Goal: Task Accomplishment & Management: Complete application form

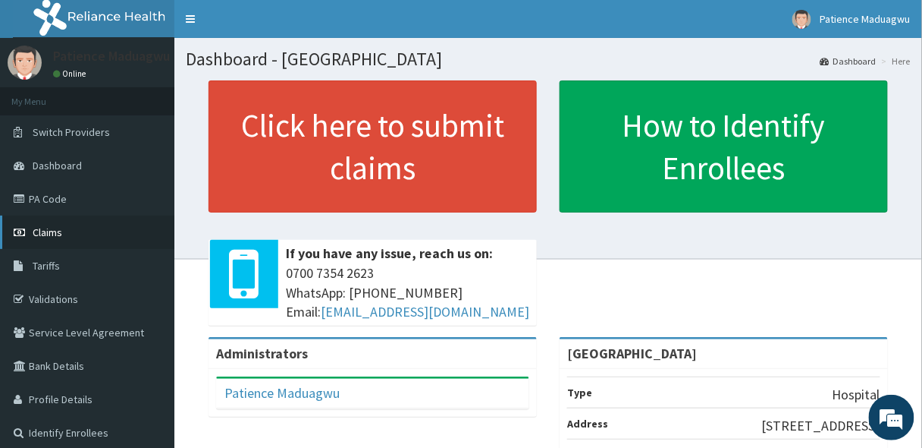
click at [36, 236] on span "Claims" at bounding box center [48, 232] width 30 height 14
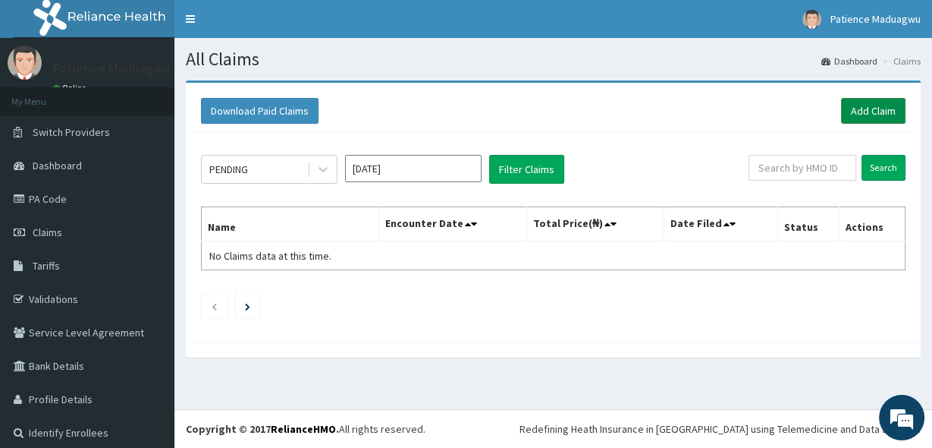
click at [867, 107] on link "Add Claim" at bounding box center [873, 111] width 64 height 26
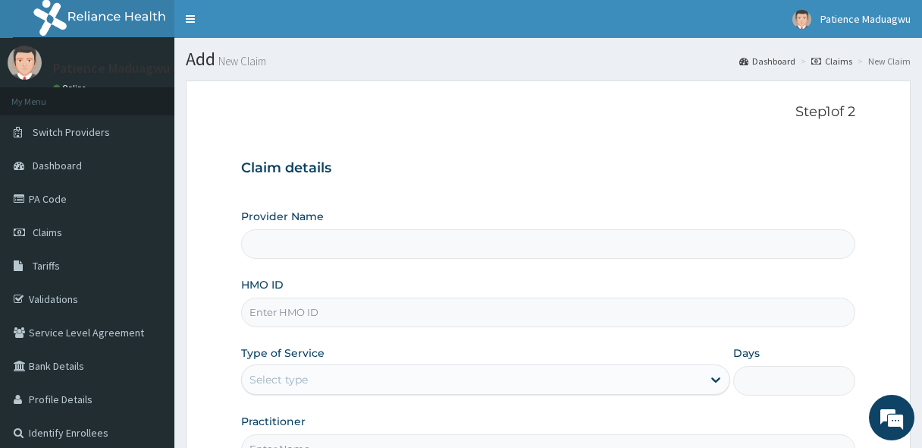
type input "[GEOGRAPHIC_DATA]"
click at [300, 317] on input "HMO ID" at bounding box center [548, 312] width 615 height 30
paste input "FMC/11010/B"
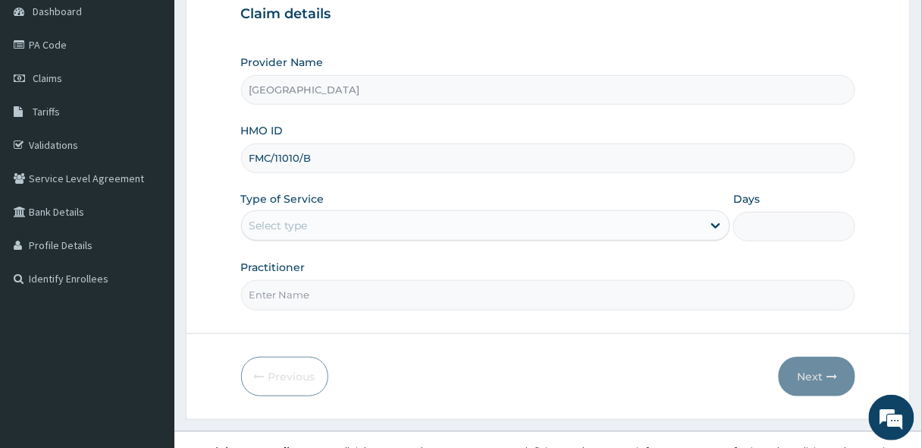
scroll to position [172, 0]
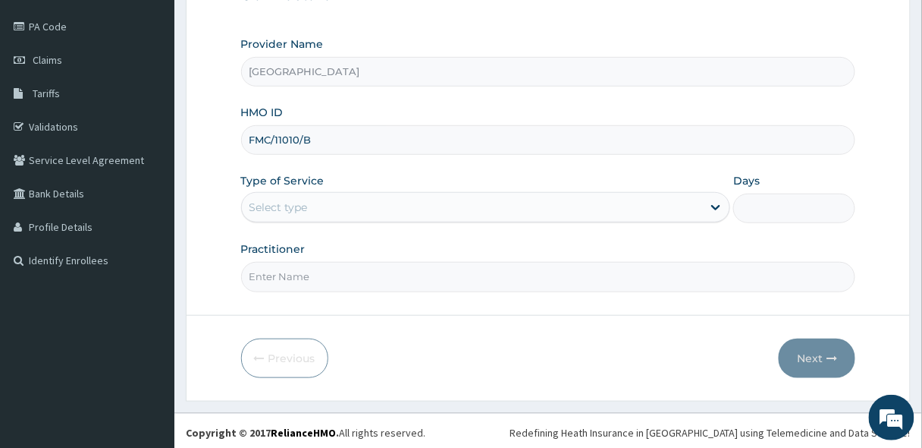
type input "FMC/11010/B"
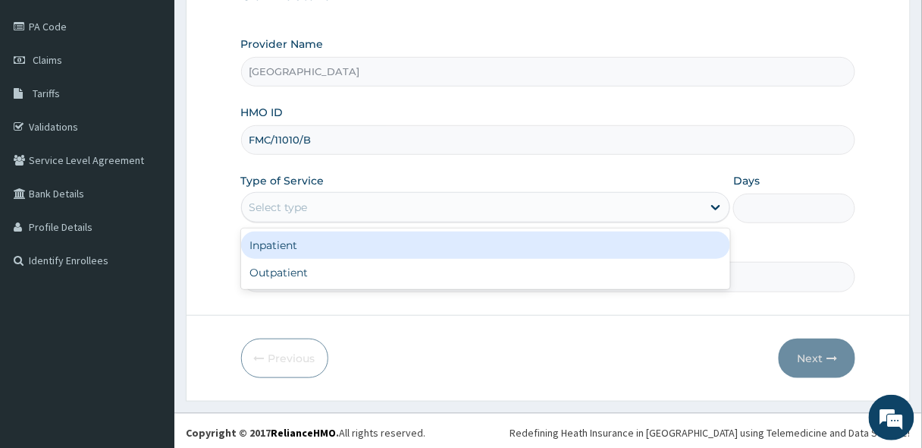
click at [285, 192] on div "Select type" at bounding box center [486, 207] width 490 height 30
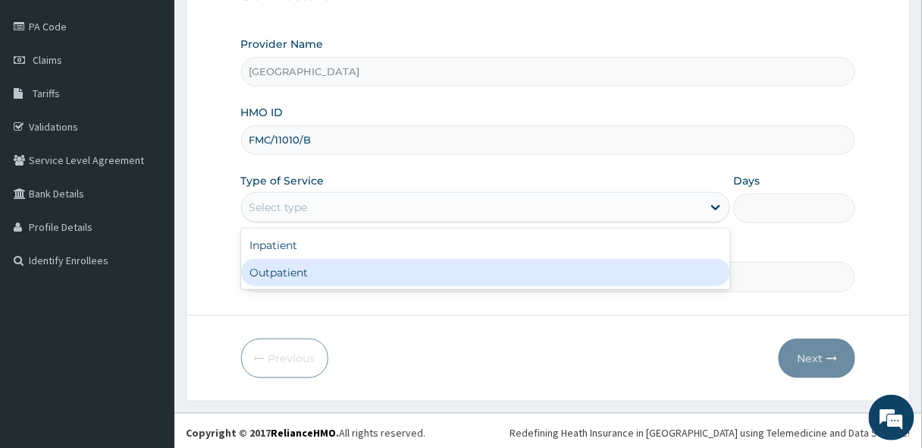
click at [281, 271] on div "Outpatient" at bounding box center [486, 272] width 490 height 27
type input "1"
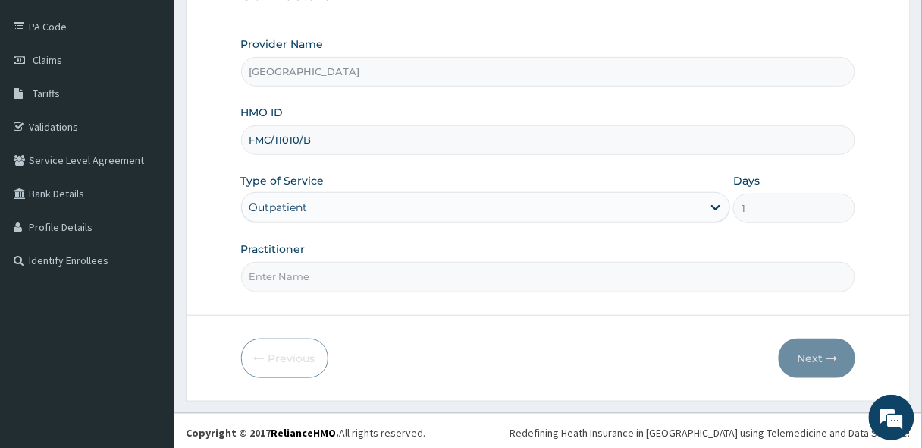
click at [301, 262] on input "Practitioner" at bounding box center [548, 277] width 615 height 30
type input "[PERSON_NAME]"
click at [815, 349] on button "Next" at bounding box center [817, 357] width 77 height 39
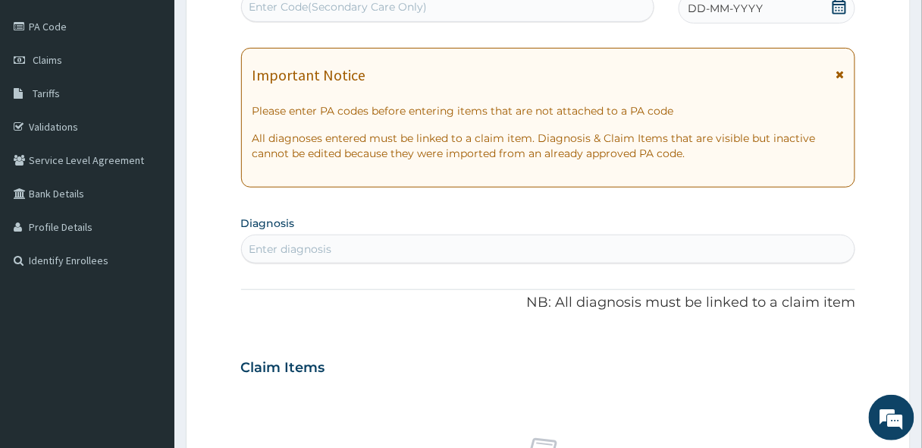
scroll to position [171, 0]
click at [399, 7] on div "Enter Code(Secondary Care Only)" at bounding box center [339, 8] width 178 height 15
paste input "PA/007A4D"
type input "PA/007A4D"
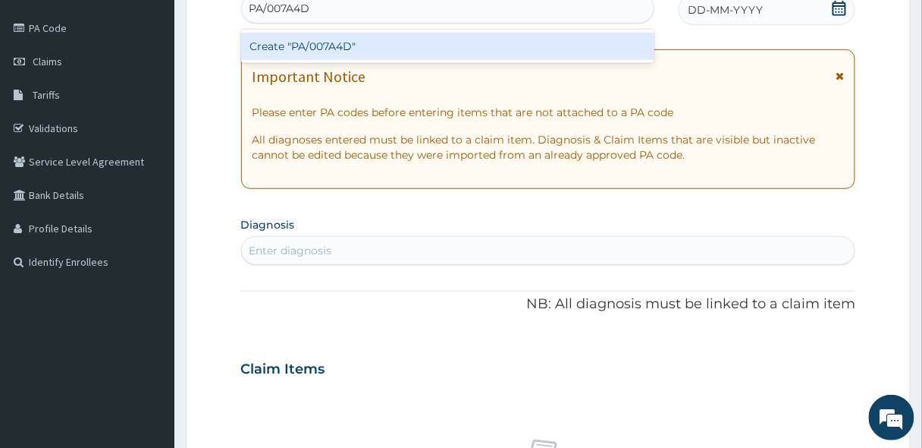
click at [366, 40] on div "Create "PA/007A4D"" at bounding box center [447, 46] width 413 height 27
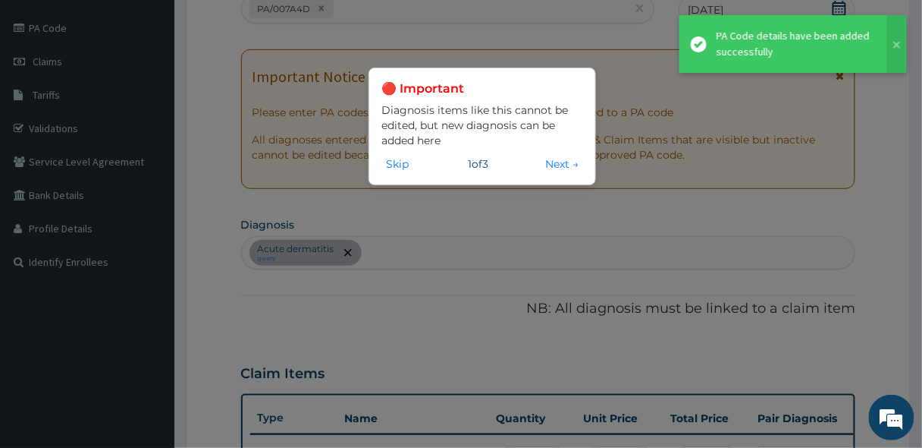
scroll to position [458, 0]
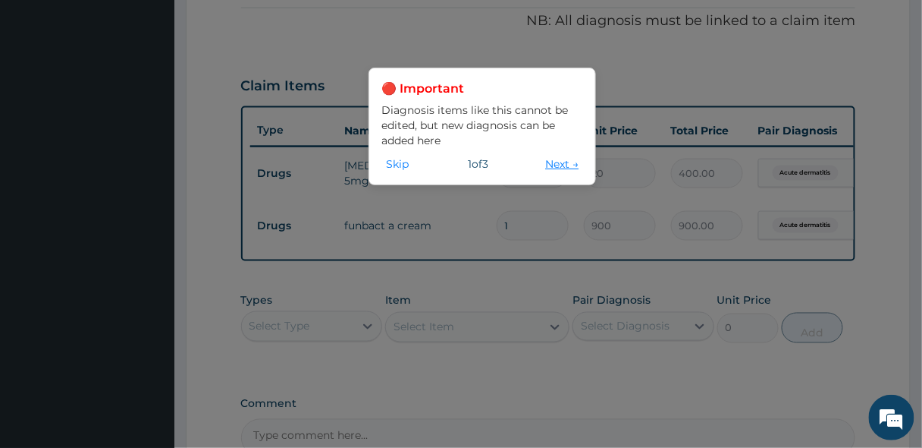
click at [553, 160] on button "Next →" at bounding box center [562, 163] width 42 height 17
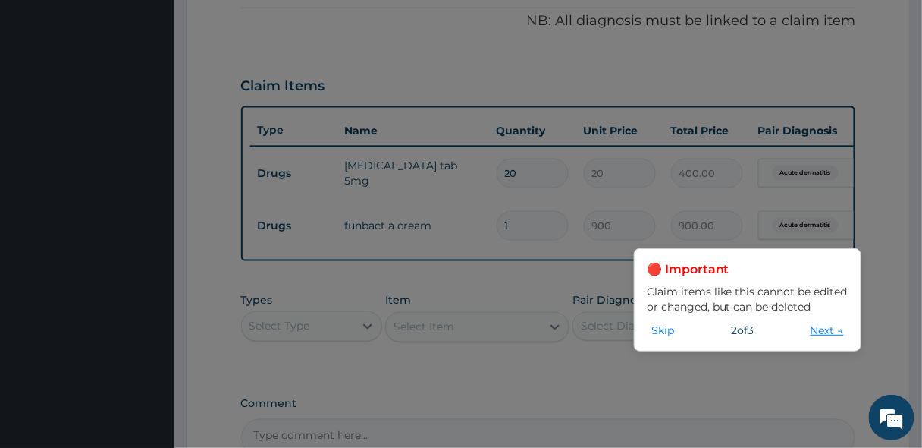
click at [821, 331] on button "Next →" at bounding box center [827, 330] width 42 height 17
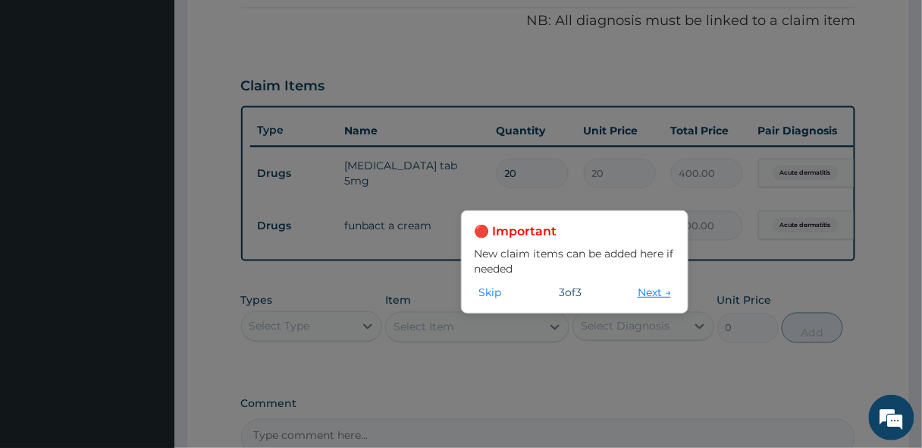
click at [642, 289] on button "Next →" at bounding box center [654, 292] width 42 height 17
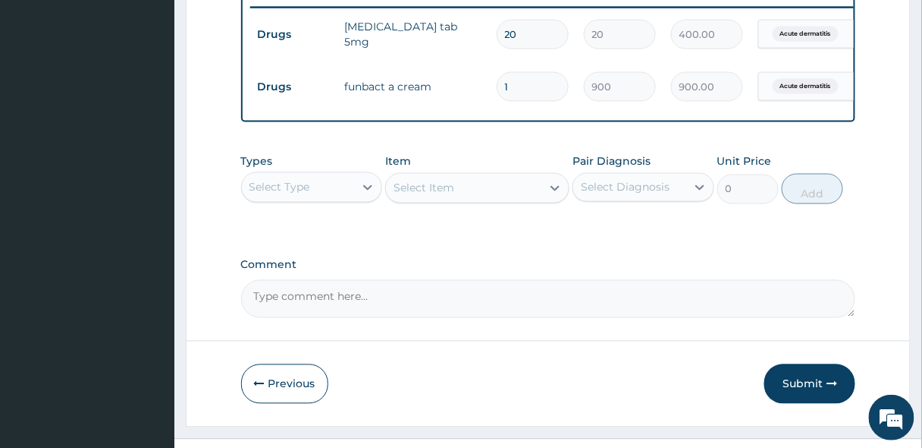
scroll to position [633, 0]
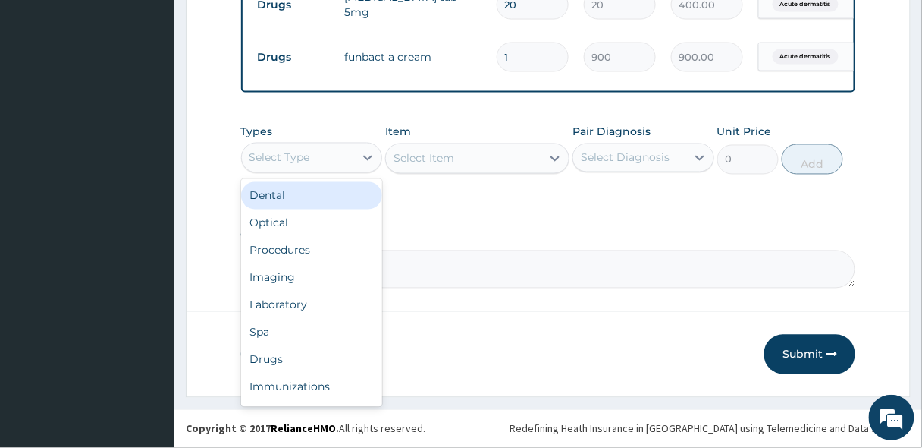
click at [319, 152] on div "Select Type" at bounding box center [298, 158] width 113 height 24
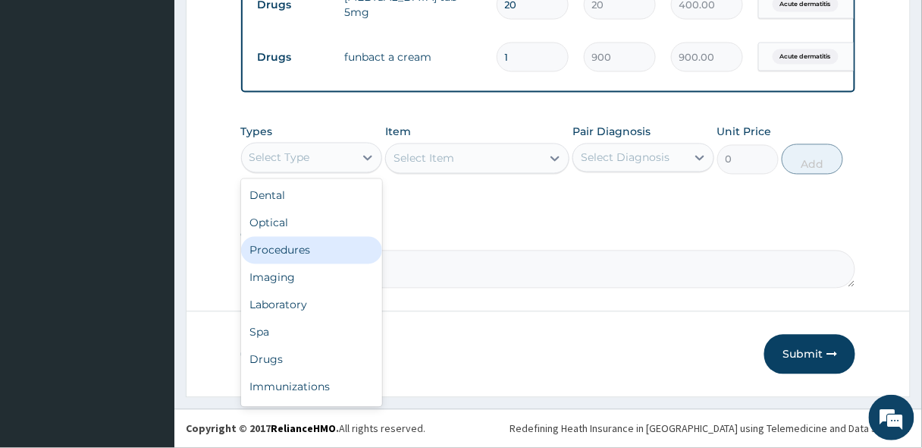
click at [287, 247] on div "Procedures" at bounding box center [312, 250] width 142 height 27
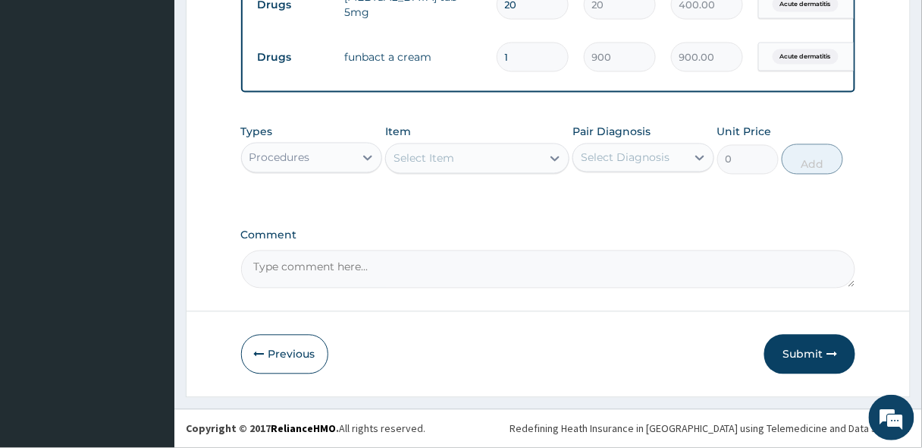
click at [474, 155] on div "Select Item" at bounding box center [463, 158] width 155 height 24
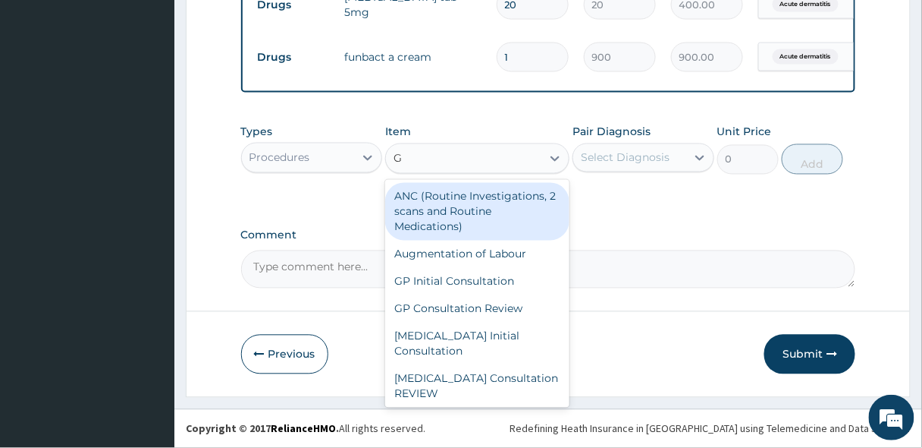
type input "GP"
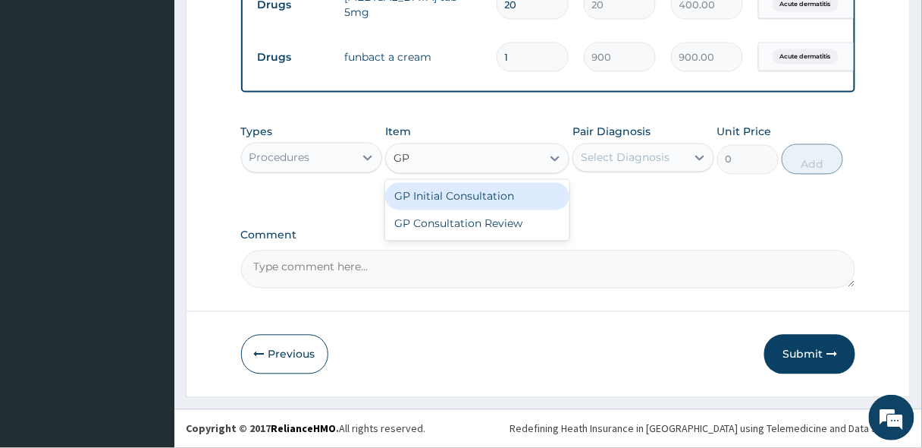
click at [469, 196] on div "GP Initial Consultation" at bounding box center [477, 196] width 184 height 27
type input "2500"
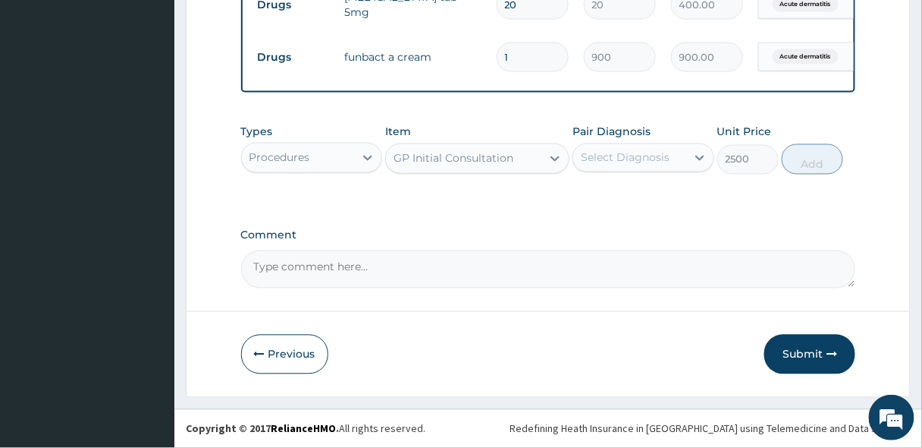
click at [655, 157] on div "Select Diagnosis" at bounding box center [625, 157] width 89 height 15
click at [652, 210] on div "Acute dermatitis" at bounding box center [644, 196] width 142 height 31
checkbox input "true"
click at [806, 162] on button "Add" at bounding box center [812, 159] width 61 height 30
type input "0"
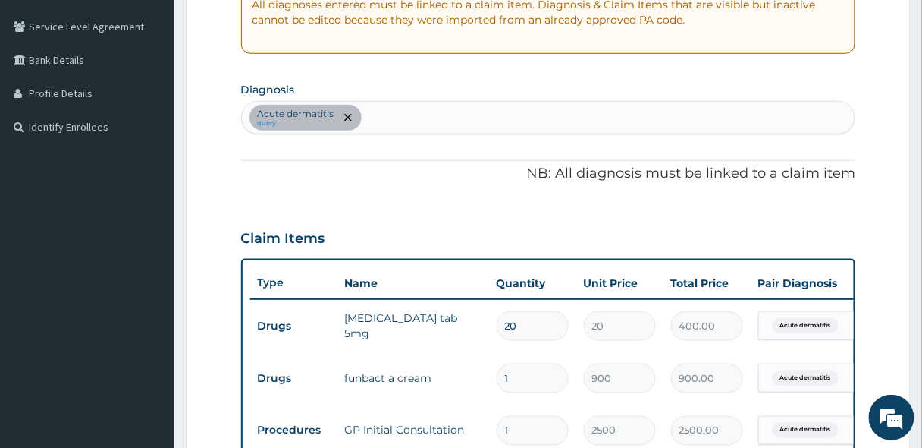
scroll to position [269, 0]
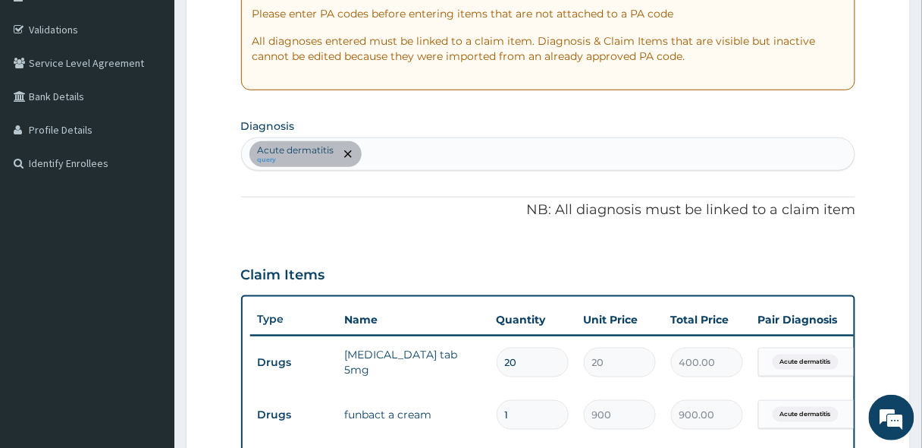
click at [412, 155] on div "Acute dermatitis query" at bounding box center [549, 154] width 614 height 32
type input "MALAR"
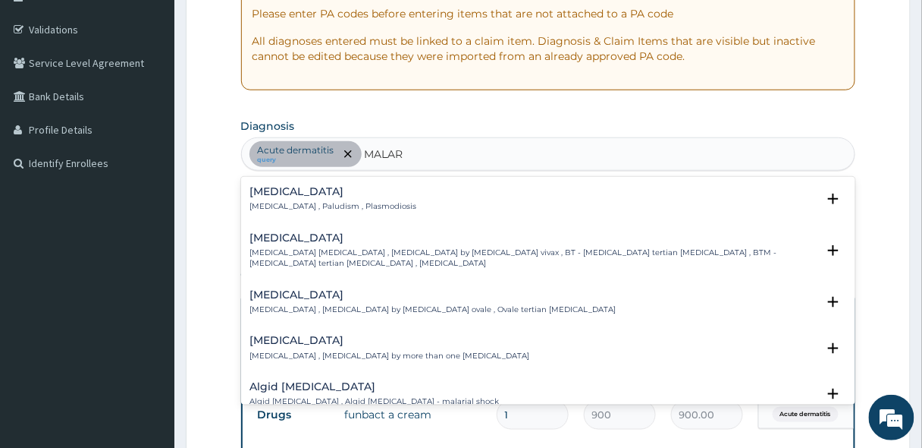
click at [306, 196] on h4 "[MEDICAL_DATA]" at bounding box center [333, 191] width 167 height 11
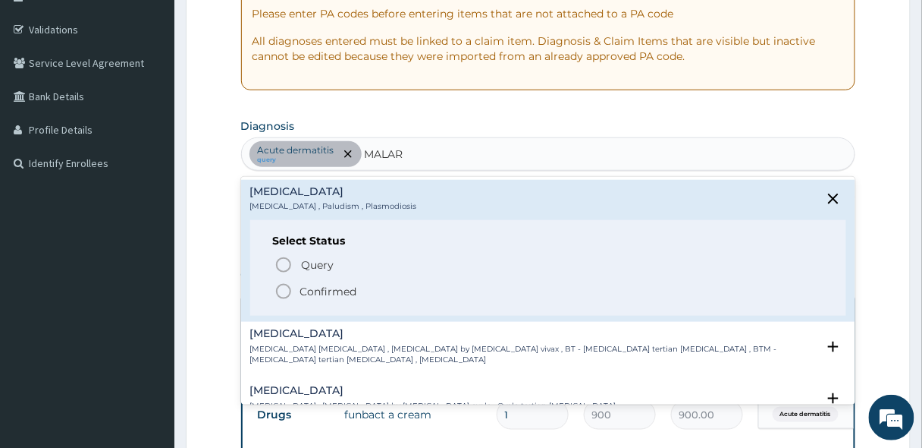
click at [283, 293] on icon "status option filled" at bounding box center [284, 291] width 18 height 18
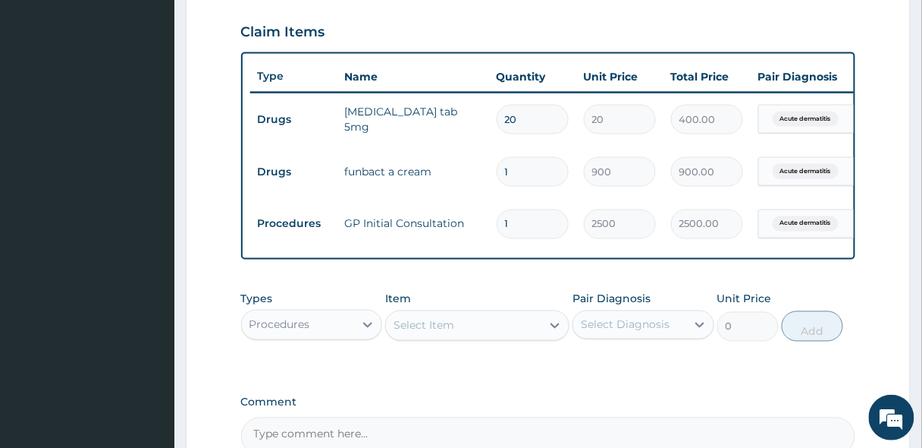
scroll to position [686, 0]
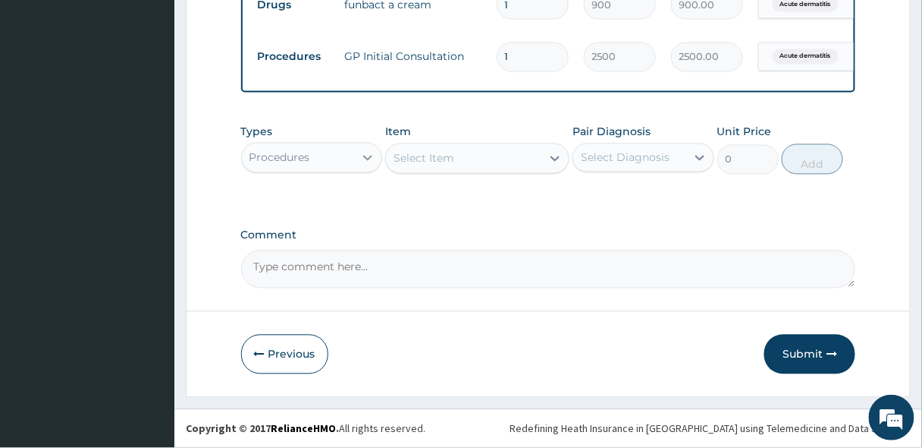
click at [360, 154] on div at bounding box center [367, 157] width 27 height 27
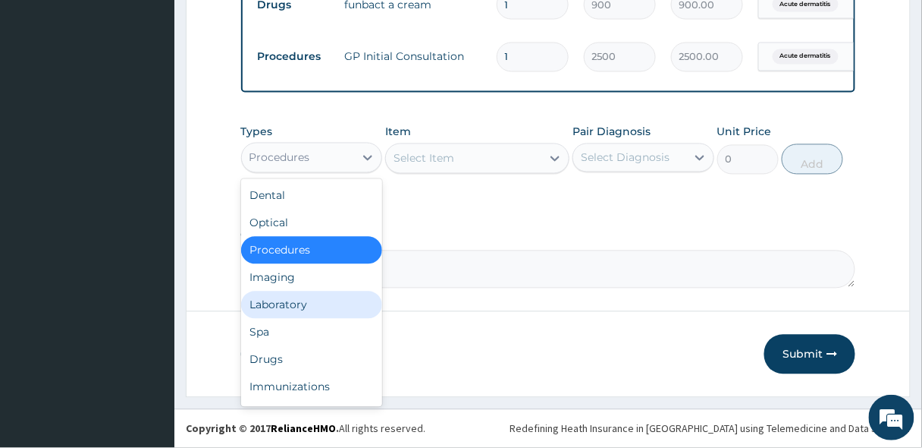
click at [261, 316] on div "Laboratory" at bounding box center [312, 304] width 142 height 27
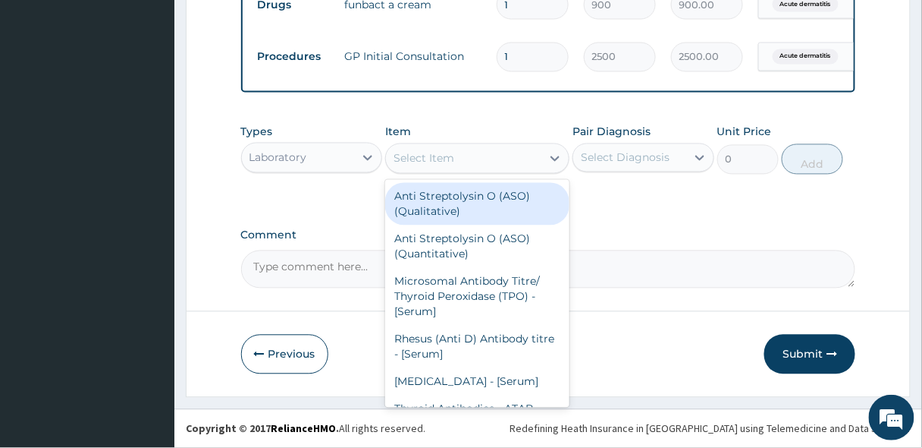
click at [449, 162] on div "Select Item" at bounding box center [424, 158] width 61 height 15
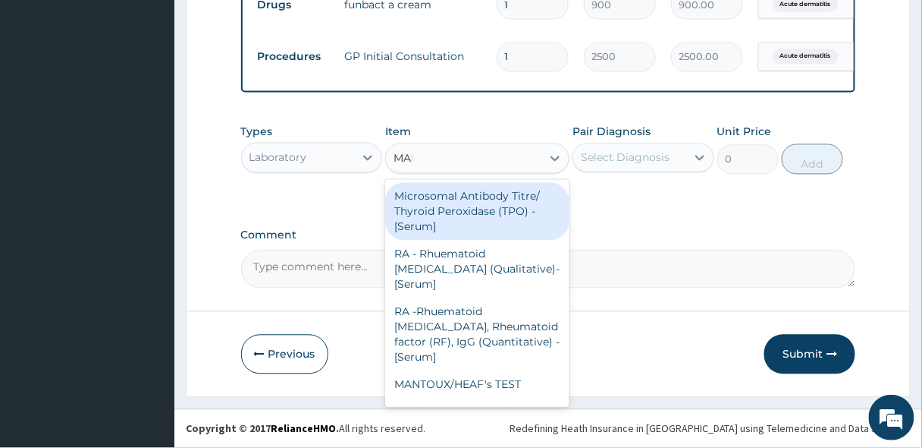
type input "MALA"
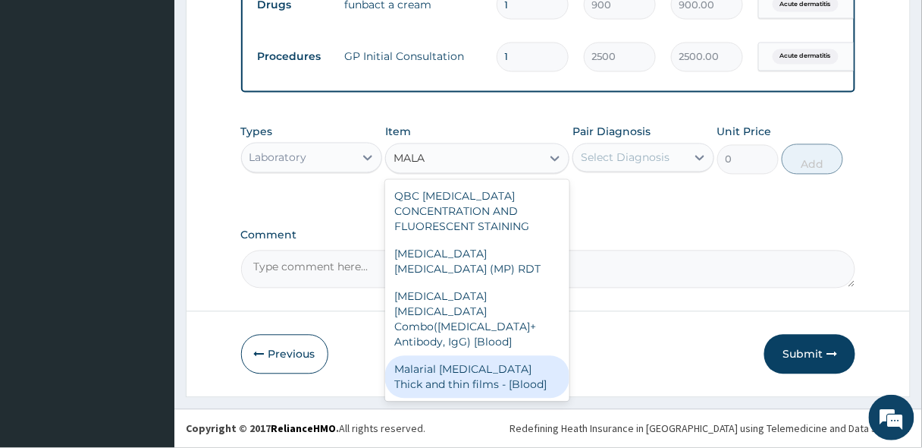
click at [447, 356] on div "Malarial Parasite Thick and thin films - [Blood]" at bounding box center [477, 377] width 184 height 42
type input "1650"
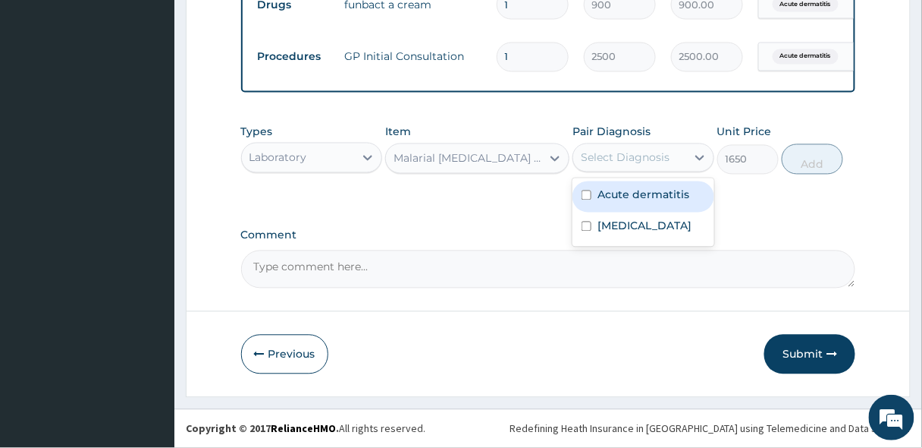
click at [643, 154] on div "Select Diagnosis" at bounding box center [625, 157] width 89 height 15
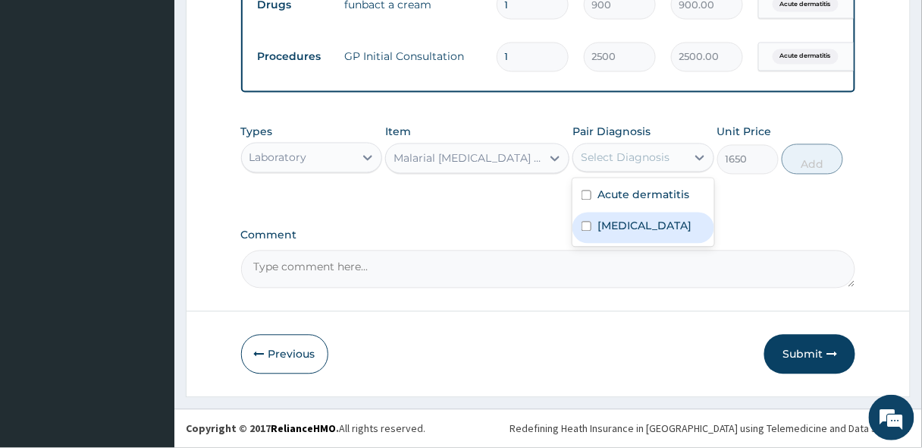
click at [624, 232] on label "[MEDICAL_DATA]" at bounding box center [645, 225] width 94 height 15
checkbox input "true"
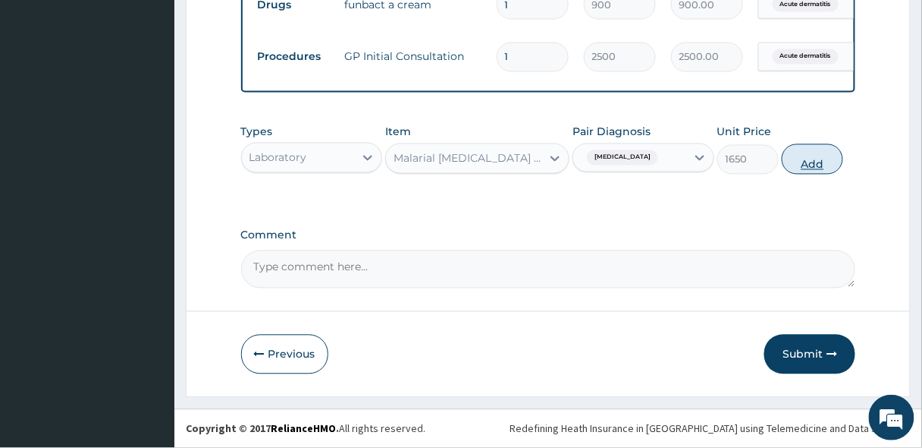
click at [829, 164] on button "Add" at bounding box center [812, 159] width 61 height 30
type input "0"
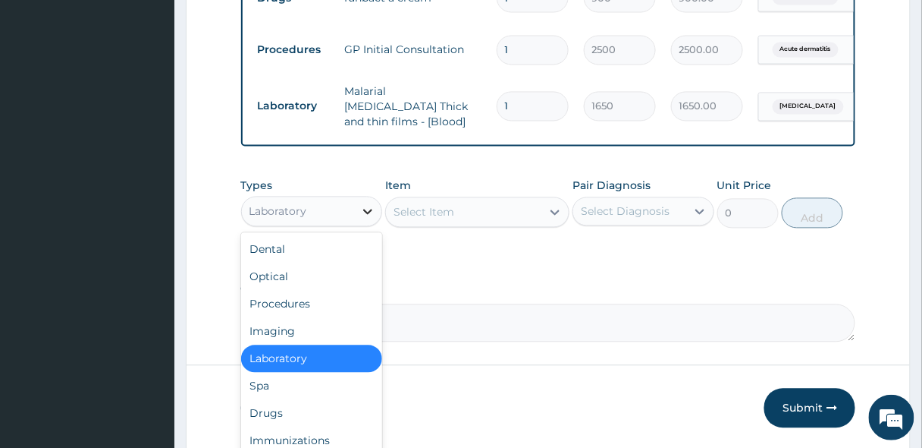
click at [363, 207] on icon at bounding box center [367, 211] width 15 height 15
click at [269, 418] on div "Drugs" at bounding box center [312, 413] width 142 height 27
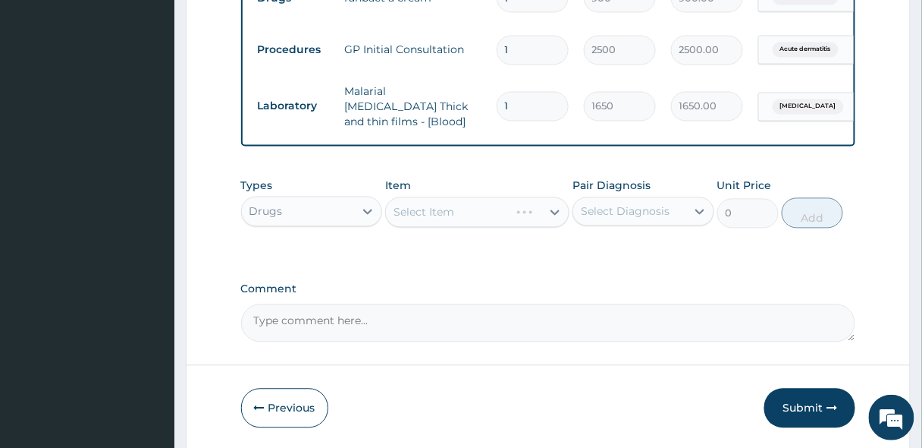
click at [455, 213] on div "Select Item" at bounding box center [477, 212] width 184 height 30
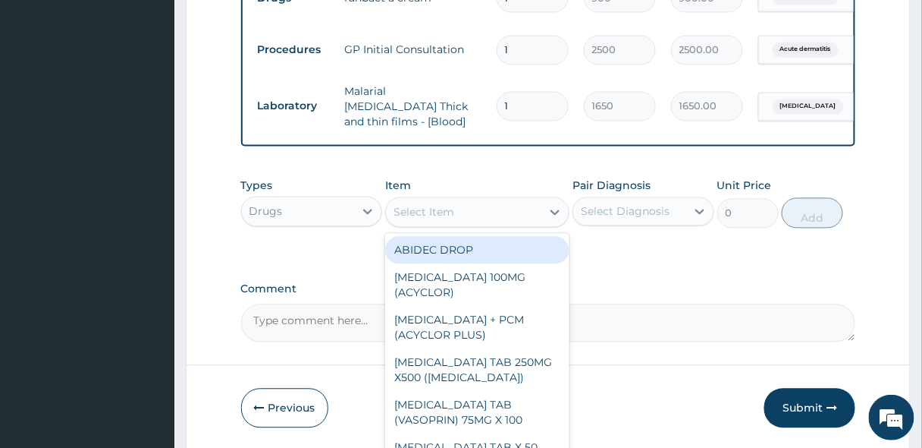
click at [455, 213] on div "Select Item" at bounding box center [463, 212] width 155 height 24
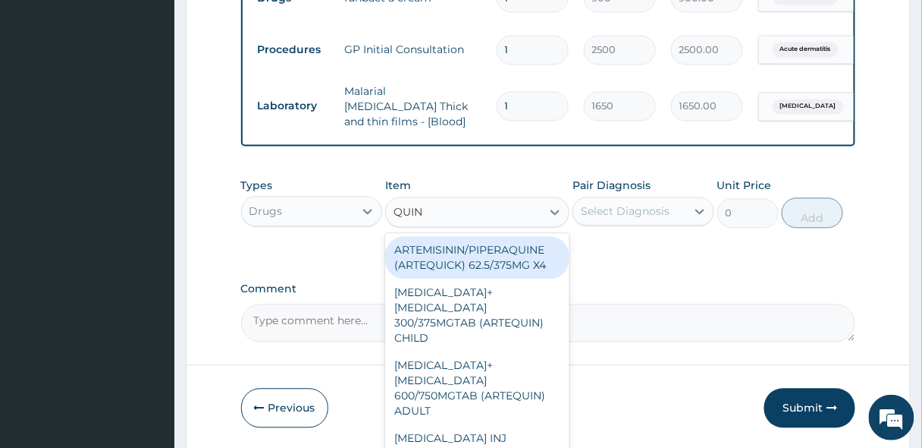
type input "QUINI"
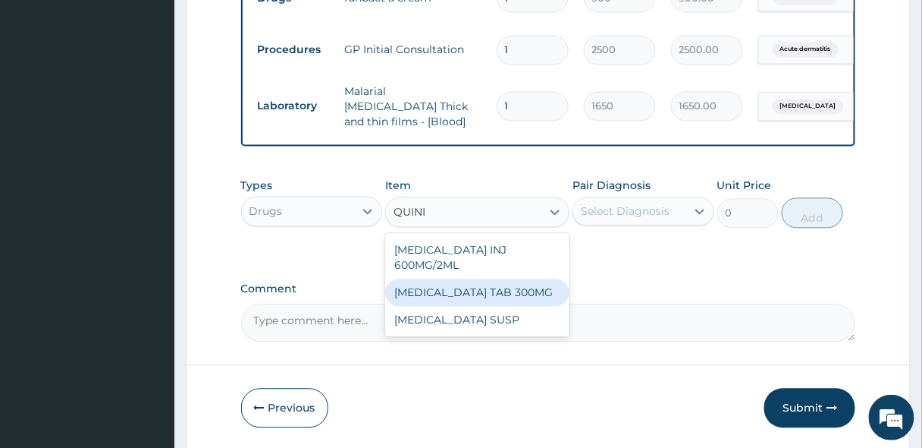
click at [479, 287] on div "[MEDICAL_DATA] TAB 300MG" at bounding box center [477, 292] width 184 height 27
type input "80"
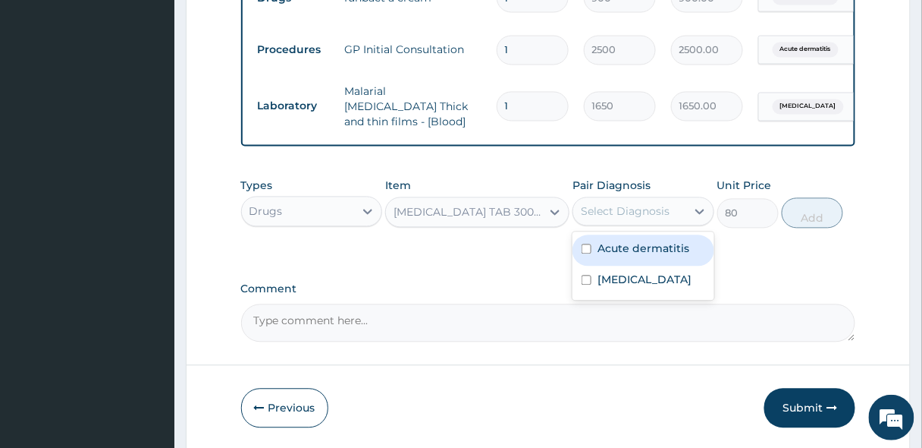
click at [629, 218] on div "Select Diagnosis" at bounding box center [625, 211] width 89 height 15
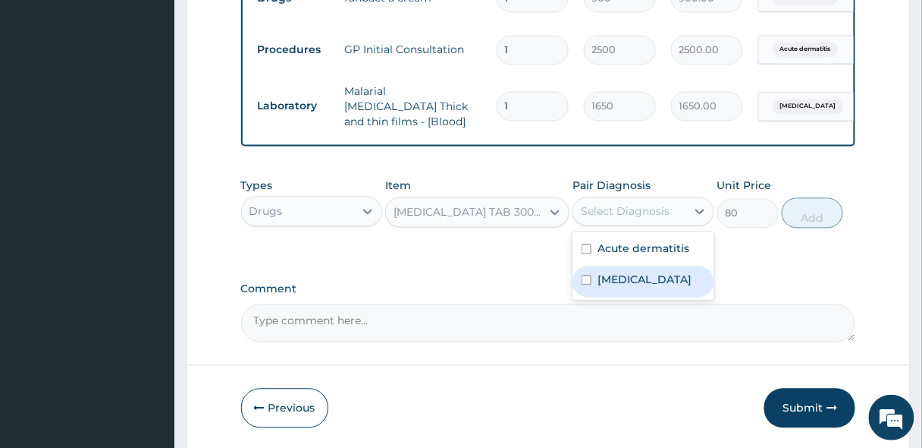
click at [611, 283] on label "[MEDICAL_DATA]" at bounding box center [645, 279] width 94 height 15
checkbox input "true"
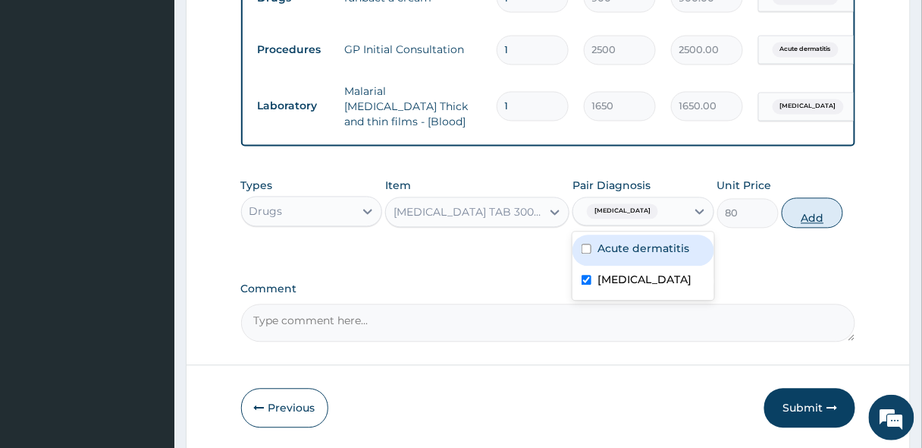
click at [803, 217] on button "Add" at bounding box center [812, 213] width 61 height 30
type input "0"
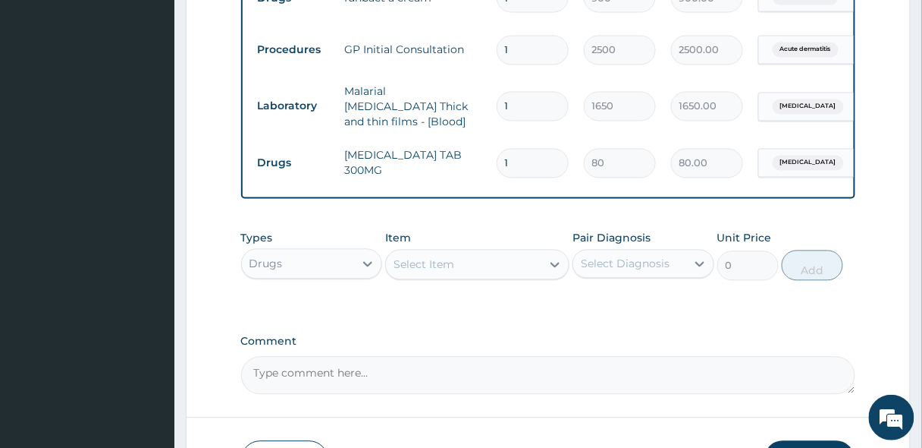
type input "10"
type input "800.00"
type input "10"
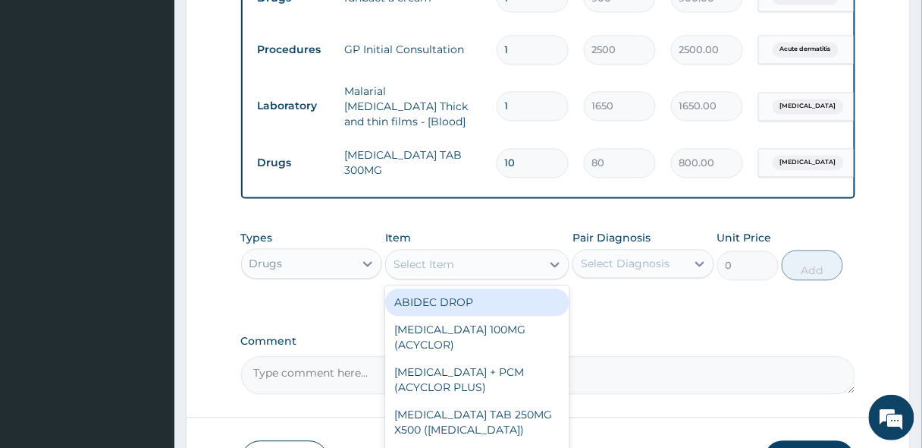
click at [419, 265] on div "Select Item" at bounding box center [424, 264] width 61 height 15
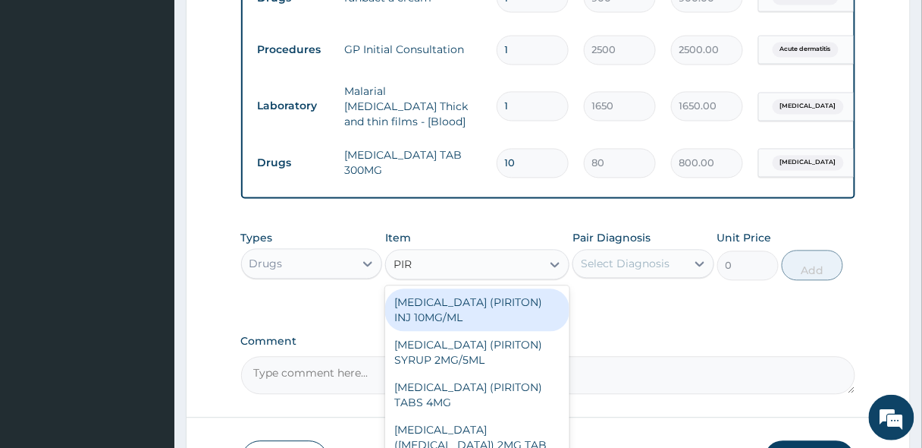
type input "PIRI"
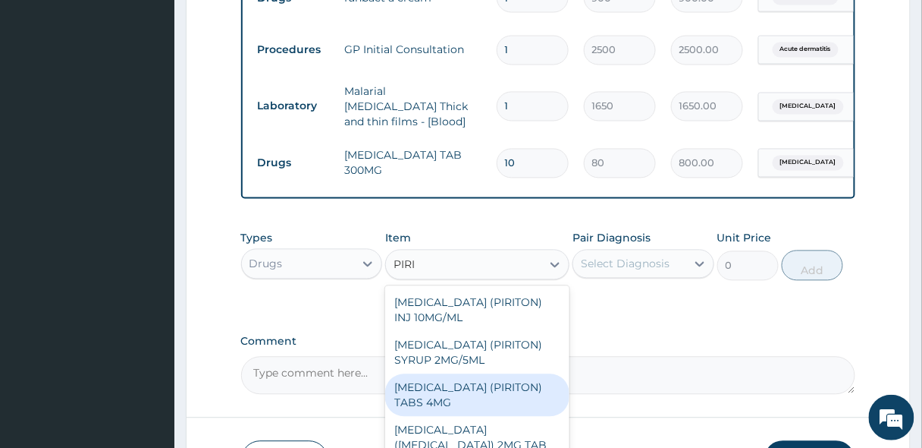
scroll to position [17, 0]
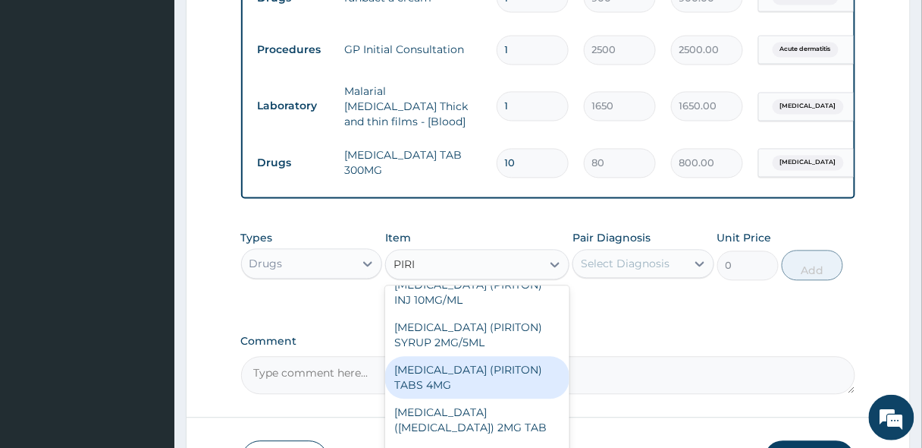
click at [469, 373] on div "[MEDICAL_DATA] (PIRITON) TABS 4MG" at bounding box center [477, 378] width 184 height 42
type input "10"
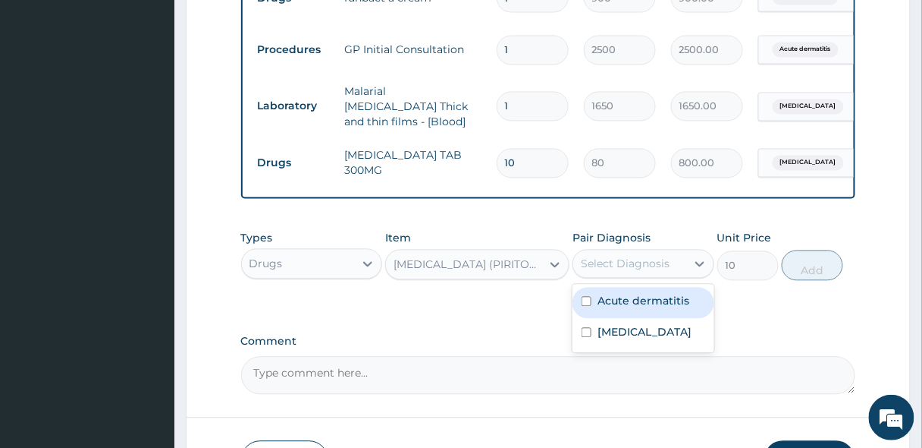
click at [671, 273] on div "Select Diagnosis" at bounding box center [629, 264] width 113 height 24
click at [646, 306] on label "Acute dermatitis" at bounding box center [644, 301] width 92 height 15
checkbox input "true"
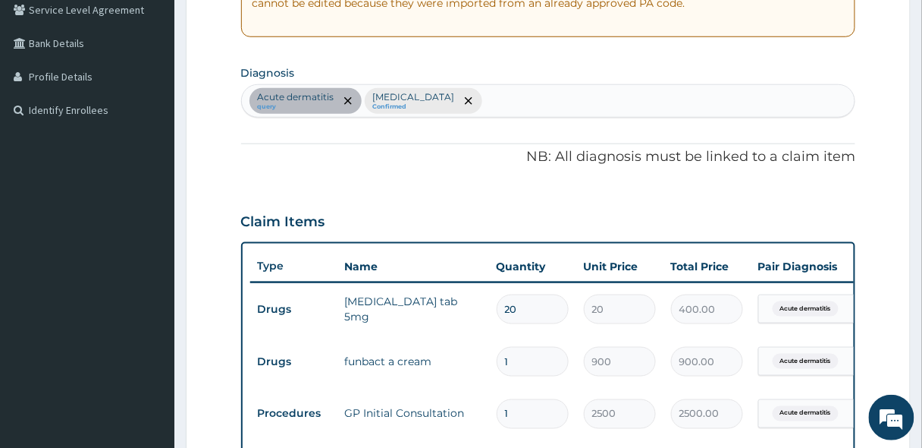
scroll to position [322, 0]
click at [439, 108] on div "Acute dermatitis query Malaria Confirmed" at bounding box center [549, 102] width 614 height 32
type input "UPPER RESP"
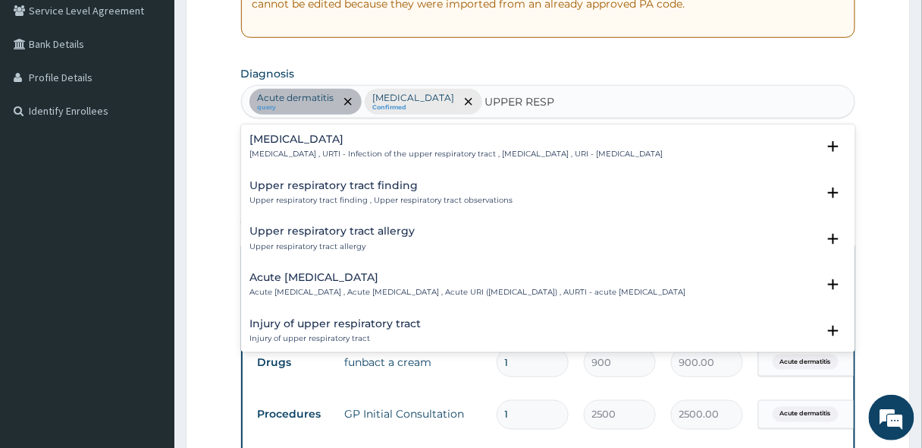
click at [355, 141] on h4 "[MEDICAL_DATA]" at bounding box center [456, 138] width 413 height 11
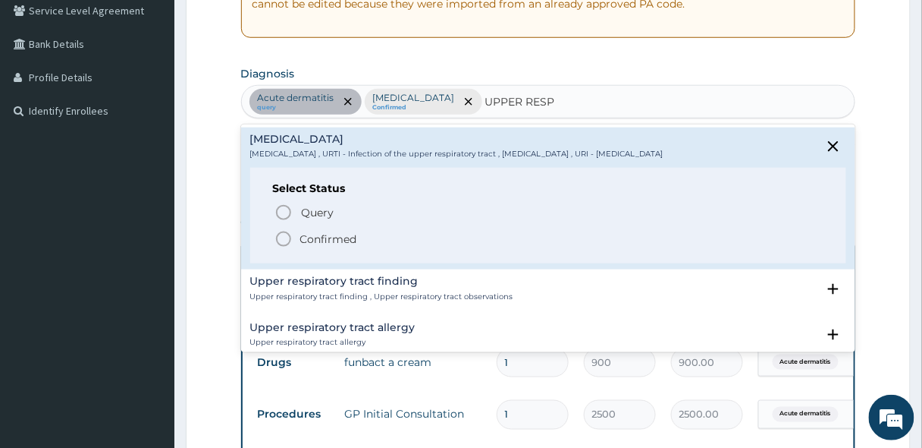
click at [290, 237] on circle "status option filled" at bounding box center [284, 239] width 14 height 14
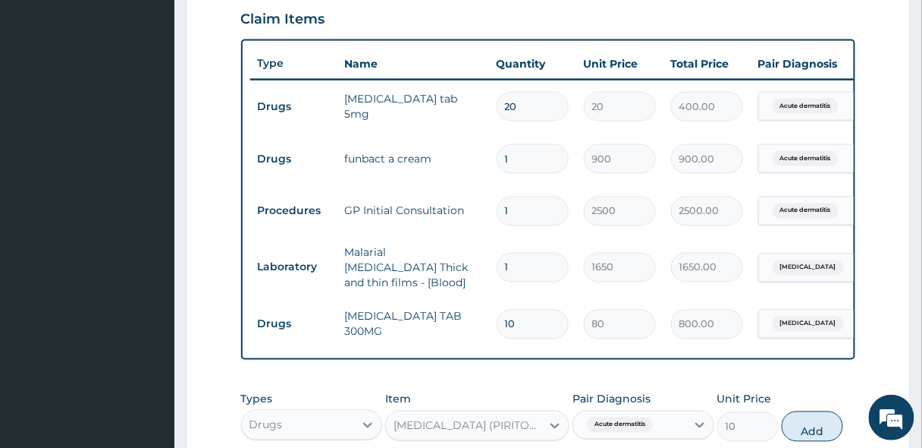
scroll to position [625, 0]
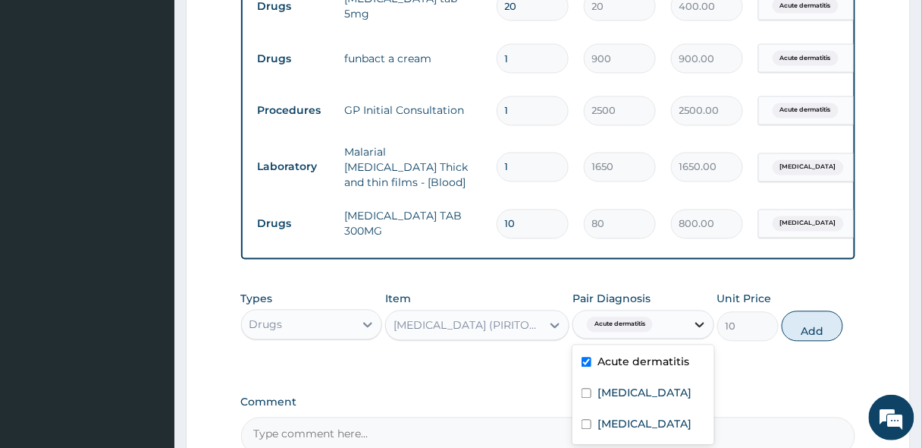
click at [693, 333] on div at bounding box center [699, 324] width 27 height 27
click at [624, 429] on label "[MEDICAL_DATA]" at bounding box center [645, 423] width 94 height 15
checkbox input "true"
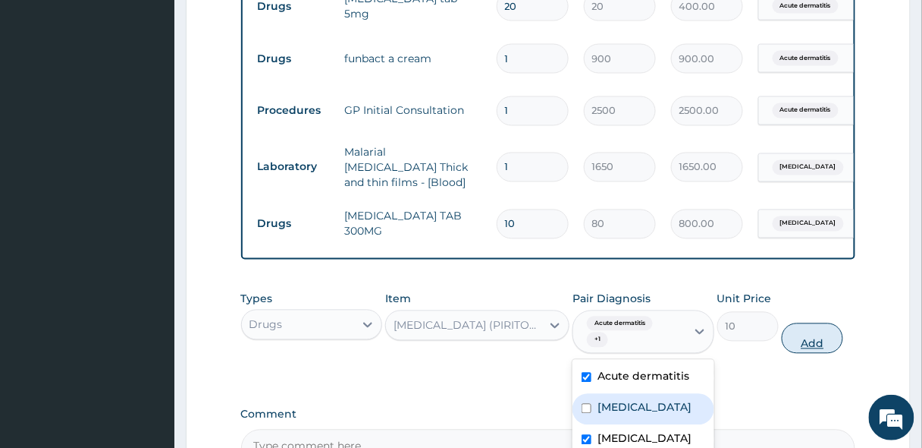
click at [822, 335] on button "Add" at bounding box center [812, 338] width 61 height 30
type input "0"
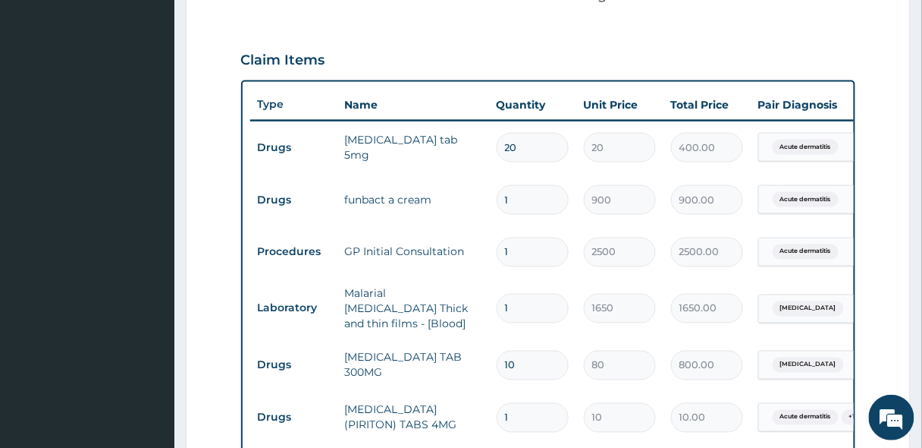
scroll to position [382, 0]
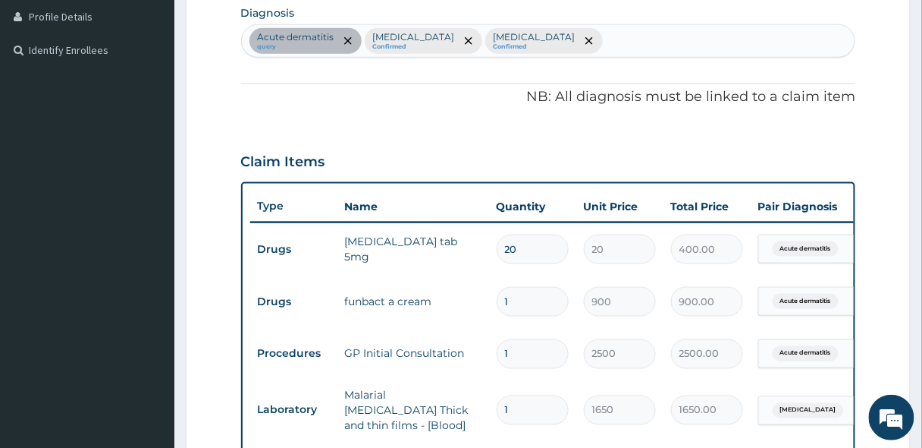
click at [670, 40] on div "Acute dermatitis query Malaria Confirmed Upper respiratory infection Confirmed" at bounding box center [549, 41] width 614 height 32
type input "SEPS"
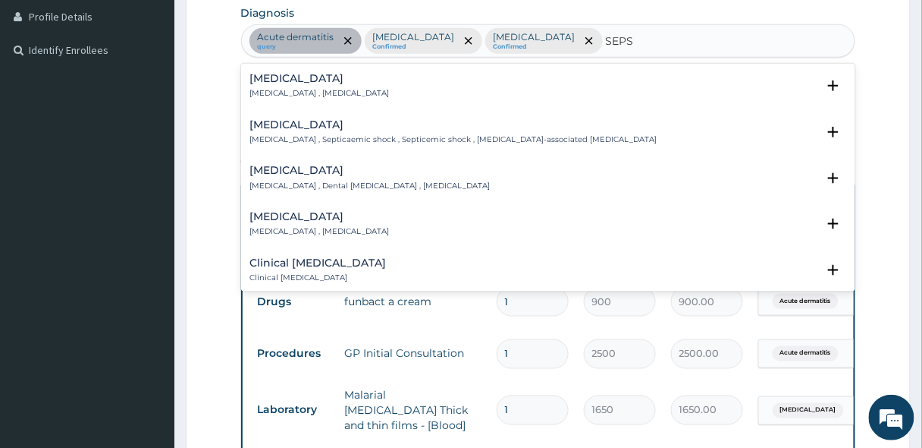
click at [280, 81] on h4 "[MEDICAL_DATA]" at bounding box center [320, 78] width 140 height 11
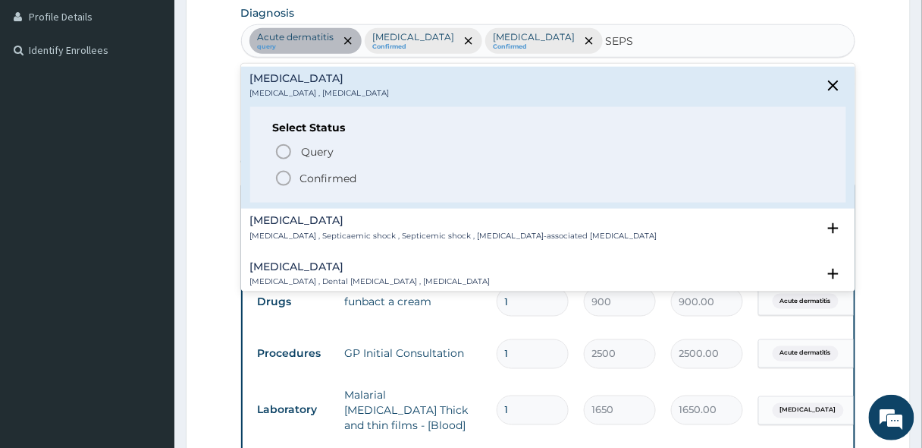
click at [281, 182] on icon "status option filled" at bounding box center [284, 178] width 18 height 18
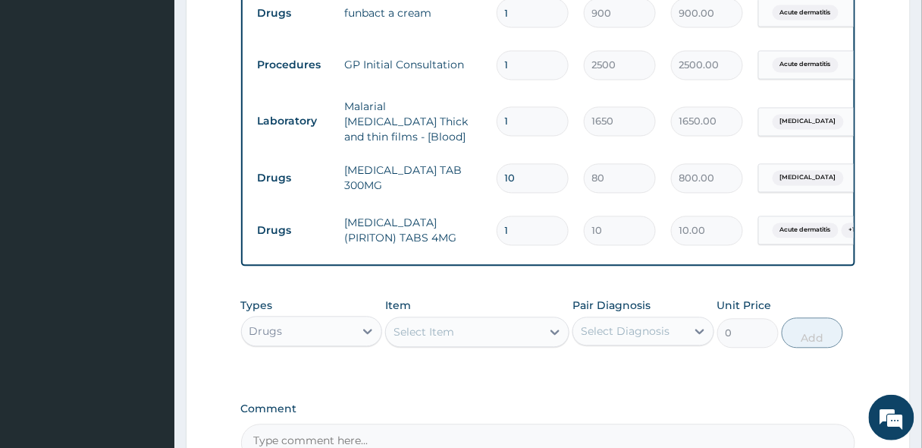
scroll to position [746, 0]
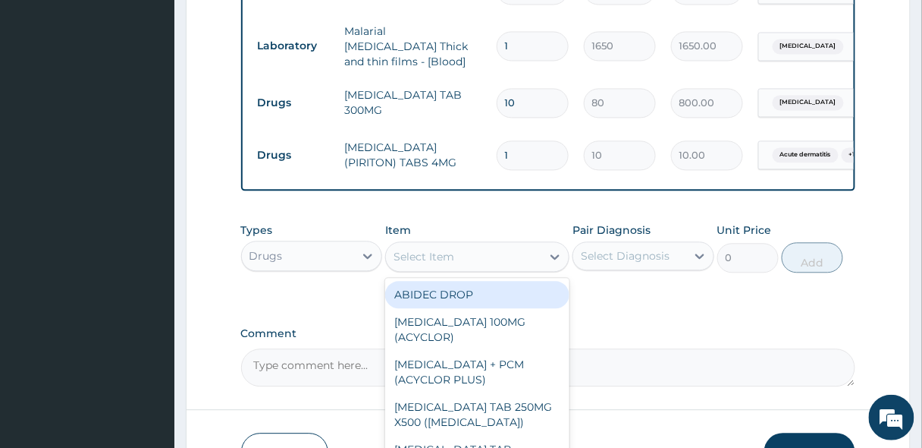
click at [474, 259] on div "Select Item" at bounding box center [463, 256] width 155 height 24
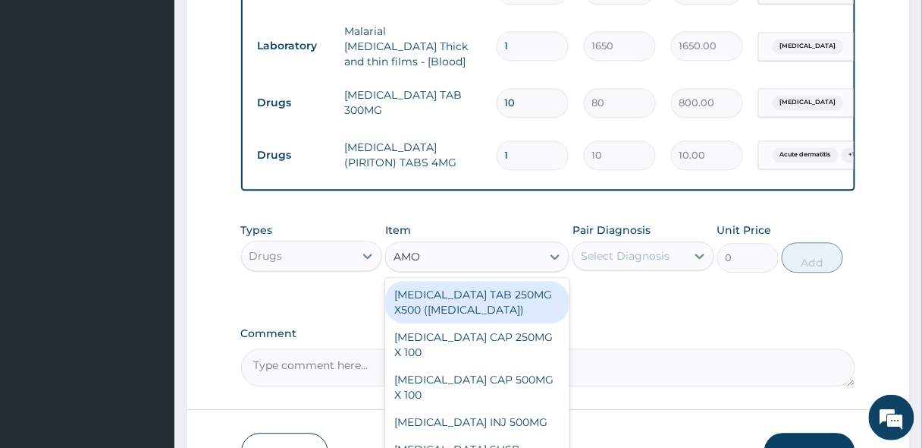
type input "AMOX"
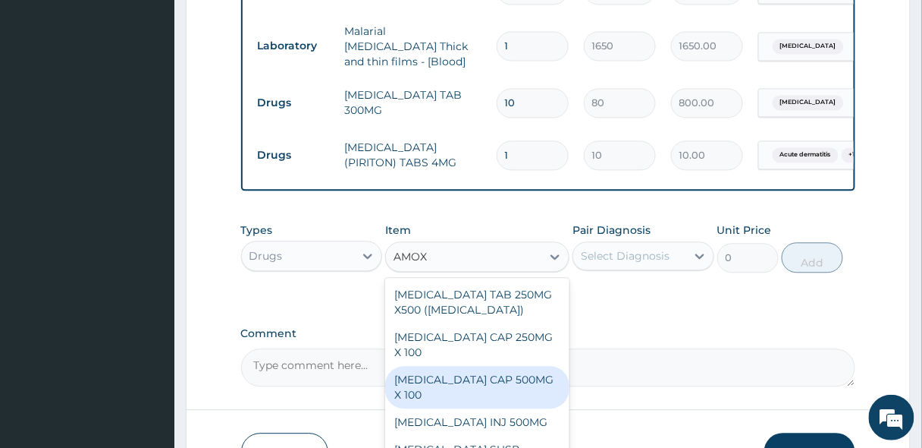
click at [486, 377] on div "[MEDICAL_DATA] CAP 500MG X 100" at bounding box center [477, 387] width 184 height 42
type input "40"
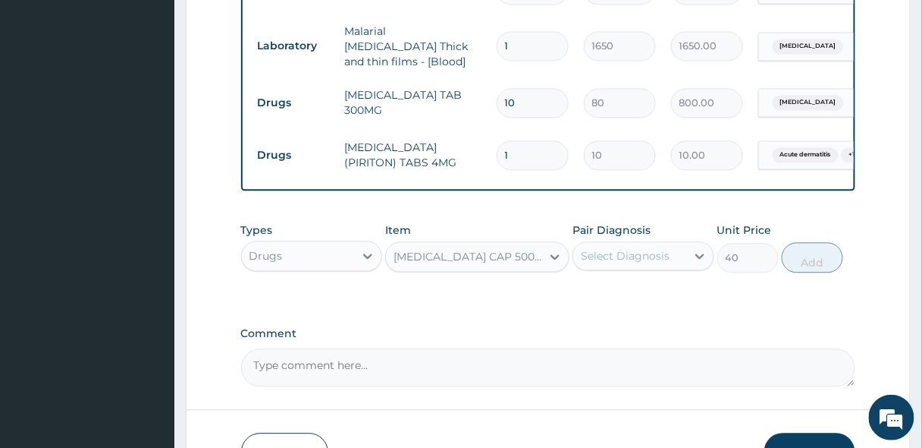
click at [580, 254] on div "Select Diagnosis" at bounding box center [629, 255] width 113 height 24
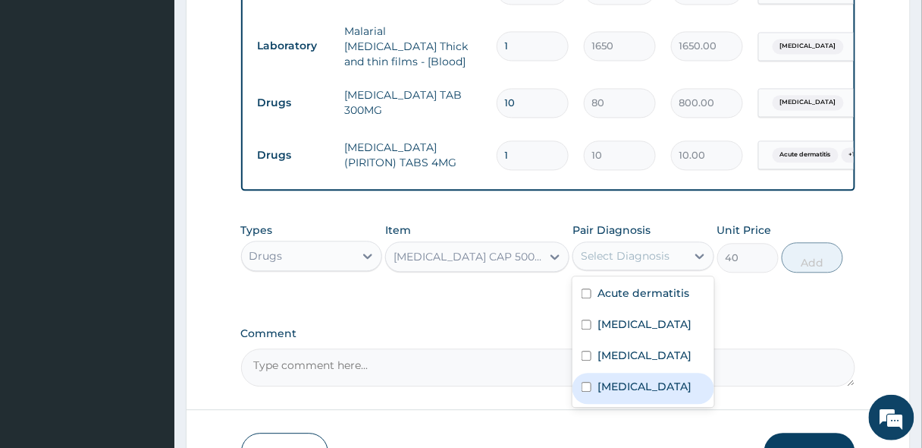
click at [608, 392] on div "[MEDICAL_DATA]" at bounding box center [644, 387] width 142 height 31
checkbox input "true"
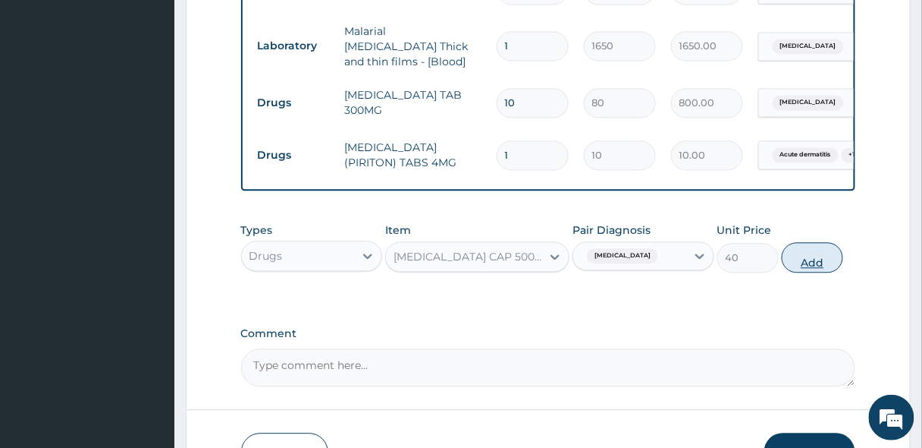
click at [801, 255] on button "Add" at bounding box center [812, 257] width 61 height 30
type input "0"
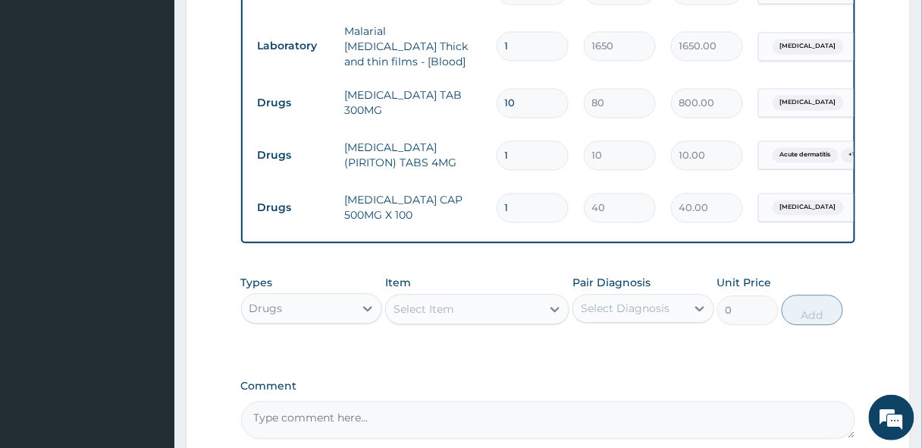
type input "15"
type input "600.00"
type input "15"
click at [420, 313] on div "Select Item" at bounding box center [424, 308] width 61 height 15
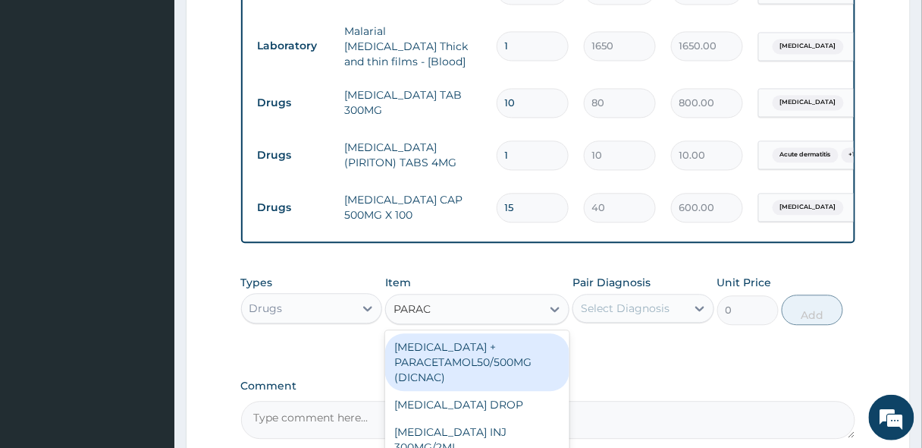
type input "PARACE"
click at [463, 348] on div "[MEDICAL_DATA] + PARACETAMOL50/500MG (DICNAC)" at bounding box center [477, 362] width 184 height 58
type input "40"
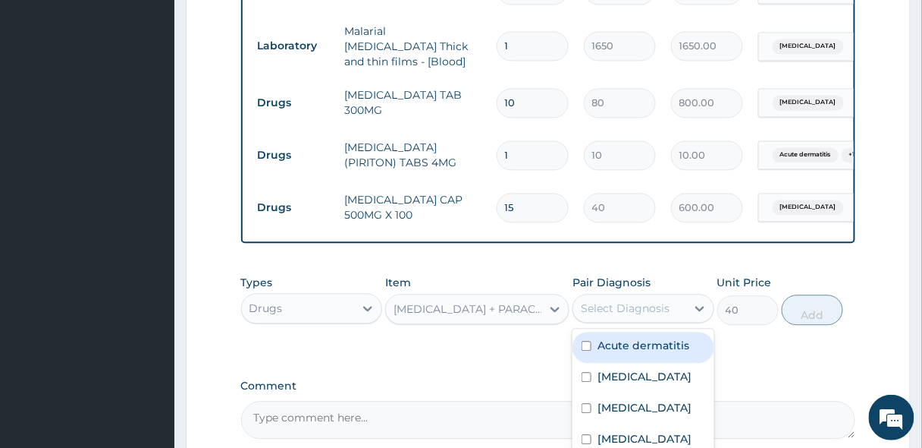
click at [647, 310] on div "Select Diagnosis" at bounding box center [625, 307] width 89 height 15
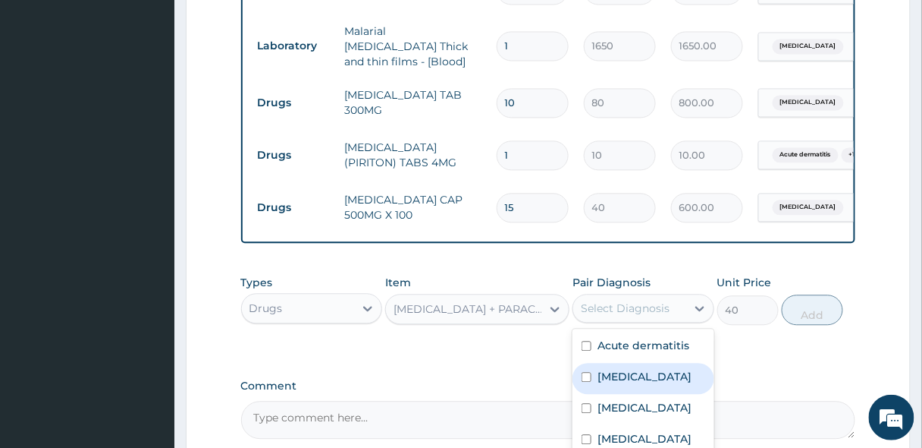
click at [617, 374] on label "Malaria" at bounding box center [645, 376] width 94 height 15
checkbox input "true"
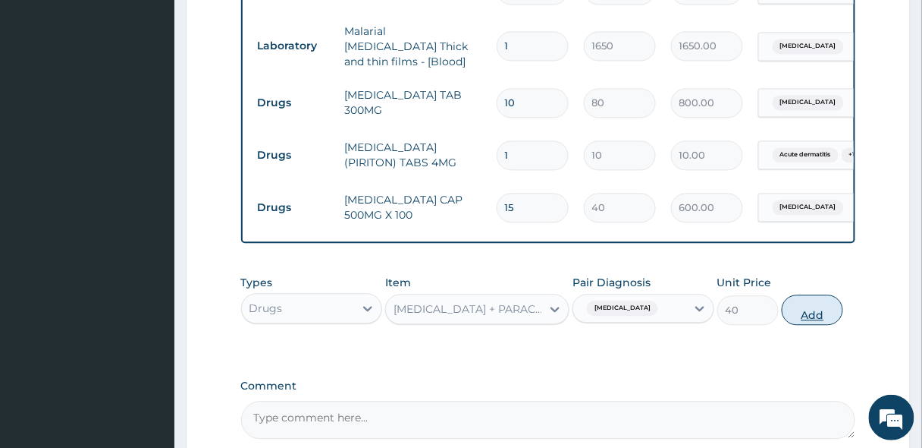
click at [815, 309] on button "Add" at bounding box center [812, 309] width 61 height 30
type input "0"
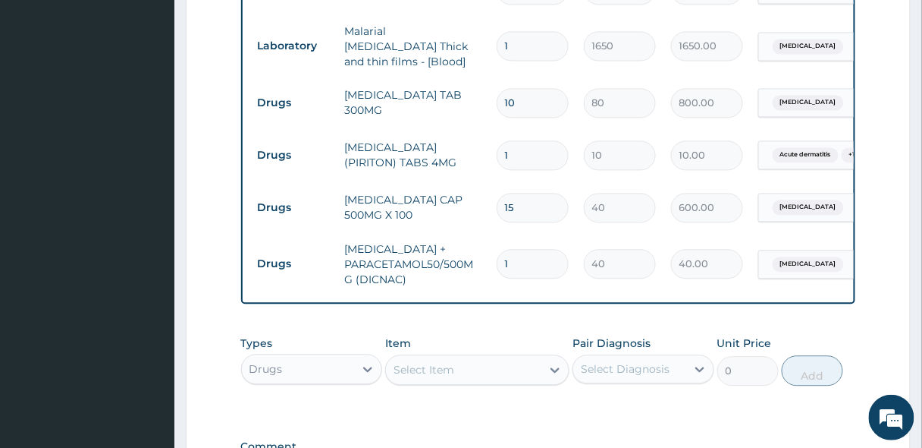
type input "18"
type input "720.00"
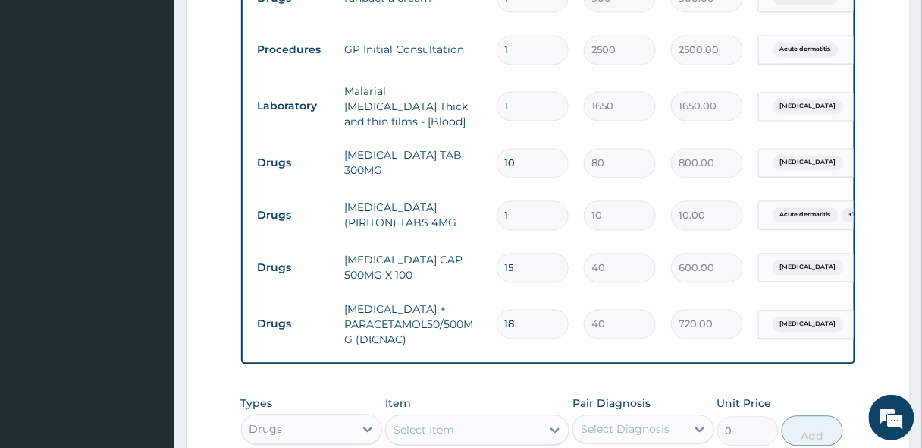
scroll to position [868, 0]
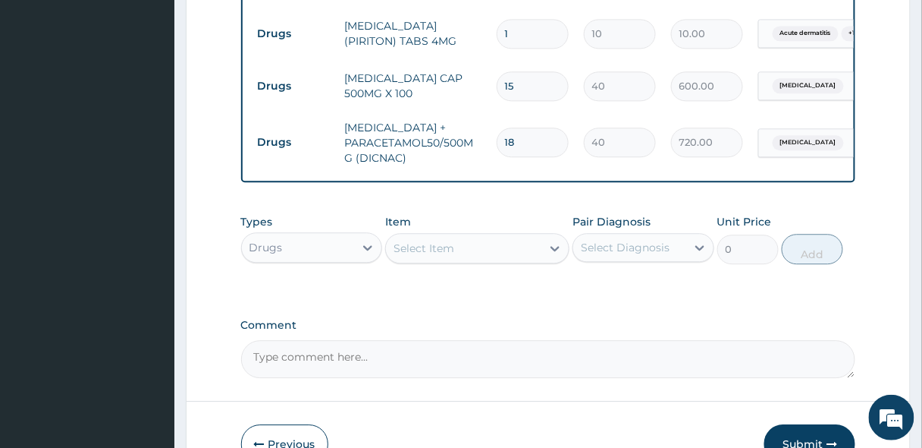
type input "18"
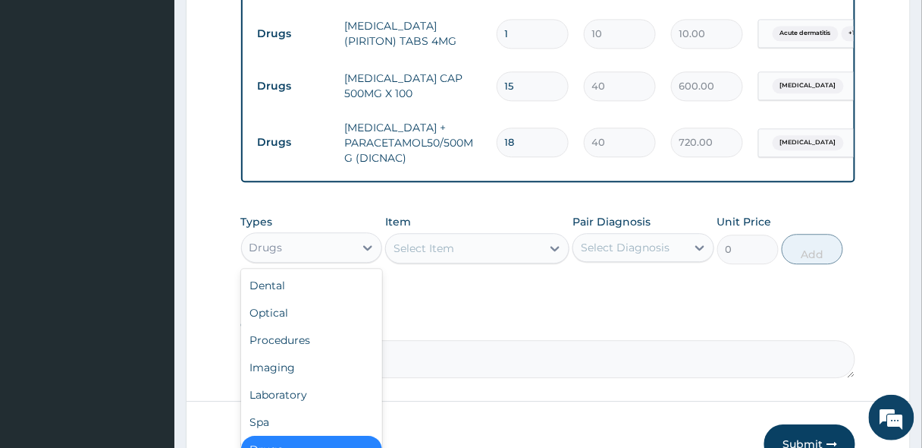
click at [279, 247] on div "Drugs" at bounding box center [266, 247] width 33 height 15
click at [278, 385] on div "Laboratory" at bounding box center [312, 394] width 142 height 27
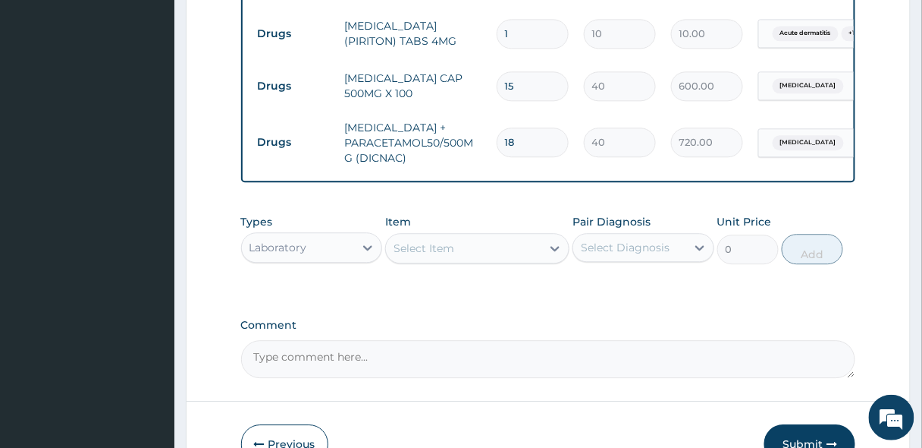
click at [451, 245] on div "Select Item" at bounding box center [424, 247] width 61 height 15
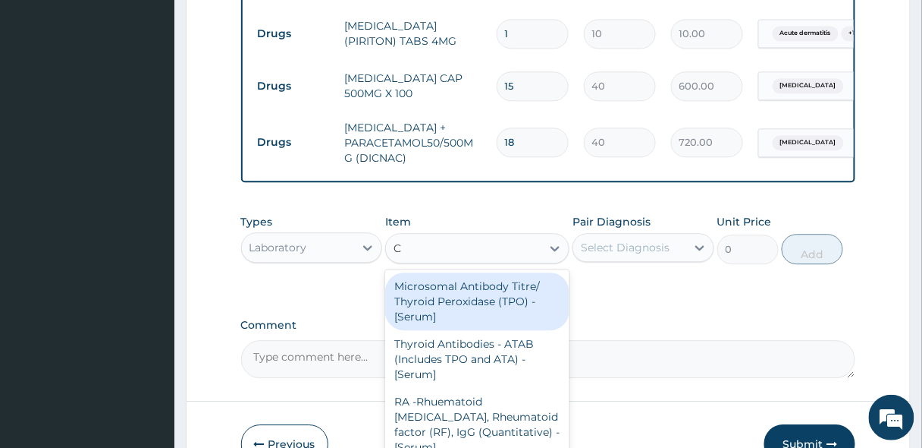
type input "CB"
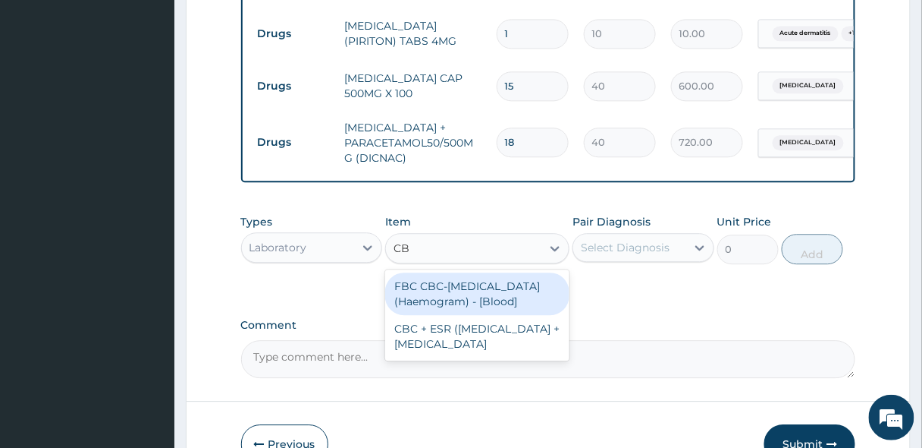
click at [486, 297] on div "FBC CBC-Complete Blood Count (Haemogram) - [Blood]" at bounding box center [477, 293] width 184 height 42
type input "3300"
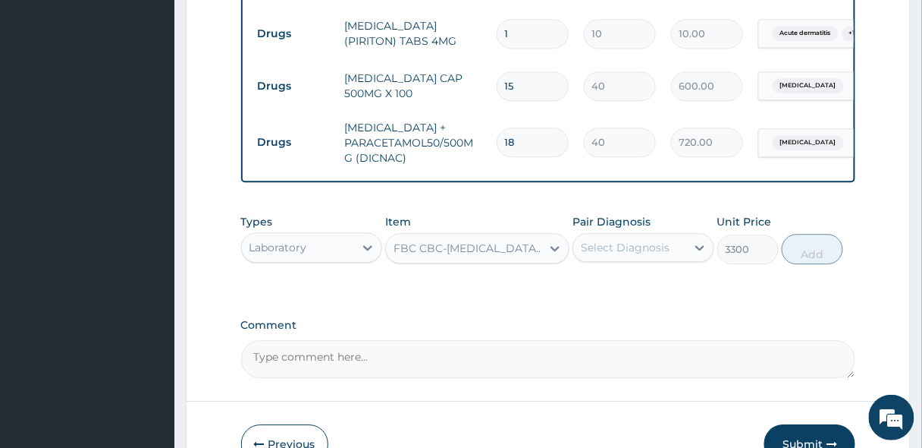
click at [660, 252] on div "Select Diagnosis" at bounding box center [625, 247] width 89 height 15
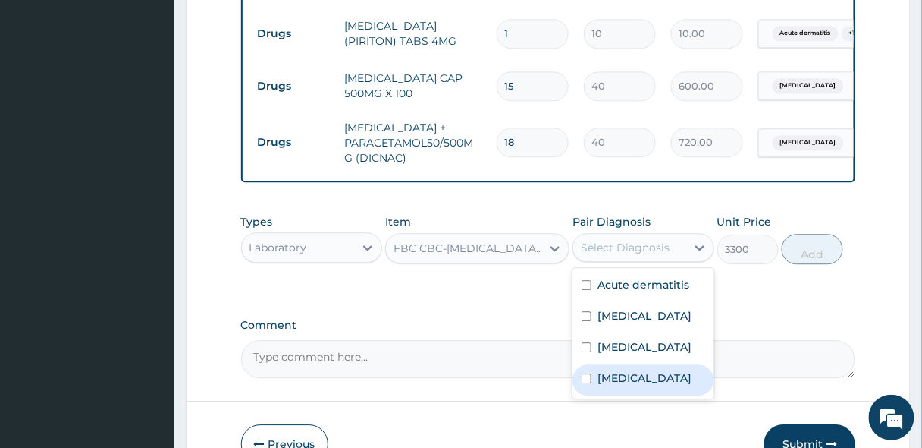
click at [616, 385] on label "Sepsis" at bounding box center [645, 377] width 94 height 15
checkbox input "true"
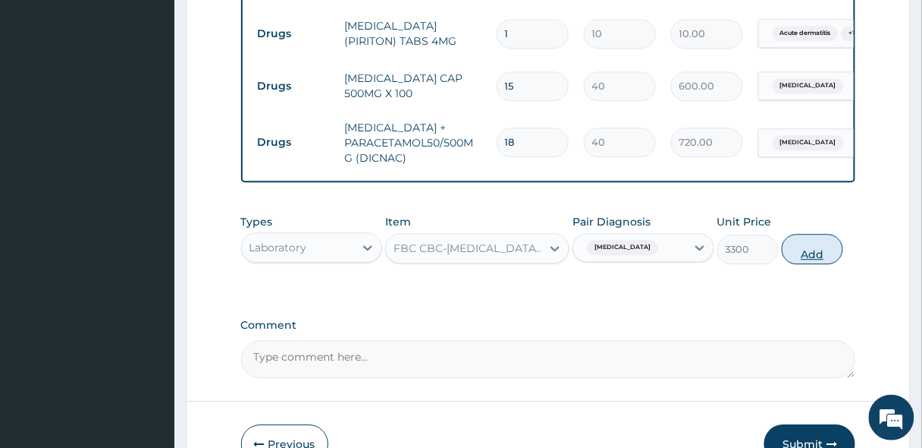
click at [810, 244] on button "Add" at bounding box center [812, 249] width 61 height 30
type input "0"
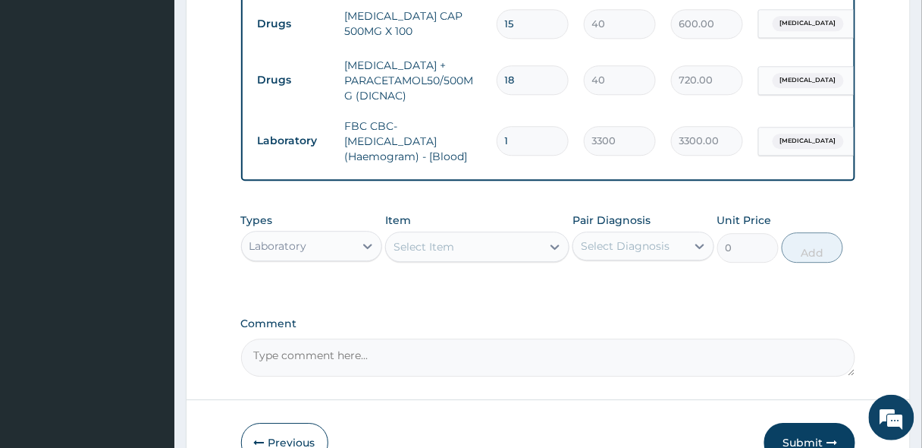
scroll to position [1017, 0]
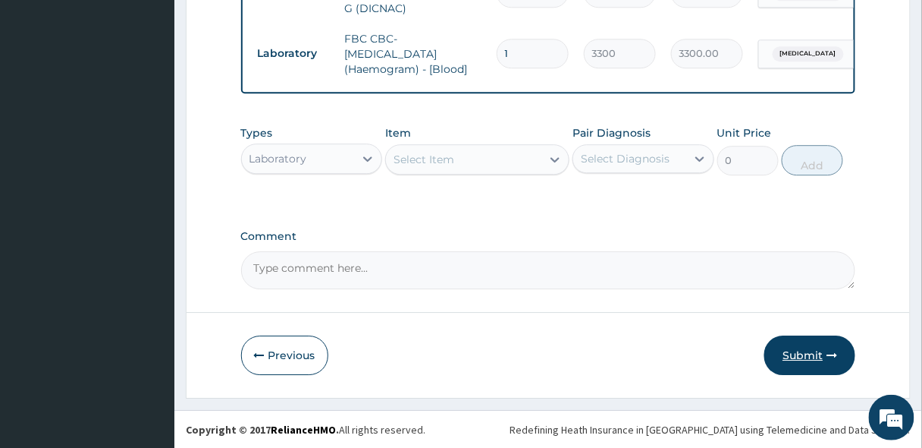
click at [811, 344] on button "Submit" at bounding box center [810, 354] width 91 height 39
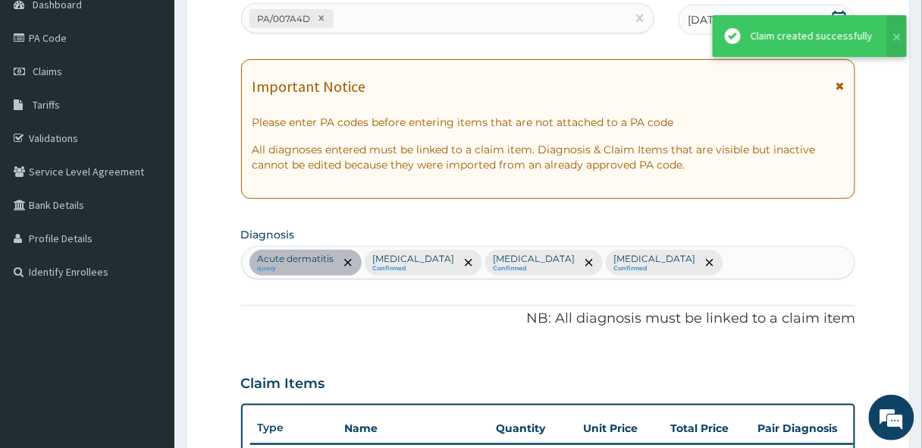
scroll to position [0, 0]
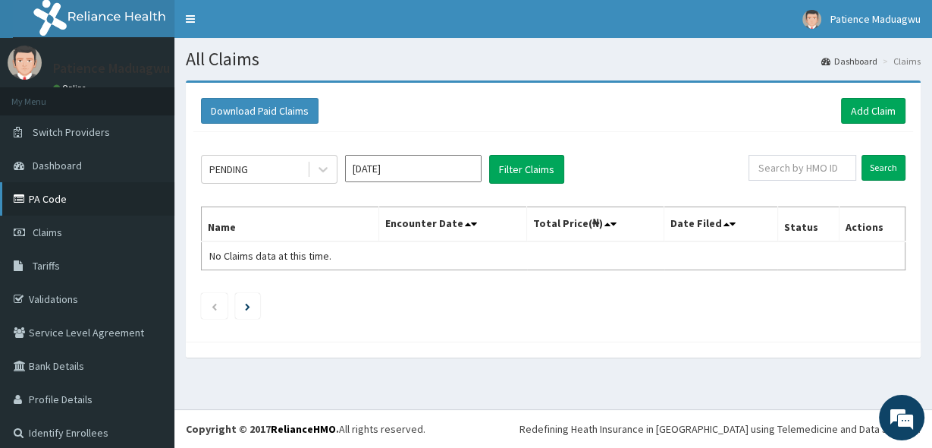
click at [29, 201] on link "PA Code" at bounding box center [87, 198] width 174 height 33
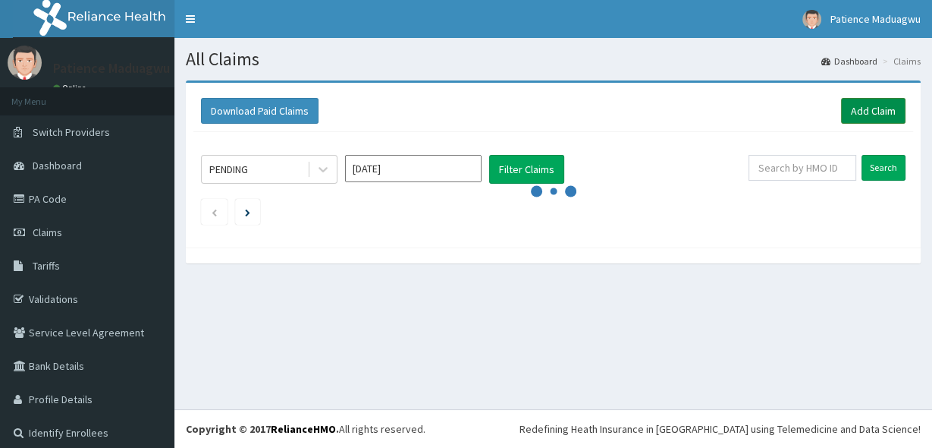
click at [856, 108] on link "Add Claim" at bounding box center [873, 111] width 64 height 26
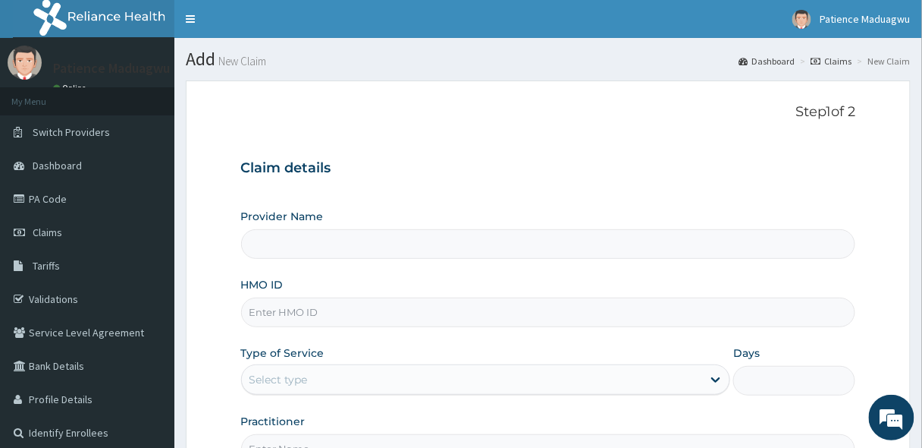
type input "[GEOGRAPHIC_DATA]"
click at [306, 306] on input "HMO ID" at bounding box center [548, 312] width 615 height 30
paste input "GMT/10250/F"
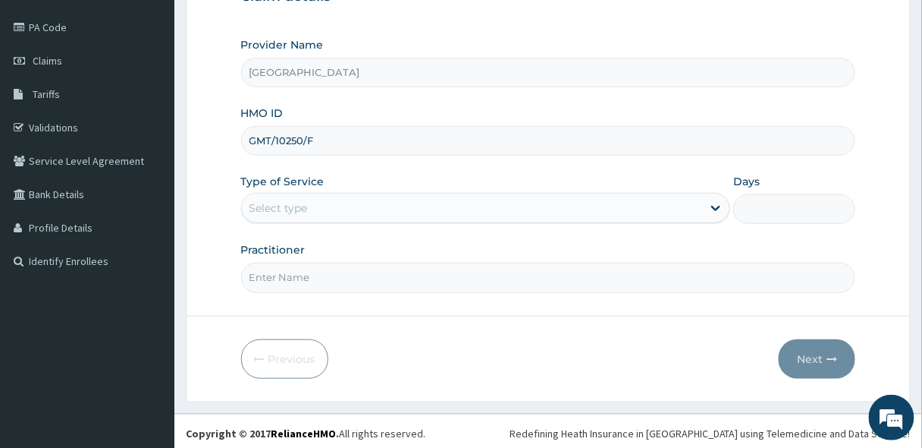
scroll to position [172, 0]
type input "GMT/10250/F"
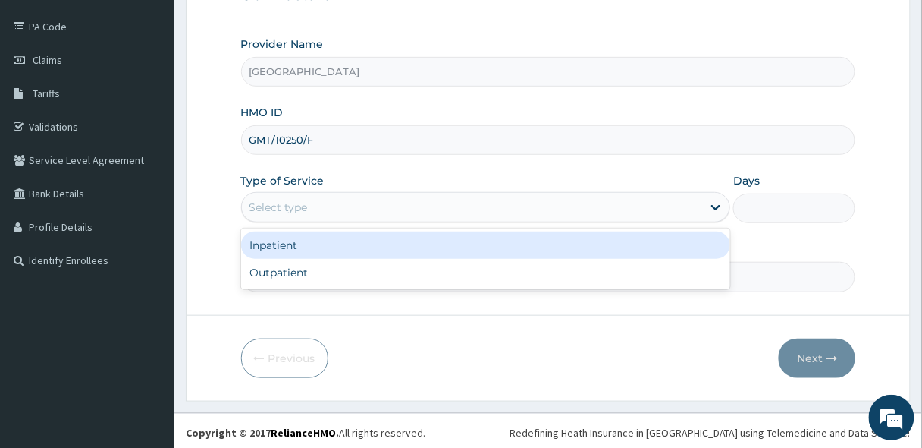
click at [331, 203] on div "Select type" at bounding box center [472, 207] width 461 height 24
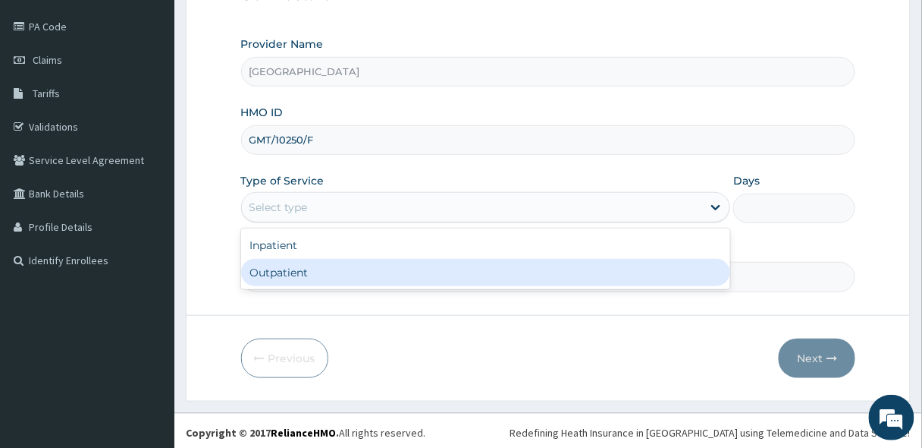
click at [306, 279] on div "Outpatient" at bounding box center [486, 272] width 490 height 27
type input "1"
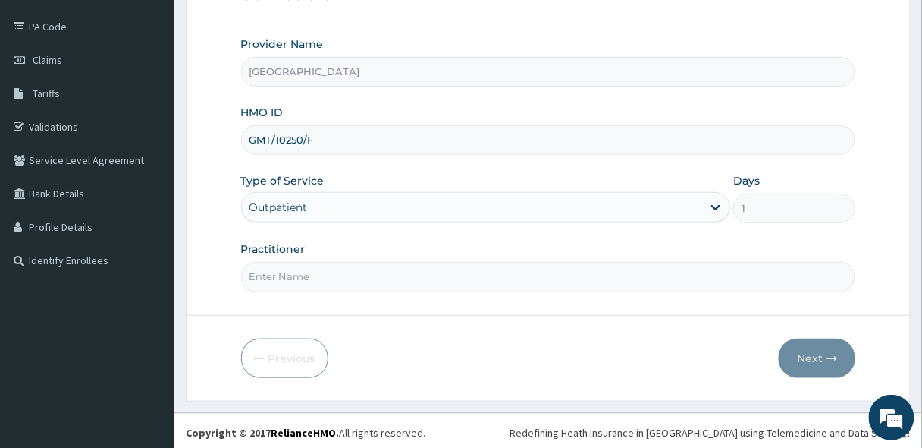
click at [319, 270] on input "Practitioner" at bounding box center [548, 277] width 615 height 30
click at [288, 269] on input "Practitioner" at bounding box center [548, 277] width 615 height 30
type input "[PERSON_NAME]"
click at [845, 352] on button "Next" at bounding box center [817, 357] width 77 height 39
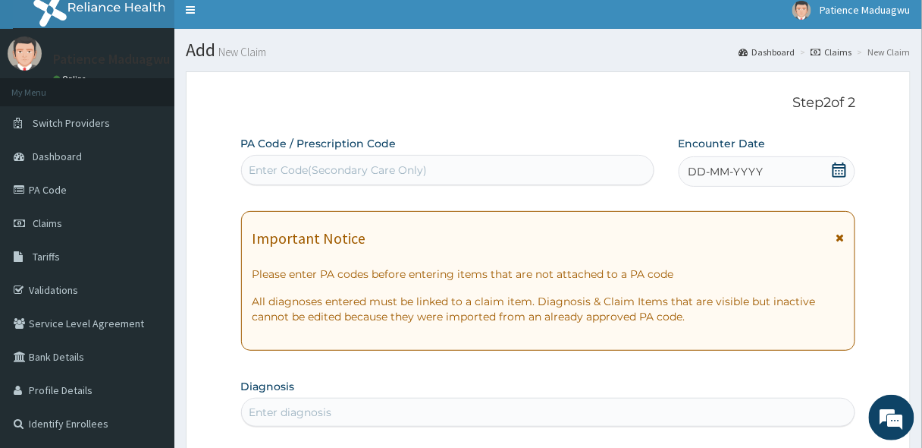
scroll to position [0, 0]
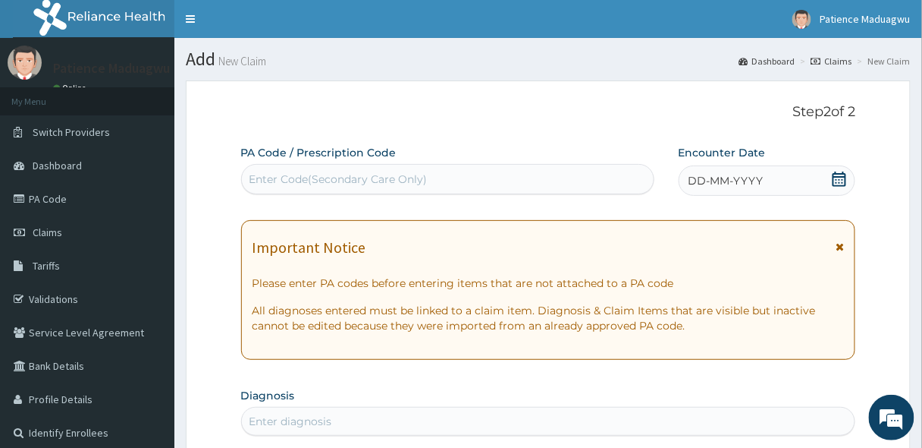
click at [838, 177] on icon at bounding box center [839, 178] width 15 height 15
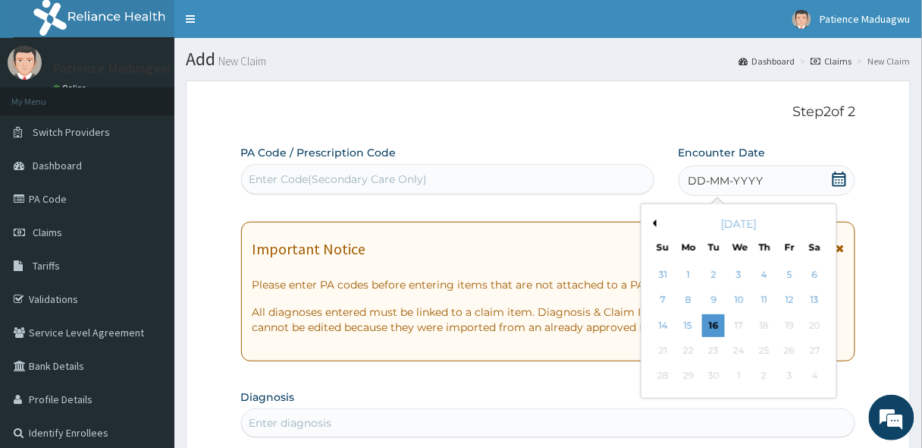
click at [656, 221] on button "Previous Month" at bounding box center [653, 223] width 8 height 8
click at [814, 277] on div "2" at bounding box center [814, 274] width 23 height 23
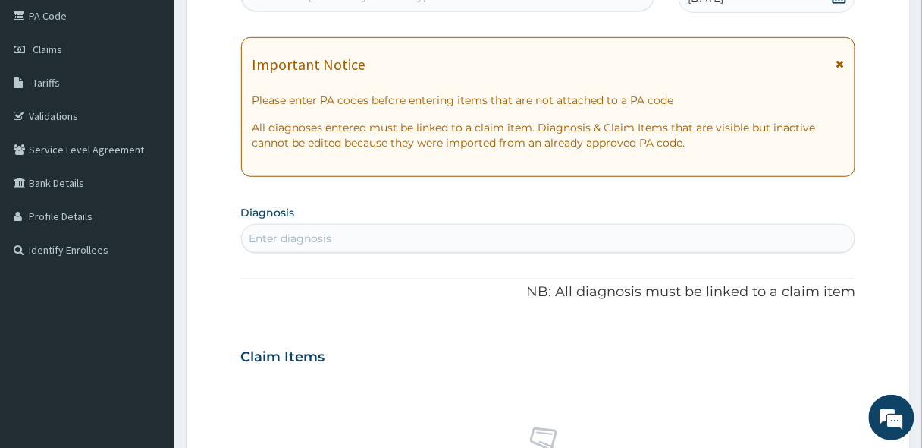
scroll to position [243, 0]
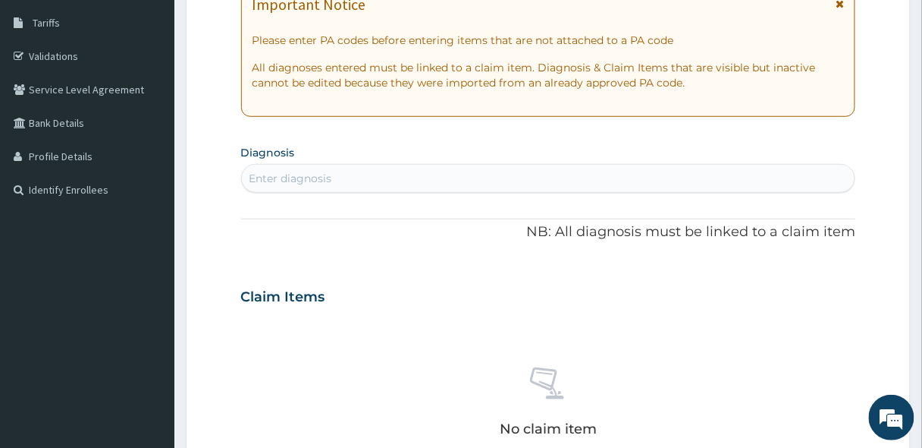
click at [335, 184] on div "Enter diagnosis" at bounding box center [549, 178] width 614 height 24
type input "MALAR"
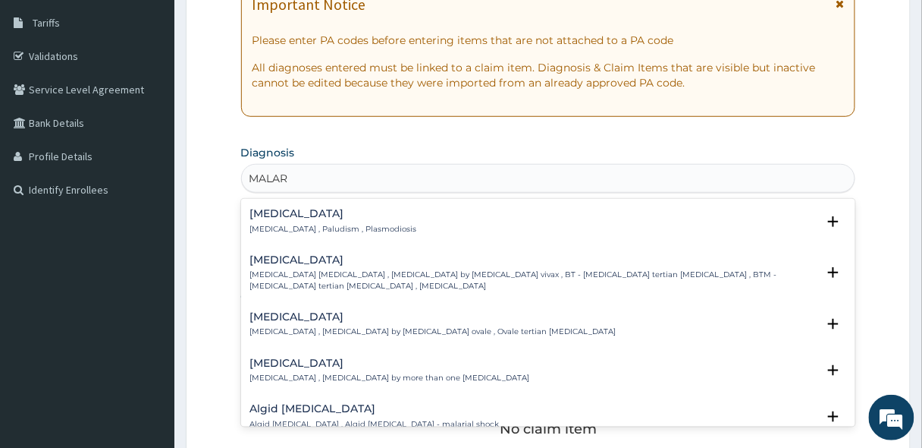
click at [284, 204] on div "Malaria Malaria , Paludism , Plasmodiosis Select Status Query Query covers susp…" at bounding box center [548, 225] width 615 height 46
click at [280, 215] on h4 "[MEDICAL_DATA]" at bounding box center [333, 213] width 167 height 11
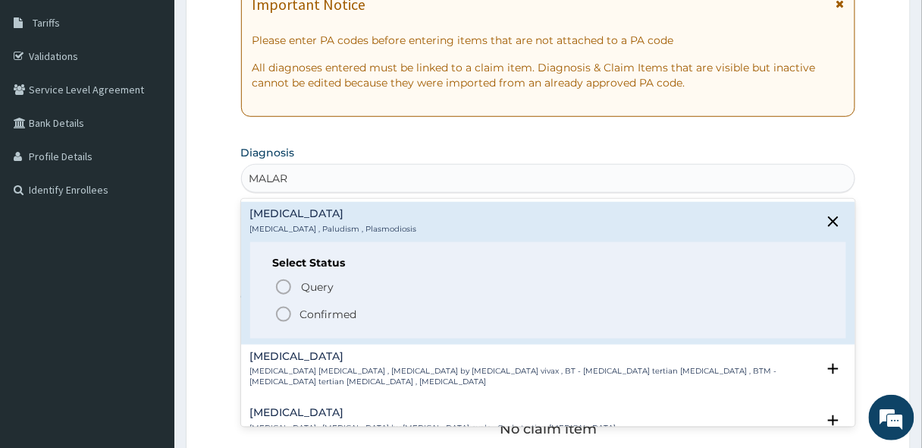
click at [279, 313] on icon "status option filled" at bounding box center [284, 314] width 18 height 18
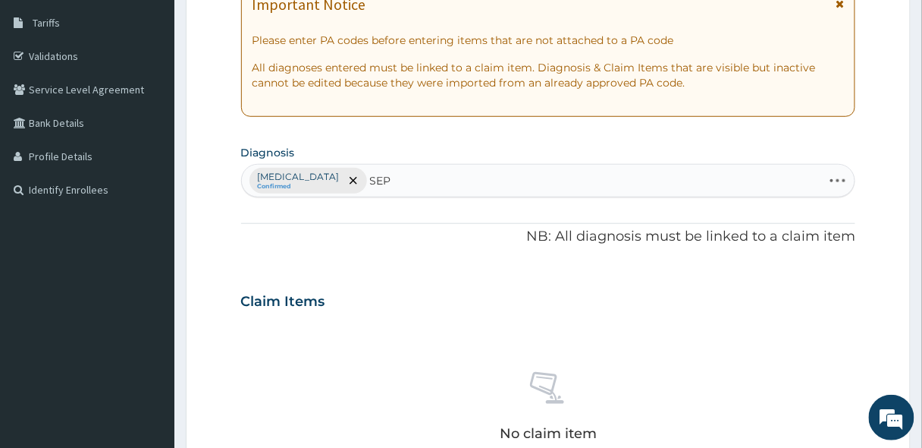
type input "SEPS"
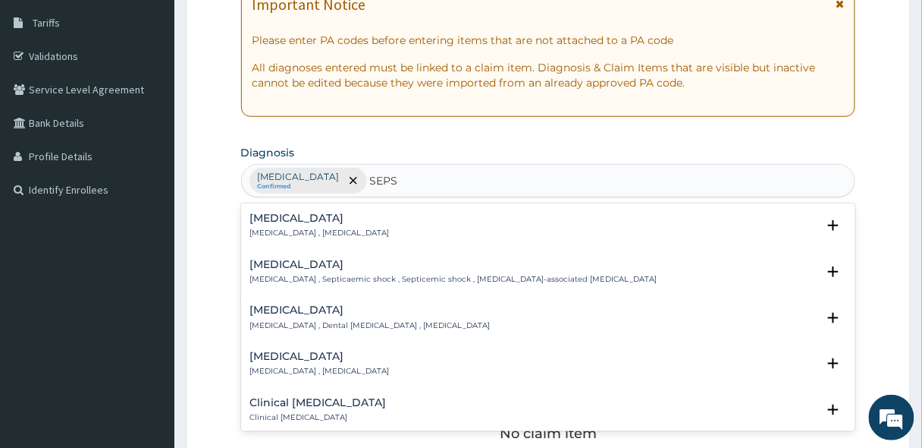
click at [284, 220] on h4 "[MEDICAL_DATA]" at bounding box center [320, 217] width 140 height 11
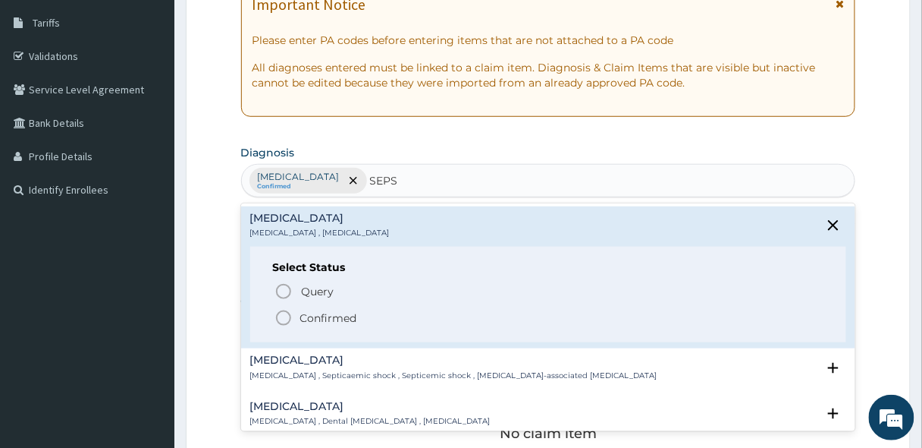
click at [289, 322] on icon "status option filled" at bounding box center [284, 318] width 18 height 18
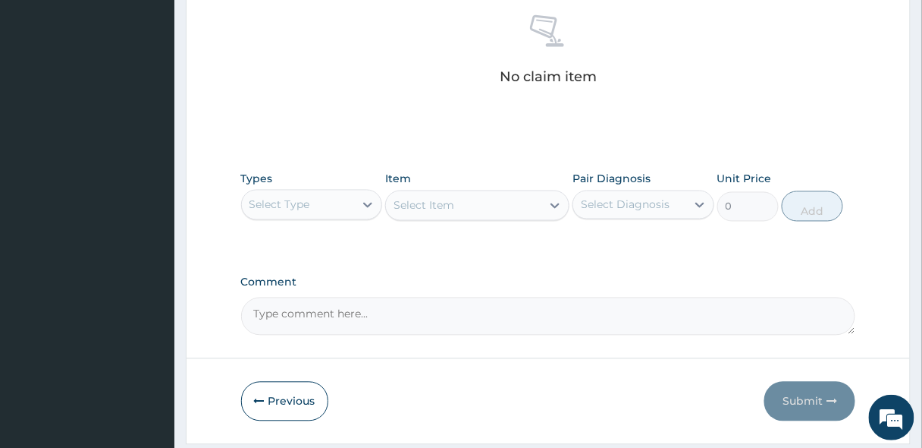
scroll to position [607, 0]
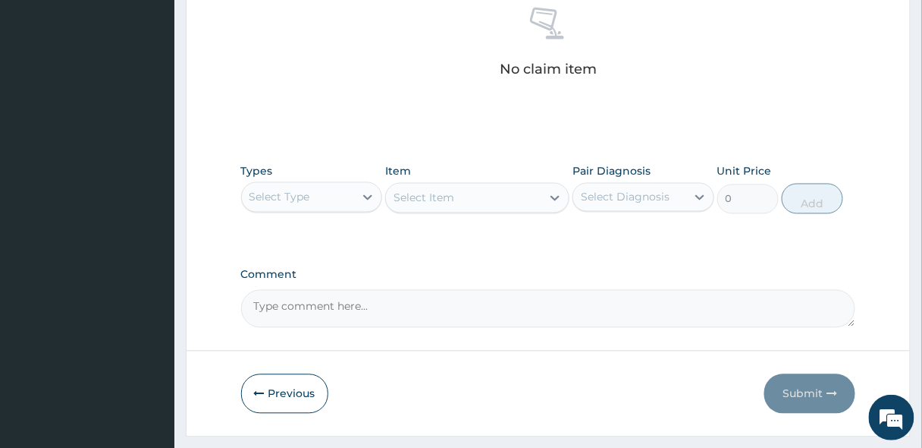
click at [306, 203] on div "Select Type" at bounding box center [298, 197] width 113 height 24
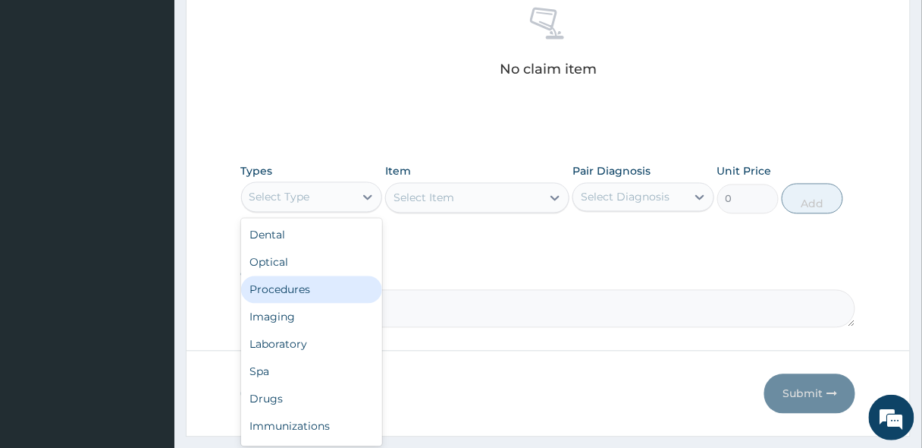
click at [295, 286] on div "Procedures" at bounding box center [312, 289] width 142 height 27
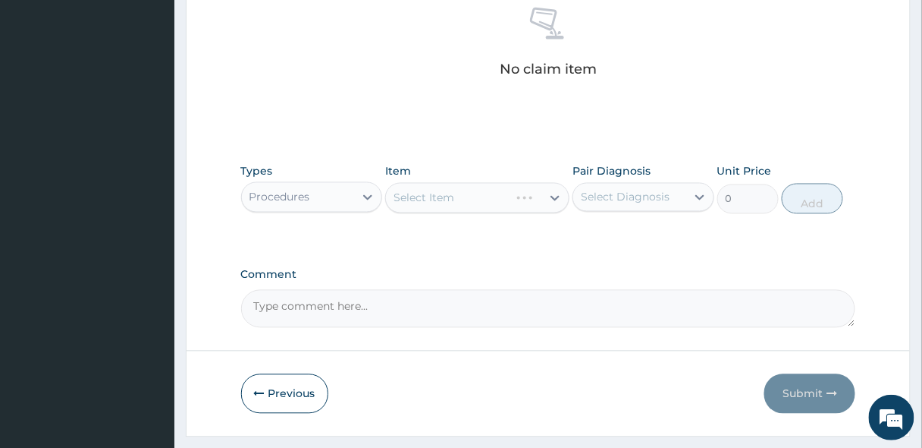
click at [450, 194] on div "Select Item" at bounding box center [477, 198] width 184 height 30
click at [467, 197] on div "Select Item" at bounding box center [463, 198] width 155 height 24
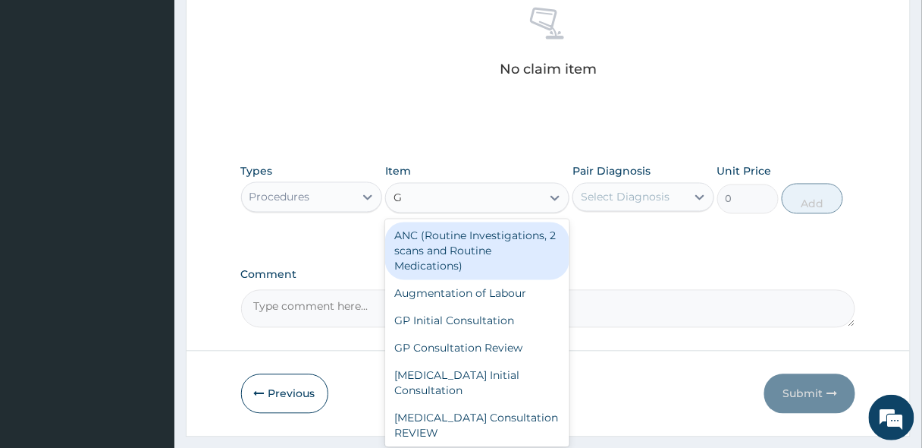
type input "GP"
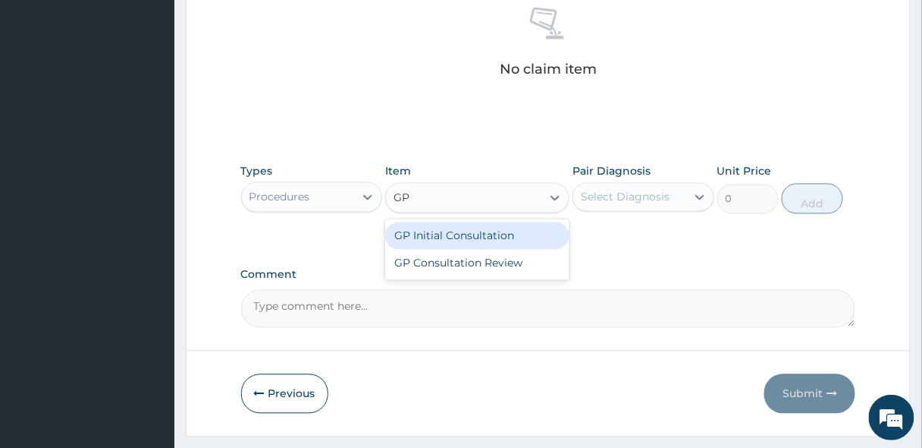
click at [470, 235] on div "GP Initial Consultation" at bounding box center [477, 235] width 184 height 27
type input "2500"
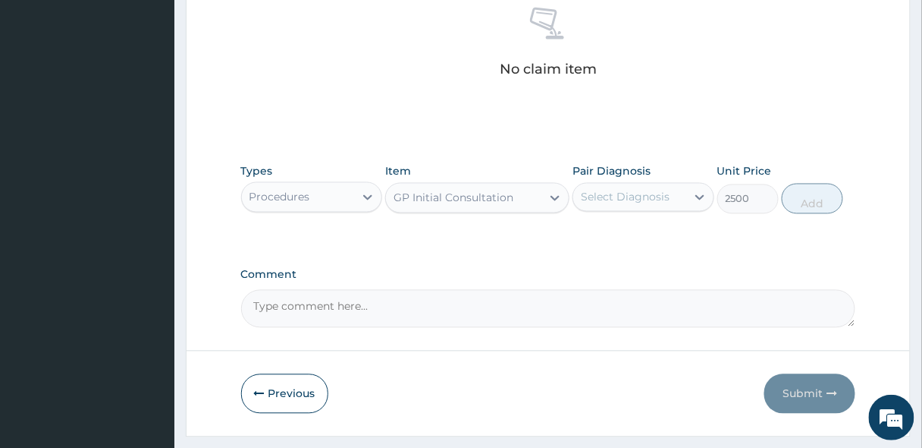
click at [615, 197] on div "Select Diagnosis" at bounding box center [625, 197] width 89 height 15
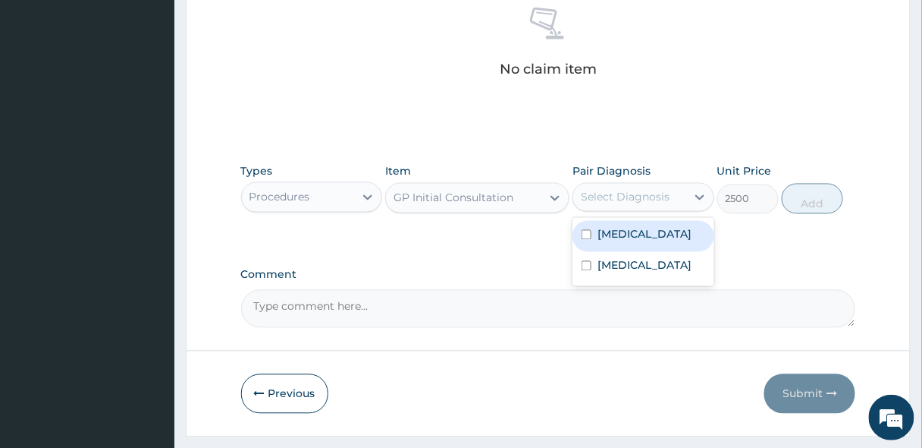
click at [615, 233] on label "Malaria" at bounding box center [645, 234] width 94 height 15
checkbox input "true"
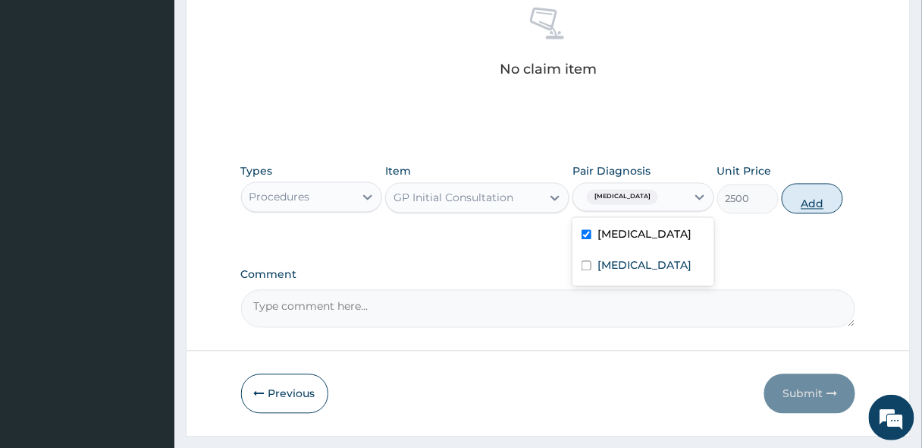
click at [818, 197] on button "Add" at bounding box center [812, 199] width 61 height 30
type input "0"
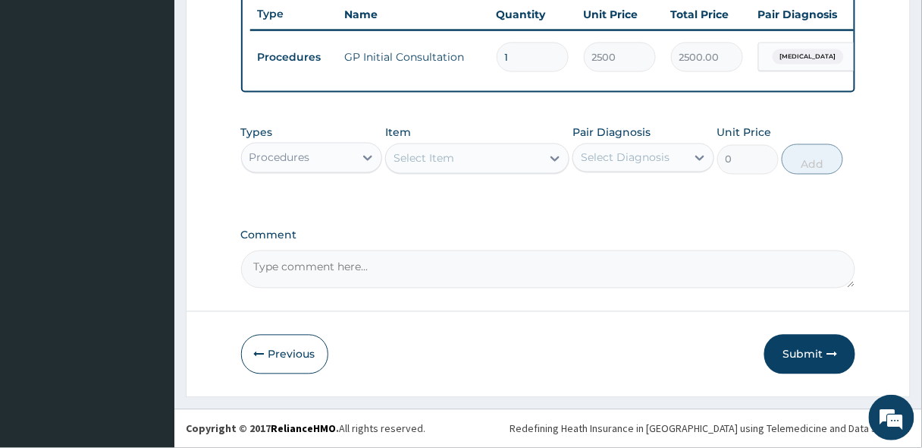
click at [318, 157] on div "Procedures" at bounding box center [298, 158] width 113 height 24
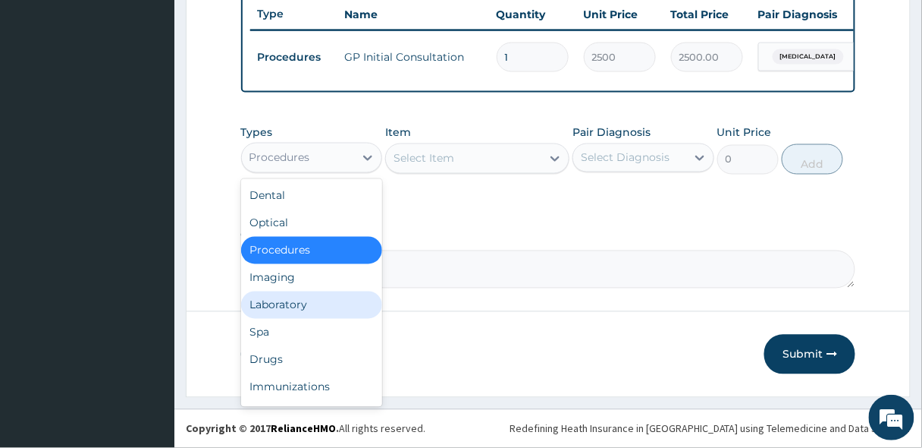
click at [272, 302] on div "Laboratory" at bounding box center [312, 304] width 142 height 27
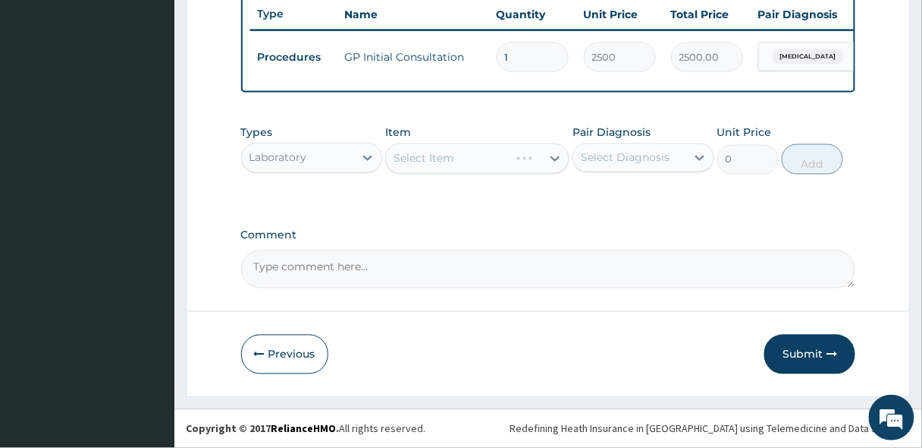
click at [485, 166] on div "Select Item" at bounding box center [477, 158] width 184 height 30
click at [457, 161] on div "Select Item" at bounding box center [463, 158] width 155 height 24
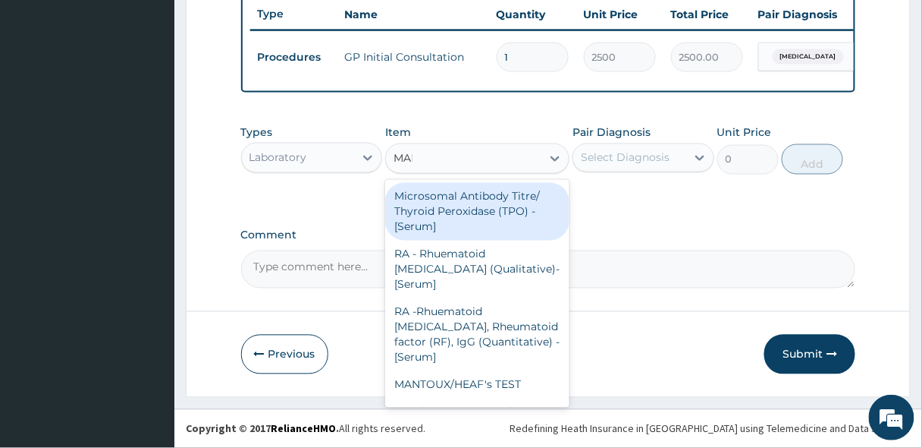
type input "MALA"
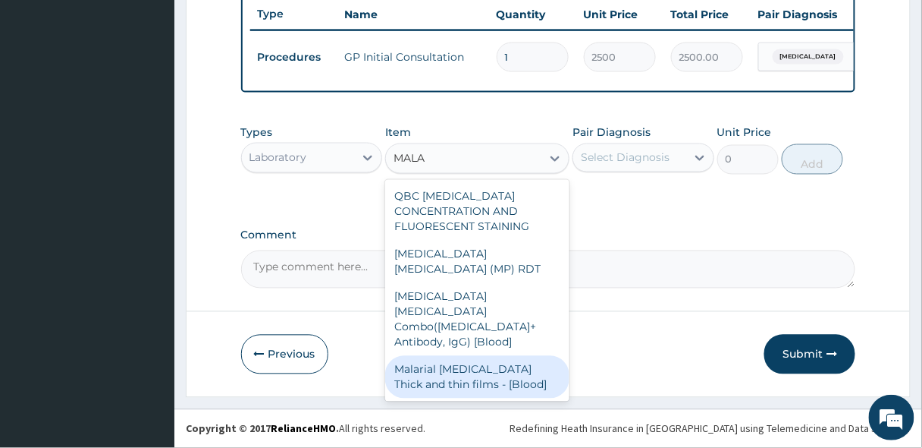
click at [451, 356] on div "Malarial [MEDICAL_DATA] Thick and thin films - [Blood]" at bounding box center [477, 377] width 184 height 42
type input "1650"
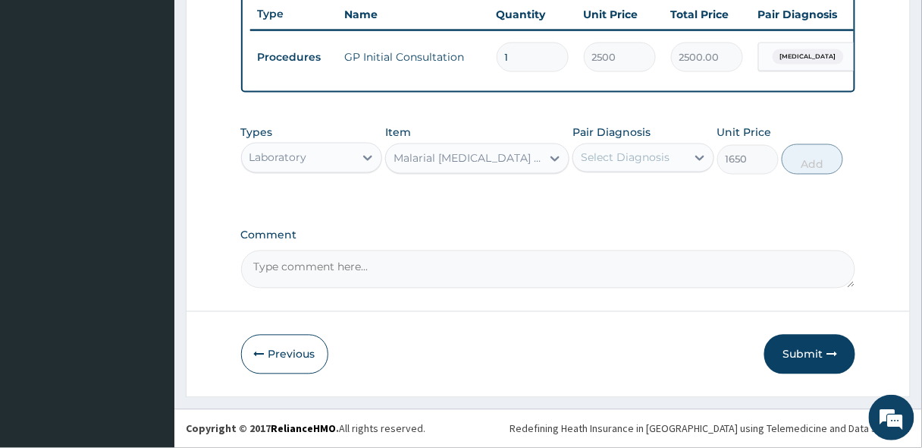
click at [619, 149] on div "Select Diagnosis" at bounding box center [629, 158] width 113 height 24
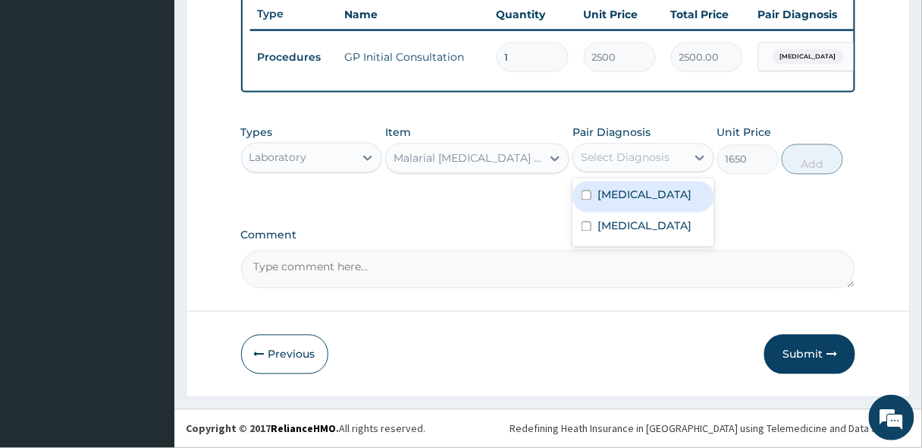
click at [608, 194] on label "[MEDICAL_DATA]" at bounding box center [645, 194] width 94 height 15
checkbox input "true"
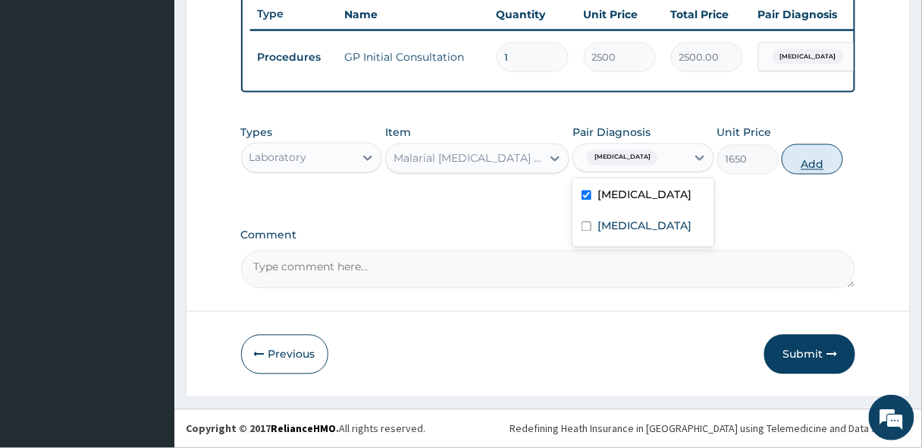
click at [794, 160] on button "Add" at bounding box center [812, 159] width 61 height 30
type input "0"
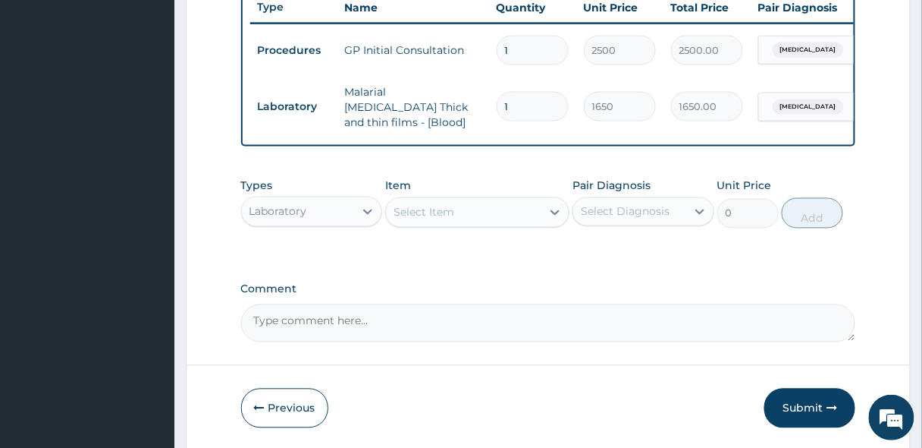
click at [442, 210] on div "Select Item" at bounding box center [424, 212] width 61 height 15
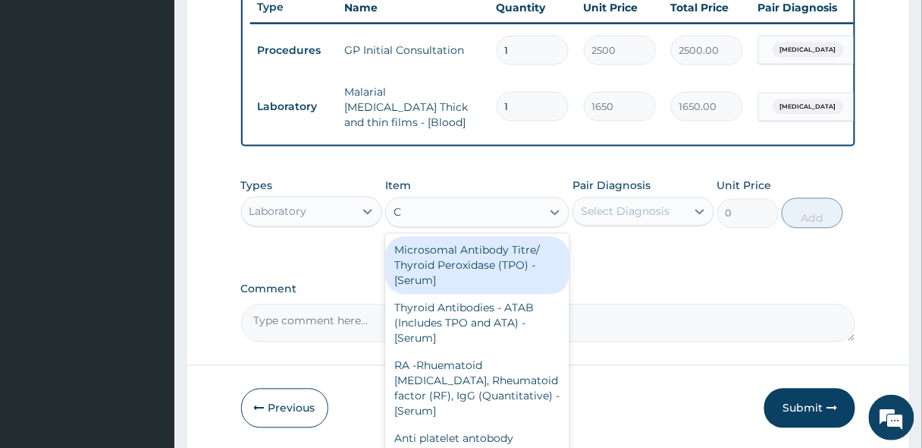
type input "CB"
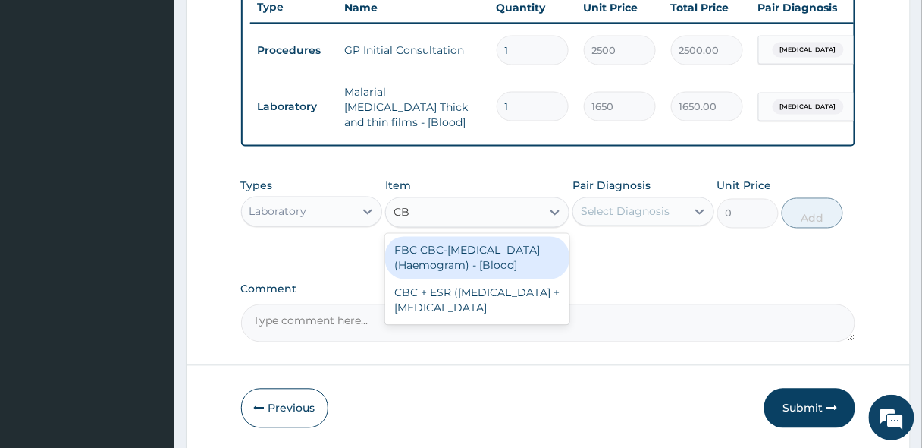
click at [435, 255] on div "FBC CBC-[MEDICAL_DATA] (Haemogram) - [Blood]" at bounding box center [477, 258] width 184 height 42
type input "3300"
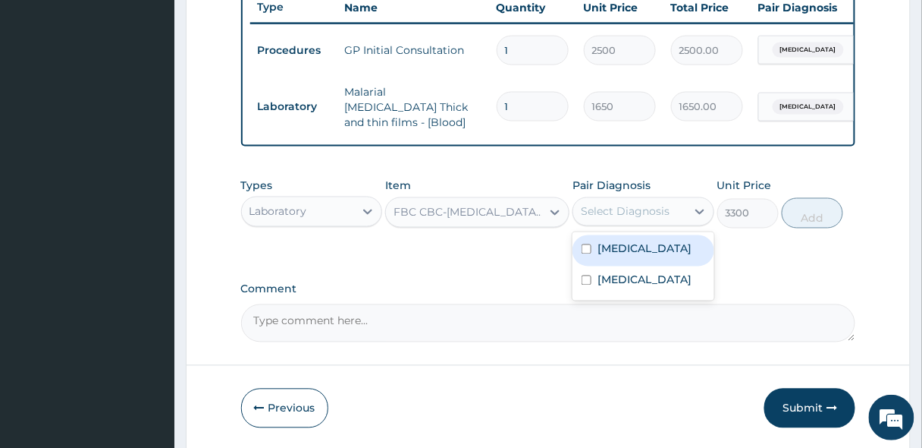
click at [673, 202] on div "Select Diagnosis" at bounding box center [629, 211] width 113 height 24
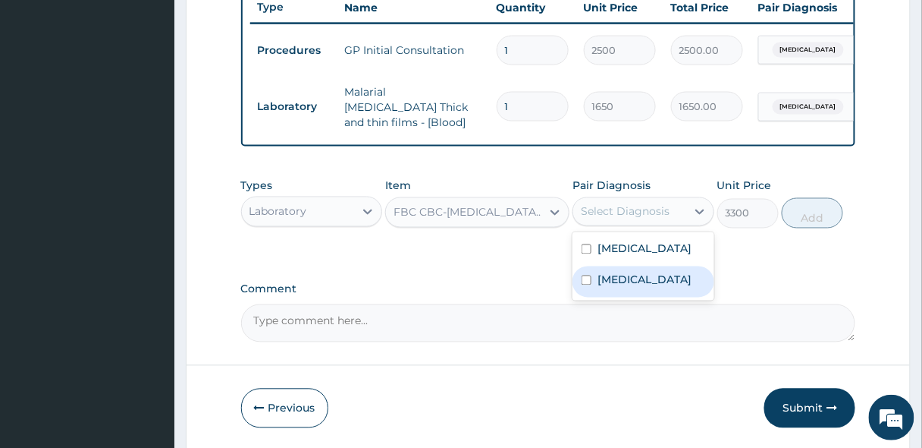
click at [601, 283] on label "[MEDICAL_DATA]" at bounding box center [645, 279] width 94 height 15
checkbox input "true"
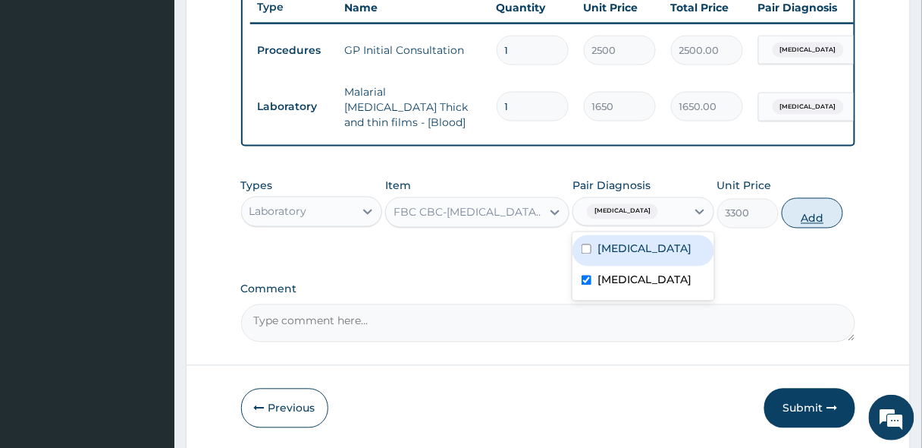
click at [810, 213] on button "Add" at bounding box center [812, 213] width 61 height 30
type input "0"
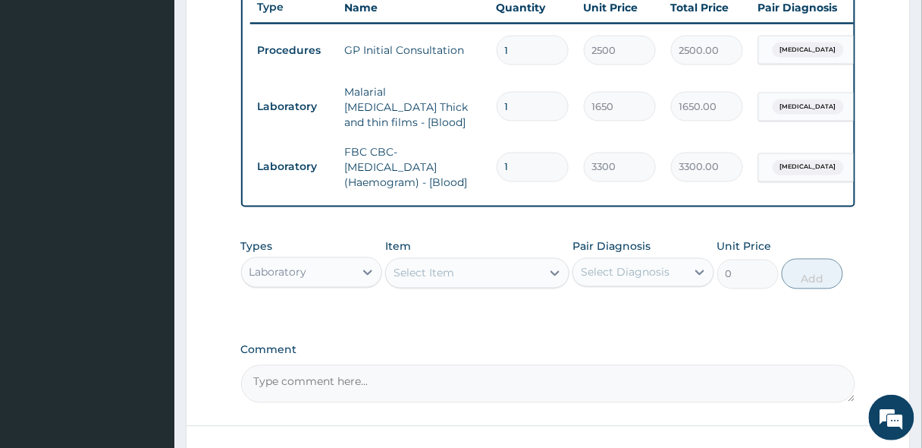
scroll to position [694, 0]
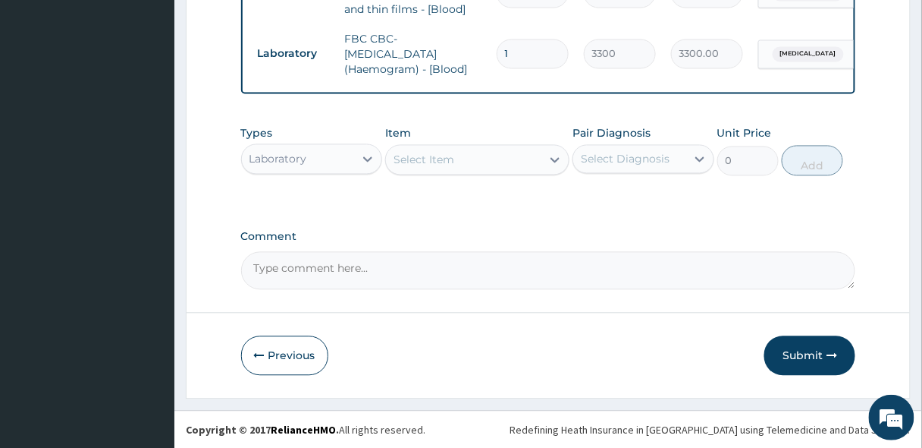
click at [345, 151] on div "Laboratory" at bounding box center [298, 159] width 113 height 24
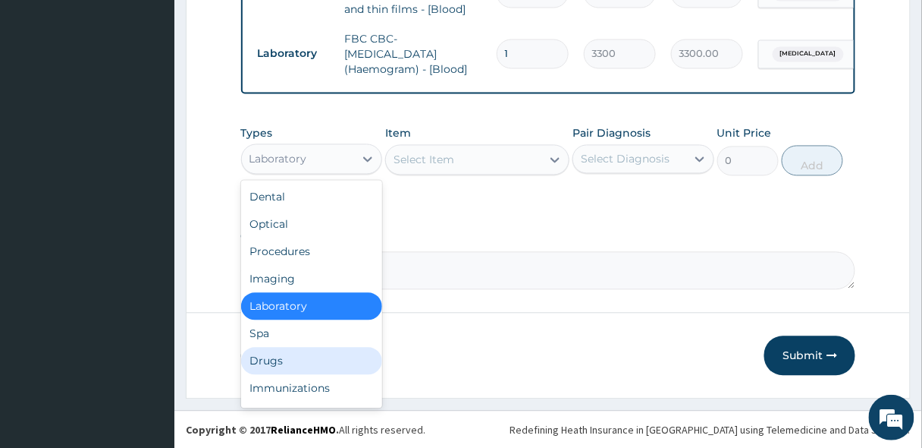
click at [265, 359] on div "Drugs" at bounding box center [312, 360] width 142 height 27
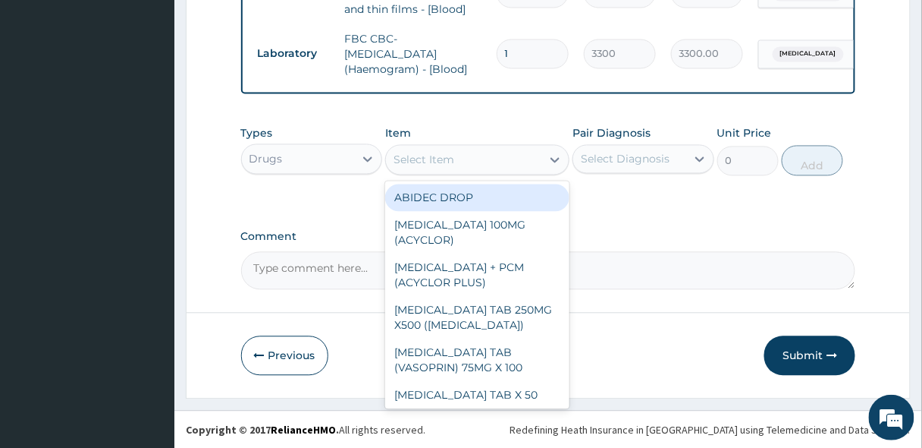
click at [425, 159] on div "Select Item" at bounding box center [424, 159] width 61 height 15
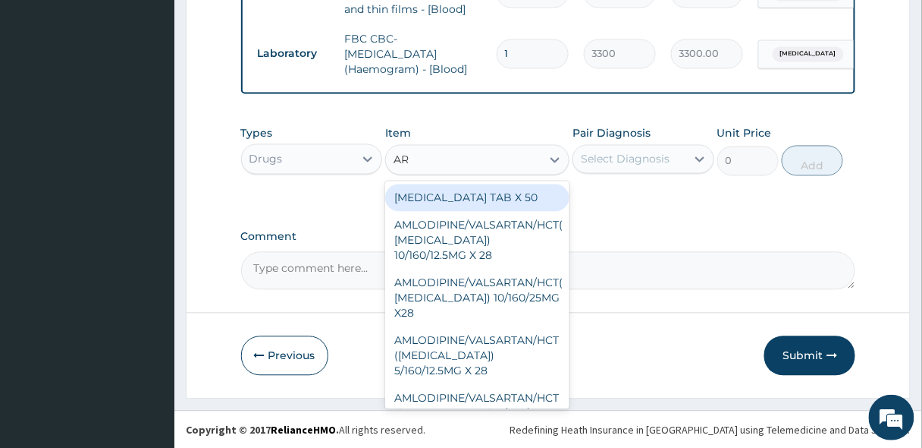
type input "ART"
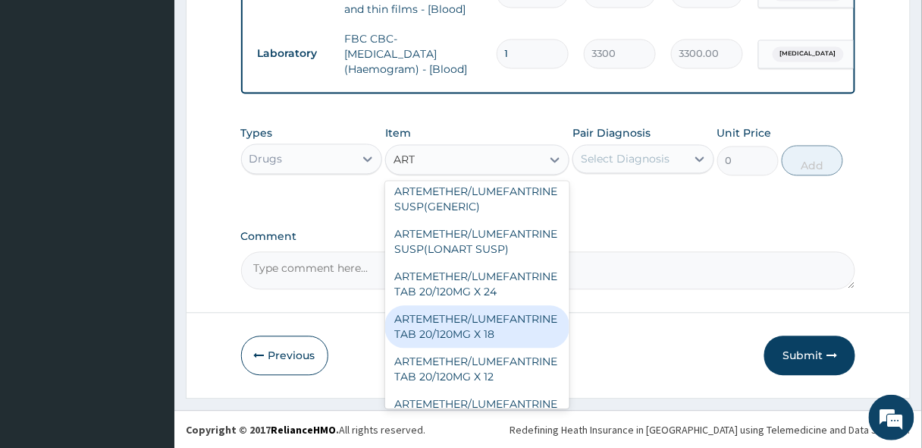
scroll to position [425, 0]
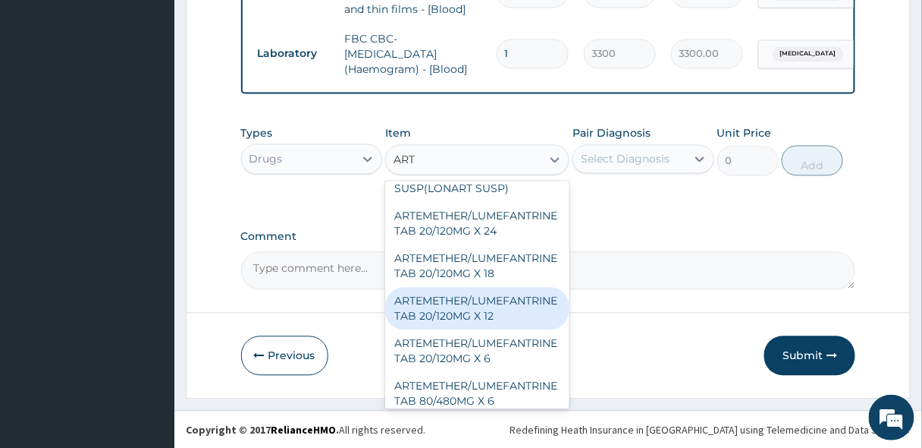
click at [478, 287] on div "ARTEMETHER/LUMEFANTRINE TAB 20/120MG X 12" at bounding box center [477, 308] width 184 height 42
type input "450"
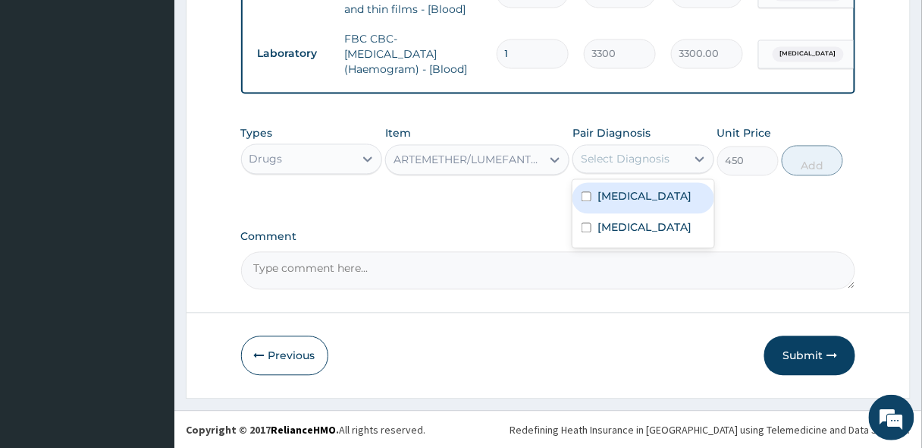
click at [658, 146] on div "Select Diagnosis" at bounding box center [644, 159] width 142 height 29
click at [624, 201] on label "Malaria" at bounding box center [645, 196] width 94 height 15
checkbox input "true"
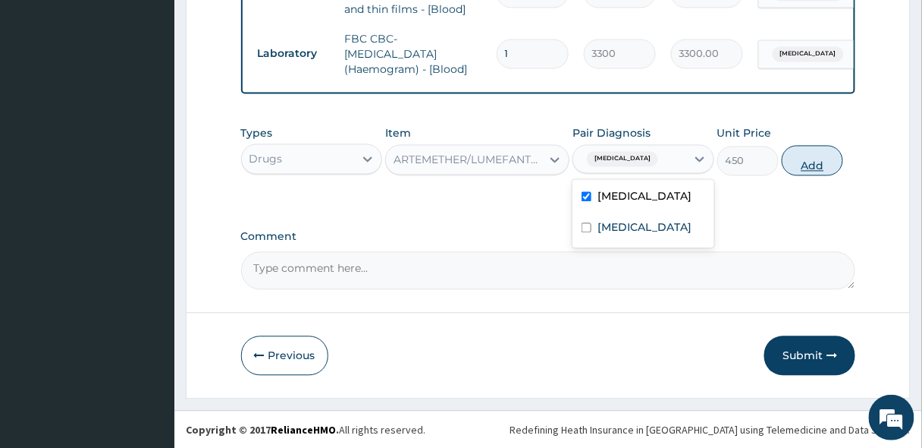
click at [812, 162] on button "Add" at bounding box center [812, 161] width 61 height 30
type input "0"
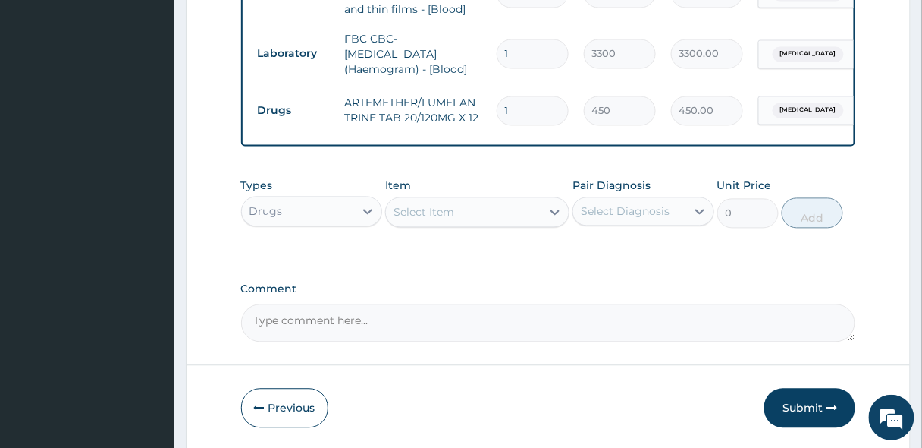
type input "12"
type input "5400.00"
type input "12"
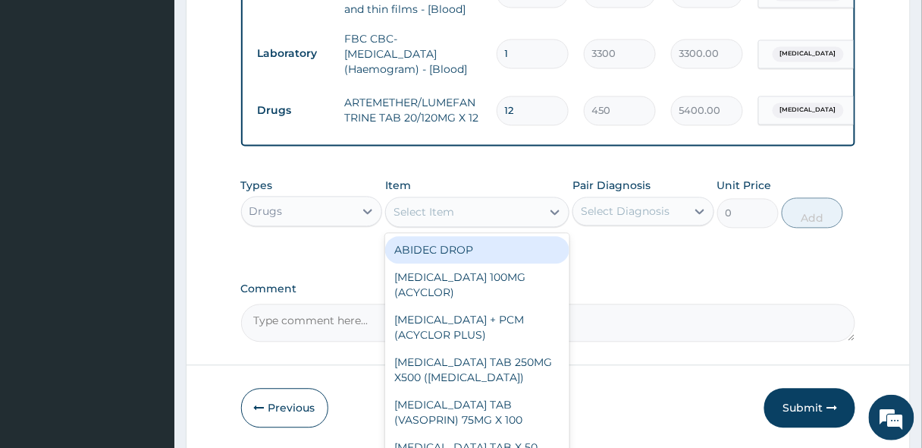
click at [415, 215] on div "Select Item" at bounding box center [424, 212] width 61 height 15
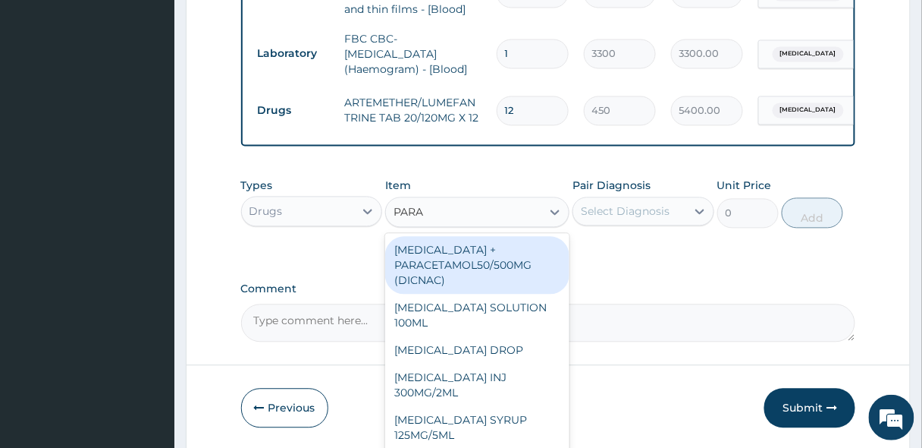
type input "PARAC"
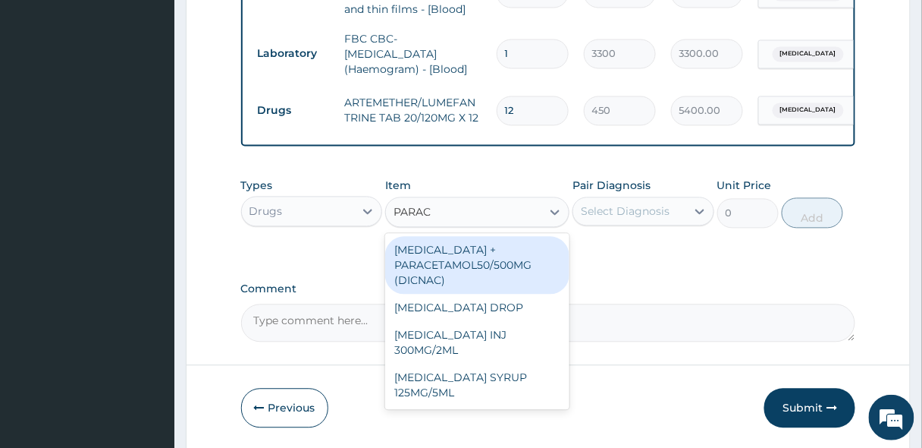
click at [465, 264] on div "DICLOFENAC + PARACETAMOL50/500MG (DICNAC)" at bounding box center [477, 266] width 184 height 58
type input "40"
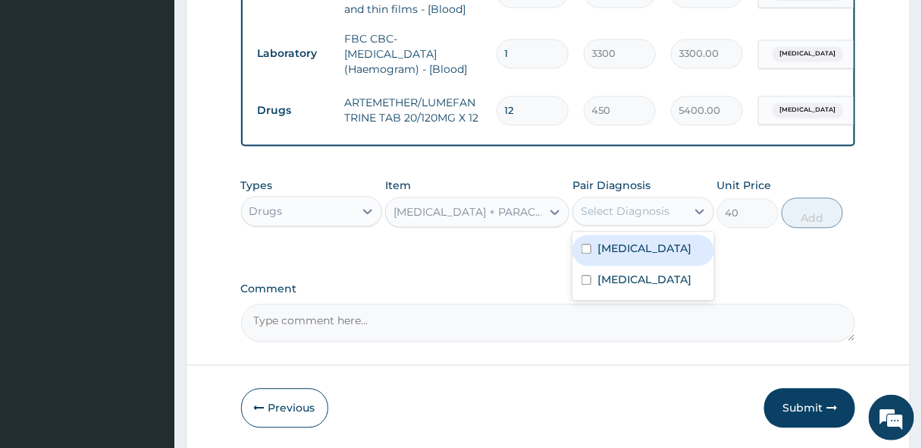
click at [624, 213] on div "Select Diagnosis" at bounding box center [625, 211] width 89 height 15
click at [612, 247] on label "Malaria" at bounding box center [645, 248] width 94 height 15
checkbox input "true"
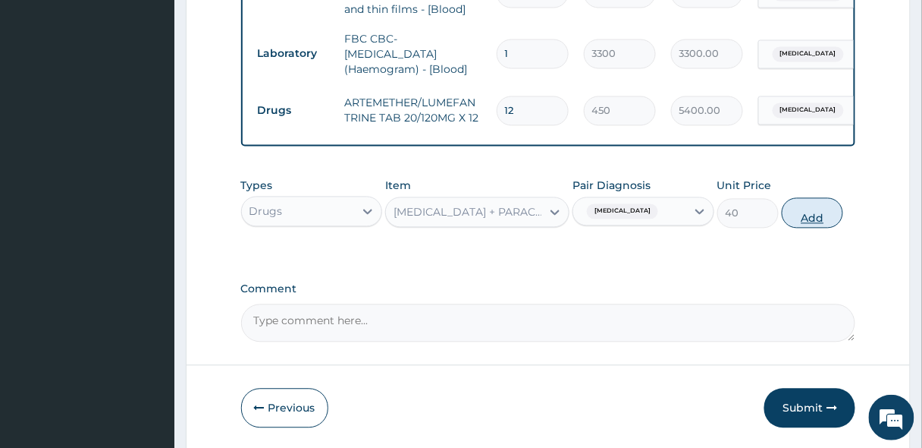
click at [817, 219] on button "Add" at bounding box center [812, 213] width 61 height 30
type input "0"
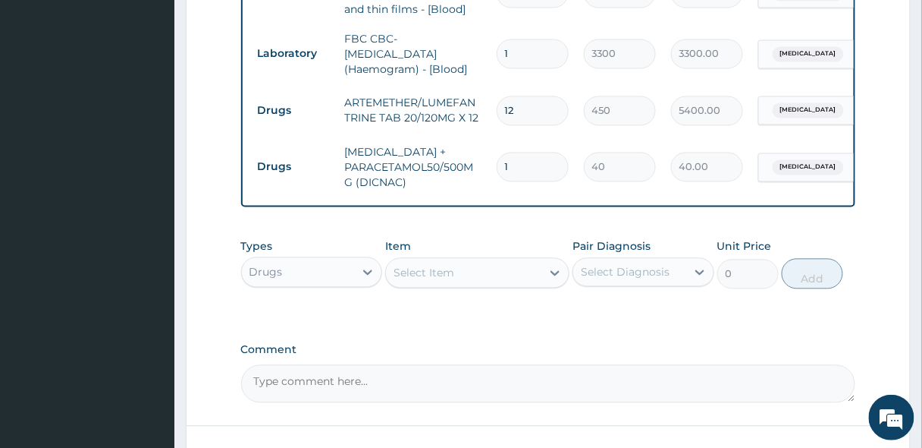
type input "0.00"
type input "9"
type input "360.00"
type input "0.00"
type input "1"
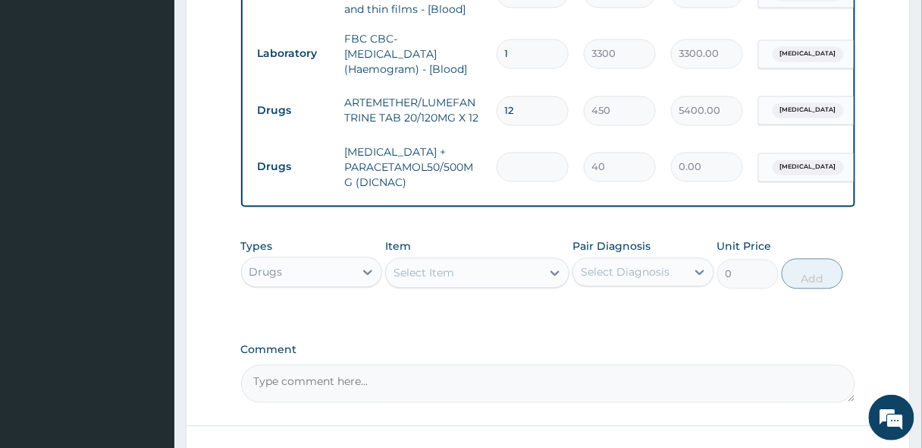
type input "40.00"
type input "18"
type input "720.00"
type input "18"
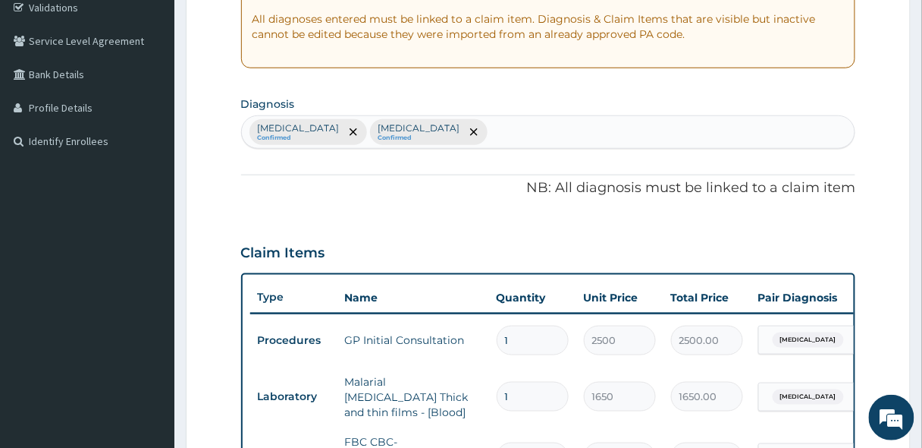
scroll to position [269, 0]
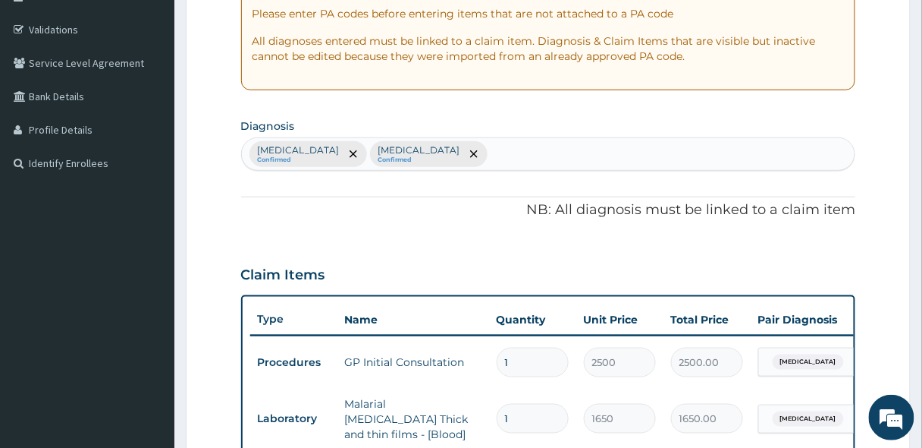
click at [457, 149] on div "Malaria Confirmed Sepsis Confirmed" at bounding box center [549, 154] width 614 height 32
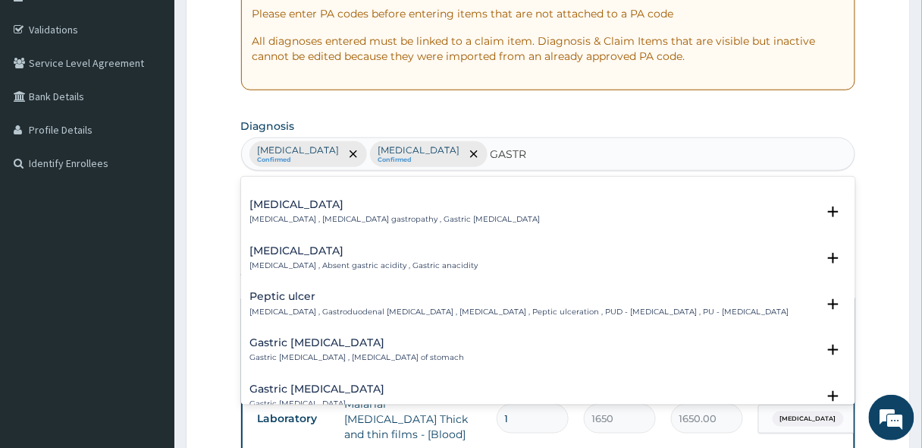
scroll to position [243, 0]
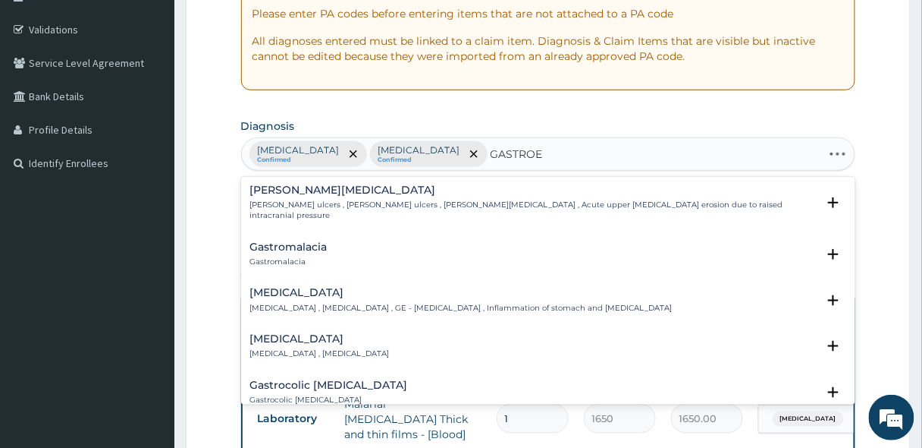
type input "GASTROEN"
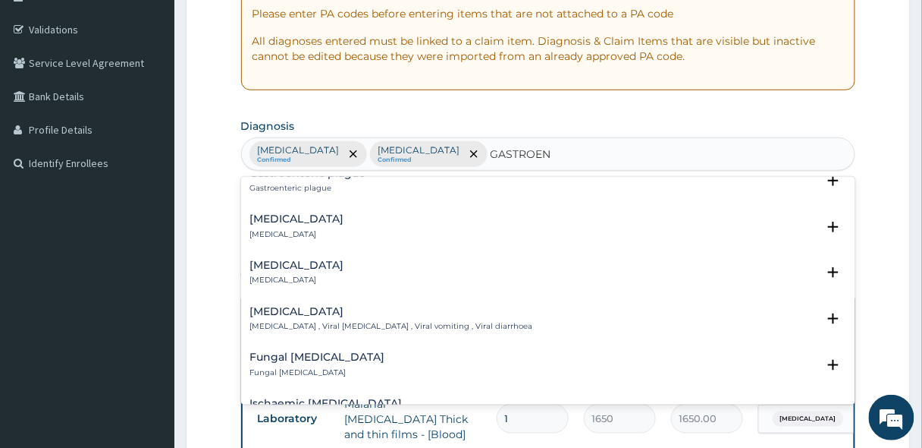
scroll to position [0, 0]
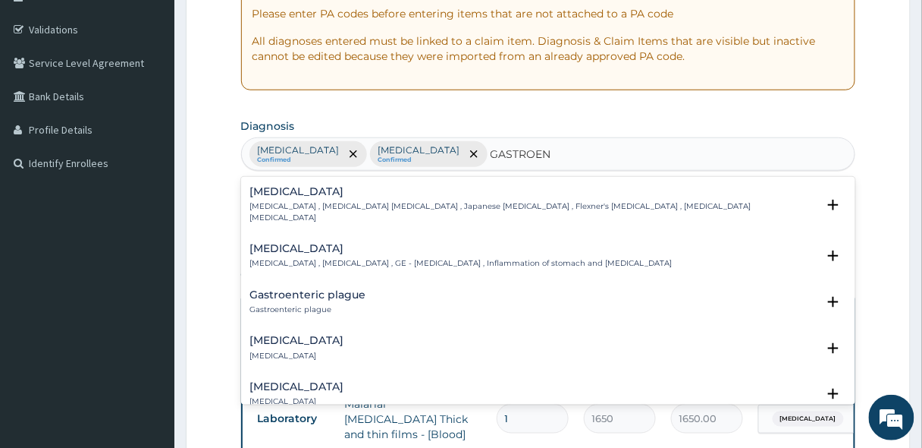
click at [326, 243] on h4 "Gastroenteritis" at bounding box center [461, 248] width 422 height 11
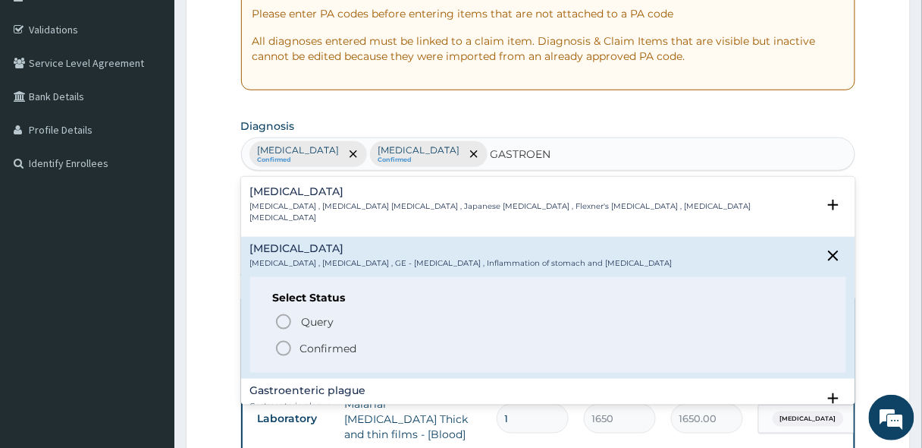
click at [281, 339] on icon "status option filled" at bounding box center [284, 348] width 18 height 18
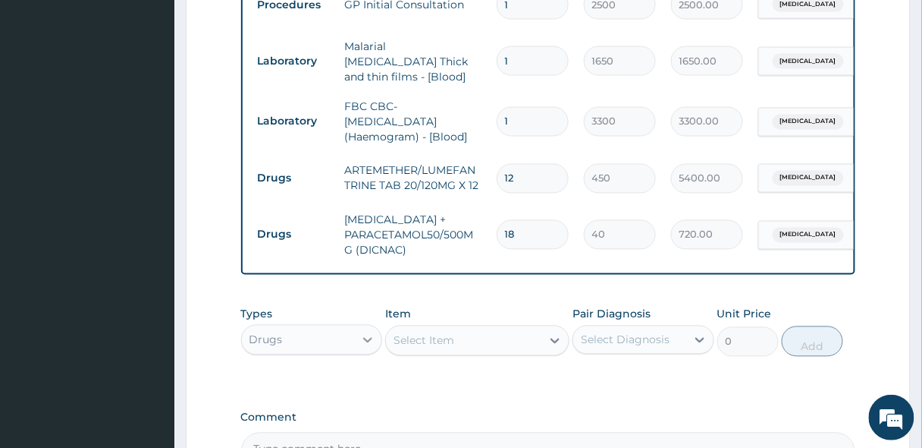
scroll to position [633, 0]
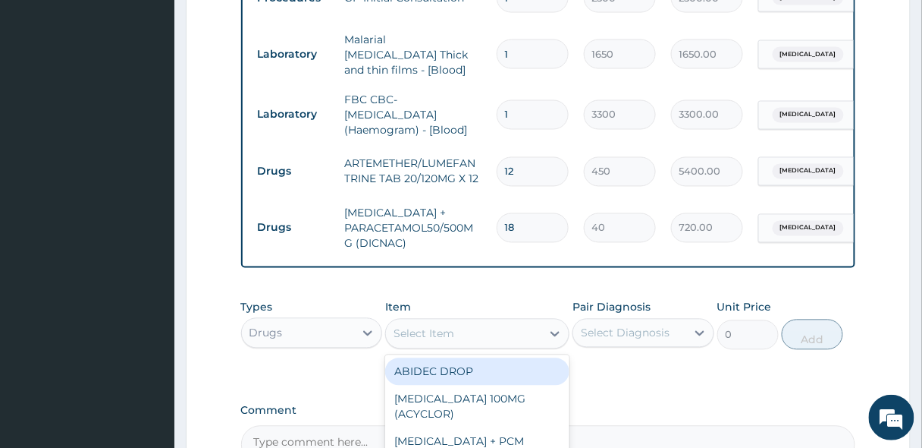
click at [404, 338] on div "Select Item" at bounding box center [424, 333] width 61 height 15
type input "TINID"
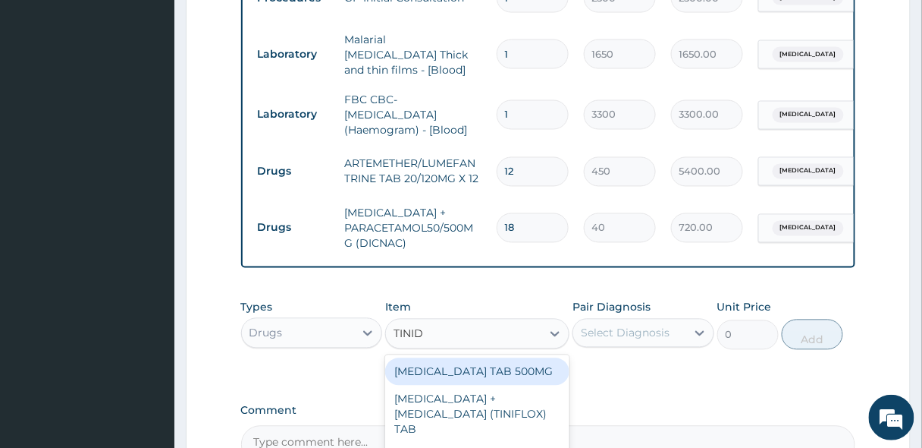
click at [471, 381] on div "[MEDICAL_DATA] TAB 500MG" at bounding box center [477, 371] width 184 height 27
type input "50"
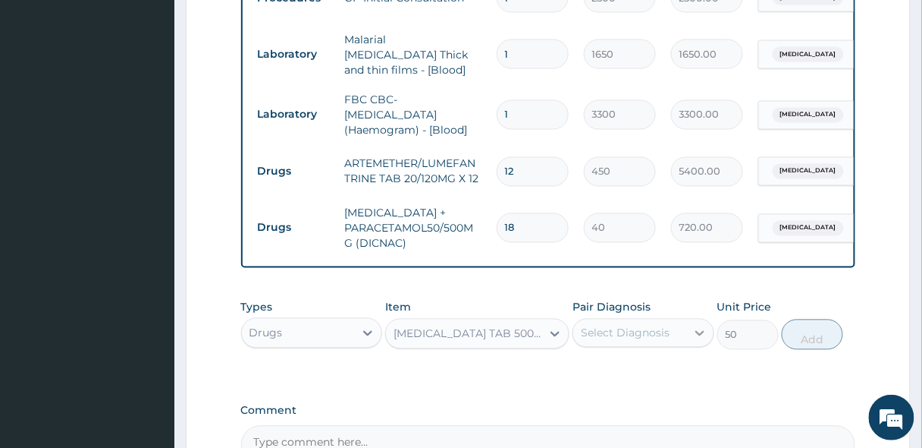
click at [687, 339] on div at bounding box center [699, 332] width 27 height 27
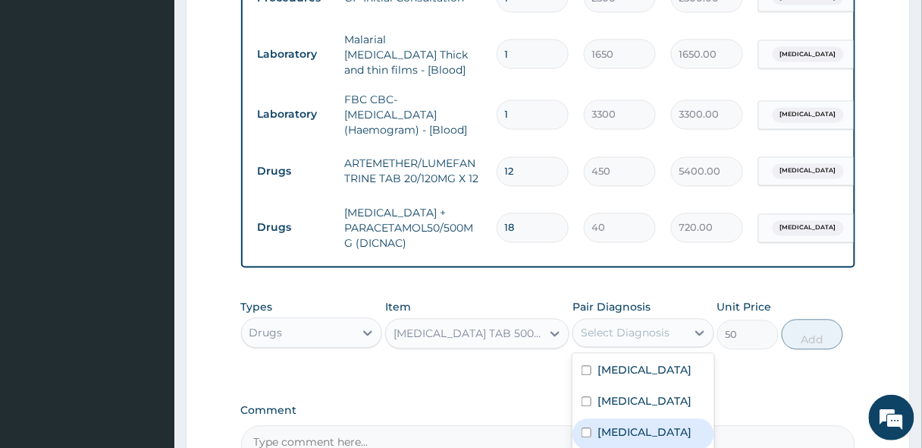
click at [622, 438] on label "Gastroenteritis" at bounding box center [645, 432] width 94 height 15
checkbox input "true"
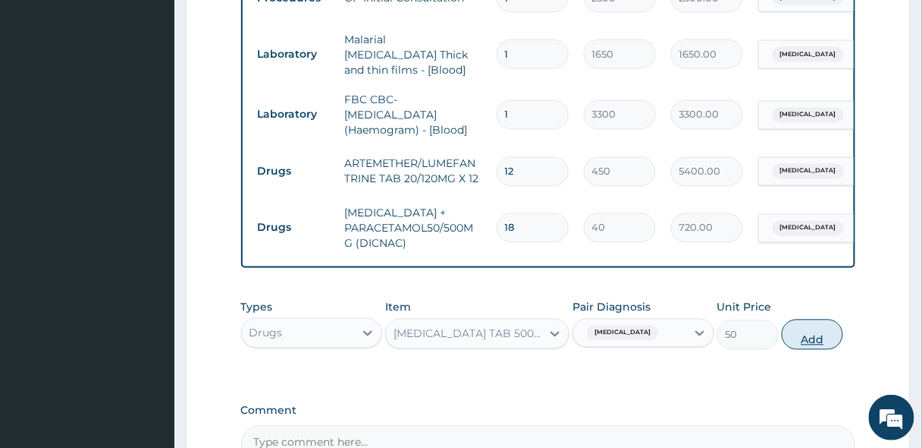
click at [837, 337] on button "Add" at bounding box center [812, 334] width 61 height 30
type input "0"
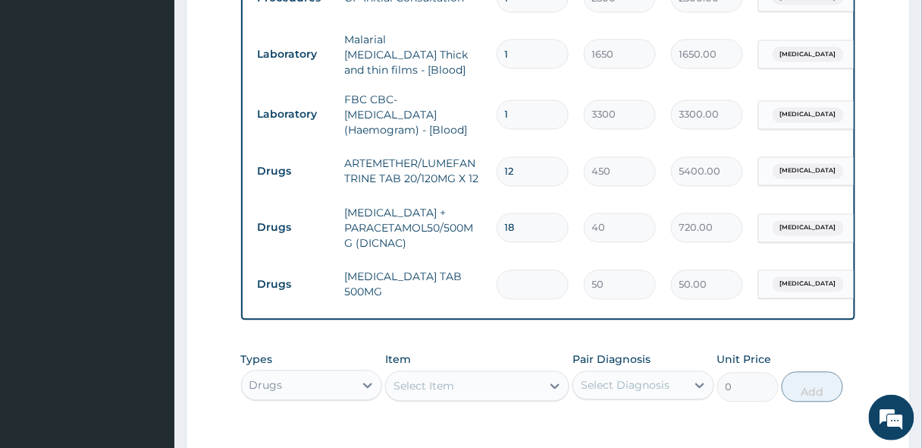
type input "0.00"
type input "2"
type input "100.00"
type input "2"
click at [517, 385] on div "Select Item" at bounding box center [463, 386] width 155 height 24
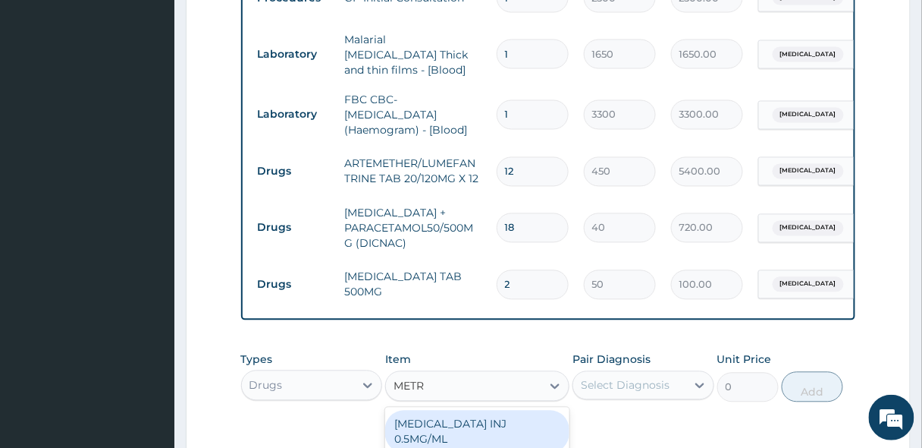
type input "METRO"
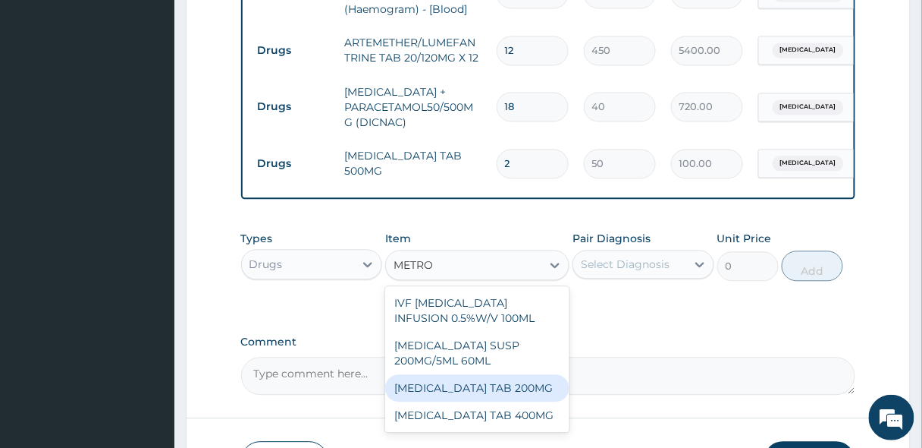
click at [485, 385] on div "[MEDICAL_DATA] TAB 200MG" at bounding box center [477, 387] width 184 height 27
type input "10"
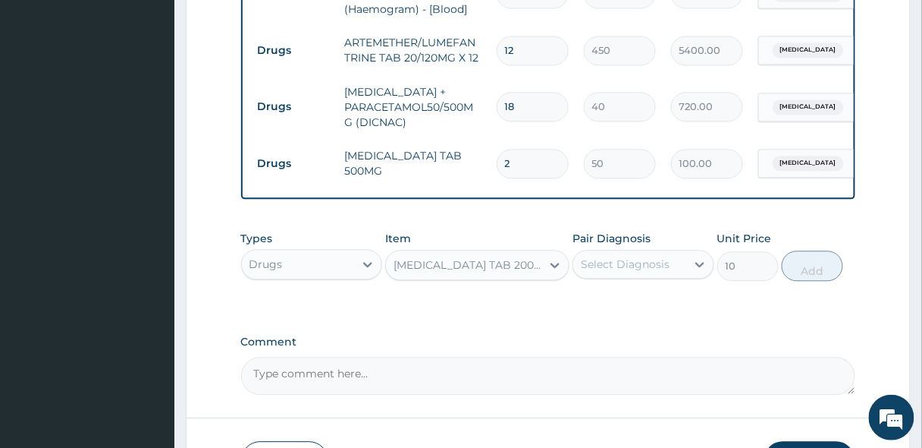
click at [621, 279] on div "Pair Diagnosis Select Diagnosis" at bounding box center [644, 256] width 142 height 50
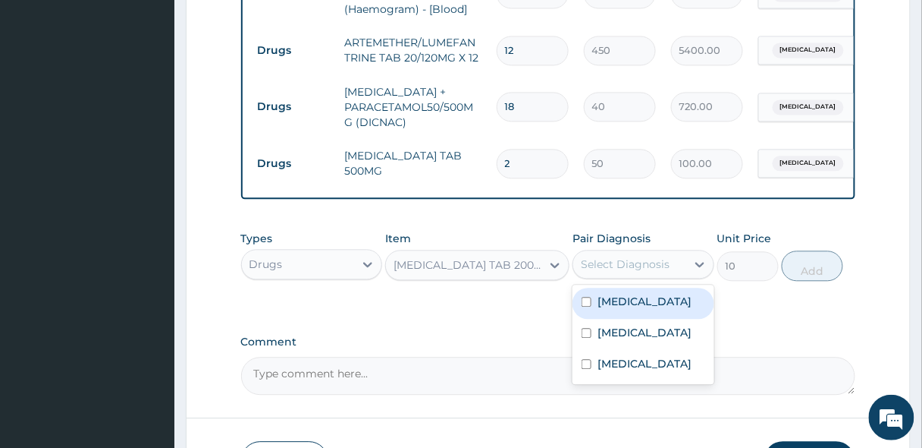
click at [620, 264] on div "Select Diagnosis" at bounding box center [625, 263] width 89 height 15
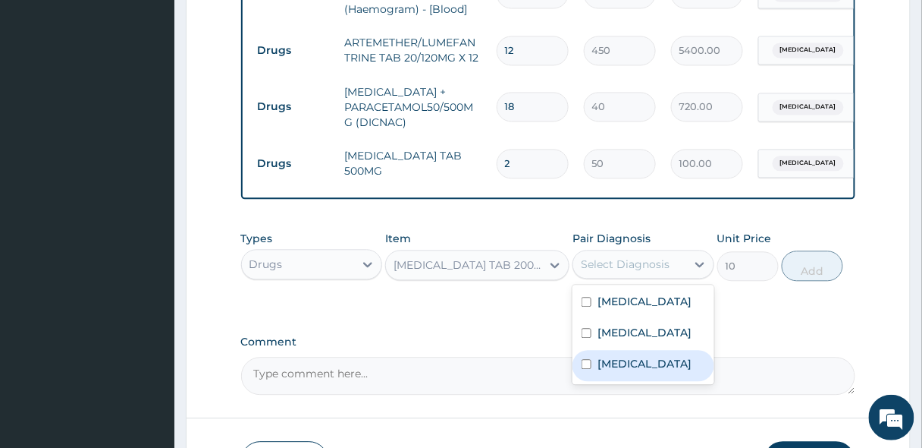
click at [611, 360] on label "Gastroenteritis" at bounding box center [645, 363] width 94 height 15
checkbox input "true"
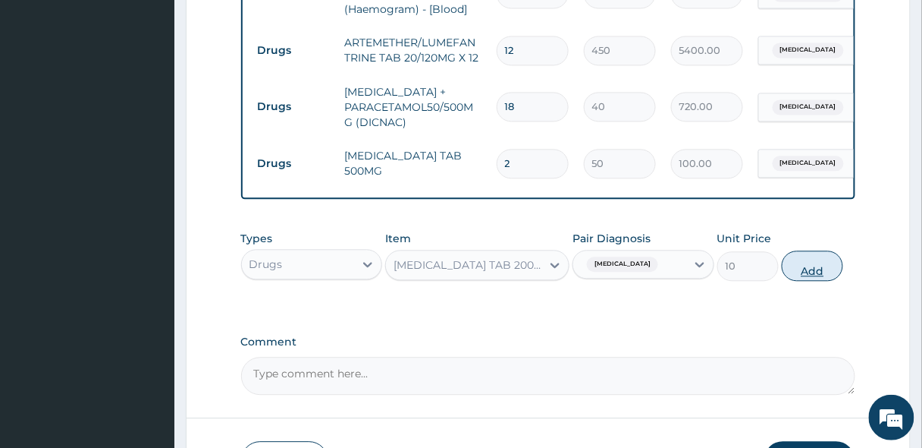
click at [820, 258] on button "Add" at bounding box center [812, 265] width 61 height 30
type input "0"
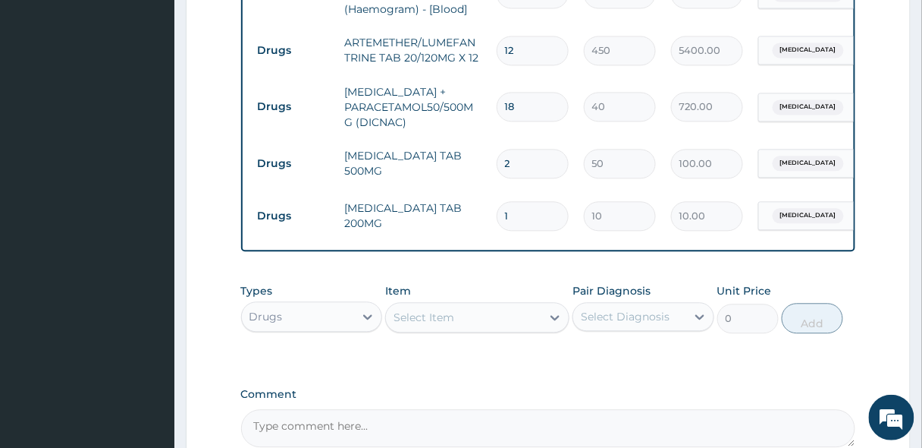
type input "10"
type input "100.00"
type input "10"
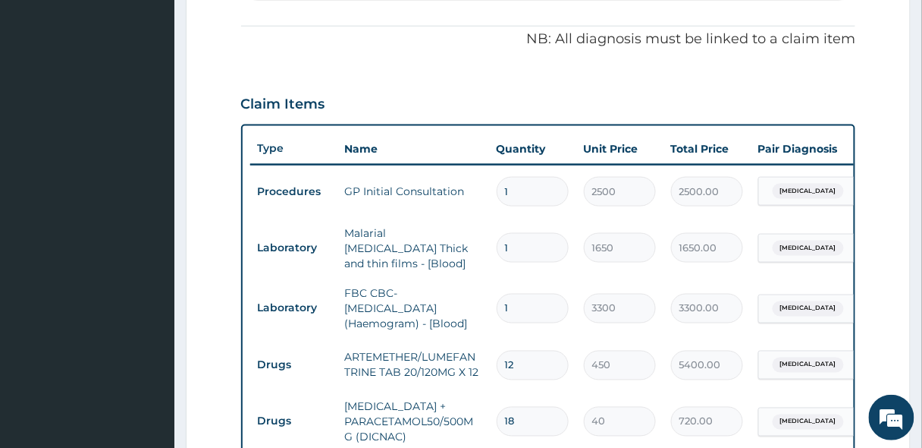
scroll to position [330, 0]
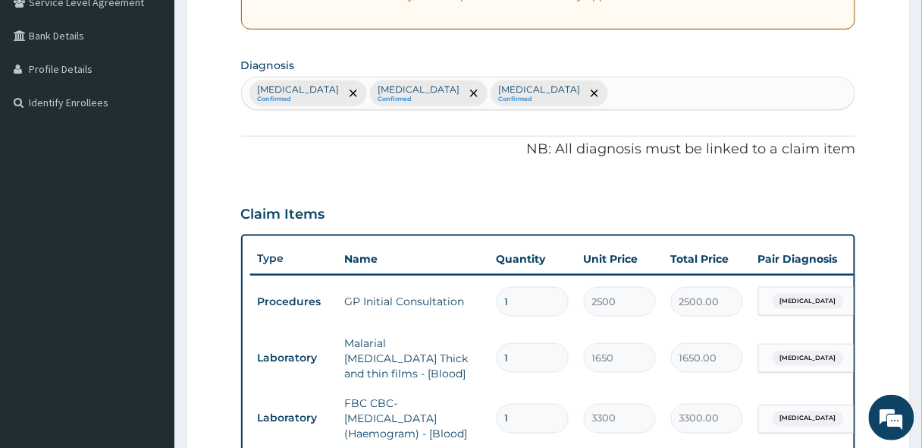
click at [537, 88] on div "Malaria Confirmed Sepsis Confirmed Gastroenteritis Confirmed" at bounding box center [549, 93] width 614 height 32
type input "UPPER RES"
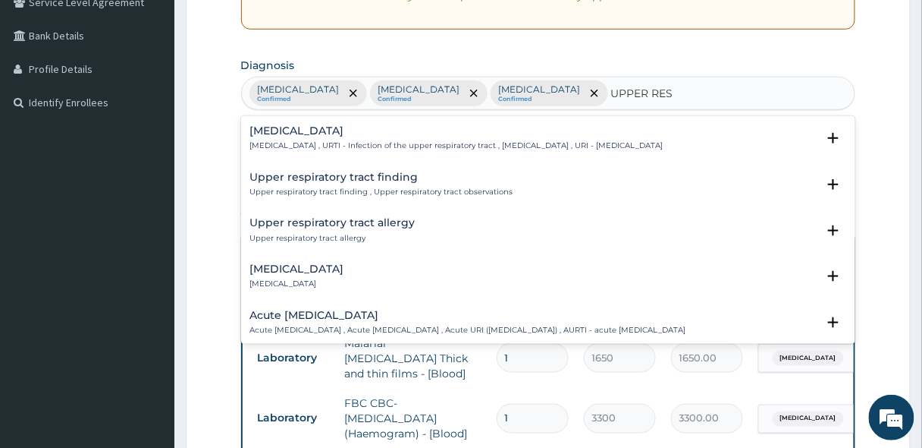
click at [358, 125] on h4 "Upper respiratory infection" at bounding box center [456, 130] width 413 height 11
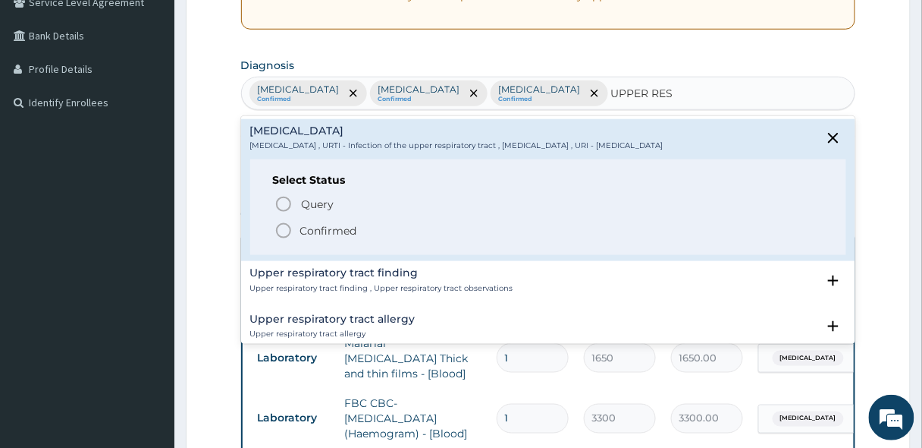
click at [278, 233] on circle "status option filled" at bounding box center [284, 231] width 14 height 14
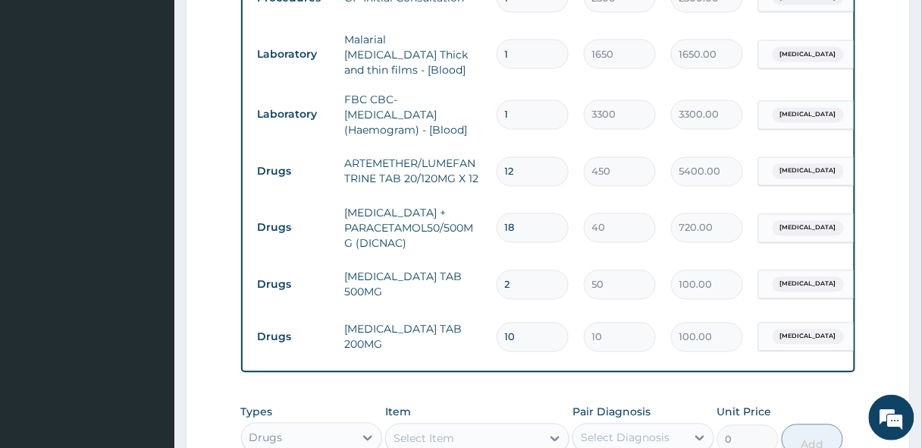
scroll to position [815, 0]
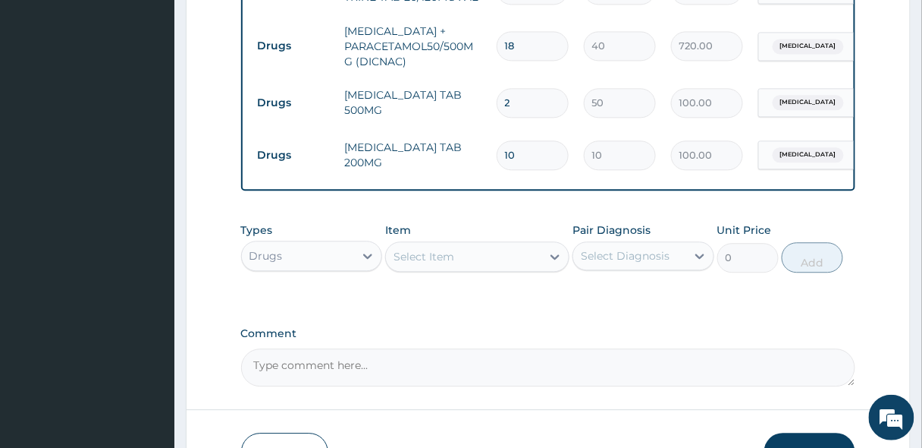
click at [441, 262] on div "Select Item" at bounding box center [424, 256] width 61 height 15
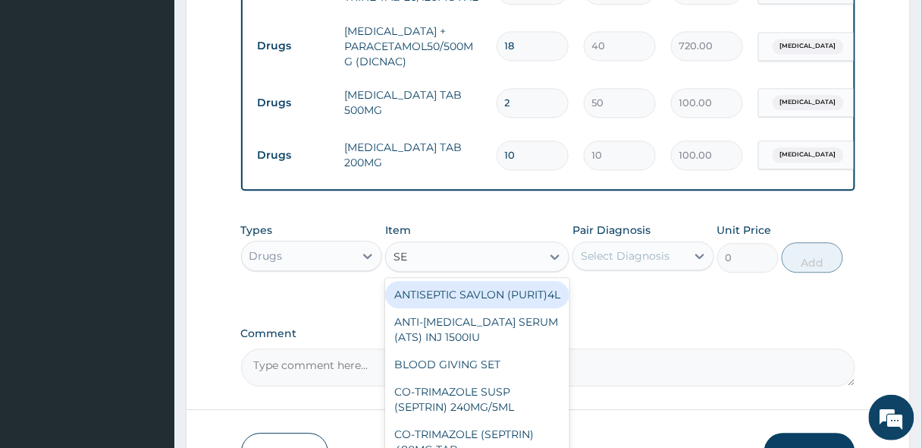
type input "SEP"
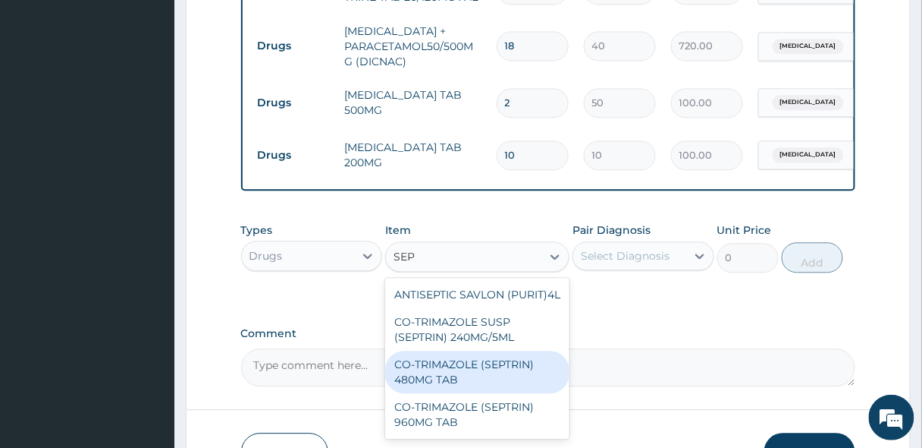
click at [469, 373] on div "CO-TRIMAZOLE (SEPTRIN) 480MG TAB" at bounding box center [477, 371] width 184 height 42
type input "20"
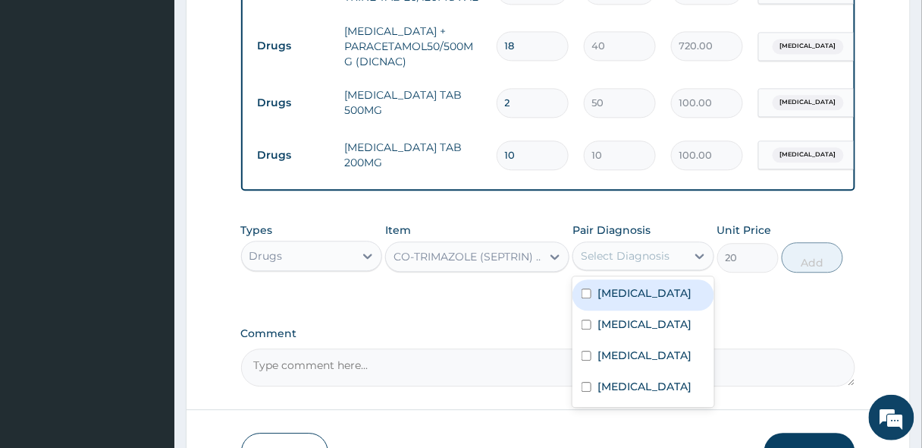
click at [613, 258] on div "Select Diagnosis" at bounding box center [625, 255] width 89 height 15
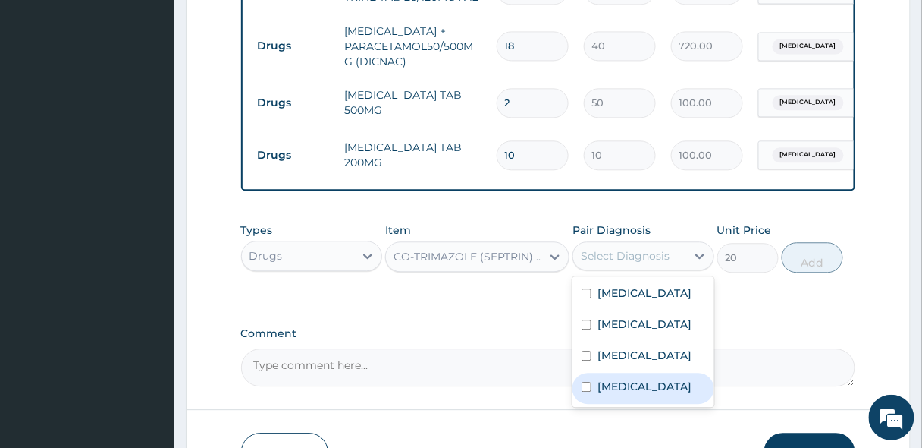
click at [623, 391] on label "Upper respiratory infection" at bounding box center [645, 386] width 94 height 15
checkbox input "true"
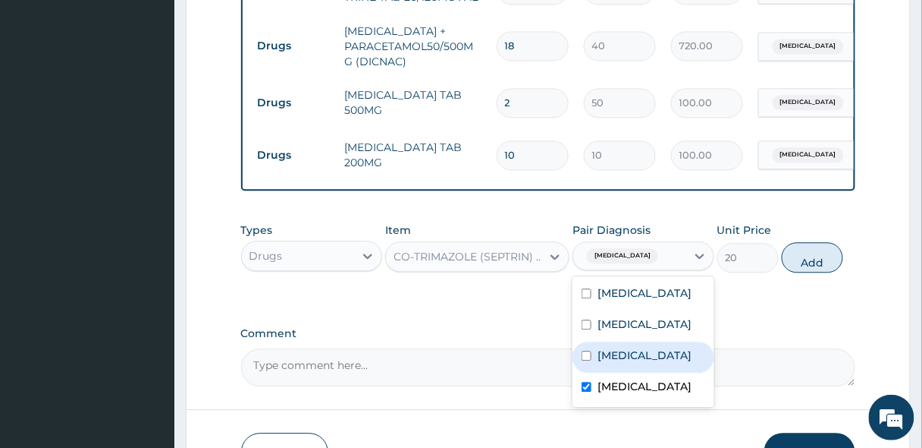
click at [646, 352] on label "Gastroenteritis" at bounding box center [645, 354] width 94 height 15
checkbox input "true"
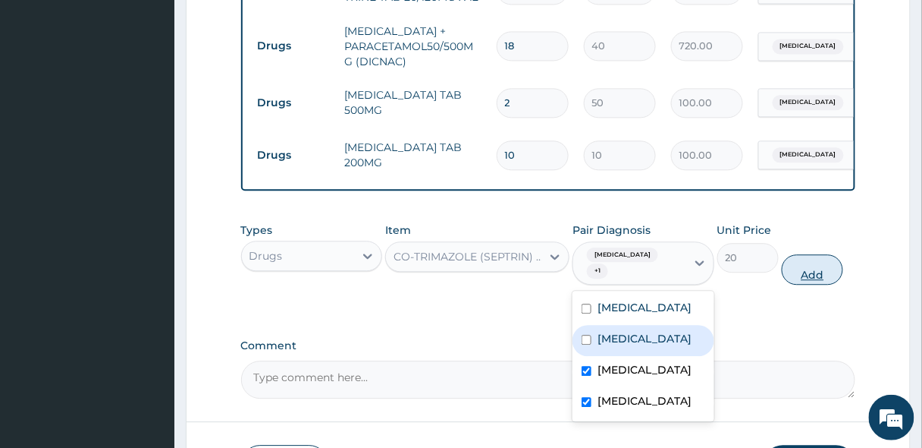
click at [810, 269] on button "Add" at bounding box center [812, 269] width 61 height 30
type input "0"
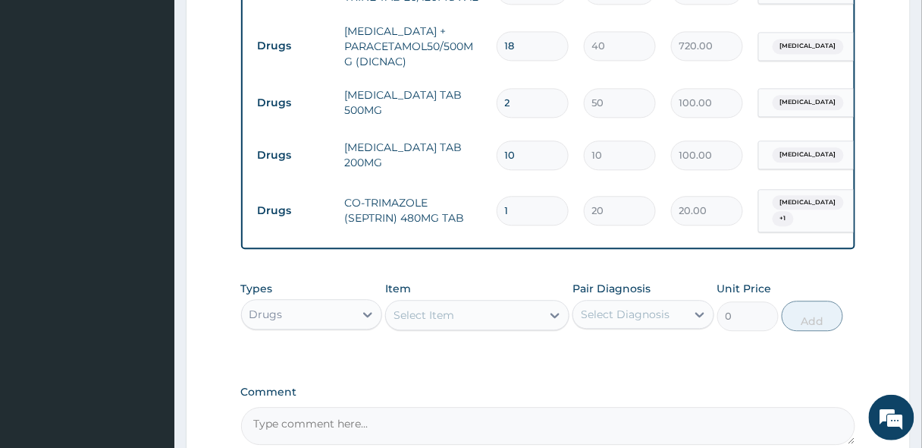
type input "10"
type input "200.00"
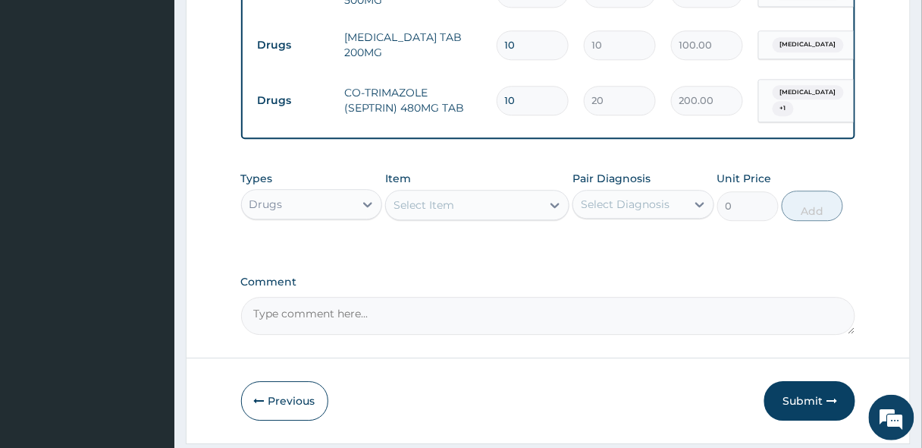
scroll to position [970, 0]
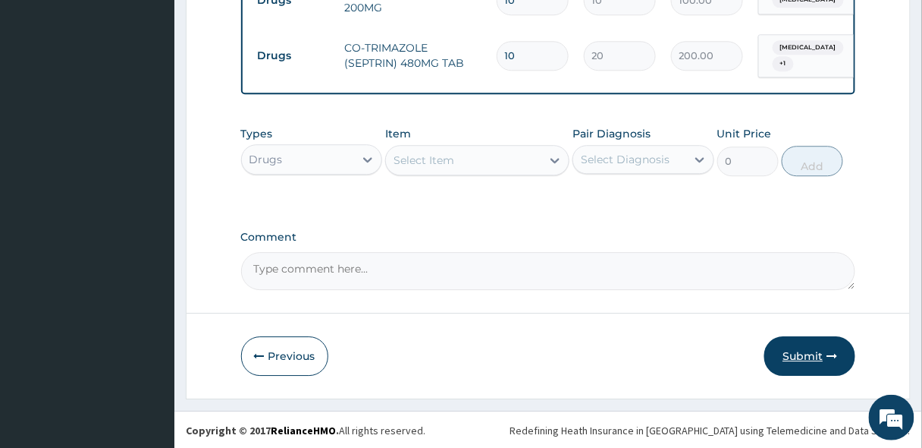
type input "10"
click at [789, 353] on button "Submit" at bounding box center [810, 355] width 91 height 39
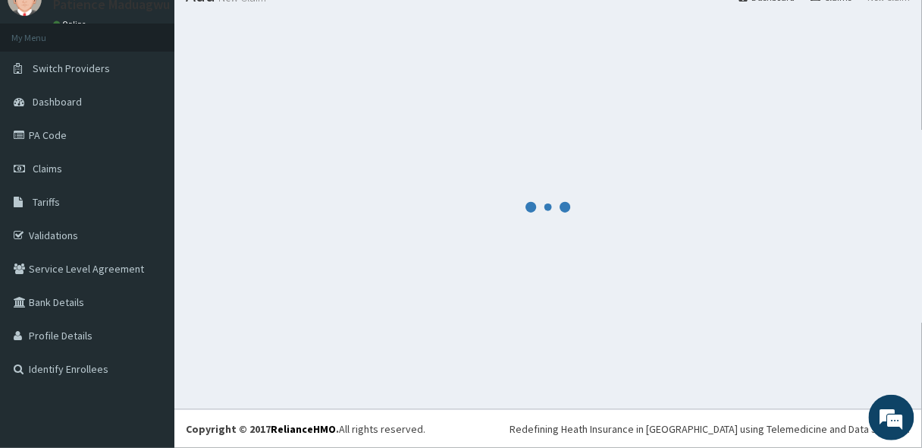
scroll to position [63, 0]
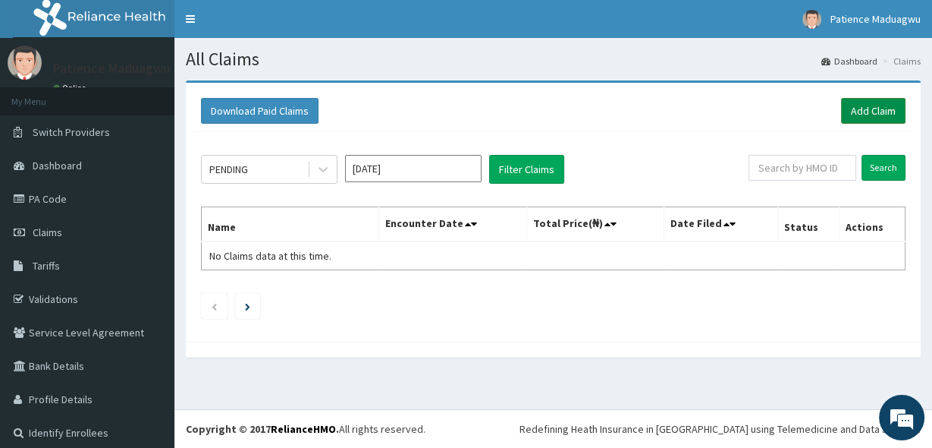
click at [883, 101] on link "Add Claim" at bounding box center [873, 111] width 64 height 26
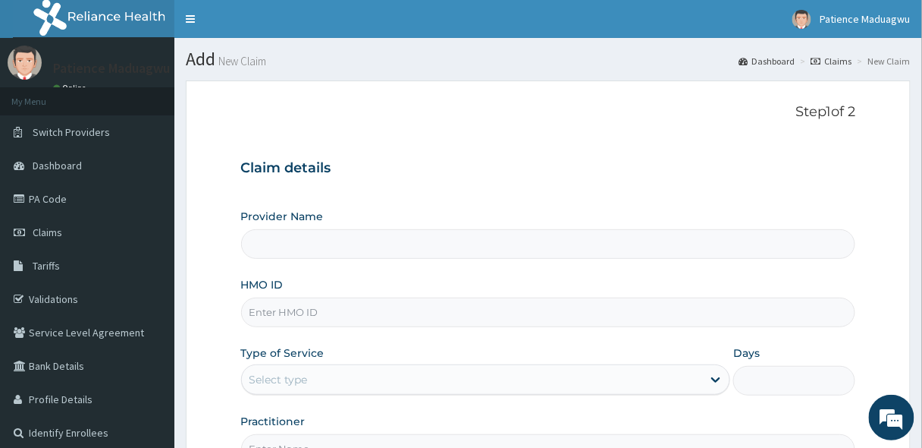
click at [284, 309] on input "HMO ID" at bounding box center [548, 312] width 615 height 30
paste input "GMT/10250/F"
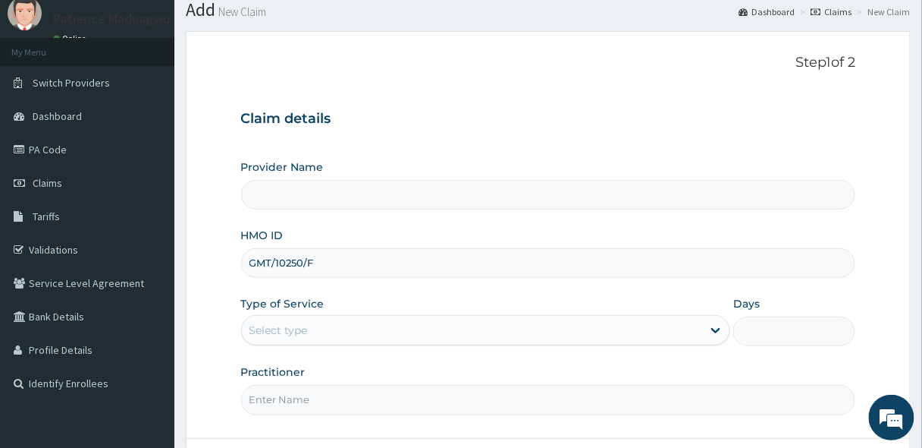
scroll to position [121, 0]
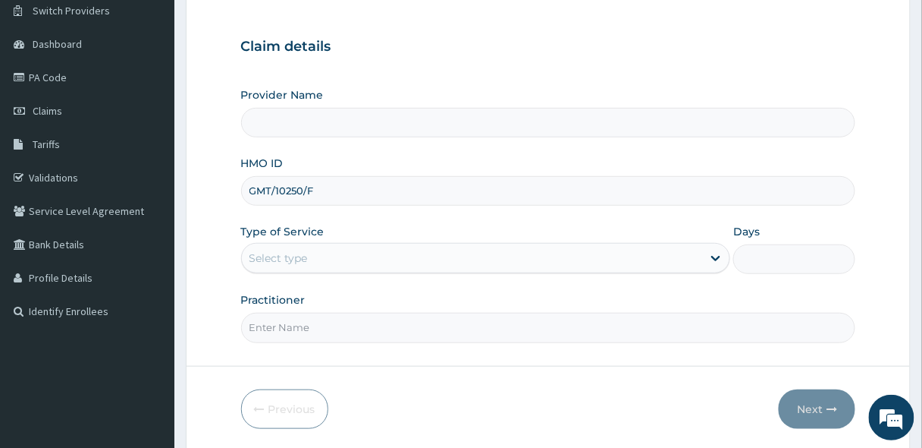
type input "GMT/10250/F"
type input "[GEOGRAPHIC_DATA]"
click at [303, 259] on div "Select type" at bounding box center [279, 257] width 58 height 15
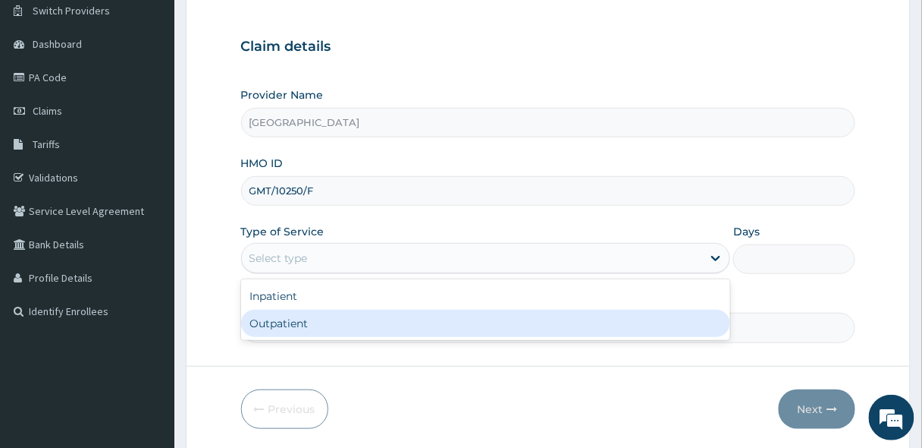
click at [288, 319] on div "Outpatient" at bounding box center [486, 322] width 490 height 27
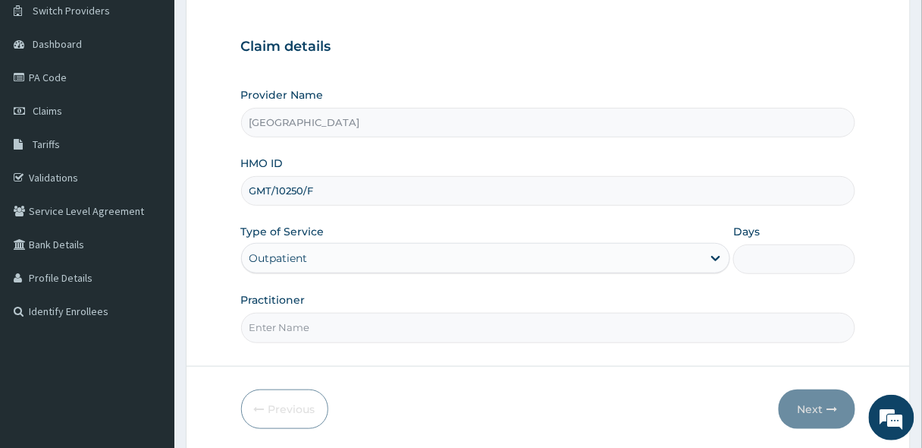
type input "1"
click at [288, 322] on input "Practitioner" at bounding box center [548, 328] width 615 height 30
type input "[PERSON_NAME]"
click at [820, 406] on button "Next" at bounding box center [817, 408] width 77 height 39
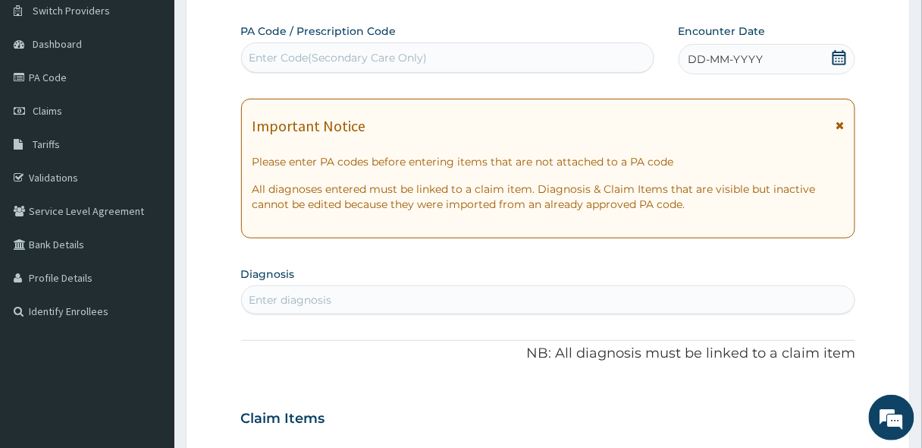
click at [585, 58] on div "Enter Code(Secondary Care Only)" at bounding box center [448, 58] width 412 height 24
paste input "PA/79EADE"
type input "PA/79EADE"
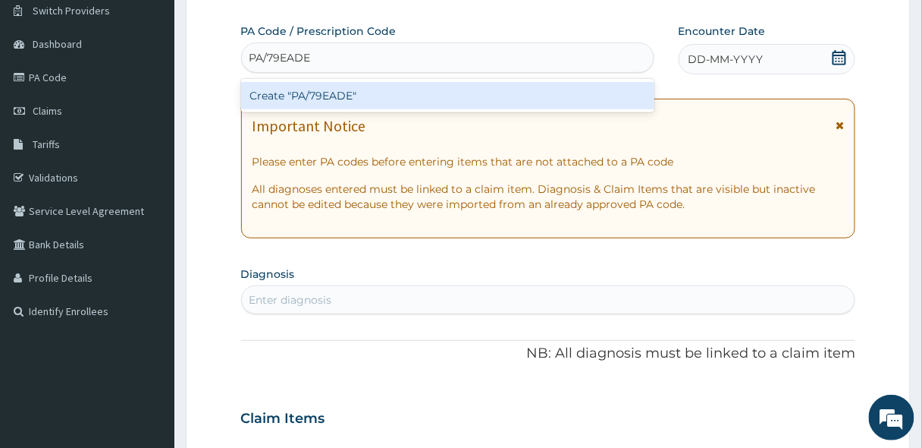
click at [474, 90] on div "Create "PA/79EADE"" at bounding box center [447, 95] width 413 height 27
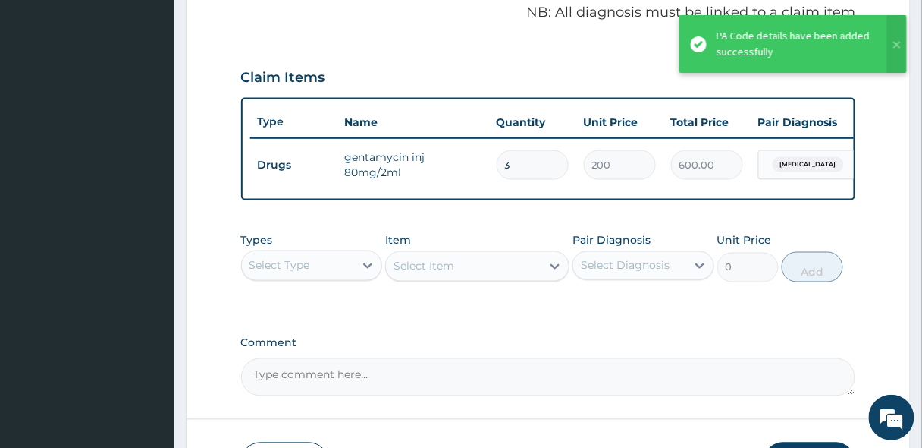
scroll to position [527, 0]
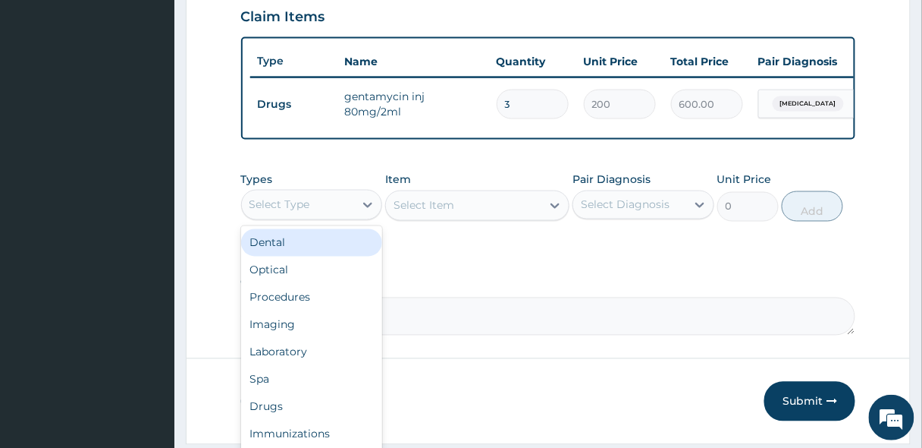
click at [344, 217] on div "Select Type" at bounding box center [298, 205] width 113 height 24
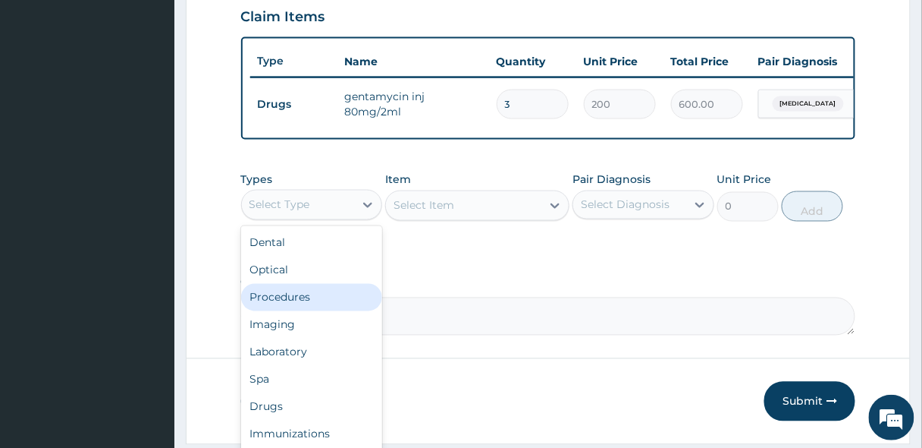
click at [279, 300] on div "Procedures" at bounding box center [312, 297] width 142 height 27
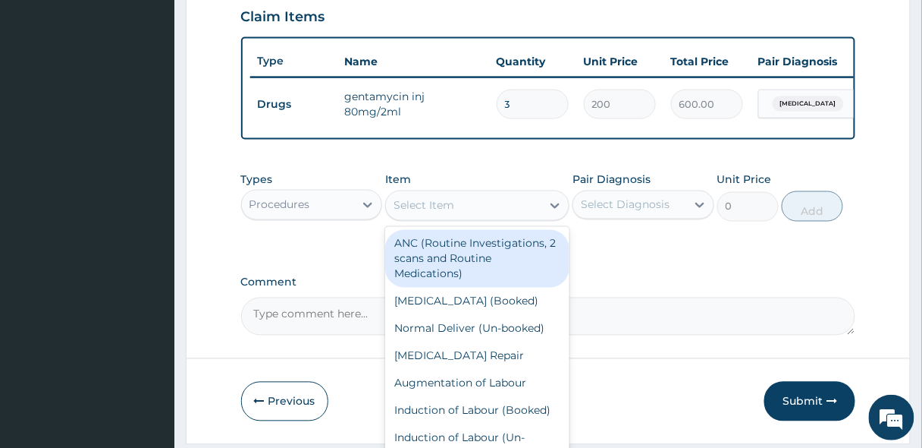
click at [466, 210] on div "Select Item" at bounding box center [463, 205] width 155 height 24
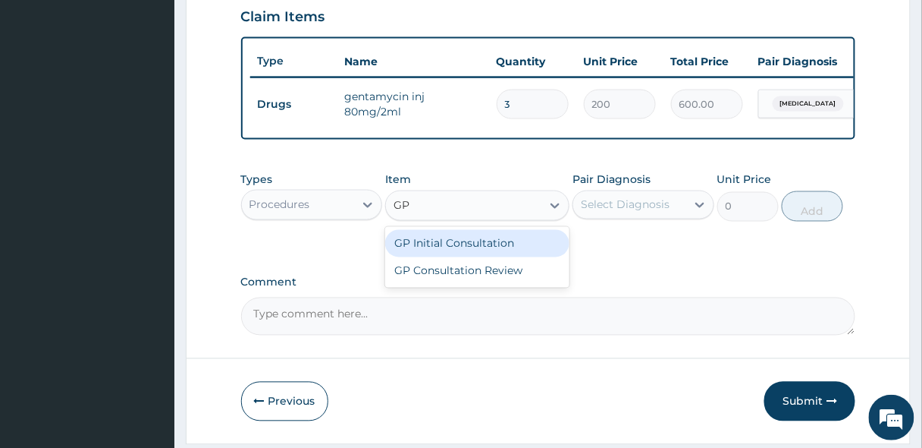
type input "GP"
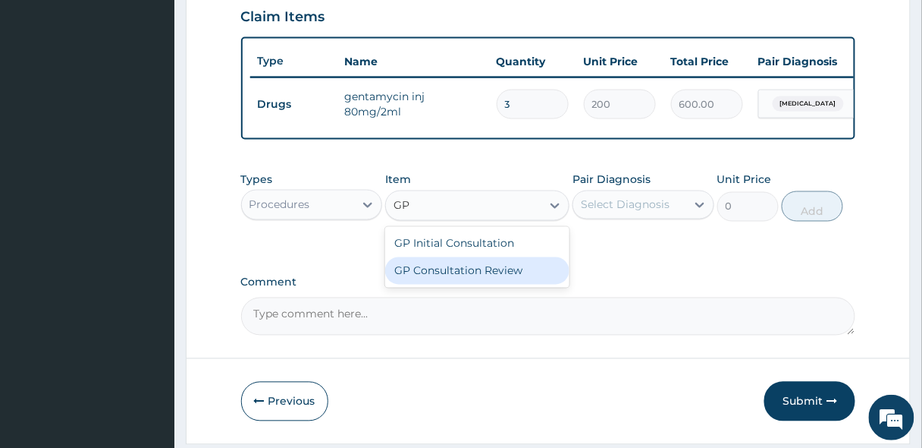
click at [430, 282] on div "GP Consultation Review" at bounding box center [477, 270] width 184 height 27
type input "1200"
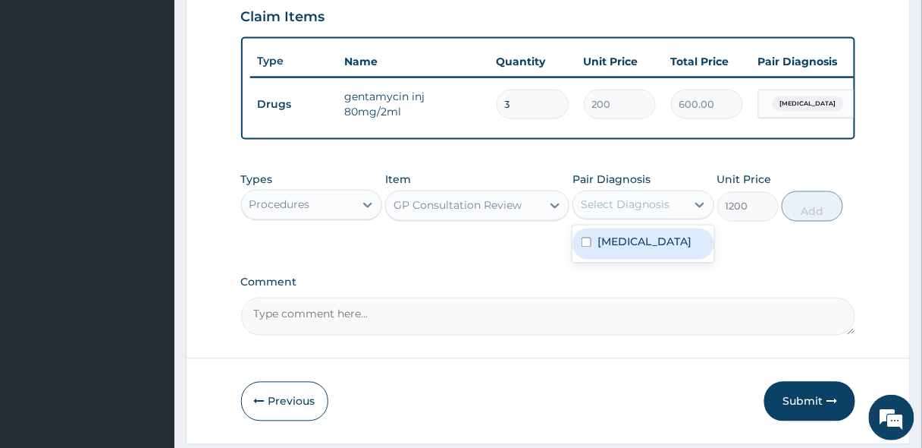
click at [643, 212] on div "Select Diagnosis" at bounding box center [625, 204] width 89 height 15
click at [628, 248] on label "Sepsis" at bounding box center [645, 241] width 94 height 15
checkbox input "true"
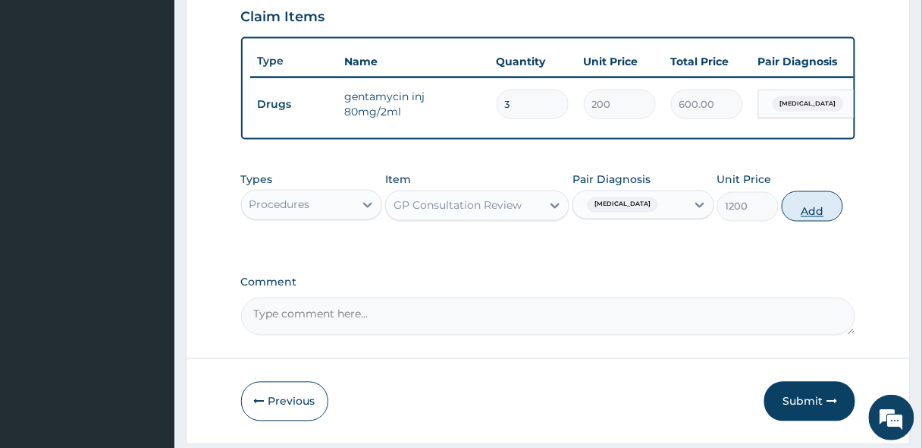
click at [819, 206] on button "Add" at bounding box center [812, 206] width 61 height 30
type input "0"
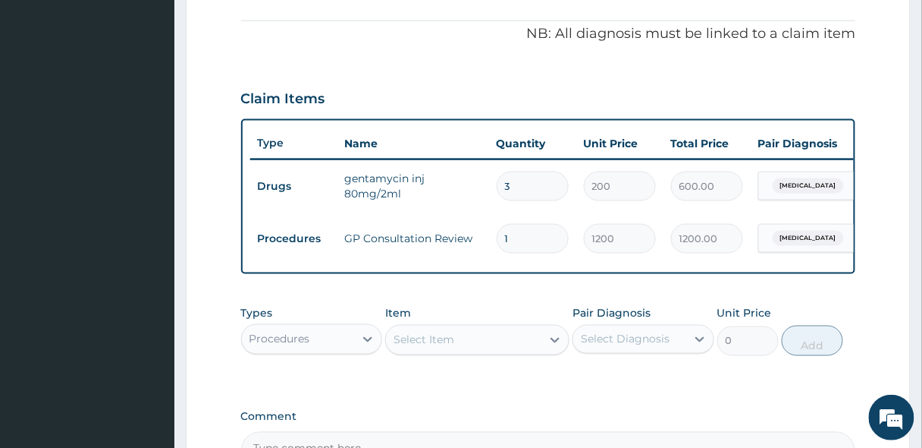
scroll to position [284, 0]
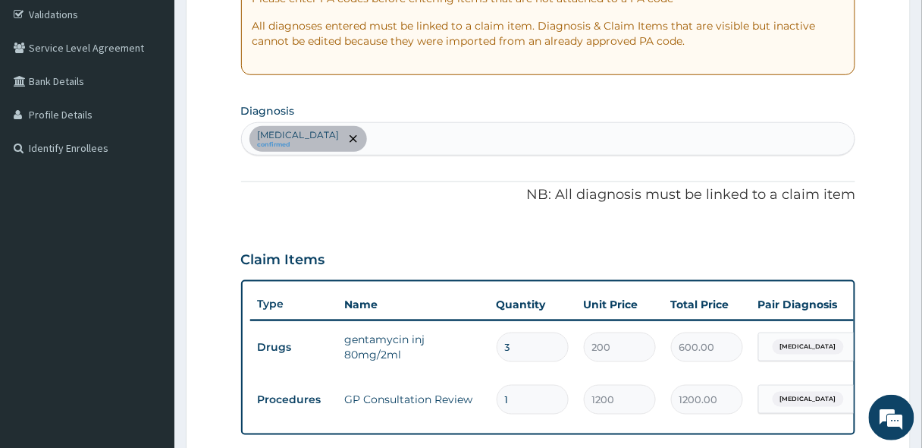
click at [363, 137] on div "Sepsis confirmed" at bounding box center [549, 139] width 614 height 32
type input "MALAR"
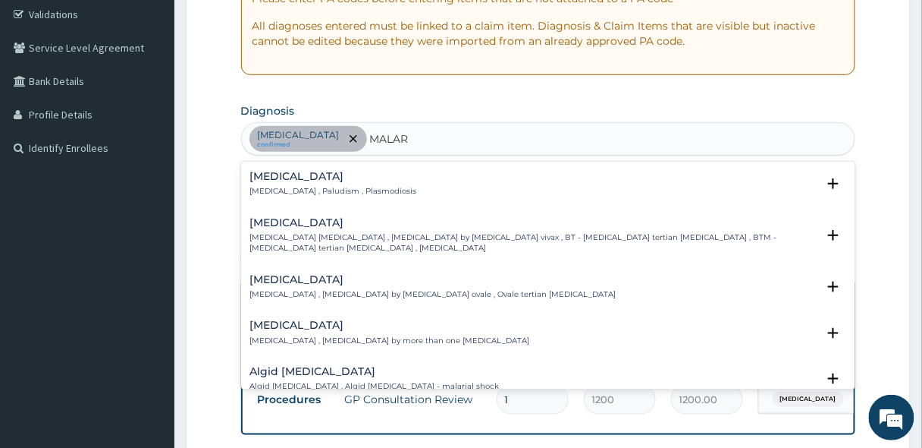
click at [260, 182] on div "Malaria Malaria , Paludism , Plasmodiosis" at bounding box center [333, 184] width 167 height 27
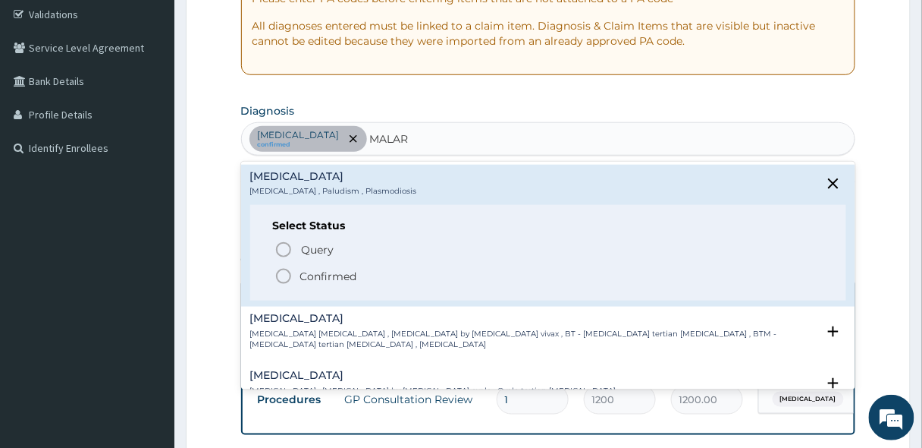
click at [277, 275] on circle "status option filled" at bounding box center [284, 276] width 14 height 14
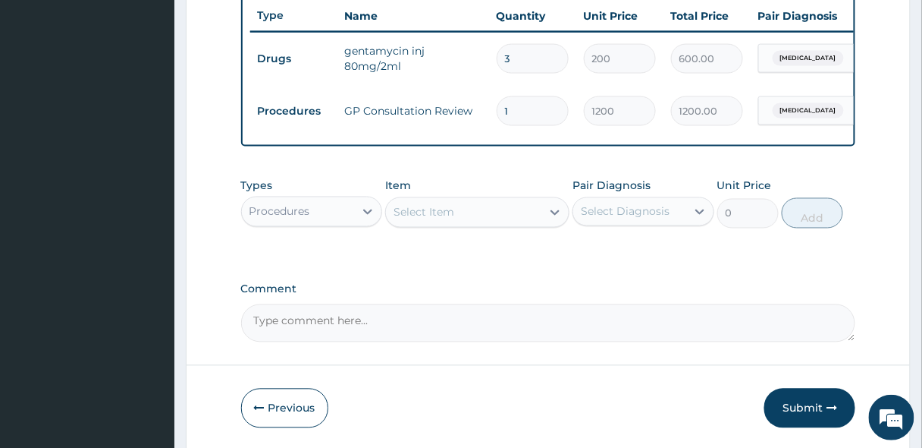
scroll to position [633, 0]
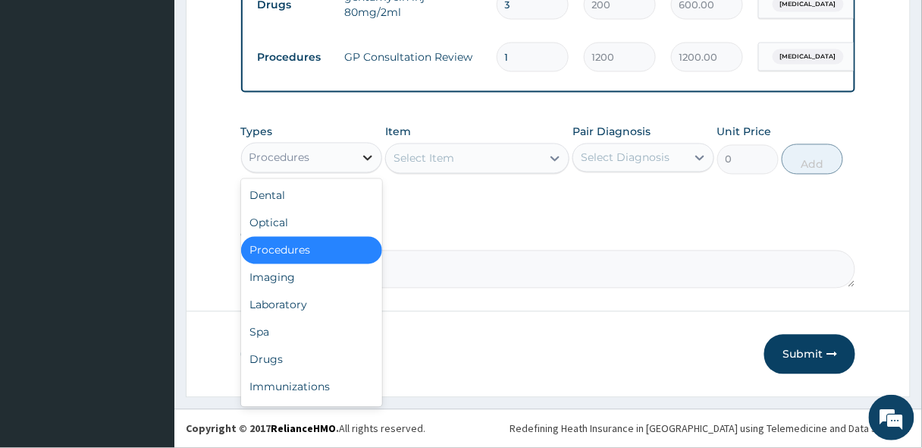
click at [366, 168] on div at bounding box center [367, 157] width 27 height 27
click at [278, 314] on div "Laboratory" at bounding box center [312, 304] width 142 height 27
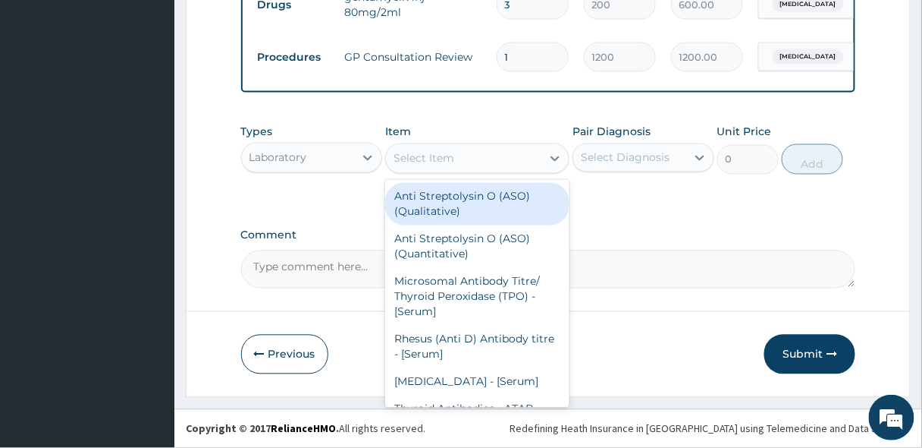
click at [422, 160] on div "Select Item" at bounding box center [424, 158] width 61 height 15
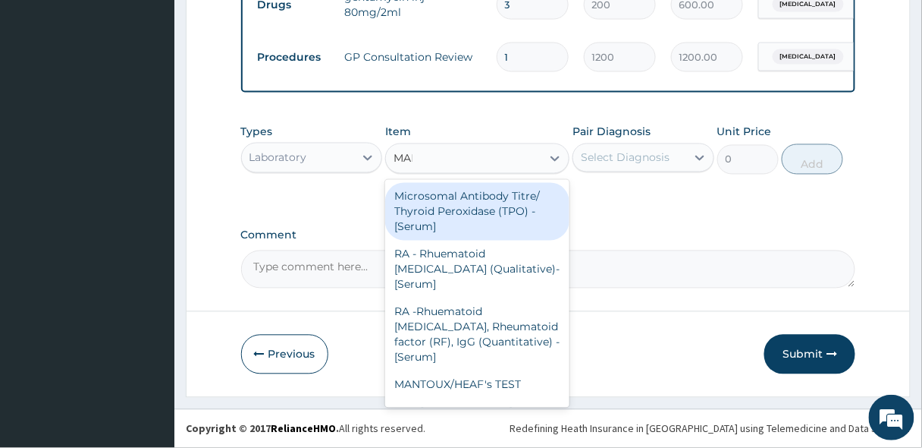
type input "MALA"
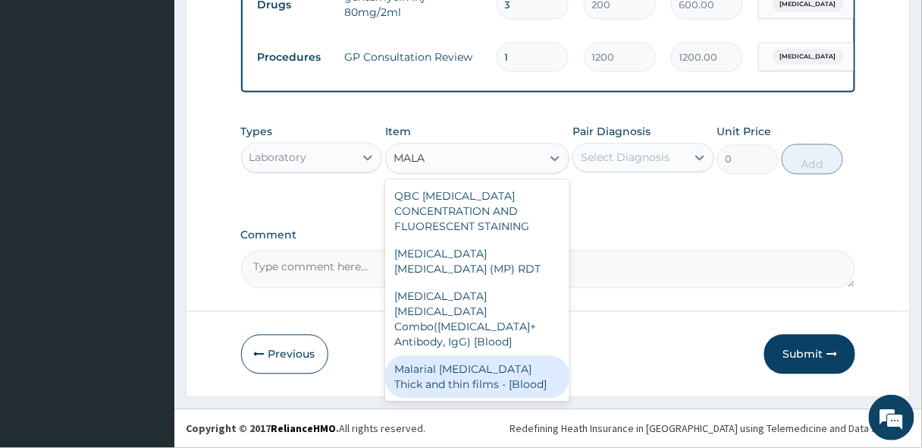
click at [443, 356] on div "Malarial [MEDICAL_DATA] Thick and thin films - [Blood]" at bounding box center [477, 377] width 184 height 42
type input "1650"
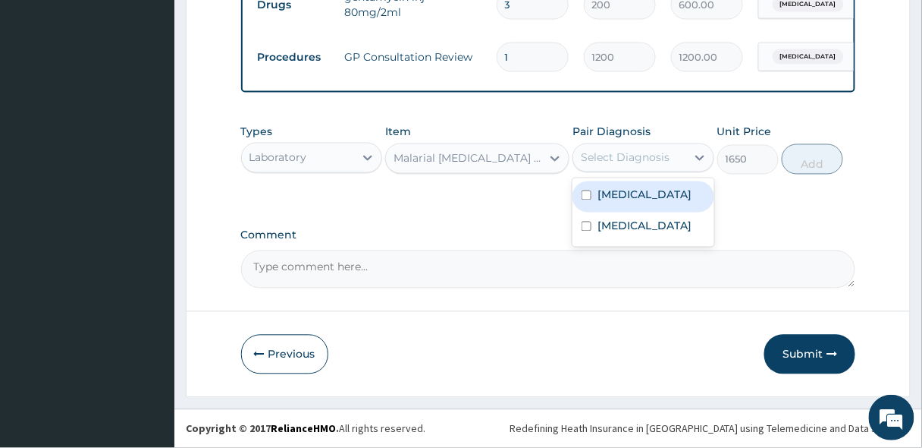
click at [642, 156] on div "Select Diagnosis" at bounding box center [625, 157] width 89 height 15
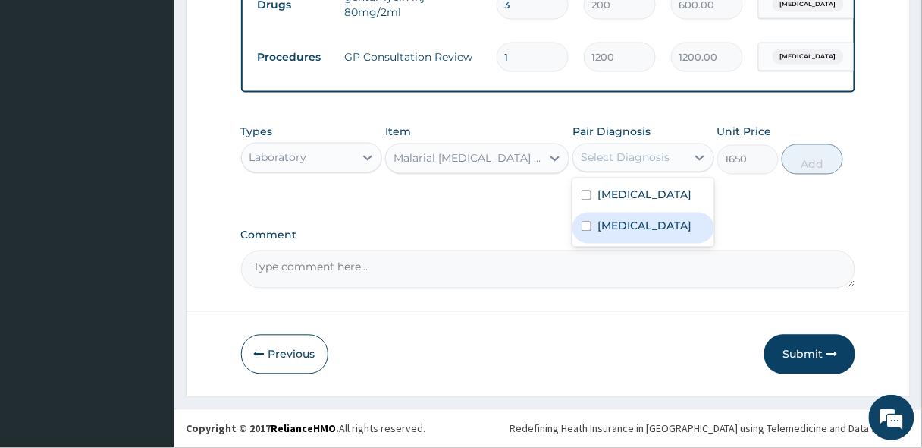
click at [618, 221] on label "[MEDICAL_DATA]" at bounding box center [645, 225] width 94 height 15
checkbox input "true"
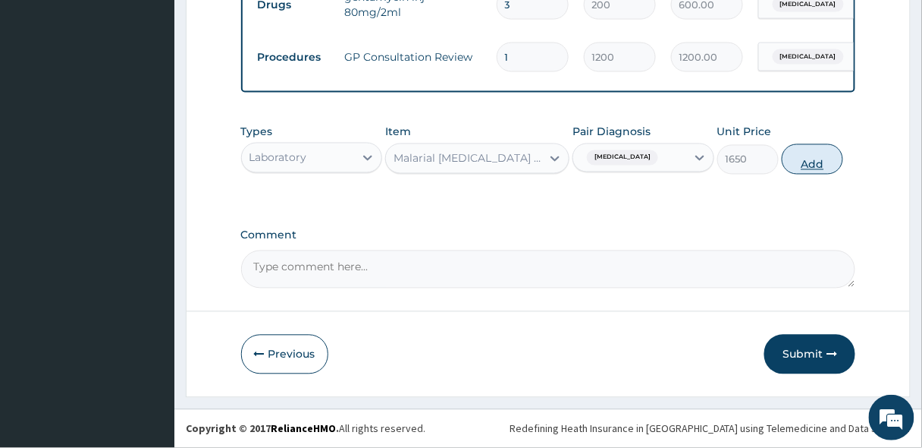
click at [807, 167] on button "Add" at bounding box center [812, 159] width 61 height 30
type input "0"
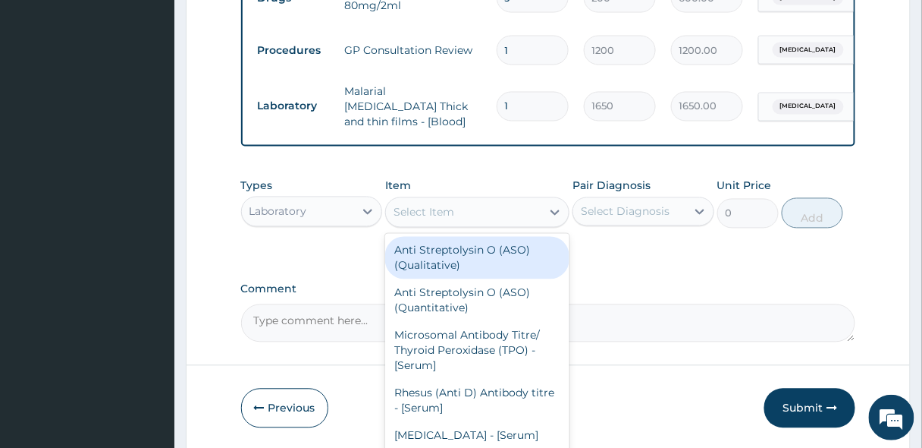
click at [447, 215] on div "Select Item" at bounding box center [424, 212] width 61 height 15
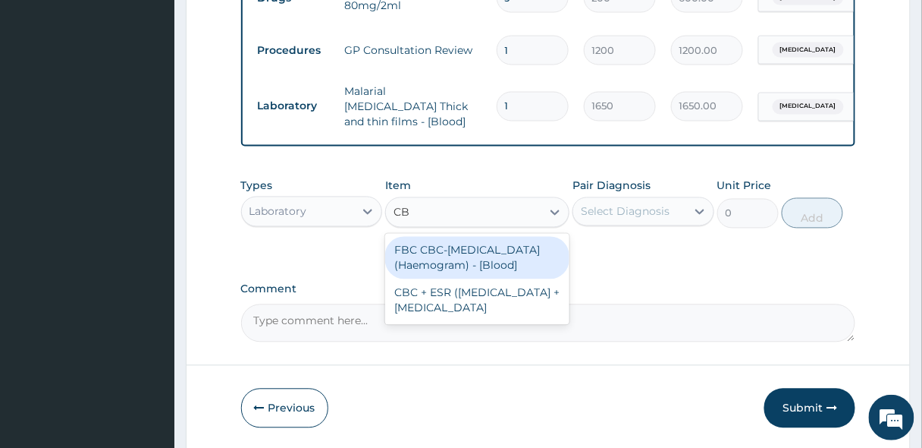
type input "CBC"
click at [447, 252] on div "FBC CBC-[MEDICAL_DATA] (Haemogram) - [Blood]" at bounding box center [477, 258] width 184 height 42
type input "3300"
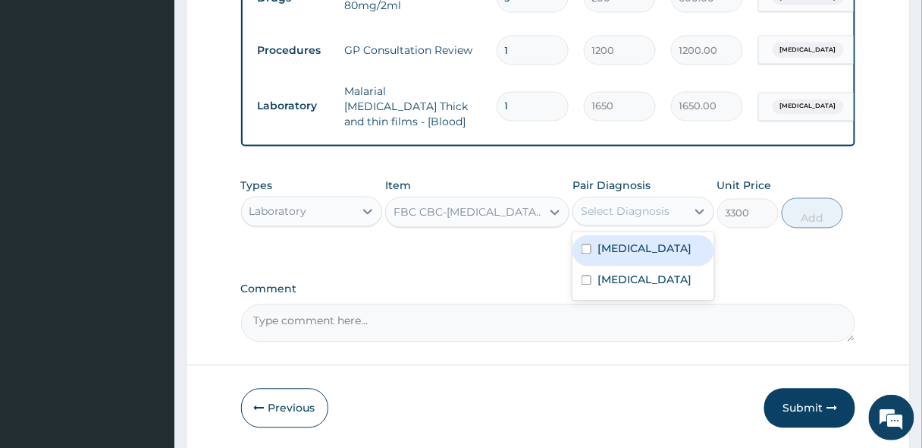
click at [624, 218] on div "Select Diagnosis" at bounding box center [625, 211] width 89 height 15
click at [601, 256] on div "[MEDICAL_DATA]" at bounding box center [644, 250] width 142 height 31
checkbox input "true"
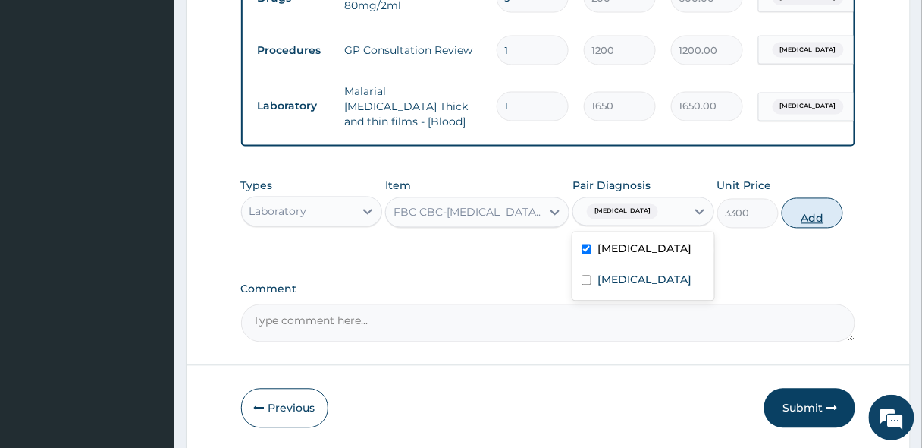
click at [810, 211] on button "Add" at bounding box center [812, 213] width 61 height 30
type input "0"
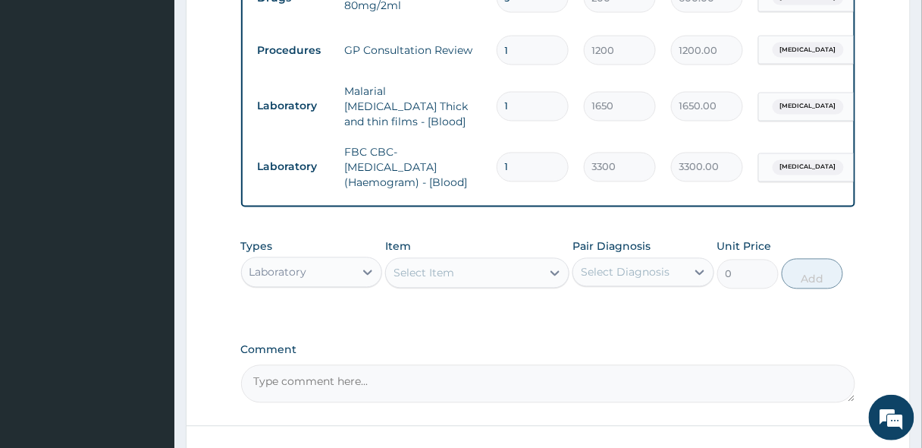
click at [347, 265] on div "Laboratory" at bounding box center [298, 272] width 113 height 24
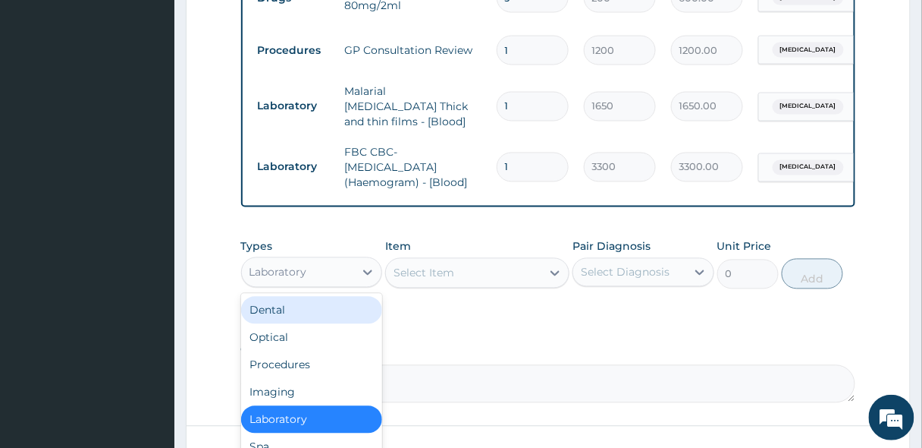
scroll to position [51, 0]
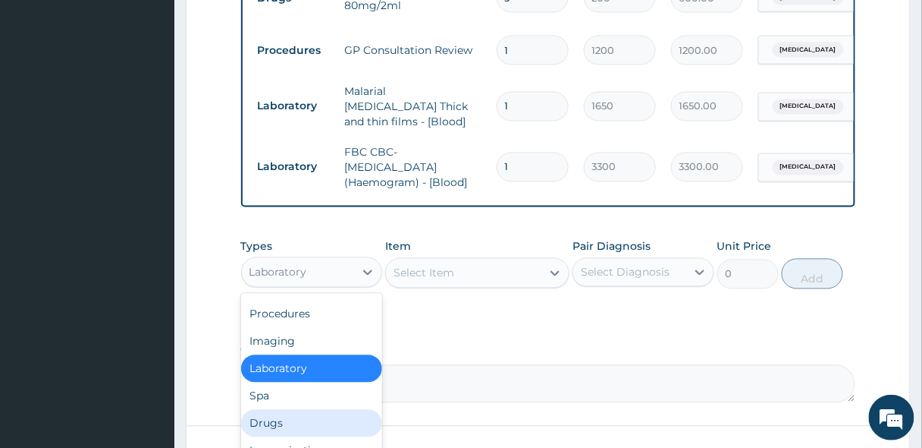
click at [250, 428] on div "Drugs" at bounding box center [312, 423] width 142 height 27
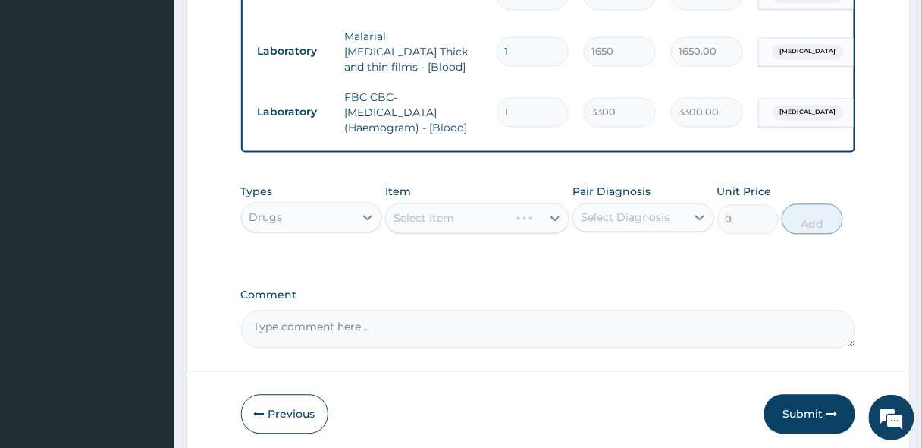
scroll to position [746, 0]
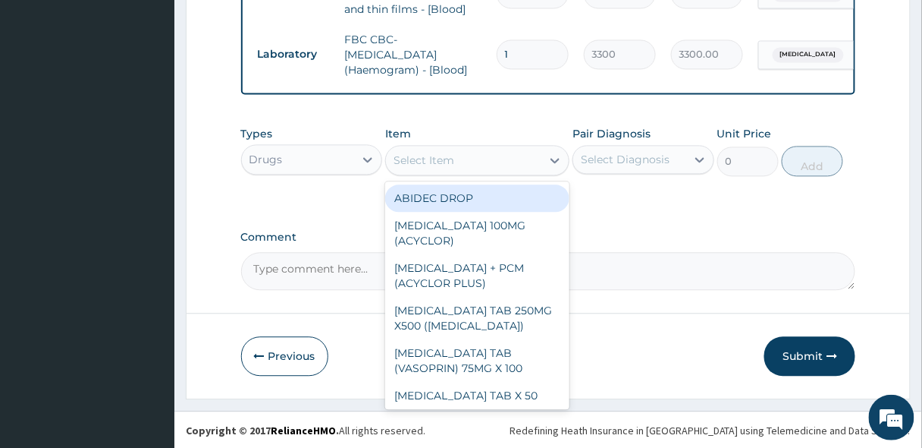
click at [420, 161] on div "Select Item" at bounding box center [424, 159] width 61 height 15
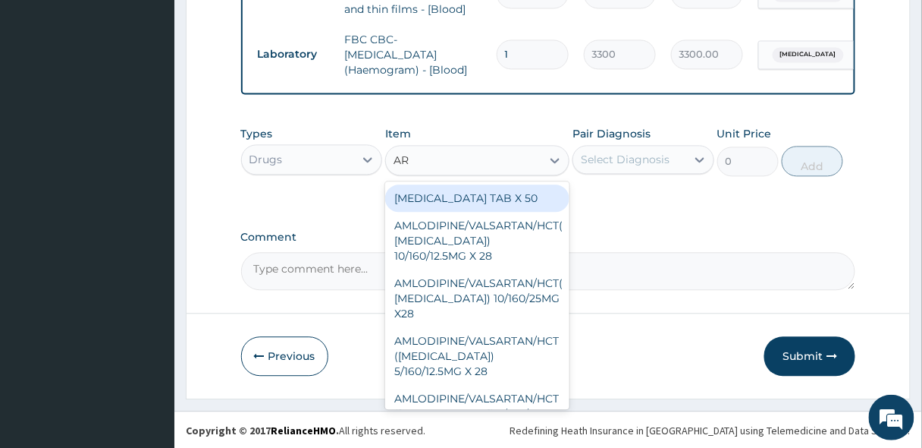
type input "ART"
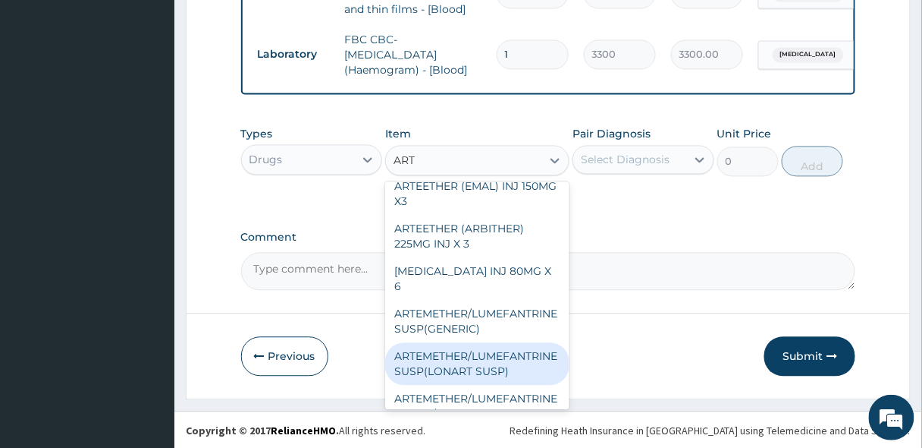
scroll to position [303, 0]
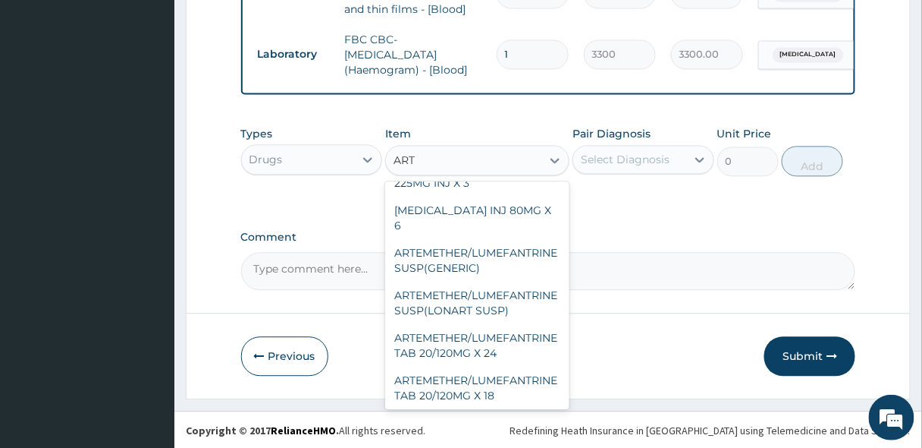
click at [493, 409] on div "ARTEMETHER/LUMEFANTRINE TAB 20/120MG X 12" at bounding box center [477, 430] width 184 height 42
type input "450"
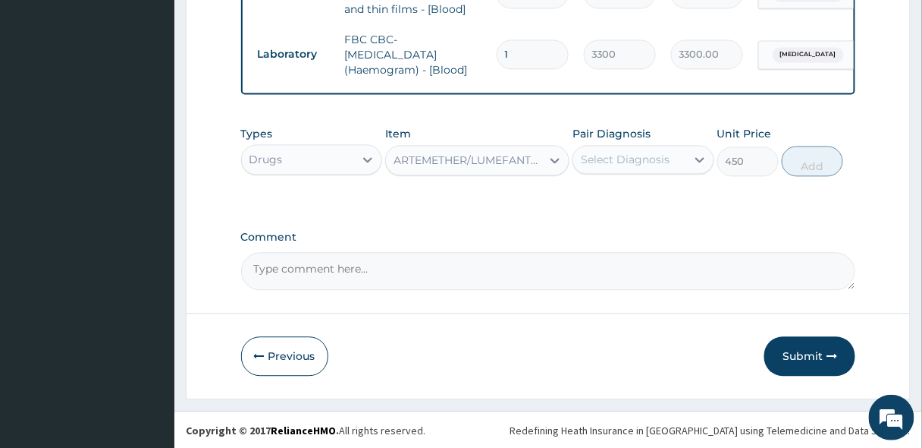
click at [640, 166] on div "Select Diagnosis" at bounding box center [629, 159] width 113 height 24
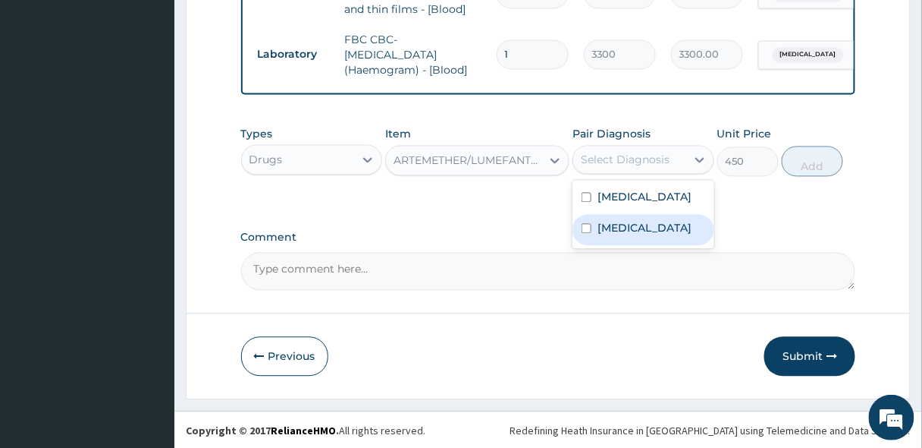
click at [622, 231] on label "[MEDICAL_DATA]" at bounding box center [645, 227] width 94 height 15
checkbox input "true"
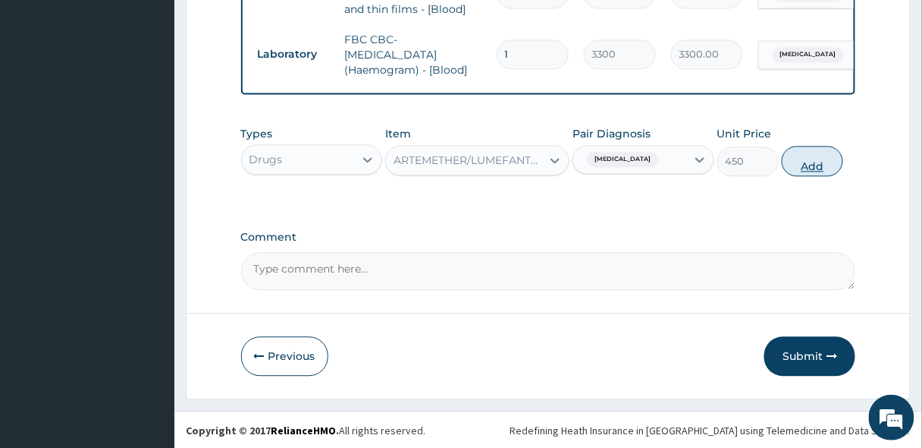
click at [819, 162] on button "Add" at bounding box center [812, 161] width 61 height 30
type input "0"
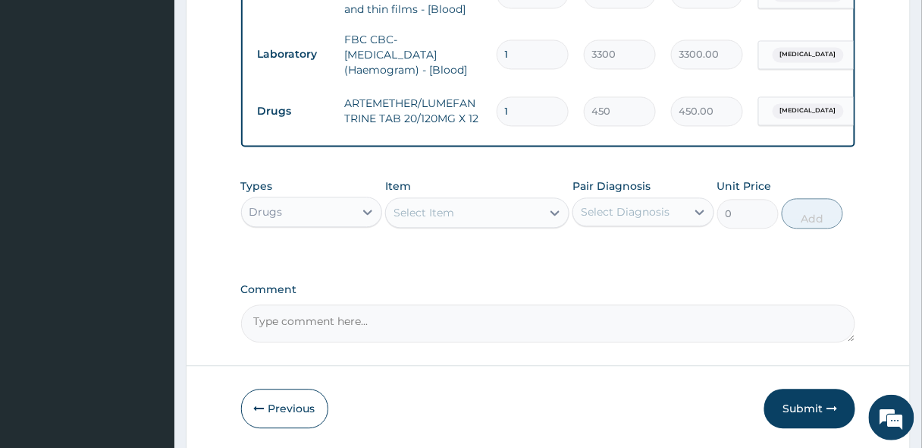
type input "12"
type input "5400.00"
type input "12"
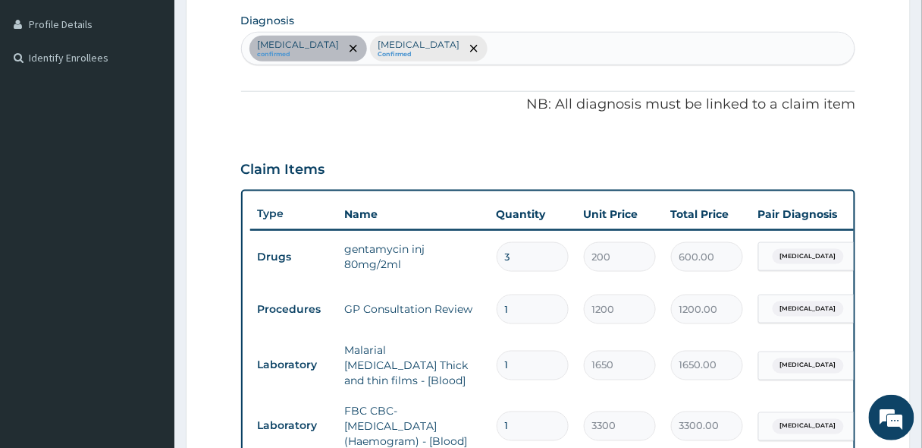
scroll to position [261, 0]
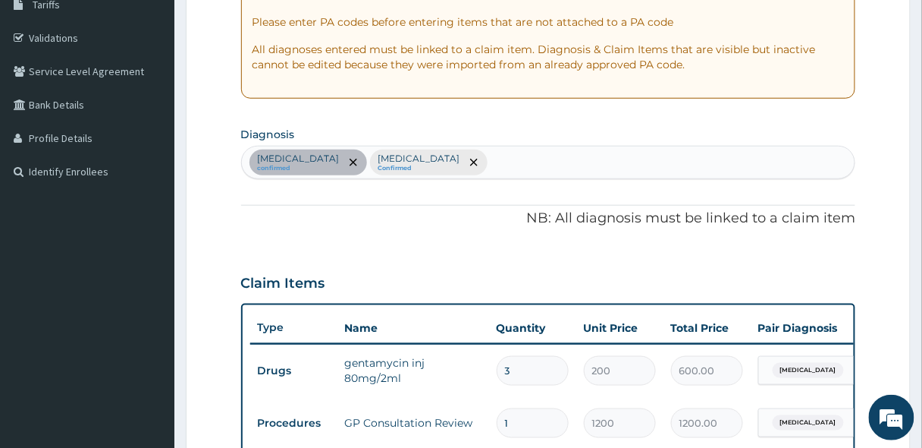
click at [422, 162] on div "Sepsis confirmed Malaria Confirmed" at bounding box center [549, 162] width 614 height 32
type input "FEVER"
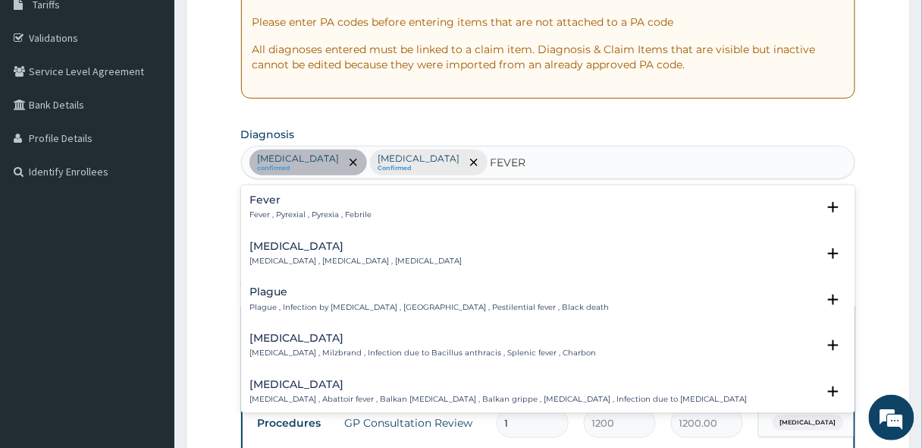
click at [321, 210] on p "Fever , Pyrexial , Pyrexia , Febrile" at bounding box center [311, 214] width 122 height 11
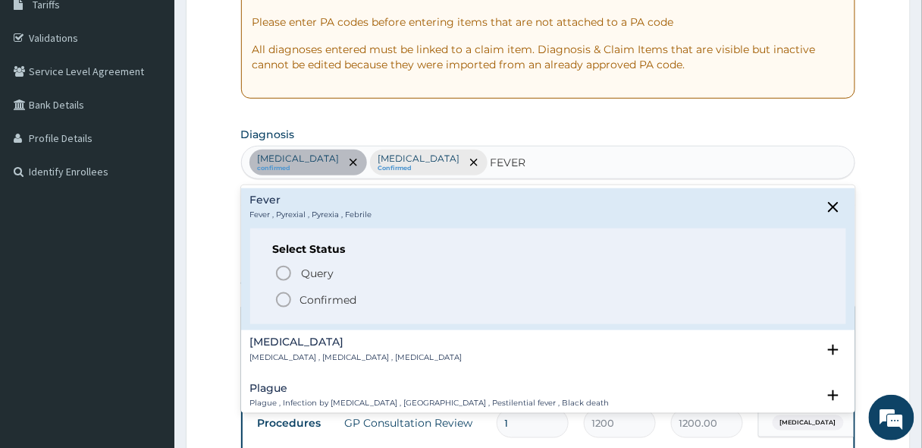
click at [284, 296] on icon "status option filled" at bounding box center [284, 300] width 18 height 18
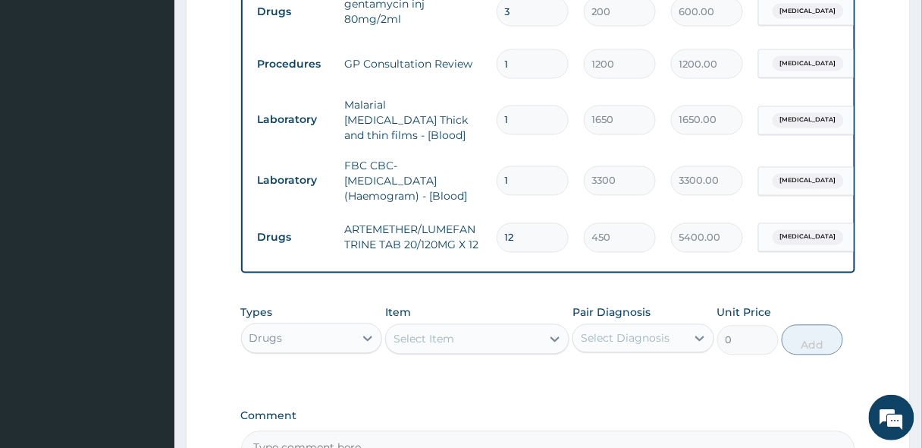
scroll to position [746, 0]
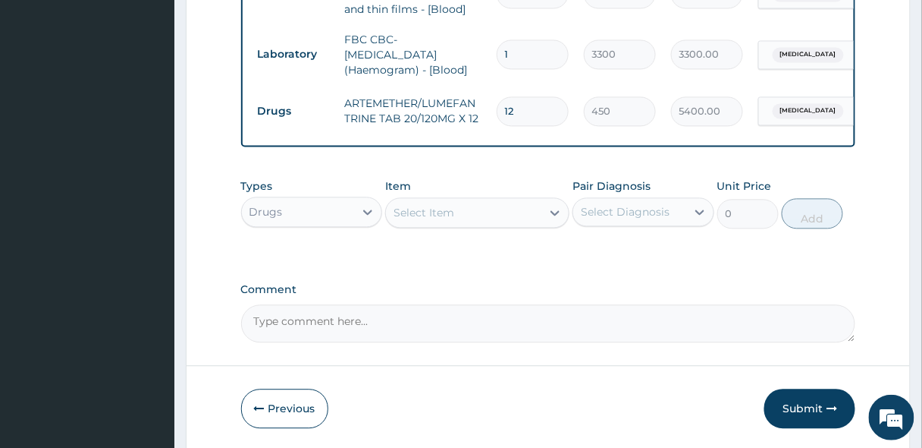
click at [472, 213] on div "Select Item" at bounding box center [463, 212] width 155 height 24
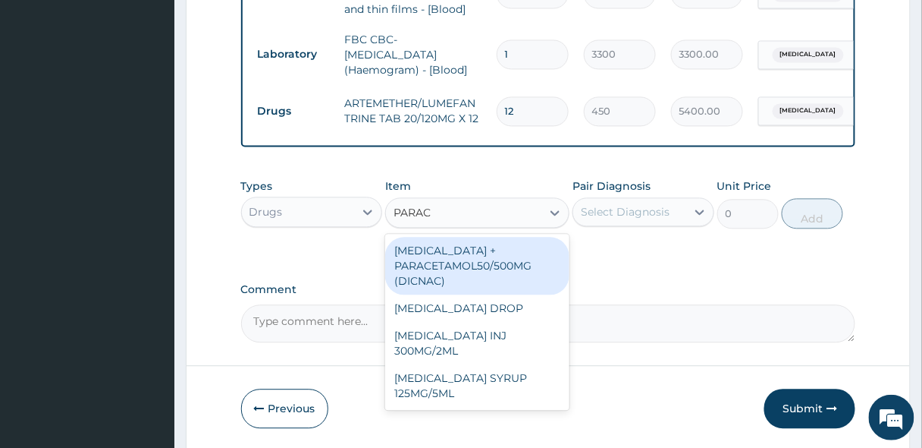
type input "PARACE"
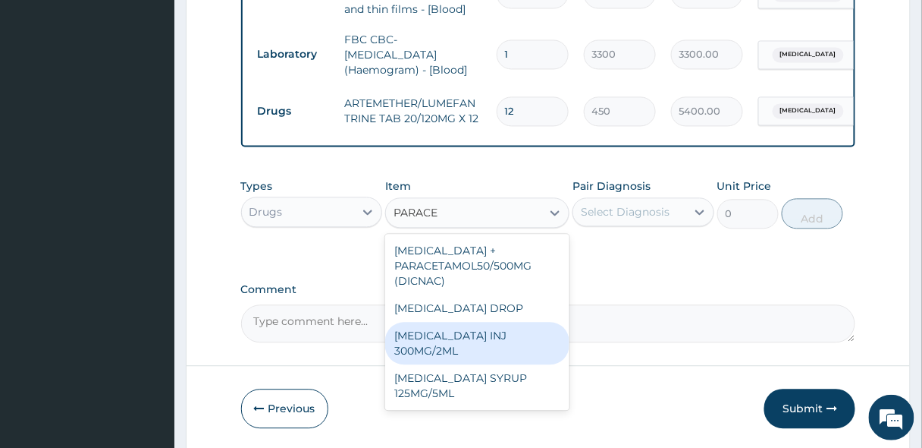
click at [455, 338] on div "[MEDICAL_DATA] INJ 300MG/2ML" at bounding box center [477, 343] width 184 height 42
type input "200"
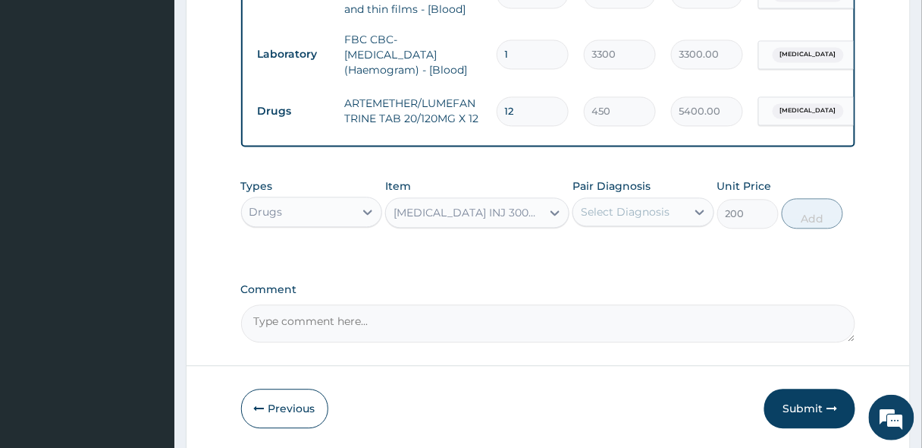
click at [661, 207] on div "Select Diagnosis" at bounding box center [625, 211] width 89 height 15
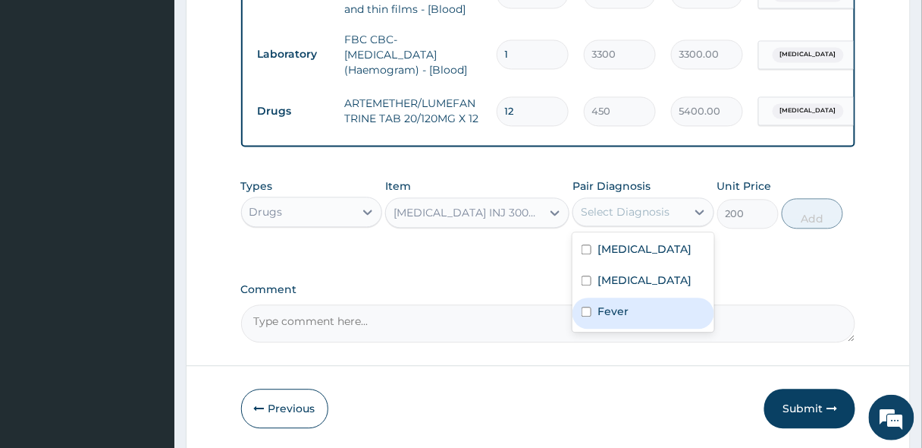
click at [627, 303] on label "Fever" at bounding box center [613, 310] width 31 height 15
checkbox input "true"
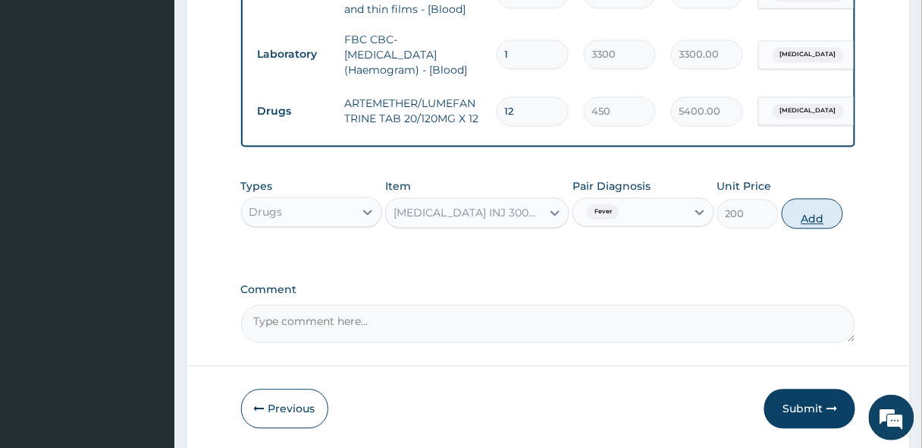
click at [811, 213] on button "Add" at bounding box center [812, 213] width 61 height 30
type input "0"
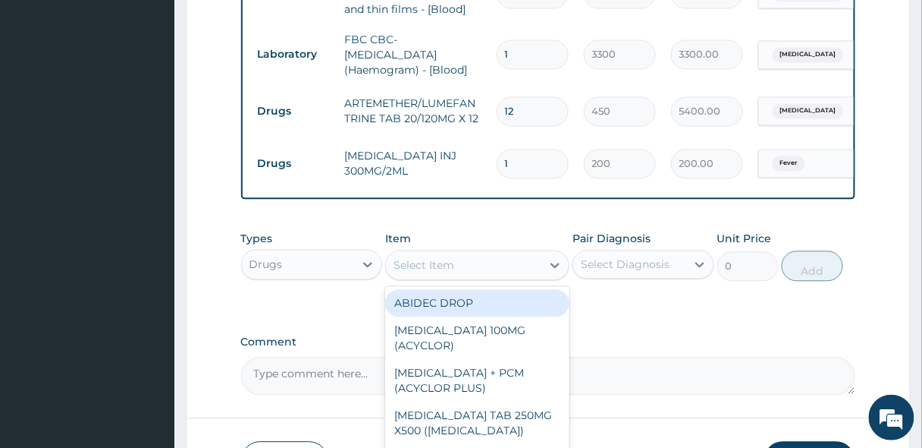
click at [457, 272] on div "Select Item" at bounding box center [463, 265] width 155 height 24
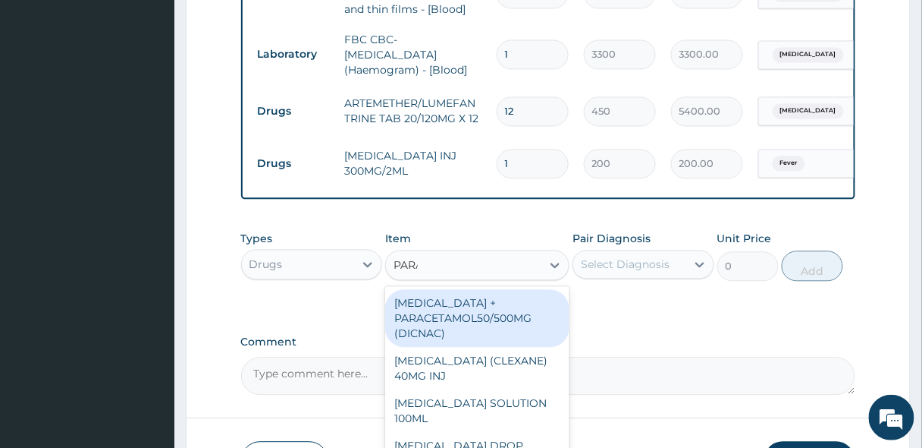
type input "PARAC"
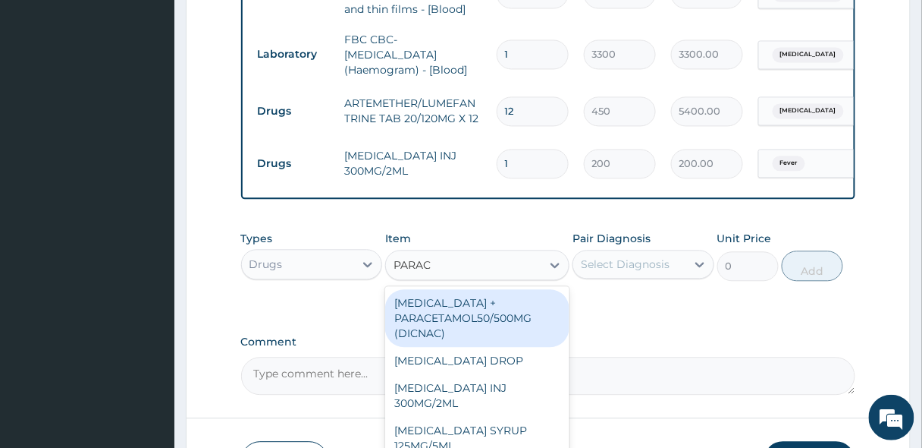
click at [457, 319] on div "[MEDICAL_DATA] + PARACETAMOL50/500MG (DICNAC)" at bounding box center [477, 318] width 184 height 58
type input "40"
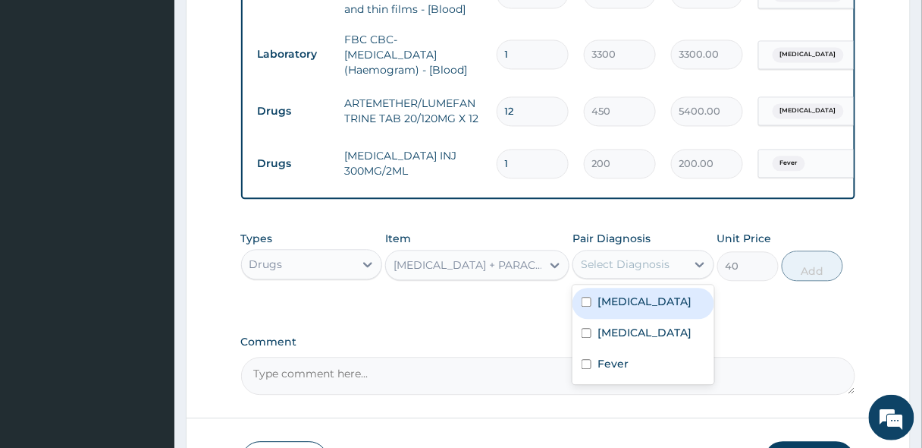
click at [652, 264] on div "Select Diagnosis" at bounding box center [625, 263] width 89 height 15
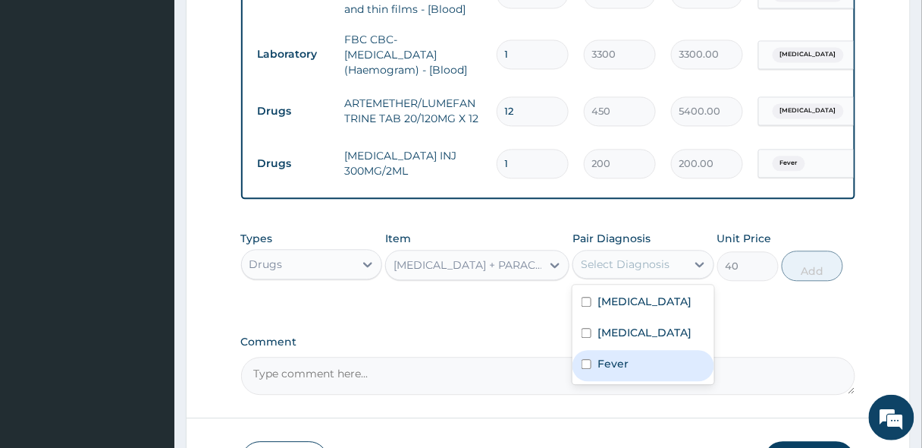
click at [616, 360] on label "Fever" at bounding box center [613, 363] width 31 height 15
checkbox input "true"
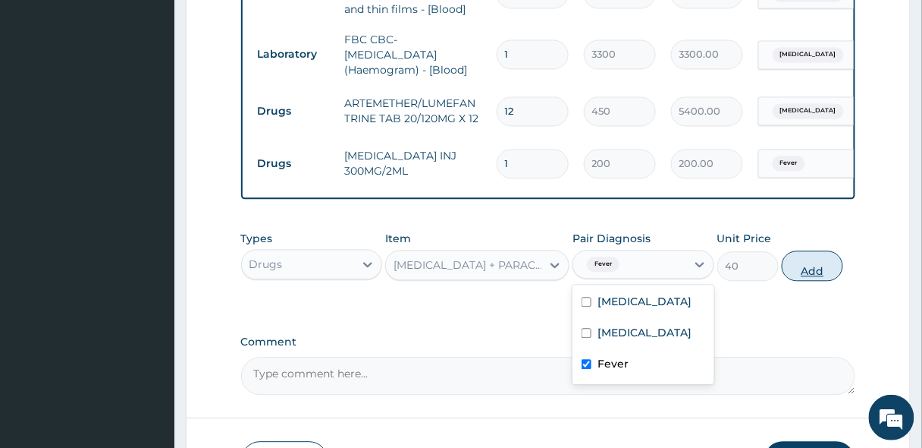
click at [828, 265] on button "Add" at bounding box center [812, 265] width 61 height 30
type input "0"
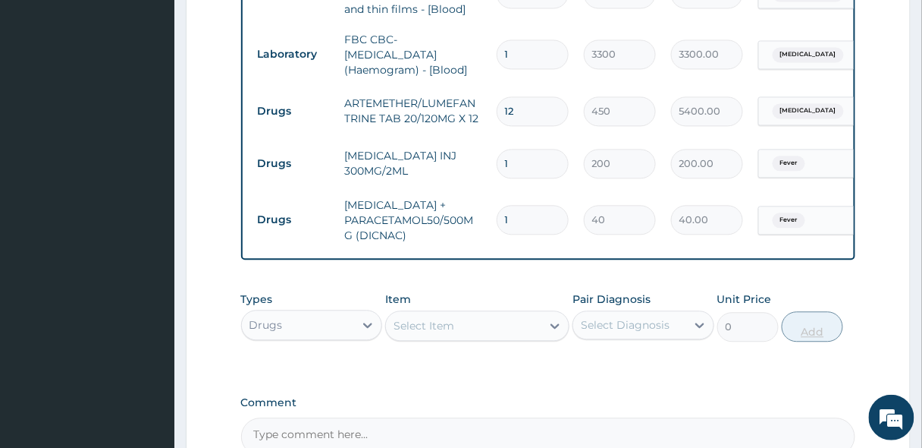
type input "0.00"
type input "9"
type input "360.00"
type input "9"
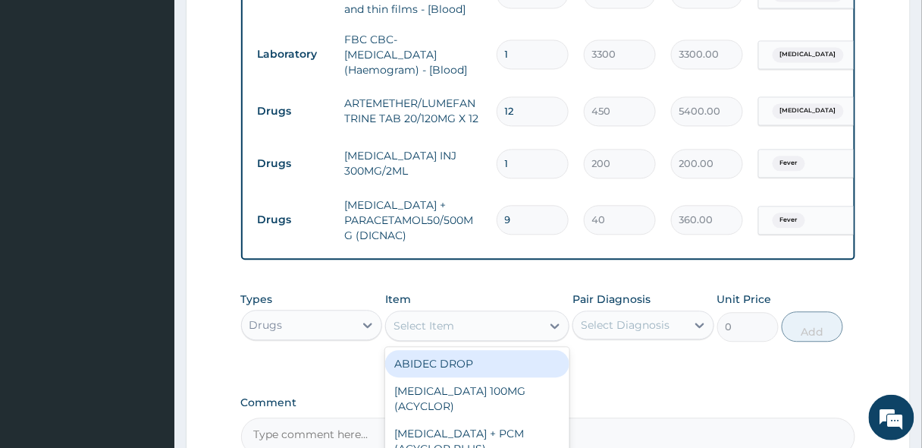
click at [402, 321] on div "Select Item" at bounding box center [424, 325] width 61 height 15
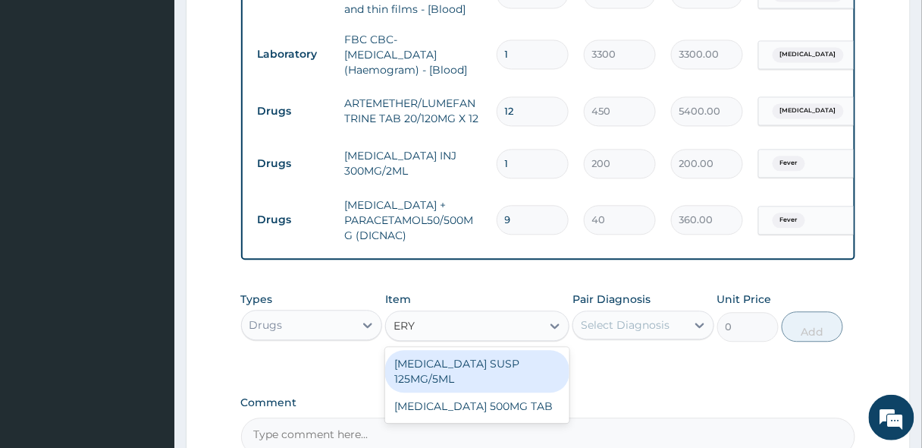
type input "ERYT"
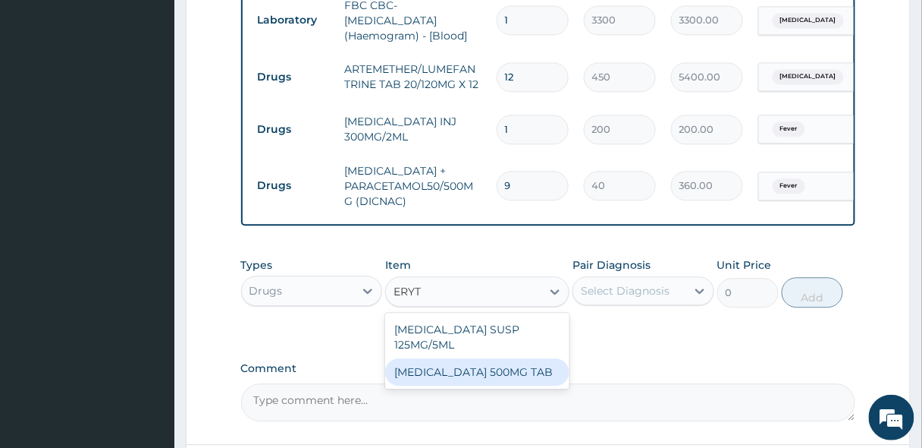
scroll to position [868, 0]
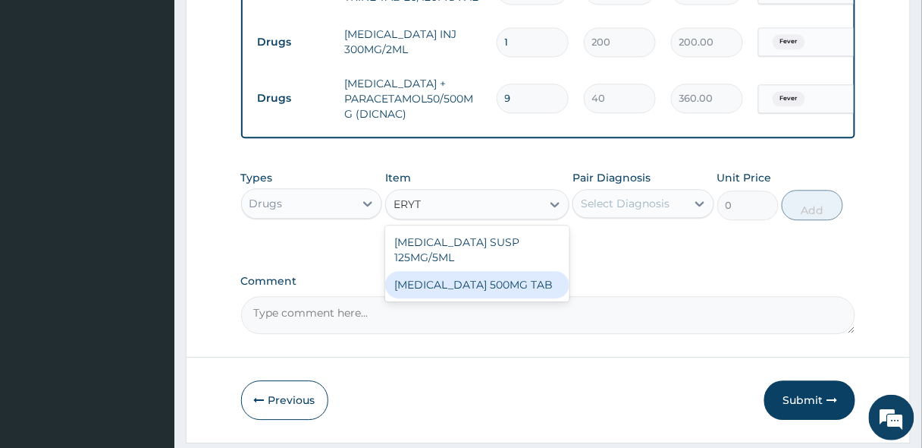
click at [470, 277] on div "[MEDICAL_DATA] 500MG TAB" at bounding box center [477, 284] width 184 height 27
type input "80"
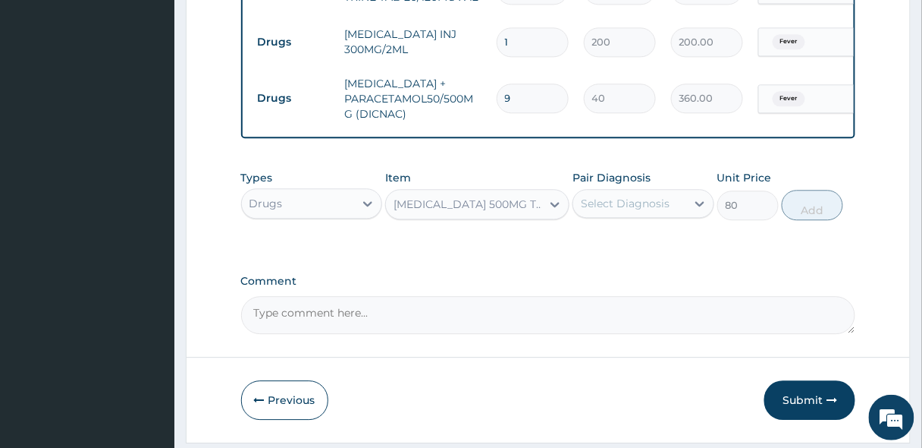
click at [631, 205] on div "Select Diagnosis" at bounding box center [625, 203] width 89 height 15
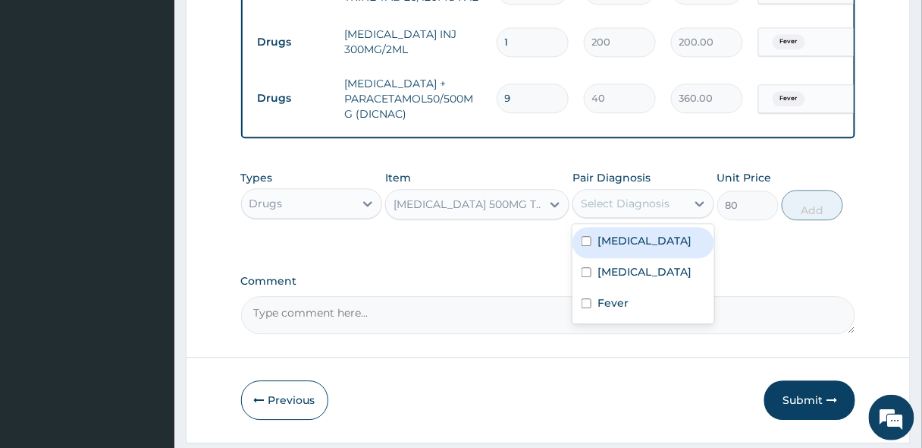
click at [621, 246] on label "[MEDICAL_DATA]" at bounding box center [645, 240] width 94 height 15
checkbox input "true"
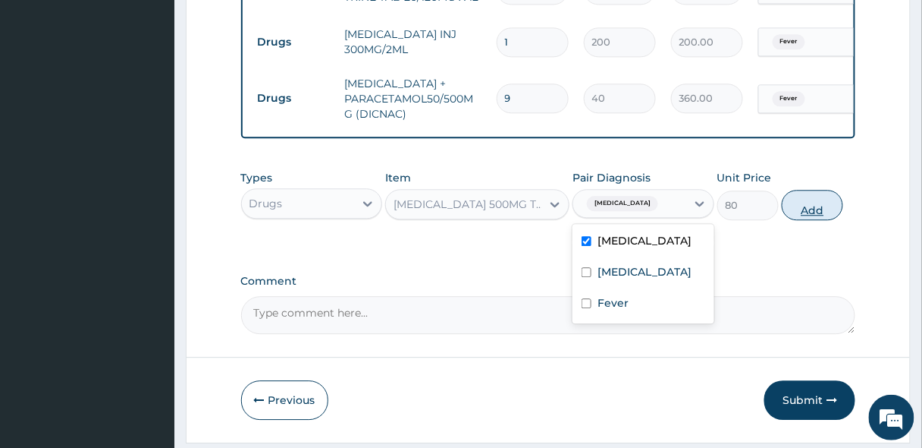
click at [815, 206] on button "Add" at bounding box center [812, 205] width 61 height 30
type input "0"
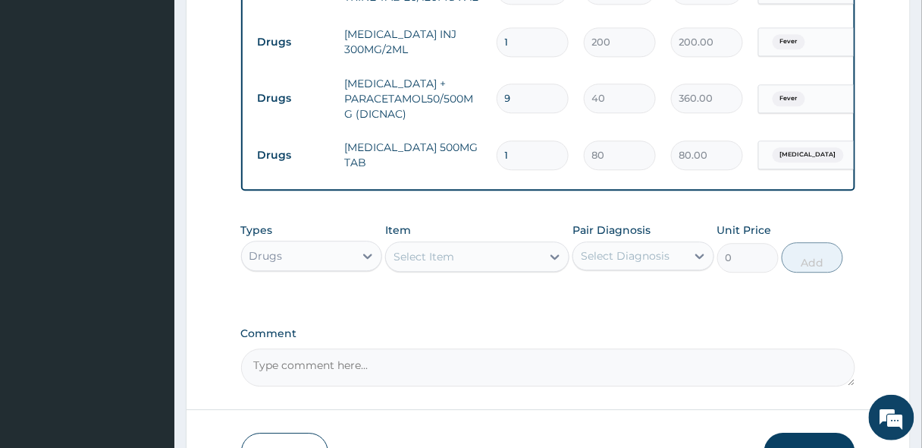
type input "0.00"
type input "5"
type input "400.00"
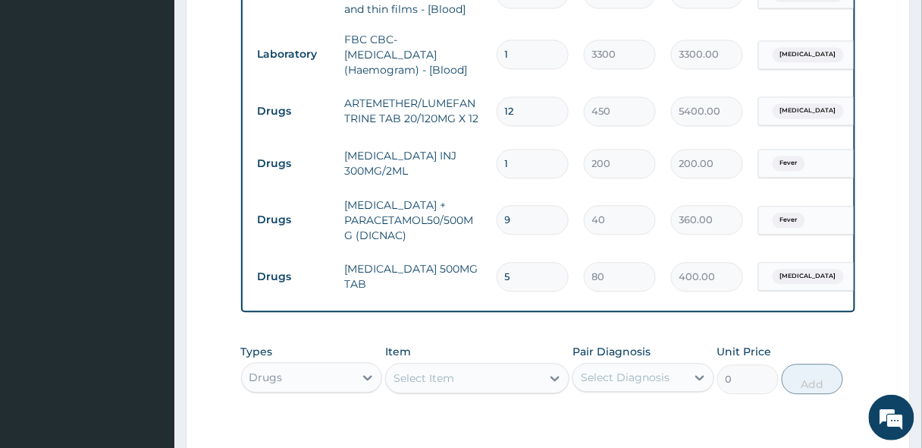
scroll to position [965, 0]
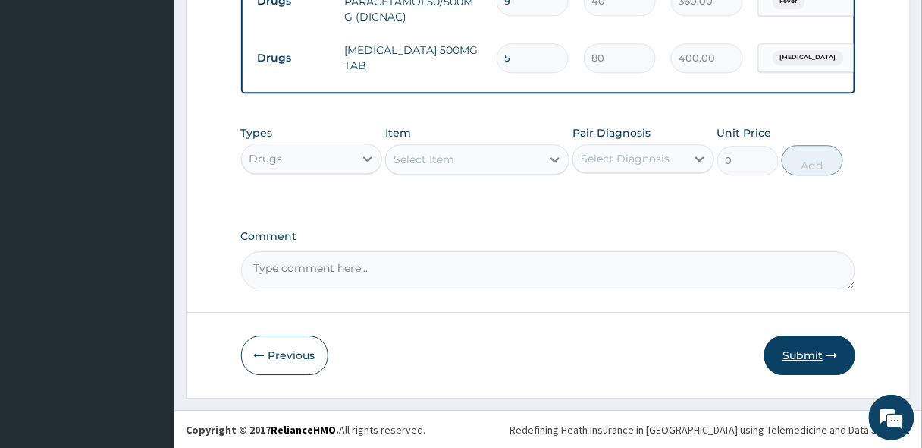
type input "5"
click at [818, 356] on button "Submit" at bounding box center [810, 354] width 91 height 39
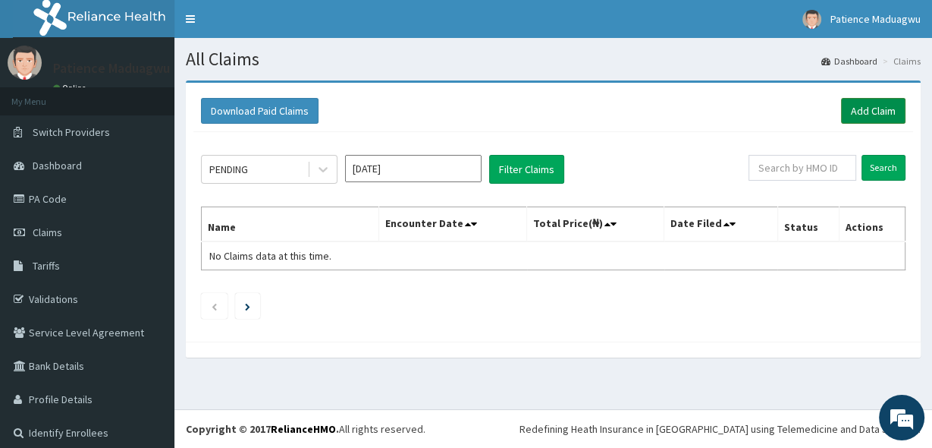
click at [862, 106] on link "Add Claim" at bounding box center [873, 111] width 64 height 26
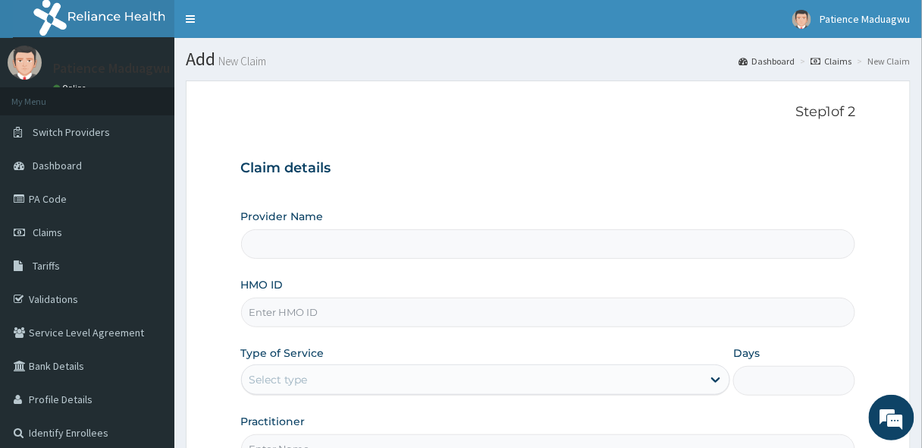
type input "[GEOGRAPHIC_DATA]"
click at [289, 298] on input "HMO ID" at bounding box center [548, 312] width 615 height 30
paste input "CYA/10074/B"
type input "CYA/10074/B"
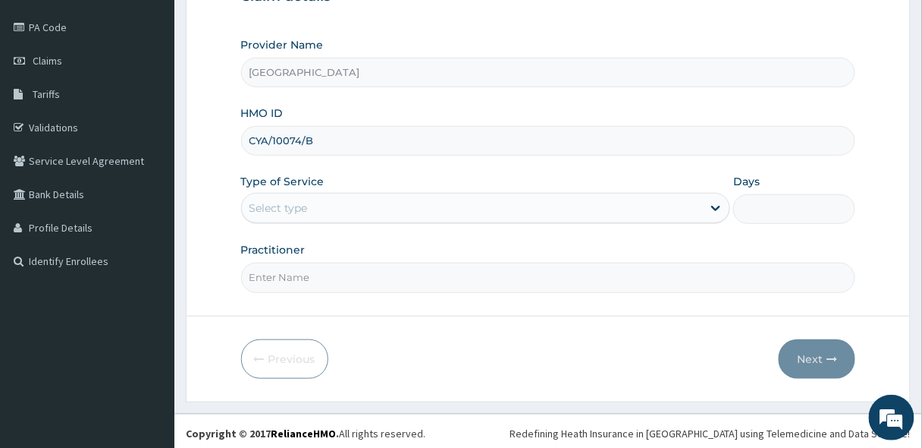
scroll to position [172, 0]
click at [302, 278] on input "Practitioner" at bounding box center [548, 277] width 615 height 30
type input "d"
type input "[PERSON_NAME]"
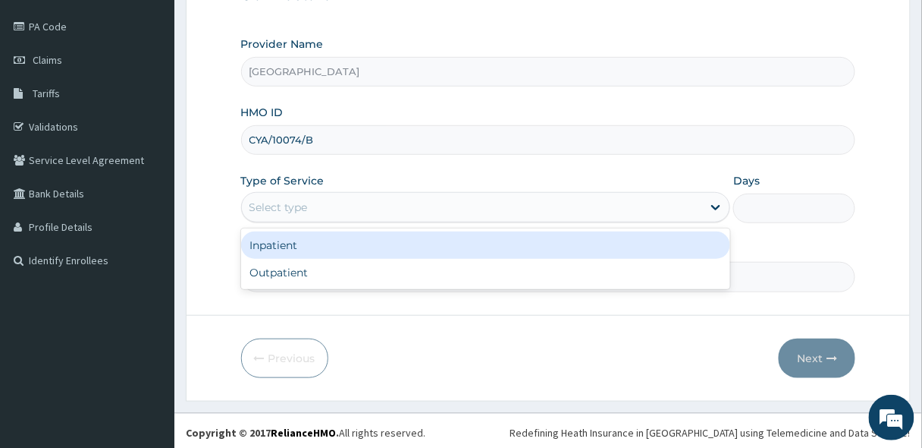
click at [276, 215] on div "Select type" at bounding box center [472, 207] width 461 height 24
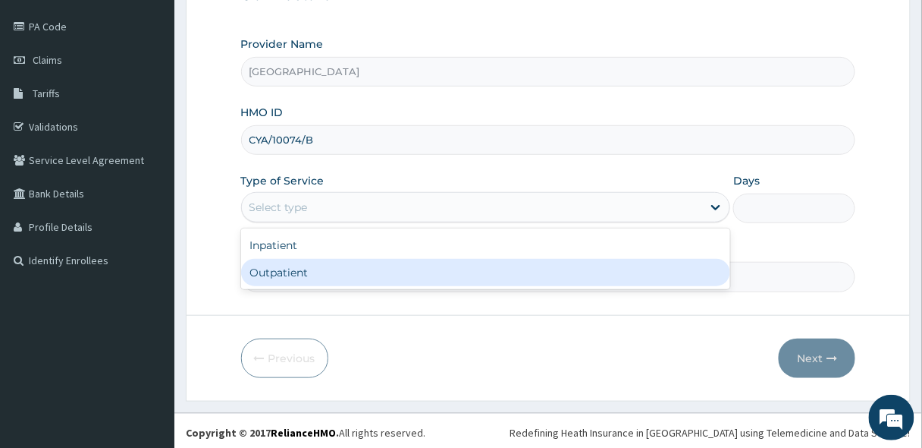
click at [275, 276] on div "Outpatient" at bounding box center [486, 272] width 490 height 27
type input "1"
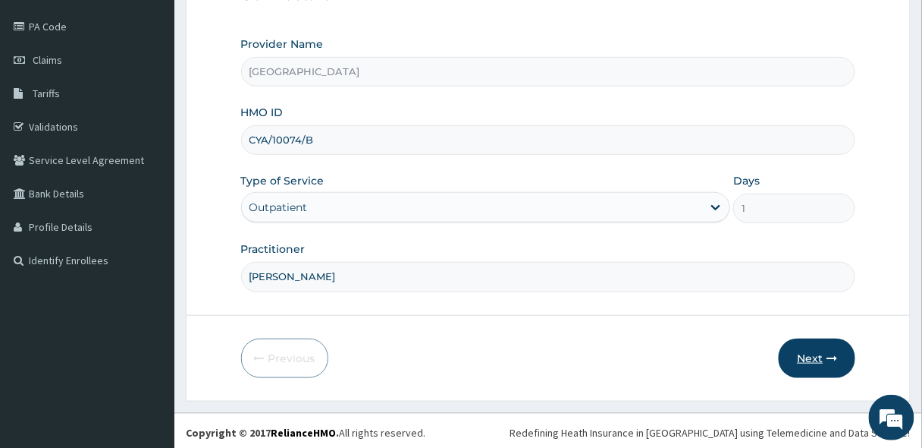
click at [822, 347] on button "Next" at bounding box center [817, 357] width 77 height 39
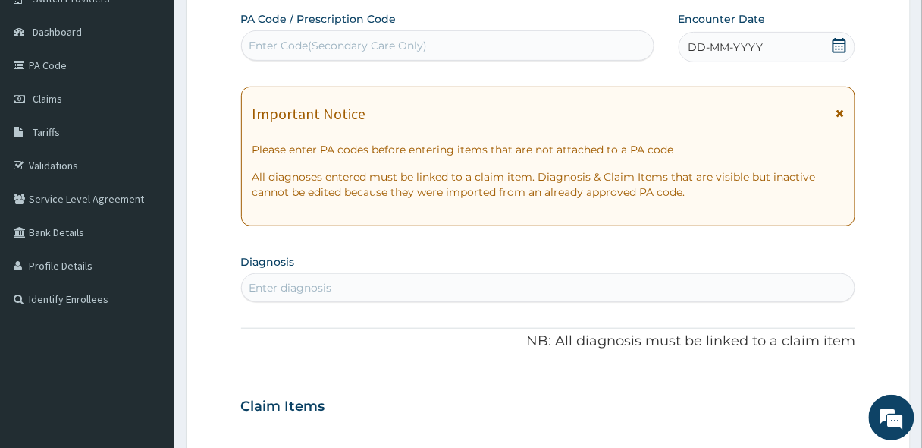
scroll to position [112, 0]
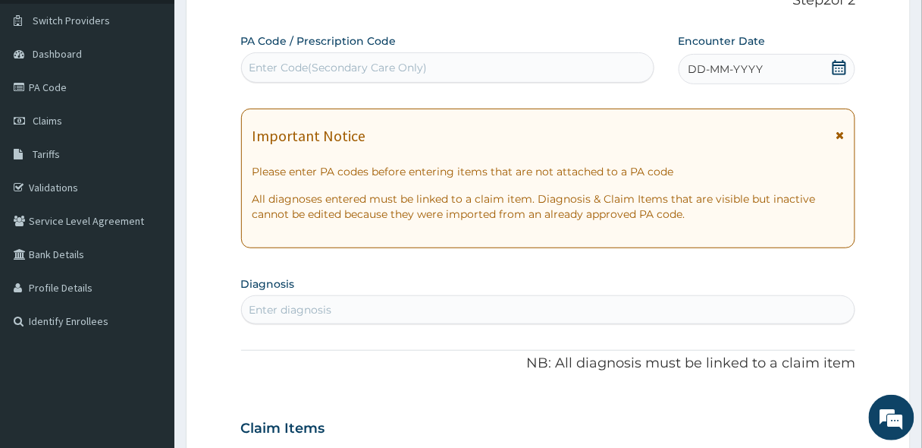
click at [837, 71] on icon at bounding box center [839, 67] width 15 height 15
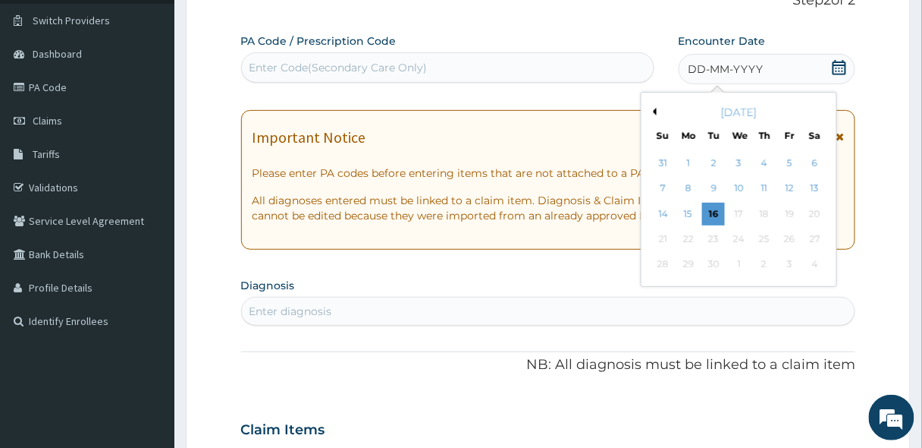
click at [655, 108] on button "Previous Month" at bounding box center [653, 112] width 8 height 8
click at [816, 209] on div "16" at bounding box center [814, 214] width 23 height 23
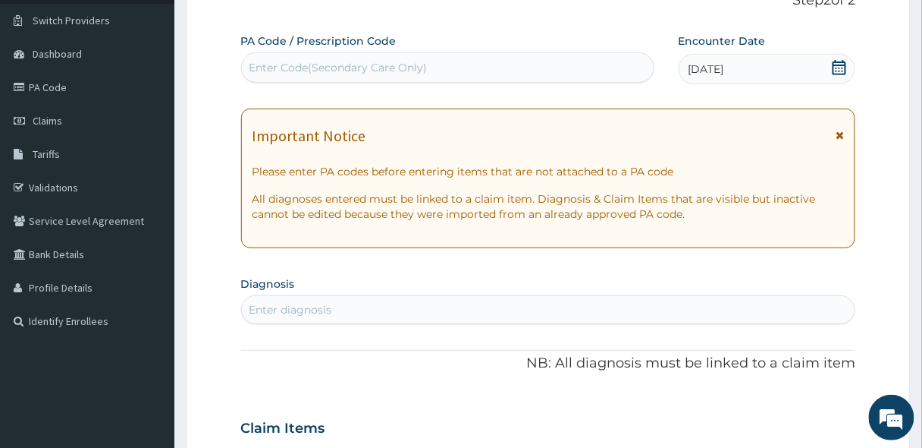
click at [388, 305] on div "Enter diagnosis" at bounding box center [549, 309] width 614 height 24
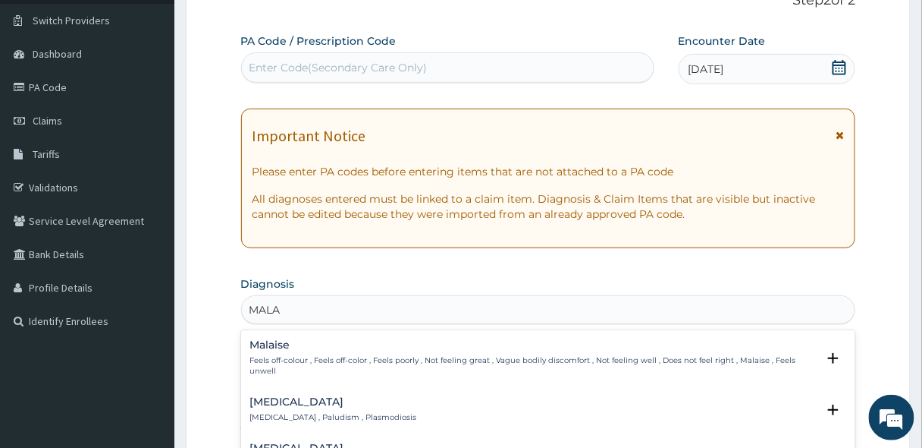
type input "MALAR"
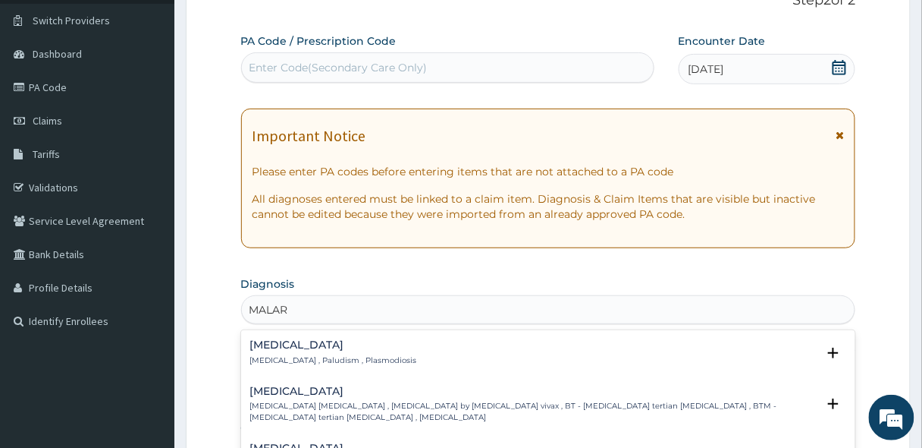
click at [273, 350] on div "[MEDICAL_DATA] [MEDICAL_DATA] , Paludism , Plasmodiosis" at bounding box center [333, 352] width 167 height 27
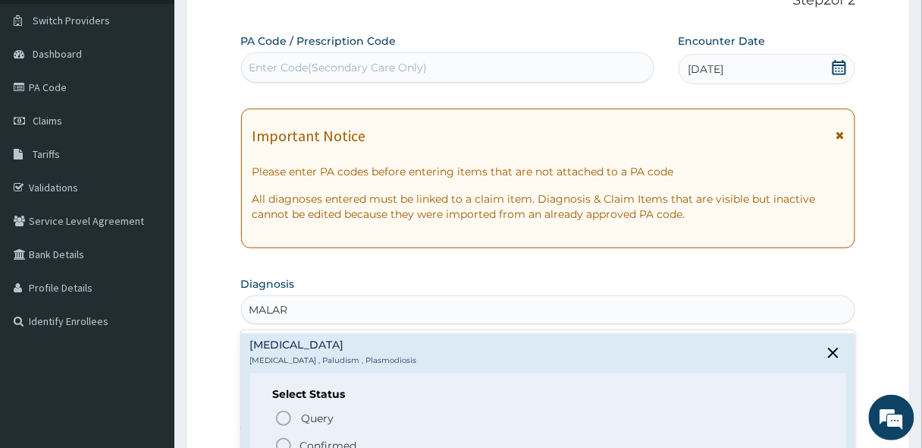
scroll to position [233, 0]
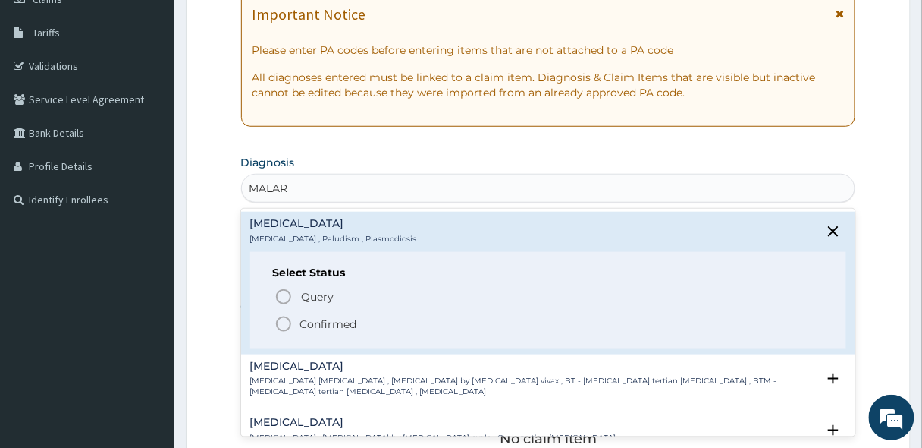
click at [285, 322] on icon "status option filled" at bounding box center [284, 324] width 18 height 18
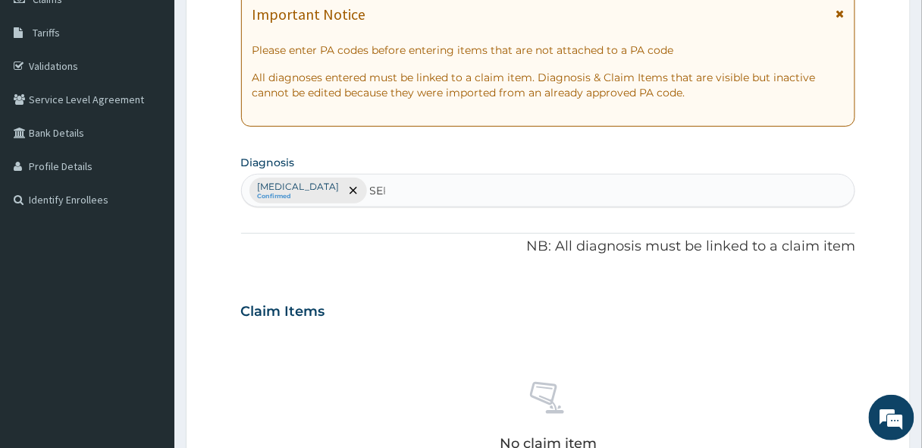
type input "SEPS"
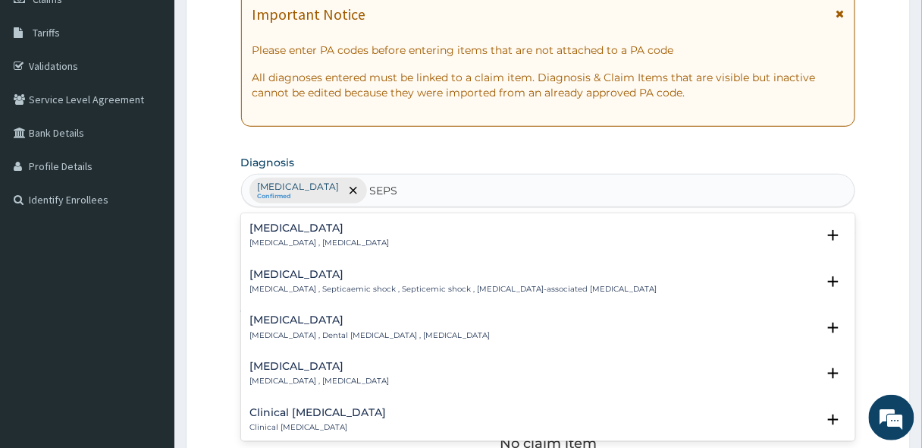
click at [297, 243] on p "[MEDICAL_DATA] , [MEDICAL_DATA]" at bounding box center [320, 242] width 140 height 11
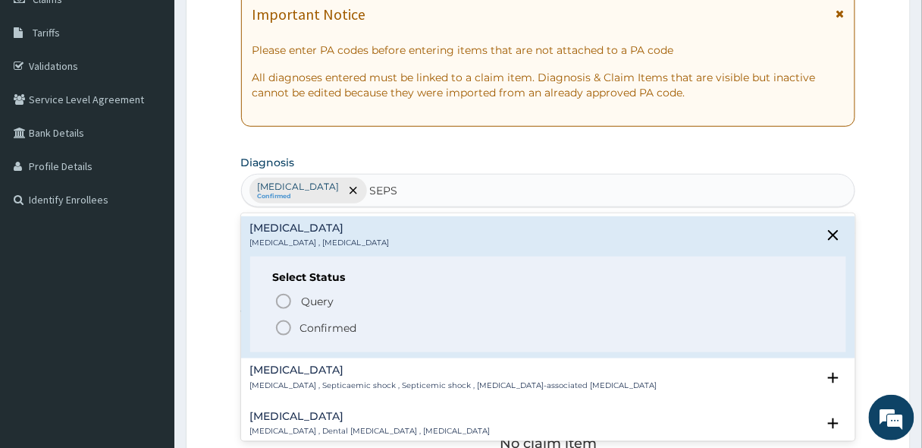
click at [281, 326] on icon "status option filled" at bounding box center [284, 328] width 18 height 18
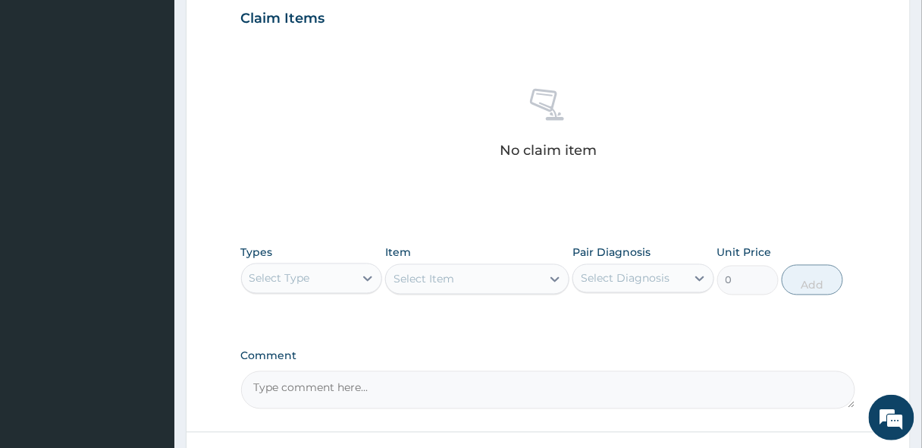
scroll to position [597, 0]
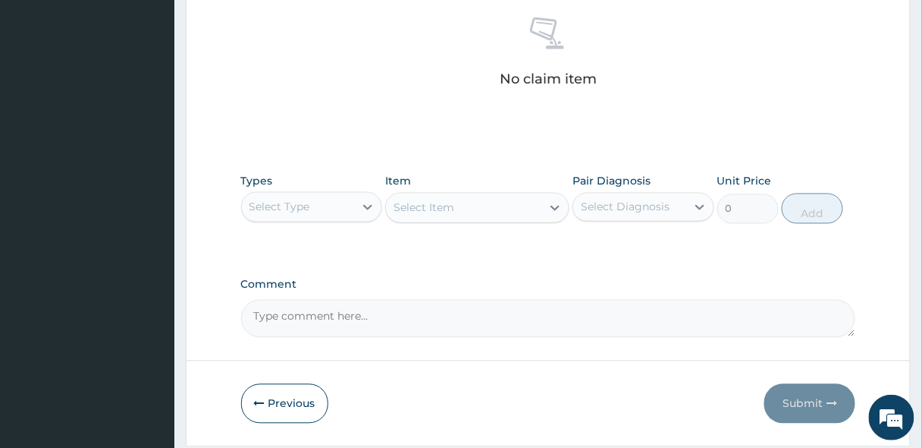
click at [284, 215] on div "Select Type" at bounding box center [298, 207] width 113 height 24
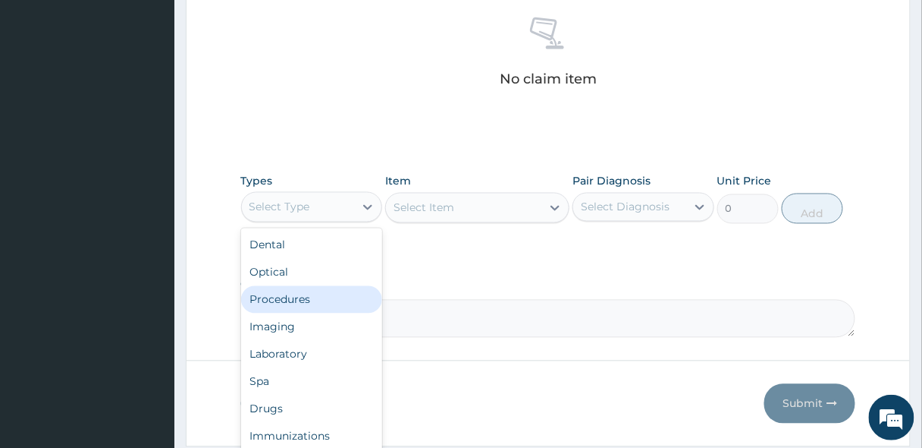
click at [264, 290] on div "Procedures" at bounding box center [312, 299] width 142 height 27
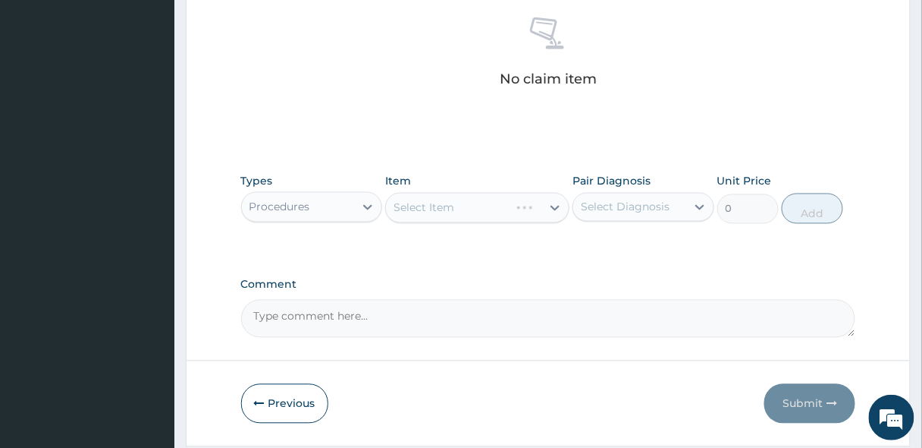
click at [434, 211] on div "Select Item" at bounding box center [477, 208] width 184 height 30
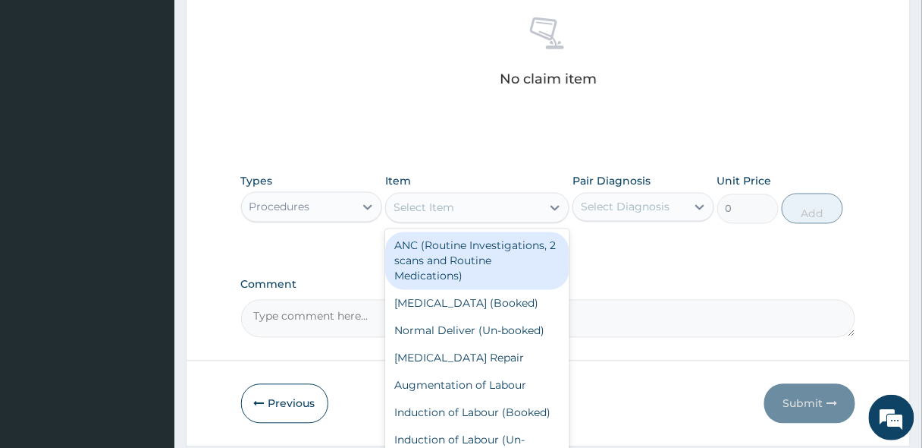
click at [441, 210] on div "Select Item" at bounding box center [424, 207] width 61 height 15
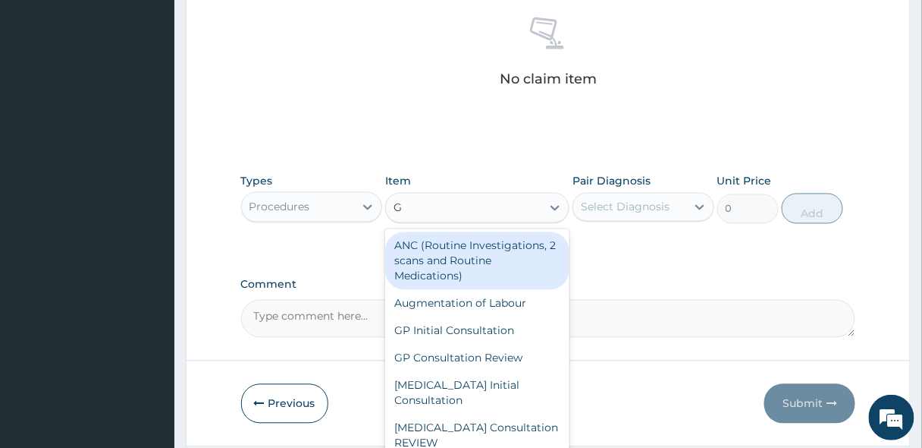
type input "GP"
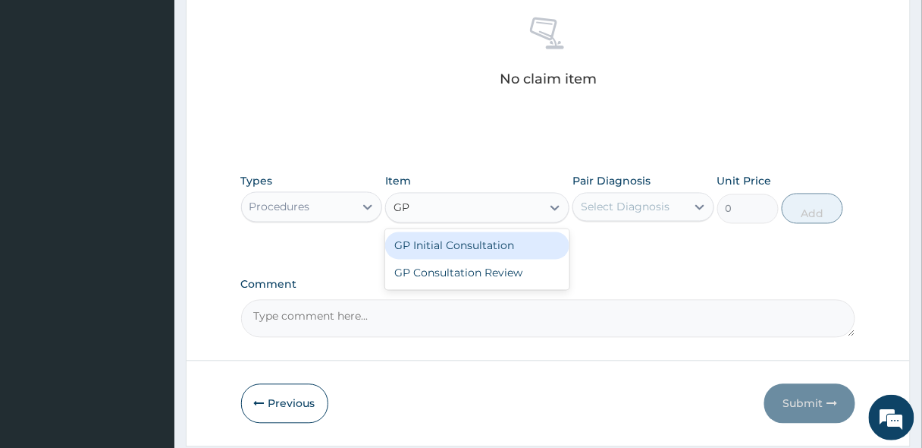
click at [446, 254] on div "GP Initial Consultation" at bounding box center [477, 245] width 184 height 27
type input "2500"
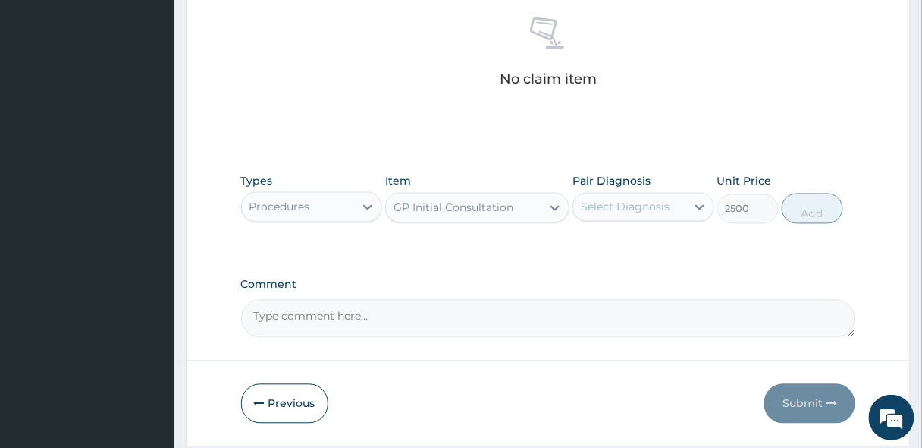
click at [627, 199] on div "Select Diagnosis" at bounding box center [625, 206] width 89 height 15
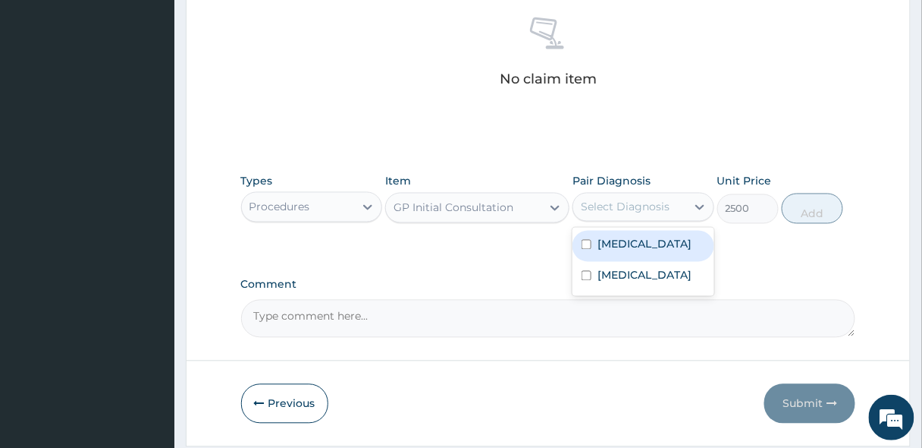
click at [616, 237] on label "[MEDICAL_DATA]" at bounding box center [645, 244] width 94 height 15
checkbox input "true"
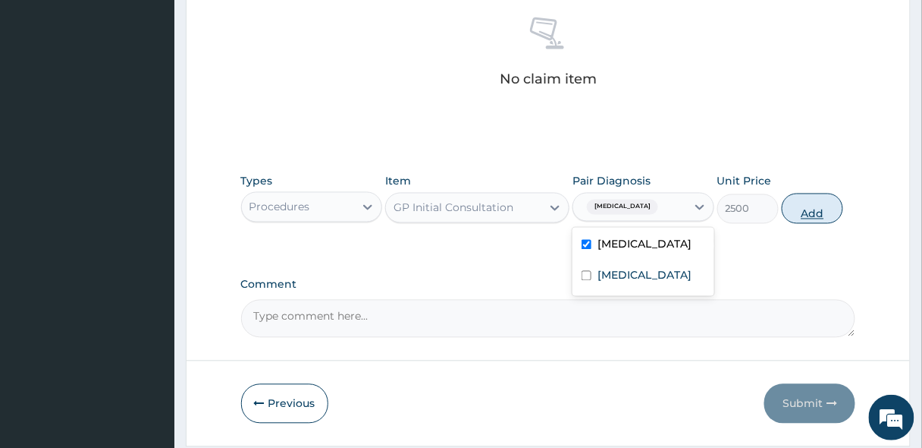
click at [812, 205] on button "Add" at bounding box center [812, 208] width 61 height 30
type input "0"
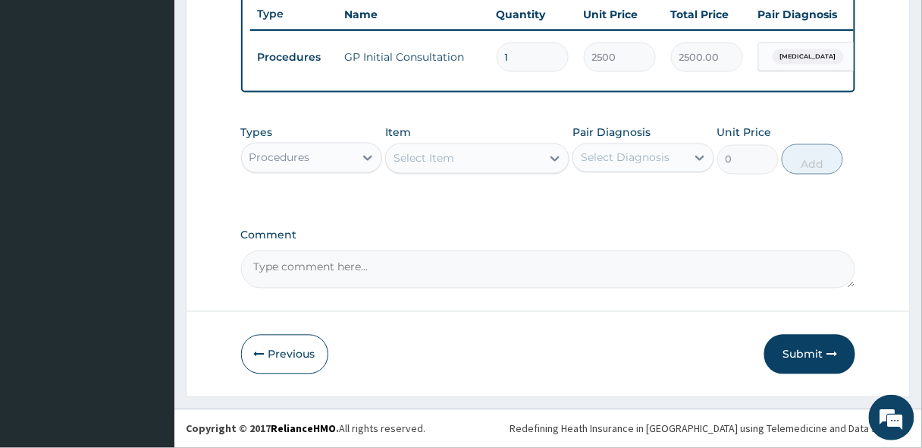
scroll to position [581, 0]
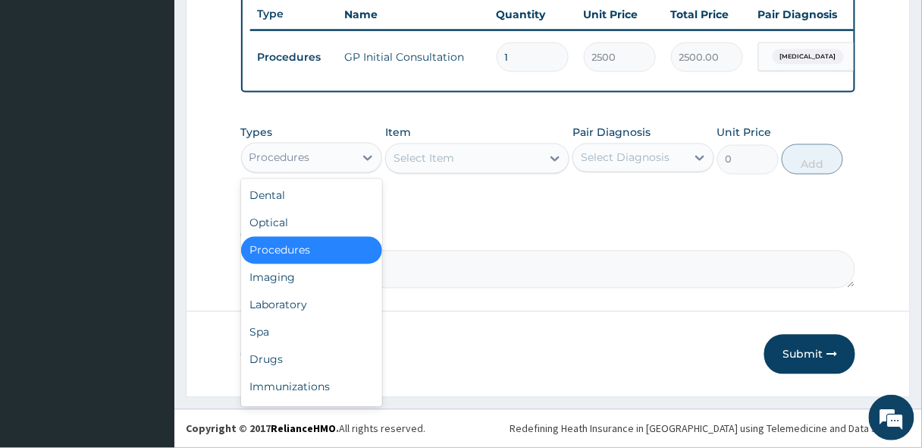
click at [323, 156] on div "Procedures" at bounding box center [298, 158] width 113 height 24
click at [271, 307] on div "Laboratory" at bounding box center [312, 304] width 142 height 27
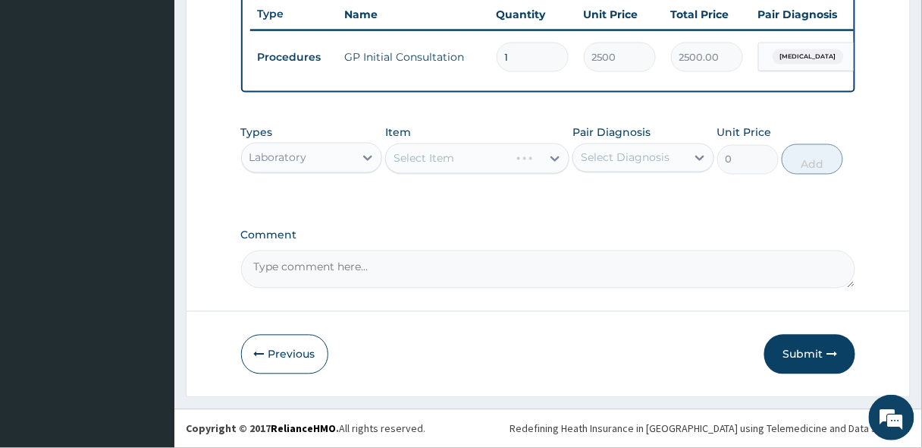
click at [442, 165] on div "Select Item" at bounding box center [477, 158] width 184 height 30
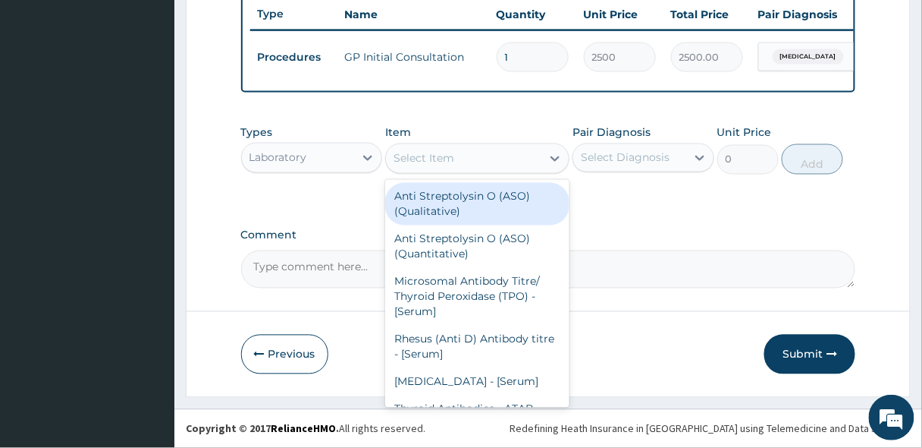
click at [484, 161] on div "Select Item" at bounding box center [463, 158] width 155 height 24
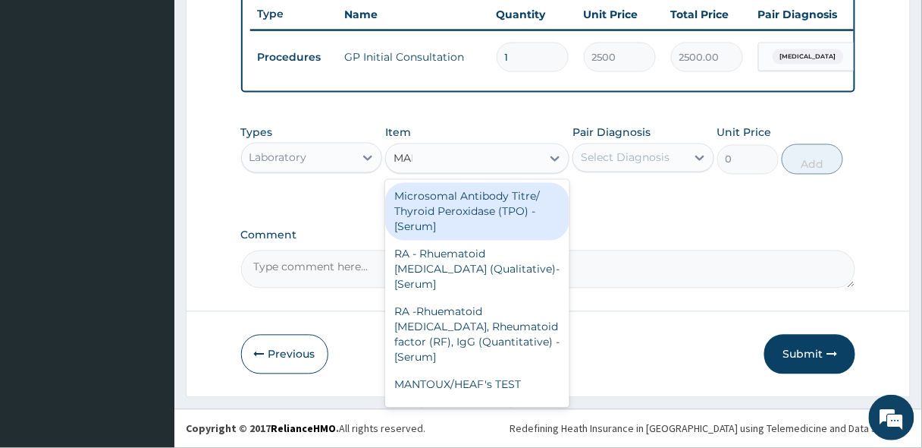
type input "MALA"
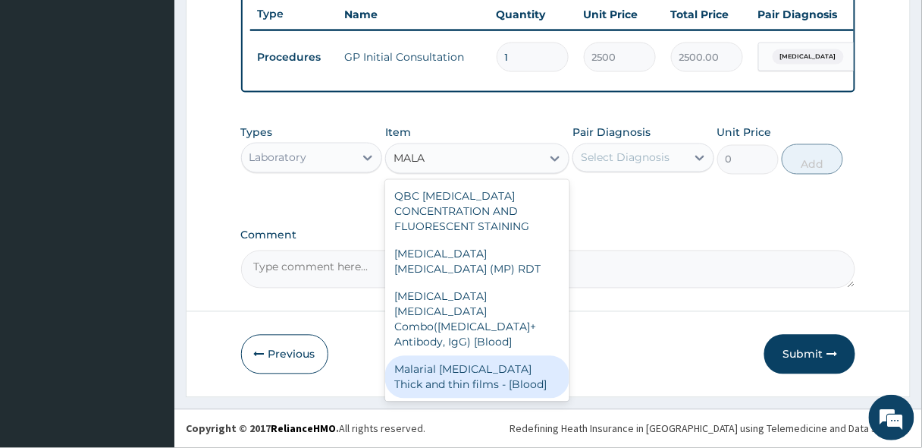
click at [476, 356] on div "Malarial [MEDICAL_DATA] Thick and thin films - [Blood]" at bounding box center [477, 377] width 184 height 42
type input "1650"
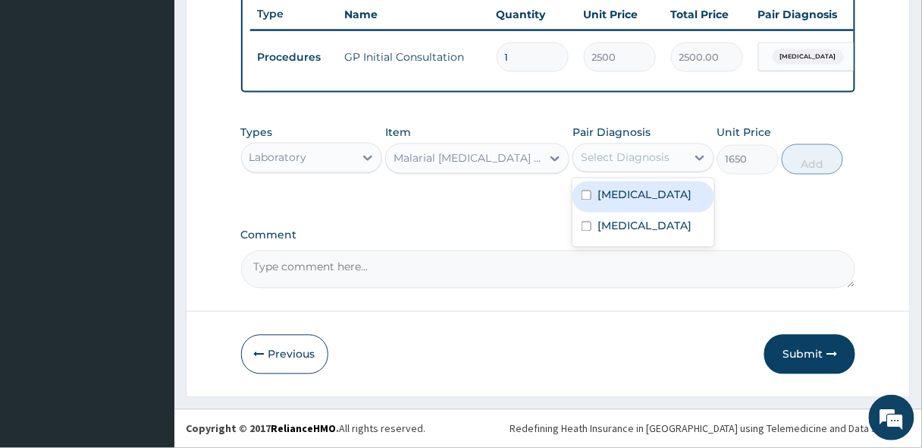
click at [636, 159] on div "Select Diagnosis" at bounding box center [625, 157] width 89 height 15
click at [632, 194] on label "[MEDICAL_DATA]" at bounding box center [645, 194] width 94 height 15
checkbox input "true"
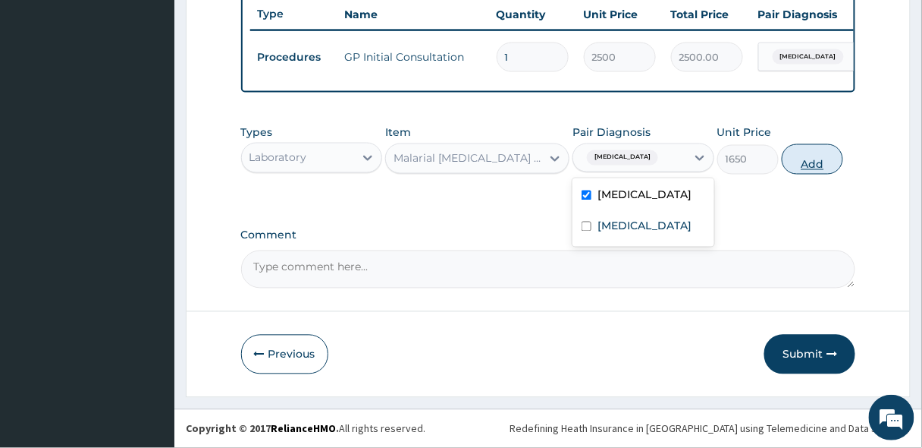
click at [797, 163] on button "Add" at bounding box center [812, 159] width 61 height 30
type input "0"
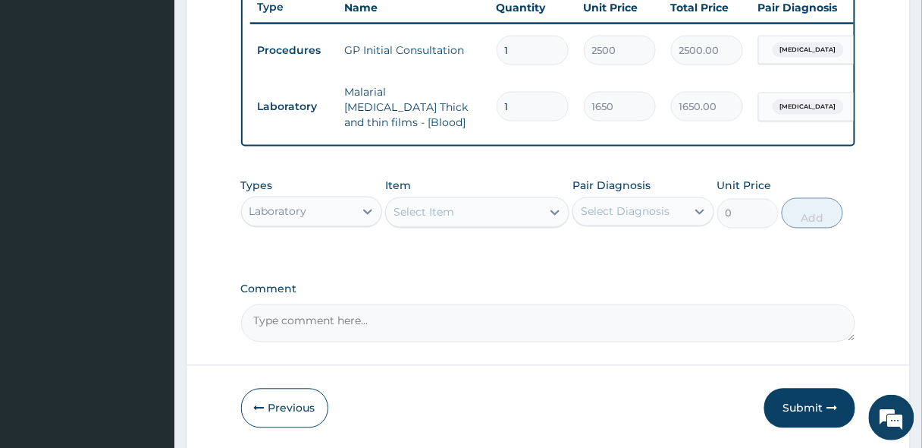
click at [426, 205] on div "Select Item" at bounding box center [463, 212] width 155 height 24
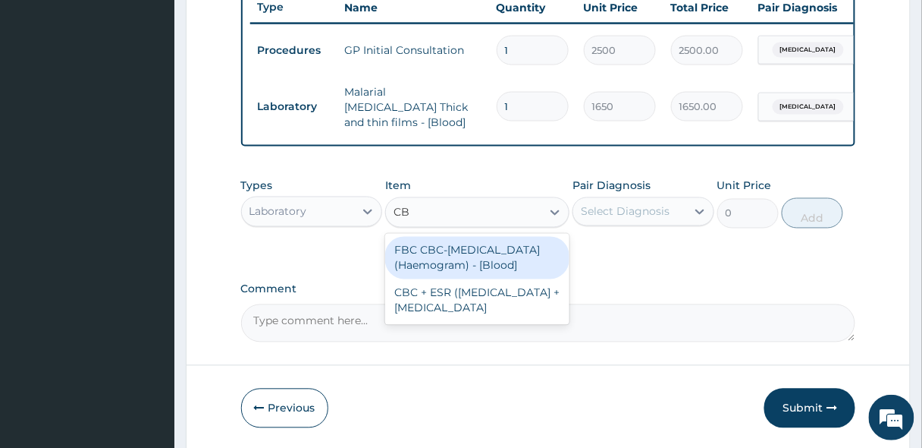
type input "CBC"
click at [428, 248] on div "FBC CBC-[MEDICAL_DATA] (Haemogram) - [Blood]" at bounding box center [477, 258] width 184 height 42
type input "3300"
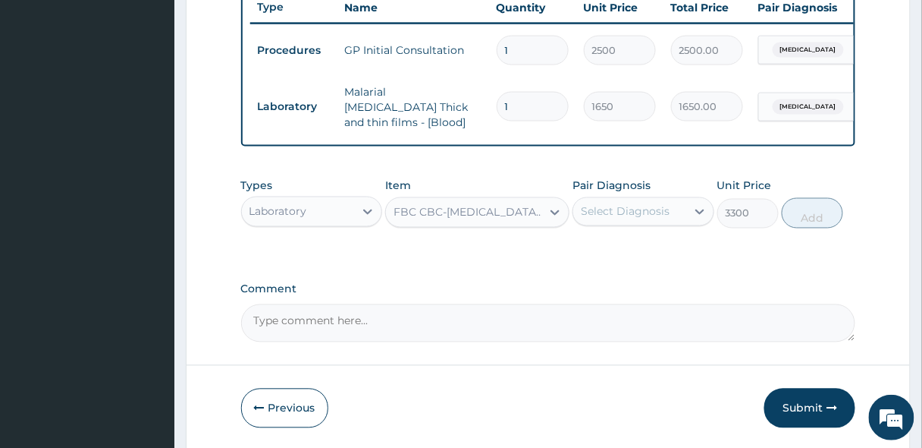
click at [661, 218] on div "Select Diagnosis" at bounding box center [625, 211] width 89 height 15
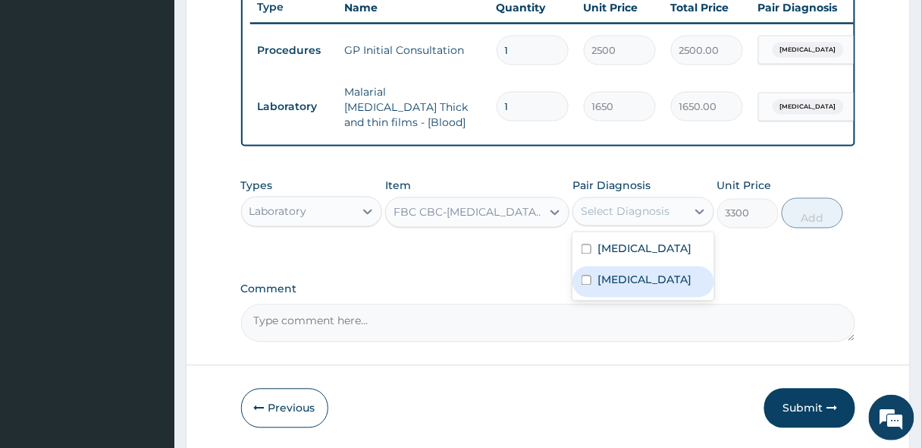
click at [636, 274] on div "Sepsis" at bounding box center [644, 281] width 142 height 31
checkbox input "true"
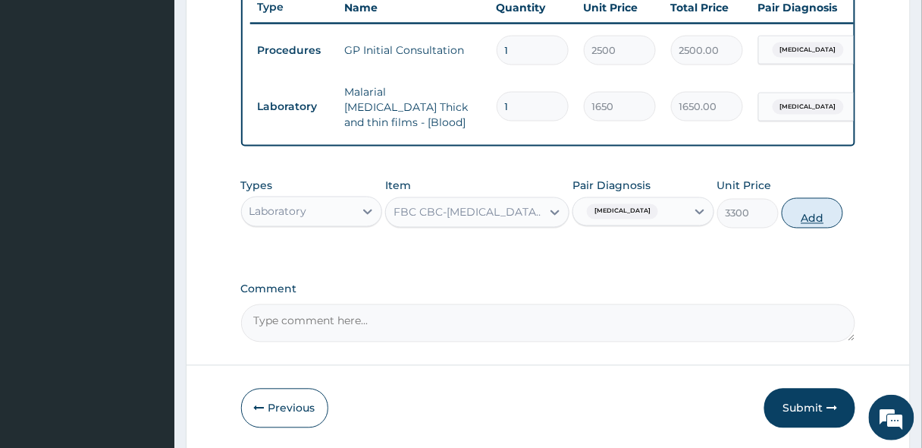
click at [829, 212] on button "Add" at bounding box center [812, 213] width 61 height 30
type input "0"
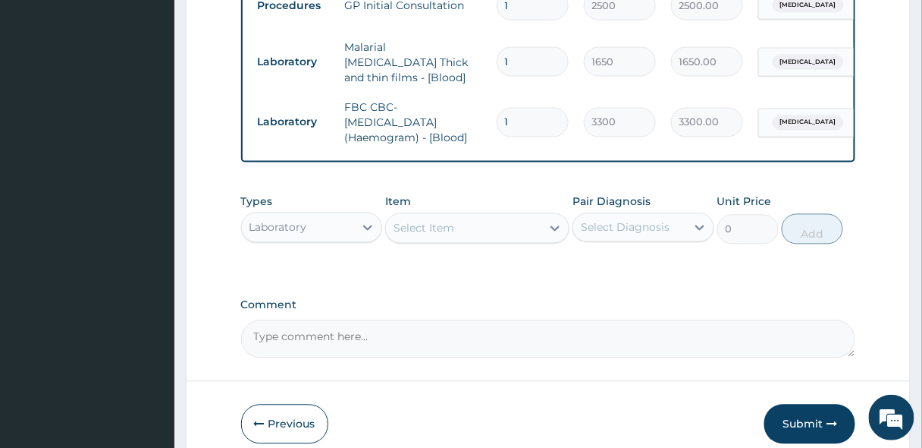
scroll to position [694, 0]
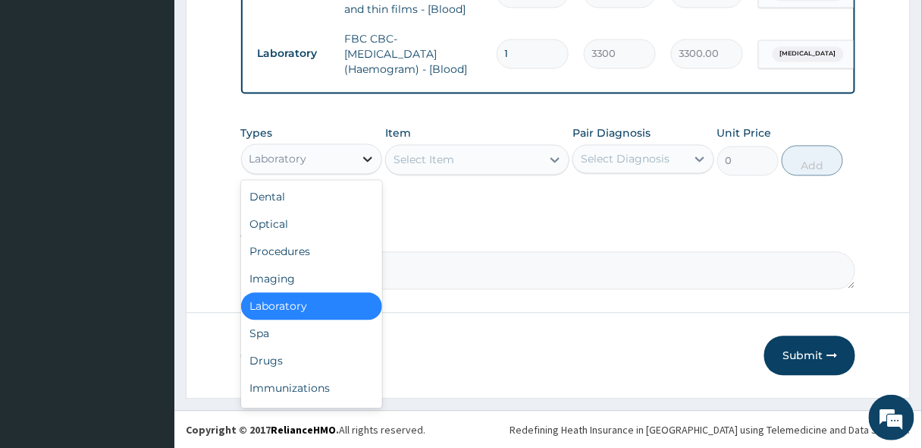
click at [367, 167] on div at bounding box center [367, 159] width 27 height 27
click at [275, 357] on div "Drugs" at bounding box center [312, 360] width 142 height 27
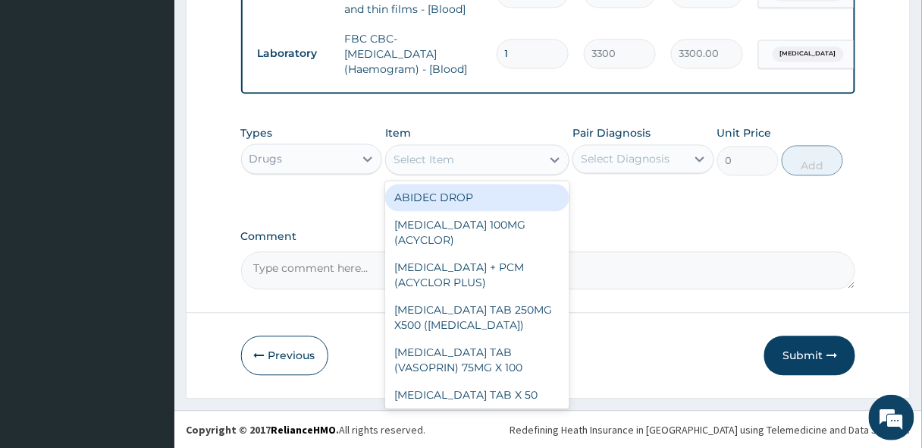
click at [419, 168] on div "Select Item" at bounding box center [463, 160] width 155 height 24
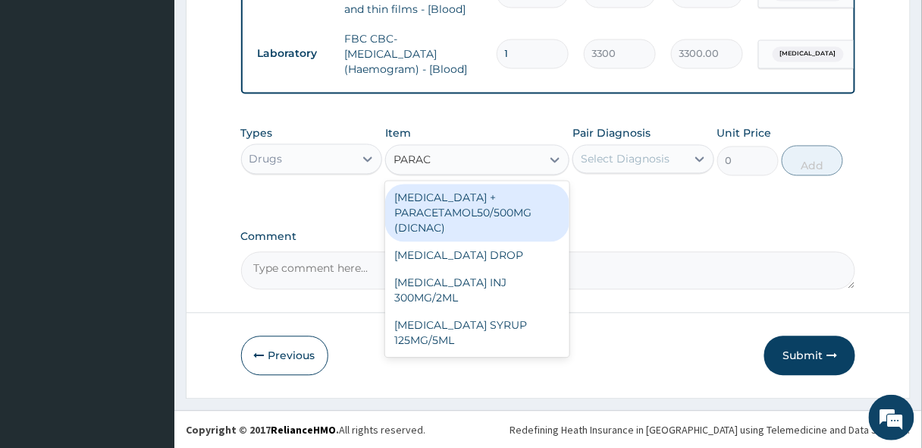
type input "PARACE"
click at [478, 221] on div "DICLOFENAC + PARACETAMOL50/500MG (DICNAC)" at bounding box center [477, 213] width 184 height 58
type input "40"
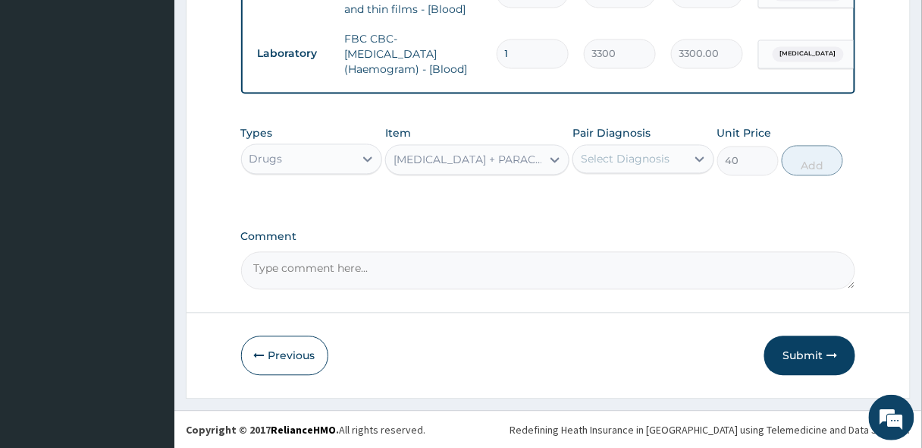
click at [674, 159] on div "Select Diagnosis" at bounding box center [629, 159] width 113 height 24
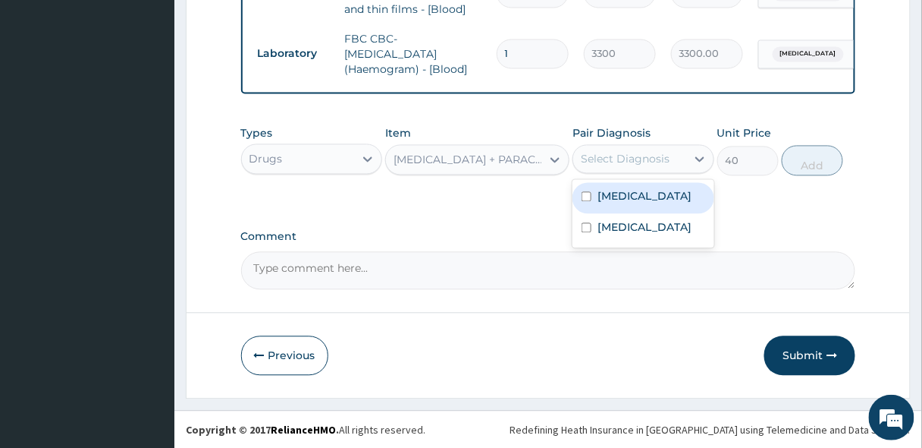
click at [652, 206] on div "Malaria" at bounding box center [644, 198] width 142 height 31
checkbox input "true"
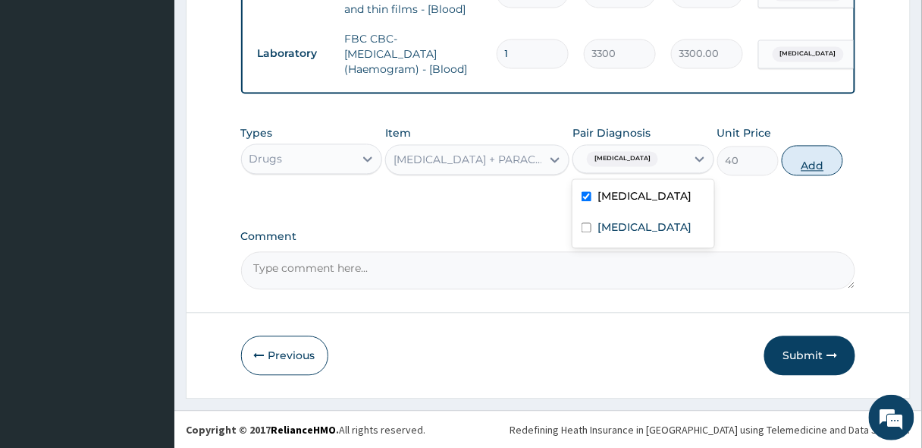
click at [814, 163] on button "Add" at bounding box center [812, 161] width 61 height 30
type input "0"
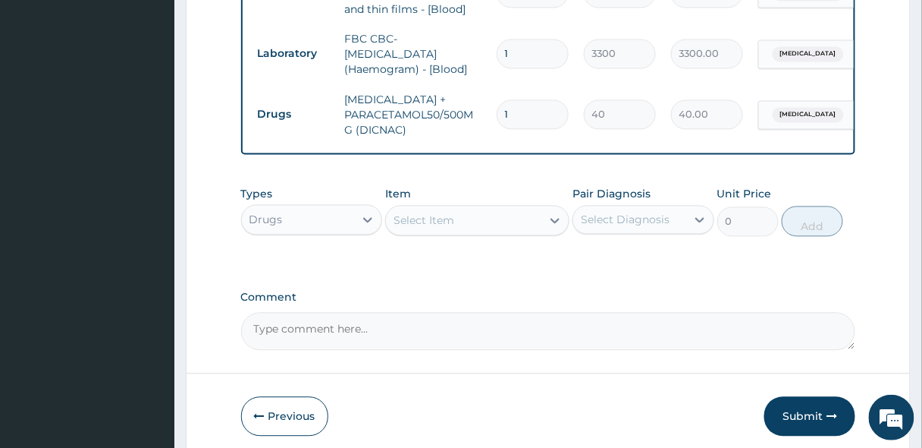
type input "0.00"
type input "9"
type input "360.00"
type input "9"
click at [430, 221] on div "Select Item" at bounding box center [424, 220] width 61 height 15
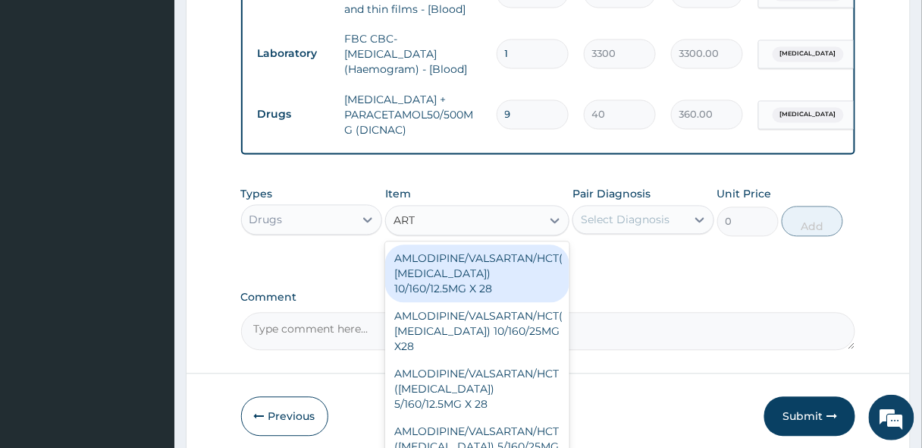
type input "ARTE"
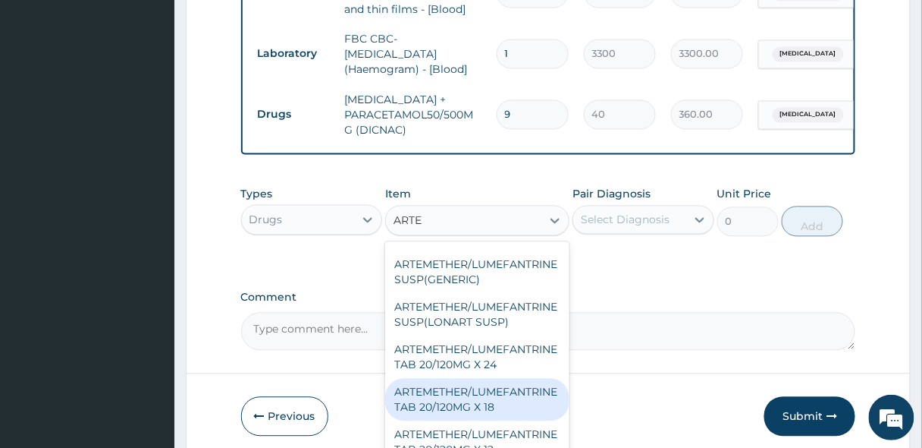
scroll to position [182, 0]
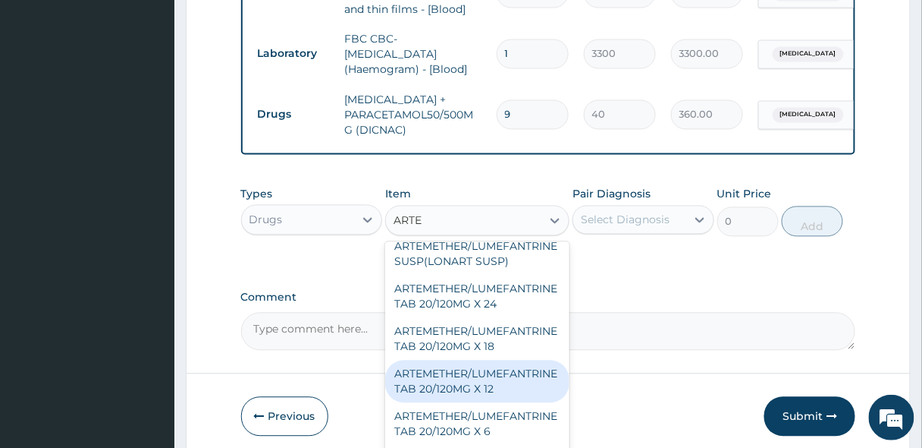
click at [482, 372] on div "ARTEMETHER/LUMEFANTRINE TAB 20/120MG X 12" at bounding box center [477, 381] width 184 height 42
type input "450"
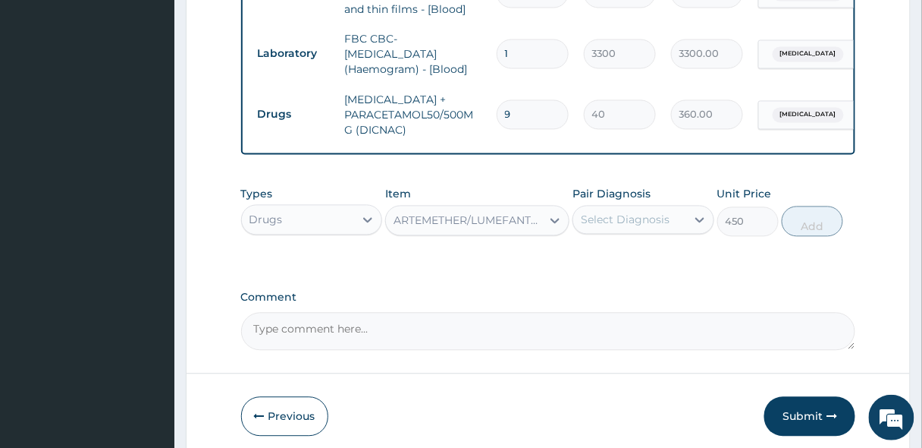
click at [645, 208] on div "Select Diagnosis" at bounding box center [629, 220] width 113 height 24
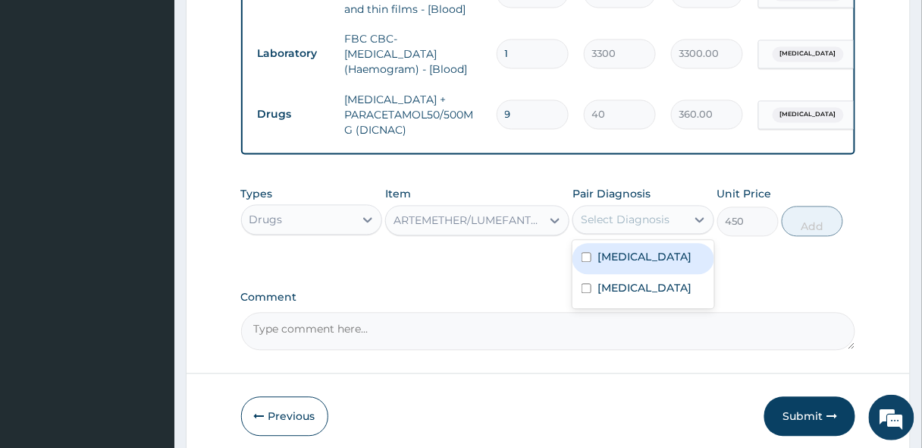
click at [620, 261] on label "[MEDICAL_DATA]" at bounding box center [645, 257] width 94 height 15
checkbox input "true"
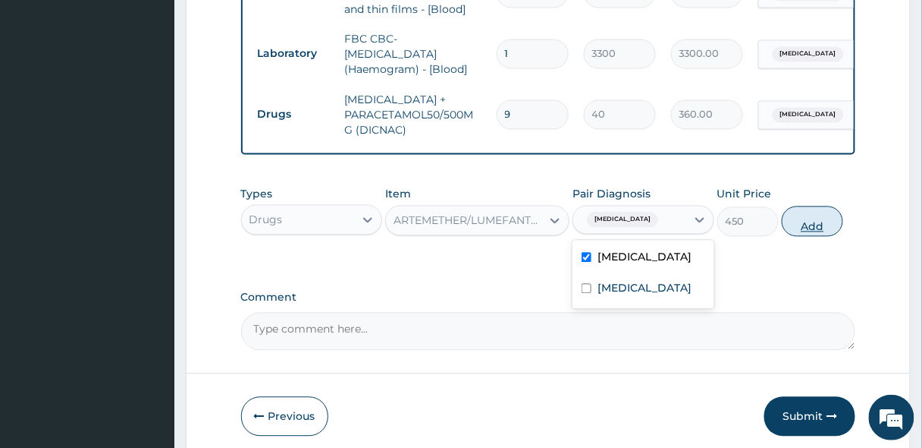
click at [822, 216] on button "Add" at bounding box center [812, 221] width 61 height 30
type input "0"
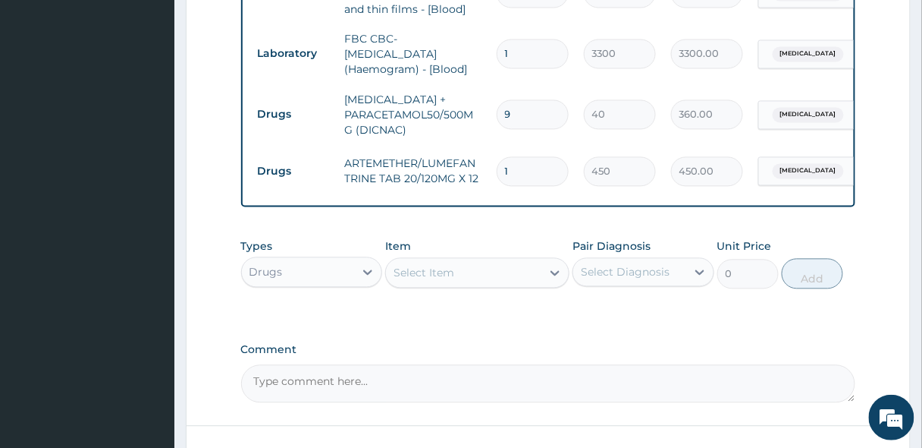
type input "12"
type input "5400.00"
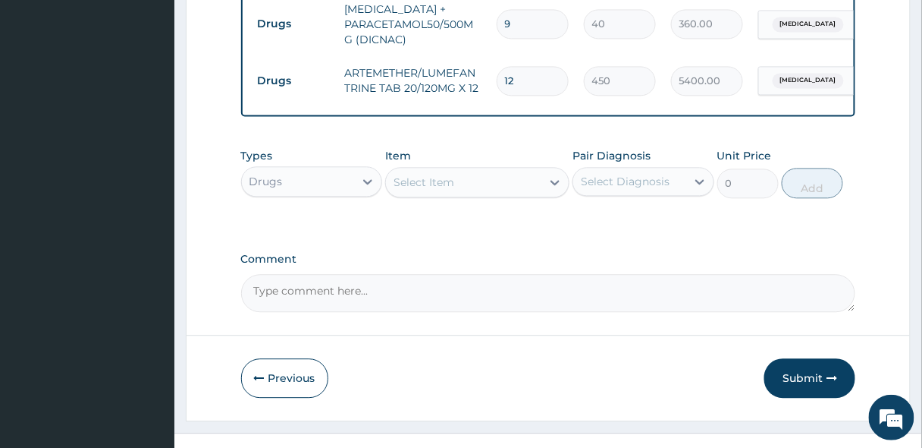
scroll to position [807, 0]
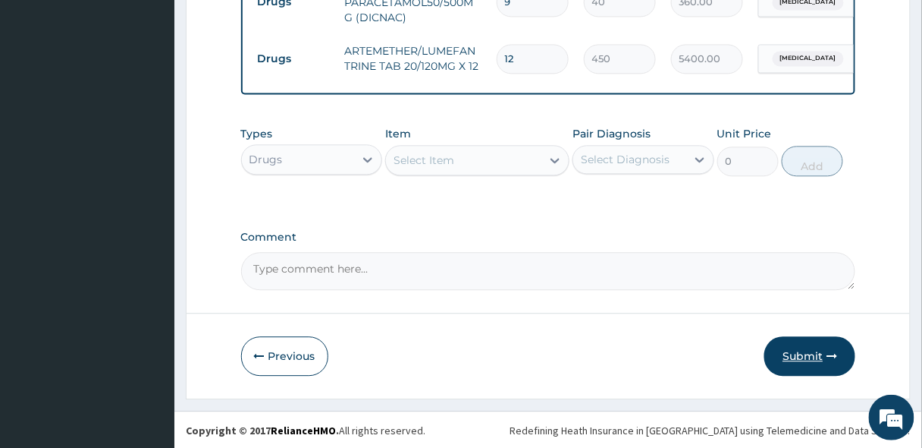
type input "12"
click at [800, 350] on button "Submit" at bounding box center [810, 355] width 91 height 39
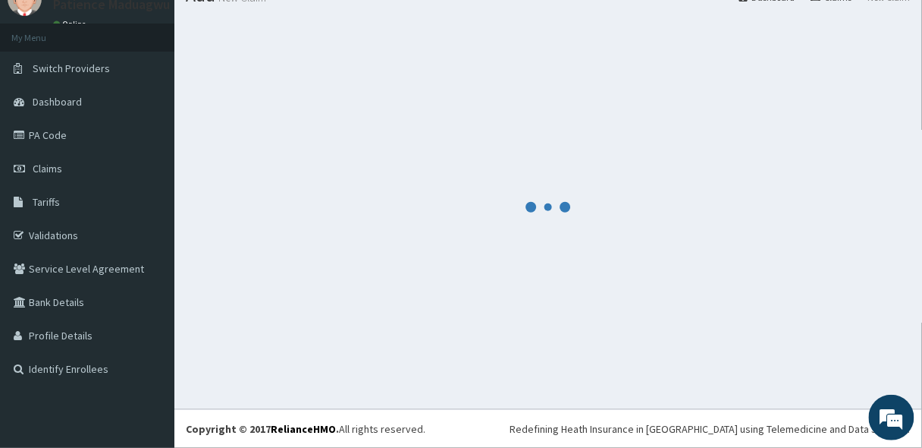
scroll to position [63, 0]
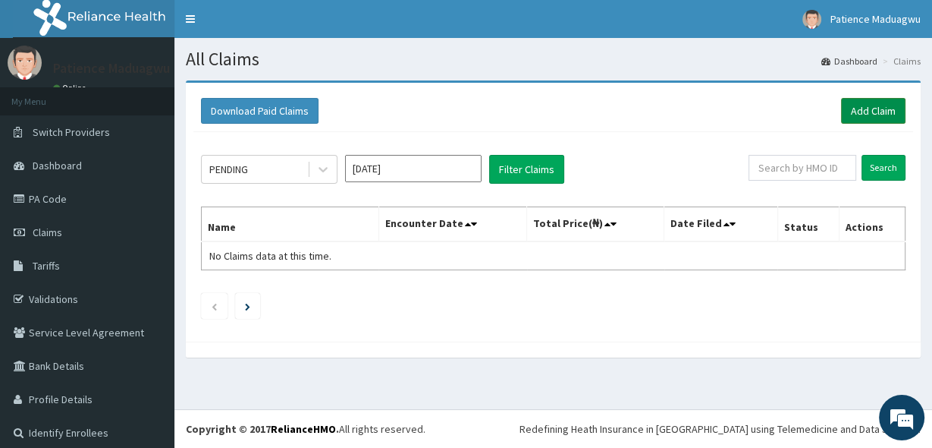
click at [862, 107] on link "Add Claim" at bounding box center [873, 111] width 64 height 26
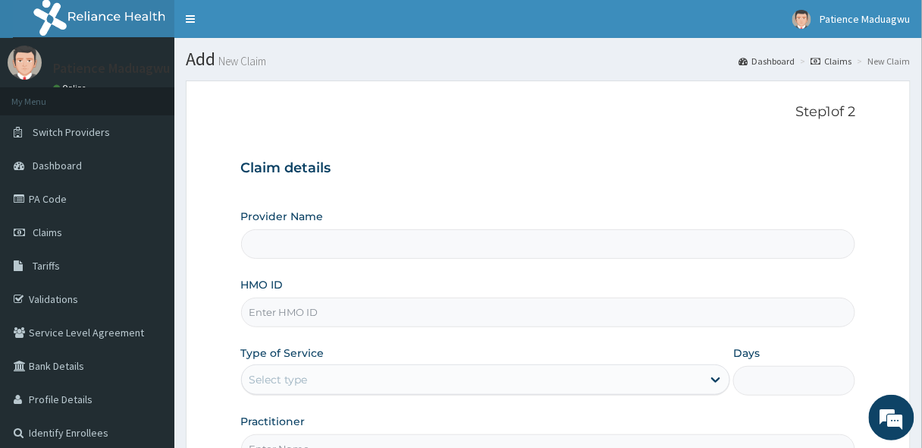
type input "[GEOGRAPHIC_DATA]"
click at [288, 309] on input "HMO ID" at bounding box center [548, 312] width 615 height 30
paste input "CYA/10074/C"
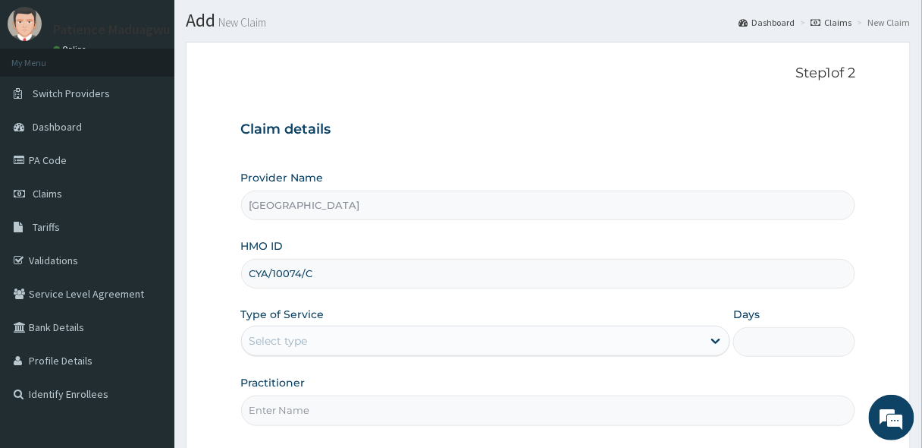
scroll to position [61, 0]
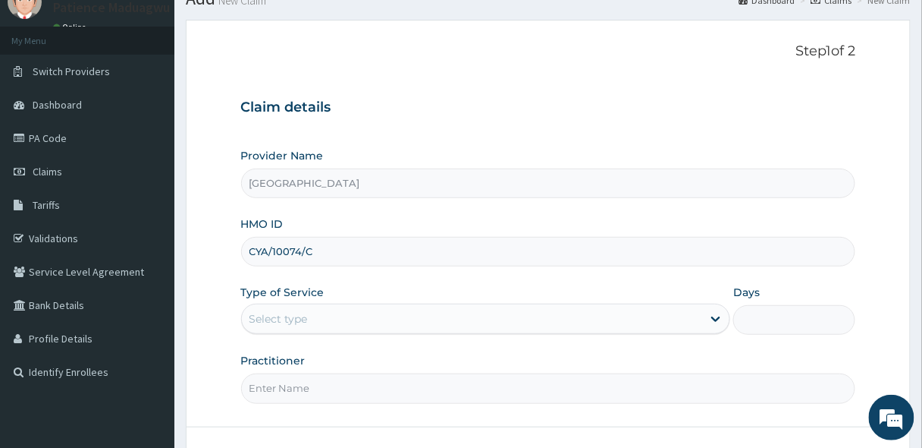
type input "CYA/10074/C"
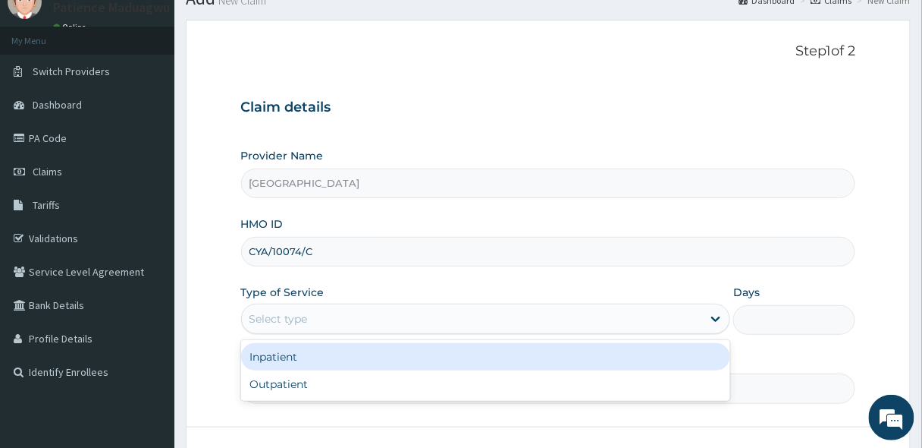
click at [300, 326] on div "Select type" at bounding box center [472, 318] width 461 height 24
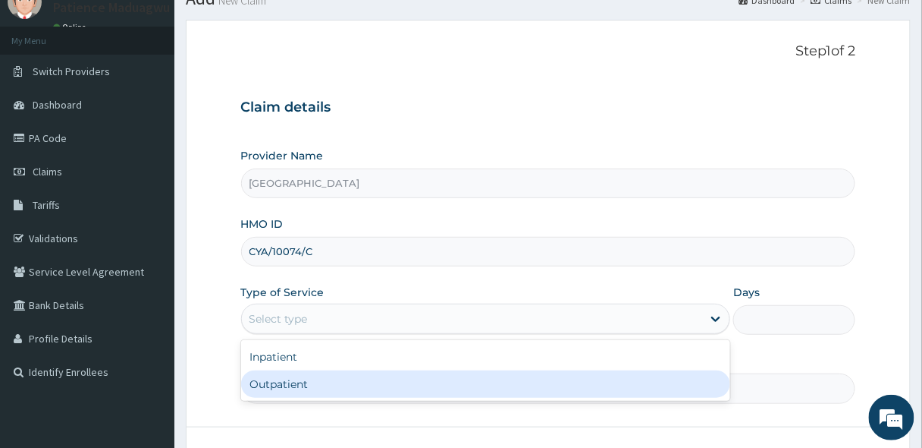
click at [297, 392] on div "Outpatient" at bounding box center [486, 383] width 490 height 27
type input "1"
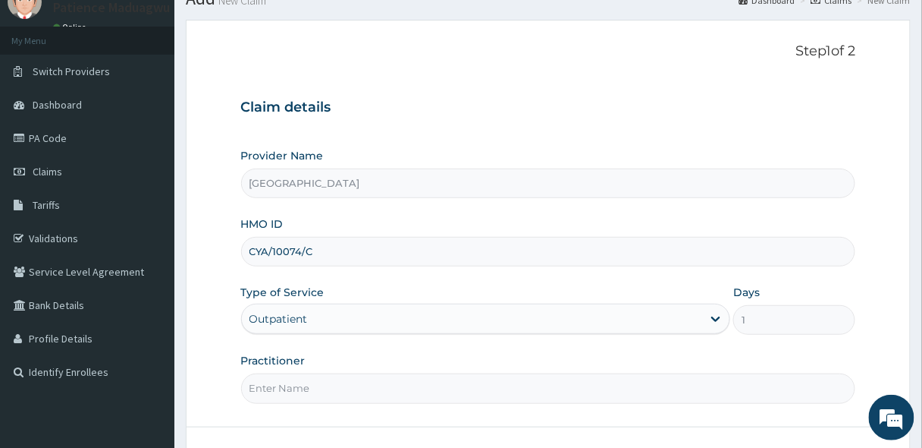
scroll to position [172, 0]
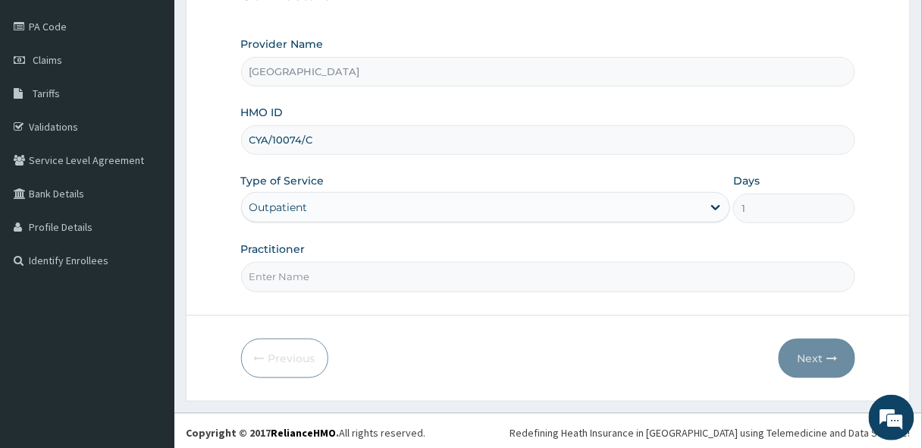
click at [265, 284] on input "Practitioner" at bounding box center [548, 277] width 615 height 30
type input "DR KELECHI"
click at [818, 363] on button "Next" at bounding box center [817, 357] width 77 height 39
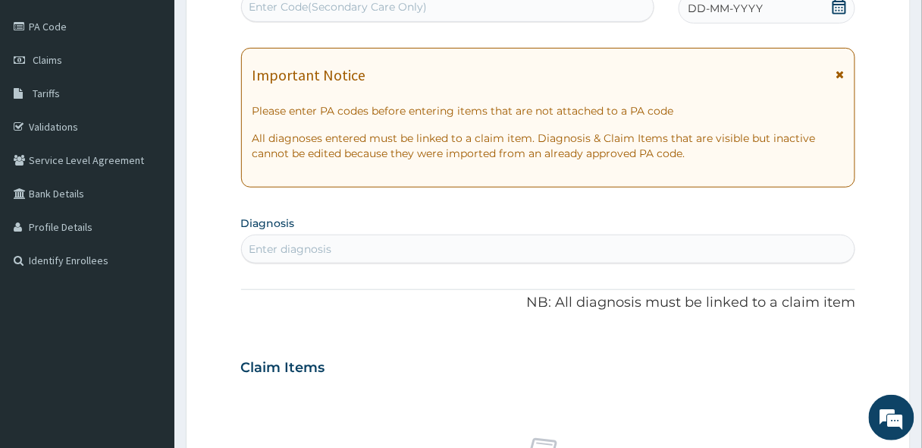
click at [836, 2] on icon at bounding box center [839, 6] width 15 height 15
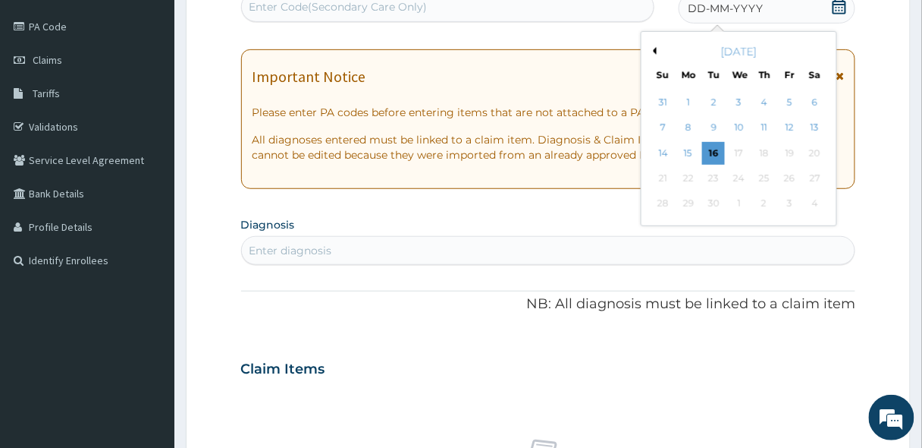
click at [655, 50] on button "Previous Month" at bounding box center [653, 51] width 8 height 8
click at [818, 152] on div "16" at bounding box center [814, 153] width 23 height 23
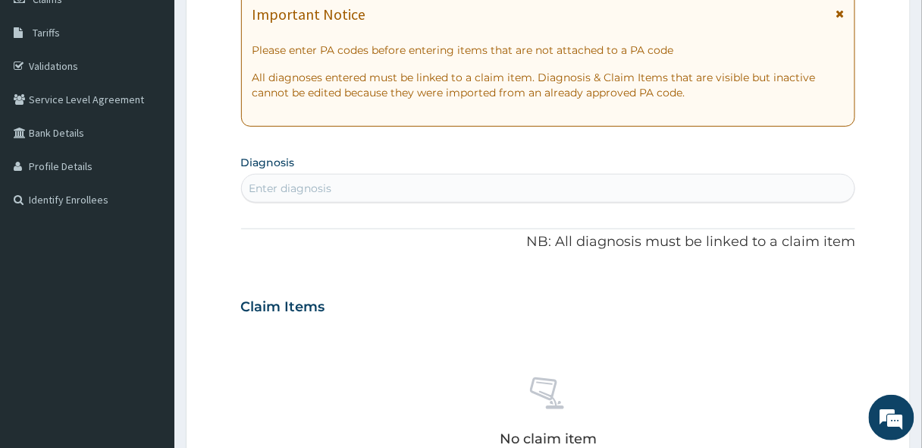
scroll to position [233, 0]
click at [309, 181] on div "Enter diagnosis" at bounding box center [291, 188] width 83 height 15
type input "MALA"
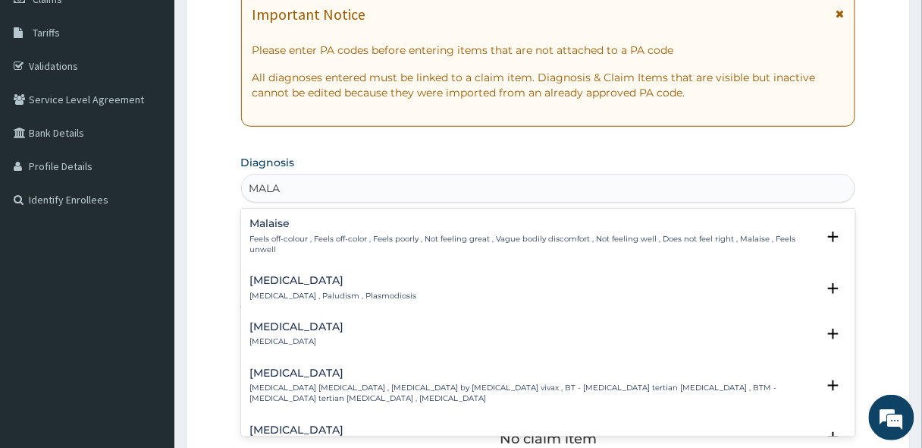
click at [285, 294] on p "[MEDICAL_DATA] , Paludism , Plasmodiosis" at bounding box center [333, 296] width 167 height 11
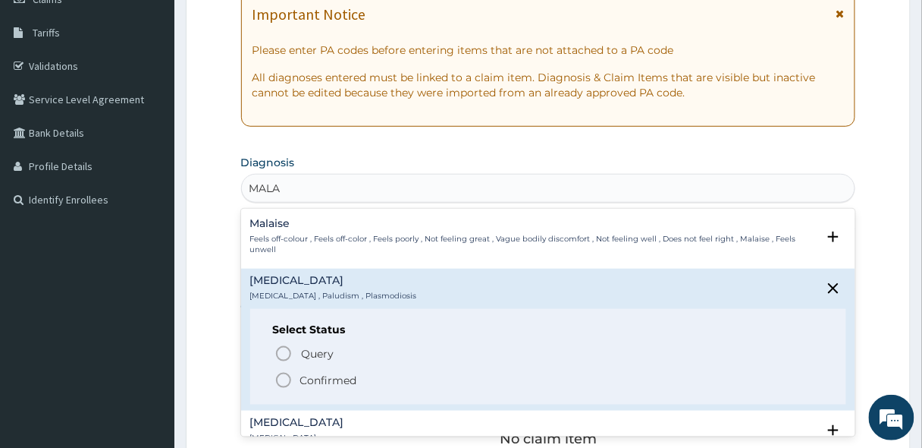
click at [279, 377] on icon "status option filled" at bounding box center [284, 380] width 18 height 18
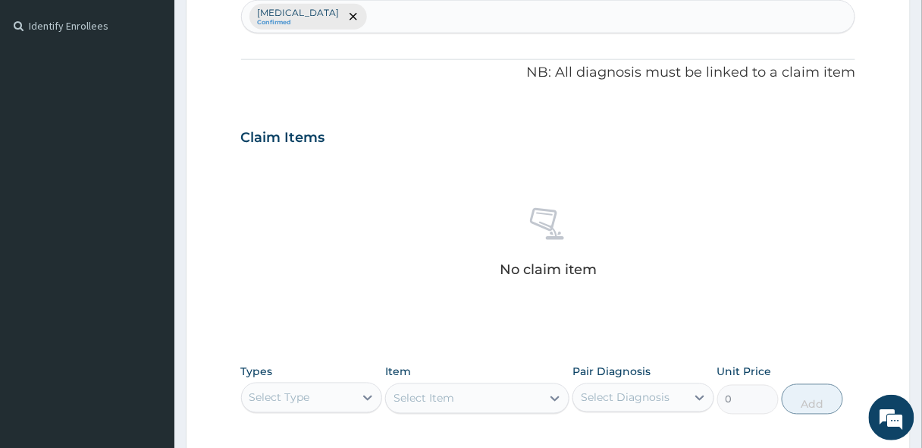
scroll to position [415, 0]
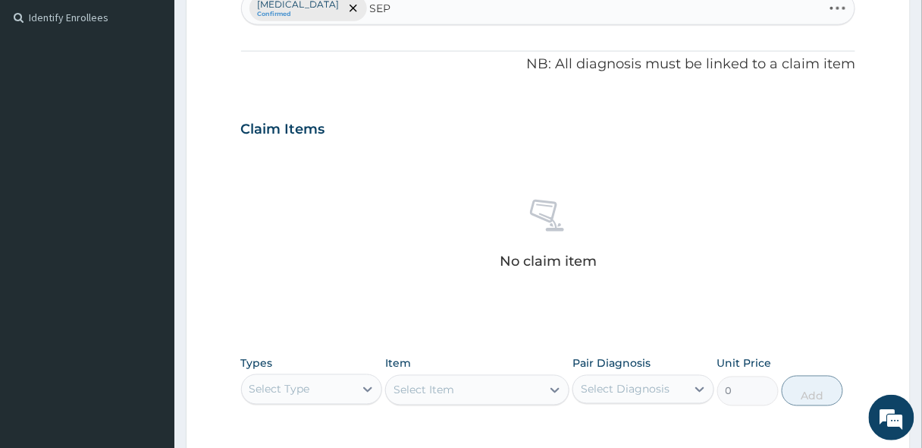
type input "SEPS"
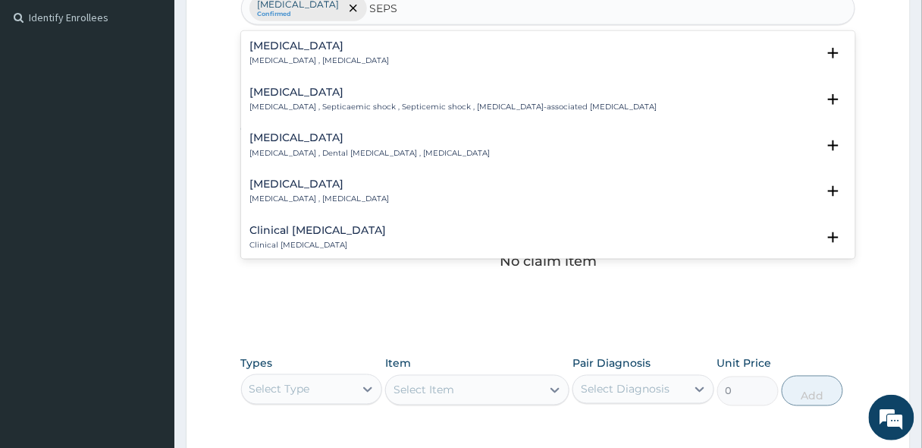
click at [297, 55] on p "[MEDICAL_DATA] , [MEDICAL_DATA]" at bounding box center [320, 60] width 140 height 11
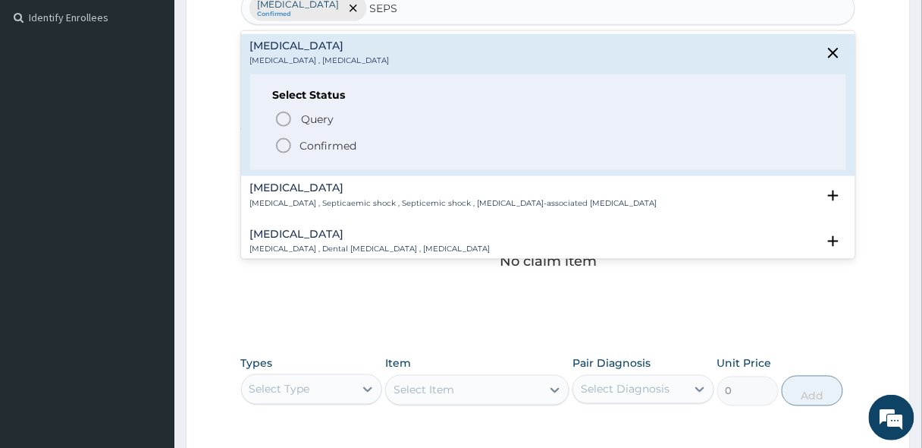
click at [277, 143] on icon "status option filled" at bounding box center [284, 146] width 18 height 18
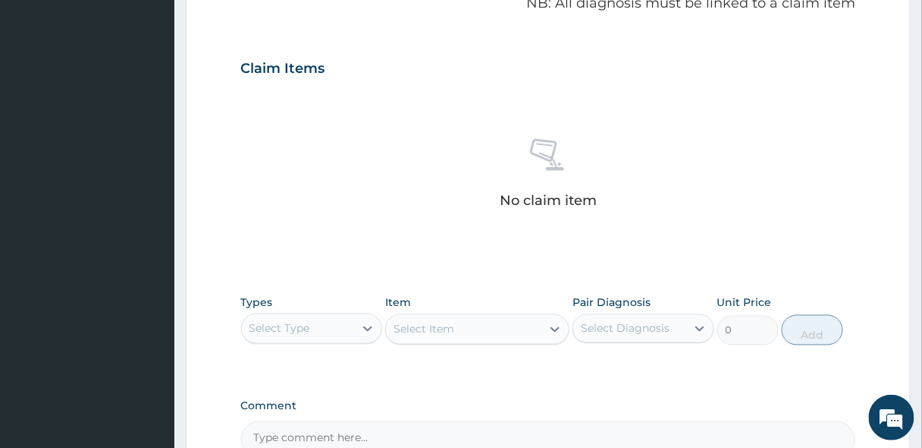
scroll to position [536, 0]
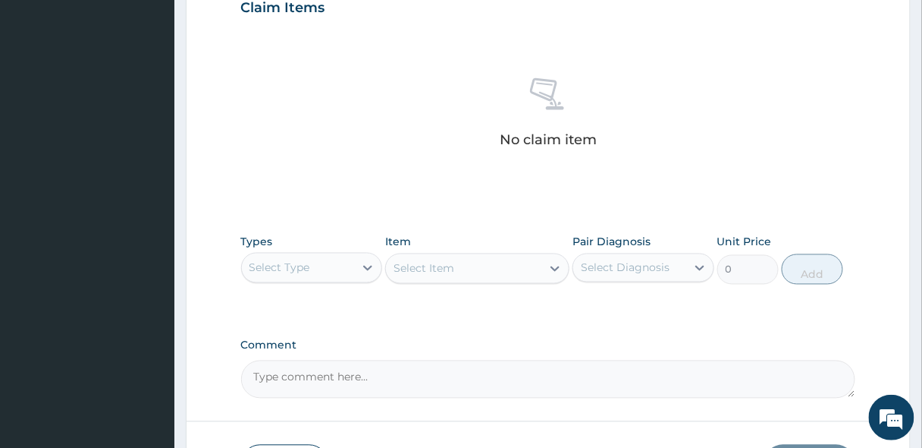
click at [291, 272] on div "Select Type" at bounding box center [280, 267] width 61 height 15
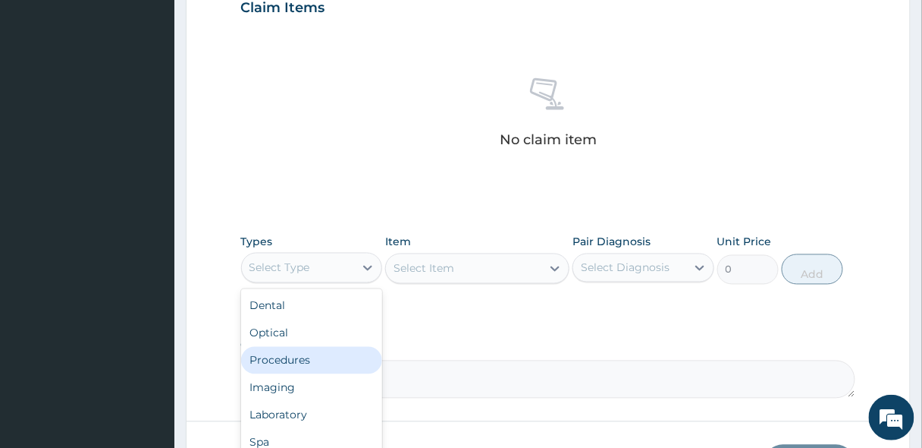
click at [287, 364] on div "Procedures" at bounding box center [312, 360] width 142 height 27
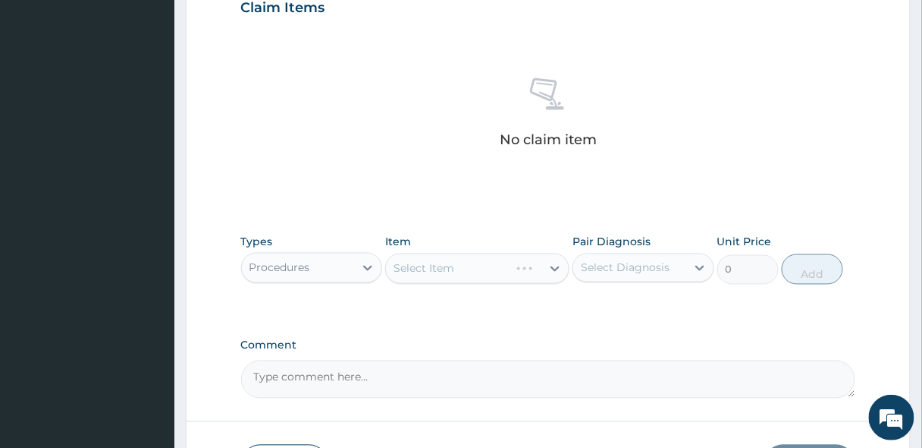
click at [432, 265] on div "Select Item" at bounding box center [477, 268] width 184 height 30
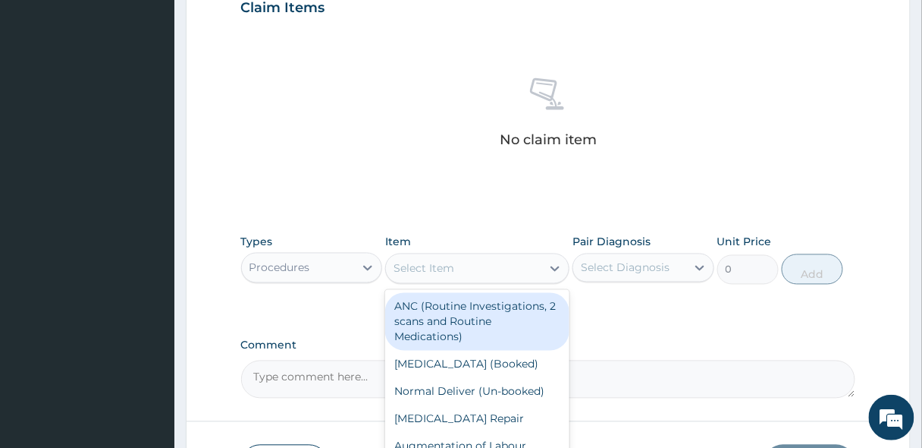
click at [432, 266] on div "Select Item" at bounding box center [424, 268] width 61 height 15
type input "GP"
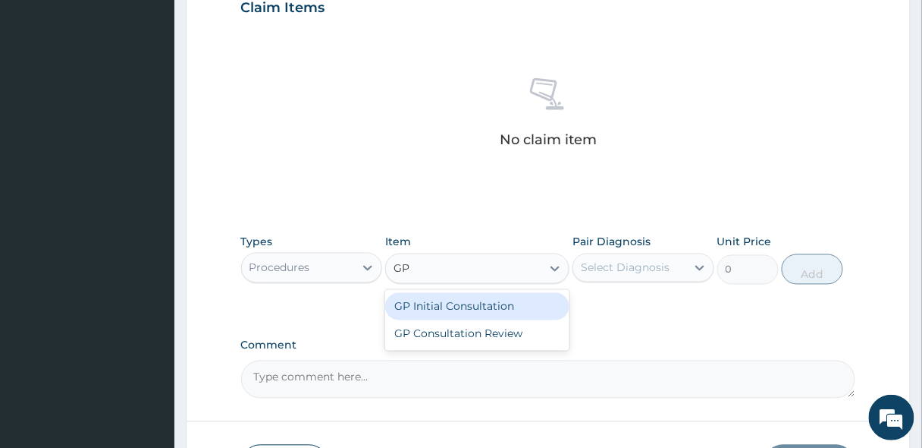
click at [428, 309] on div "GP Initial Consultation" at bounding box center [477, 306] width 184 height 27
type input "2500"
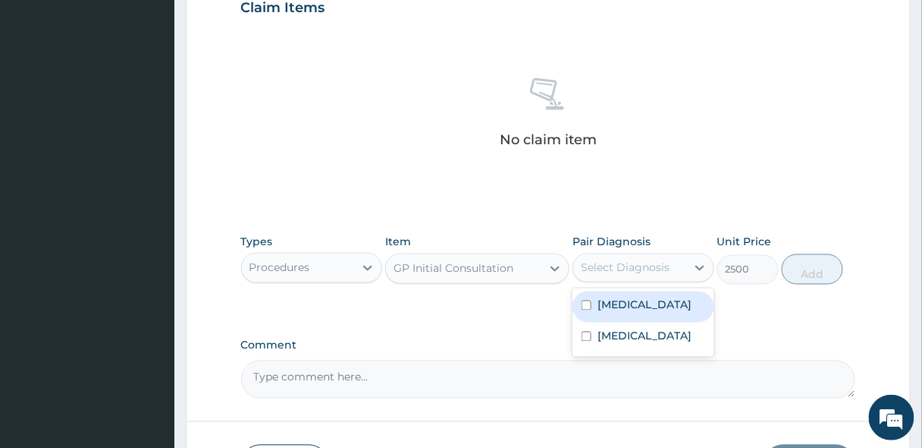
click at [601, 267] on div "Select Diagnosis" at bounding box center [625, 267] width 89 height 15
click at [606, 300] on label "Malaria" at bounding box center [645, 304] width 94 height 15
checkbox input "true"
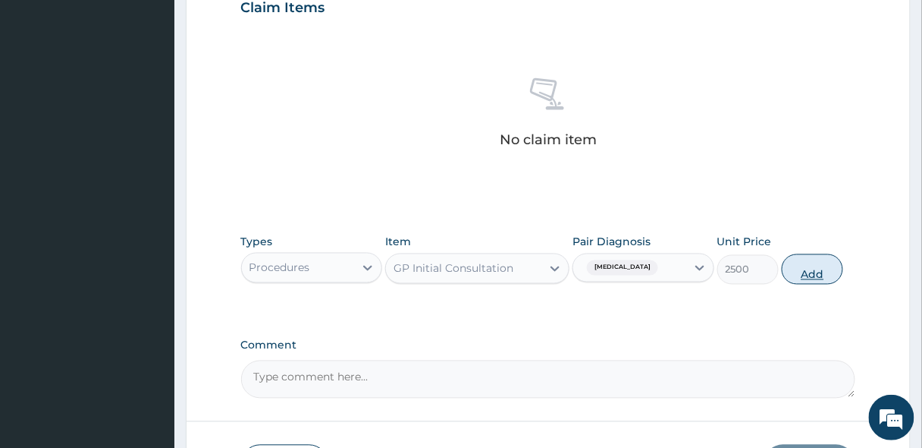
click at [804, 265] on button "Add" at bounding box center [812, 269] width 61 height 30
type input "0"
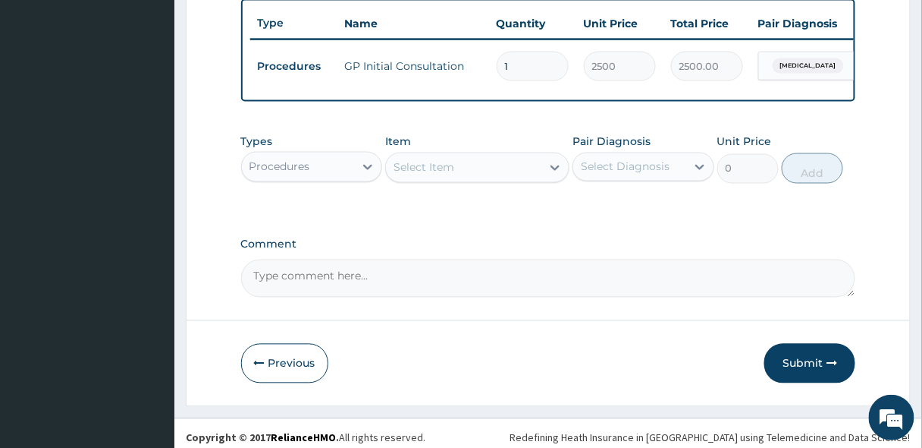
scroll to position [581, 0]
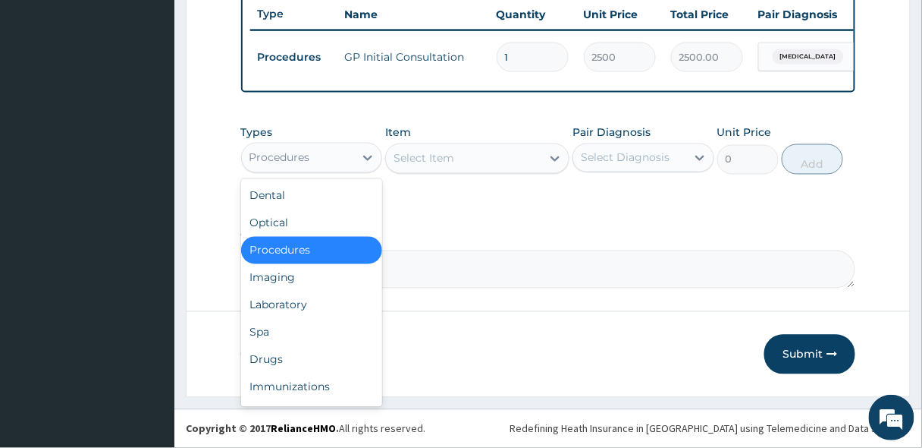
click at [337, 162] on div "Procedures" at bounding box center [298, 158] width 113 height 24
click at [269, 305] on div "Laboratory" at bounding box center [312, 304] width 142 height 27
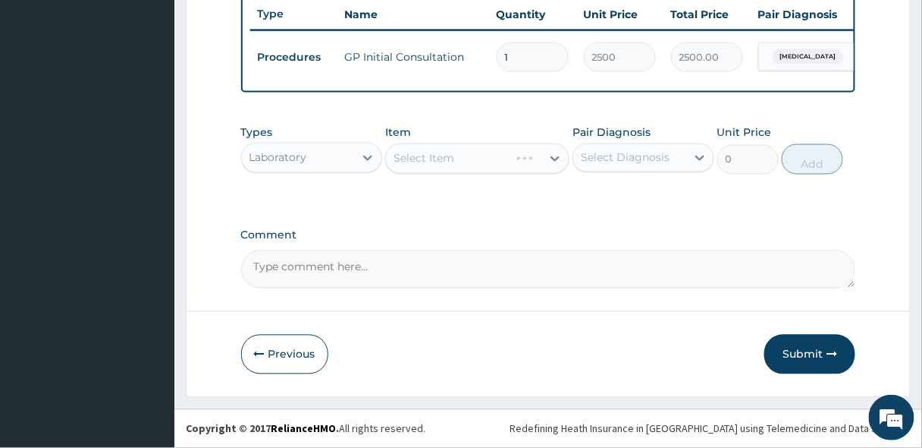
click at [427, 165] on div "Select Item" at bounding box center [477, 158] width 184 height 30
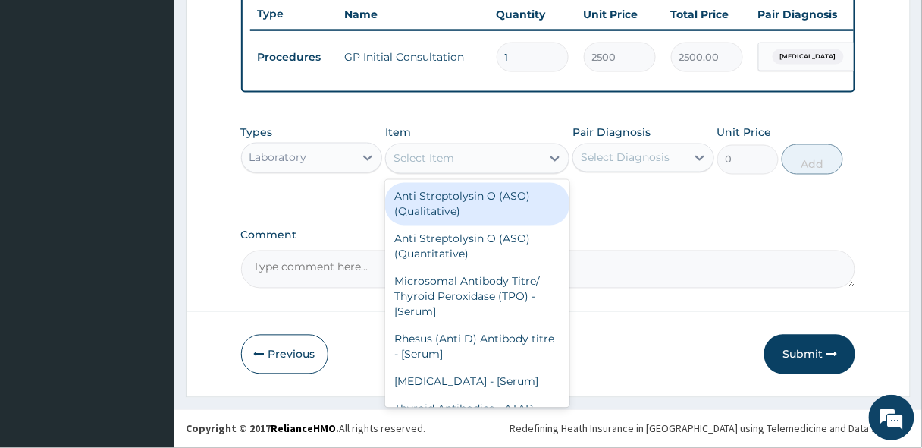
click at [427, 165] on div "Select Item" at bounding box center [424, 158] width 61 height 15
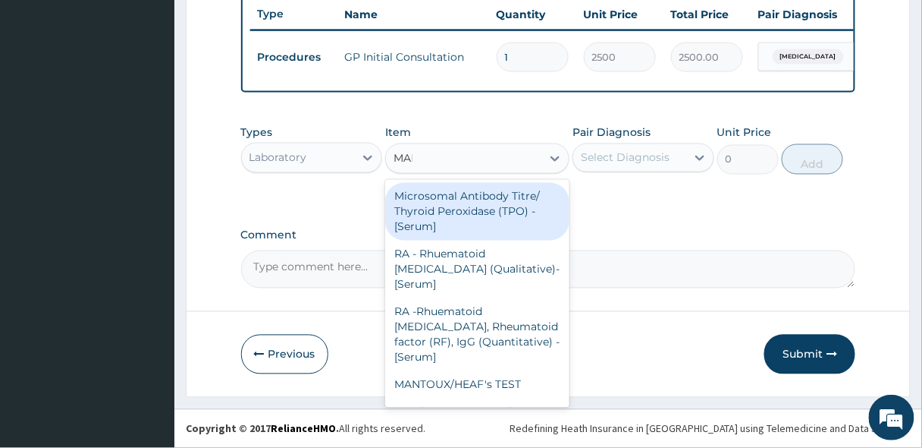
type input "MALA"
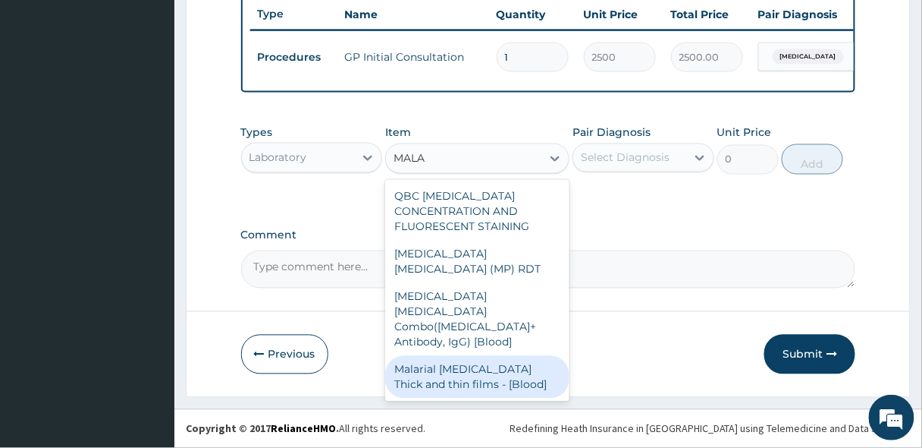
click at [473, 356] on div "Malarial Parasite Thick and thin films - [Blood]" at bounding box center [477, 377] width 184 height 42
type input "1650"
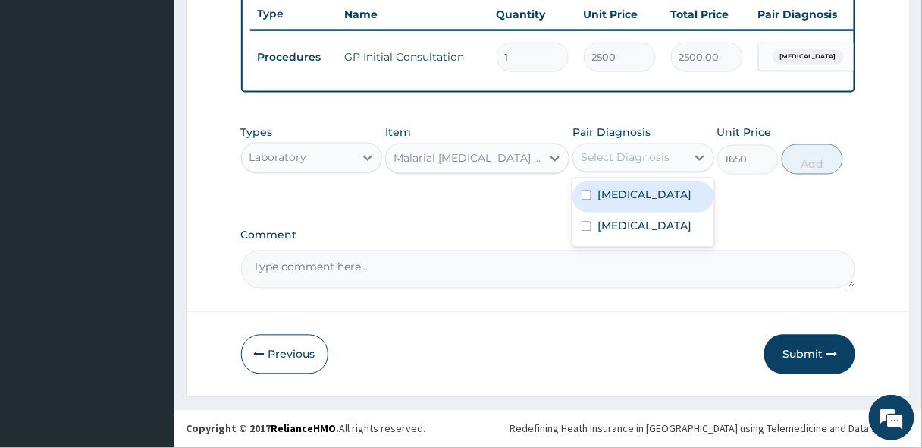
click at [605, 149] on div "Select Diagnosis" at bounding box center [629, 158] width 113 height 24
click at [614, 191] on label "Malaria" at bounding box center [645, 194] width 94 height 15
checkbox input "true"
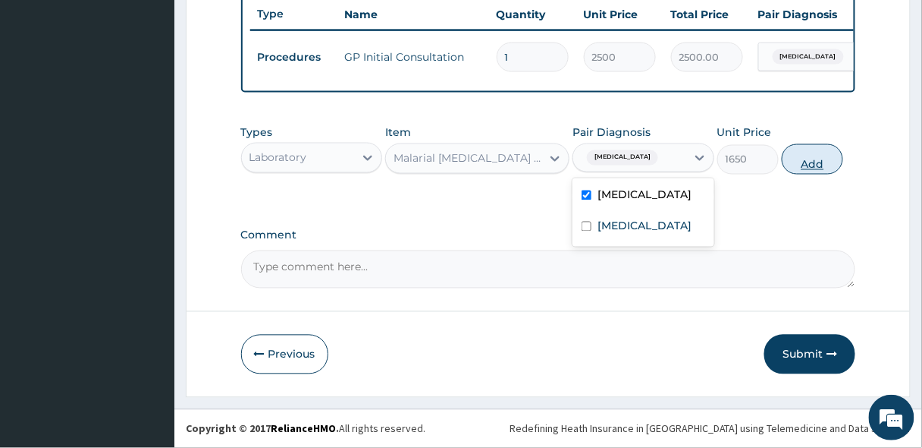
click at [827, 168] on button "Add" at bounding box center [812, 159] width 61 height 30
type input "0"
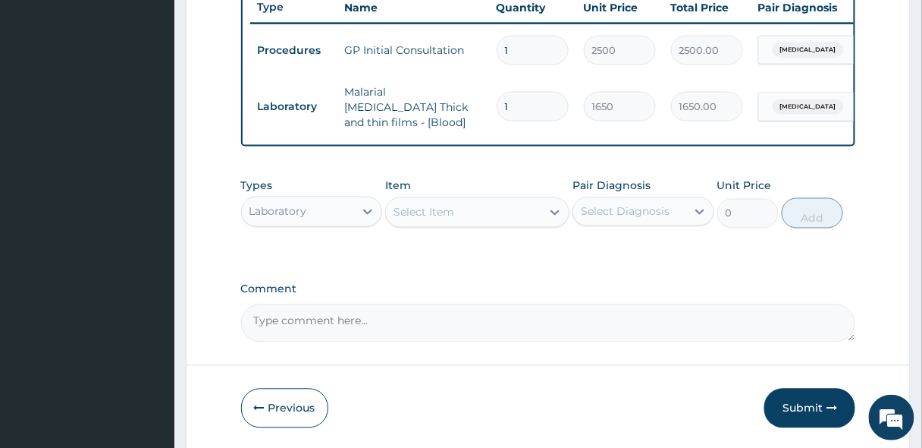
click at [473, 206] on div "Select Item" at bounding box center [463, 212] width 155 height 24
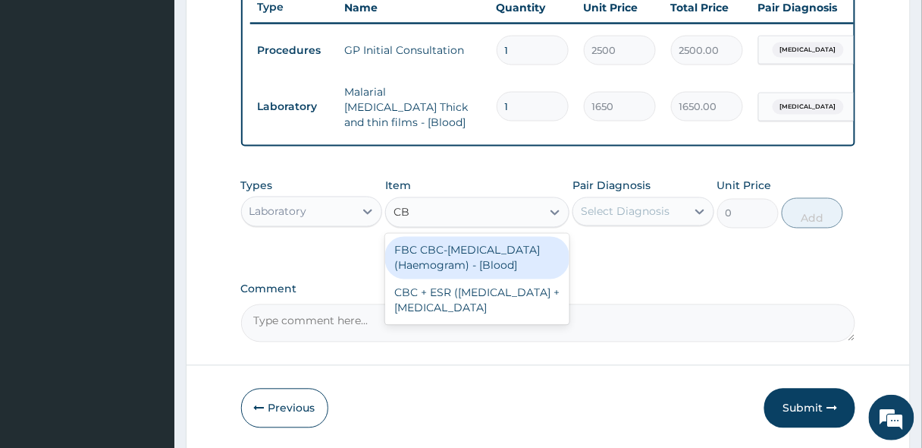
type input "CBC"
click at [489, 257] on div "FBC CBC-Complete Blood Count (Haemogram) - [Blood]" at bounding box center [477, 258] width 184 height 42
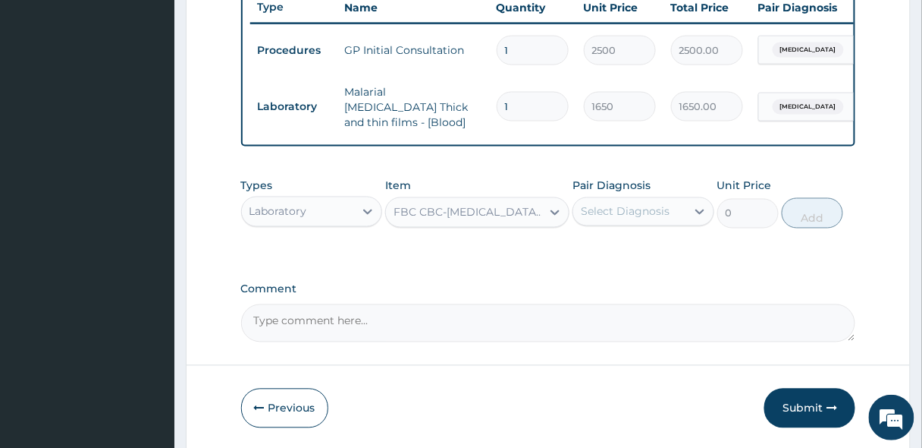
type input "3300"
click at [625, 207] on div "Select Diagnosis" at bounding box center [625, 211] width 89 height 15
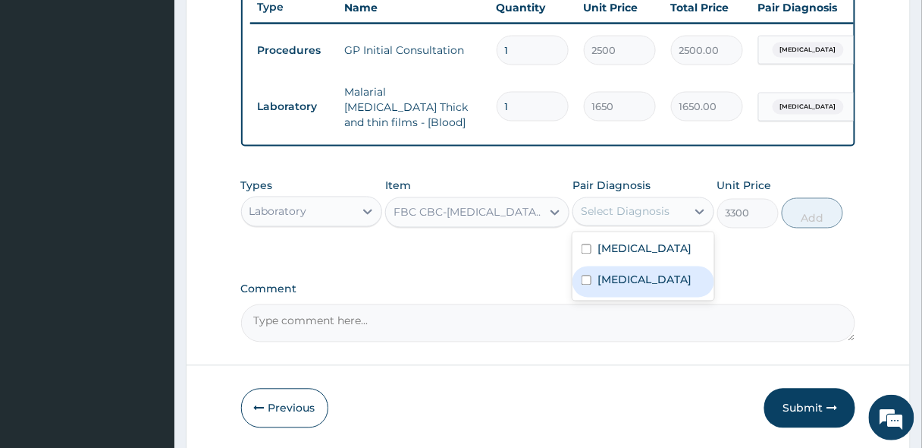
click at [611, 278] on label "Sepsis" at bounding box center [645, 279] width 94 height 15
checkbox input "true"
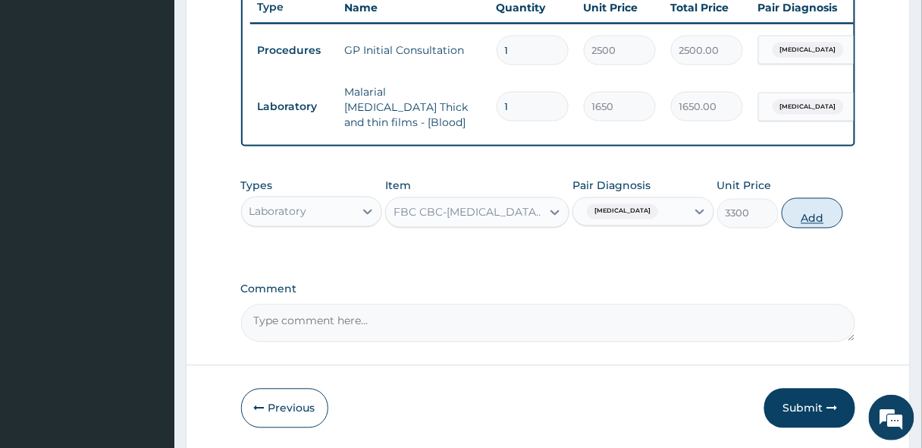
click at [824, 217] on button "Add" at bounding box center [812, 213] width 61 height 30
type input "0"
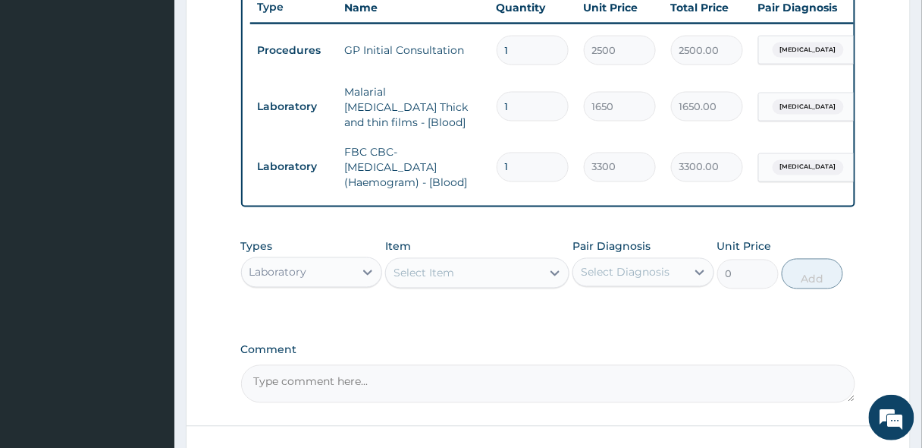
click at [312, 265] on div "Laboratory" at bounding box center [298, 272] width 113 height 24
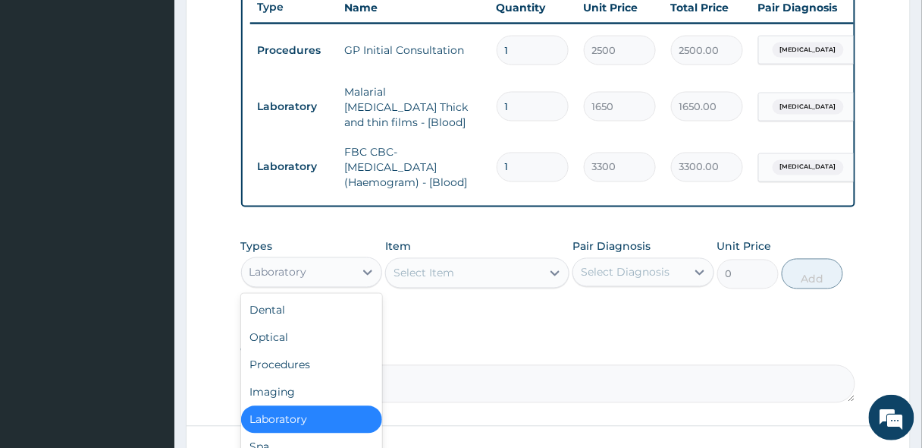
scroll to position [51, 0]
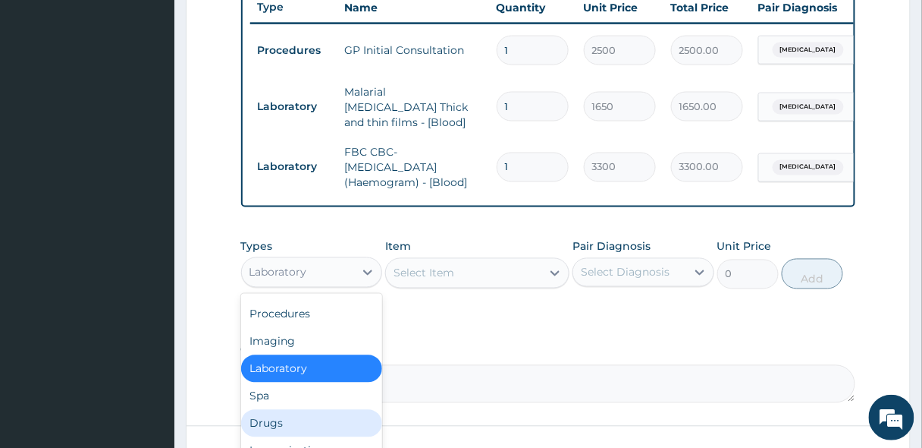
click at [279, 426] on div "Drugs" at bounding box center [312, 423] width 142 height 27
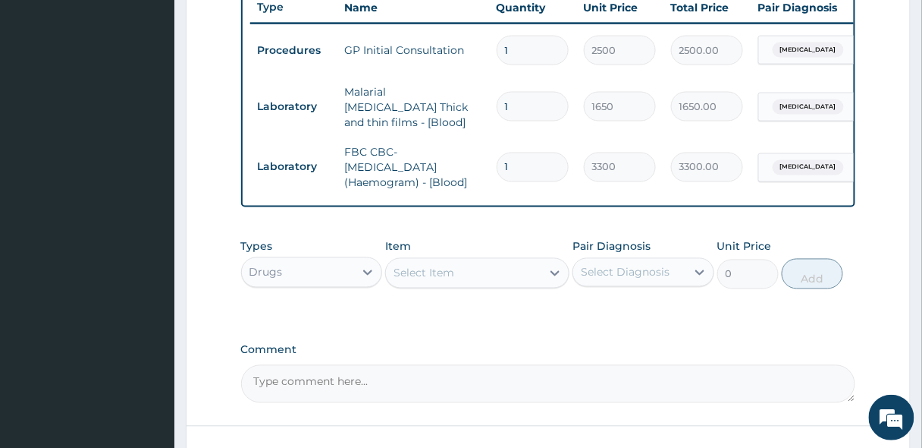
click at [417, 276] on div "Select Item" at bounding box center [424, 272] width 61 height 15
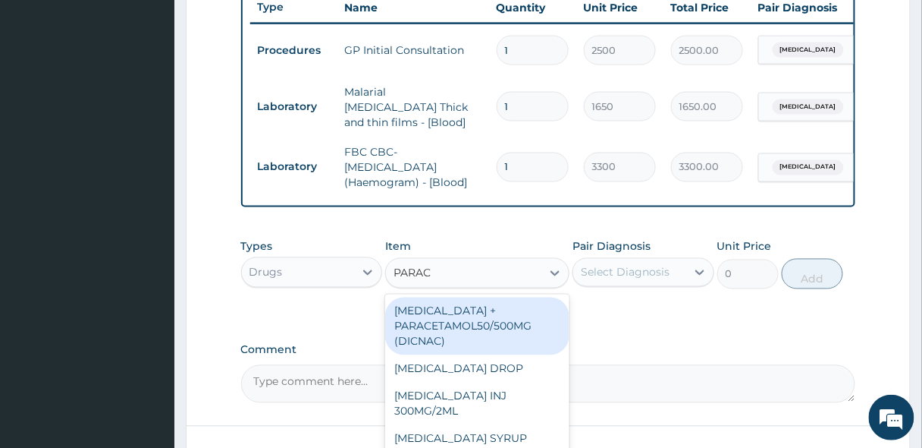
type input "PARACE"
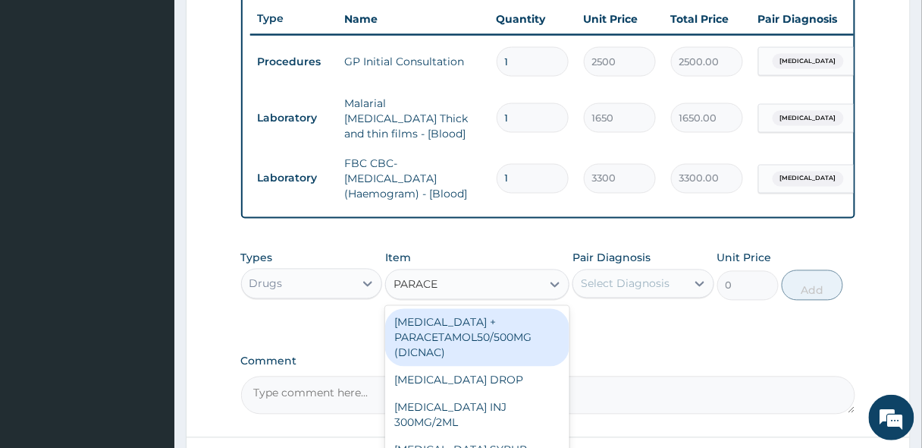
scroll to position [642, 0]
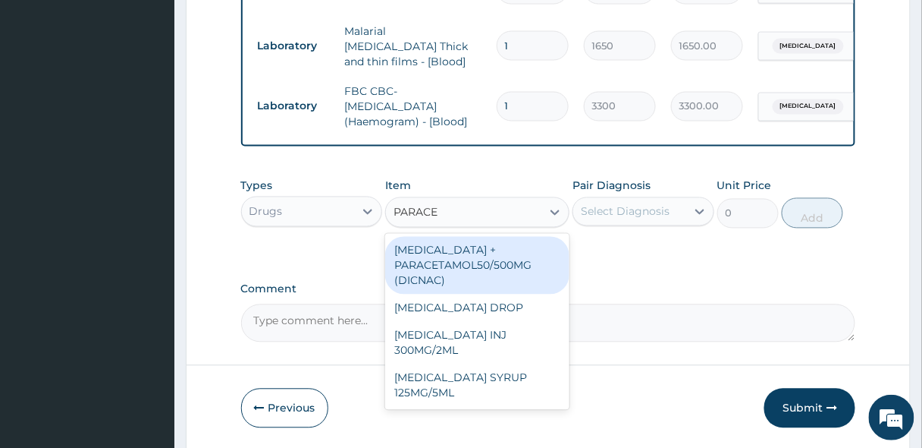
click at [488, 269] on div "DICLOFENAC + PARACETAMOL50/500MG (DICNAC)" at bounding box center [477, 266] width 184 height 58
type input "40"
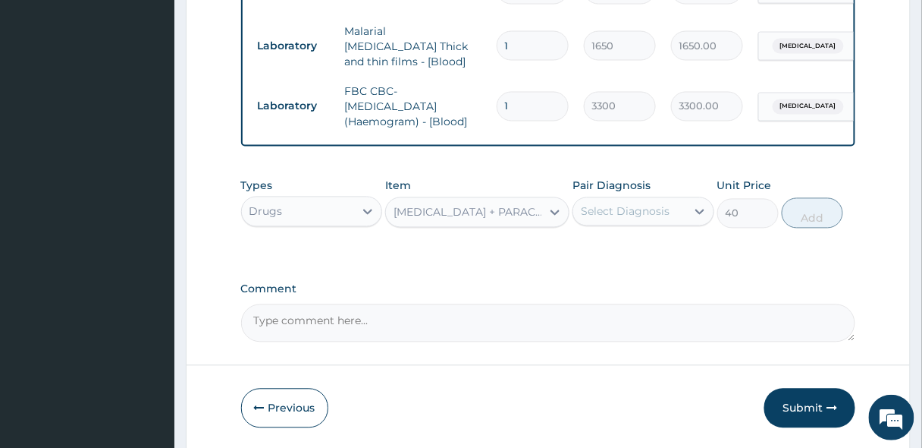
click at [619, 211] on div "Select Diagnosis" at bounding box center [625, 211] width 89 height 15
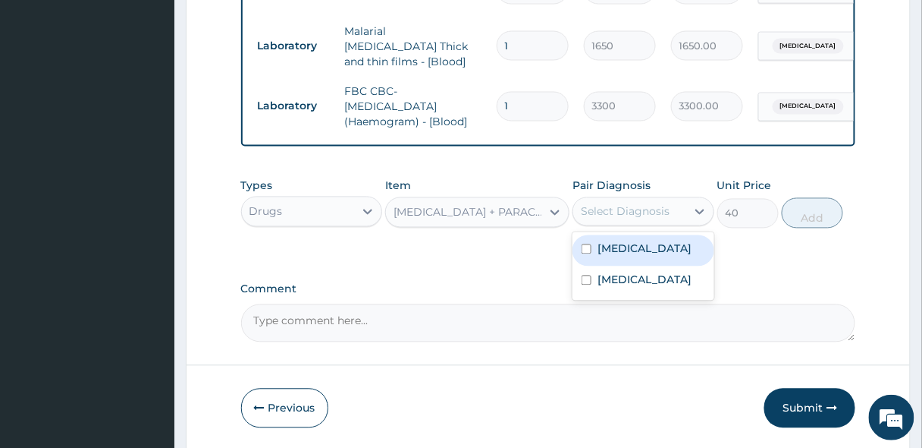
click at [617, 259] on div "Malaria" at bounding box center [644, 250] width 142 height 31
checkbox input "true"
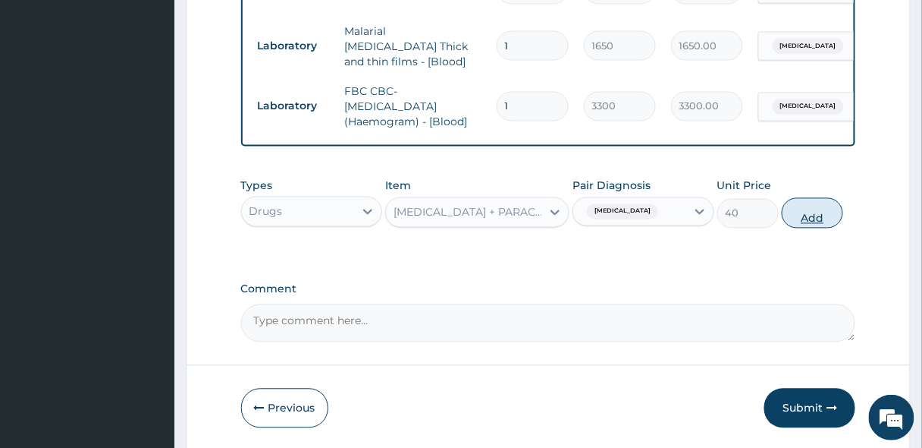
click at [814, 215] on button "Add" at bounding box center [812, 213] width 61 height 30
type input "0"
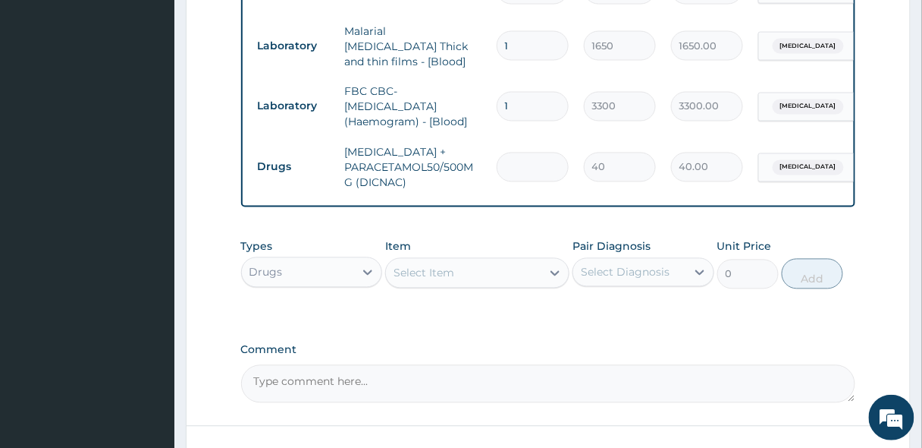
type input "0.00"
type input "9"
type input "360.00"
type input "9"
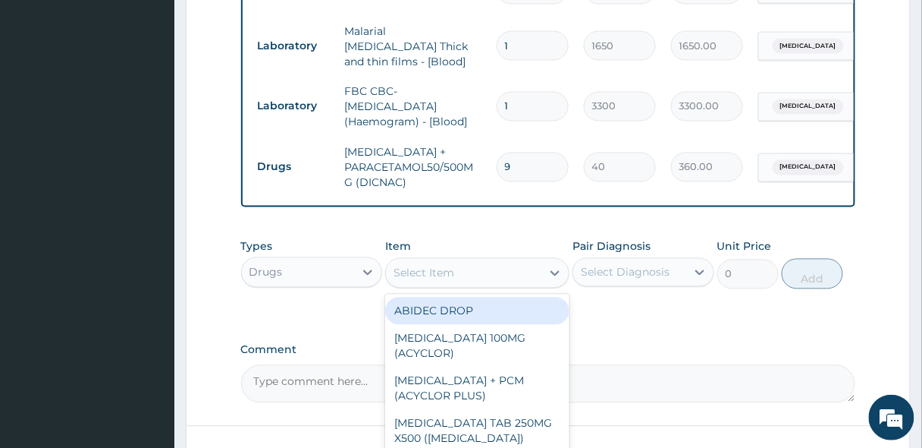
click at [413, 272] on div "Select Item" at bounding box center [424, 272] width 61 height 15
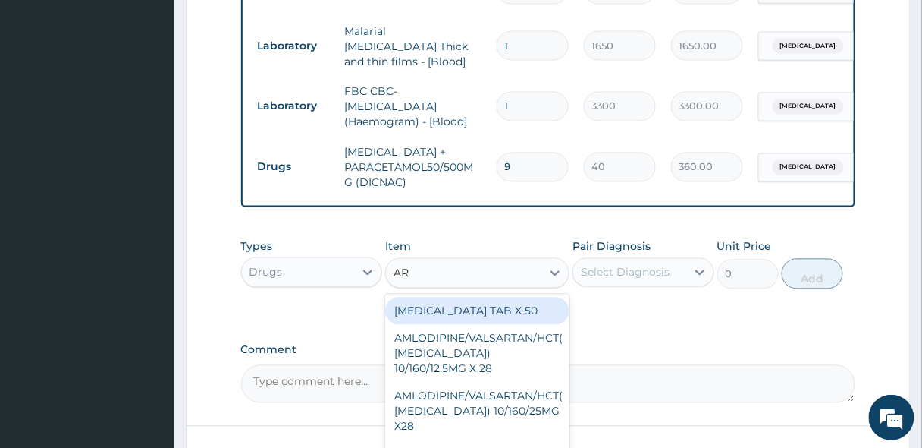
type input "ART"
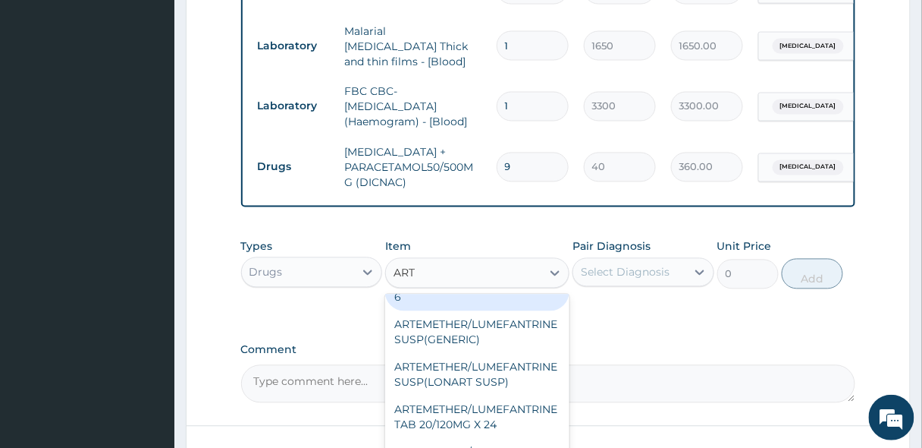
scroll to position [364, 0]
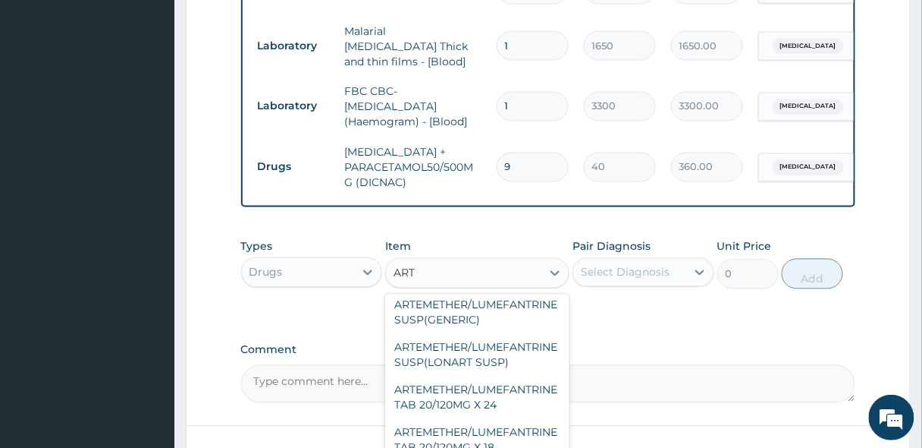
type input "450"
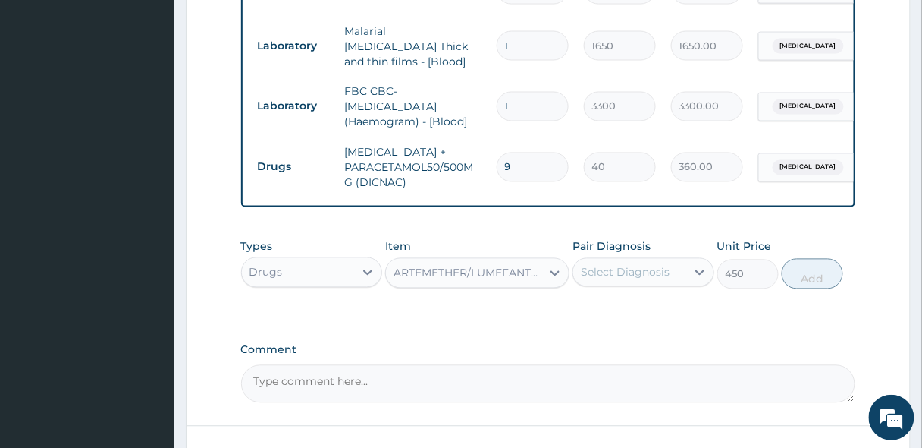
click at [652, 266] on div "Select Diagnosis" at bounding box center [625, 272] width 89 height 15
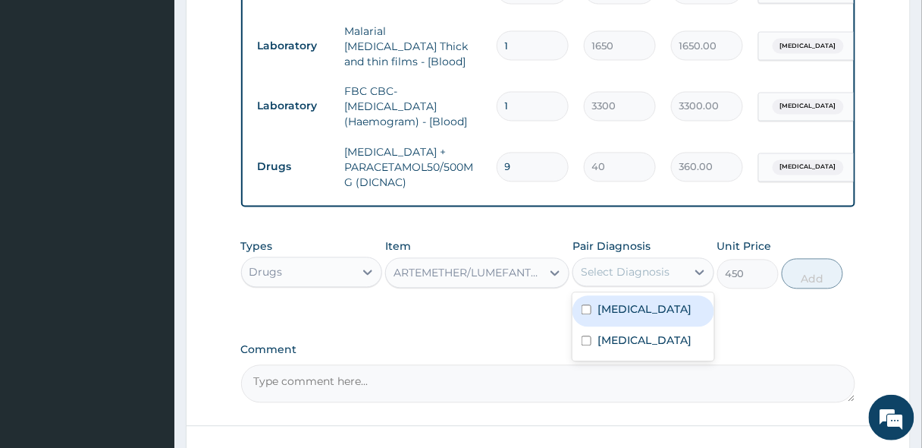
click at [623, 306] on label "Malaria" at bounding box center [645, 309] width 94 height 15
checkbox input "true"
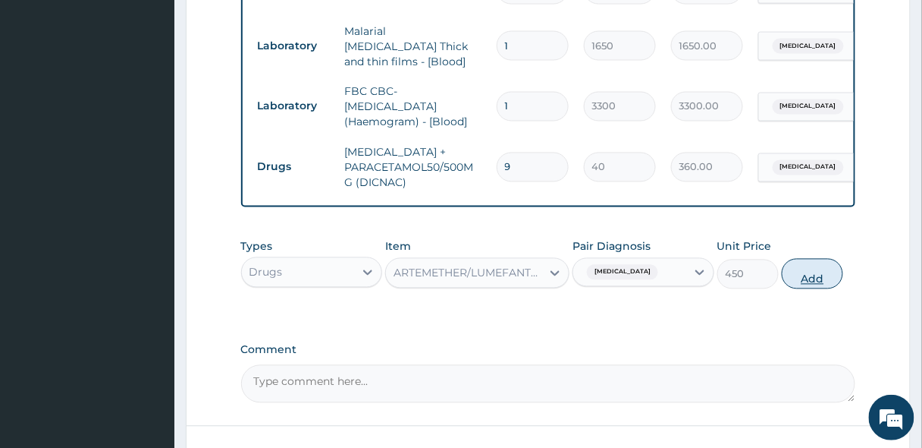
click at [803, 274] on button "Add" at bounding box center [812, 274] width 61 height 30
type input "0"
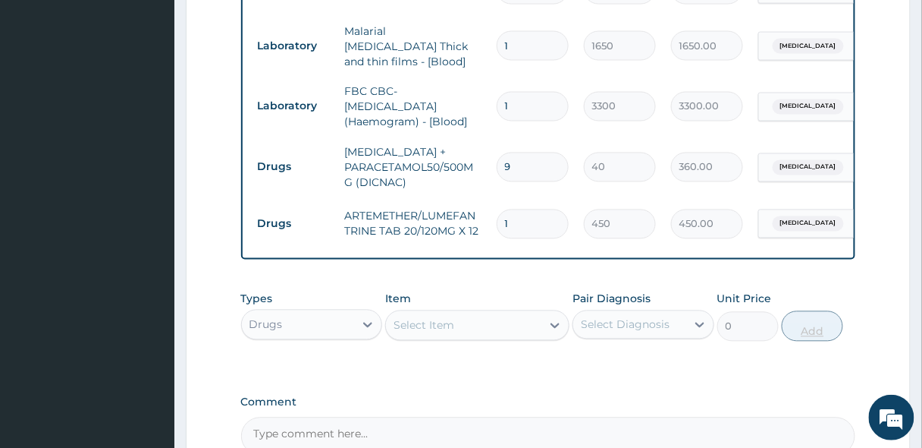
type input "12"
type input "5400.00"
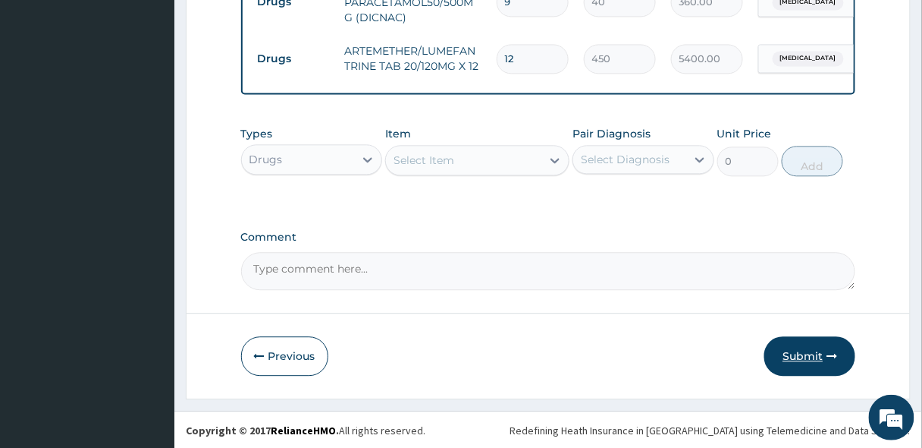
type input "12"
click at [795, 347] on button "Submit" at bounding box center [810, 355] width 91 height 39
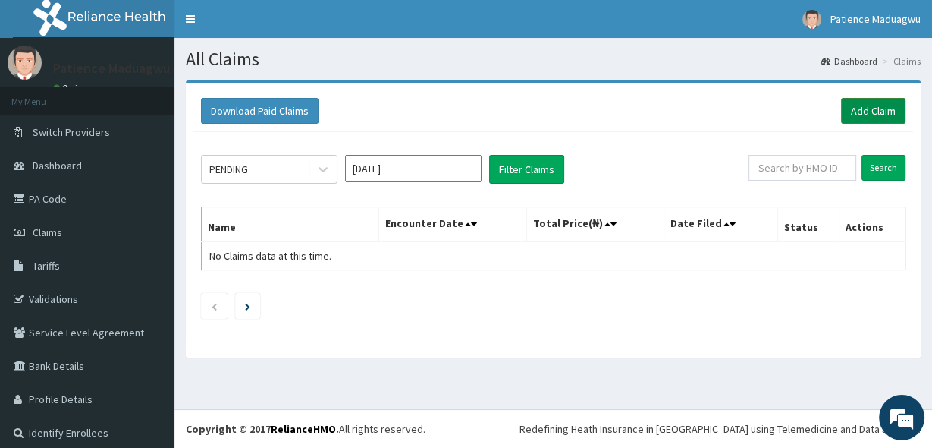
click at [873, 115] on link "Add Claim" at bounding box center [873, 111] width 64 height 26
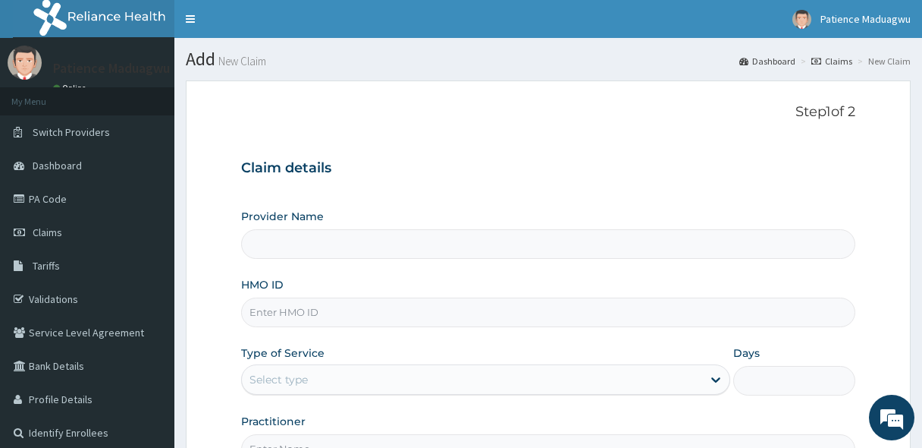
type input "[GEOGRAPHIC_DATA]"
click at [268, 307] on input "HMO ID" at bounding box center [548, 312] width 615 height 30
paste input "CYA/10074/A"
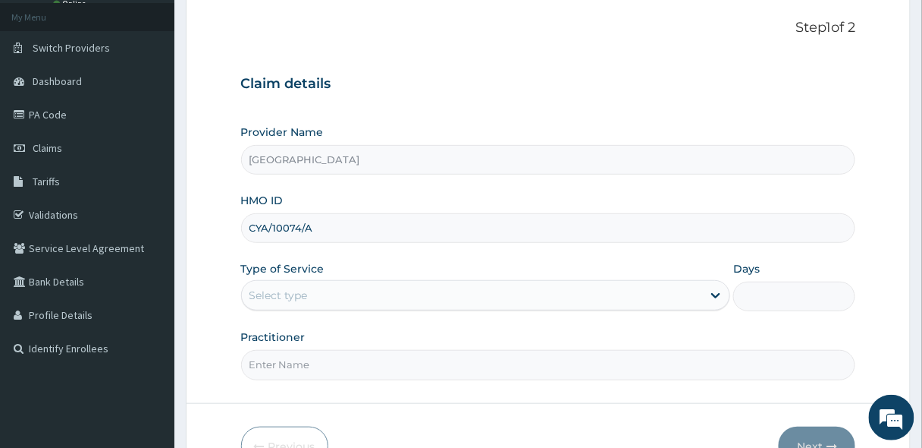
scroll to position [172, 0]
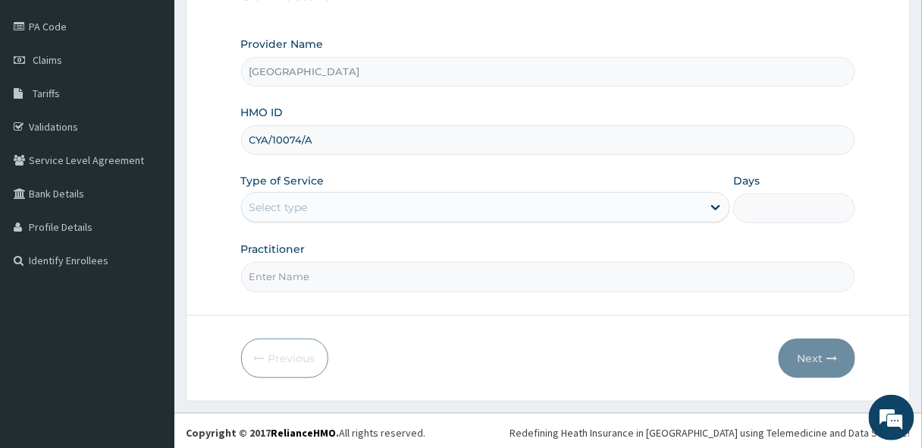
type input "CYA/10074/A"
click at [295, 203] on div "Select type" at bounding box center [279, 206] width 58 height 15
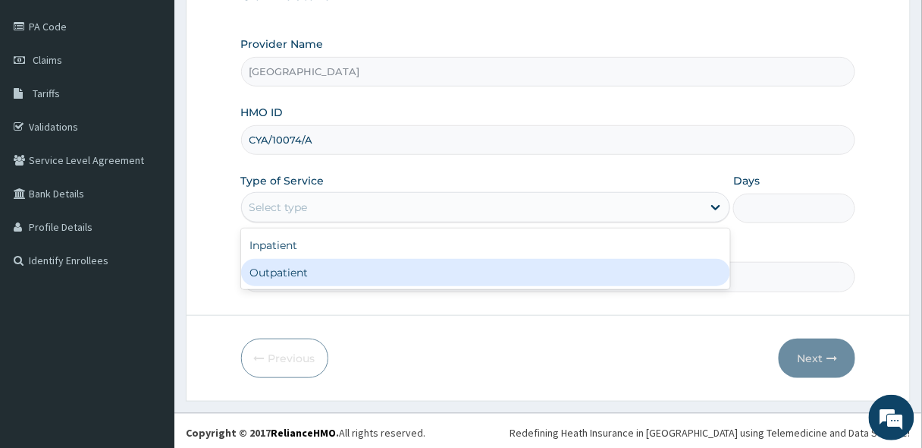
click at [287, 270] on div "Outpatient" at bounding box center [486, 272] width 490 height 27
type input "1"
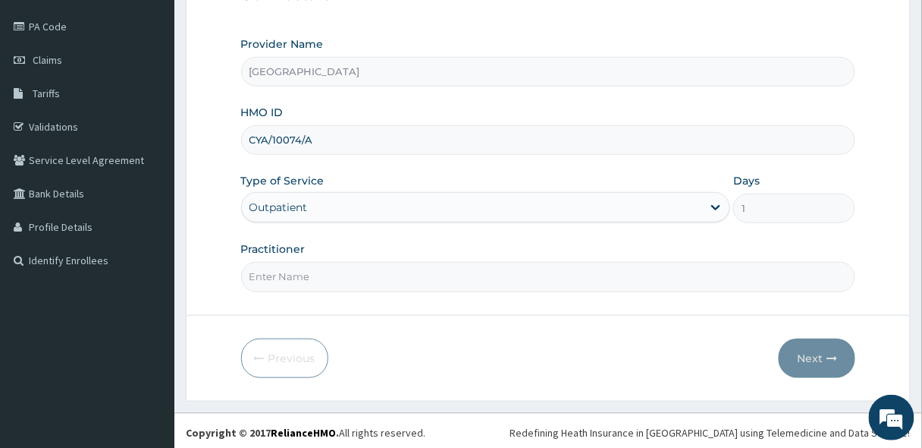
click at [315, 279] on input "Practitioner" at bounding box center [548, 277] width 615 height 30
type input "[PERSON_NAME]"
click at [812, 349] on button "Next" at bounding box center [817, 357] width 77 height 39
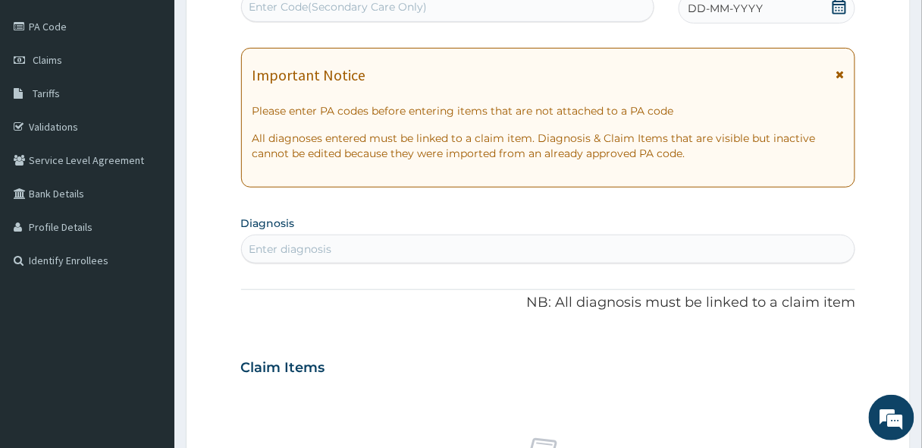
click at [844, 9] on icon at bounding box center [840, 6] width 14 height 15
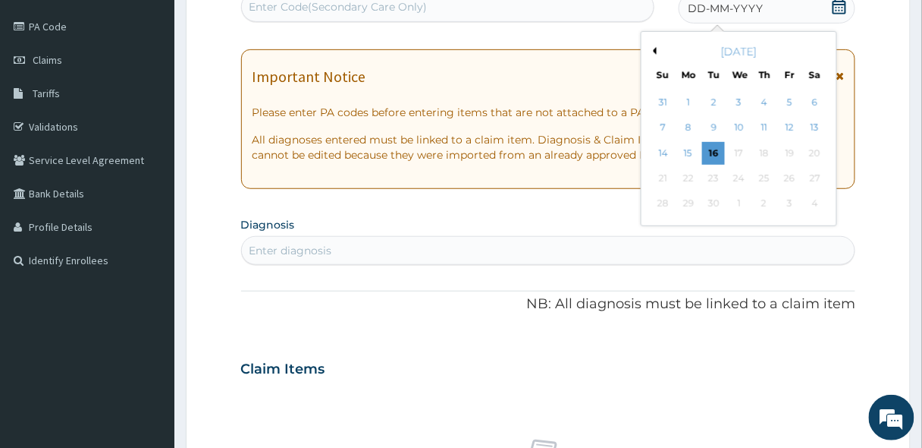
click at [657, 49] on div "September 2025" at bounding box center [739, 51] width 183 height 15
click at [655, 47] on button "Previous Month" at bounding box center [653, 51] width 8 height 8
click at [812, 149] on div "16" at bounding box center [814, 153] width 23 height 23
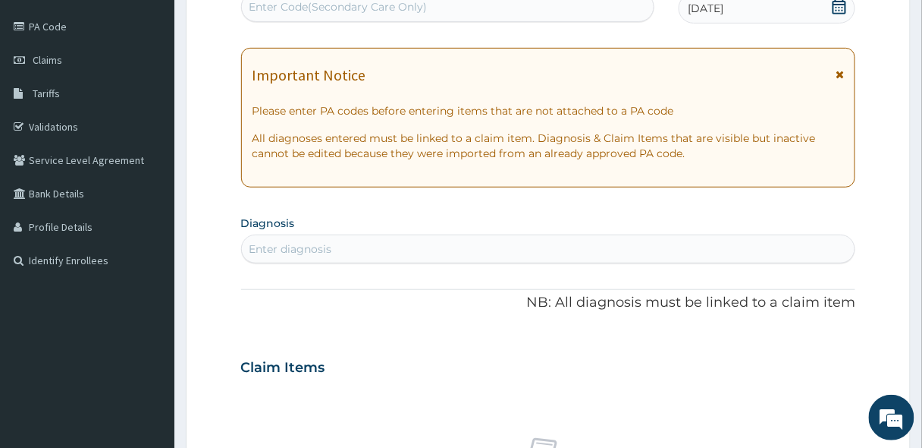
click at [347, 246] on div "Enter diagnosis" at bounding box center [549, 249] width 614 height 24
type input "MALAR"
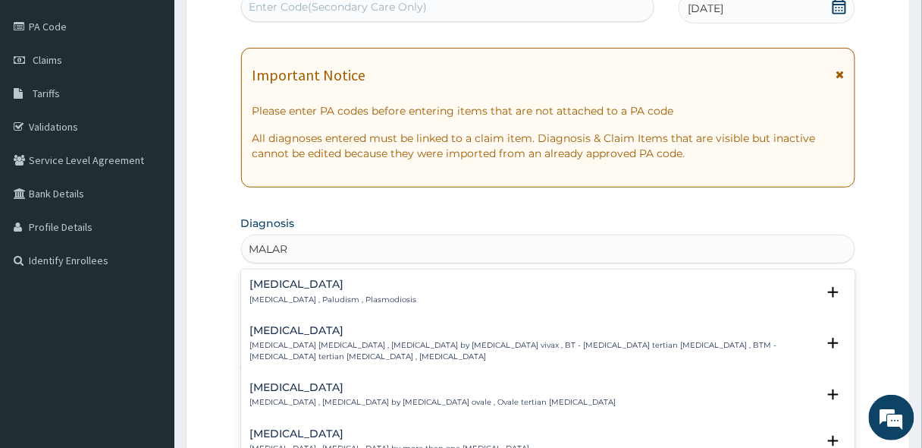
click at [292, 287] on h4 "Malaria" at bounding box center [333, 283] width 167 height 11
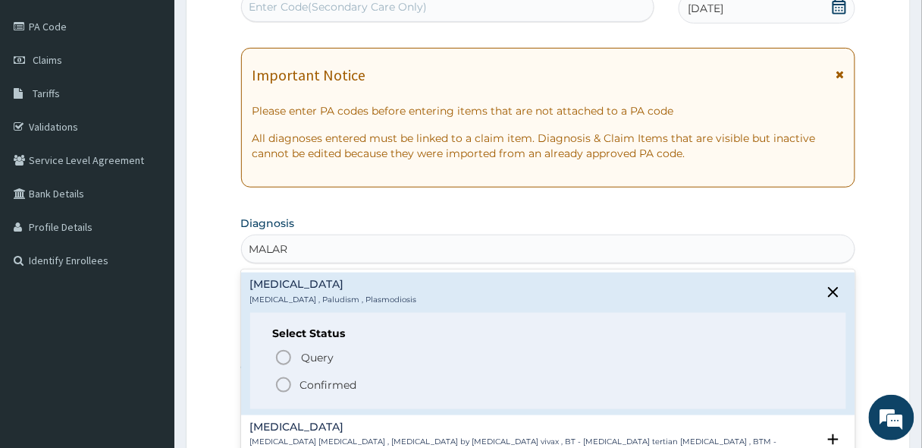
click at [280, 382] on icon "status option filled" at bounding box center [284, 384] width 18 height 18
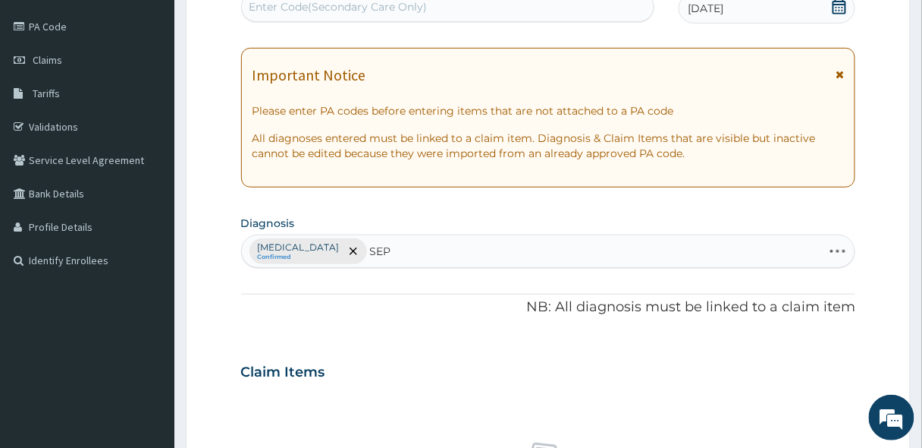
type input "SEPS"
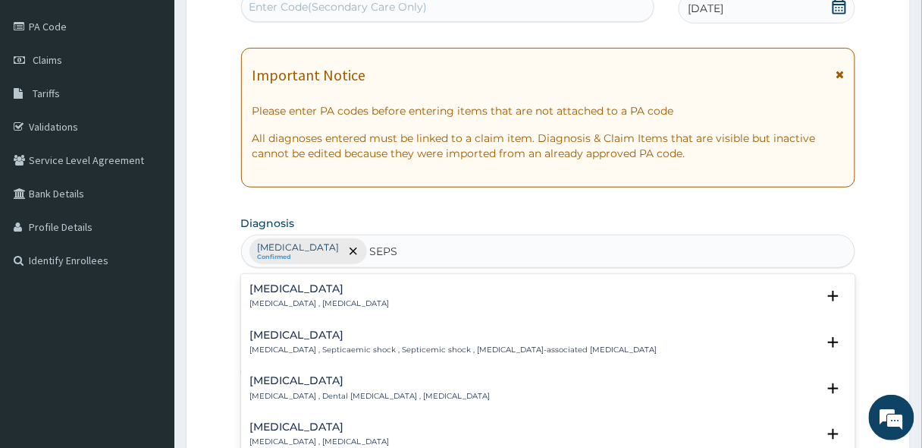
click at [305, 283] on h4 "Sepsis" at bounding box center [320, 288] width 140 height 11
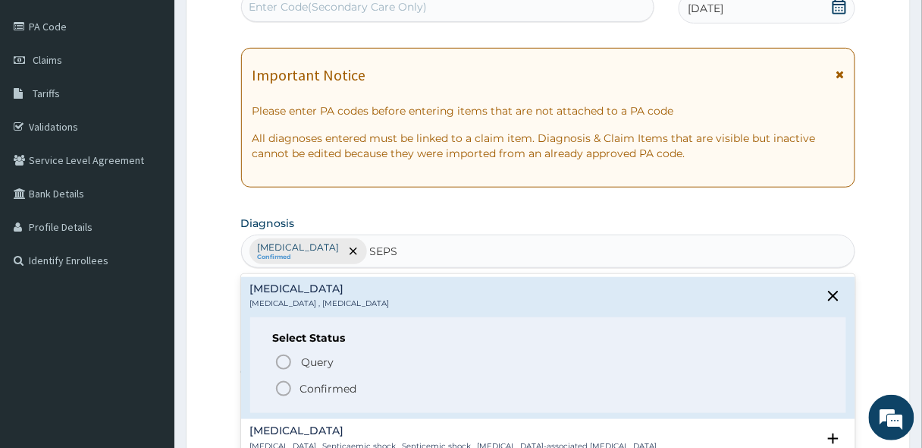
click at [283, 385] on icon "status option filled" at bounding box center [284, 388] width 18 height 18
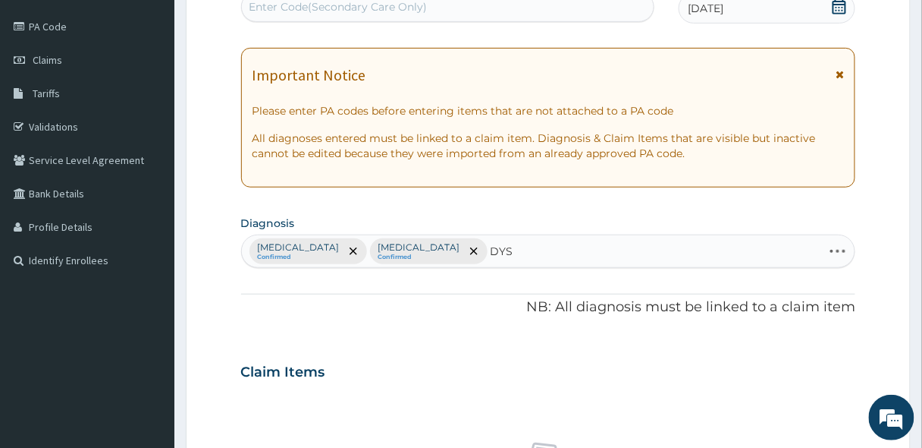
type input "DYSPE"
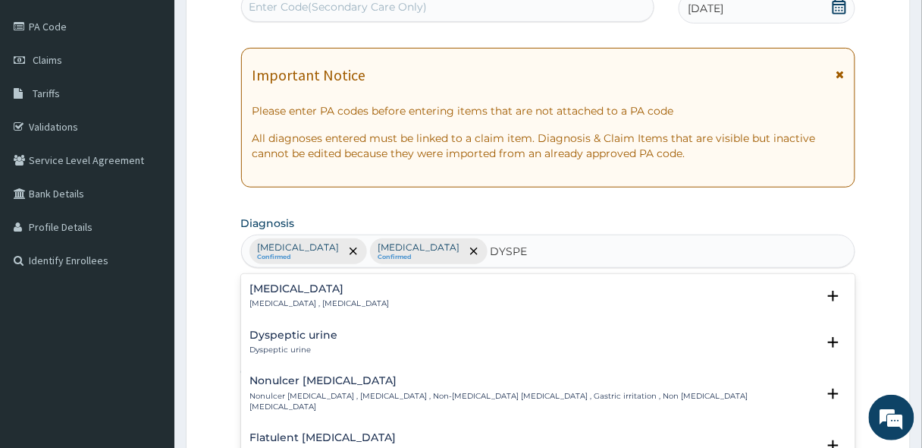
click at [288, 298] on p "Indigestion , Dyspepsia" at bounding box center [320, 303] width 140 height 11
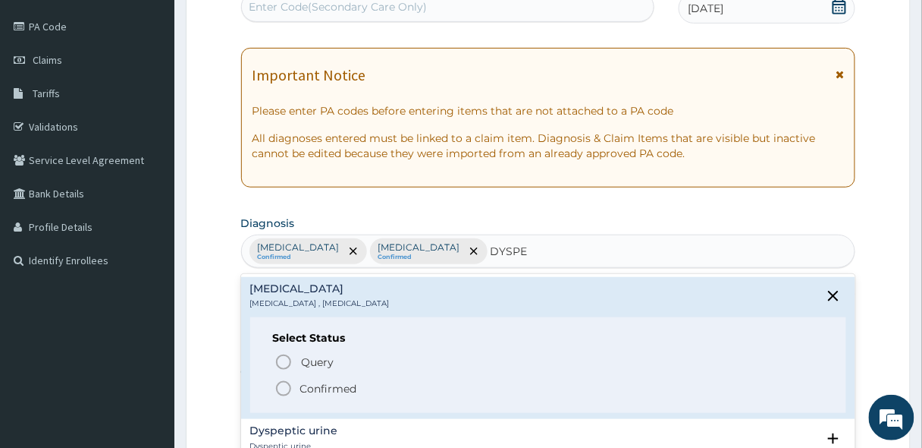
click at [281, 382] on circle "status option filled" at bounding box center [284, 389] width 14 height 14
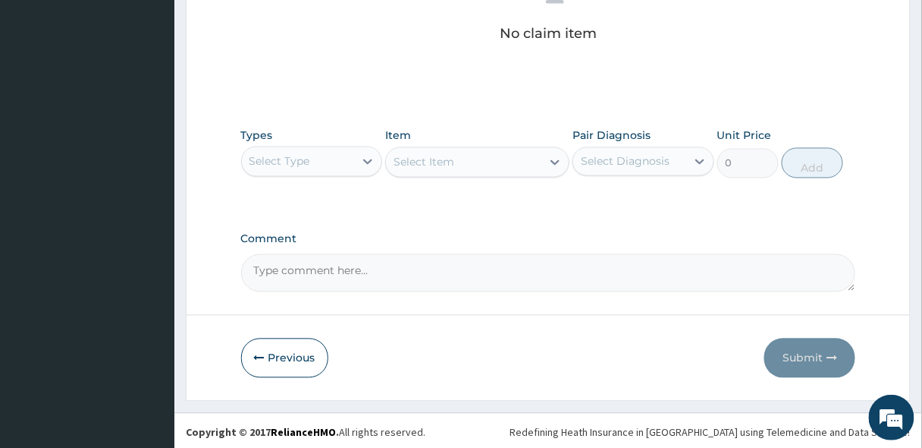
scroll to position [643, 0]
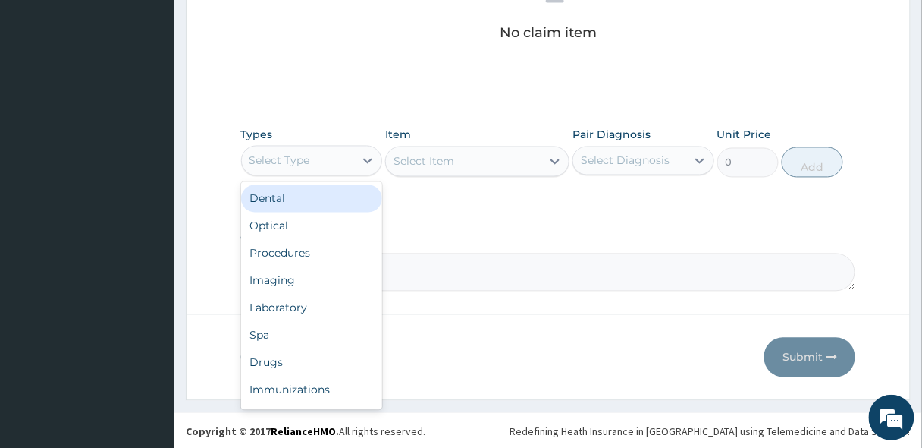
click at [347, 162] on div "Select Type" at bounding box center [298, 161] width 113 height 24
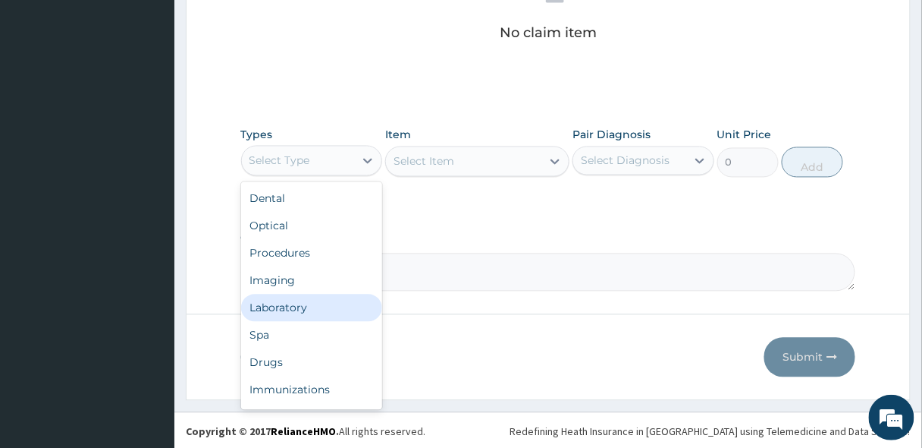
click at [300, 312] on div "Laboratory" at bounding box center [312, 307] width 142 height 27
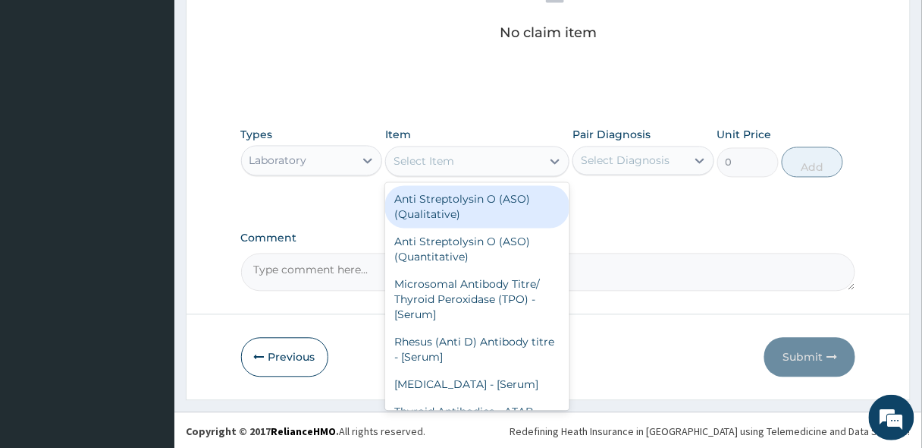
click at [462, 156] on div "Select Item" at bounding box center [463, 161] width 155 height 24
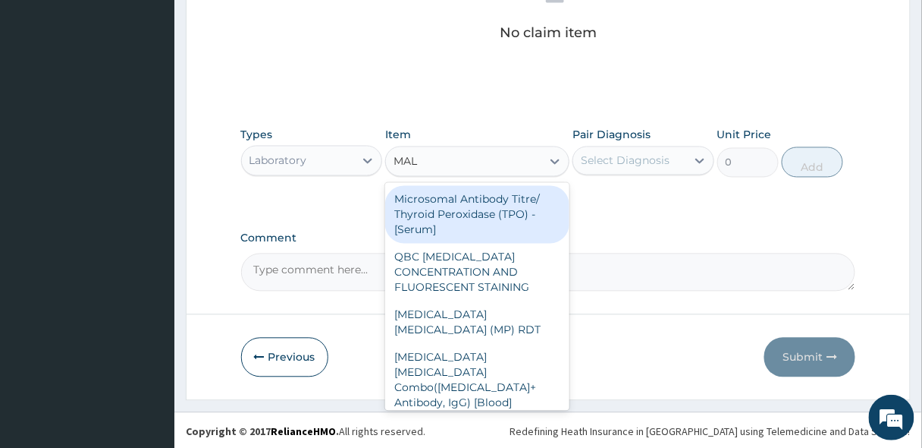
type input "MALA"
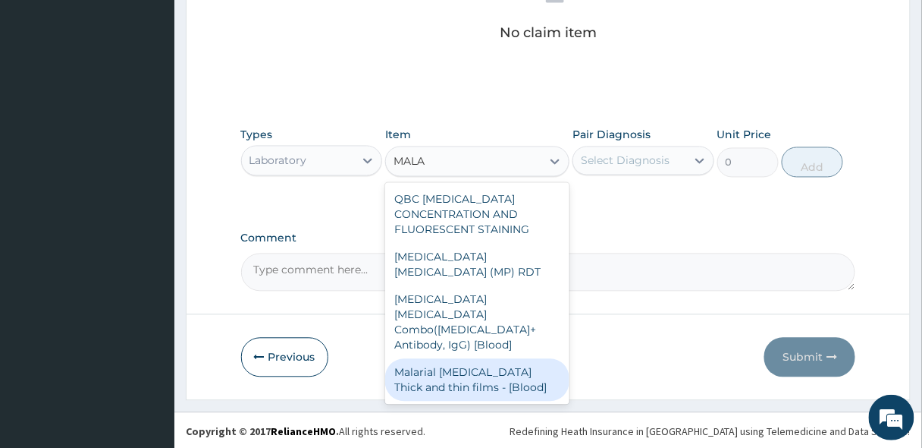
click at [448, 359] on div "Malarial Parasite Thick and thin films - [Blood]" at bounding box center [477, 380] width 184 height 42
type input "1650"
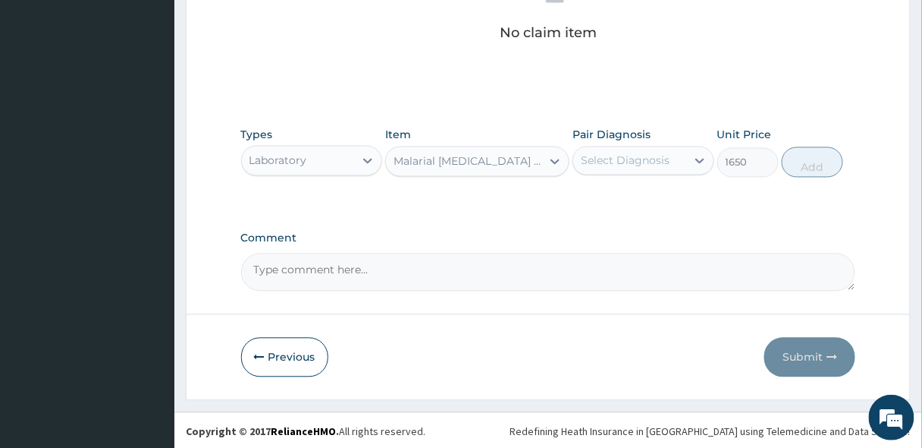
click at [631, 153] on div "Select Diagnosis" at bounding box center [625, 160] width 89 height 15
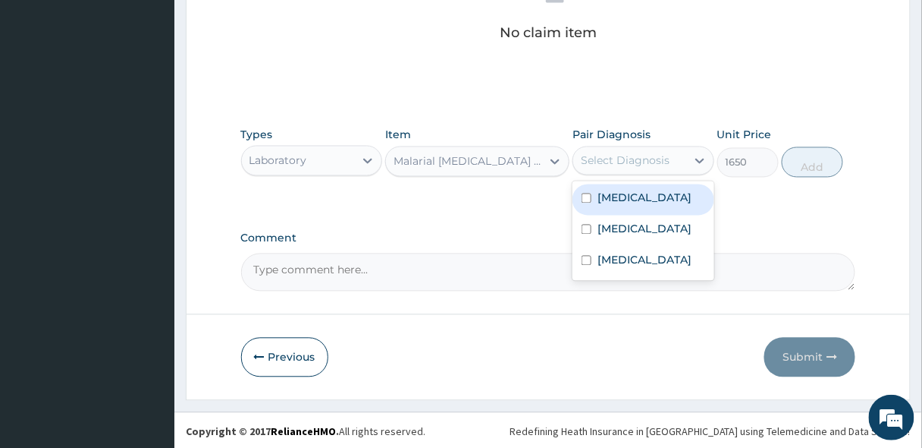
click at [628, 193] on label "Malaria" at bounding box center [645, 197] width 94 height 15
checkbox input "true"
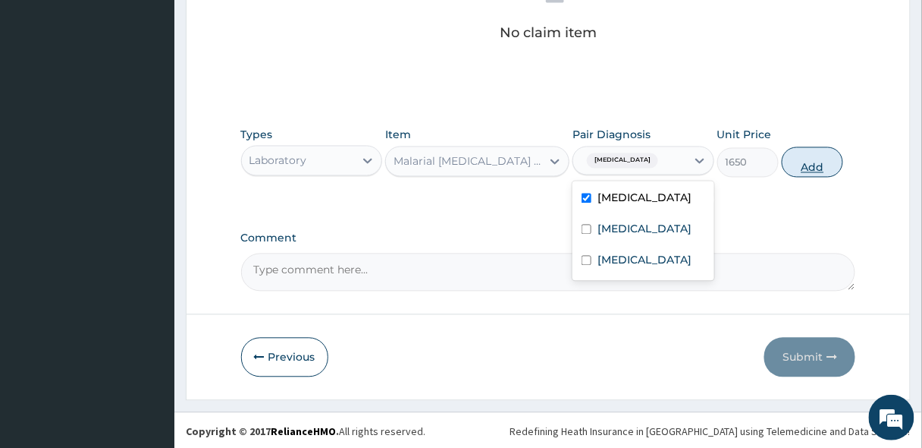
click at [818, 160] on button "Add" at bounding box center [812, 162] width 61 height 30
type input "0"
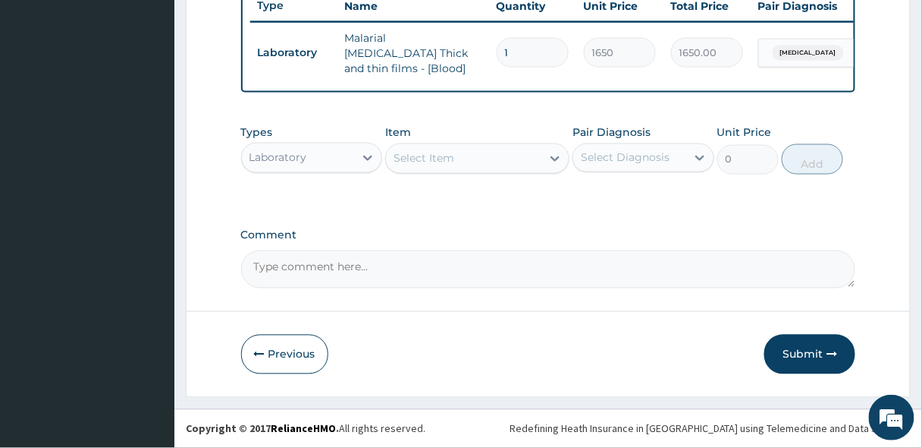
scroll to position [581, 0]
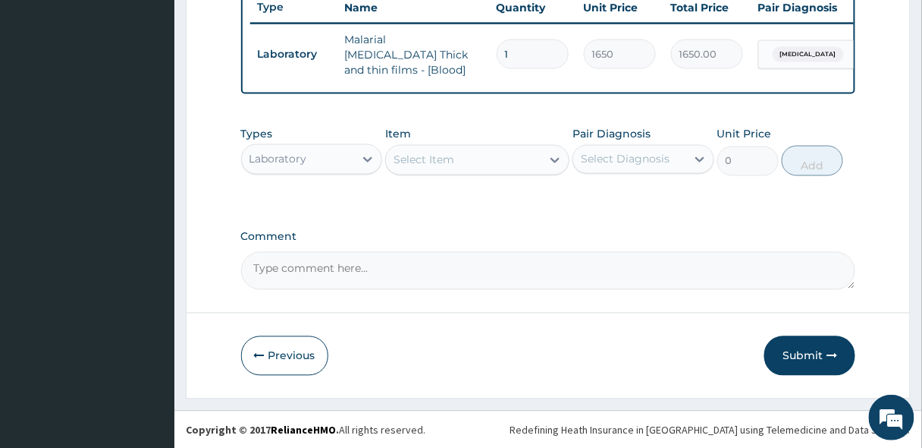
click at [485, 161] on div "Select Item" at bounding box center [463, 160] width 155 height 24
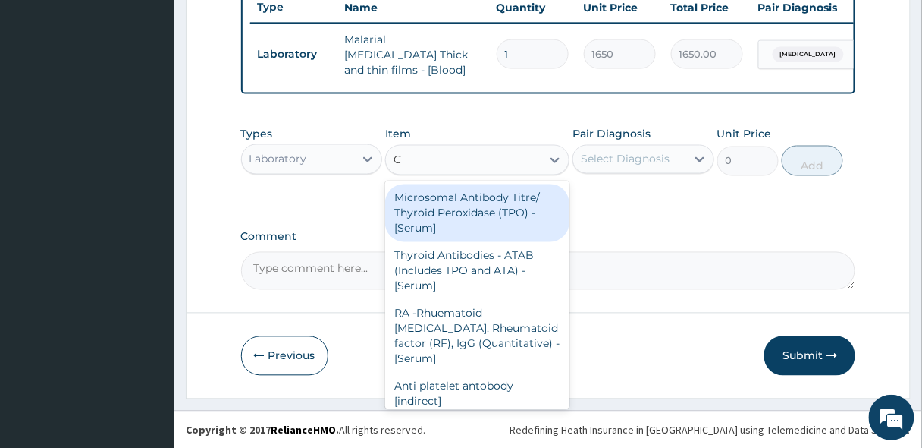
type input "CB"
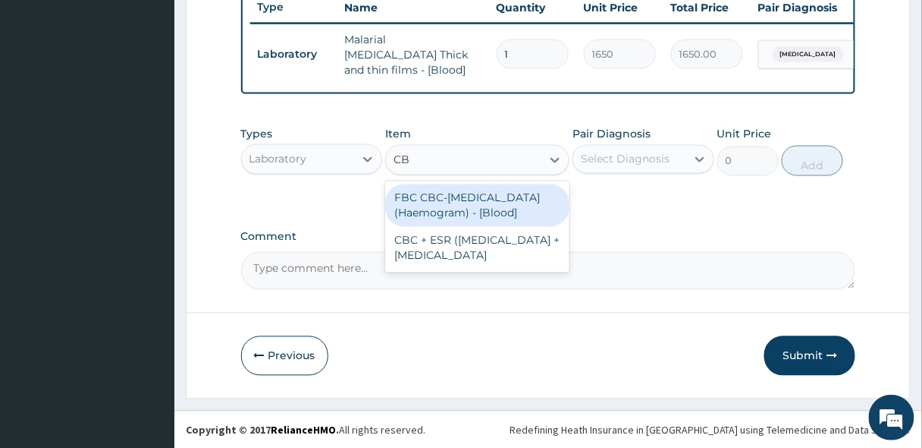
click at [443, 199] on div "FBC CBC-Complete Blood Count (Haemogram) - [Blood]" at bounding box center [477, 205] width 184 height 42
type input "3300"
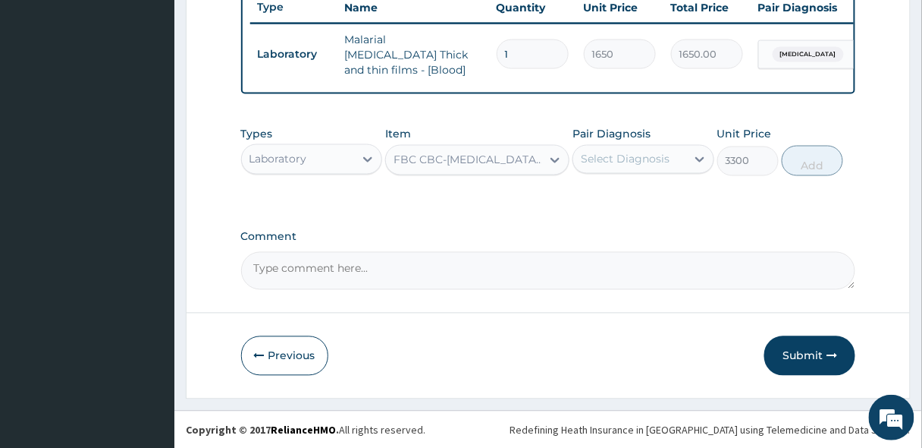
click at [656, 146] on div "Select Diagnosis" at bounding box center [644, 159] width 142 height 29
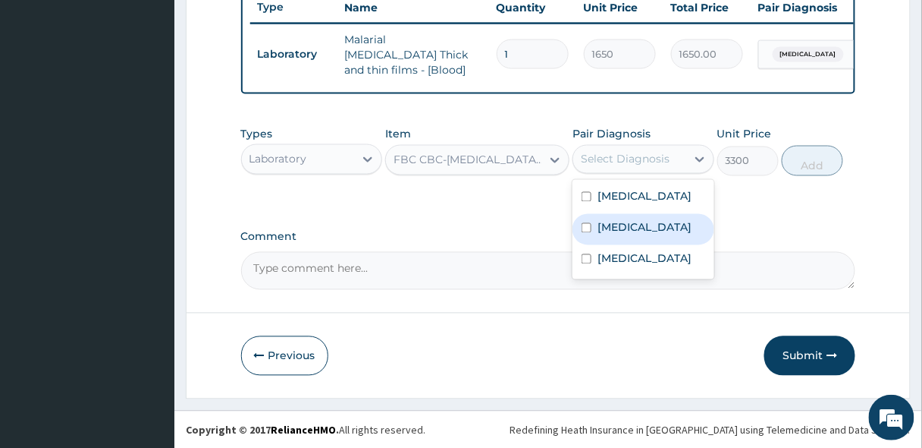
click at [621, 234] on label "Sepsis" at bounding box center [645, 227] width 94 height 15
checkbox input "true"
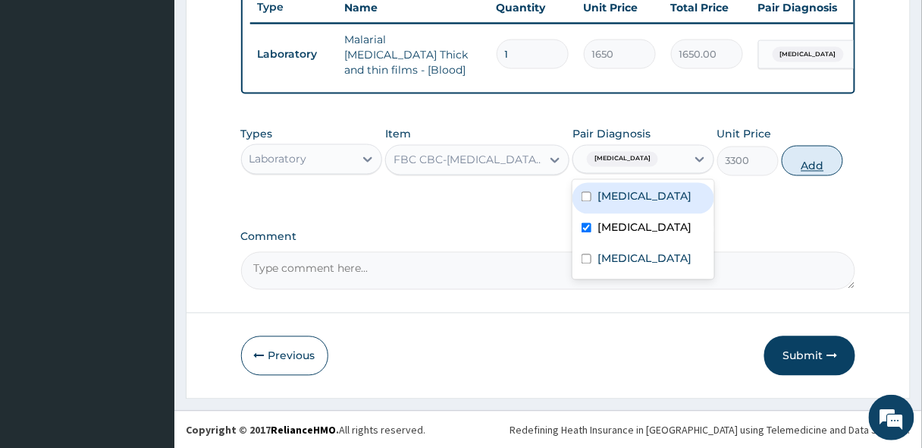
click at [813, 165] on button "Add" at bounding box center [812, 161] width 61 height 30
type input "0"
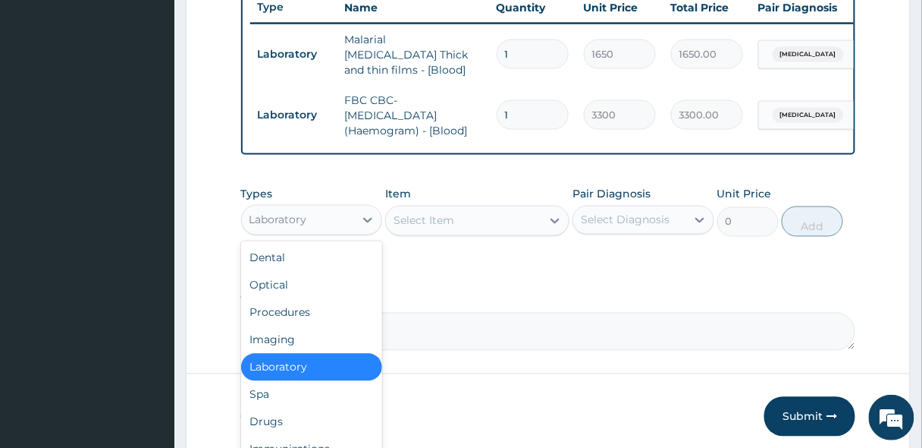
click at [311, 215] on div "Laboratory" at bounding box center [298, 220] width 113 height 24
click at [290, 318] on div "Procedures" at bounding box center [312, 312] width 142 height 27
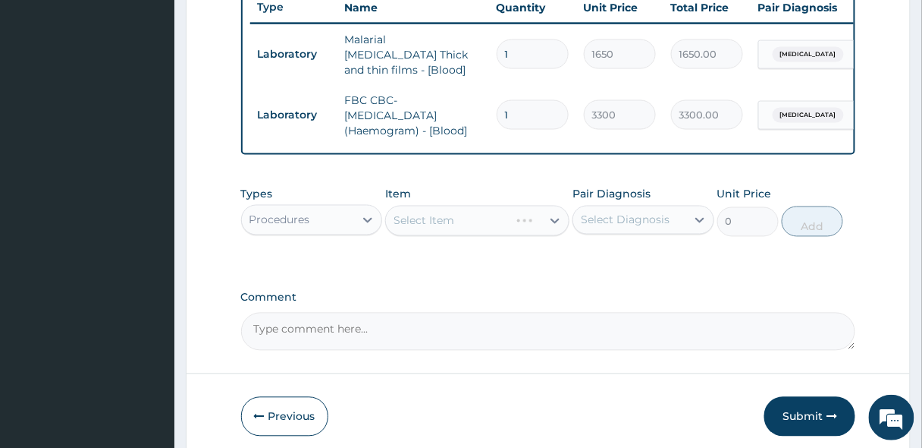
click at [439, 224] on div "Select Item" at bounding box center [477, 221] width 184 height 30
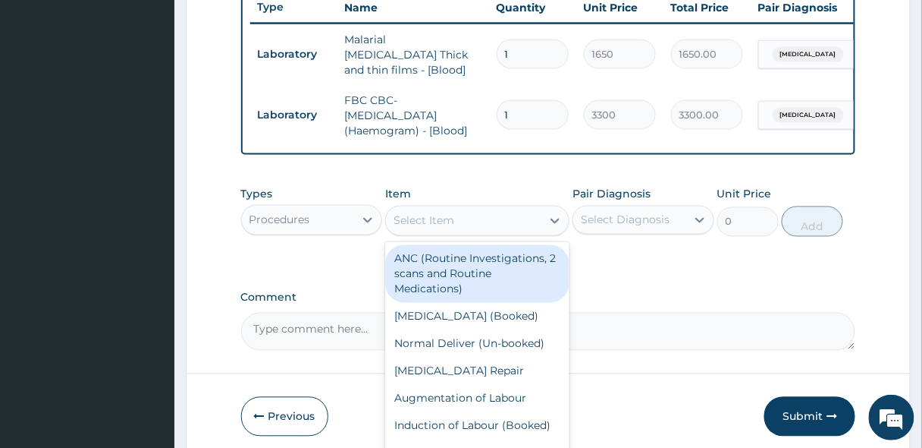
click at [453, 224] on div "Select Item" at bounding box center [424, 220] width 61 height 15
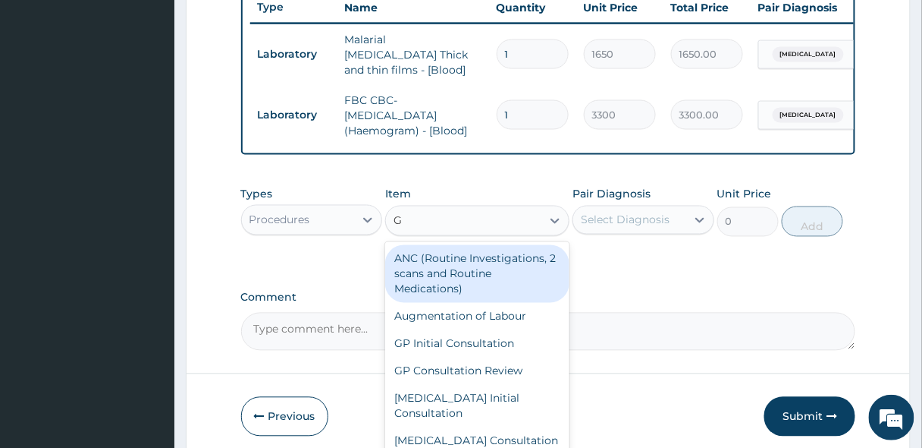
type input "GP"
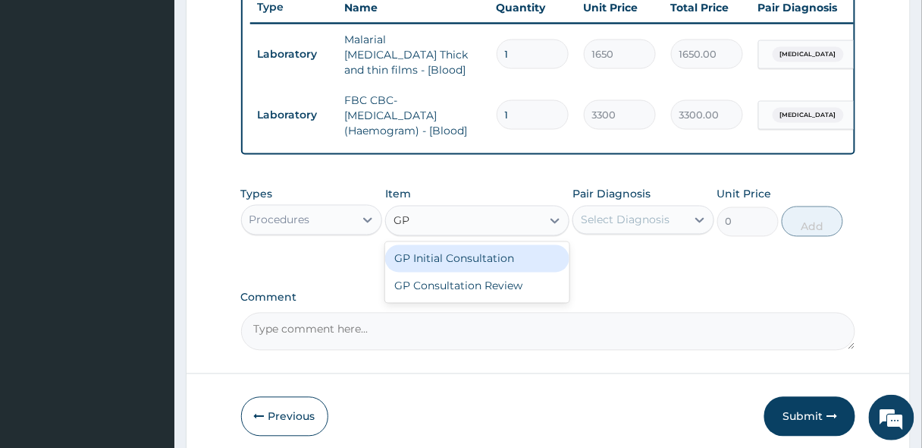
click at [445, 258] on div "GP Initial Consultation" at bounding box center [477, 258] width 184 height 27
type input "2500"
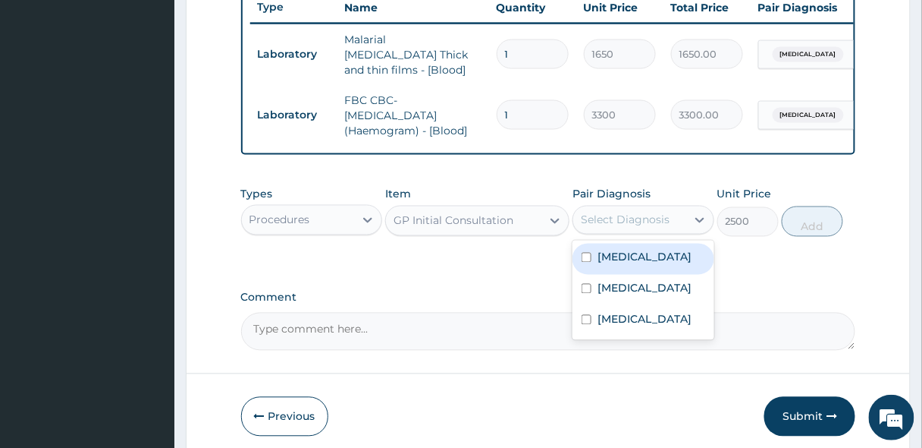
click at [620, 215] on div "Select Diagnosis" at bounding box center [625, 219] width 89 height 15
click at [621, 269] on div "Malaria" at bounding box center [644, 258] width 142 height 31
checkbox input "true"
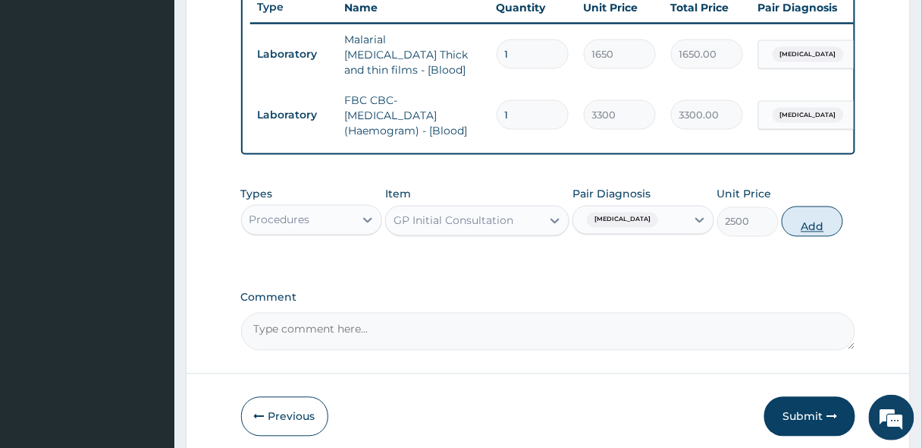
click at [803, 222] on button "Add" at bounding box center [812, 221] width 61 height 30
type input "0"
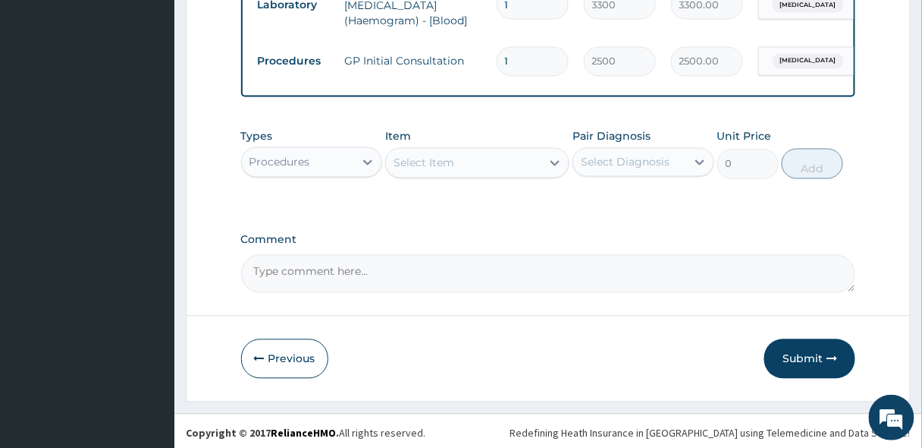
scroll to position [694, 0]
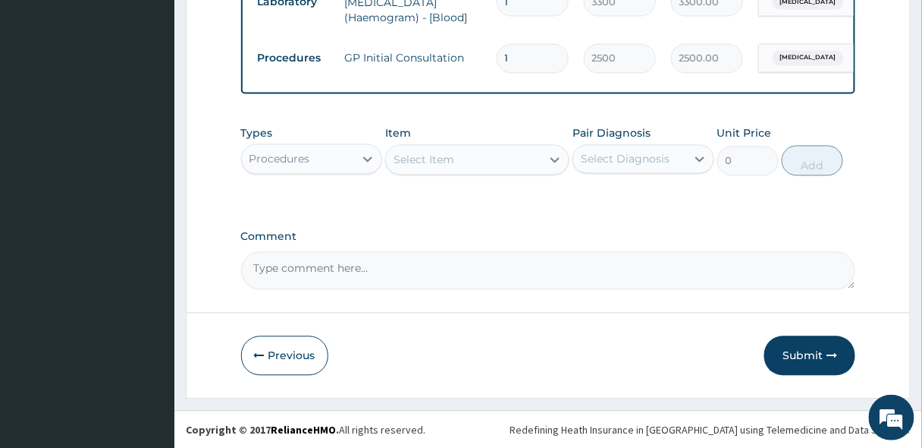
click at [341, 165] on div "Procedures" at bounding box center [298, 159] width 113 height 24
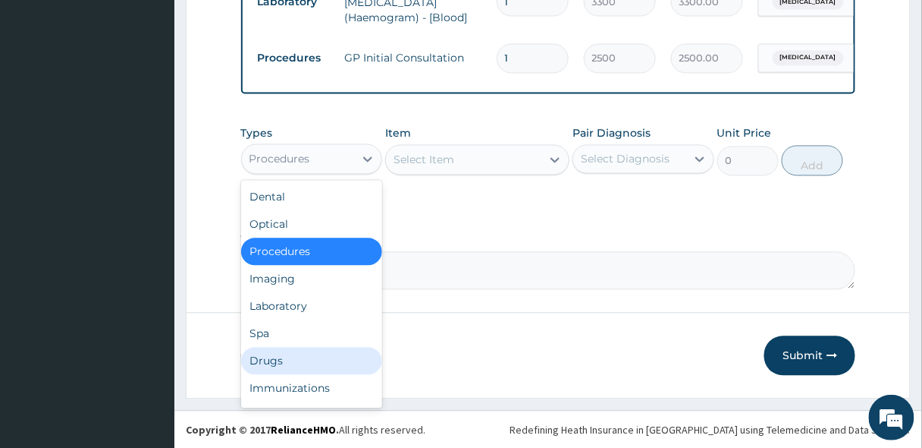
click at [284, 359] on div "Drugs" at bounding box center [312, 360] width 142 height 27
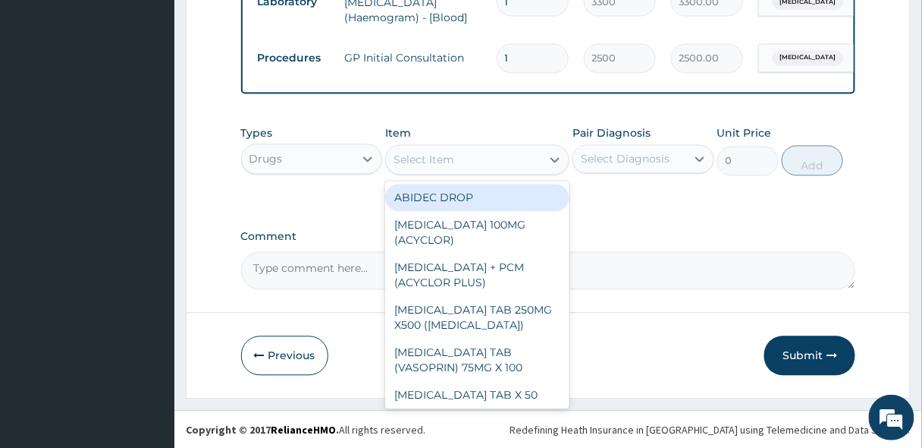
click at [404, 156] on div "Select Item" at bounding box center [424, 159] width 61 height 15
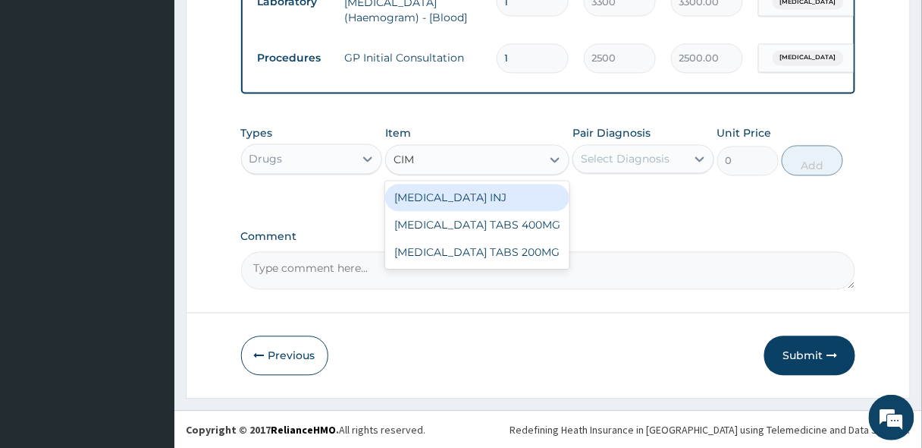
type input "CIME"
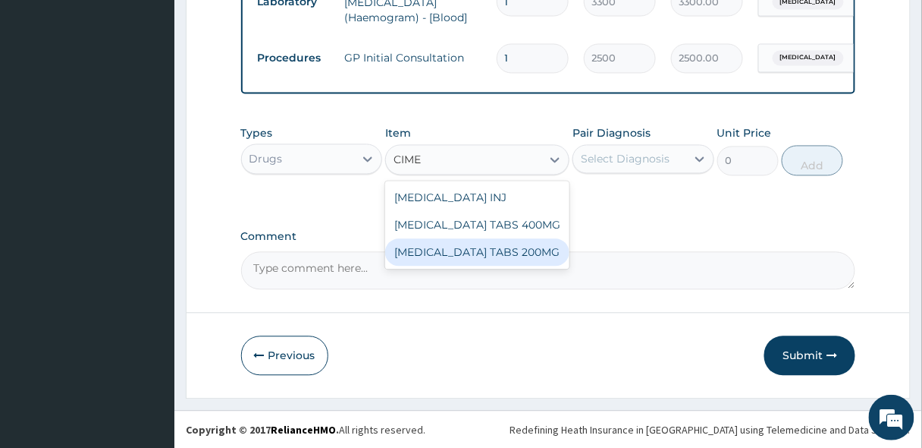
click at [464, 246] on div "[MEDICAL_DATA] TABS 200MG" at bounding box center [477, 252] width 184 height 27
type input "30"
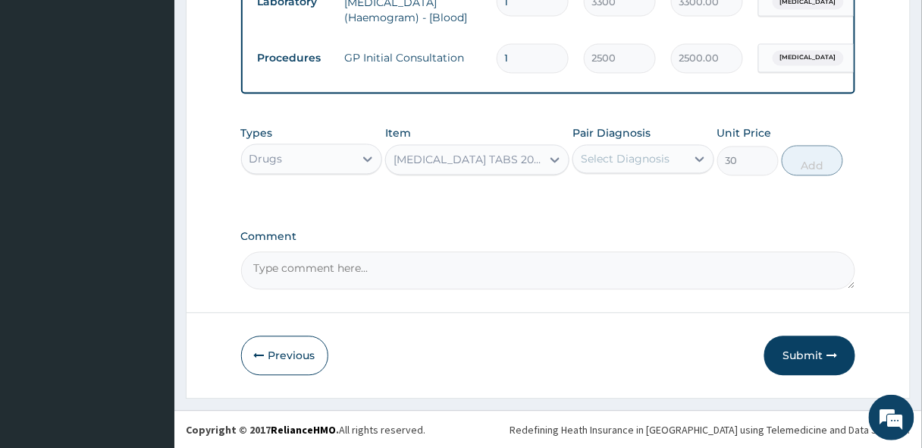
click at [601, 169] on div "Select Diagnosis" at bounding box center [629, 159] width 113 height 24
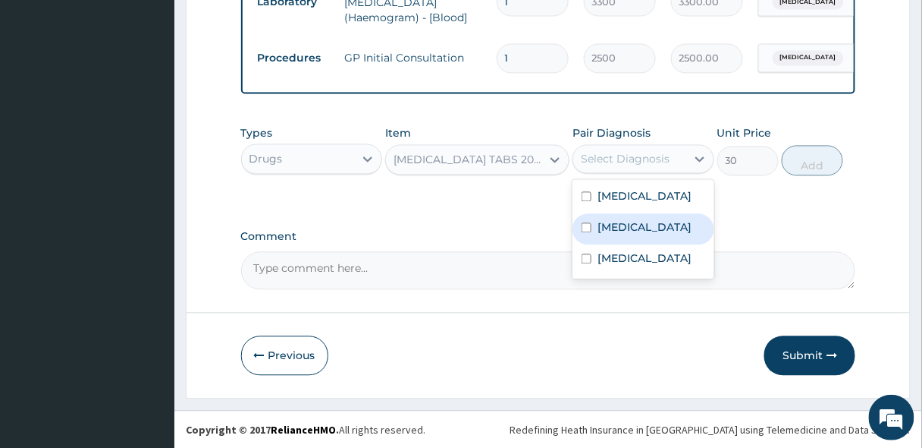
click at [601, 237] on div "Sepsis" at bounding box center [644, 229] width 142 height 31
checkbox input "true"
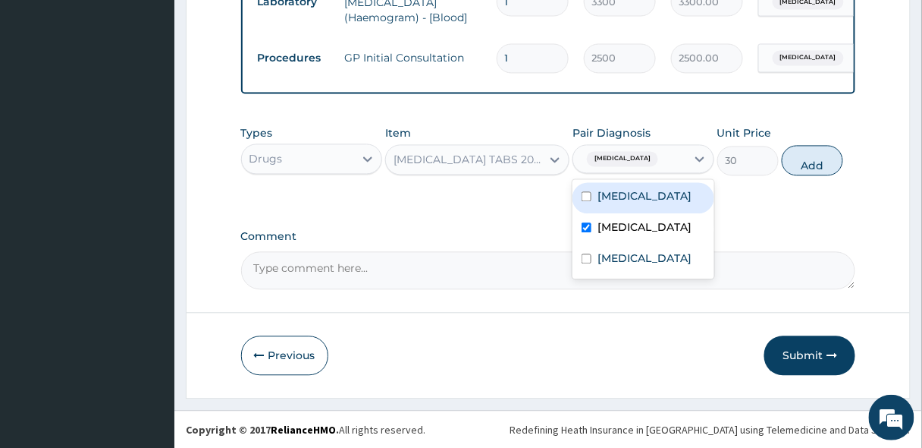
click at [632, 161] on div "Sepsis" at bounding box center [629, 159] width 113 height 26
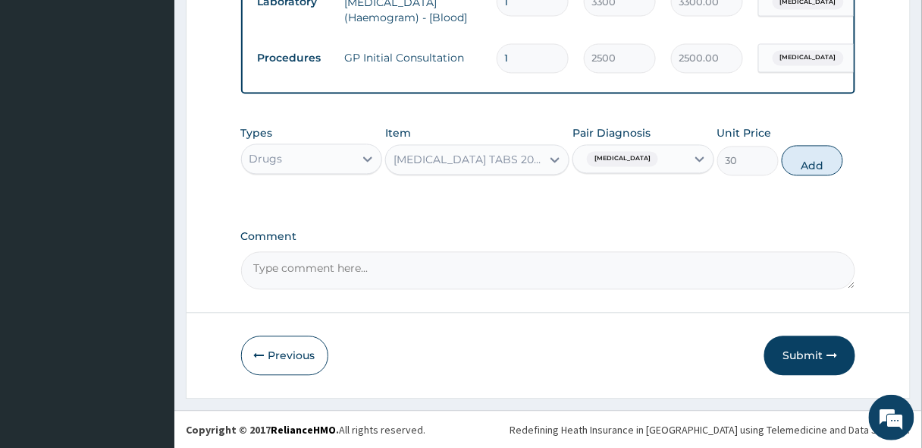
click at [632, 156] on div "Sepsis" at bounding box center [629, 159] width 113 height 26
click at [612, 231] on label "Sepsis" at bounding box center [645, 227] width 94 height 15
checkbox input "false"
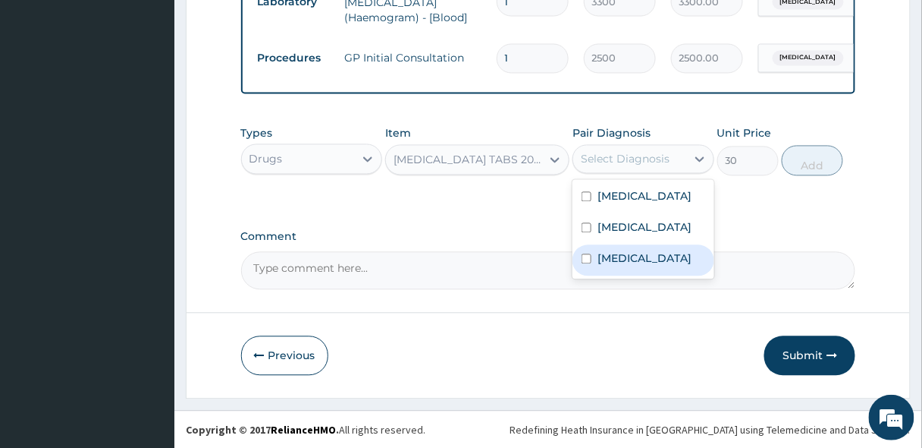
click at [609, 260] on label "Indigestion" at bounding box center [645, 258] width 94 height 15
checkbox input "true"
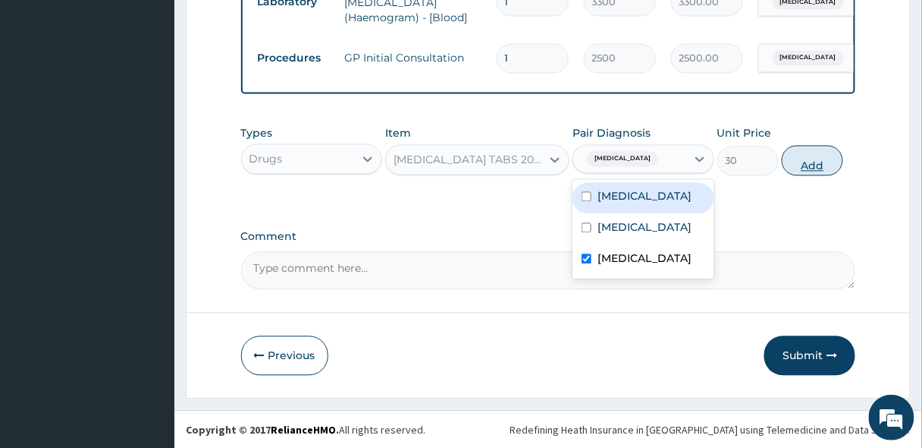
click at [795, 164] on button "Add" at bounding box center [812, 161] width 61 height 30
type input "0"
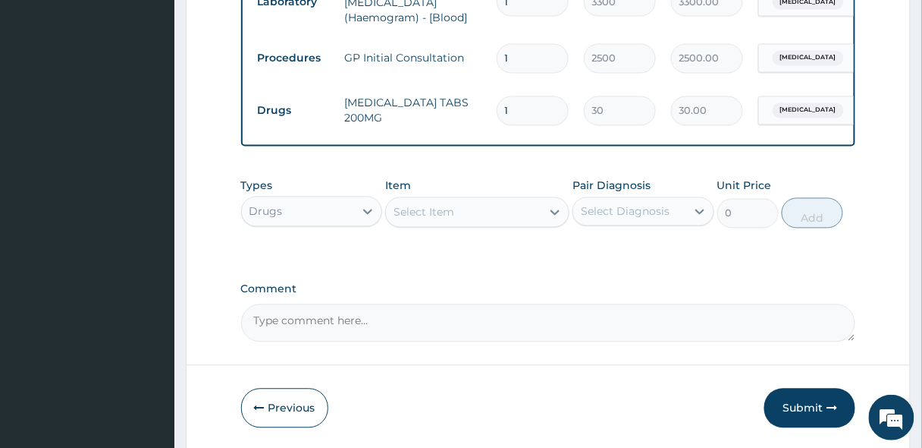
type input "10"
type input "300.00"
type input "10"
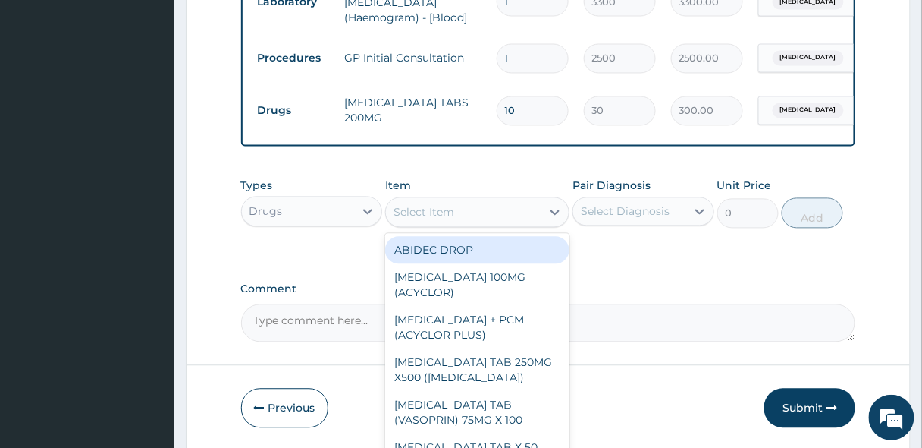
click at [413, 209] on div "Select Item" at bounding box center [424, 212] width 61 height 15
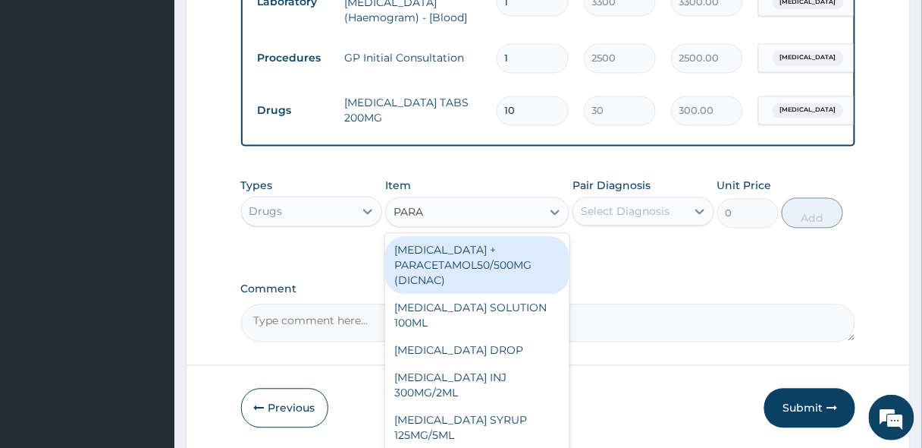
type input "PARAC"
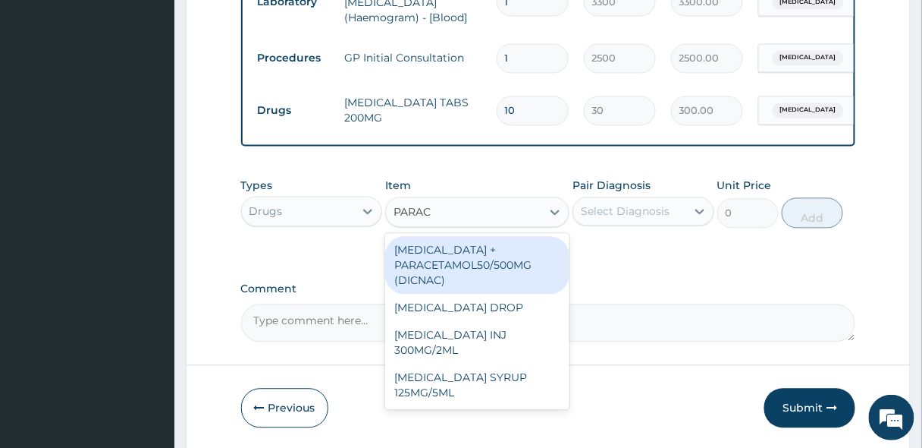
click at [445, 256] on div "[MEDICAL_DATA] + PARACETAMOL50/500MG (DICNAC)" at bounding box center [477, 266] width 184 height 58
type input "40"
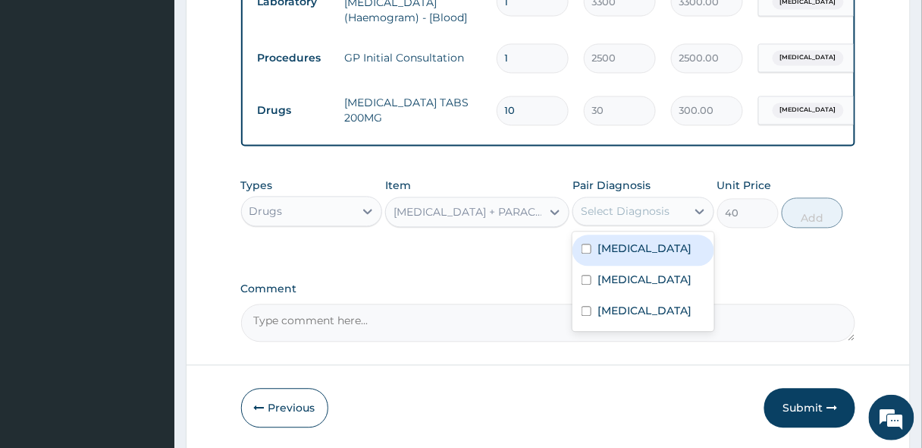
click at [633, 209] on div "Select Diagnosis" at bounding box center [625, 211] width 89 height 15
click at [624, 244] on label "Malaria" at bounding box center [645, 248] width 94 height 15
checkbox input "true"
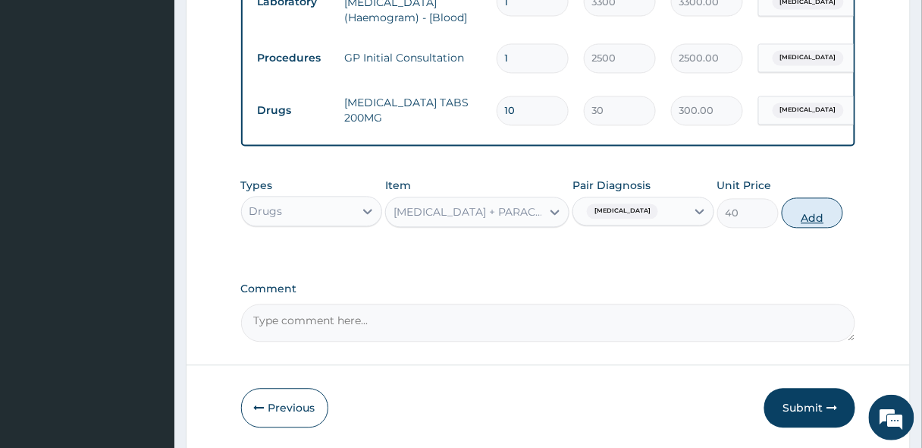
click at [803, 218] on button "Add" at bounding box center [812, 213] width 61 height 30
type input "0"
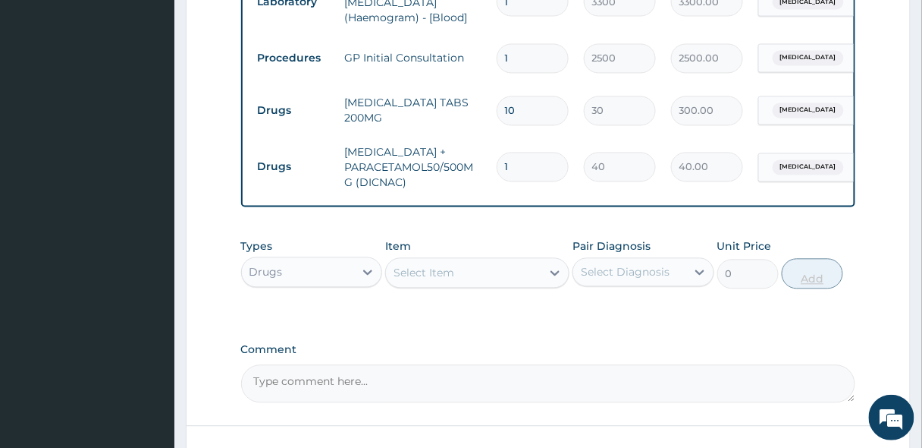
type input "18"
type input "720.00"
type input "18"
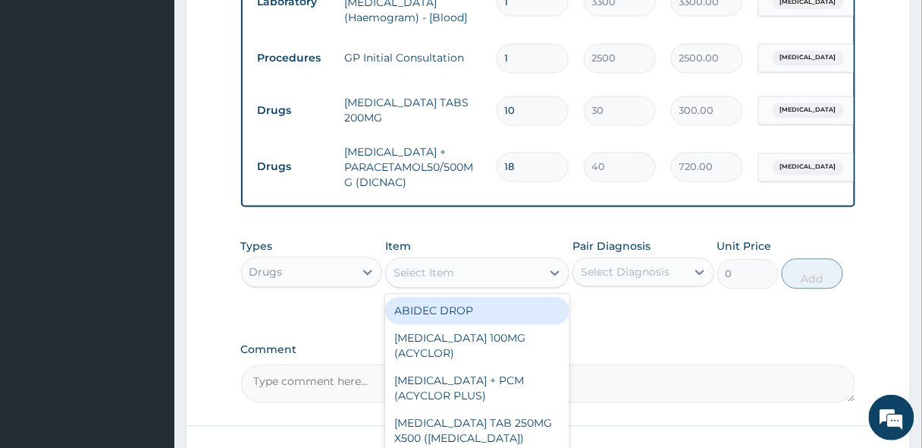
click at [457, 266] on div "Select Item" at bounding box center [463, 273] width 155 height 24
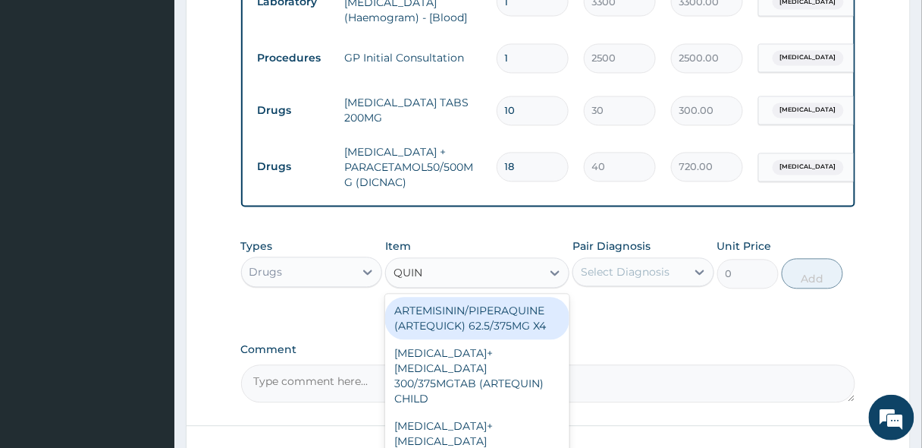
type input "QUINI"
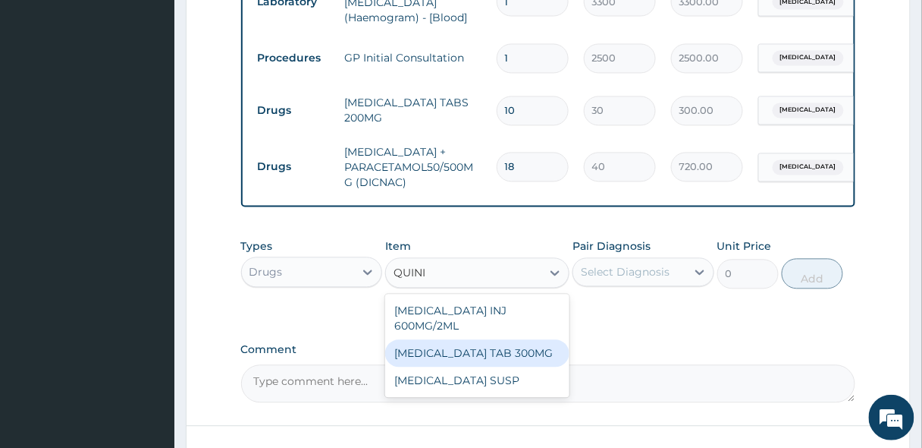
click at [437, 340] on div "[MEDICAL_DATA] TAB 300MG" at bounding box center [477, 353] width 184 height 27
type input "80"
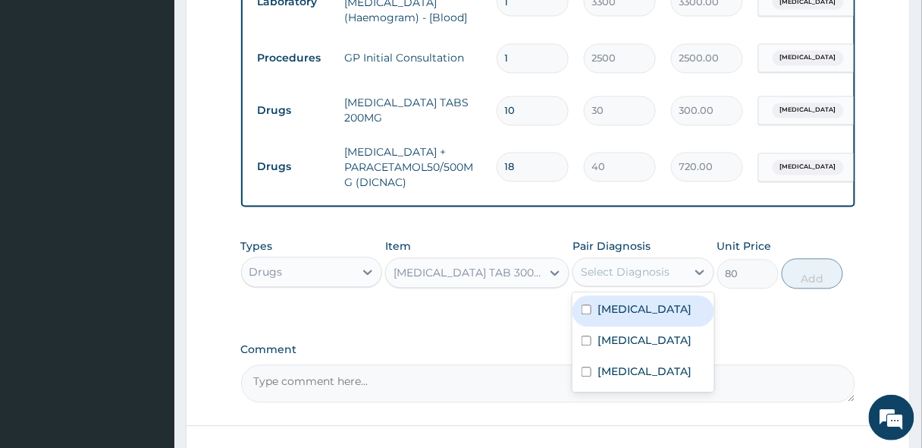
click at [667, 265] on div "Select Diagnosis" at bounding box center [625, 272] width 89 height 15
click at [629, 304] on label "Malaria" at bounding box center [645, 309] width 94 height 15
checkbox input "true"
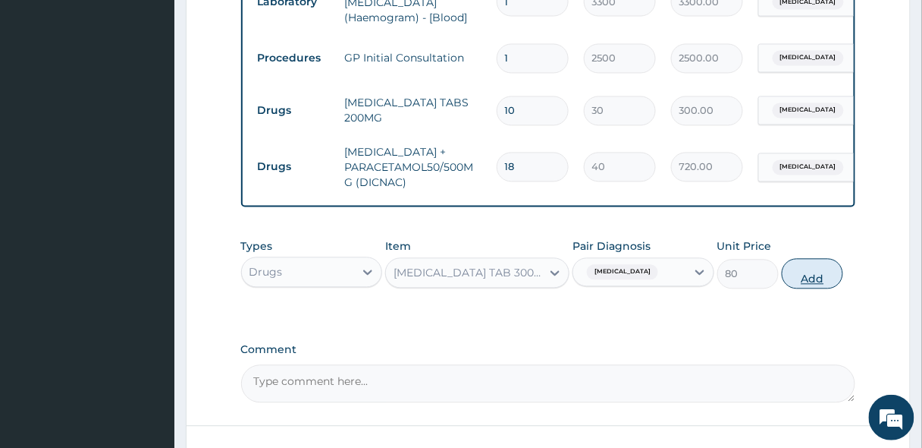
click at [815, 276] on button "Add" at bounding box center [812, 274] width 61 height 30
type input "0"
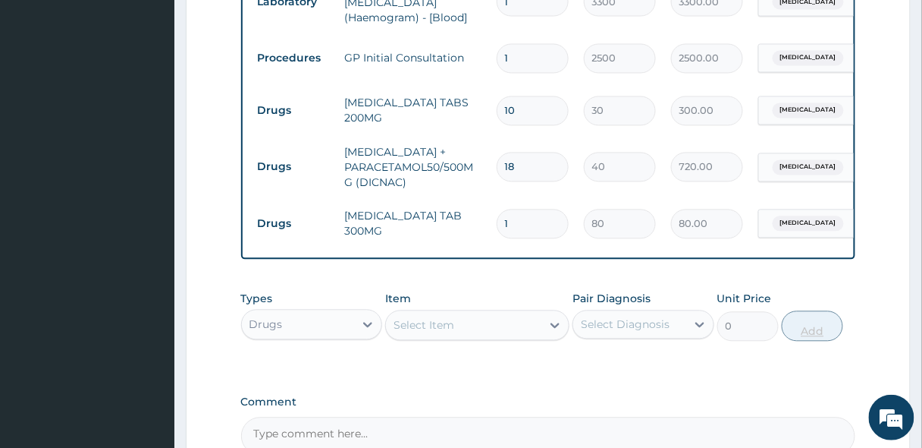
type input "10"
type input "800.00"
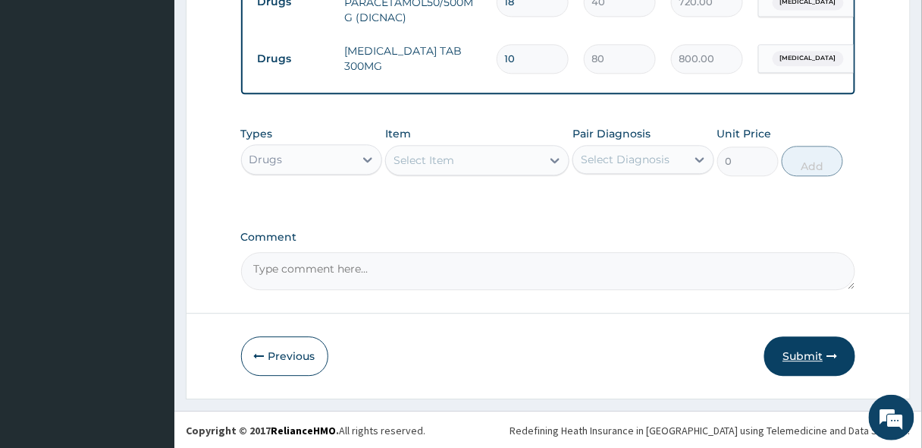
type input "10"
click at [791, 359] on button "Submit" at bounding box center [810, 355] width 91 height 39
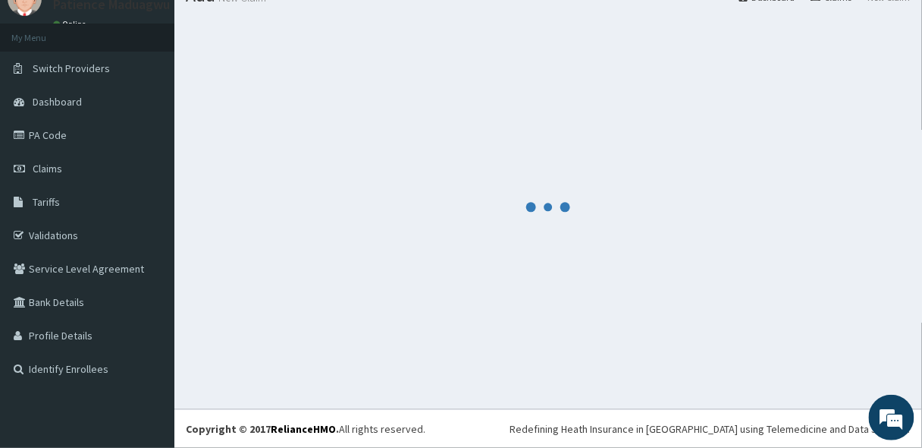
scroll to position [63, 0]
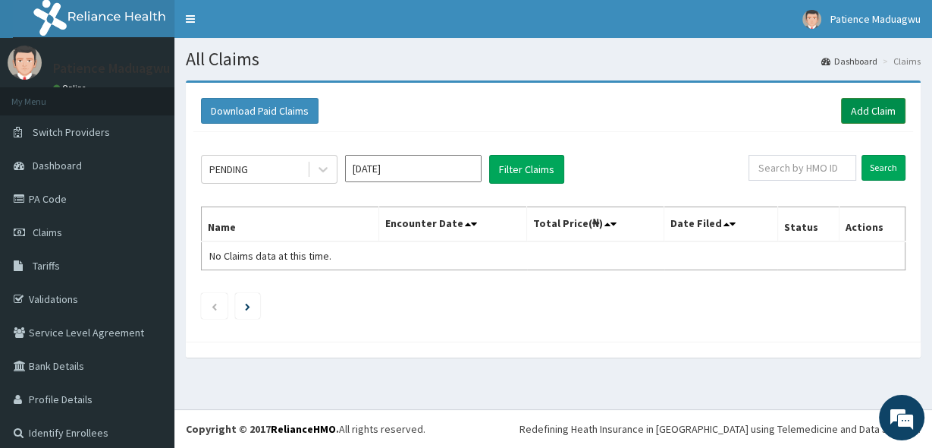
click at [841, 104] on link "Add Claim" at bounding box center [873, 111] width 64 height 26
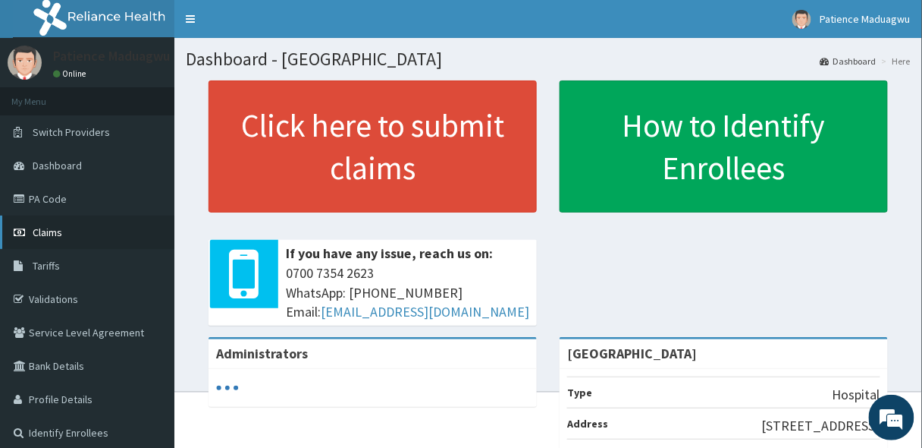
click at [45, 228] on span "Claims" at bounding box center [48, 232] width 30 height 14
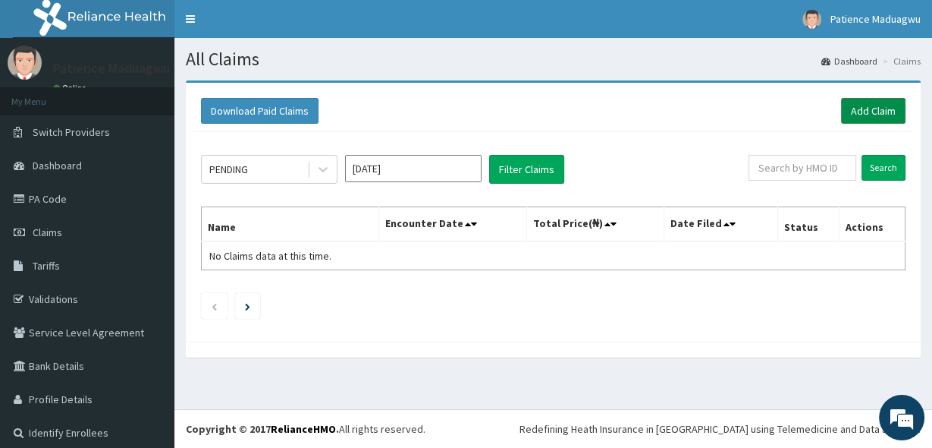
click at [872, 112] on link "Add Claim" at bounding box center [873, 111] width 64 height 26
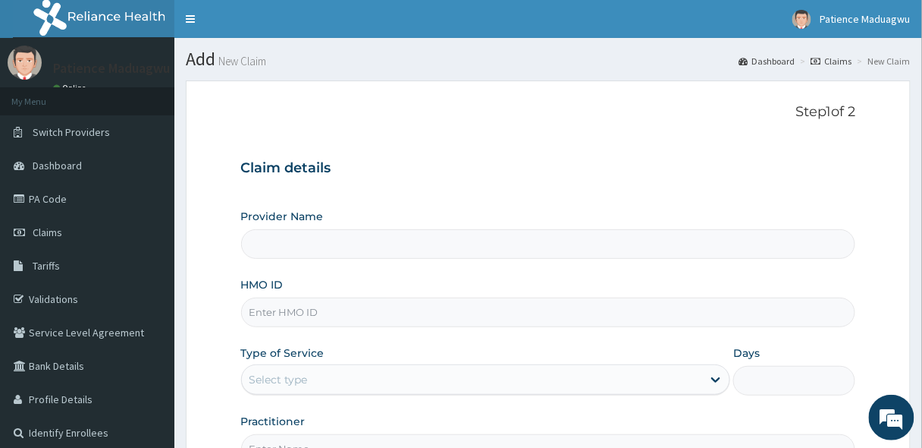
type input "[GEOGRAPHIC_DATA]"
click at [281, 322] on input "HMO ID" at bounding box center [548, 312] width 615 height 30
paste input "WOC/10001/C"
type input "WOC/10001/C"
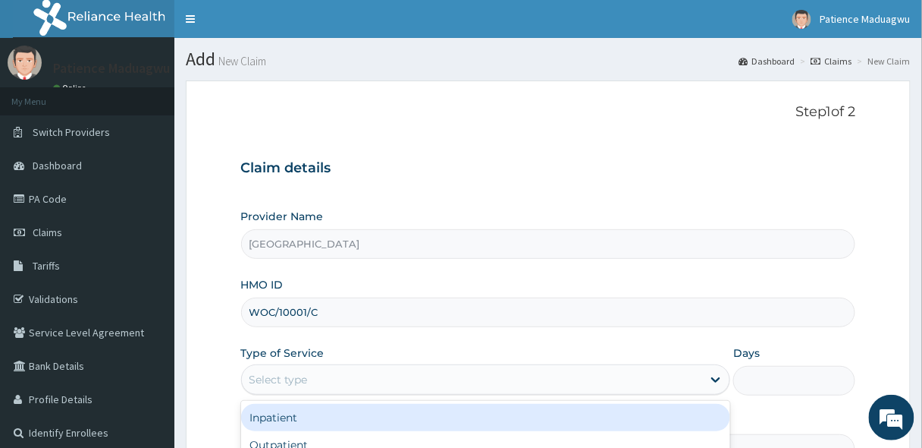
click at [289, 369] on div "Select type" at bounding box center [472, 379] width 461 height 24
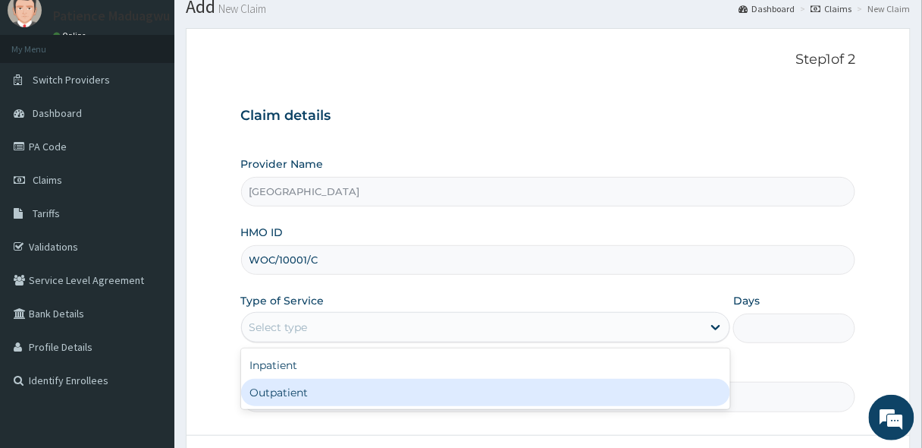
scroll to position [121, 0]
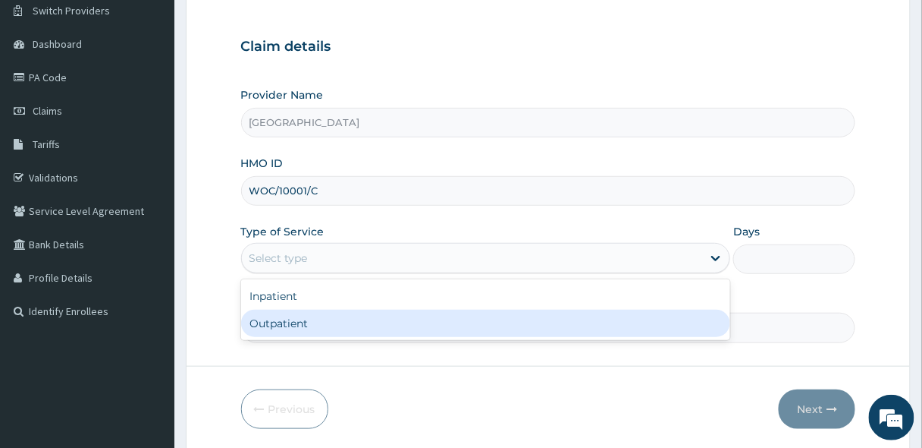
click at [313, 325] on div "Outpatient" at bounding box center [486, 322] width 490 height 27
type input "1"
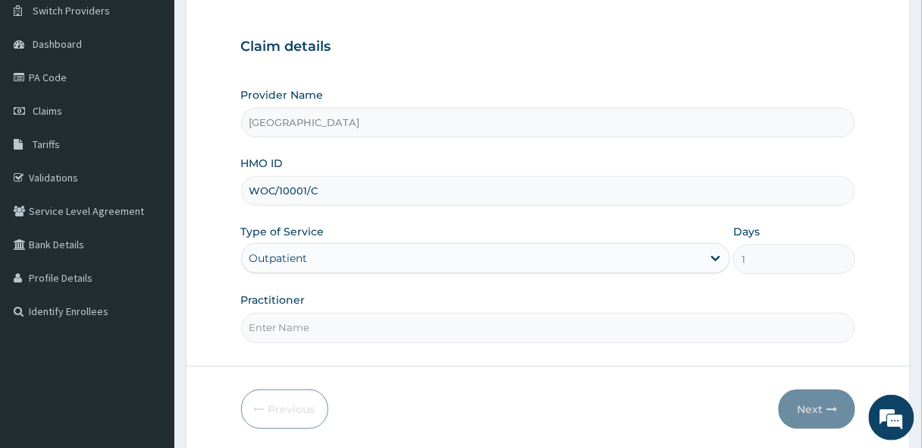
click at [287, 335] on input "Practitioner" at bounding box center [548, 328] width 615 height 30
type input "[PERSON_NAME]"
click at [810, 404] on button "Next" at bounding box center [817, 408] width 77 height 39
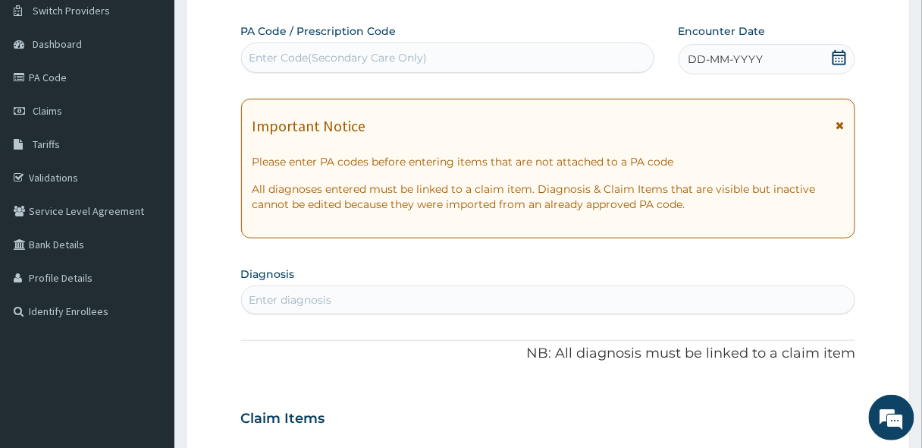
click at [340, 55] on div "Enter Code(Secondary Care Only)" at bounding box center [339, 57] width 178 height 15
paste input "PA/24BA48"
type input "PA/24BA48"
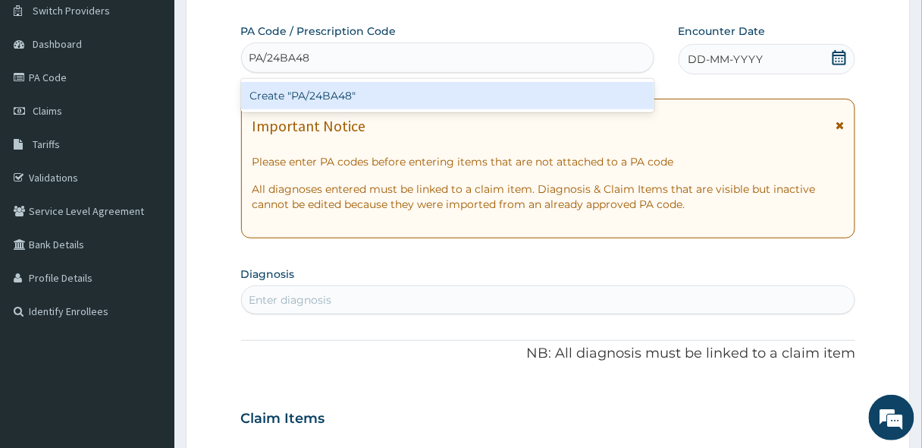
click at [335, 100] on div "Create "PA/24BA48"" at bounding box center [447, 95] width 413 height 27
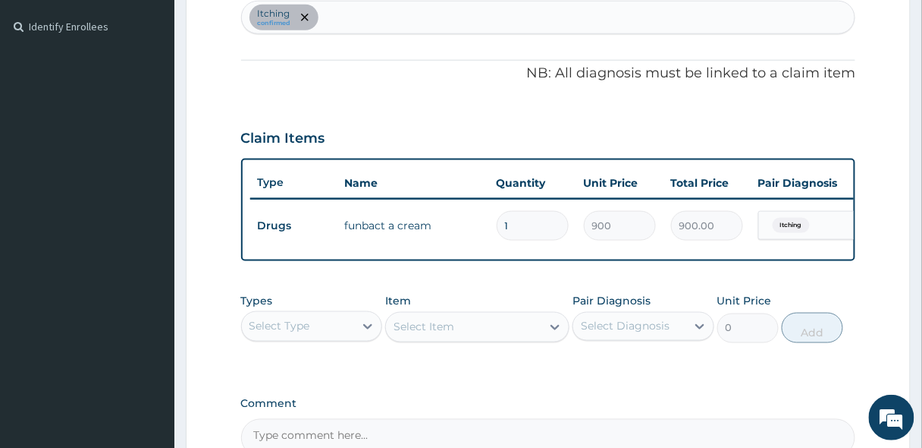
scroll to position [527, 0]
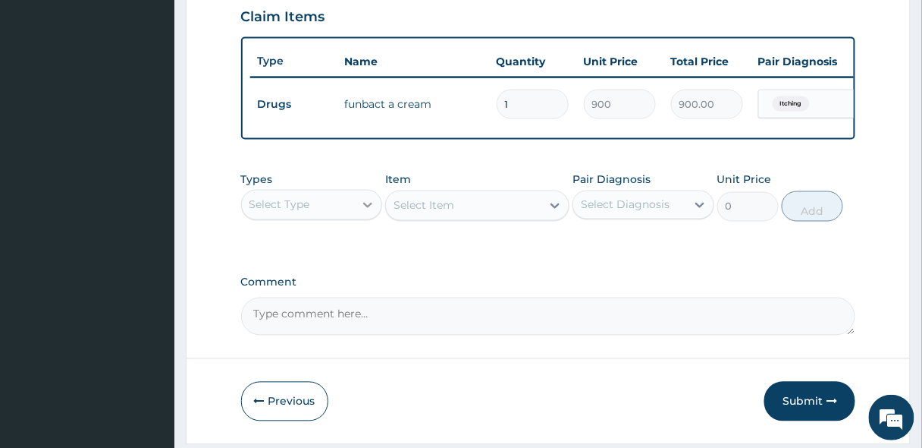
click at [363, 218] on div at bounding box center [367, 204] width 27 height 27
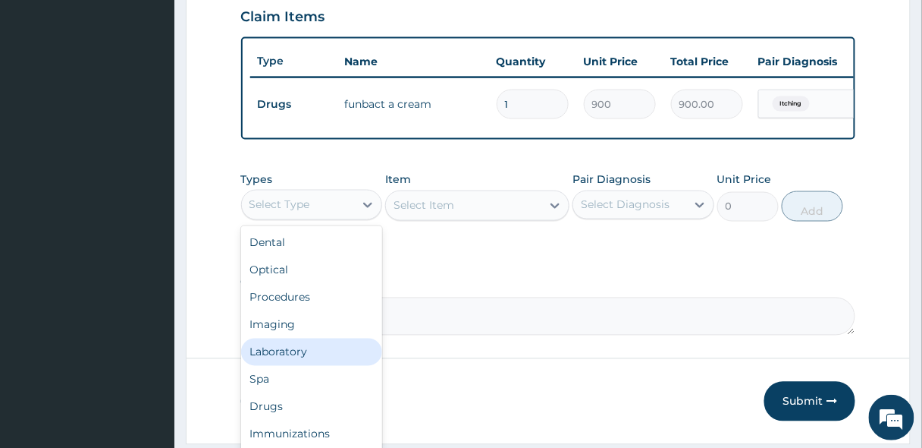
click at [269, 363] on div "Laboratory" at bounding box center [312, 351] width 142 height 27
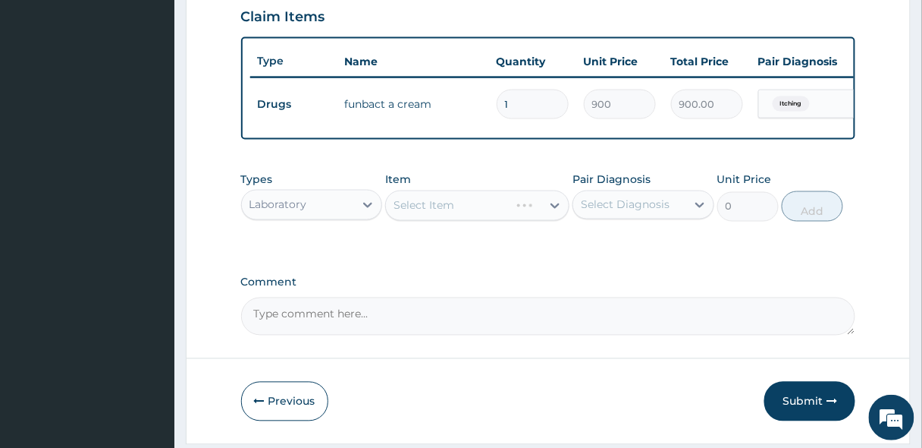
click at [319, 208] on div "Laboratory" at bounding box center [298, 205] width 113 height 24
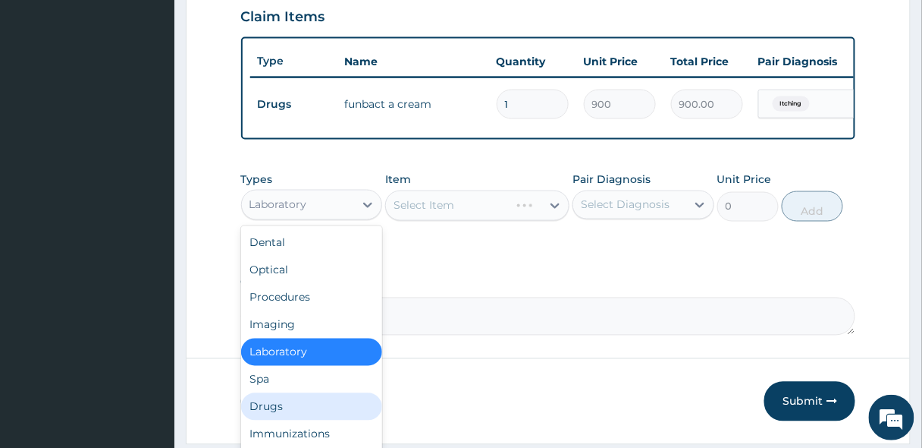
click at [278, 413] on div "Drugs" at bounding box center [312, 406] width 142 height 27
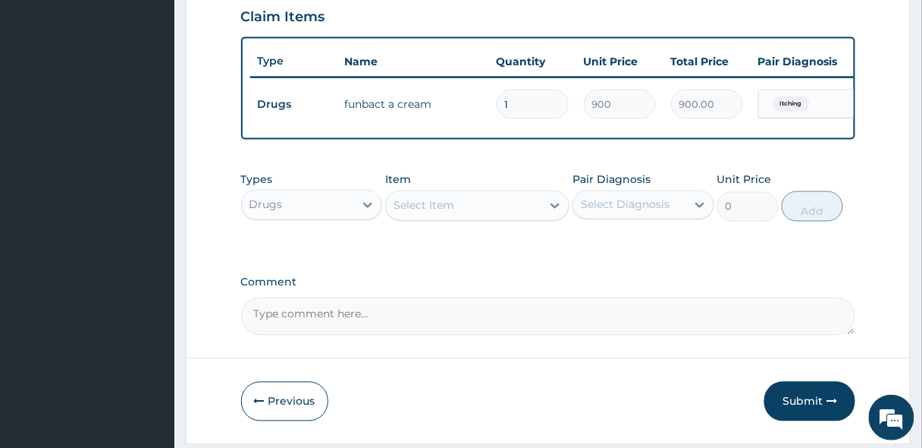
click at [415, 213] on div "Select Item" at bounding box center [424, 205] width 61 height 15
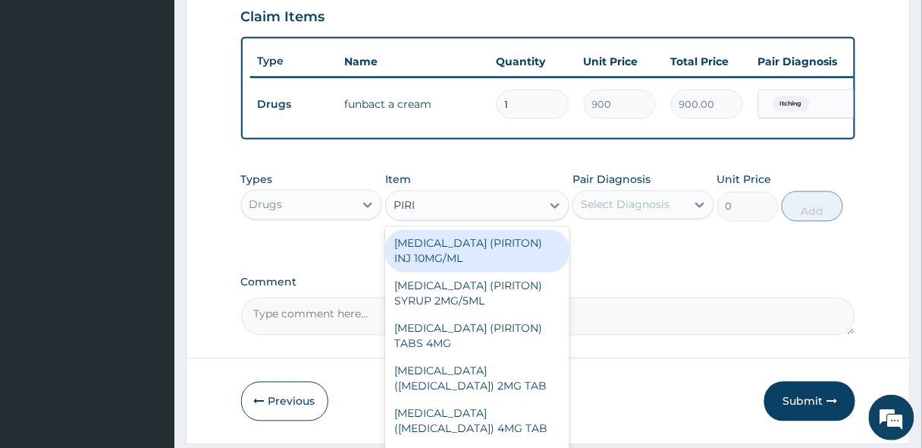
type input "PIRIT"
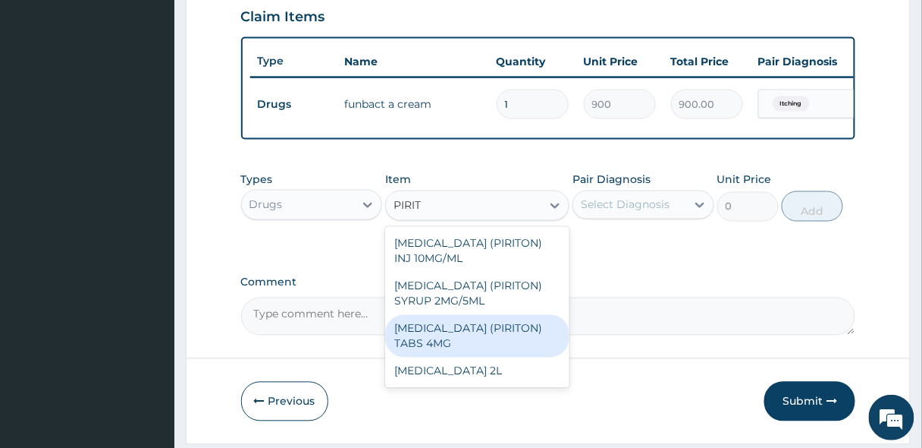
click at [479, 357] on div "[MEDICAL_DATA] (PIRITON) TABS 4MG" at bounding box center [477, 336] width 184 height 42
type input "10"
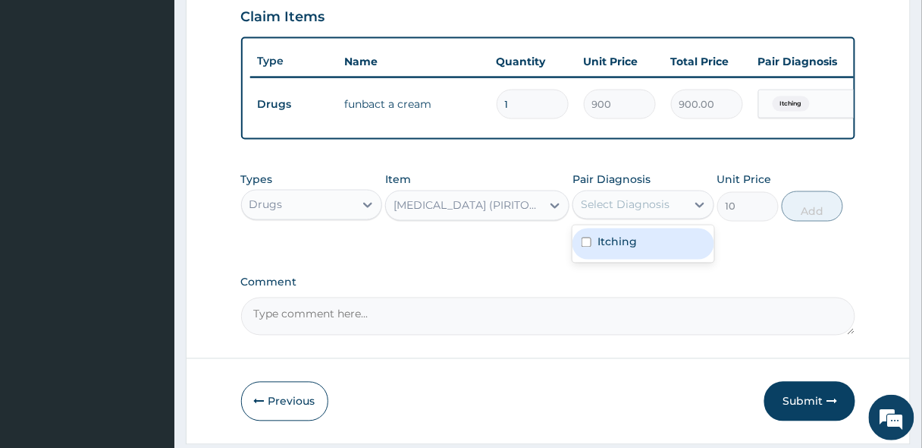
click at [624, 212] on div "Select Diagnosis" at bounding box center [625, 204] width 89 height 15
click at [613, 250] on label "Itching" at bounding box center [617, 241] width 39 height 15
checkbox input "true"
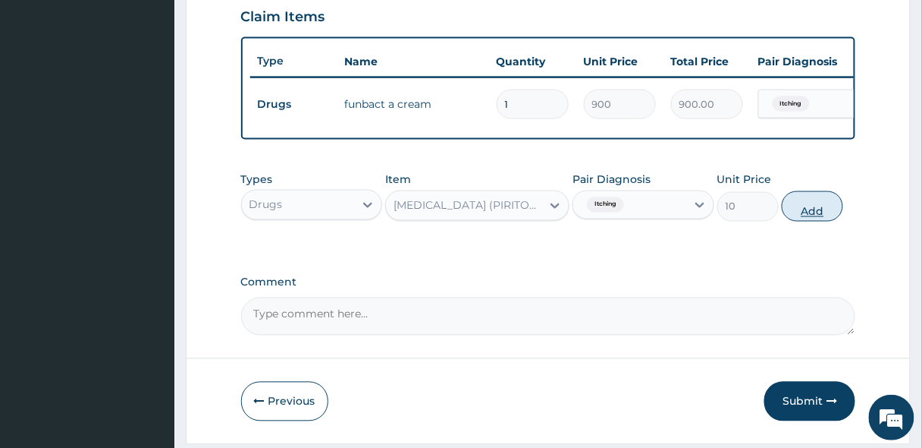
click at [807, 208] on button "Add" at bounding box center [812, 206] width 61 height 30
type input "0"
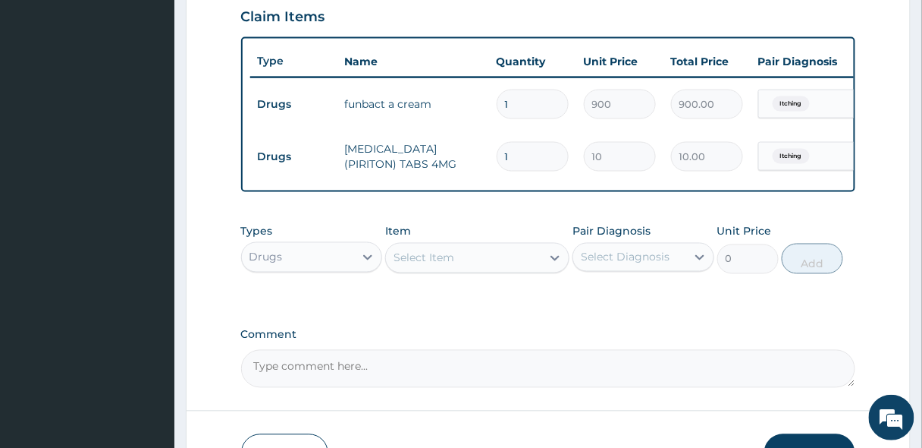
type input "0.00"
type input "6"
type input "60.00"
type input "6"
click at [460, 258] on div "Select Item" at bounding box center [463, 258] width 155 height 24
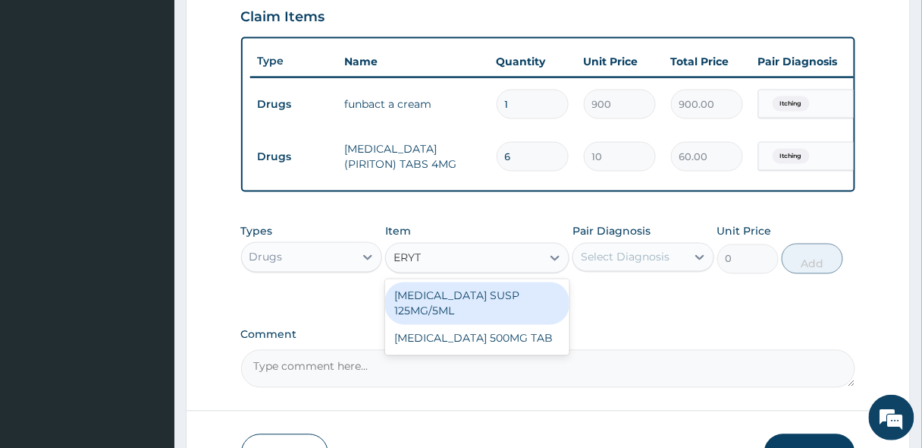
type input "ERYTH"
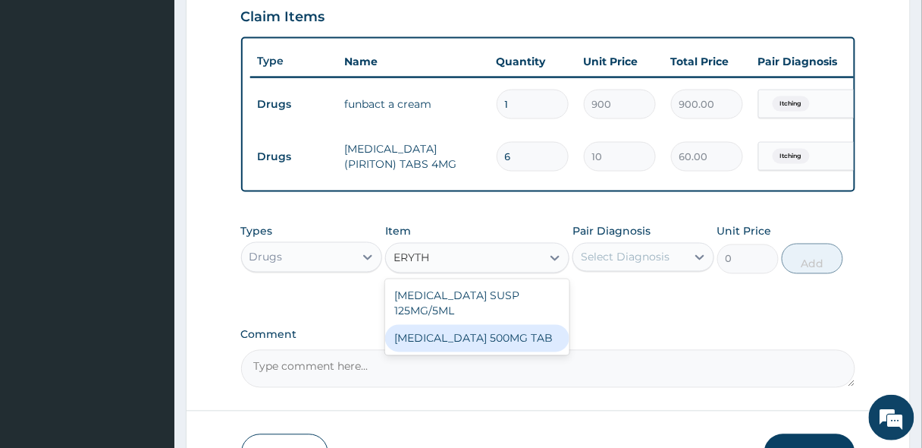
click at [479, 346] on div "[MEDICAL_DATA] 500MG TAB" at bounding box center [477, 338] width 184 height 27
type input "80"
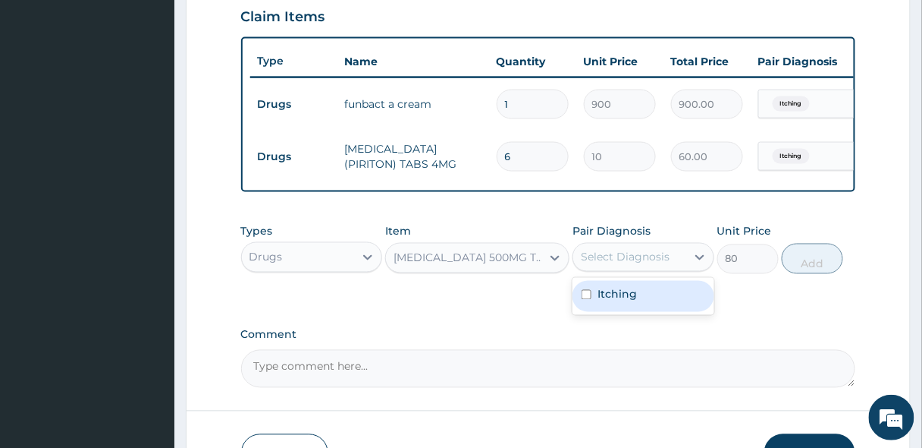
click at [614, 265] on div "Select Diagnosis" at bounding box center [625, 257] width 89 height 15
click at [615, 302] on label "Itching" at bounding box center [617, 294] width 39 height 15
checkbox input "true"
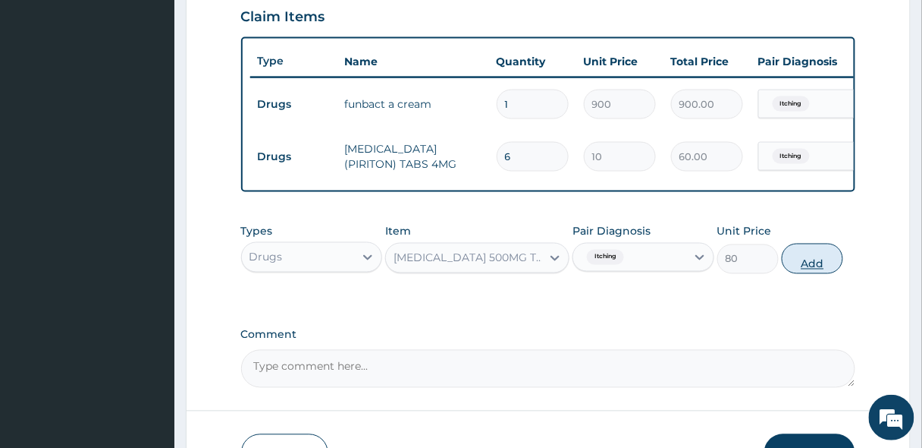
click at [807, 264] on button "Add" at bounding box center [812, 258] width 61 height 30
type input "0"
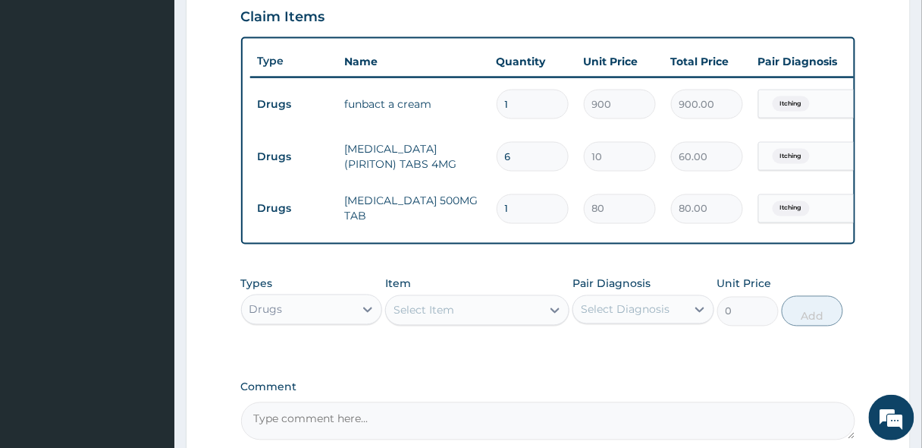
type input "10"
type input "800.00"
type input "10"
click at [358, 323] on div at bounding box center [367, 309] width 27 height 27
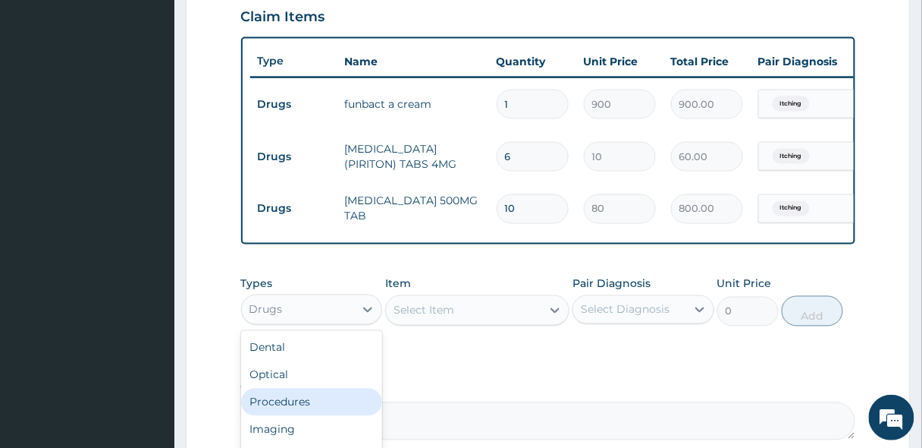
click at [292, 407] on div "Procedures" at bounding box center [312, 401] width 142 height 27
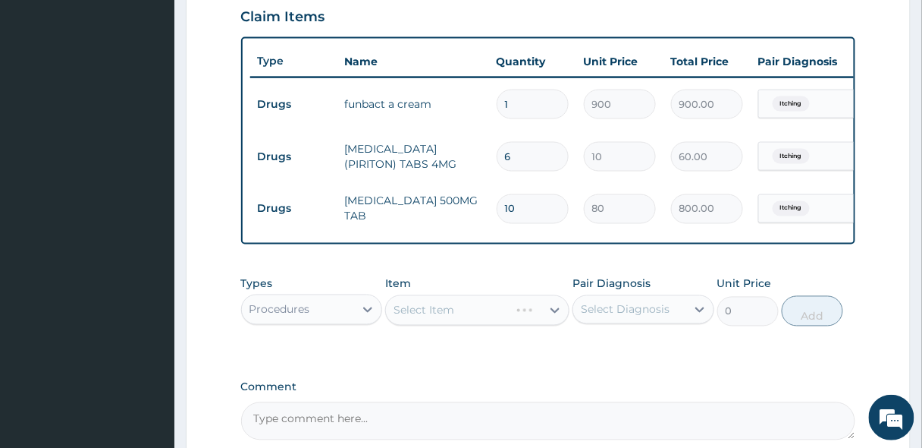
click at [493, 319] on div "Select Item" at bounding box center [477, 310] width 184 height 30
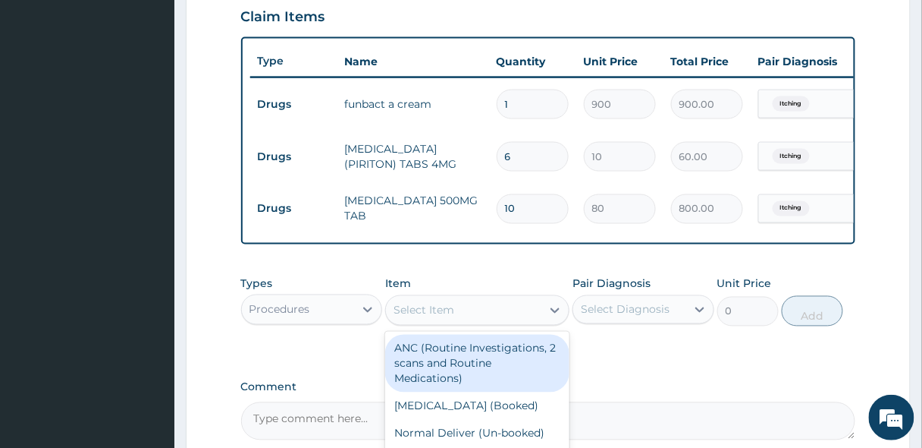
click at [493, 319] on div "Select Item" at bounding box center [463, 310] width 155 height 24
type input "GP"
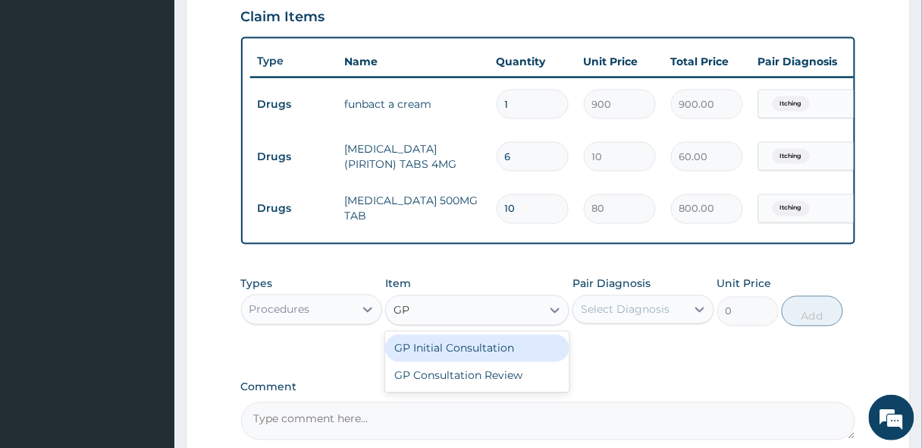
click at [444, 353] on div "GP Initial Consultation" at bounding box center [477, 348] width 184 height 27
type input "2500"
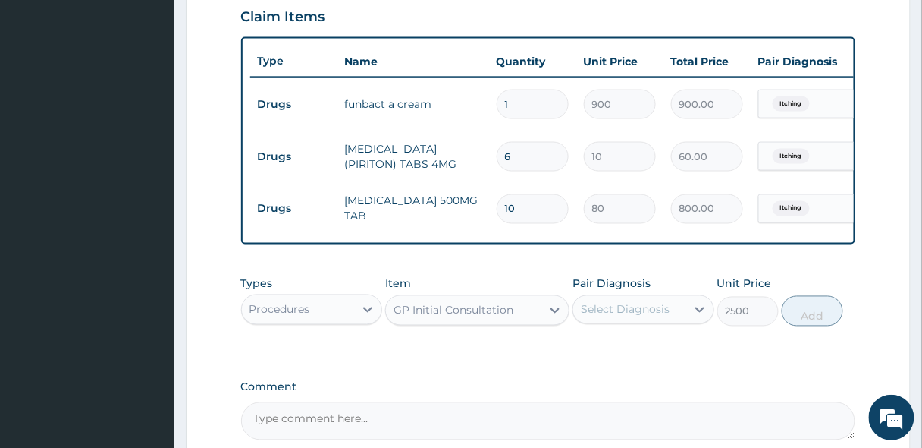
click at [659, 313] on div "Select Diagnosis" at bounding box center [625, 309] width 89 height 15
click at [649, 363] on div "Itching" at bounding box center [644, 348] width 142 height 31
checkbox input "true"
click at [821, 320] on button "Add" at bounding box center [812, 311] width 61 height 30
type input "0"
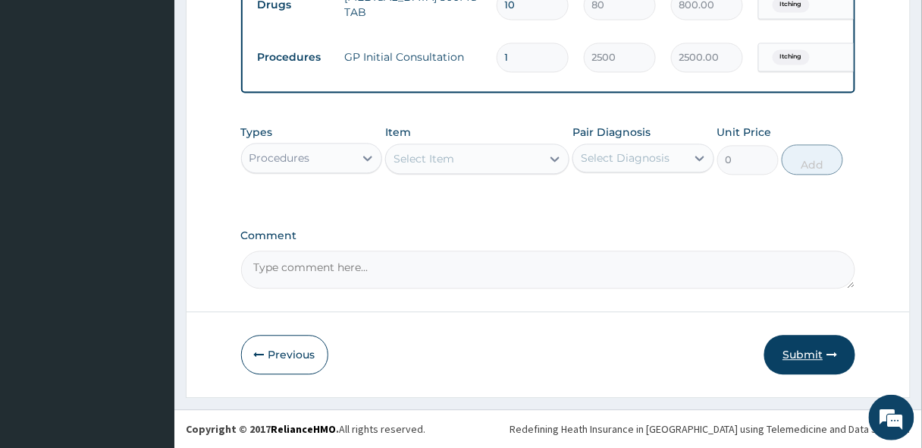
click at [814, 349] on button "Submit" at bounding box center [810, 354] width 91 height 39
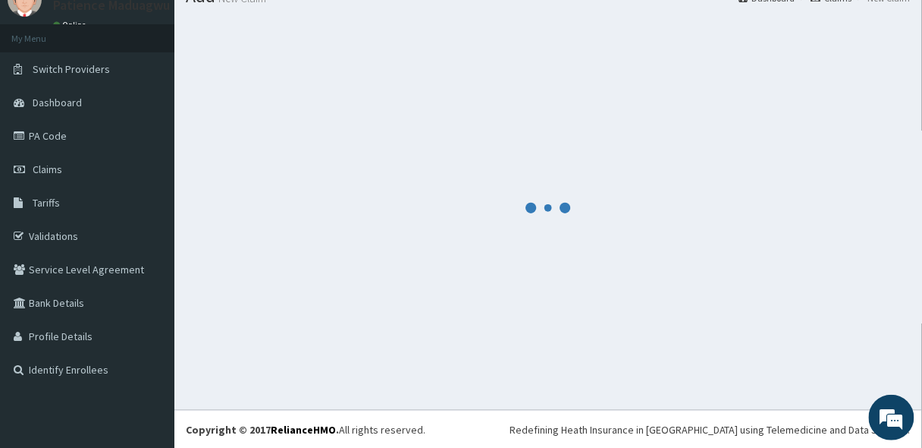
scroll to position [738, 0]
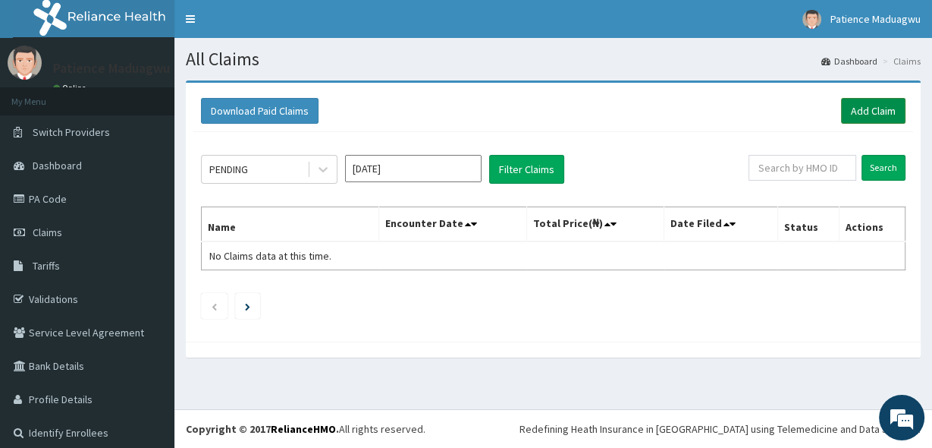
click at [865, 103] on link "Add Claim" at bounding box center [873, 111] width 64 height 26
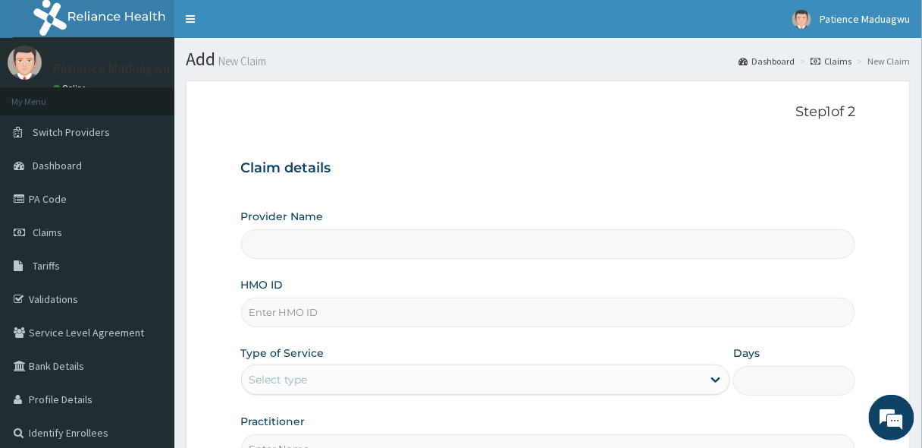
type input "[GEOGRAPHIC_DATA]"
click at [304, 316] on input "HMO ID" at bounding box center [548, 312] width 615 height 30
paste input "WF/10120/A"
type input "SWF/10120/A"
click at [311, 375] on div "Select type" at bounding box center [472, 379] width 461 height 24
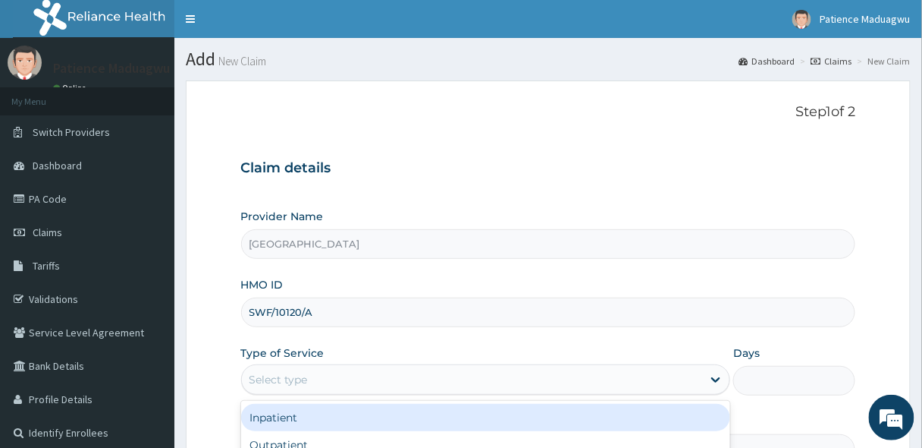
scroll to position [121, 0]
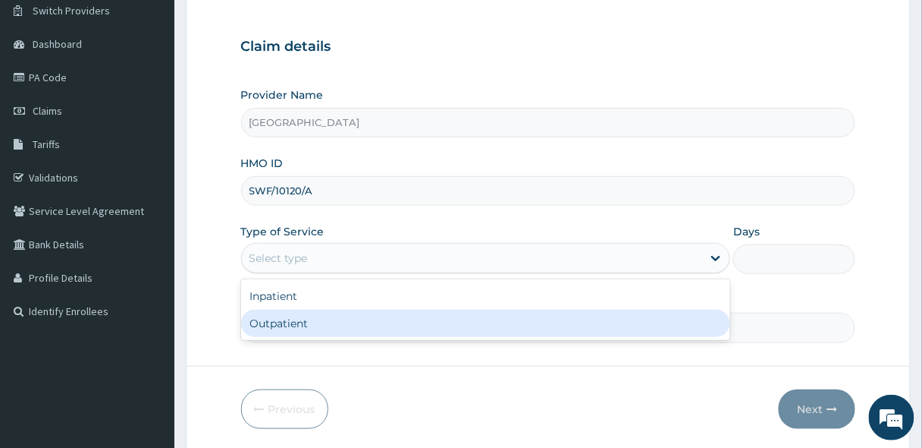
click at [331, 325] on div "Outpatient" at bounding box center [486, 322] width 490 height 27
type input "1"
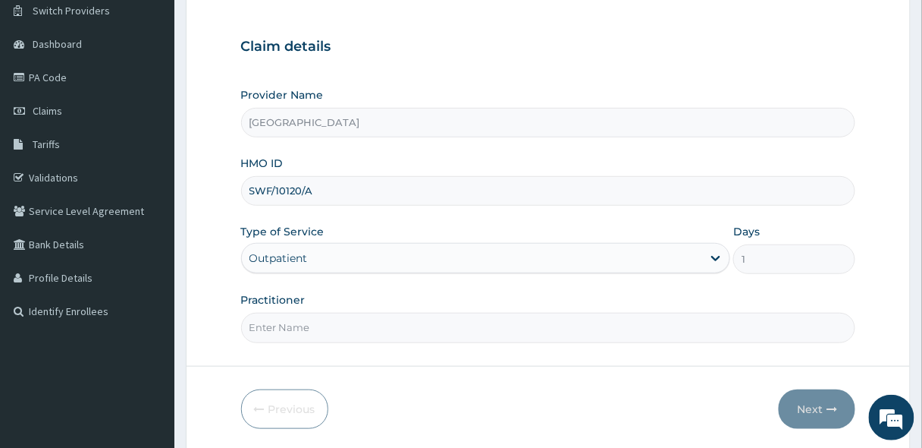
click at [288, 319] on input "Practitioner" at bounding box center [548, 328] width 615 height 30
type input "[PERSON_NAME]"
click at [800, 408] on button "Next" at bounding box center [817, 408] width 77 height 39
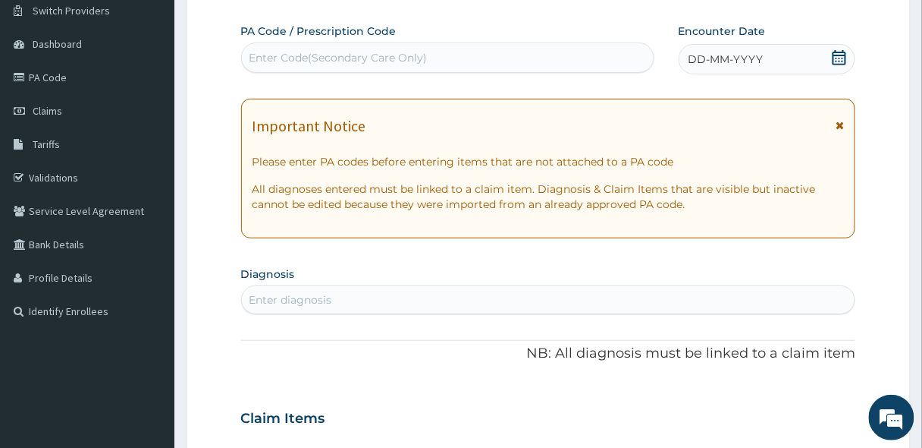
click at [429, 57] on div "Enter Code(Secondary Care Only)" at bounding box center [448, 58] width 412 height 24
paste input "PA/01A8C4"
type input "PA/01A8C4"
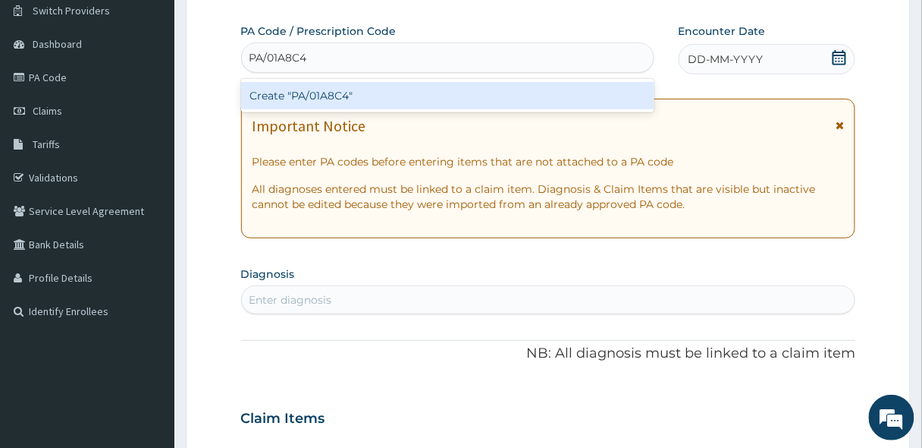
click at [419, 96] on div "Create "PA/01A8C4"" at bounding box center [447, 95] width 413 height 27
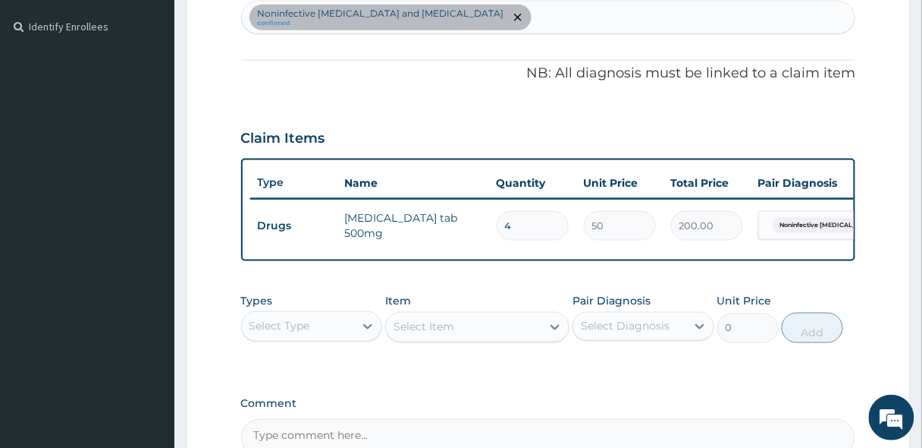
scroll to position [527, 0]
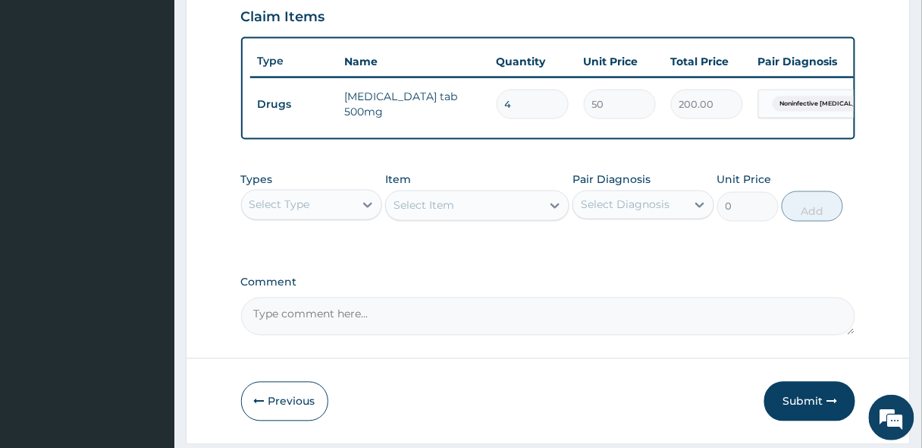
click at [345, 207] on div "Select Type" at bounding box center [298, 205] width 113 height 24
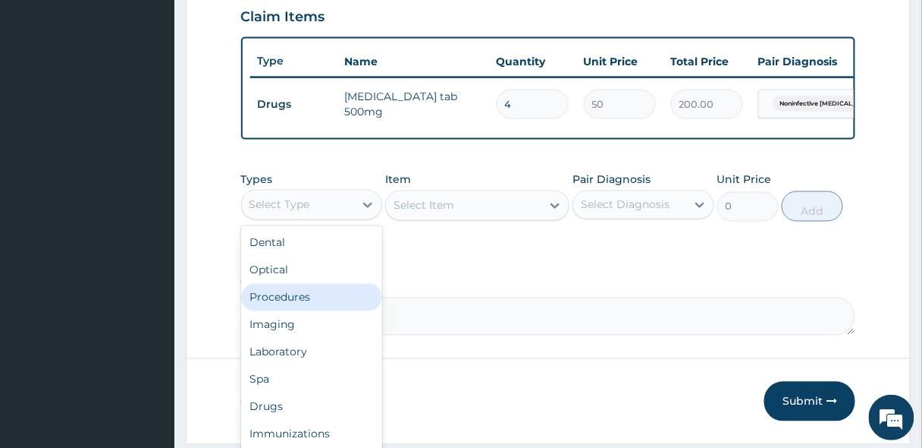
click at [297, 311] on div "Procedures" at bounding box center [312, 297] width 142 height 27
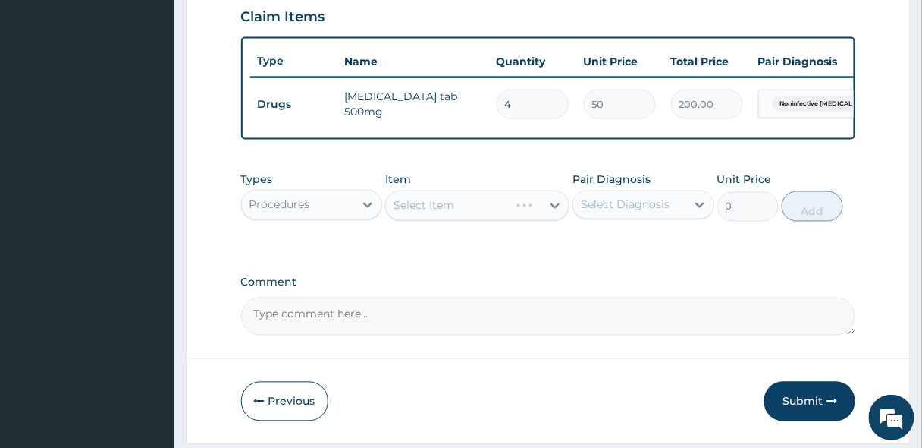
click at [473, 215] on div "Select Item" at bounding box center [477, 205] width 184 height 30
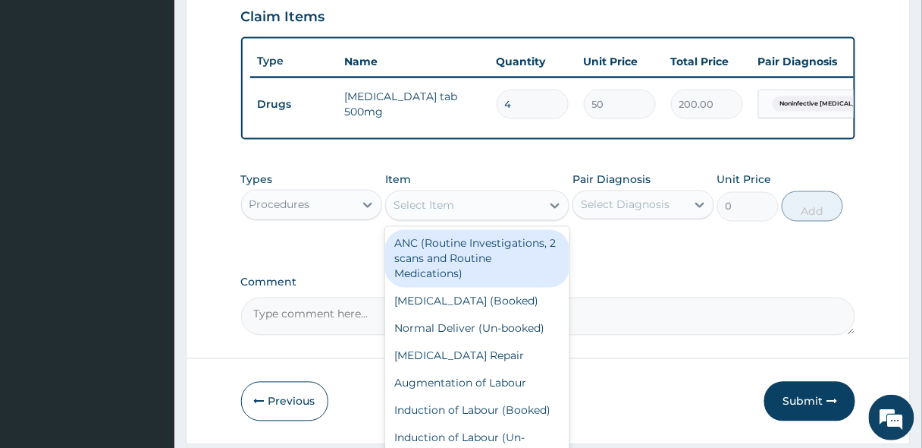
click at [449, 208] on div "Select Item" at bounding box center [424, 205] width 61 height 15
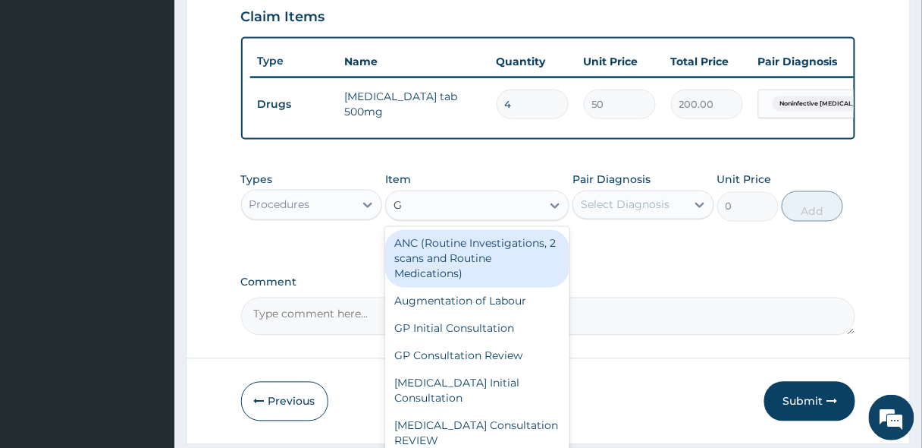
type input "GP"
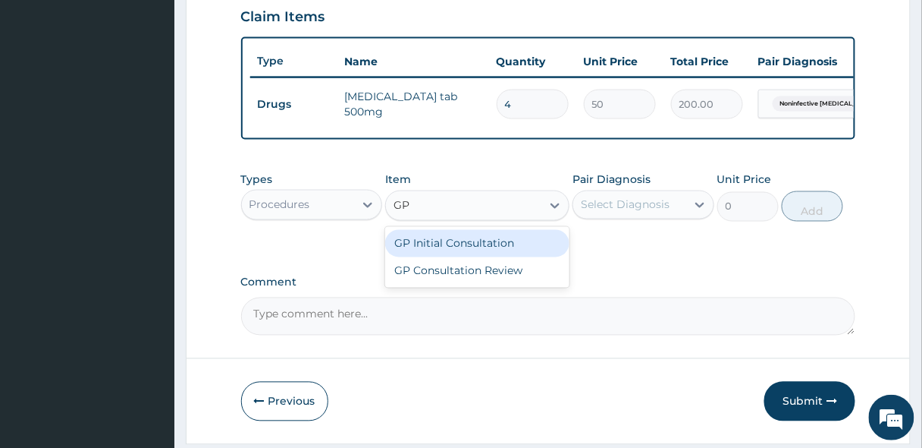
click at [441, 256] on div "GP Initial Consultation" at bounding box center [477, 243] width 184 height 27
type input "2500"
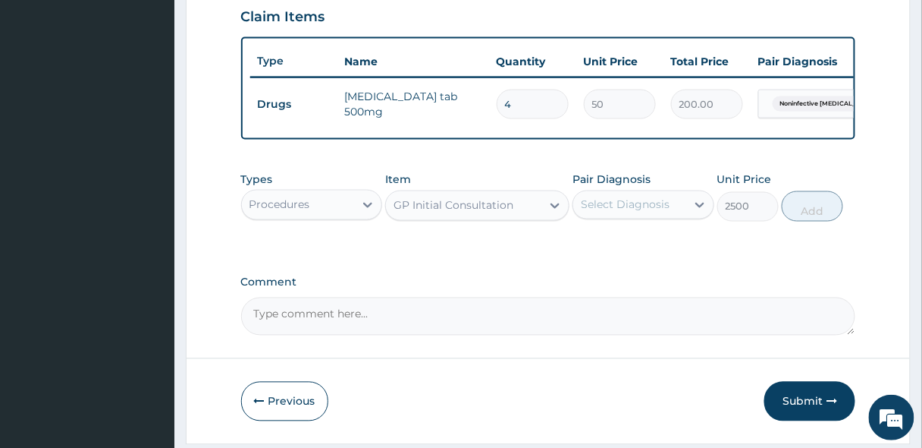
click at [622, 212] on div "Select Diagnosis" at bounding box center [625, 204] width 89 height 15
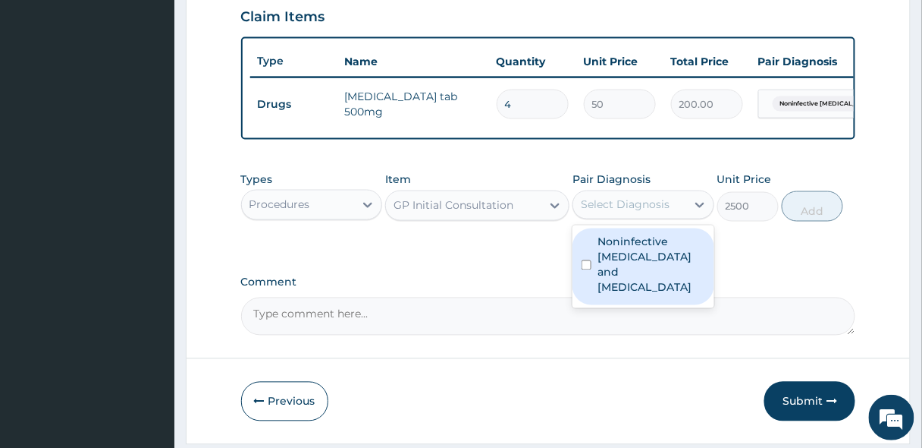
click at [620, 255] on label "Noninfective enteritis and colitis" at bounding box center [652, 264] width 108 height 61
checkbox input "true"
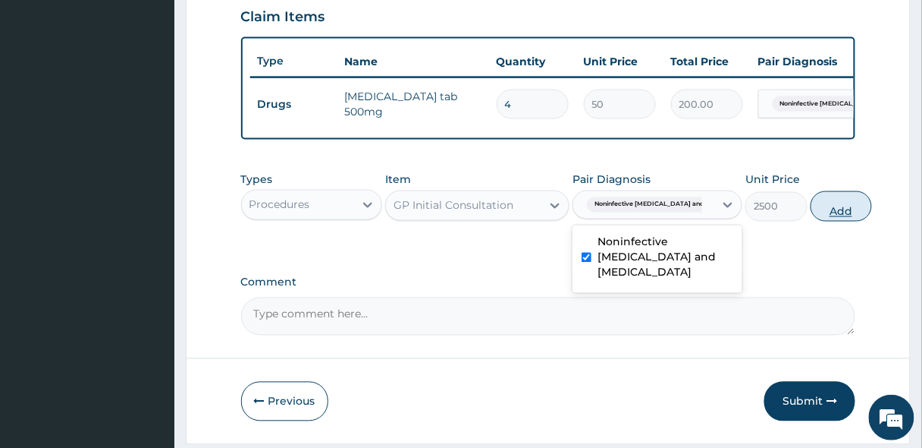
click at [812, 209] on button "Add" at bounding box center [841, 206] width 61 height 30
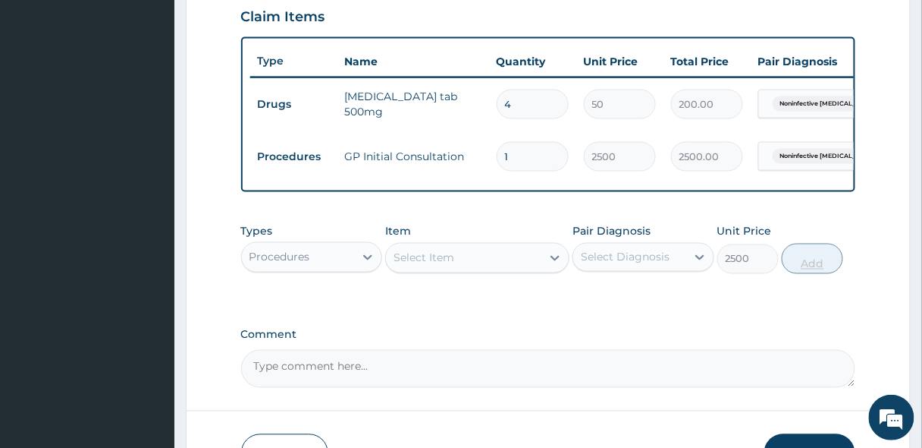
type input "0"
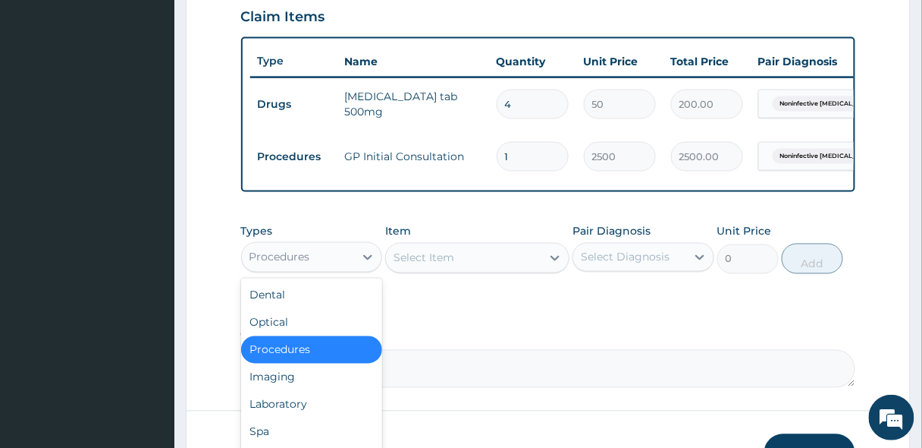
click at [300, 265] on div "Procedures" at bounding box center [280, 257] width 61 height 15
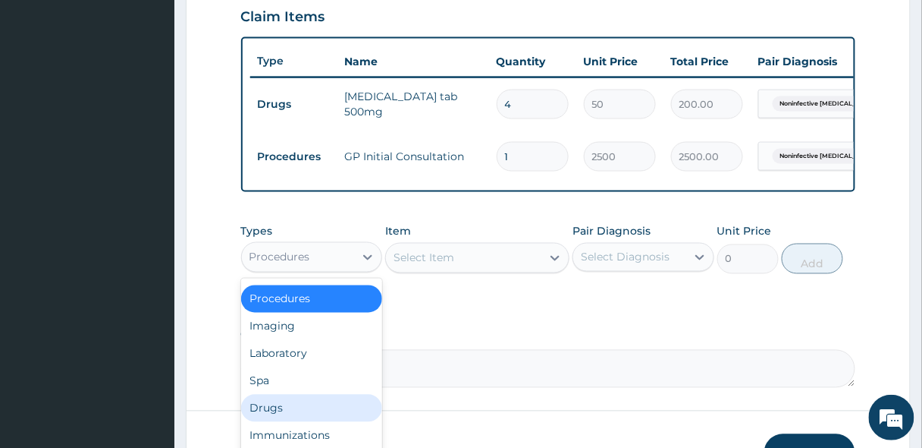
click at [276, 416] on div "Drugs" at bounding box center [312, 407] width 142 height 27
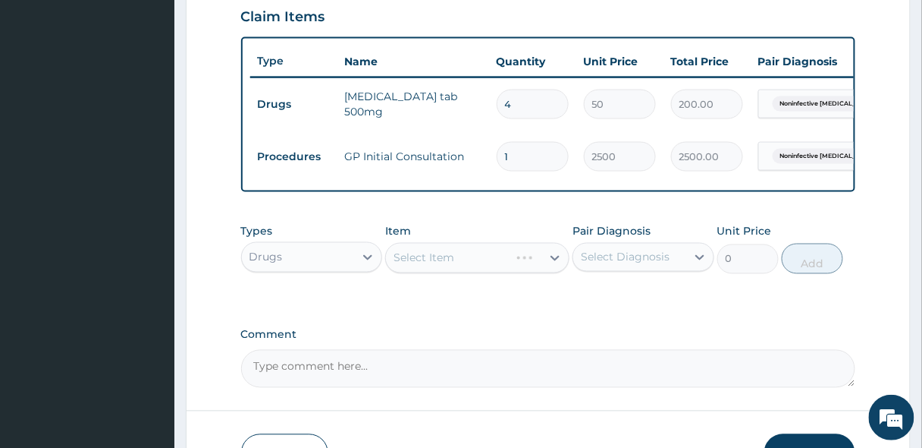
click at [461, 268] on div "Select Item" at bounding box center [477, 258] width 184 height 30
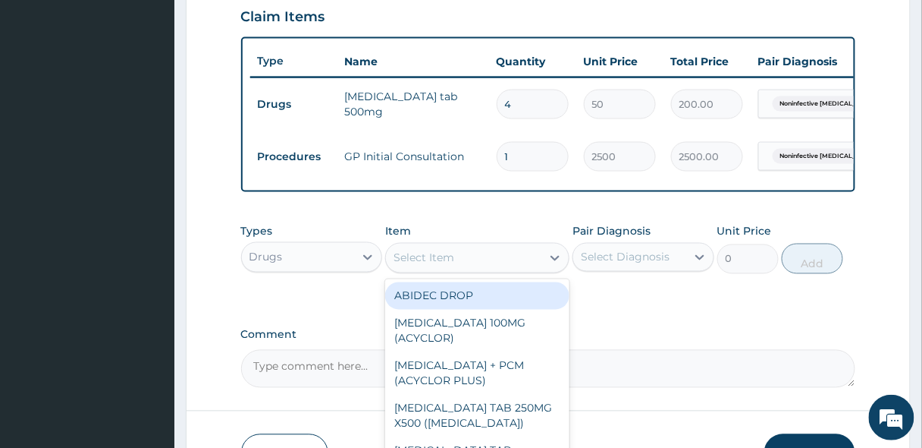
click at [429, 270] on div "Select Item" at bounding box center [463, 258] width 155 height 24
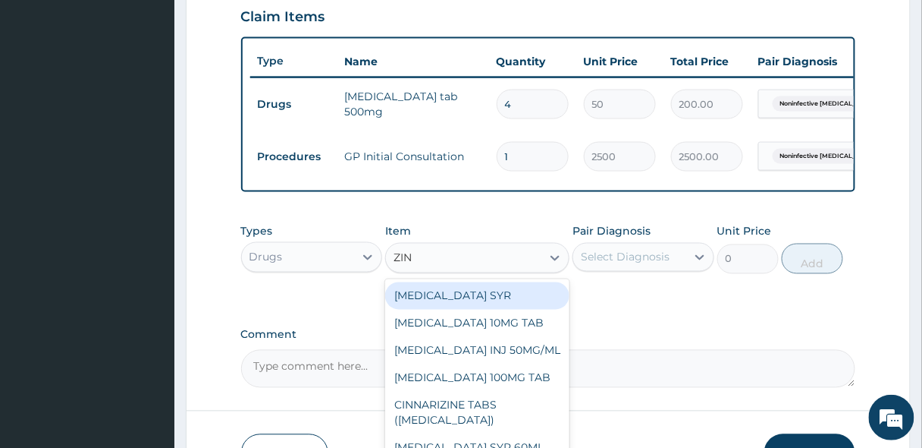
type input "ZINC"
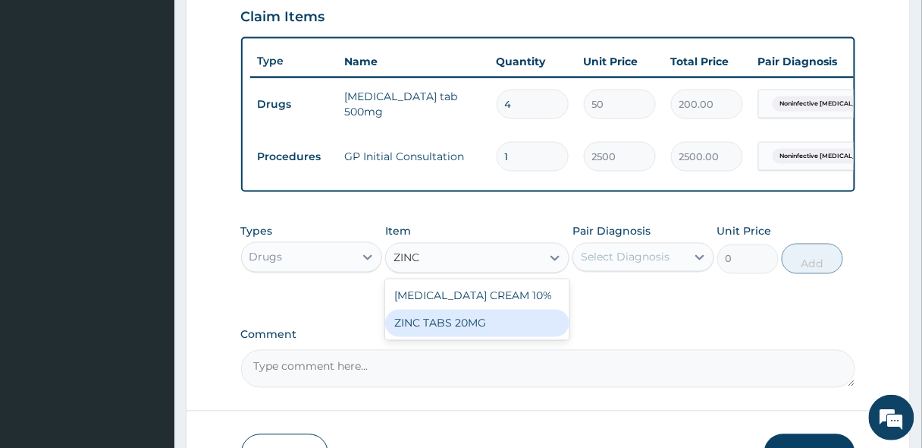
click at [431, 325] on div "ZINC TABS 20MG" at bounding box center [477, 322] width 184 height 27
type input "20"
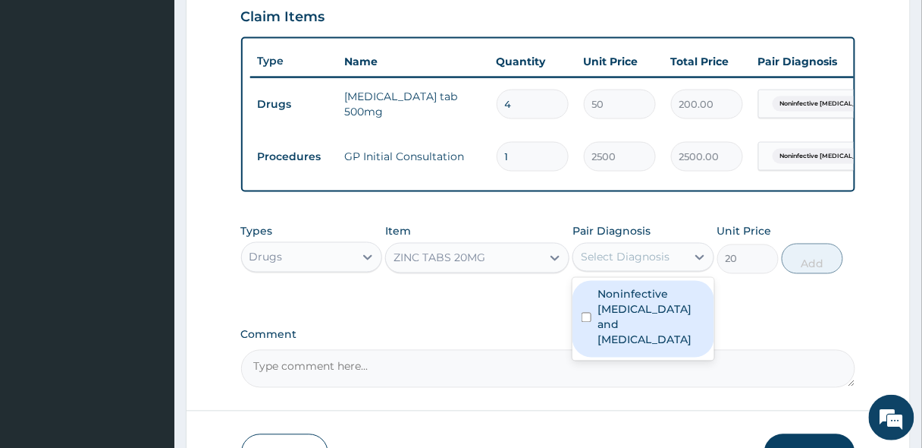
click at [602, 269] on div "Select Diagnosis" at bounding box center [629, 257] width 113 height 24
click at [597, 313] on div "Noninfective enteritis and colitis" at bounding box center [644, 319] width 142 height 77
checkbox input "true"
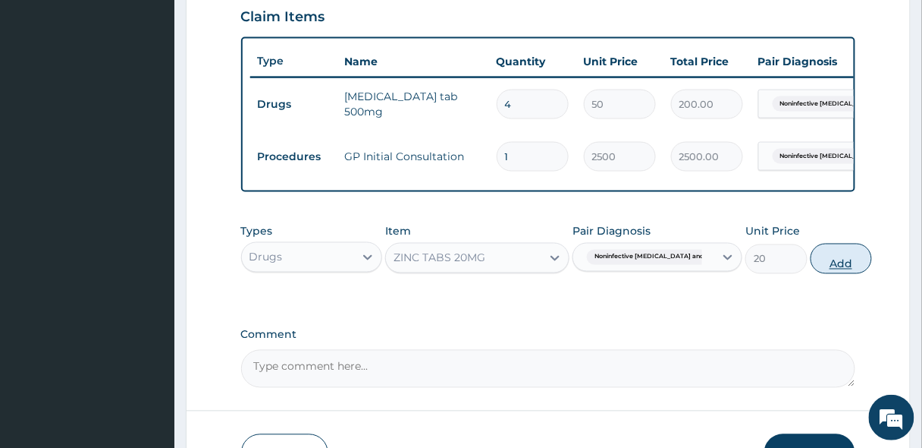
click at [811, 271] on button "Add" at bounding box center [841, 258] width 61 height 30
type input "0"
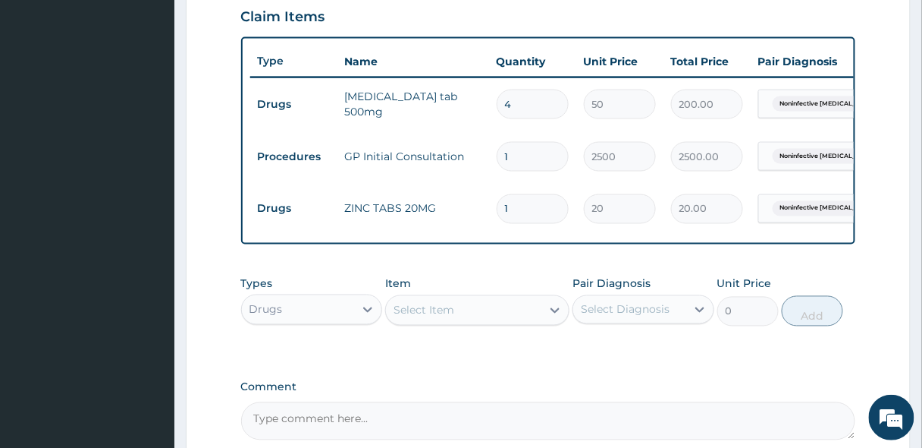
type input "0.00"
type input "5"
type input "100.00"
type input "5"
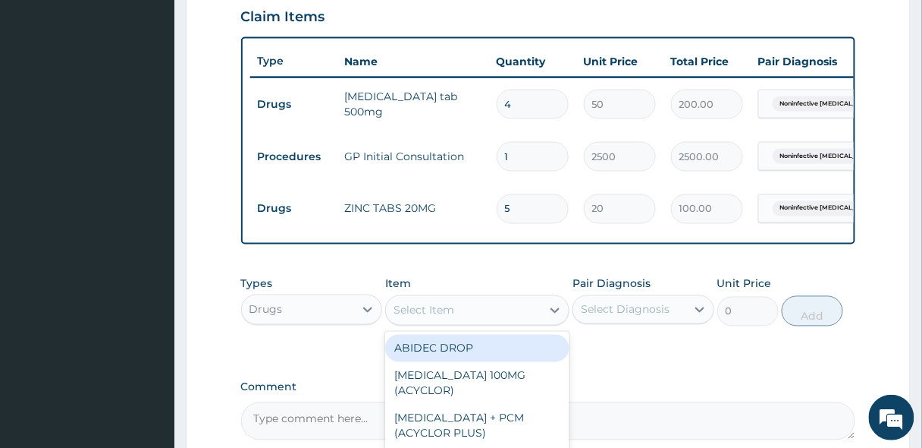
click at [421, 318] on div "Select Item" at bounding box center [424, 310] width 61 height 15
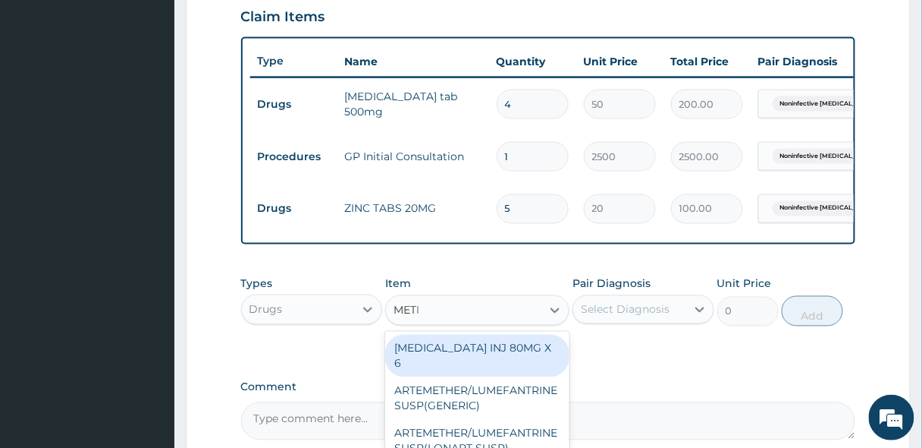
type input "METRO"
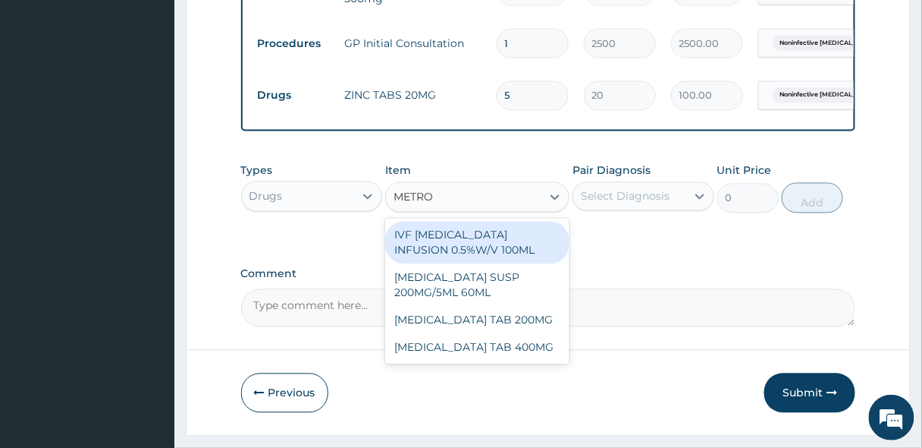
scroll to position [649, 0]
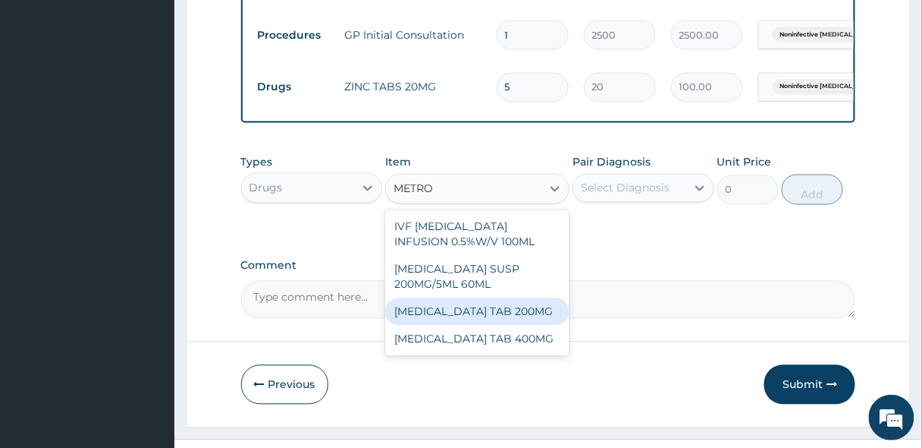
click at [466, 324] on div "[MEDICAL_DATA] TAB 200MG" at bounding box center [477, 311] width 184 height 27
type input "10"
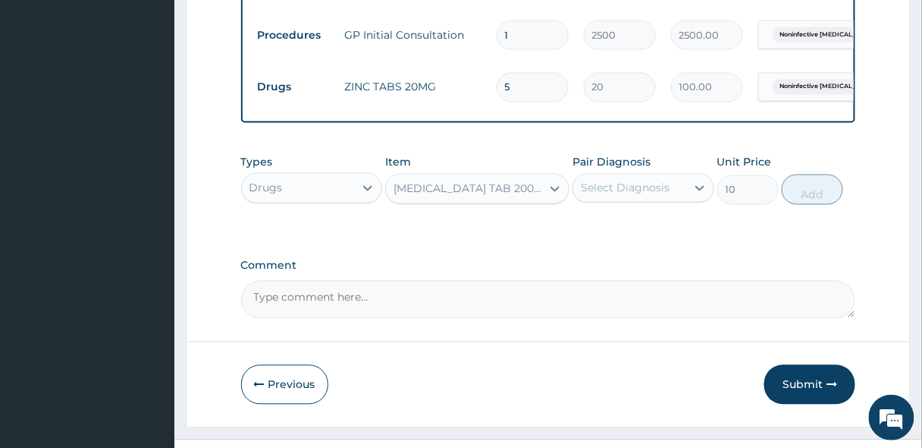
click at [633, 191] on div "Select Diagnosis" at bounding box center [625, 188] width 89 height 15
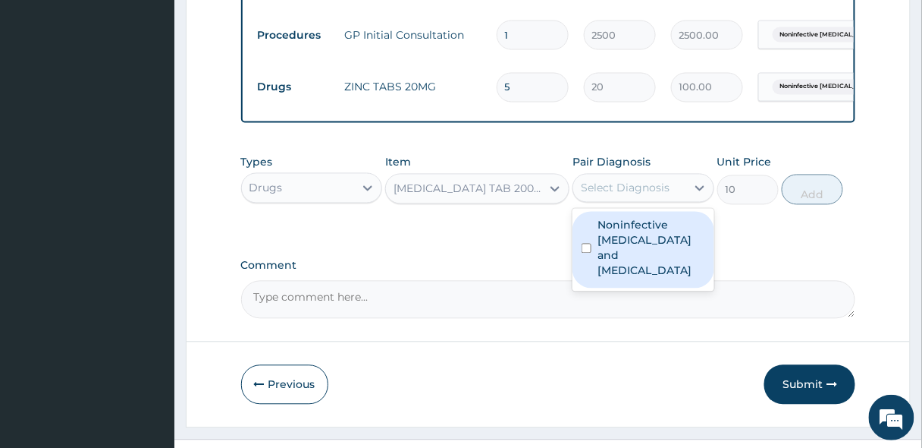
click at [635, 239] on label "Noninfective enteritis and colitis" at bounding box center [652, 248] width 108 height 61
checkbox input "true"
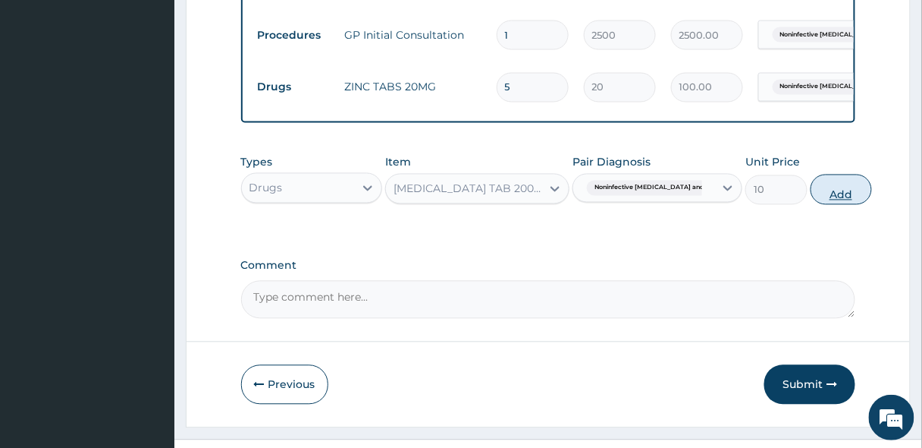
click at [811, 200] on button "Add" at bounding box center [841, 189] width 61 height 30
type input "0"
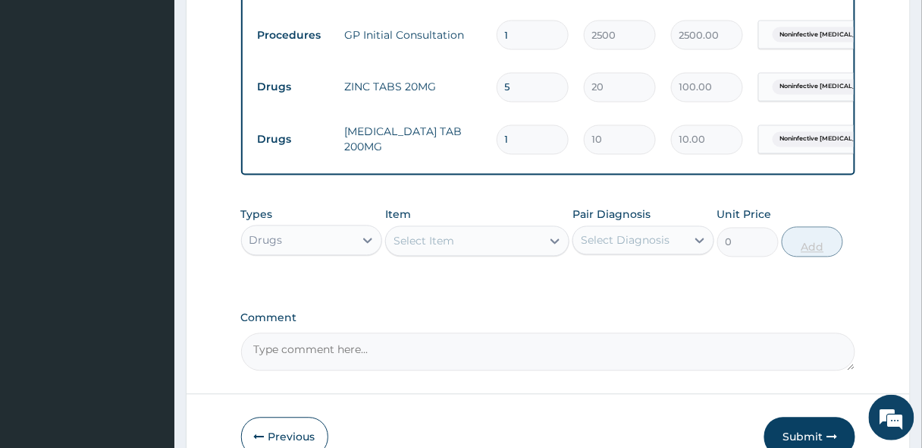
type input "0.00"
type input "3"
type input "30.00"
type input "30"
type input "300.00"
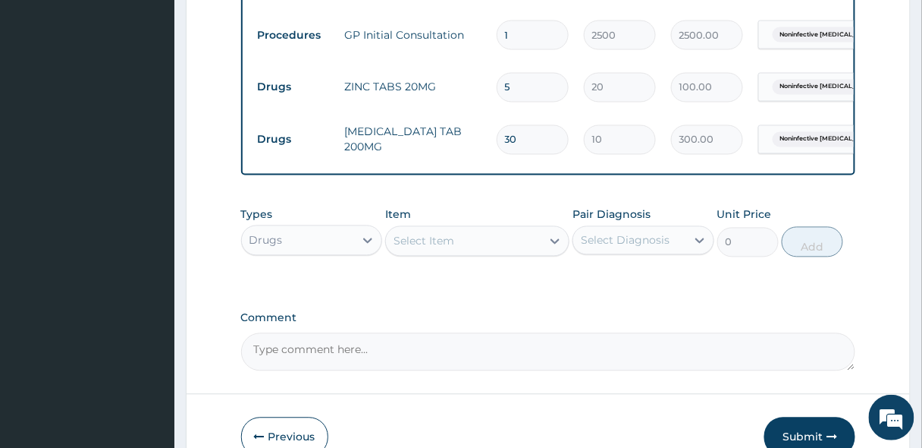
type input "30"
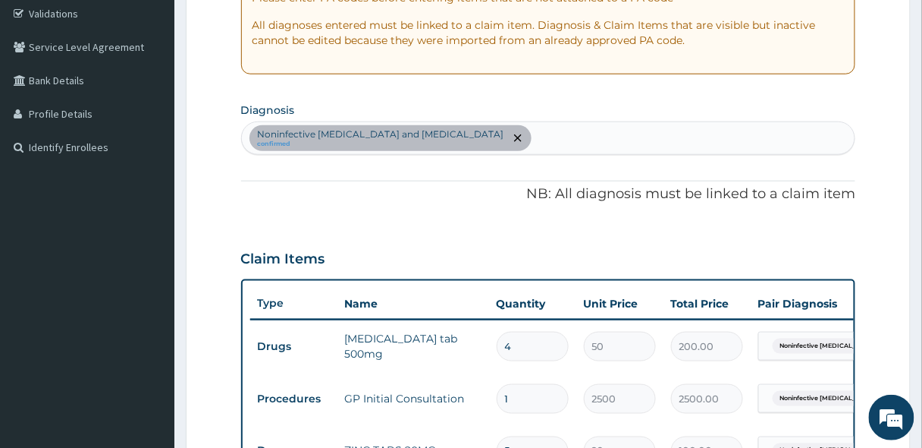
scroll to position [284, 0]
click at [454, 147] on div "Noninfective enteritis and colitis confirmed" at bounding box center [549, 139] width 614 height 32
type input "MALAR"
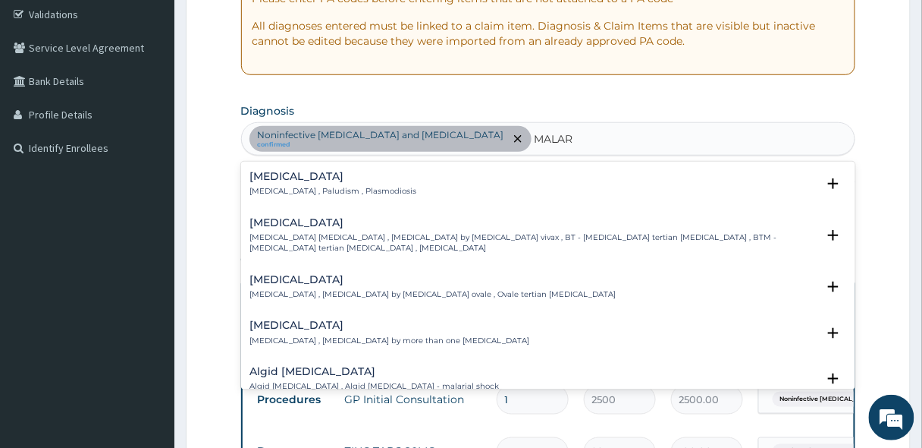
click at [328, 178] on h4 "Malaria" at bounding box center [333, 176] width 167 height 11
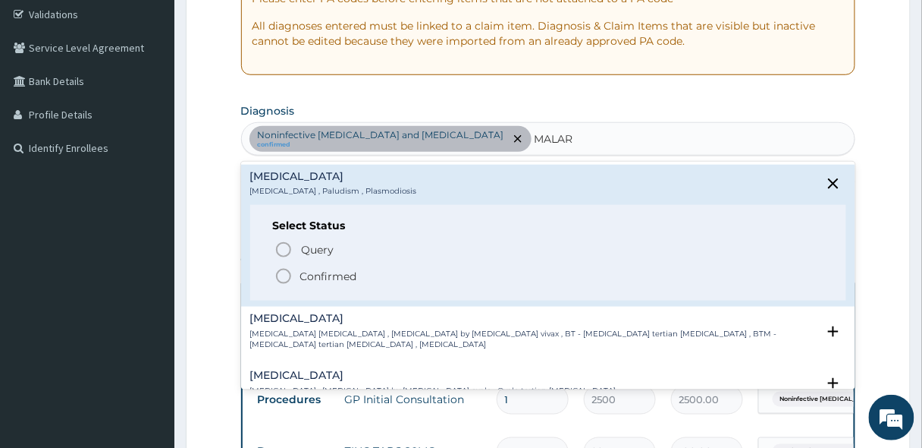
click at [288, 271] on circle "status option filled" at bounding box center [284, 276] width 14 height 14
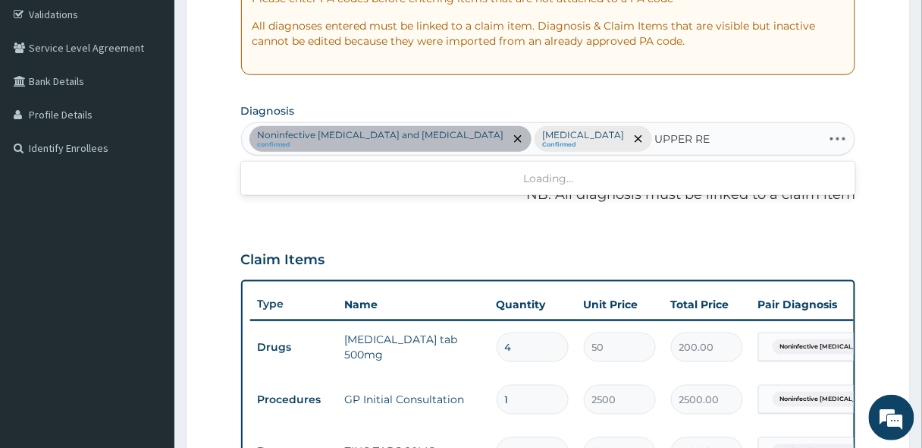
type input "UPPER RES"
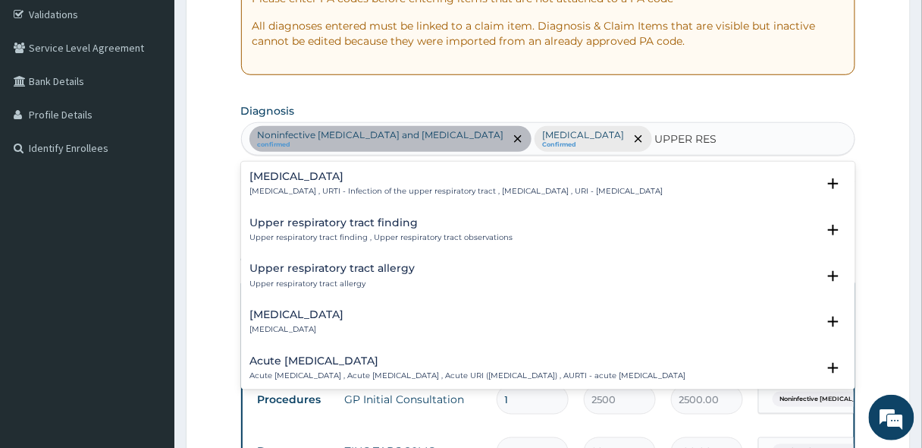
click at [273, 177] on h4 "[MEDICAL_DATA]" at bounding box center [456, 176] width 413 height 11
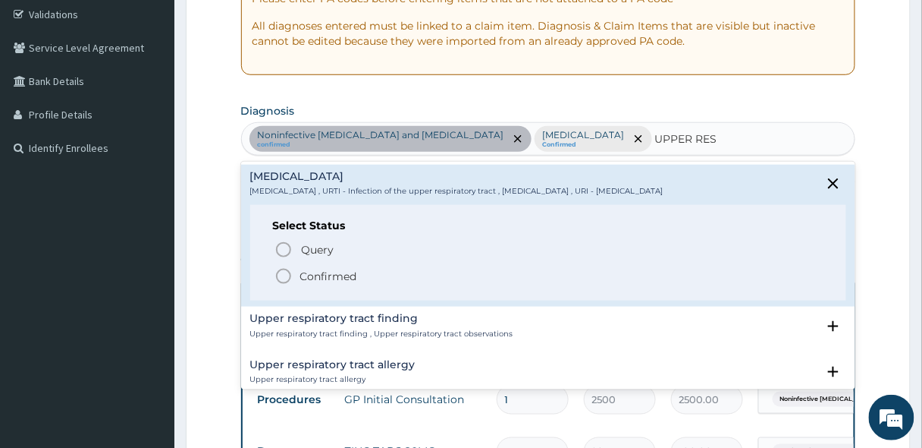
click at [284, 270] on icon "status option filled" at bounding box center [284, 276] width 18 height 18
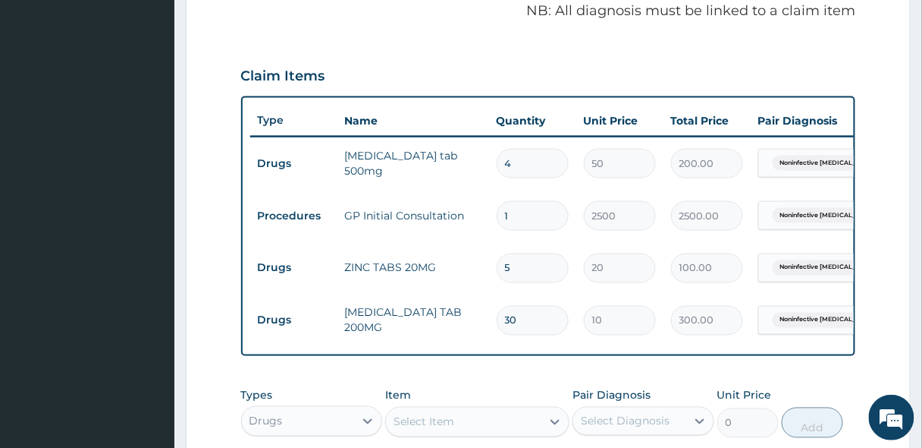
scroll to position [527, 0]
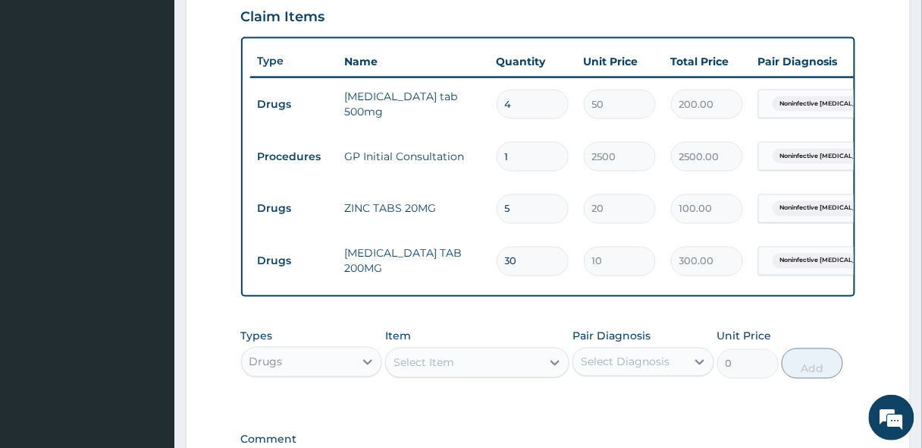
click at [422, 370] on div "Select Item" at bounding box center [424, 362] width 61 height 15
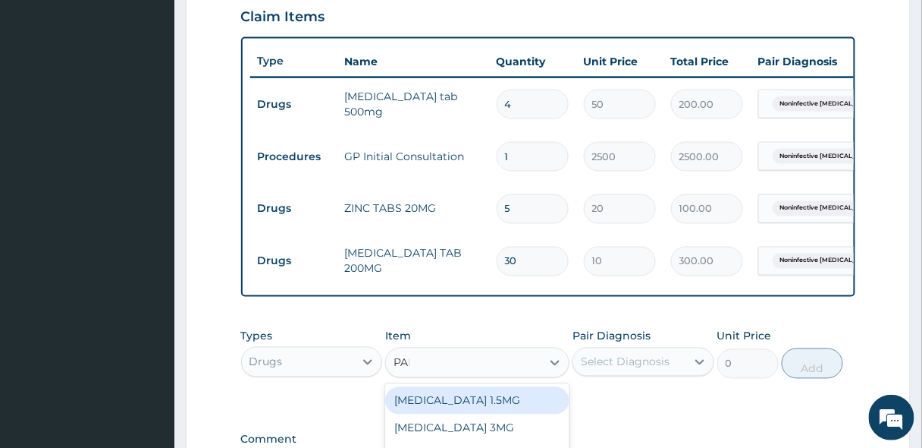
type input "PARA"
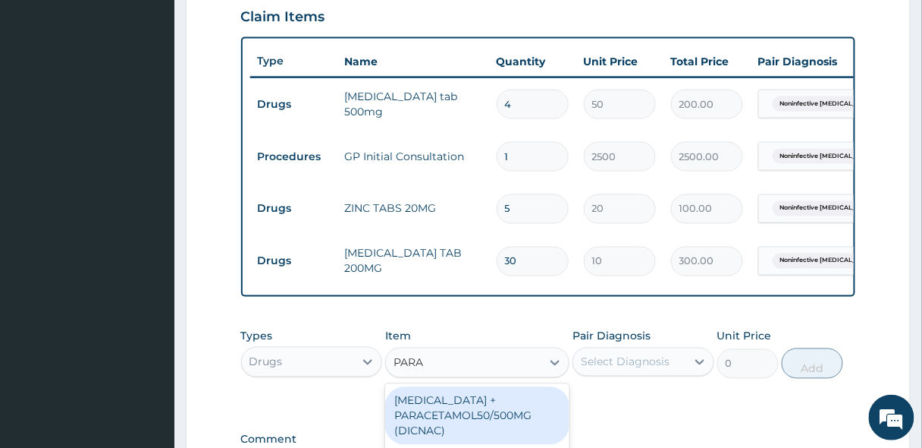
scroll to position [649, 0]
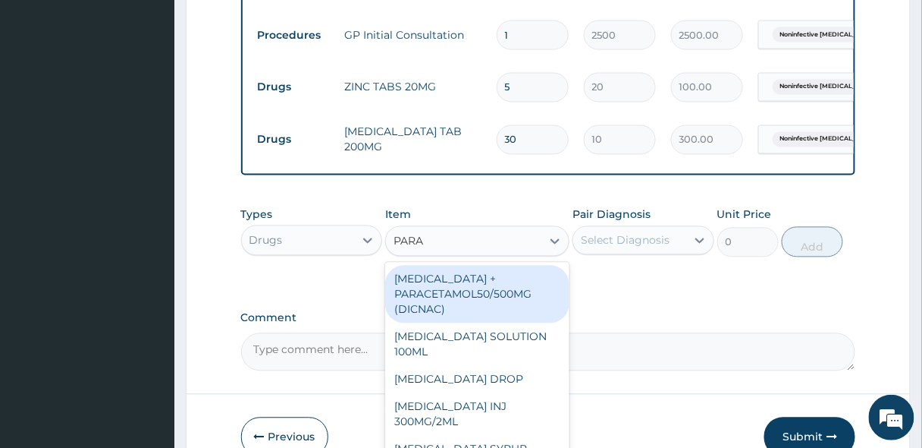
click at [438, 313] on div "[MEDICAL_DATA] + PARACETAMOL50/500MG (DICNAC)" at bounding box center [477, 294] width 184 height 58
type input "40"
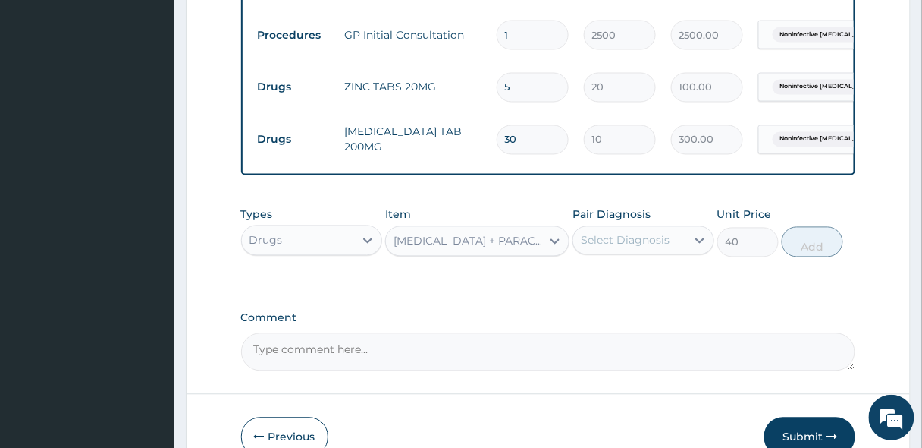
click at [618, 248] on div "Select Diagnosis" at bounding box center [625, 240] width 89 height 15
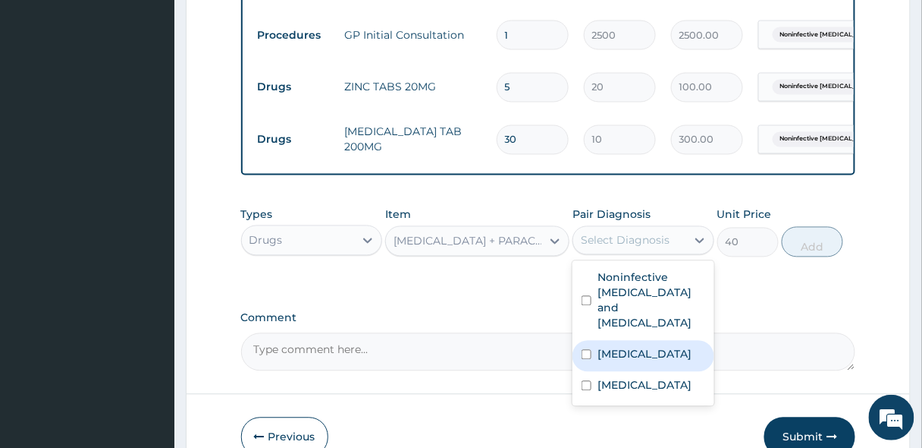
click at [604, 347] on label "[MEDICAL_DATA]" at bounding box center [645, 354] width 94 height 15
checkbox input "true"
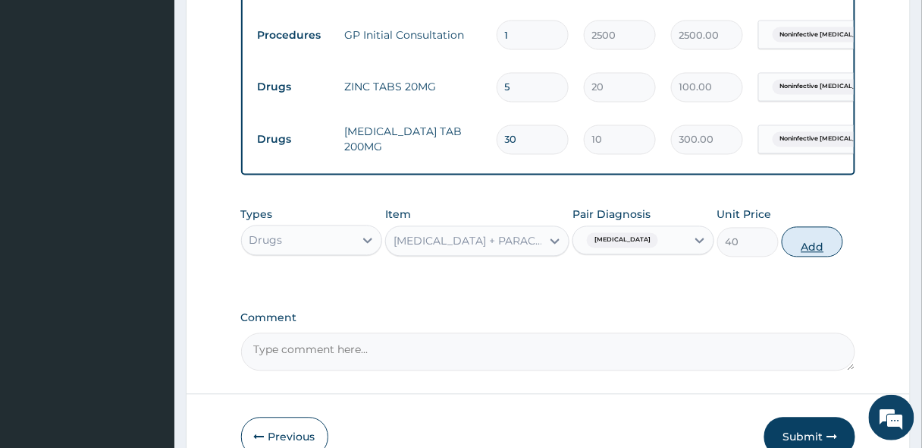
click at [821, 257] on button "Add" at bounding box center [812, 242] width 61 height 30
type input "0"
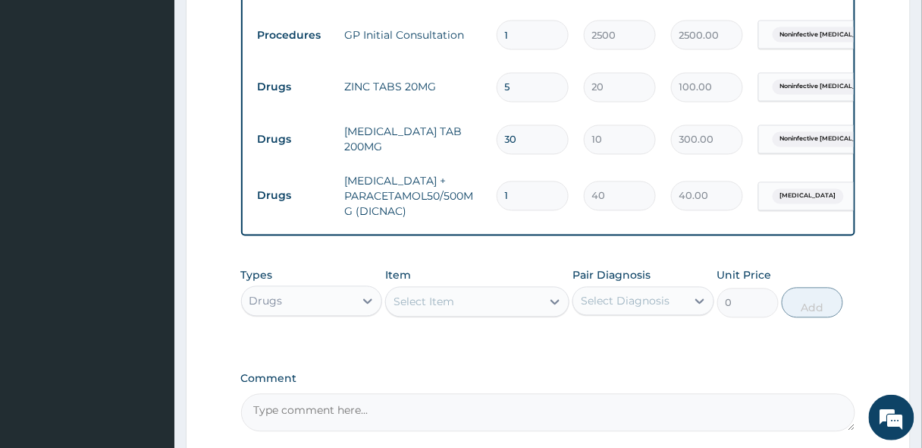
type input "18"
type input "720.00"
type input "18"
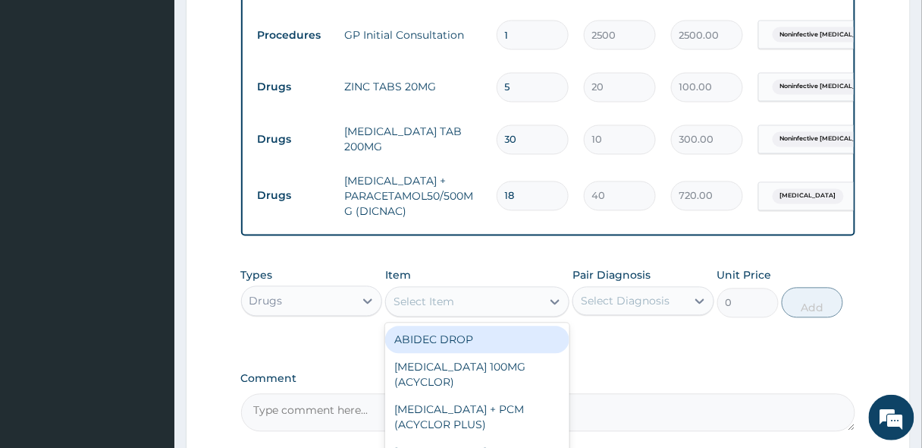
click at [431, 303] on div "Select Item" at bounding box center [424, 301] width 61 height 15
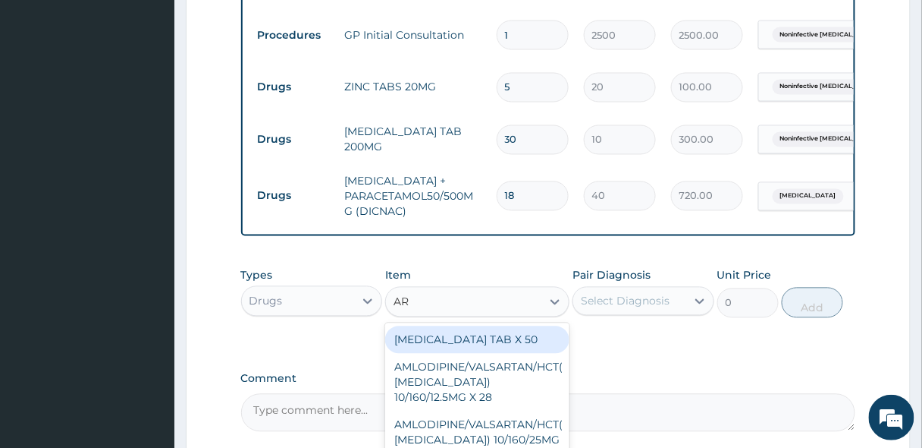
type input "ART"
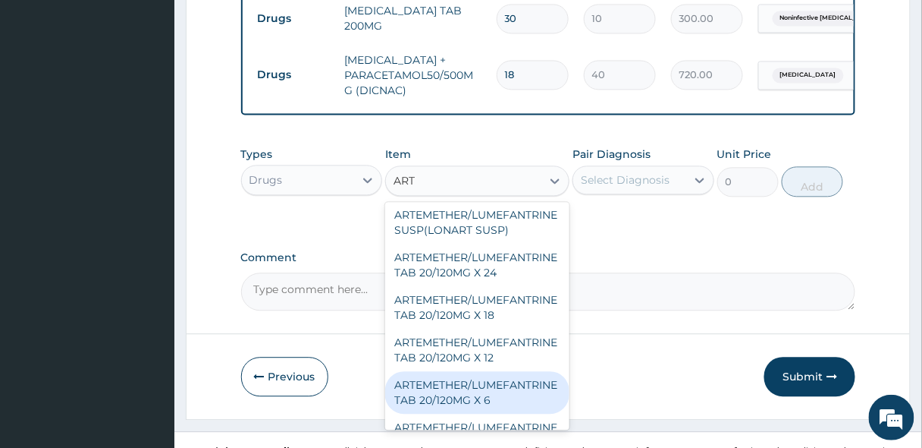
scroll to position [425, 0]
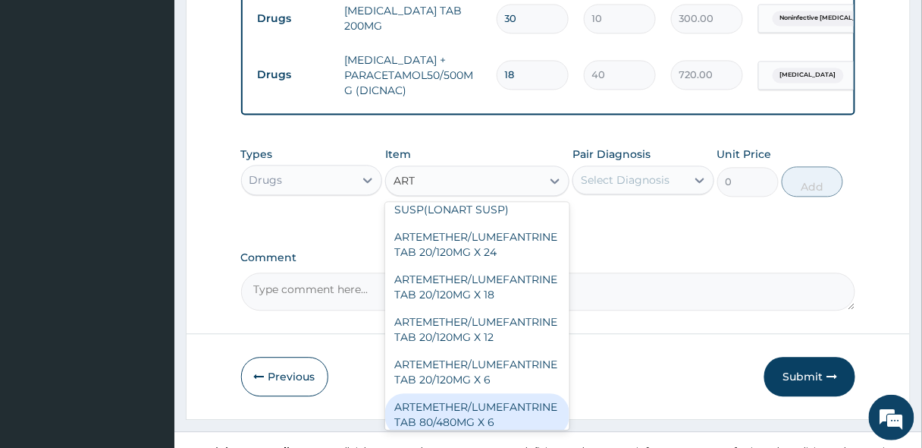
click at [466, 393] on div "ARTEMETHER/LUMEFANTRINE TAB 80/480MG X 6" at bounding box center [477, 414] width 184 height 42
type input "700"
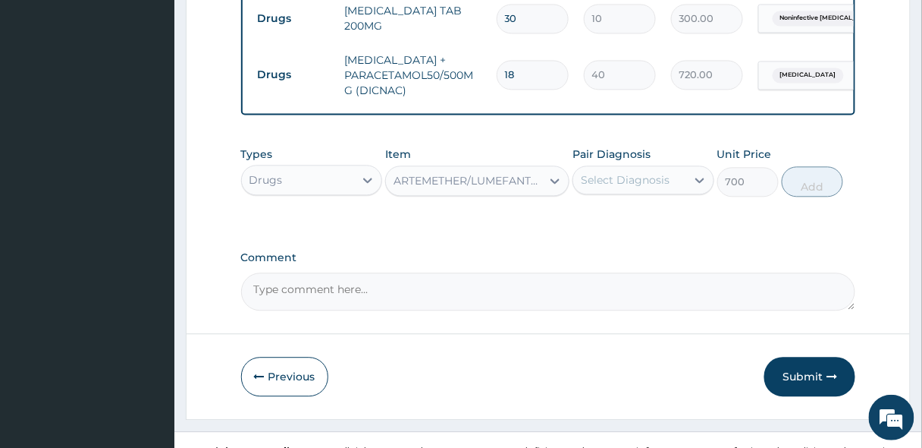
click at [615, 185] on div "Select Diagnosis" at bounding box center [625, 179] width 89 height 15
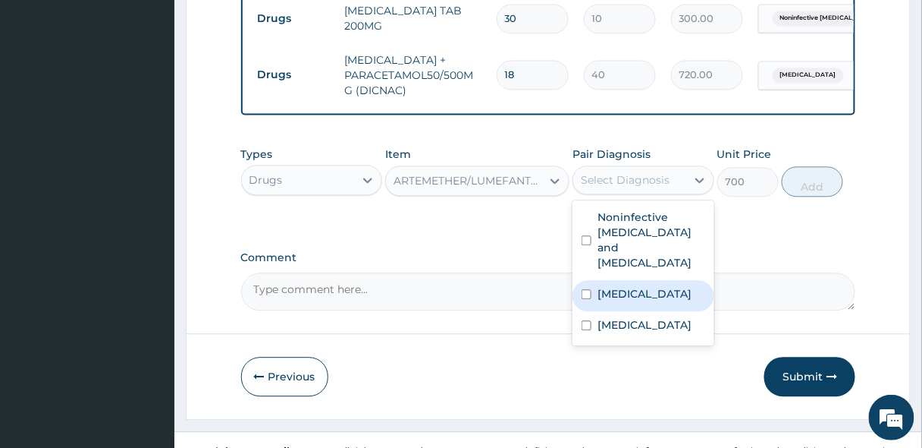
click at [607, 286] on label "[MEDICAL_DATA]" at bounding box center [645, 293] width 94 height 15
checkbox input "true"
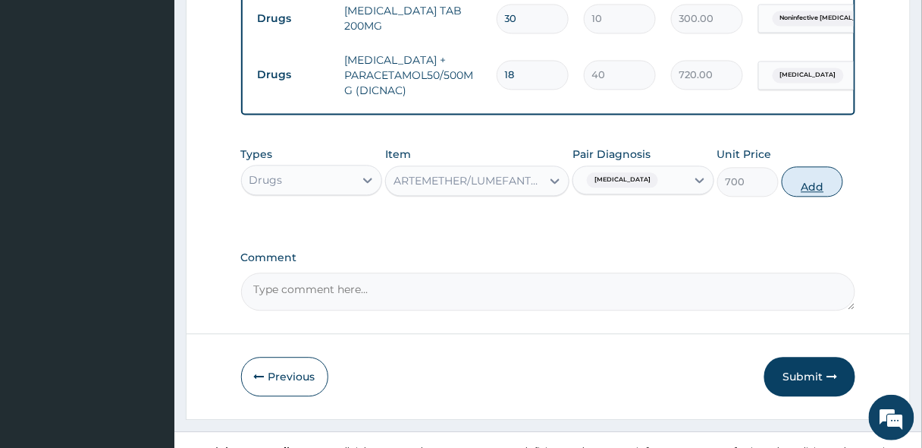
click at [819, 184] on button "Add" at bounding box center [812, 181] width 61 height 30
type input "0"
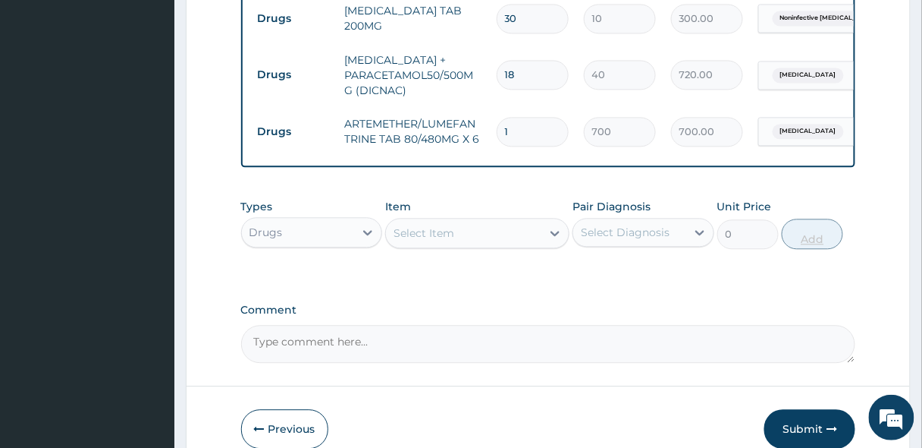
type input "0.00"
type input "6"
type input "4200.00"
type input "6"
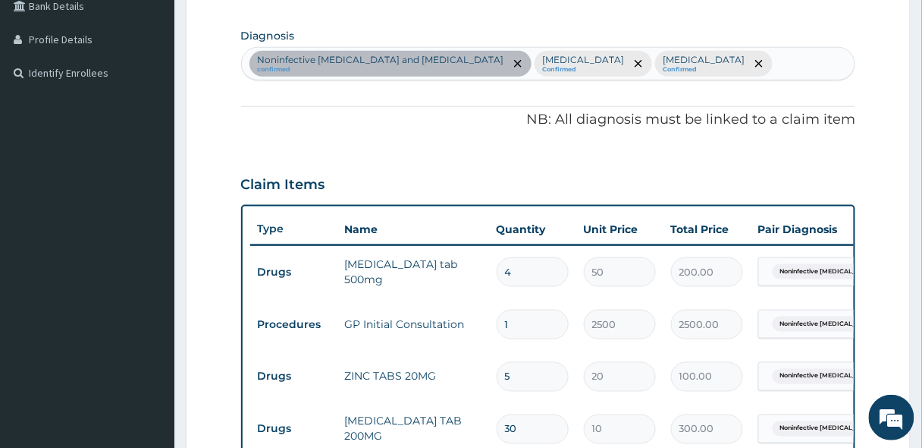
scroll to position [345, 0]
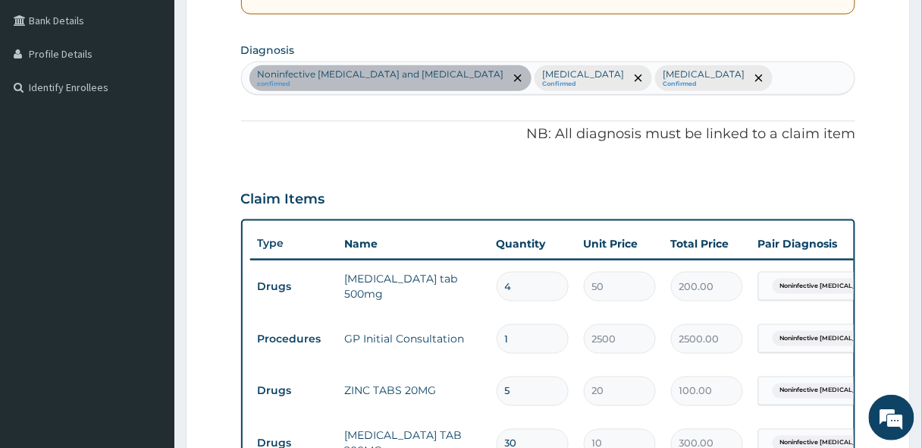
click at [704, 70] on div "Noninfective enteritis and colitis confirmed Malaria Confirmed Upper respirator…" at bounding box center [549, 78] width 614 height 32
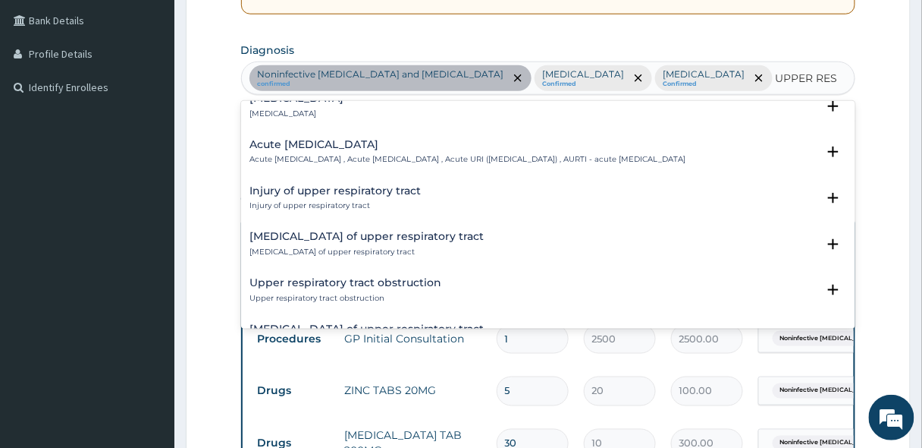
scroll to position [121, 0]
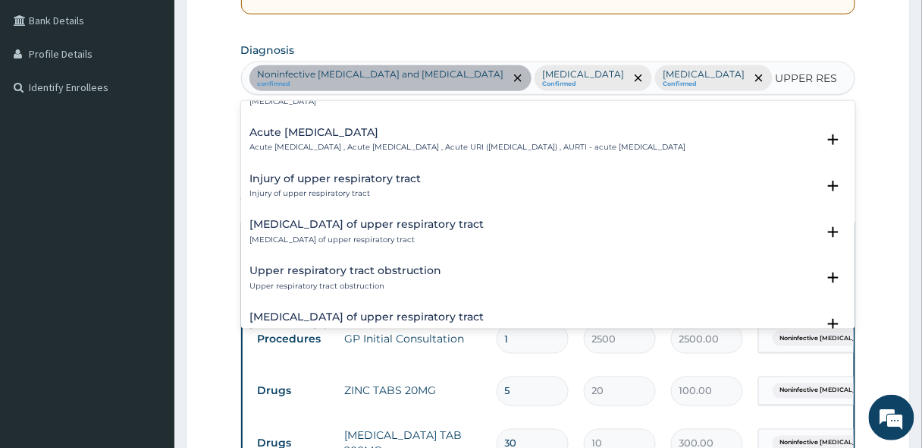
type input "UPPER RESP"
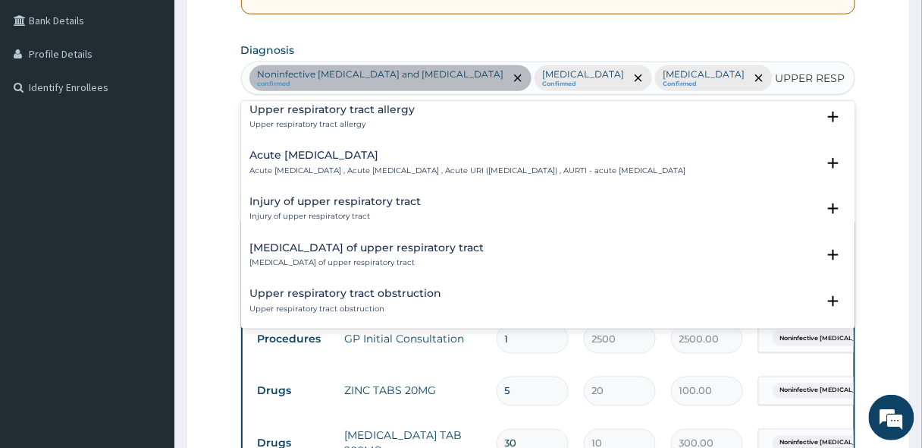
scroll to position [0, 0]
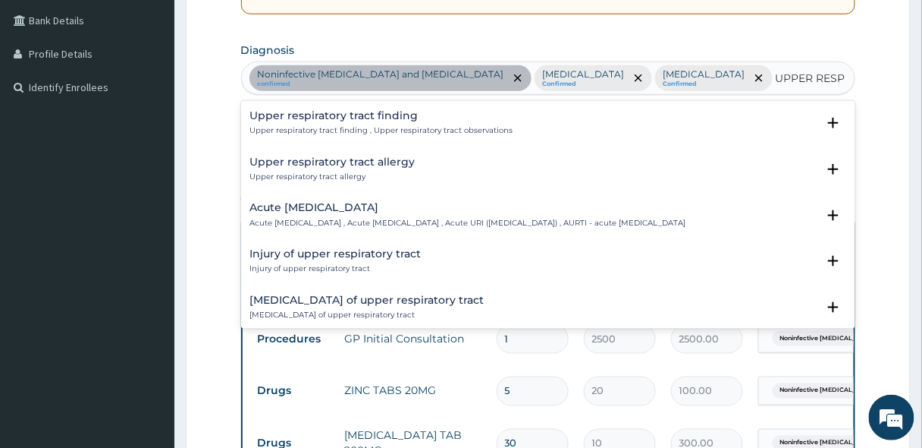
click at [341, 212] on h4 "Acute [MEDICAL_DATA]" at bounding box center [468, 207] width 436 height 11
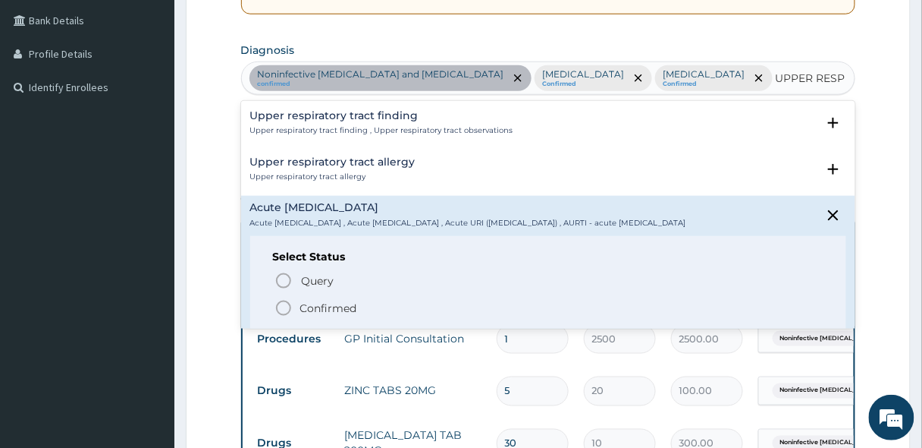
click at [300, 316] on p "Confirmed" at bounding box center [328, 307] width 57 height 15
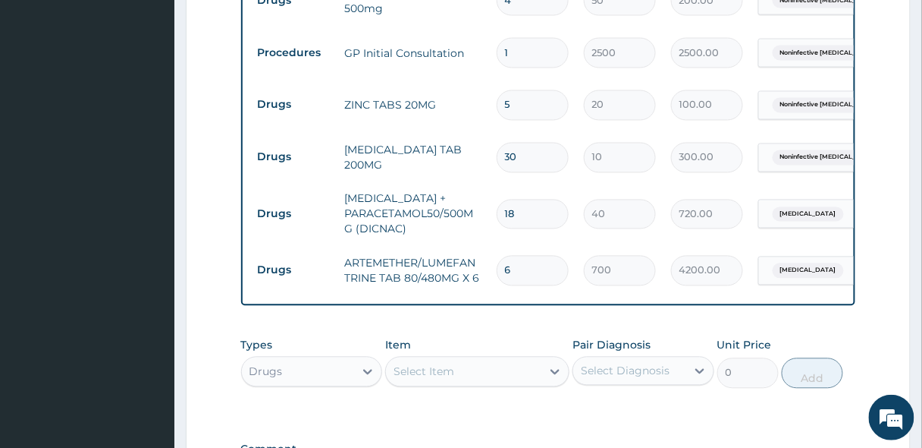
scroll to position [770, 0]
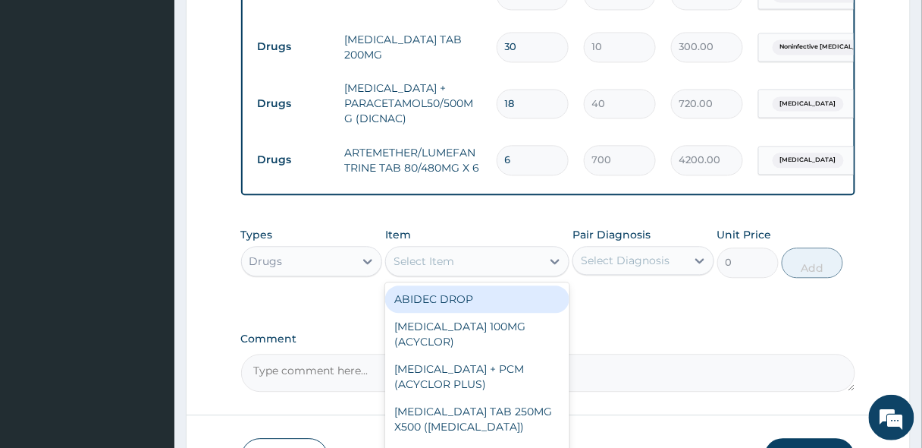
click at [438, 269] on div "Select Item" at bounding box center [424, 260] width 61 height 15
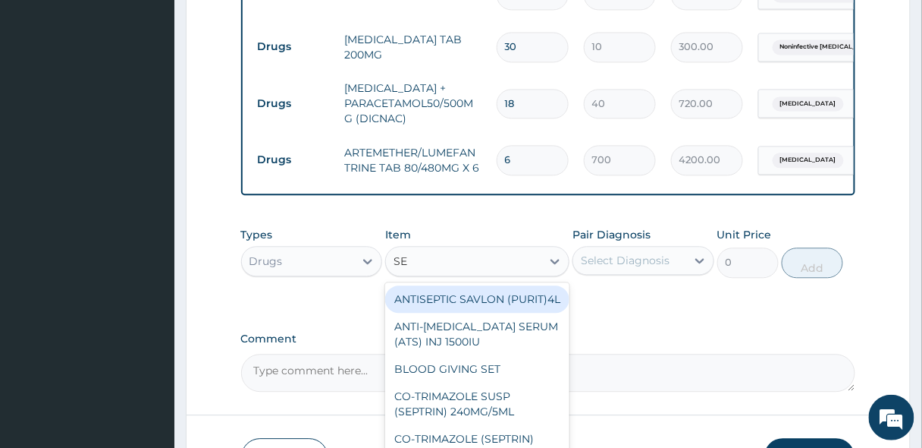
type input "SEP"
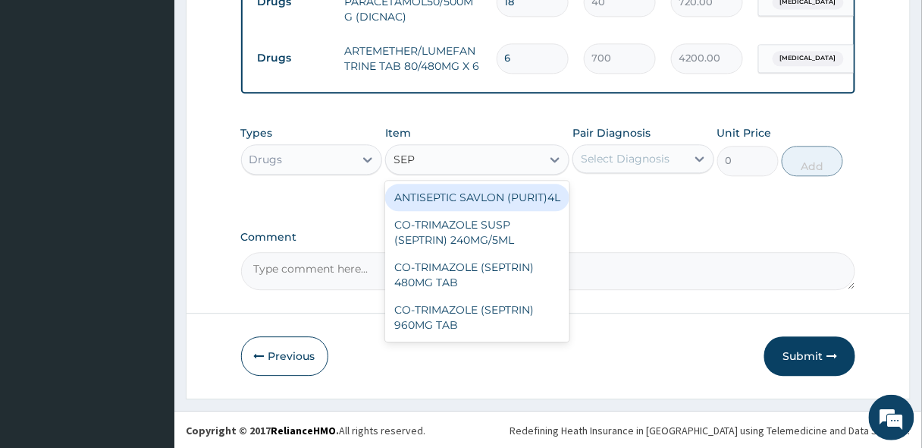
scroll to position [880, 0]
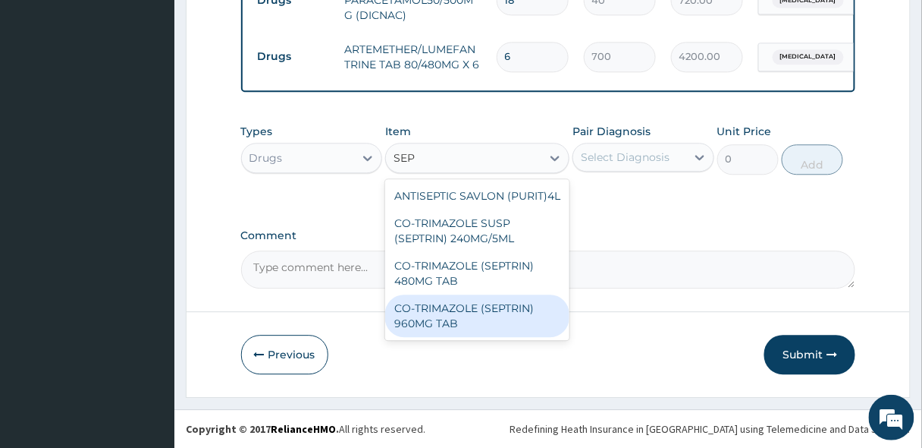
click at [482, 325] on div "CO-TRIMAZOLE (SEPTRIN) 960MG TAB" at bounding box center [477, 315] width 184 height 42
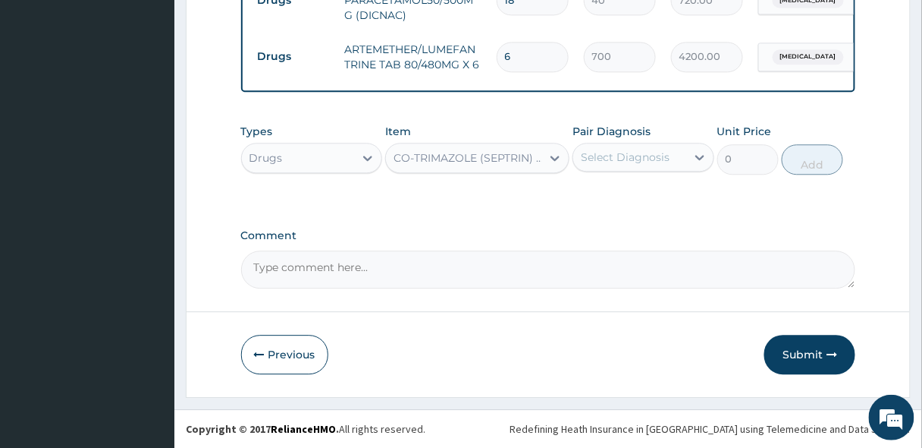
type input "30"
click at [633, 155] on div "Select Diagnosis" at bounding box center [625, 156] width 89 height 15
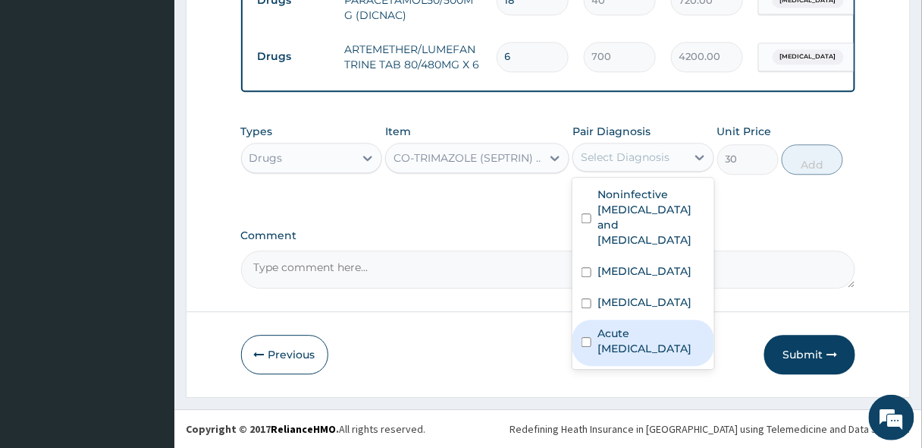
click at [635, 335] on label "Acute [MEDICAL_DATA]" at bounding box center [652, 340] width 108 height 30
checkbox input "true"
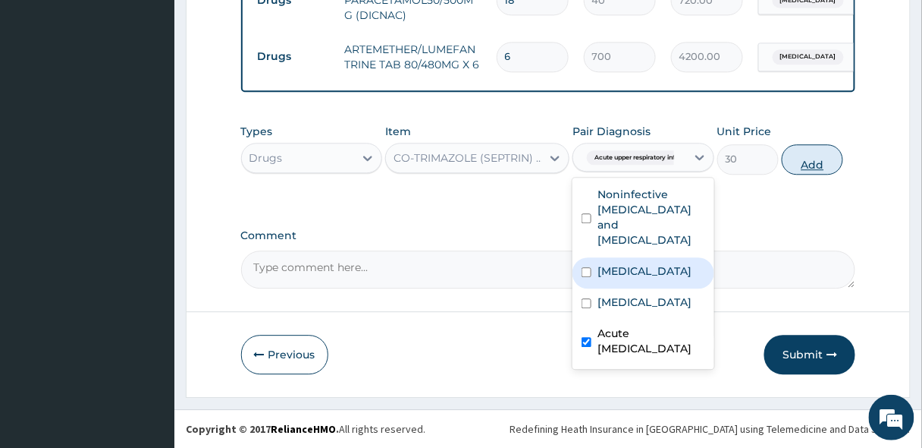
click at [802, 159] on button "Add" at bounding box center [812, 159] width 61 height 30
type input "0"
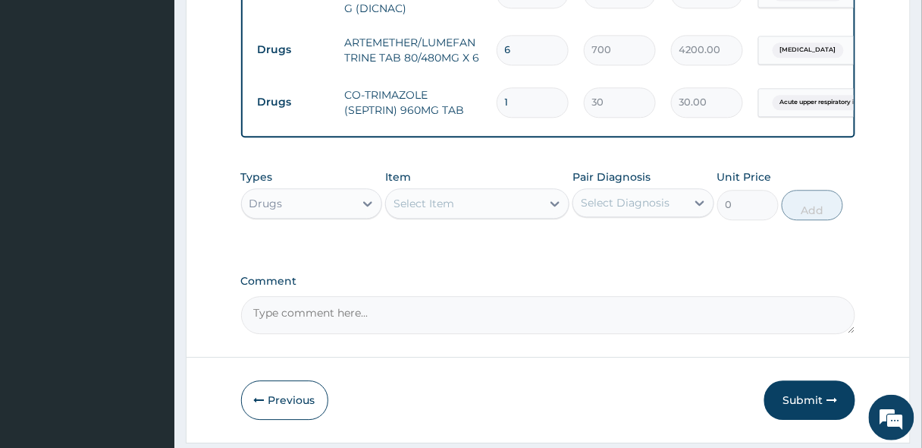
type input "10"
type input "300.00"
type input "10"
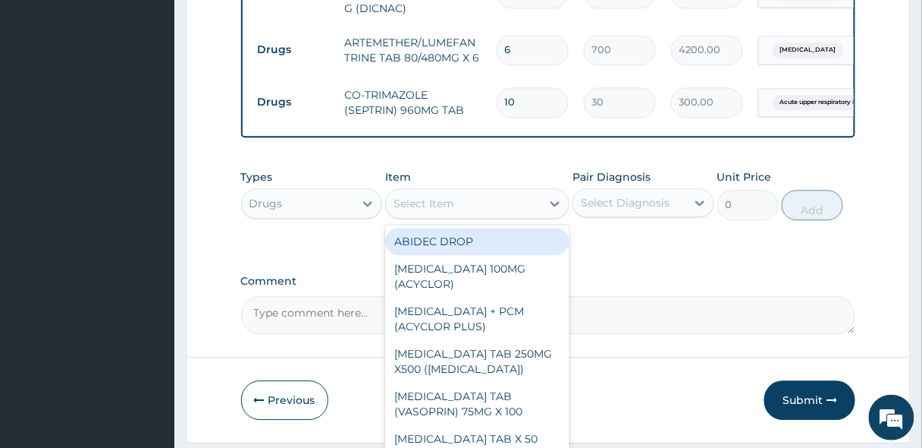
click at [394, 212] on div at bounding box center [395, 203] width 2 height 18
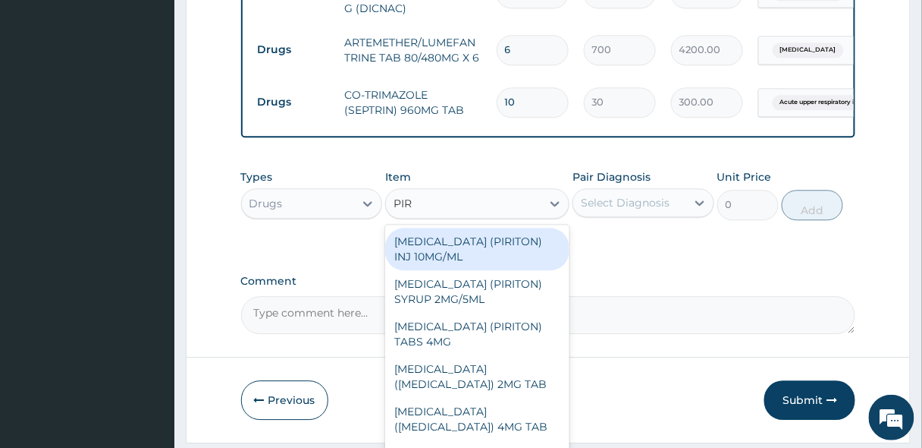
type input "PIRI"
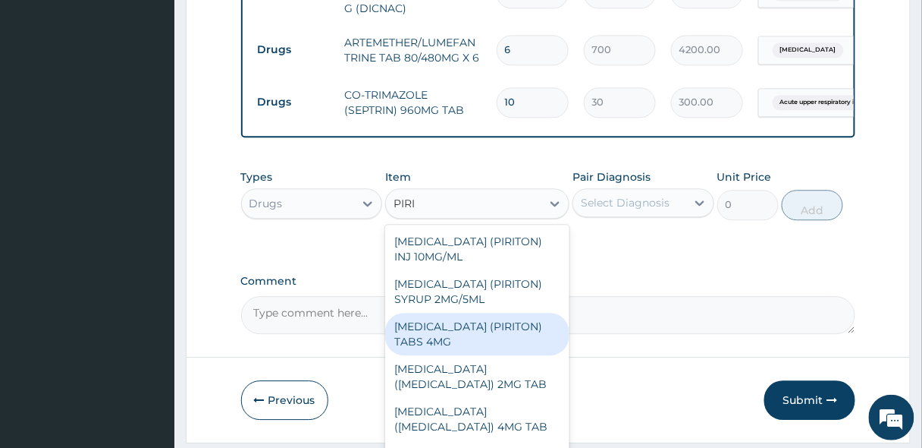
click at [453, 337] on div "[MEDICAL_DATA] (PIRITON) TABS 4MG" at bounding box center [477, 334] width 184 height 42
type input "10"
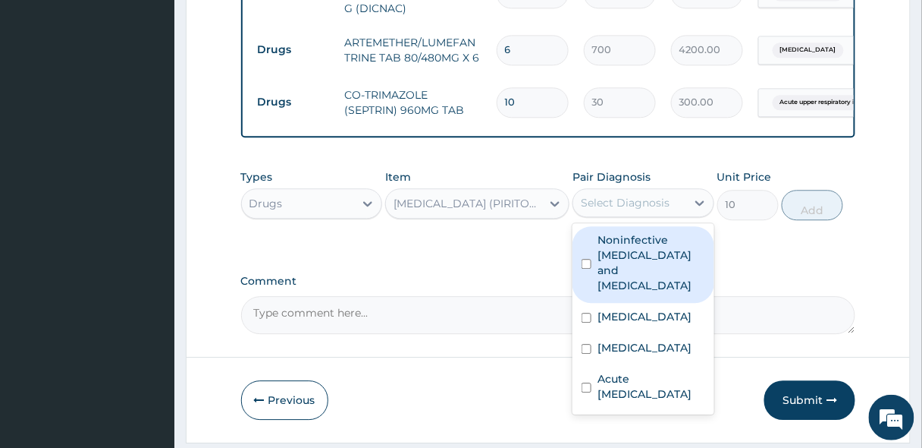
click at [642, 209] on div "Select Diagnosis" at bounding box center [625, 202] width 89 height 15
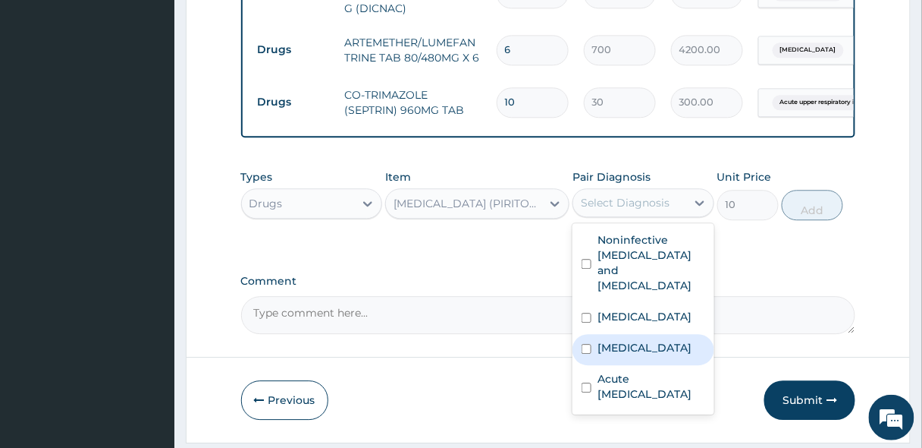
click at [620, 340] on label "[MEDICAL_DATA]" at bounding box center [645, 347] width 94 height 15
checkbox input "true"
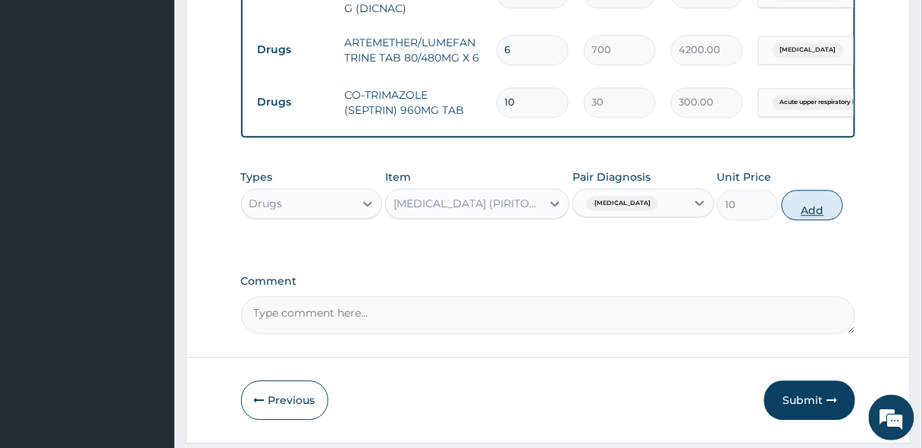
click at [821, 208] on button "Add" at bounding box center [812, 205] width 61 height 30
type input "0"
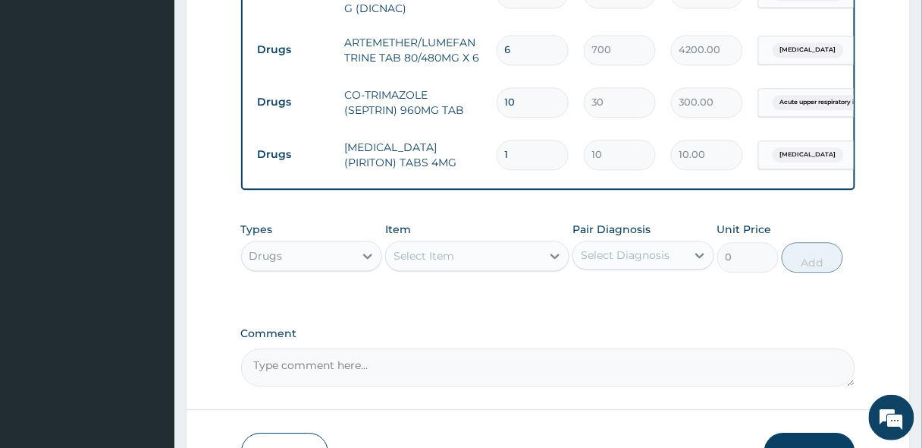
type input "0.00"
type input "6"
type input "60.00"
type input "6"
click at [419, 263] on div "Select Item" at bounding box center [424, 255] width 61 height 15
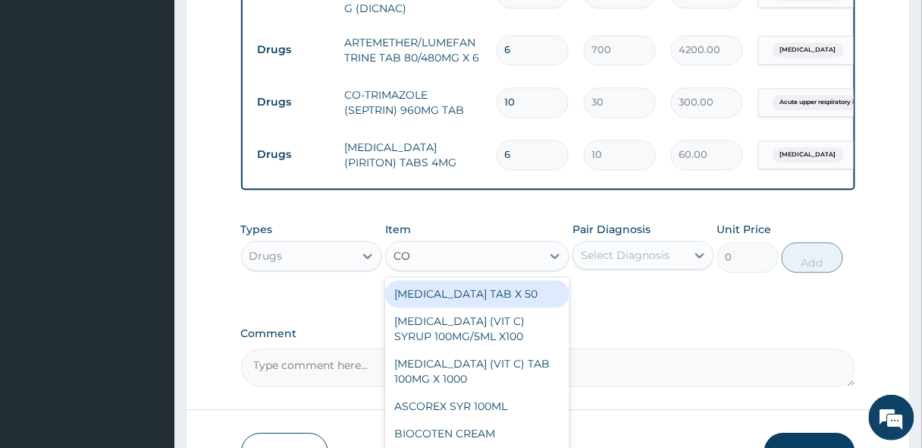
type input "COU"
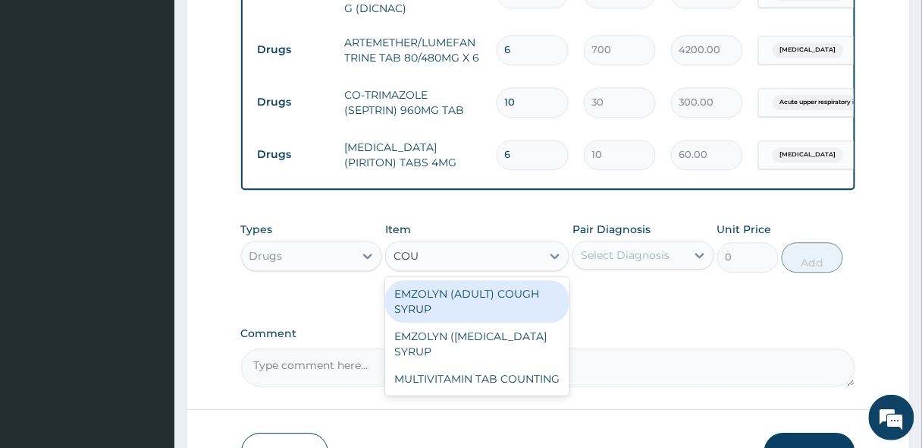
click at [488, 322] on div "EMZOLYN (ADULT) COUGH SYRUP" at bounding box center [477, 301] width 184 height 42
type input "500"
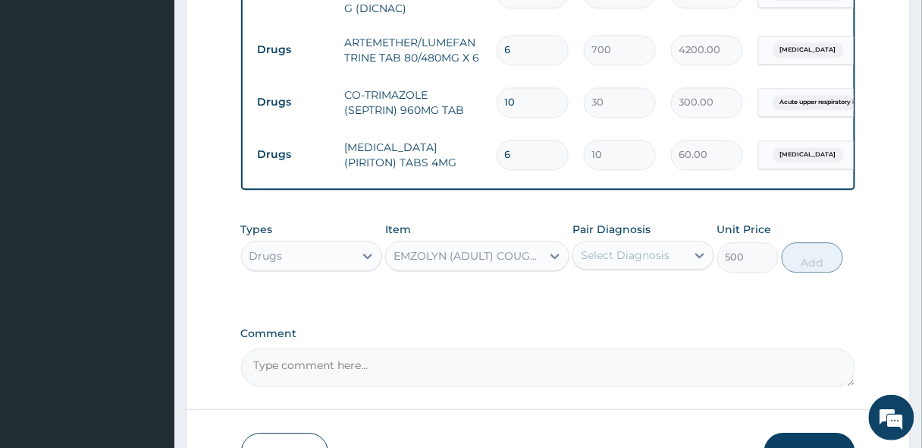
click at [608, 262] on div "Select Diagnosis" at bounding box center [625, 254] width 89 height 15
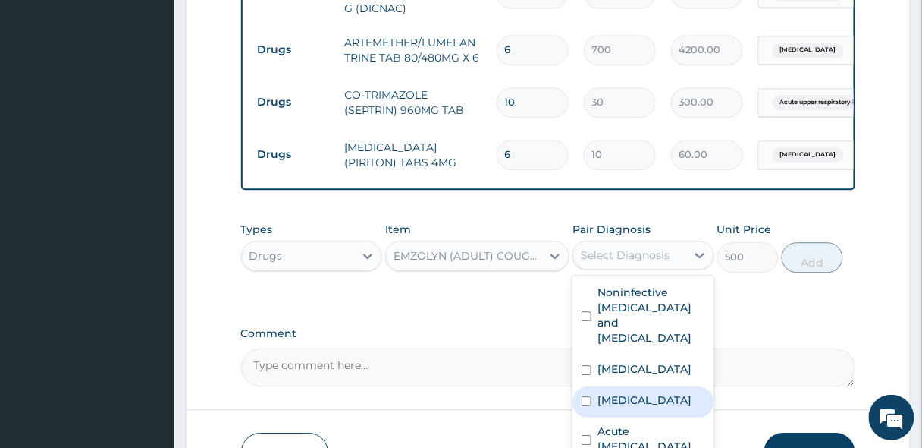
click at [621, 392] on label "[MEDICAL_DATA]" at bounding box center [645, 399] width 94 height 15
checkbox input "true"
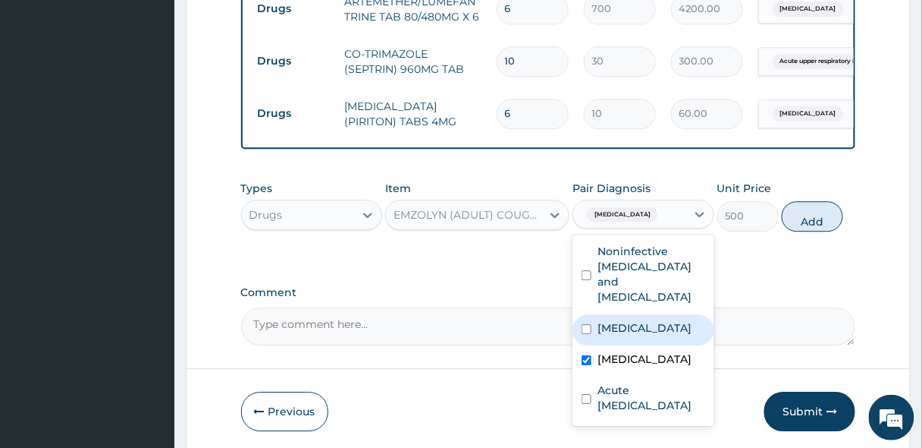
scroll to position [985, 0]
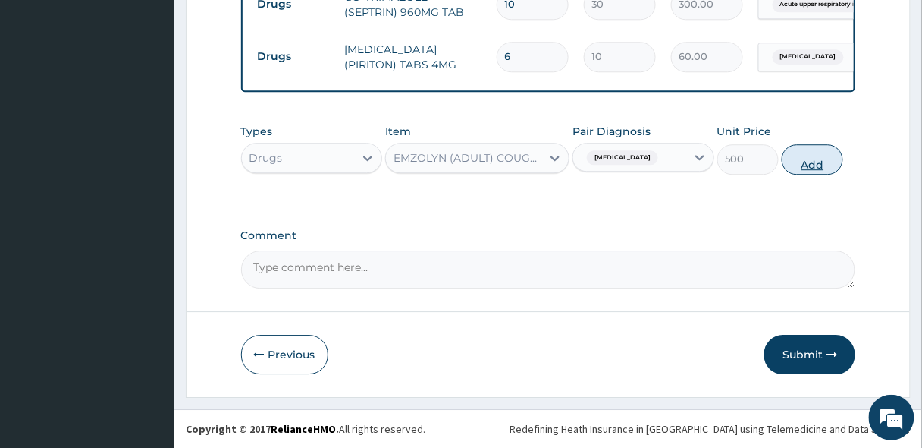
click at [796, 162] on button "Add" at bounding box center [812, 159] width 61 height 30
type input "0"
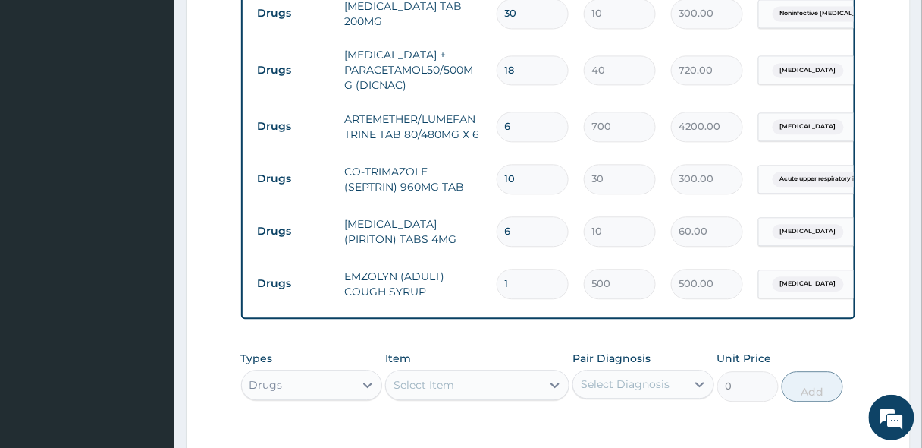
scroll to position [0, 146]
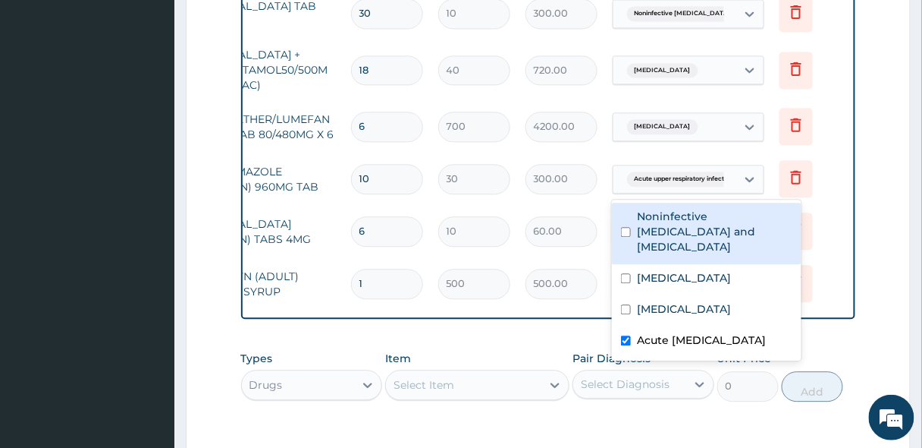
click at [782, 179] on tr "Drugs CO-TRIMAZOLE (SEPTRIN) 960MG TAB 10 30 300.00 option Noninfective enterit…" at bounding box center [476, 178] width 743 height 52
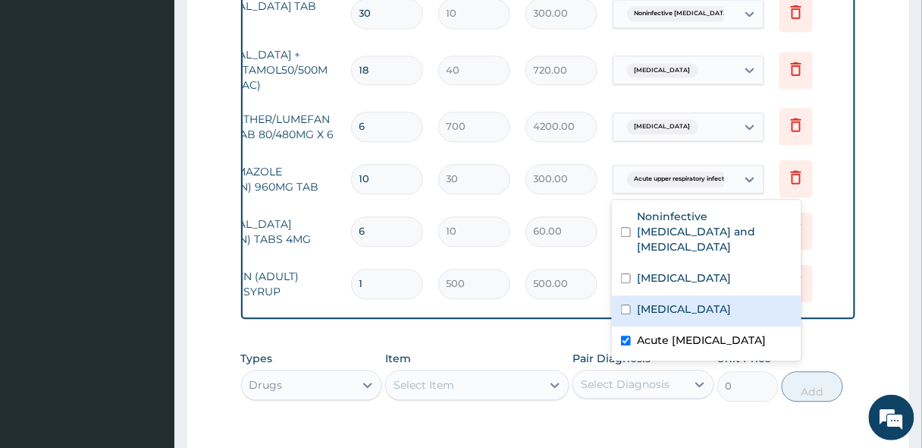
click at [663, 305] on div "[MEDICAL_DATA]" at bounding box center [707, 310] width 190 height 31
checkbox input "true"
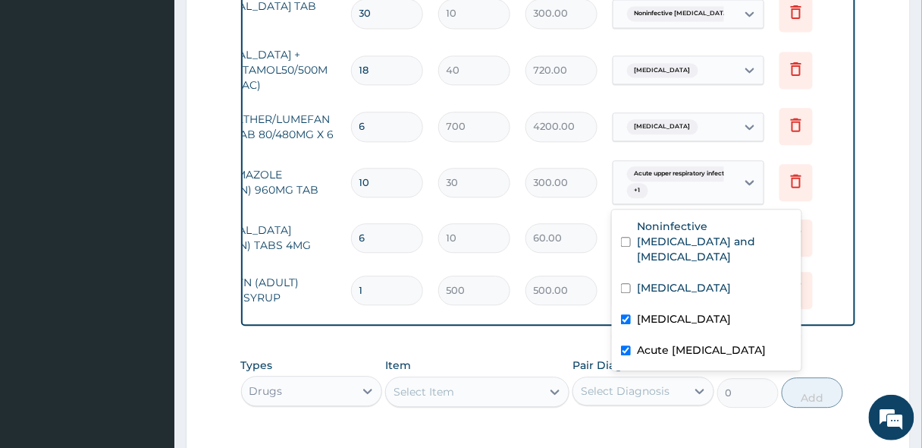
click at [624, 345] on input "checkbox" at bounding box center [626, 350] width 10 height 10
checkbox input "false"
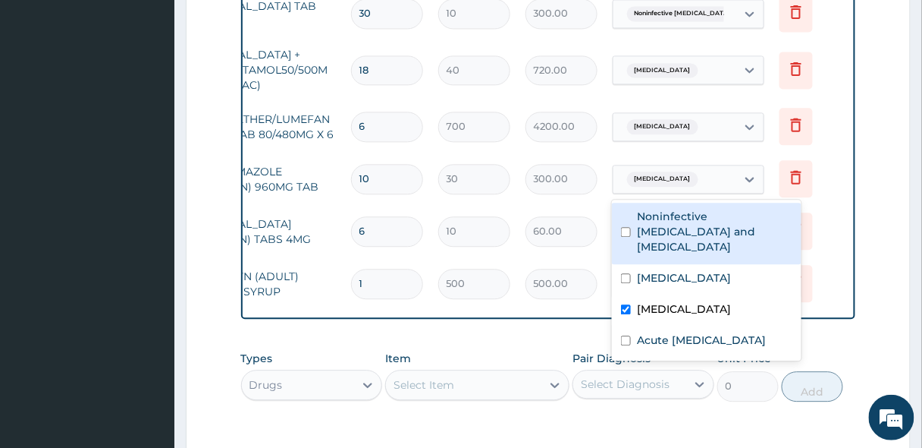
click at [840, 191] on td "Delete" at bounding box center [810, 178] width 76 height 52
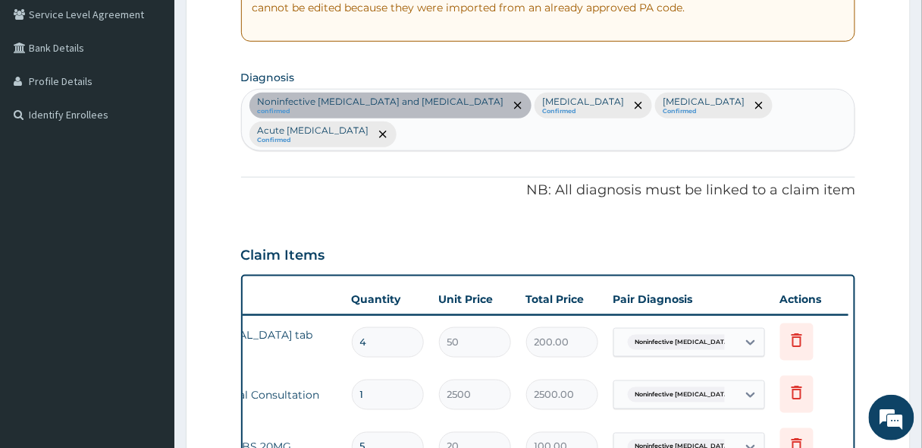
scroll to position [196, 0]
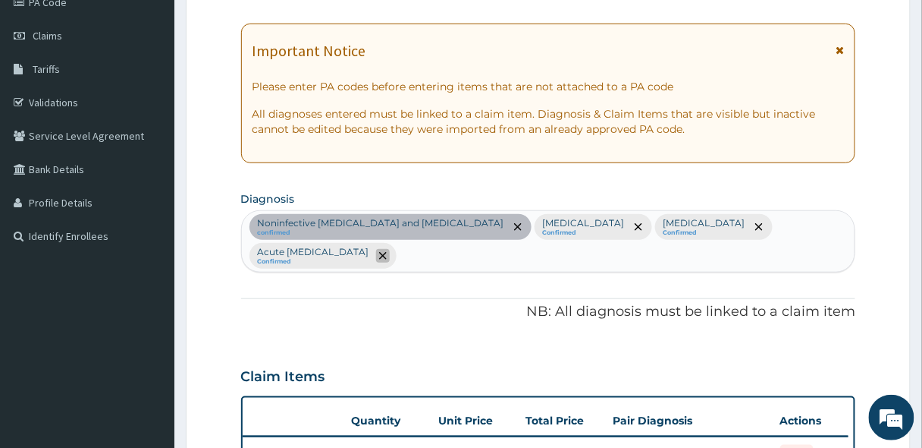
click at [390, 258] on span "remove selection option" at bounding box center [383, 256] width 14 height 14
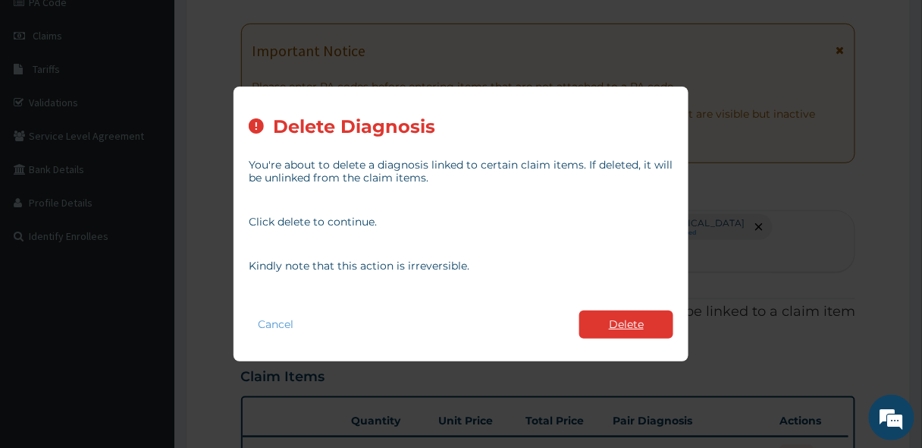
click at [620, 321] on button "Delete" at bounding box center [627, 324] width 94 height 28
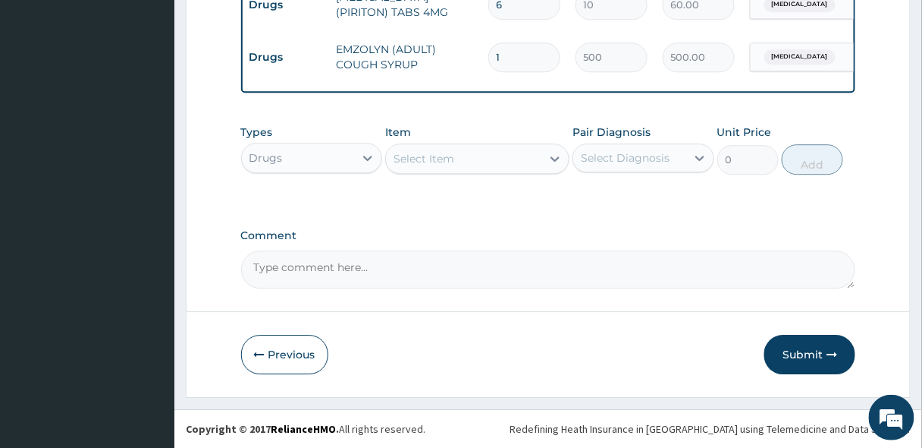
scroll to position [1009, 0]
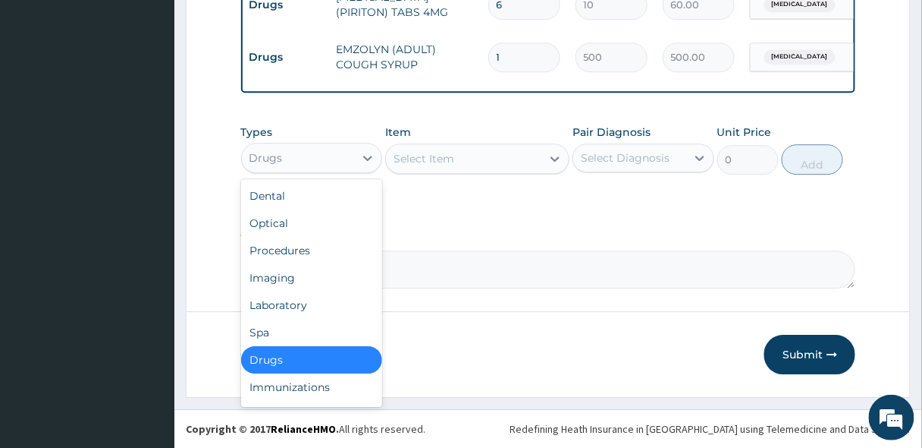
click at [288, 152] on div "Drugs" at bounding box center [298, 158] width 113 height 24
click at [272, 300] on div "Laboratory" at bounding box center [312, 304] width 142 height 27
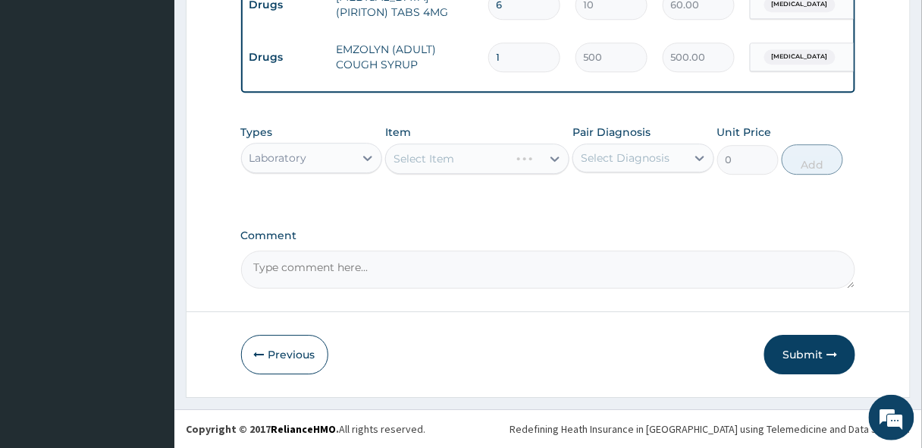
click at [449, 162] on div "Select Item" at bounding box center [477, 158] width 184 height 30
click at [435, 159] on div "Select Item" at bounding box center [477, 158] width 184 height 30
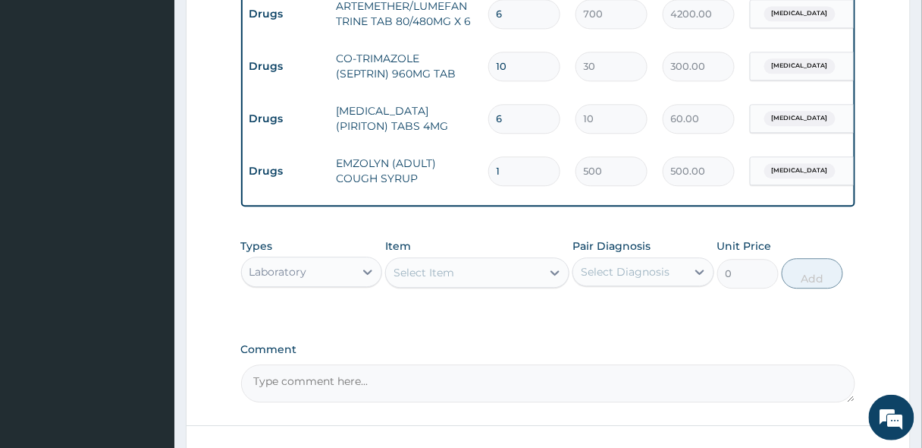
scroll to position [948, 0]
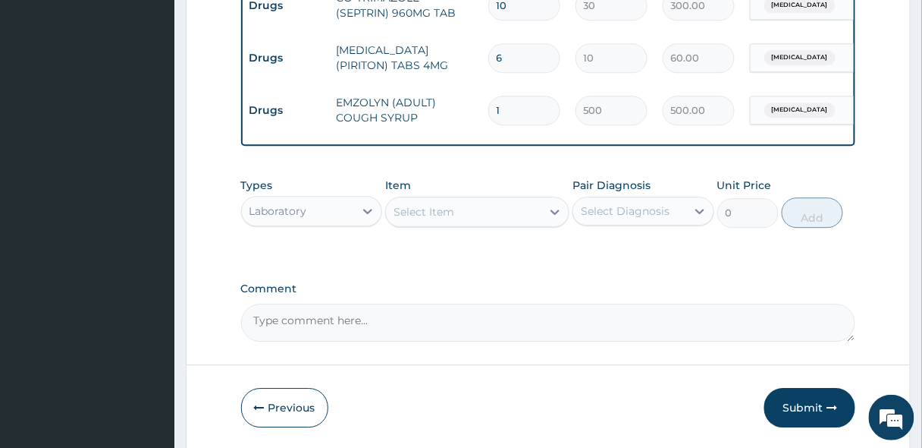
click at [473, 220] on div "Select Item" at bounding box center [463, 211] width 155 height 24
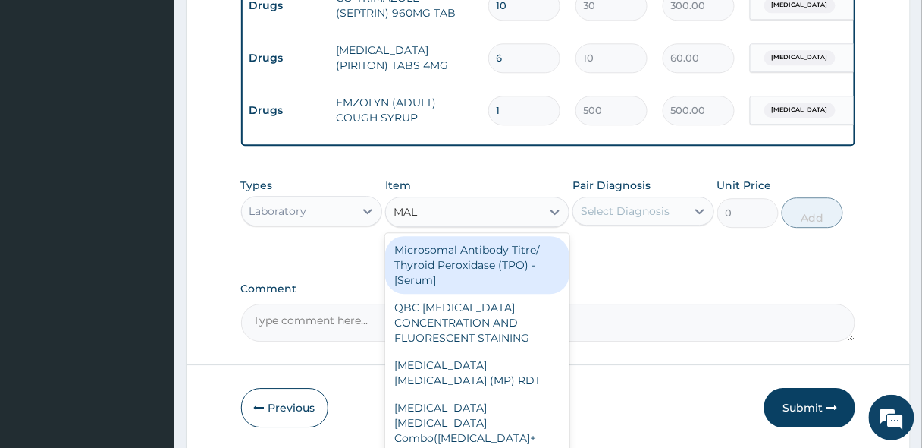
type input "MALA"
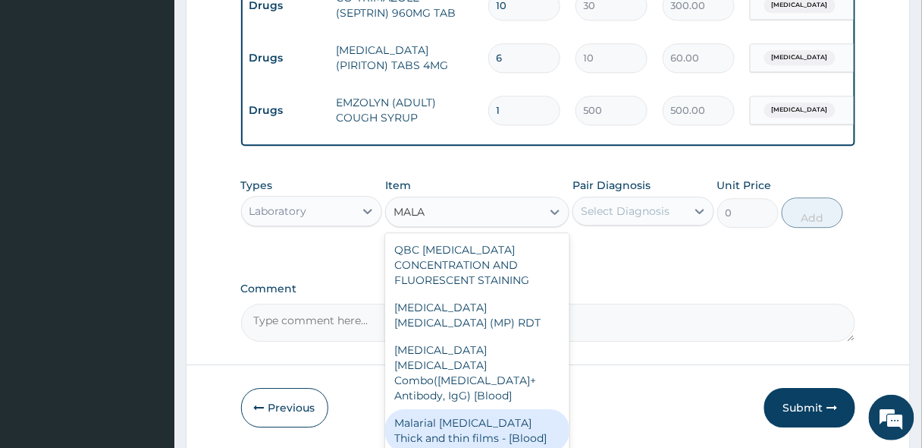
click at [447, 409] on div "Malarial Parasite Thick and thin films - [Blood]" at bounding box center [477, 430] width 184 height 42
type input "1650"
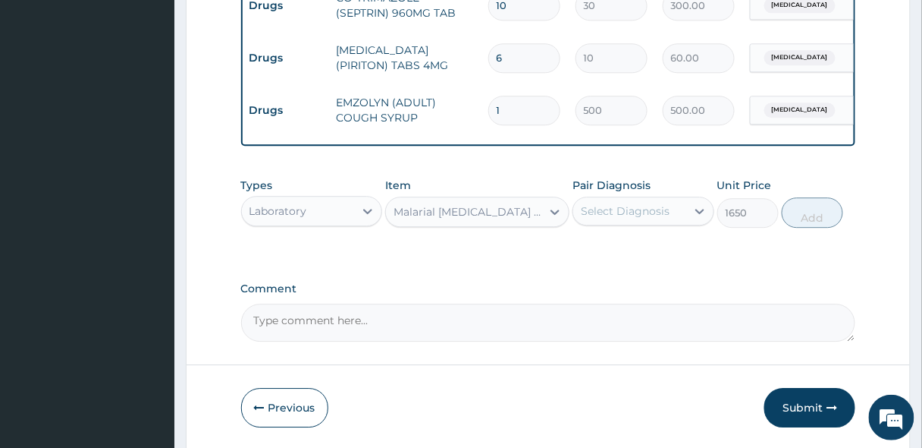
click at [656, 218] on div "Select Diagnosis" at bounding box center [625, 210] width 89 height 15
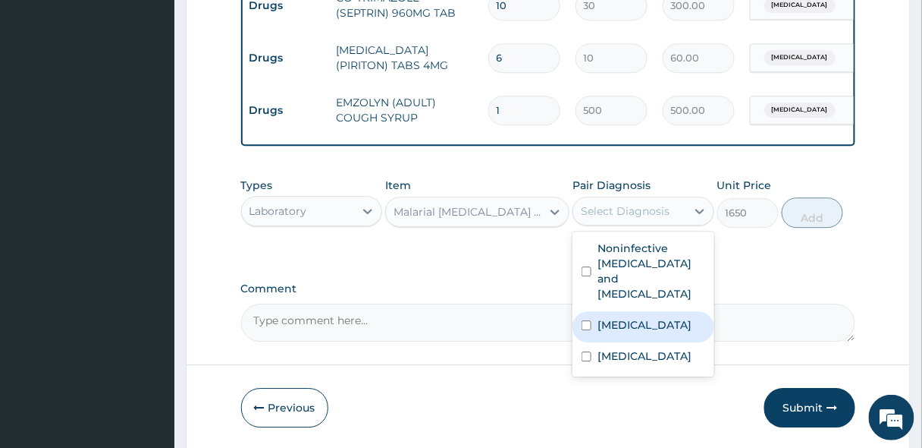
click at [633, 317] on label "Malaria" at bounding box center [645, 324] width 94 height 15
checkbox input "true"
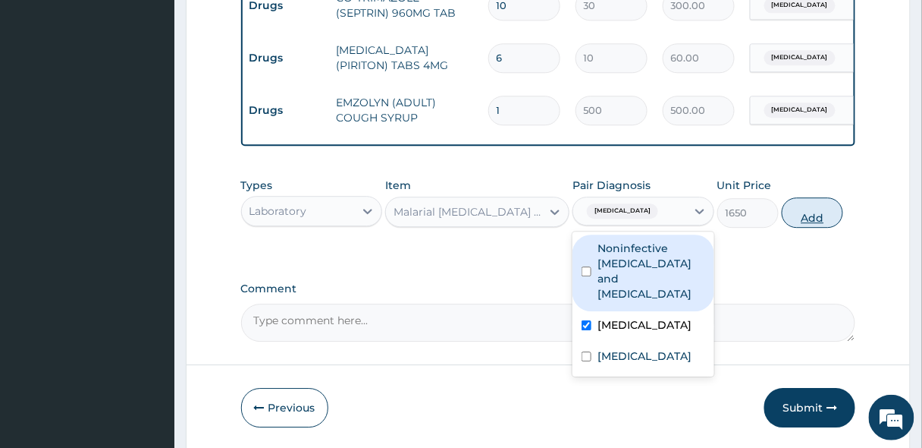
click at [803, 224] on button "Add" at bounding box center [812, 212] width 61 height 30
type input "0"
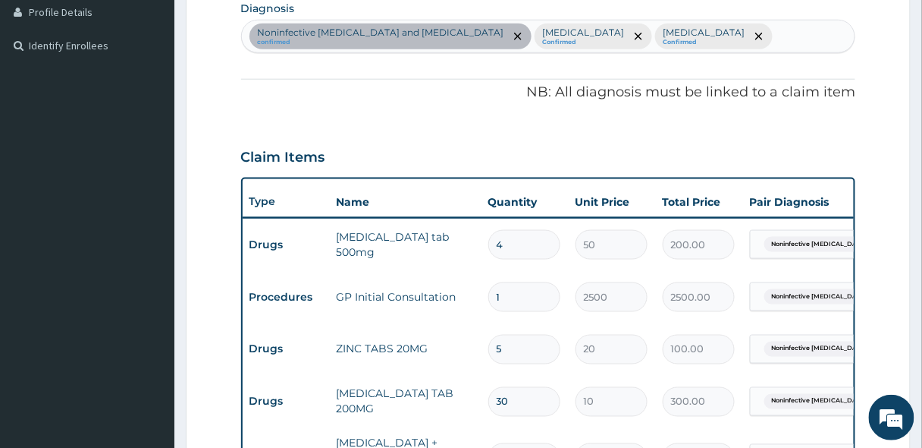
scroll to position [220, 0]
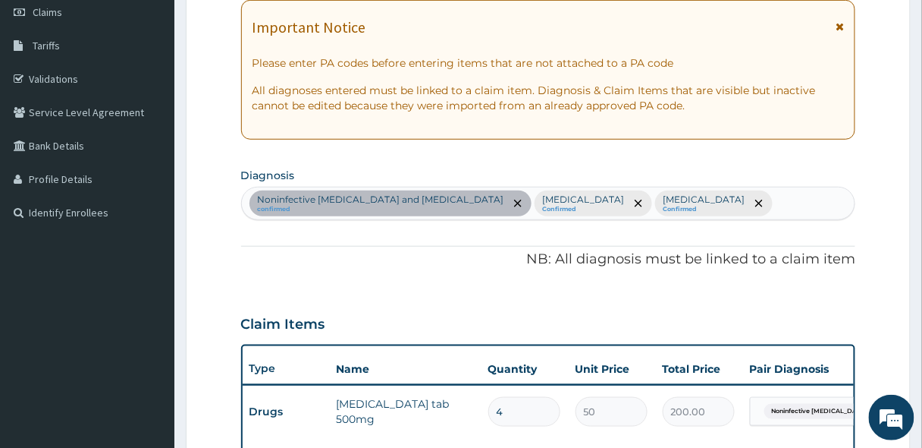
click at [715, 203] on div "Noninfective enteritis and colitis confirmed Malaria Confirmed Upper respirator…" at bounding box center [549, 203] width 614 height 32
type input "SEPS"
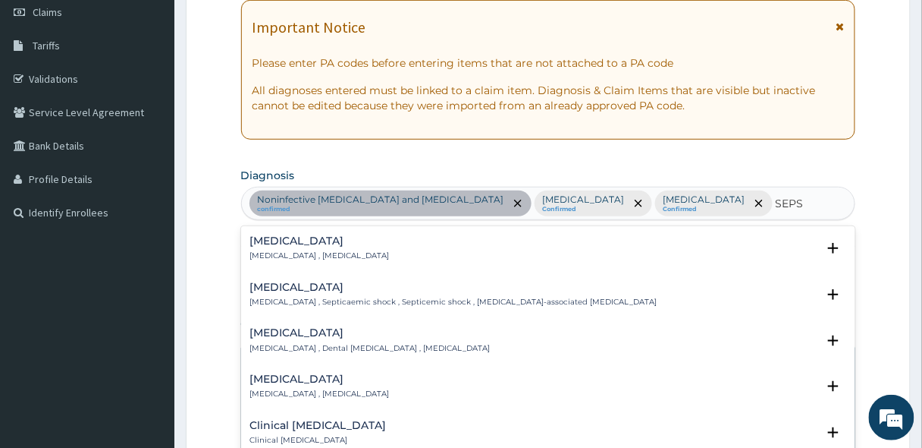
click at [316, 250] on p "Systemic infection , Sepsis" at bounding box center [320, 255] width 140 height 11
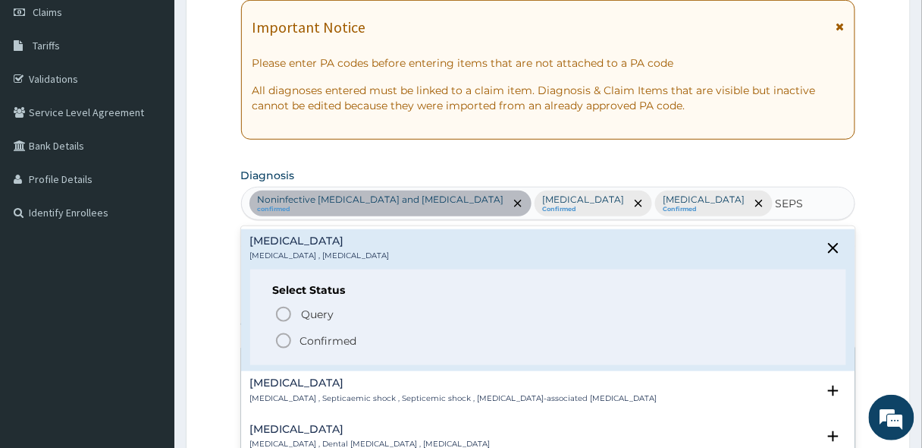
click at [283, 338] on icon "status option filled" at bounding box center [284, 340] width 18 height 18
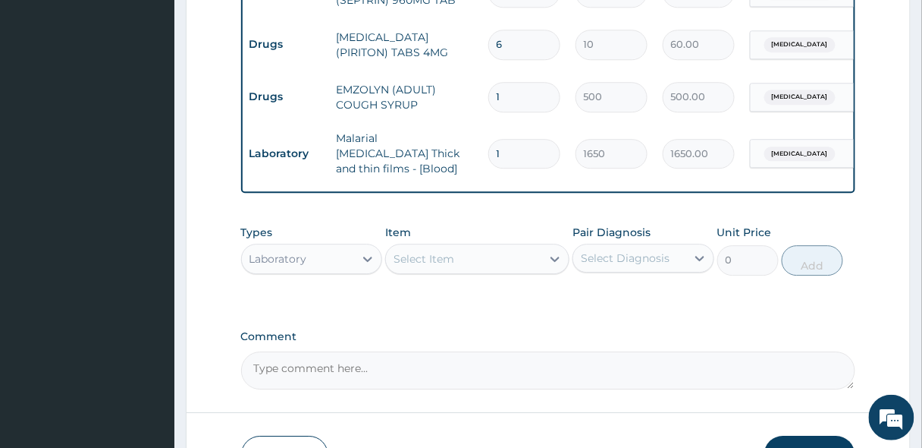
scroll to position [1062, 0]
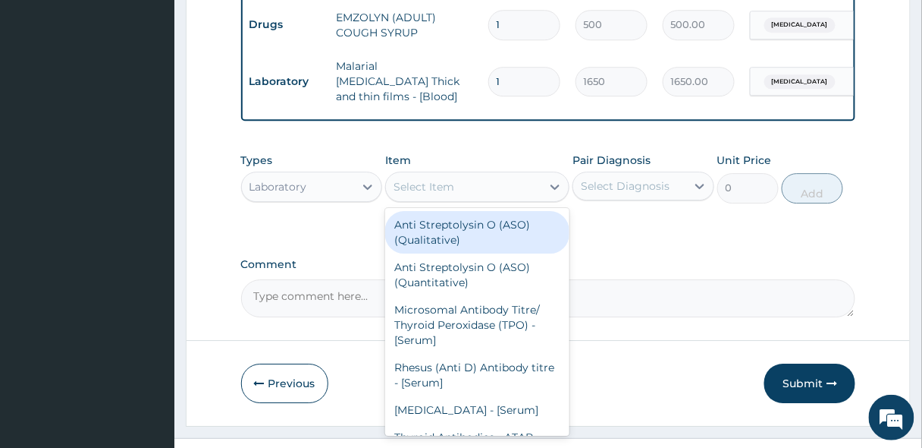
click at [435, 179] on div "Select Item" at bounding box center [424, 186] width 61 height 15
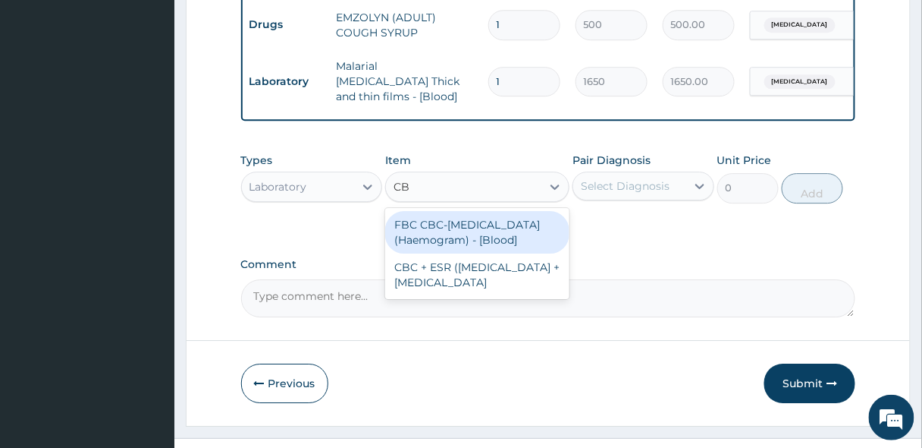
type input "CBC"
click at [441, 211] on div "FBC CBC-Complete Blood Count (Haemogram) - [Blood]" at bounding box center [477, 232] width 184 height 42
type input "3300"
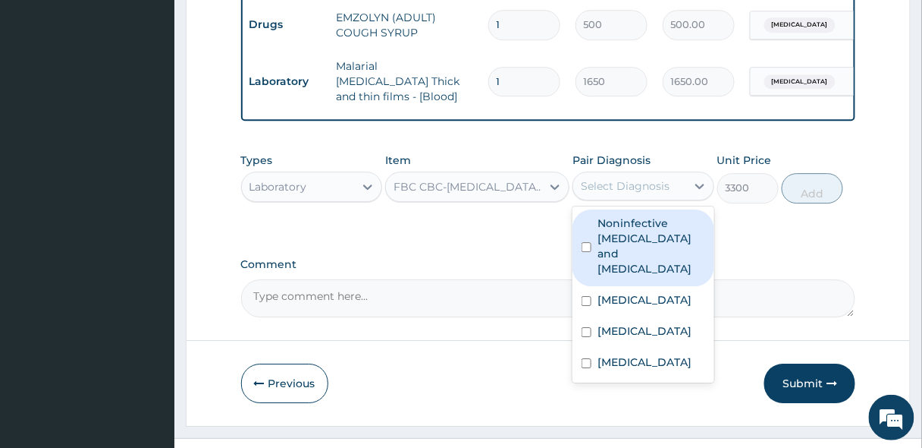
click at [678, 174] on div "Select Diagnosis" at bounding box center [629, 186] width 113 height 24
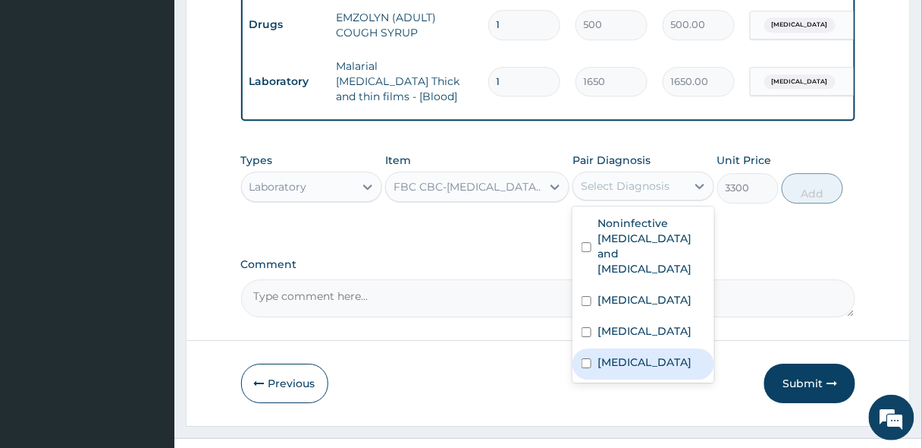
click at [639, 348] on div "Sepsis" at bounding box center [644, 363] width 142 height 31
checkbox input "true"
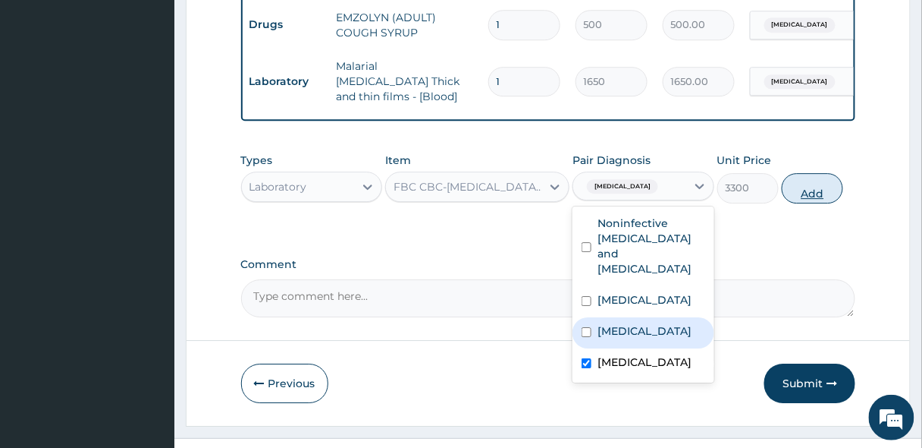
click at [805, 173] on button "Add" at bounding box center [812, 188] width 61 height 30
type input "0"
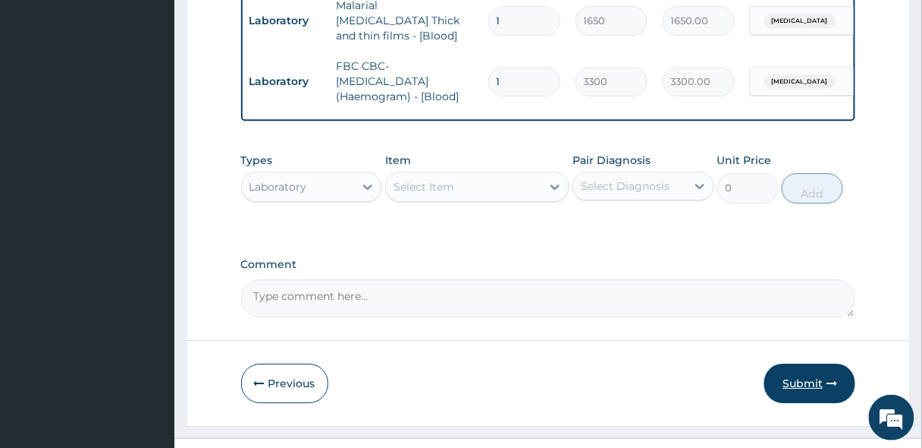
click at [828, 378] on icon "button" at bounding box center [832, 383] width 11 height 11
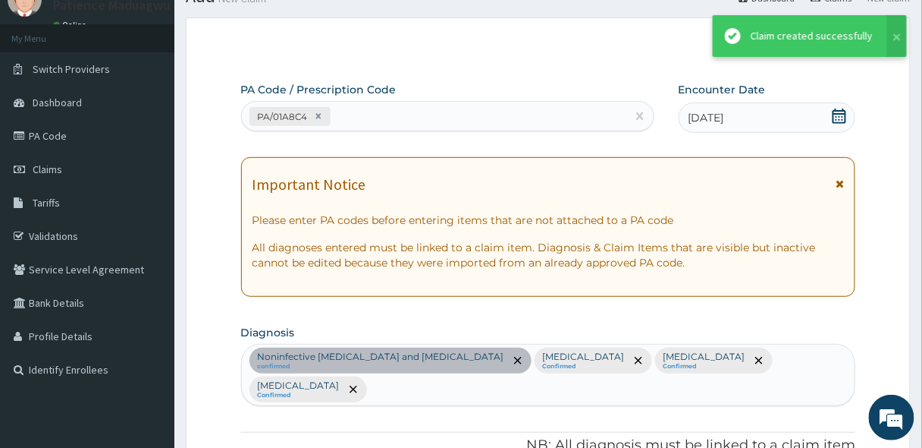
scroll to position [1123, 0]
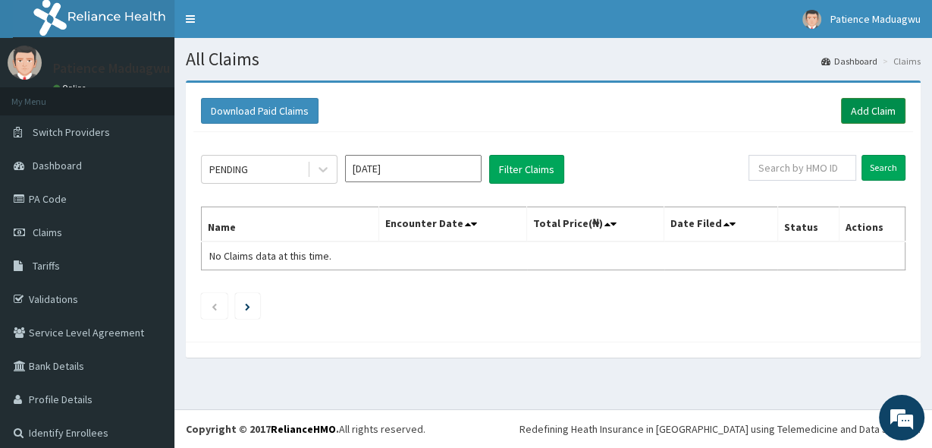
click at [843, 118] on link "Add Claim" at bounding box center [873, 111] width 64 height 26
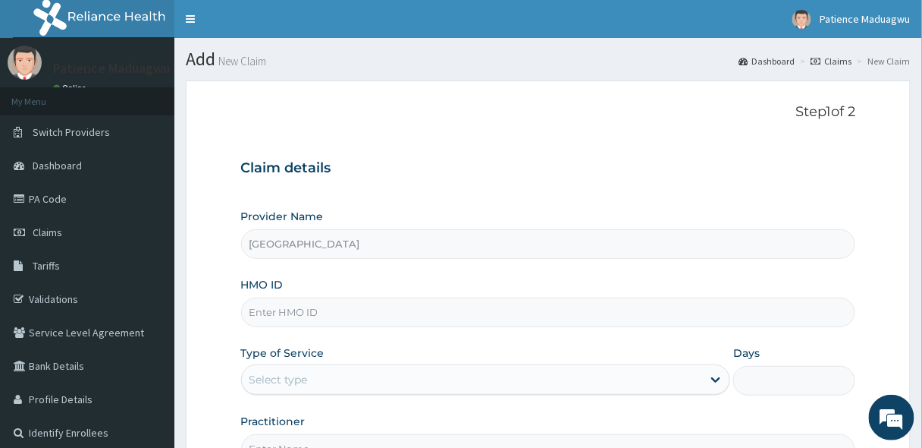
click at [300, 314] on input "HMO ID" at bounding box center [548, 312] width 615 height 30
paste input "DMI/10029/E"
type input "DMI/10029/E"
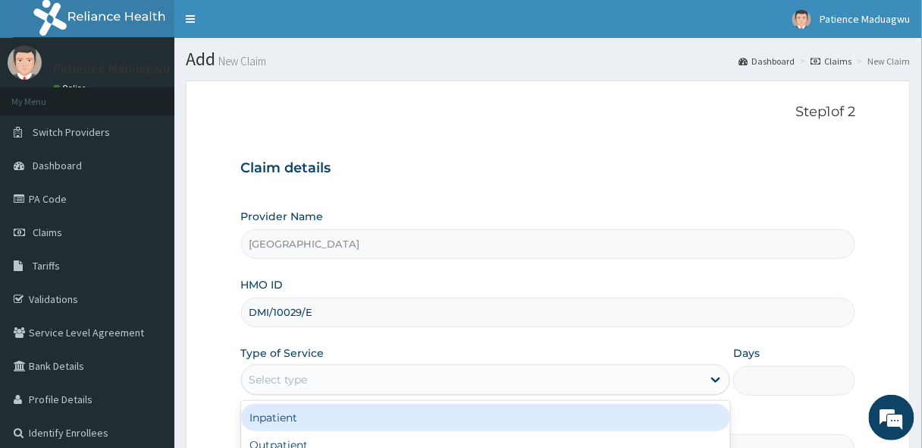
click at [295, 378] on div "Select type" at bounding box center [279, 379] width 58 height 15
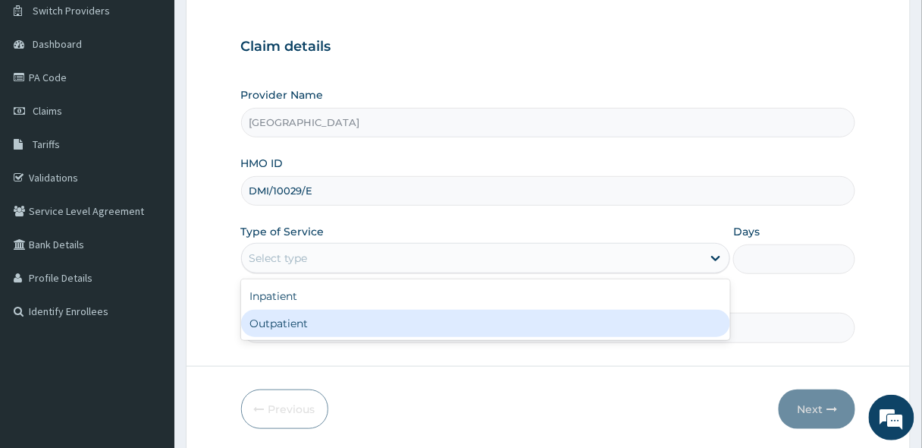
click at [291, 325] on div "Outpatient" at bounding box center [486, 322] width 490 height 27
type input "1"
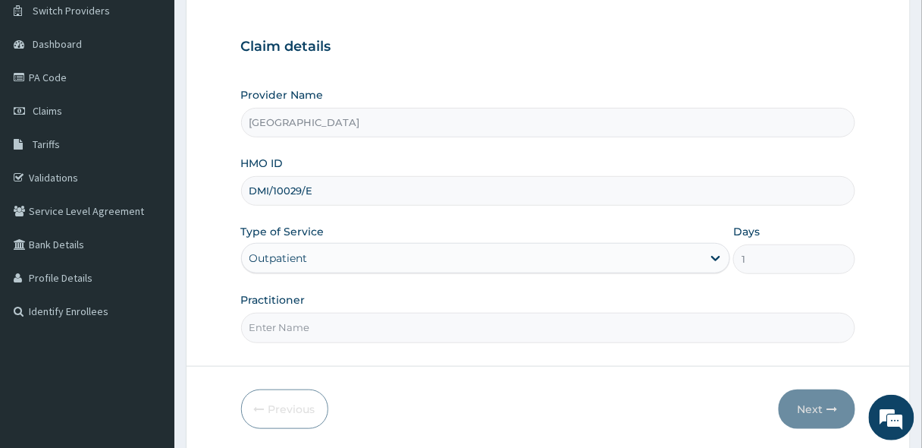
click at [317, 331] on input "Practitioner" at bounding box center [548, 328] width 615 height 30
type input "[PERSON_NAME]"
click at [839, 404] on button "Next" at bounding box center [817, 408] width 77 height 39
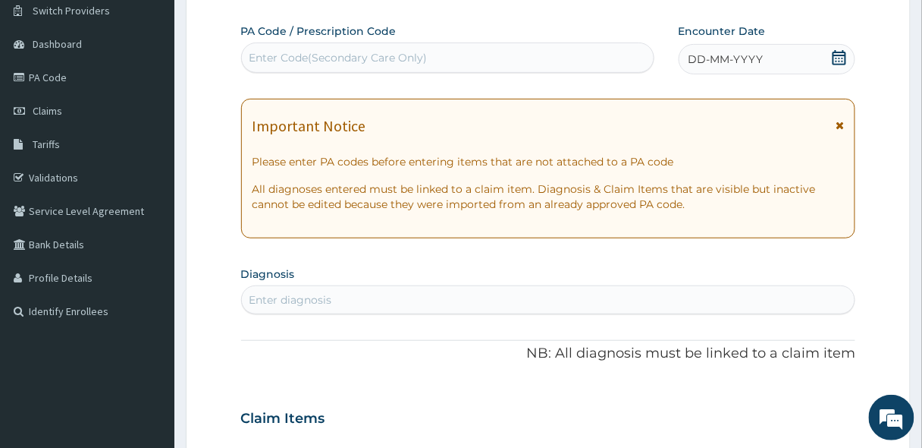
click at [845, 62] on icon at bounding box center [839, 57] width 15 height 15
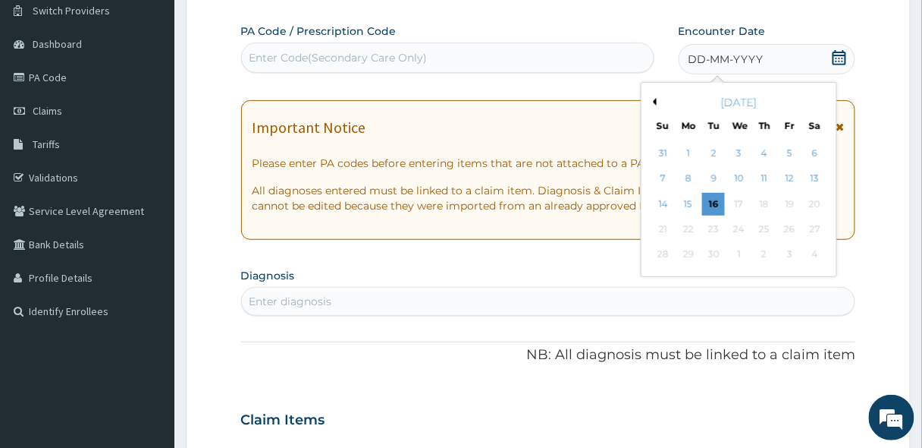
click at [657, 101] on div "[DATE]" at bounding box center [739, 102] width 183 height 15
click at [656, 98] on button "Previous Month" at bounding box center [653, 102] width 8 height 8
click at [655, 228] on div "17" at bounding box center [663, 229] width 23 height 23
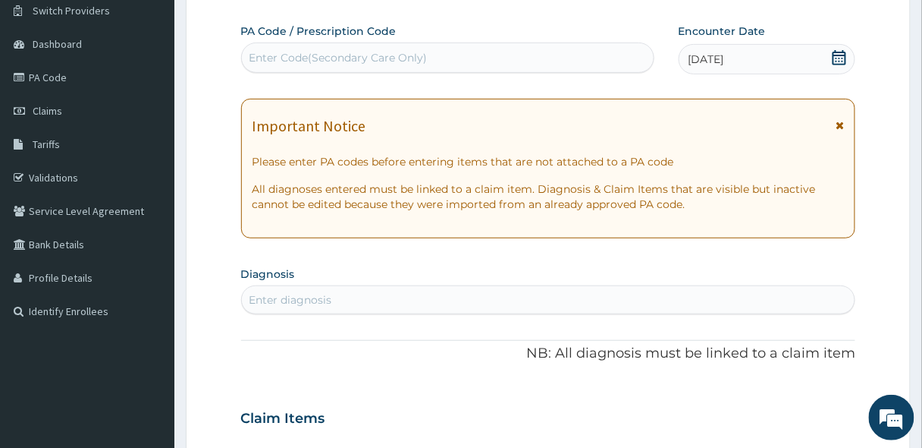
click at [289, 296] on div "Enter diagnosis" at bounding box center [291, 299] width 83 height 15
type input "UPPER RES"
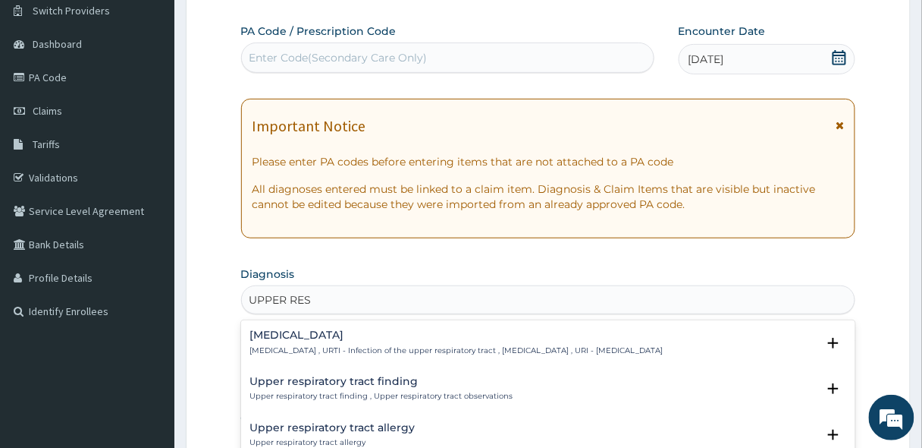
click at [303, 347] on p "[MEDICAL_DATA] , URTI - Infection of the upper respiratory tract , [MEDICAL_DAT…" at bounding box center [456, 350] width 413 height 11
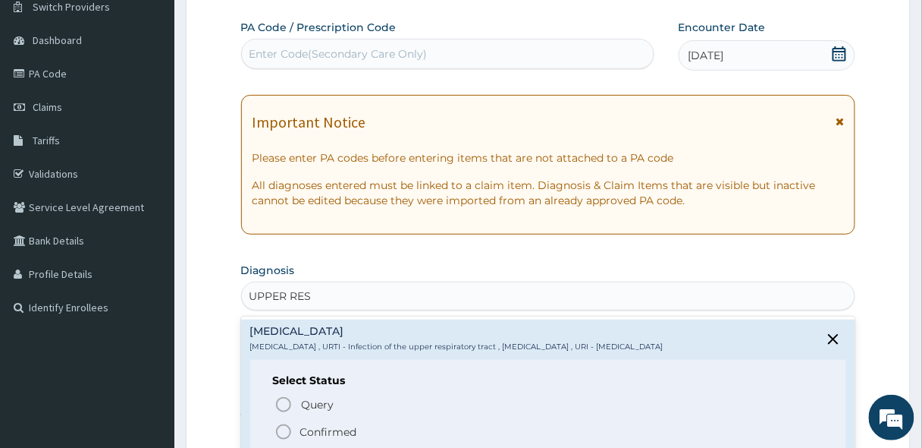
scroll to position [303, 0]
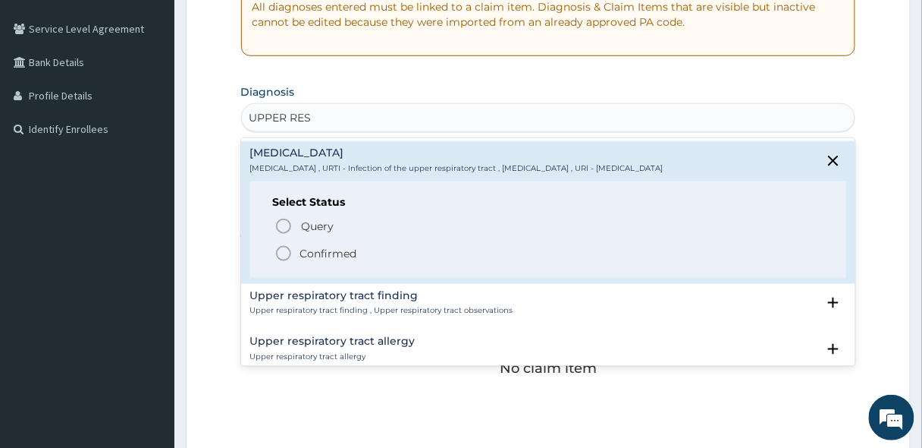
click at [284, 256] on icon "status option filled" at bounding box center [284, 253] width 18 height 18
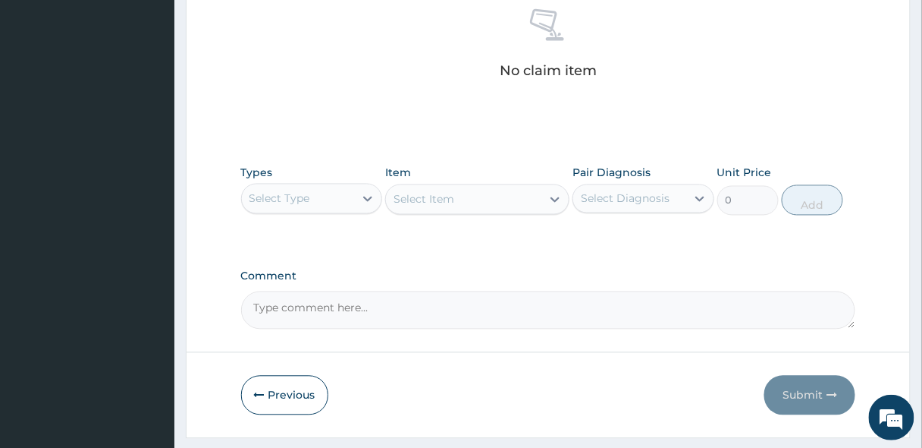
scroll to position [607, 0]
click at [443, 205] on div "Select Item" at bounding box center [477, 198] width 184 height 30
click at [446, 187] on div "Select Item" at bounding box center [477, 198] width 184 height 30
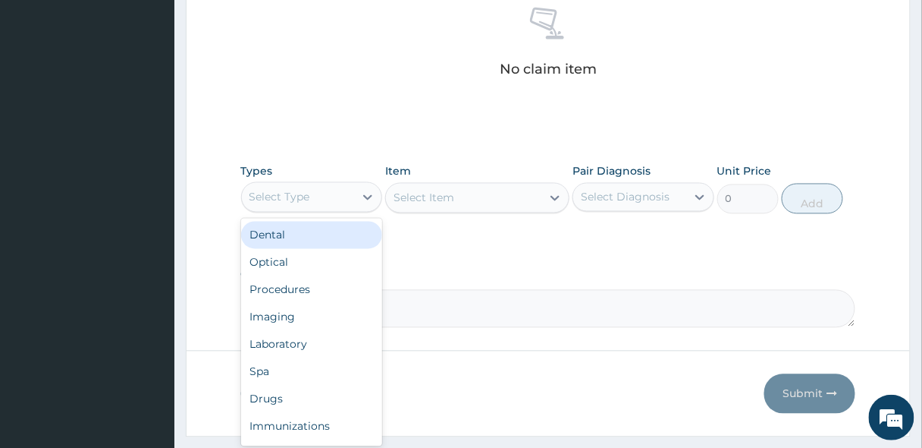
click at [336, 190] on div "Select Type" at bounding box center [298, 197] width 113 height 24
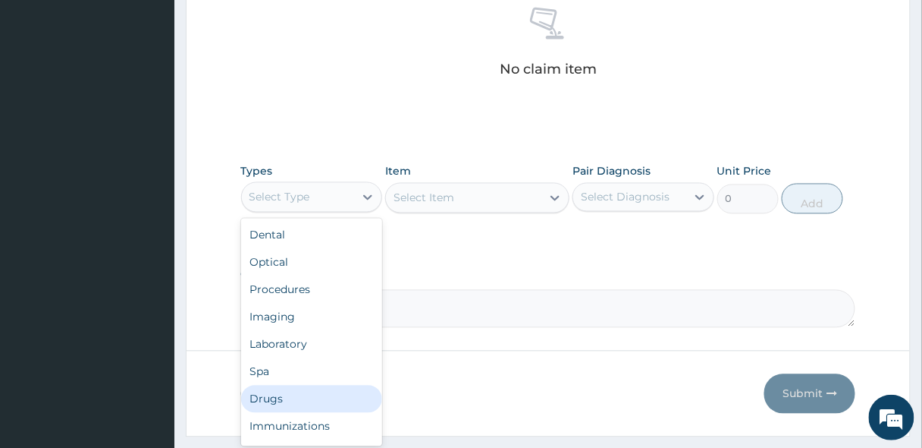
click at [274, 391] on div "Drugs" at bounding box center [312, 398] width 142 height 27
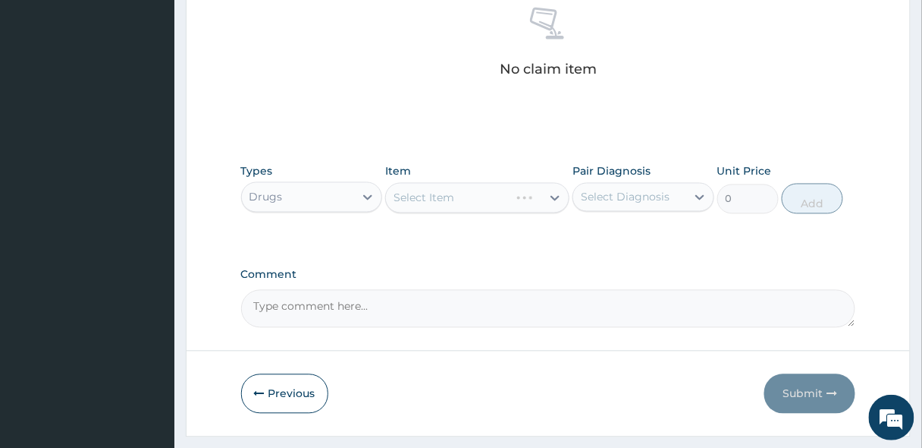
click at [476, 202] on div "Select Item" at bounding box center [477, 198] width 184 height 30
click at [476, 202] on div "Select Item" at bounding box center [463, 198] width 155 height 24
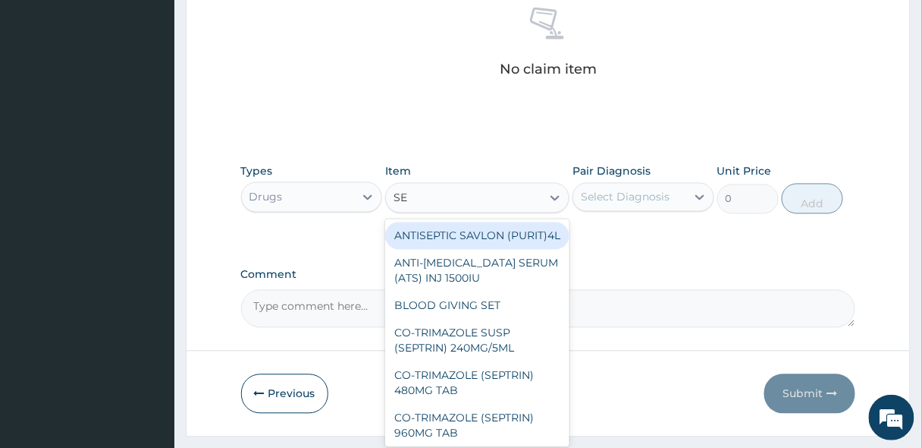
type input "SEP"
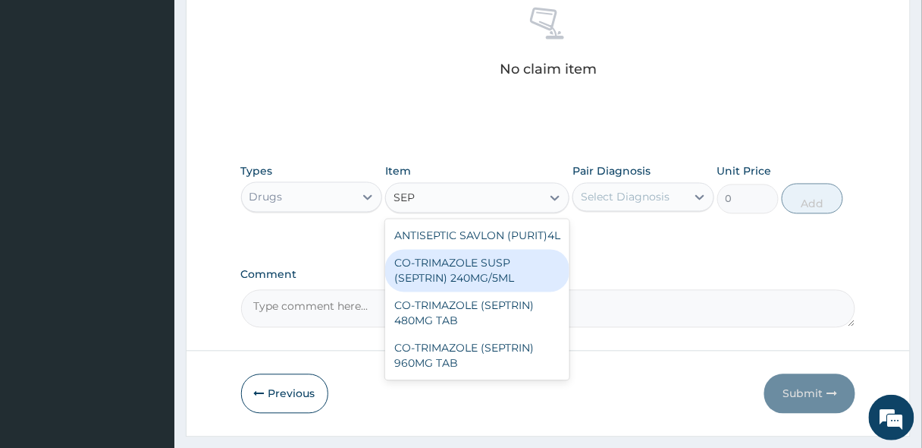
click at [481, 281] on div "CO-TRIMAZOLE SUSP (SEPTRIN) 240MG/5ML" at bounding box center [477, 271] width 184 height 42
type input "500"
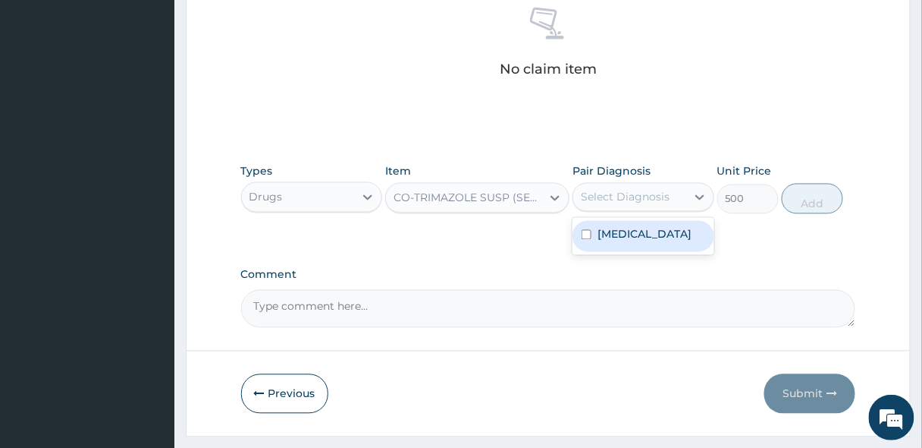
click at [598, 198] on div "Select Diagnosis" at bounding box center [625, 197] width 89 height 15
click at [630, 242] on label "[MEDICAL_DATA]" at bounding box center [645, 234] width 94 height 15
checkbox input "true"
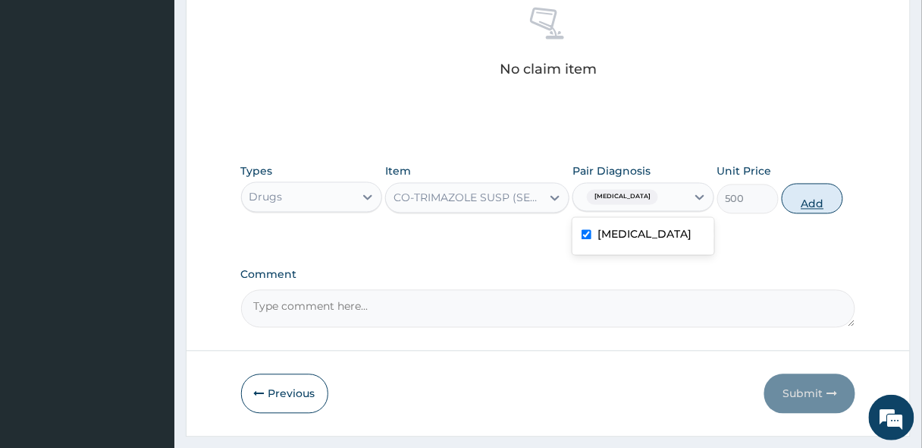
click at [812, 199] on button "Add" at bounding box center [812, 199] width 61 height 30
type input "0"
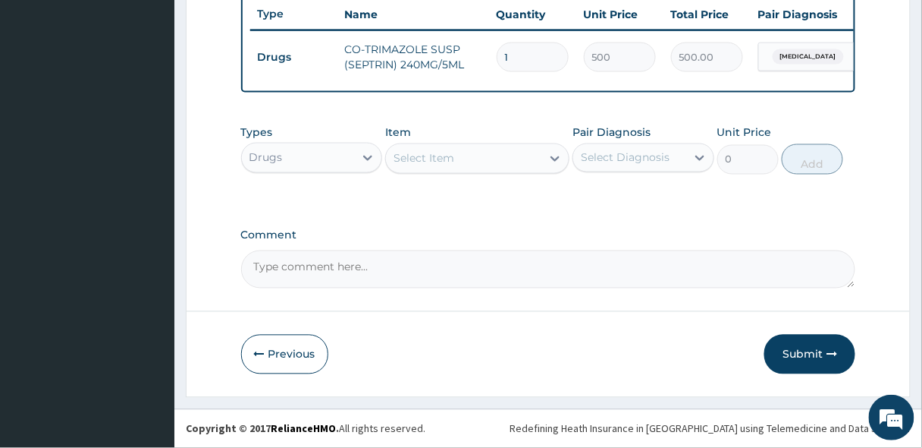
scroll to position [581, 0]
click at [319, 162] on div "Drugs" at bounding box center [298, 158] width 113 height 24
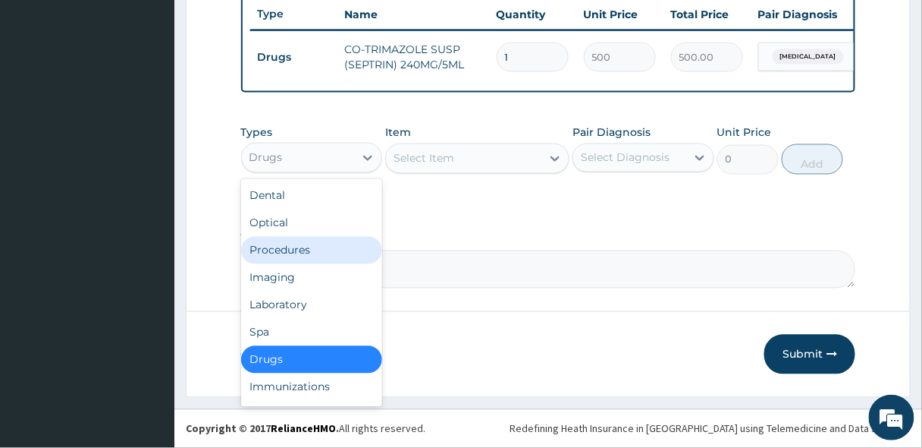
click at [256, 253] on div "Procedures" at bounding box center [312, 250] width 142 height 27
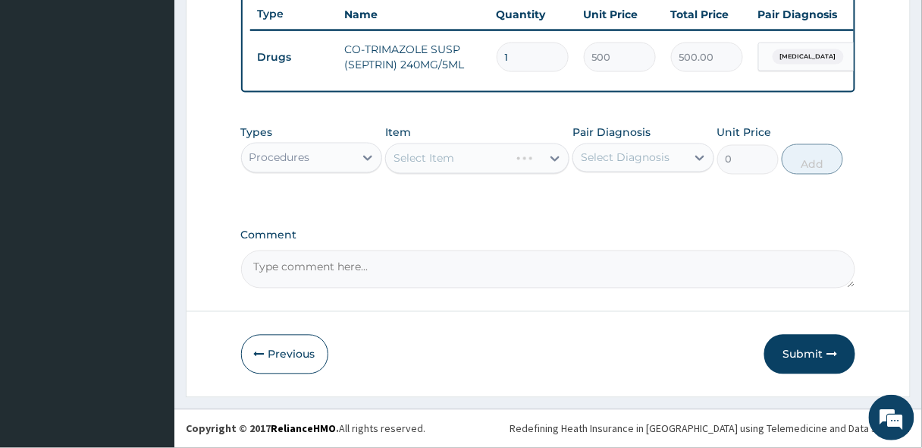
click at [479, 162] on div "Select Item" at bounding box center [477, 158] width 184 height 30
click at [460, 161] on div "Select Item" at bounding box center [463, 158] width 155 height 24
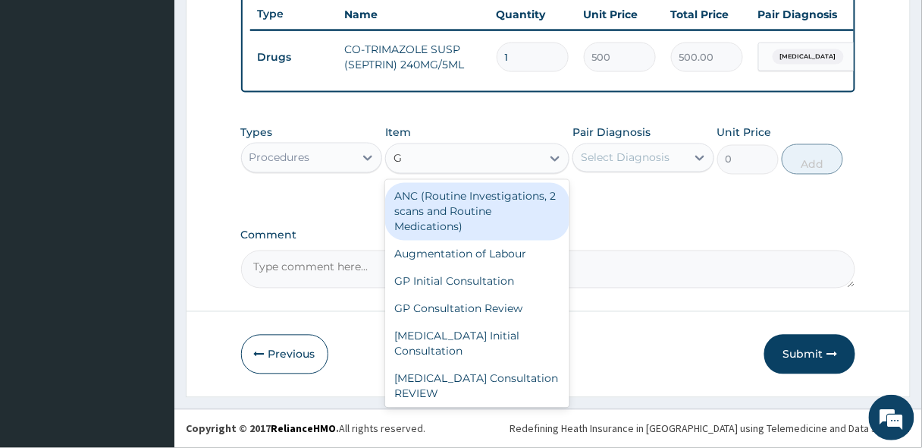
type input "GP"
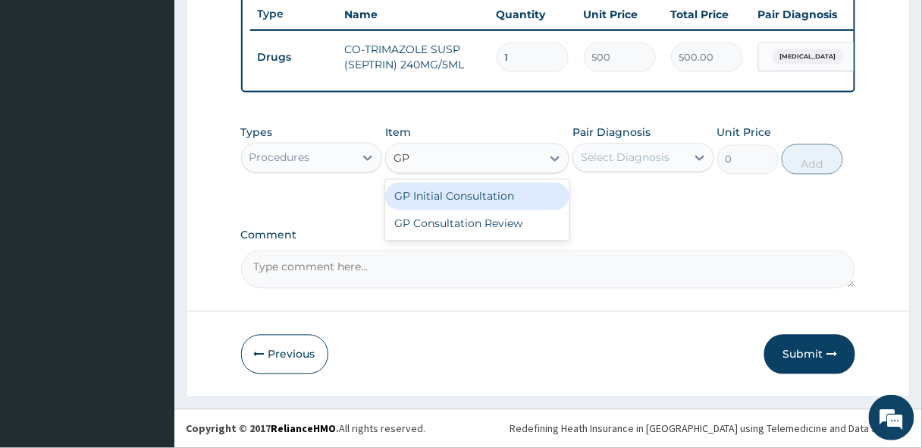
drag, startPoint x: 463, startPoint y: 193, endPoint x: 617, endPoint y: 165, distance: 156.5
click at [463, 194] on div "GP Initial Consultation" at bounding box center [477, 196] width 184 height 27
type input "2500"
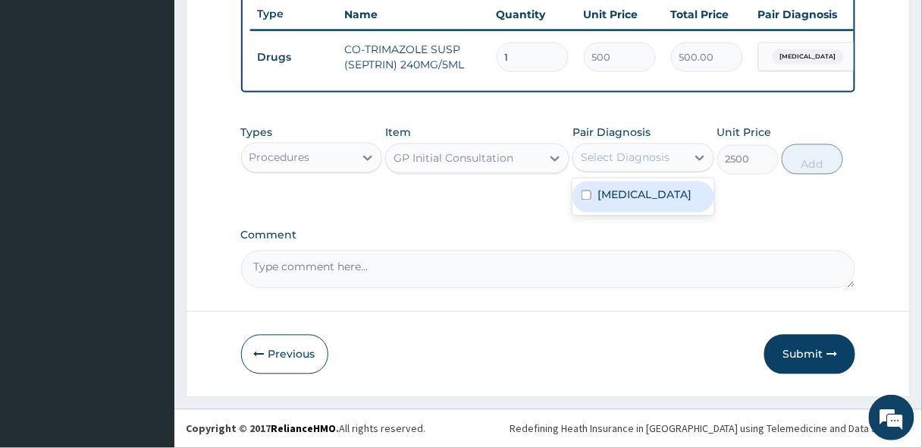
click at [628, 160] on div "Select Diagnosis" at bounding box center [625, 157] width 89 height 15
click at [623, 197] on label "[MEDICAL_DATA]" at bounding box center [645, 194] width 94 height 15
checkbox input "true"
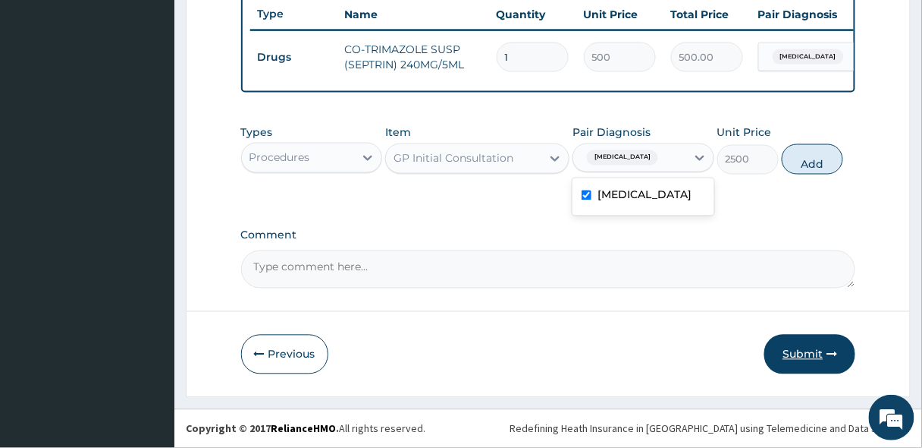
click at [818, 353] on button "Submit" at bounding box center [810, 354] width 91 height 39
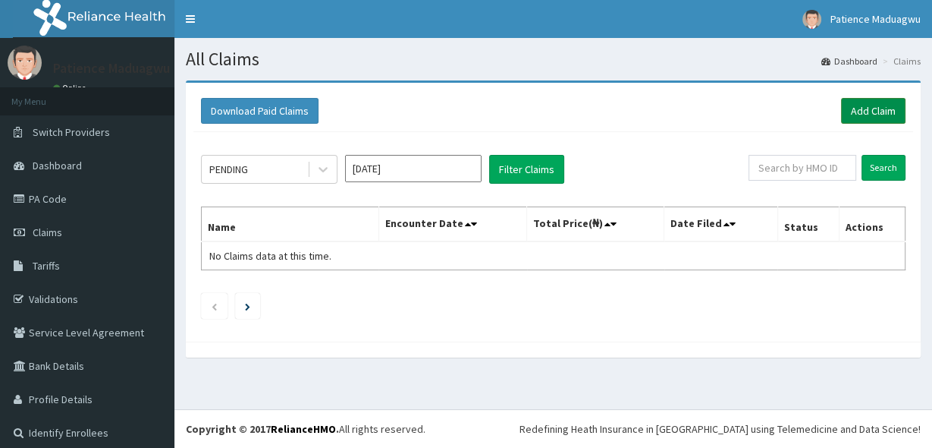
click at [850, 112] on link "Add Claim" at bounding box center [873, 111] width 64 height 26
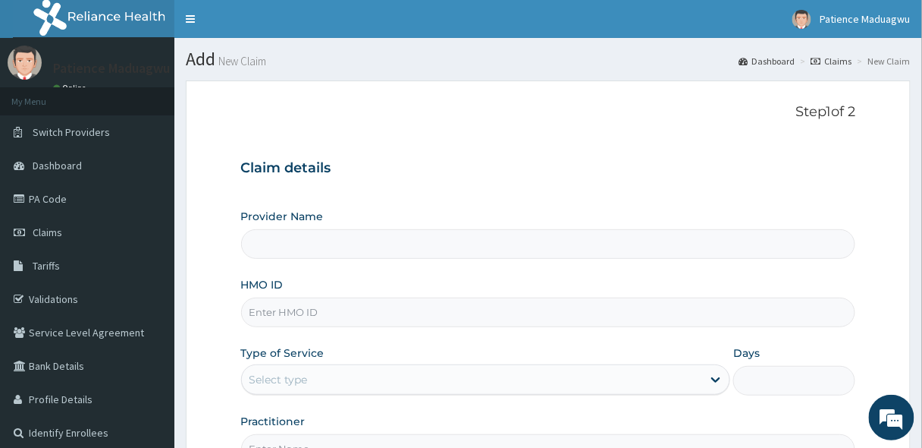
click at [336, 247] on input "Provider Name" at bounding box center [548, 244] width 615 height 30
click at [281, 316] on input "HMO ID" at bounding box center [548, 312] width 615 height 30
paste input "DMI/10029/E"
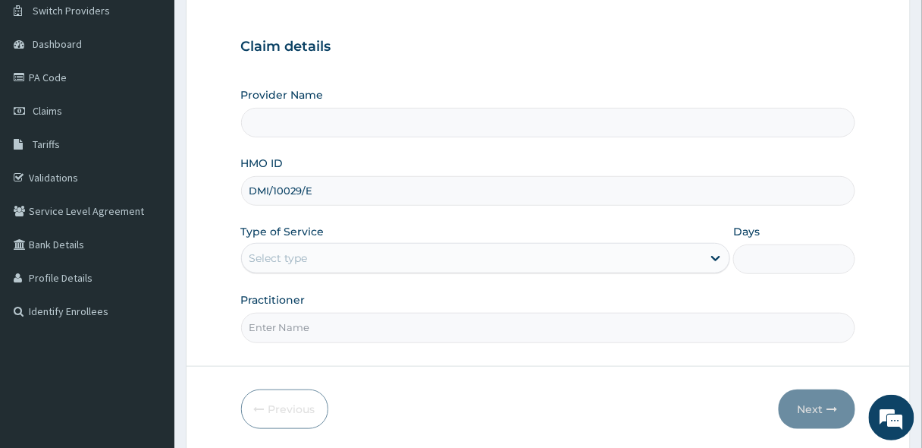
type input "DMI/10029/E"
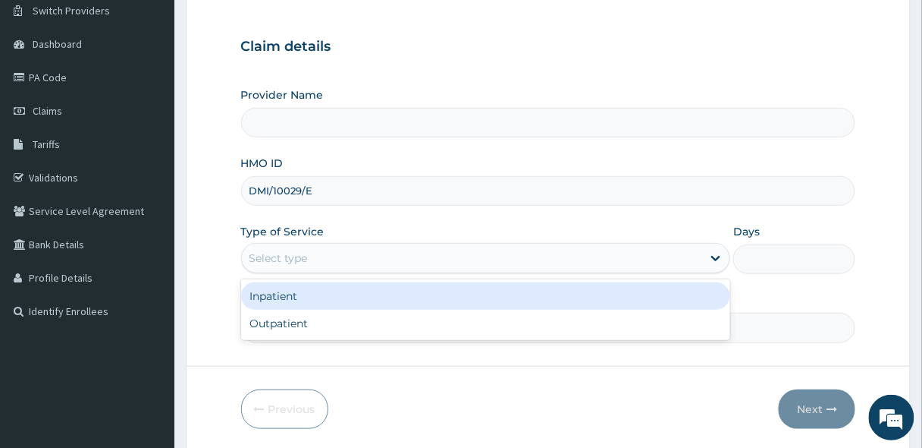
click at [294, 263] on div "Select type" at bounding box center [279, 257] width 58 height 15
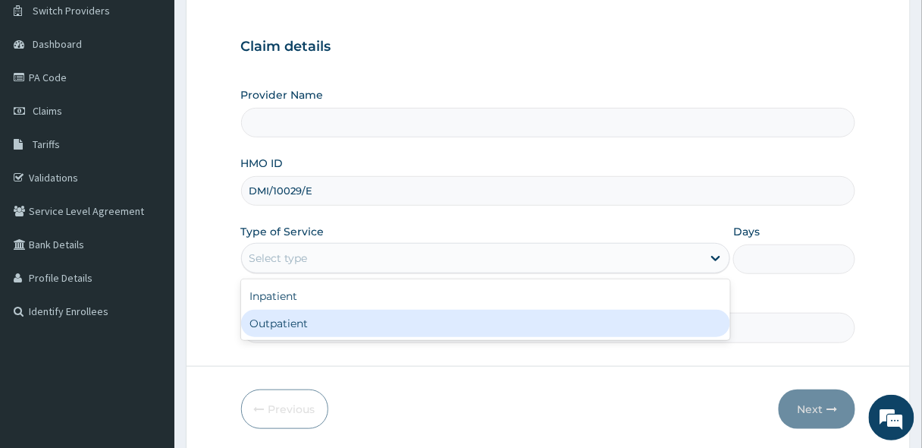
click at [275, 329] on div "Outpatient" at bounding box center [486, 322] width 490 height 27
type input "1"
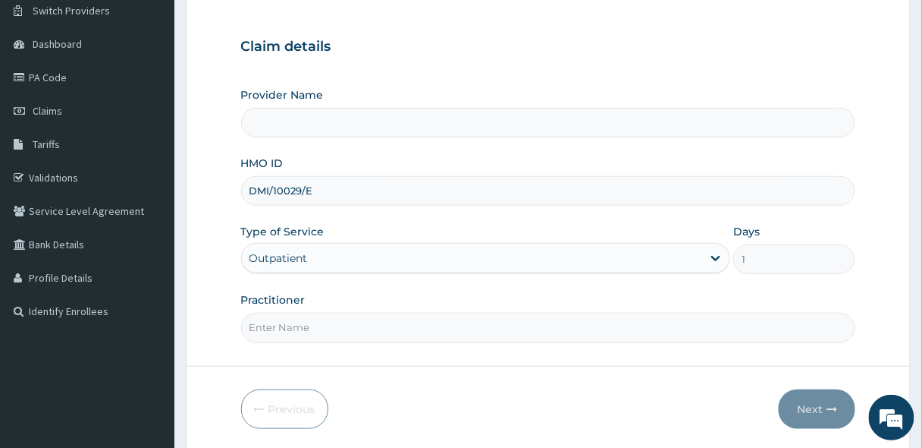
click at [278, 329] on input "Practitioner" at bounding box center [548, 328] width 615 height 30
type input "[PERSON_NAME]"
click at [305, 116] on input "Provider Name" at bounding box center [548, 123] width 615 height 30
type input "[GEOGRAPHIC_DATA]"
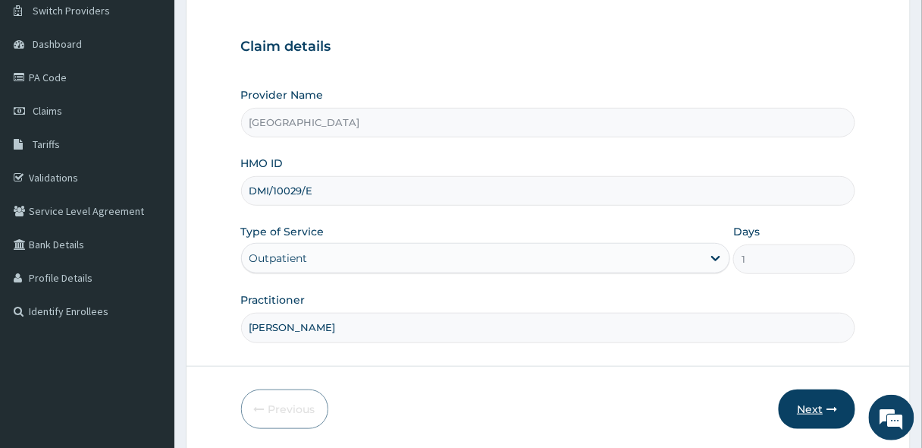
click at [799, 409] on button "Next" at bounding box center [817, 408] width 77 height 39
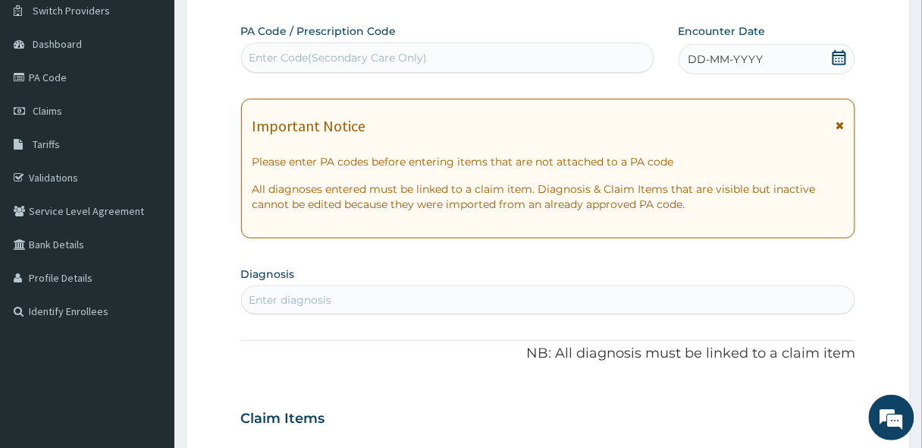
click at [837, 52] on icon at bounding box center [840, 57] width 14 height 15
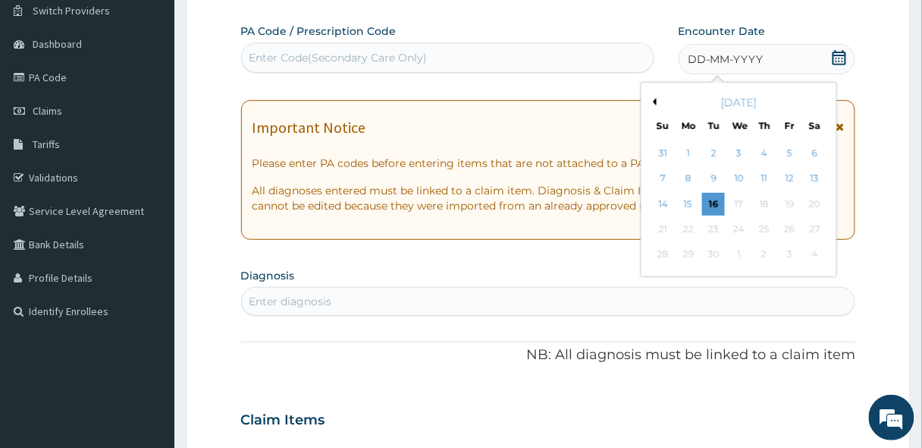
click at [655, 101] on button "Previous Month" at bounding box center [653, 102] width 8 height 8
click at [666, 229] on div "17" at bounding box center [663, 229] width 23 height 23
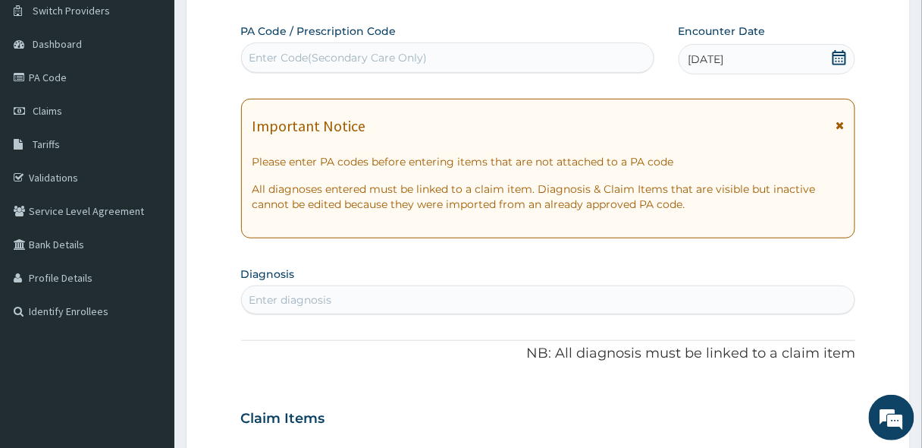
click at [303, 300] on div "Enter diagnosis" at bounding box center [291, 299] width 83 height 15
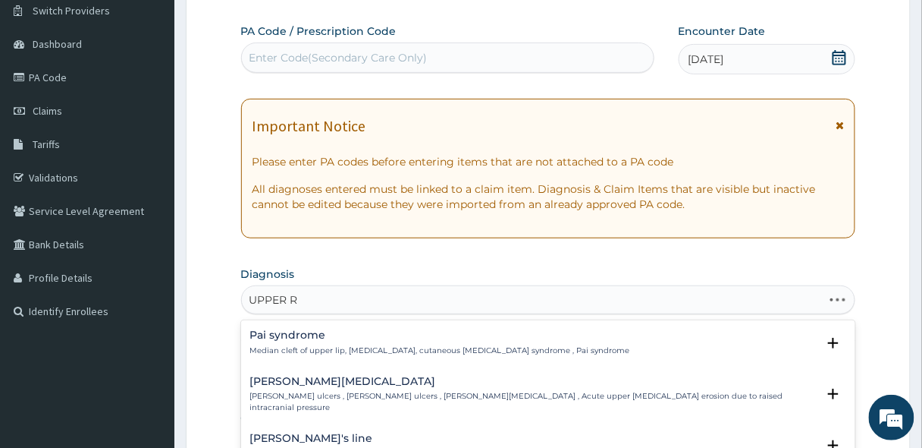
type input "UPPER RE"
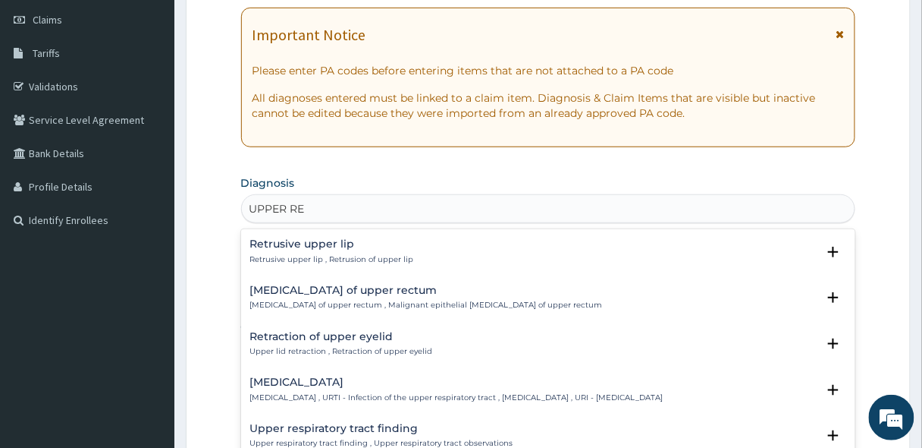
scroll to position [243, 0]
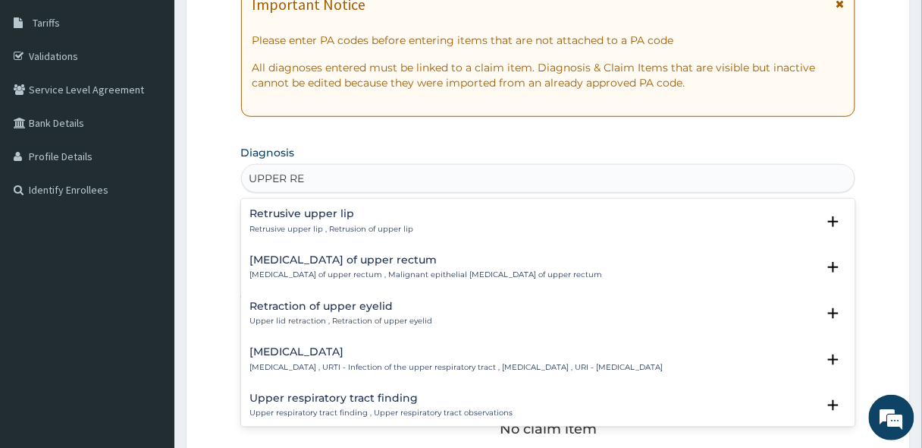
click at [303, 353] on h4 "[MEDICAL_DATA]" at bounding box center [456, 351] width 413 height 11
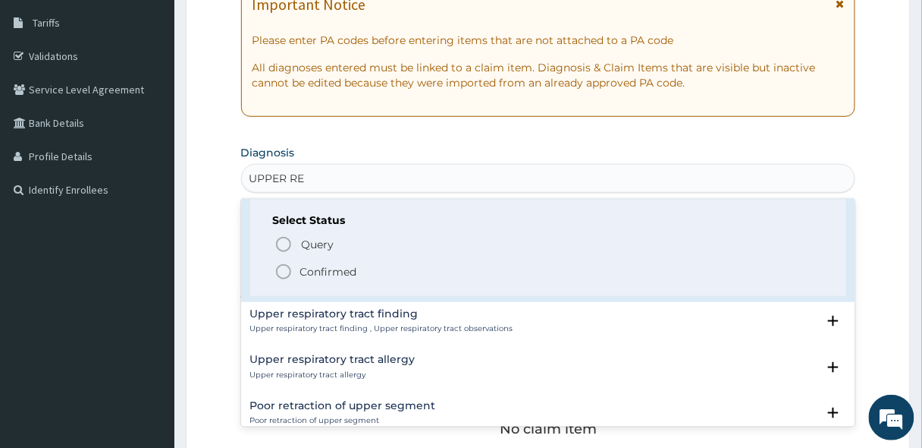
scroll to position [182, 0]
click at [277, 275] on icon "status option filled" at bounding box center [284, 270] width 18 height 18
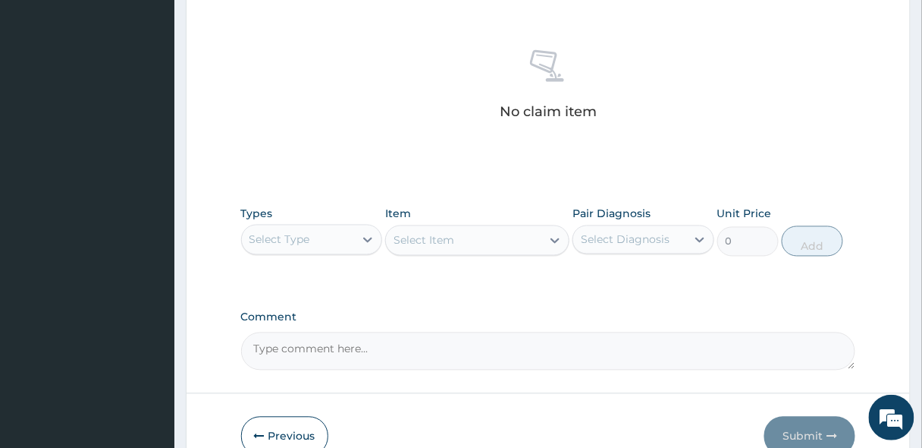
scroll to position [643, 0]
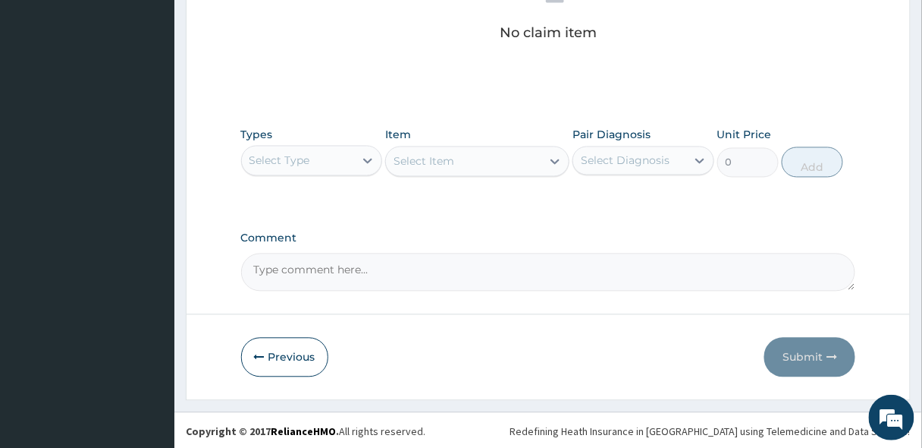
click at [342, 163] on div "Select Type" at bounding box center [298, 161] width 113 height 24
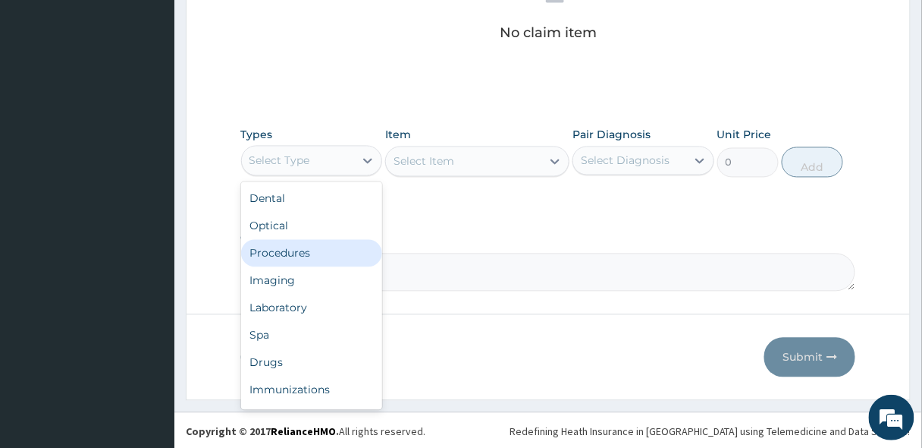
click at [299, 252] on div "Procedures" at bounding box center [312, 253] width 142 height 27
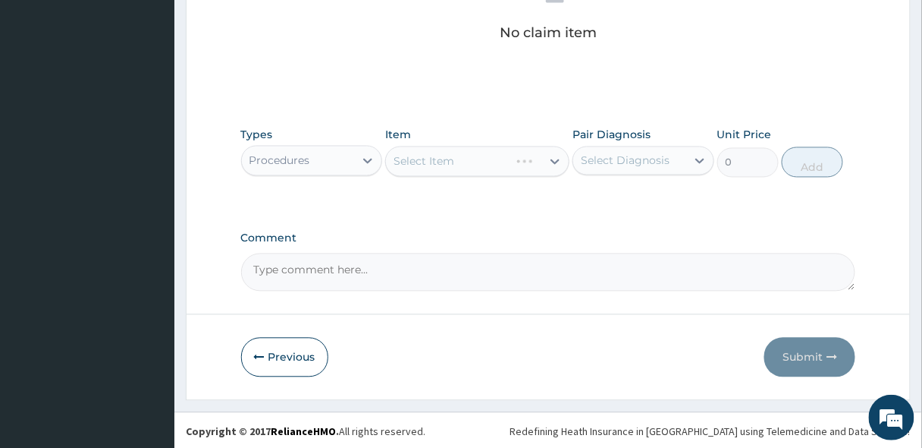
click at [479, 159] on div "Select Item" at bounding box center [477, 161] width 184 height 30
click at [479, 159] on div "Select Item" at bounding box center [463, 161] width 155 height 24
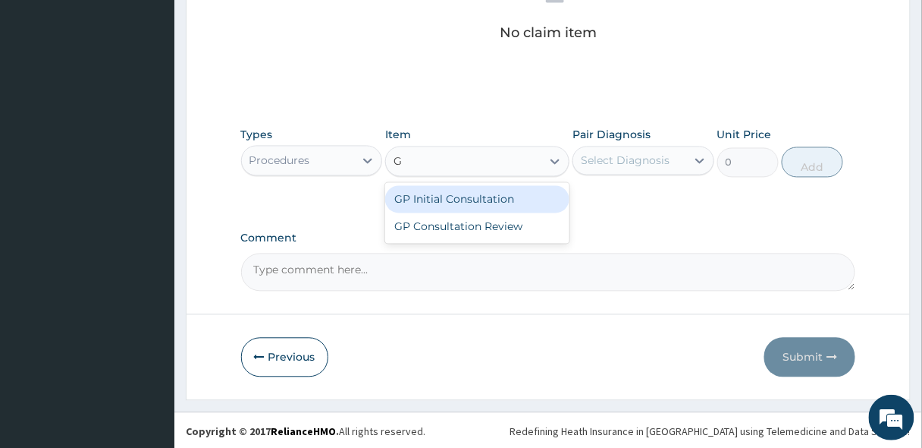
type input "GP"
click at [498, 190] on div "GP Initial Consultation" at bounding box center [477, 199] width 184 height 27
type input "2500"
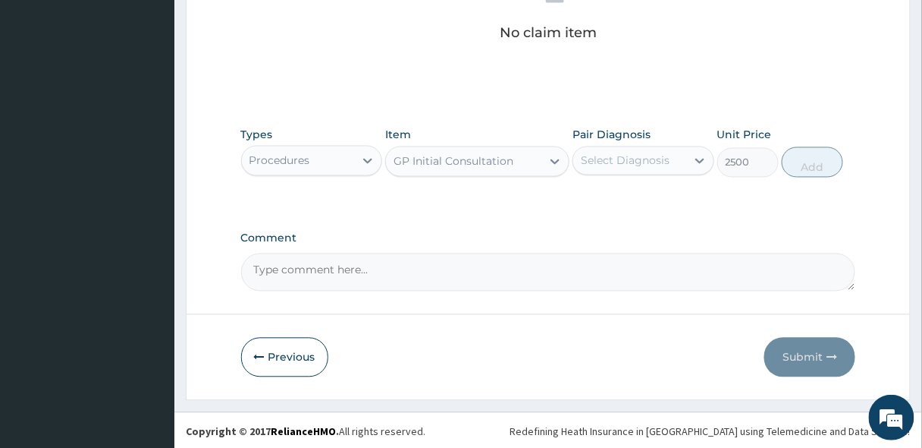
click at [640, 162] on div "Select Diagnosis" at bounding box center [625, 160] width 89 height 15
click at [635, 201] on label "[MEDICAL_DATA]" at bounding box center [645, 197] width 94 height 15
checkbox input "true"
click at [808, 159] on button "Add" at bounding box center [812, 162] width 61 height 30
type input "0"
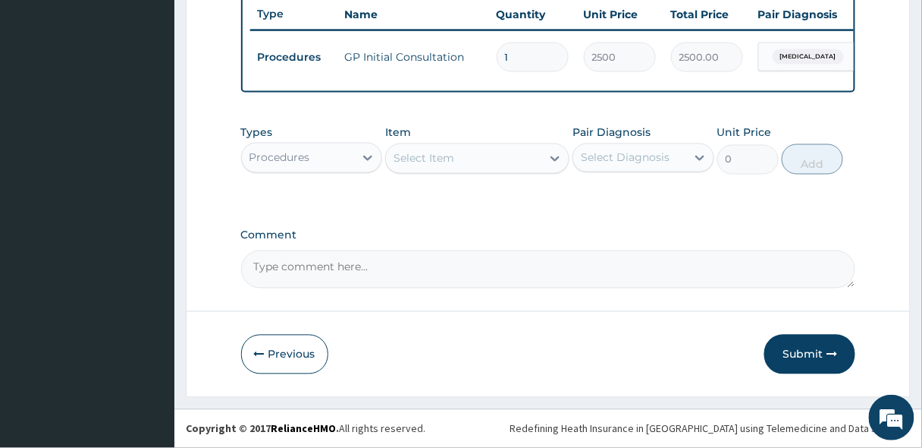
scroll to position [581, 0]
click at [798, 359] on button "Submit" at bounding box center [810, 354] width 91 height 39
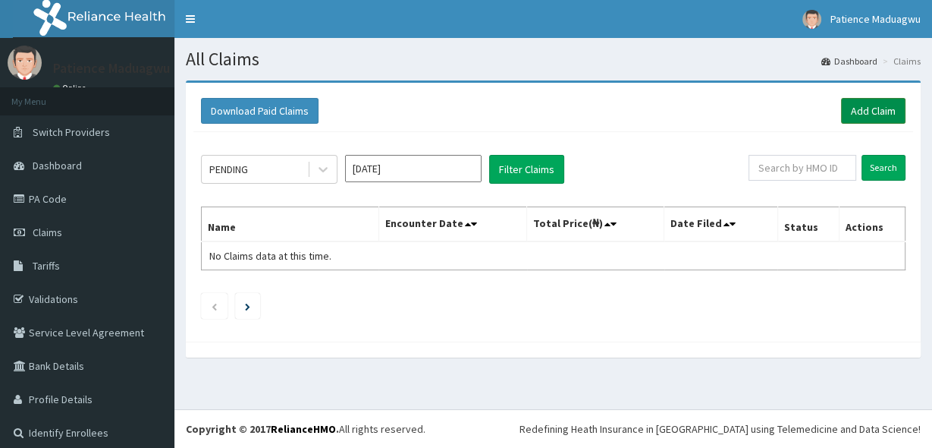
click at [852, 107] on link "Add Claim" at bounding box center [873, 111] width 64 height 26
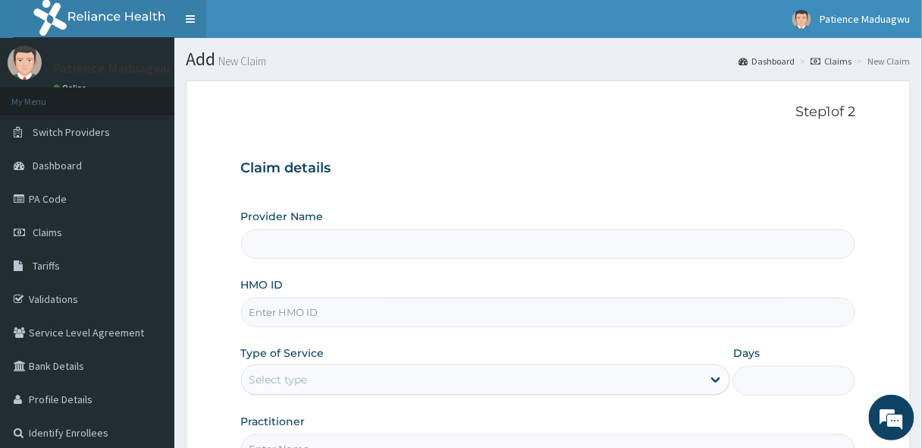
type input "Faleti Medical Centre"
click at [302, 317] on input "HMO ID" at bounding box center [548, 312] width 615 height 30
paste input "AIL/10058/A"
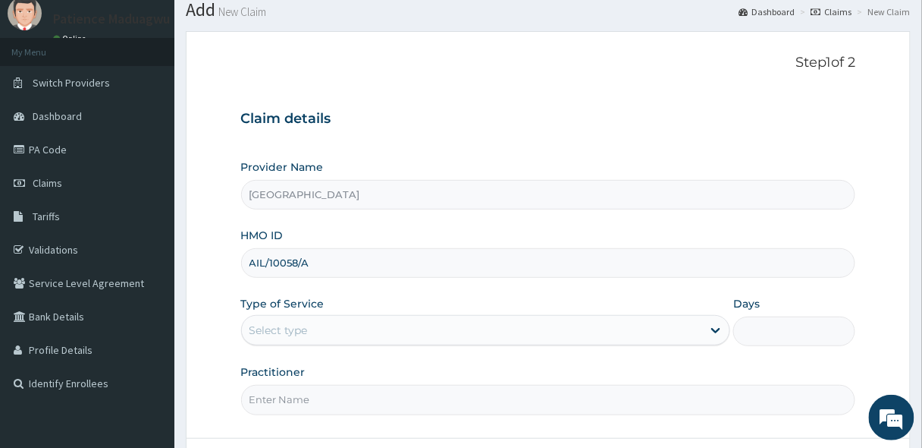
scroll to position [121, 0]
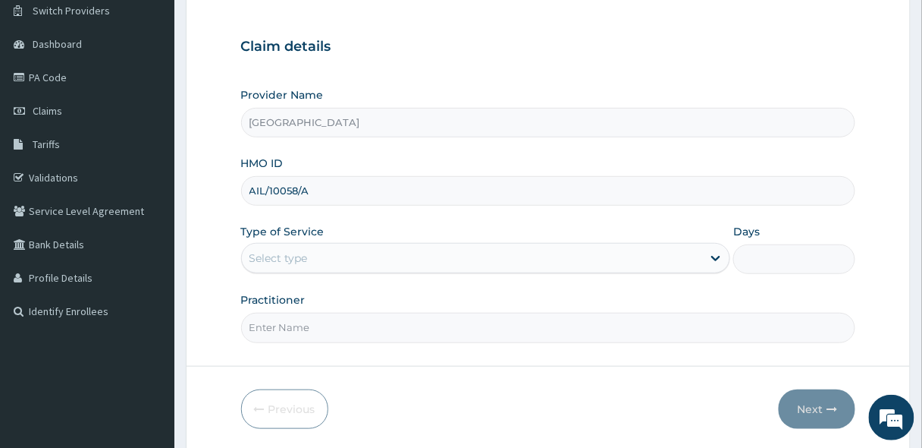
type input "AIL/10058/A"
click at [299, 265] on div "Select type" at bounding box center [472, 258] width 461 height 24
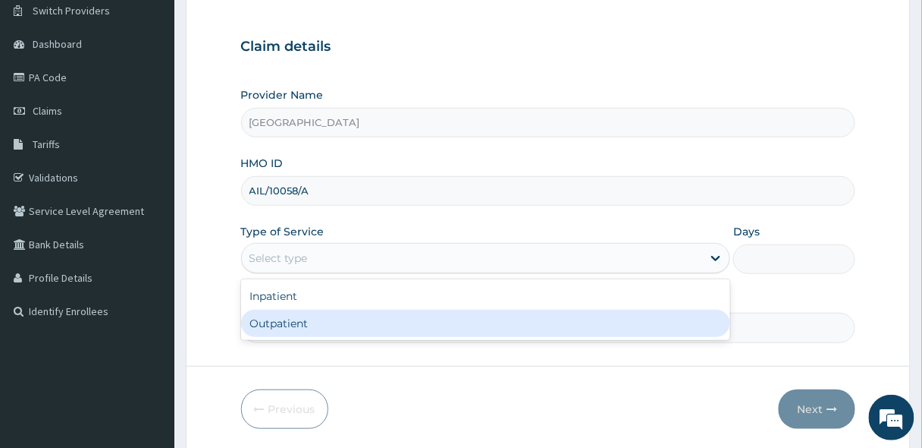
click at [297, 321] on div "Outpatient" at bounding box center [486, 322] width 490 height 27
type input "1"
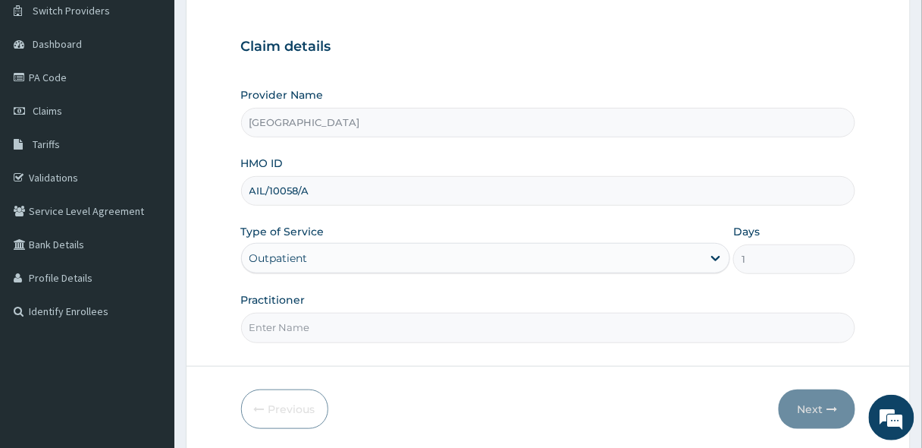
click at [315, 331] on input "Practitioner" at bounding box center [548, 328] width 615 height 30
type input "[PERSON_NAME]"
click at [819, 410] on button "Next" at bounding box center [817, 408] width 77 height 39
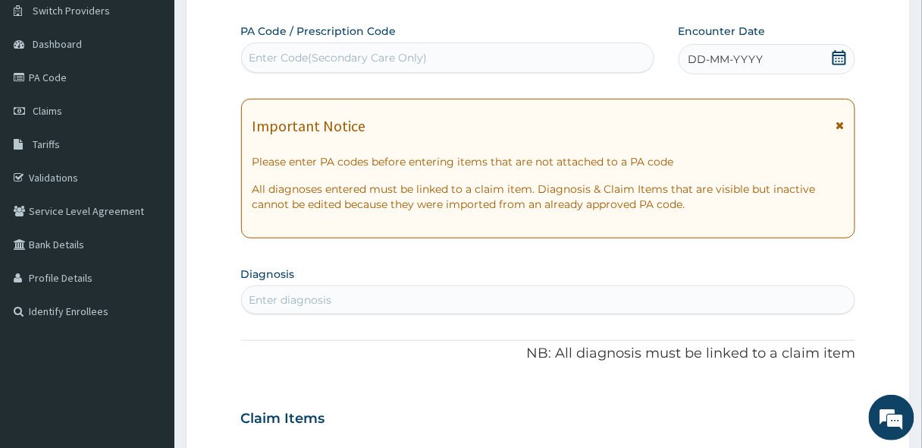
click at [353, 63] on div "Enter Code(Secondary Care Only)" at bounding box center [339, 57] width 178 height 15
paste input "PA/7A31FE"
type input "PA/7A31FE"
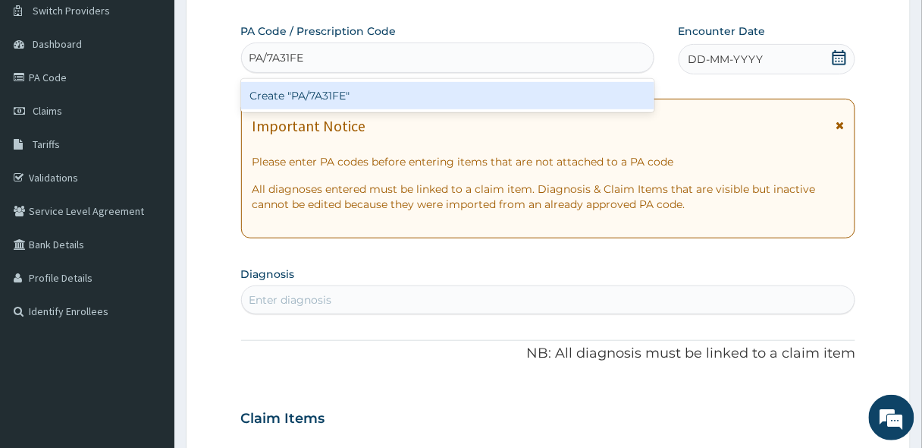
click at [356, 90] on div "Create "PA/7A31FE"" at bounding box center [447, 95] width 413 height 27
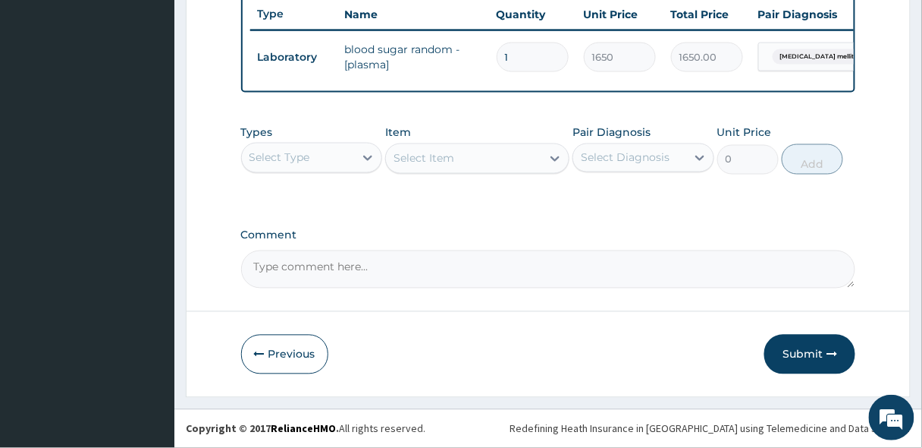
scroll to position [399, 0]
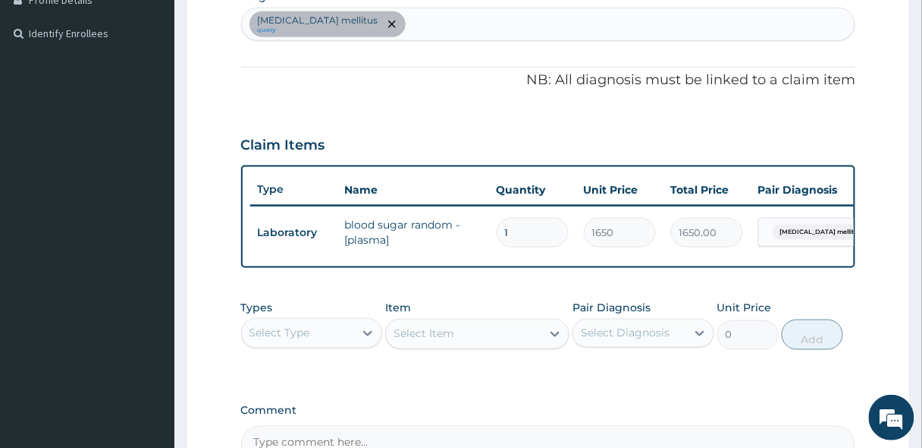
click at [420, 27] on div "Diabetes mellitus query" at bounding box center [549, 24] width 614 height 32
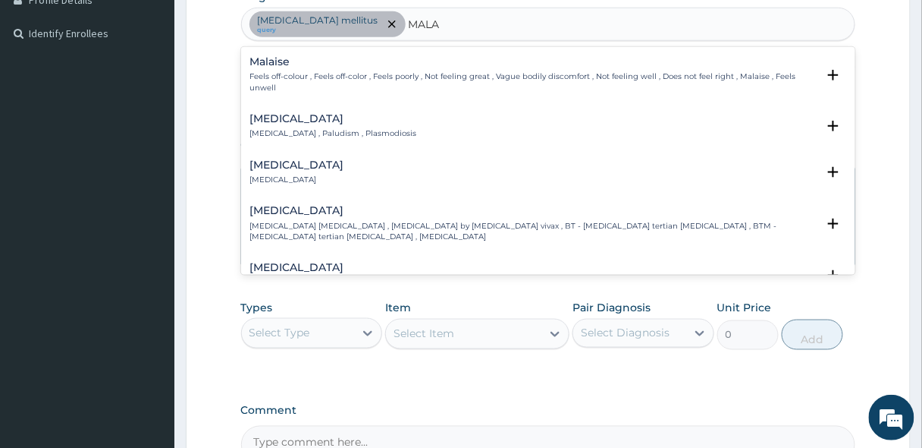
type input "MALAR"
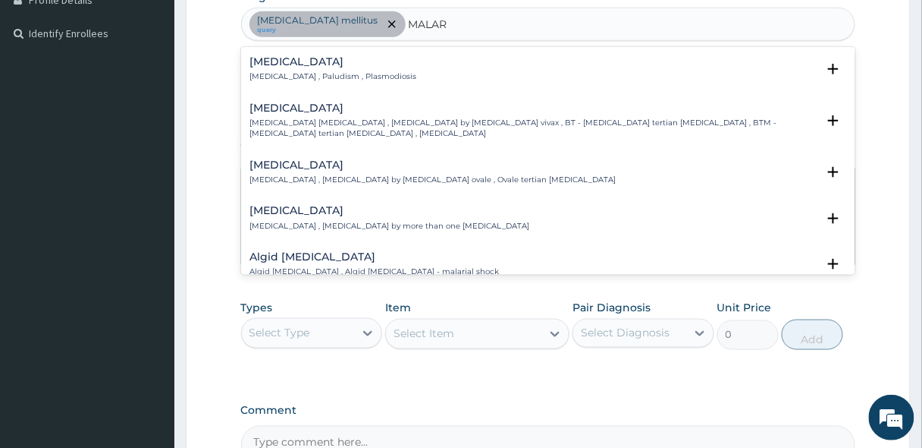
click at [303, 68] on div "Malaria Malaria , Paludism , Plasmodiosis" at bounding box center [333, 69] width 167 height 27
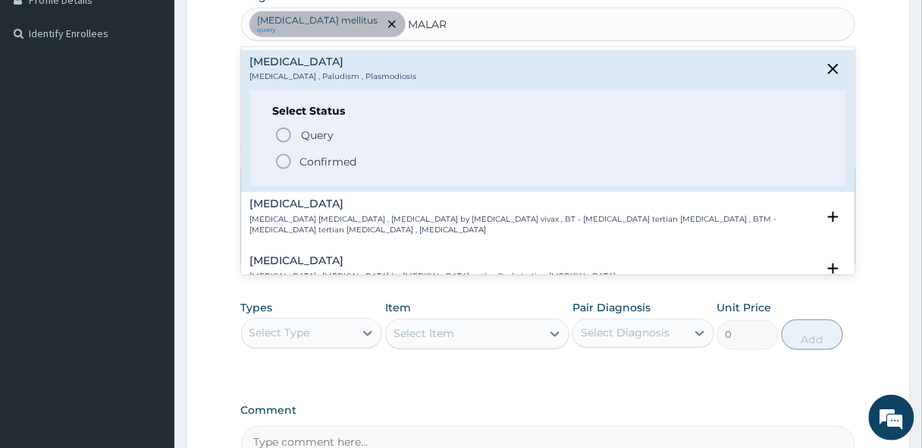
click at [280, 162] on icon "status option filled" at bounding box center [284, 161] width 18 height 18
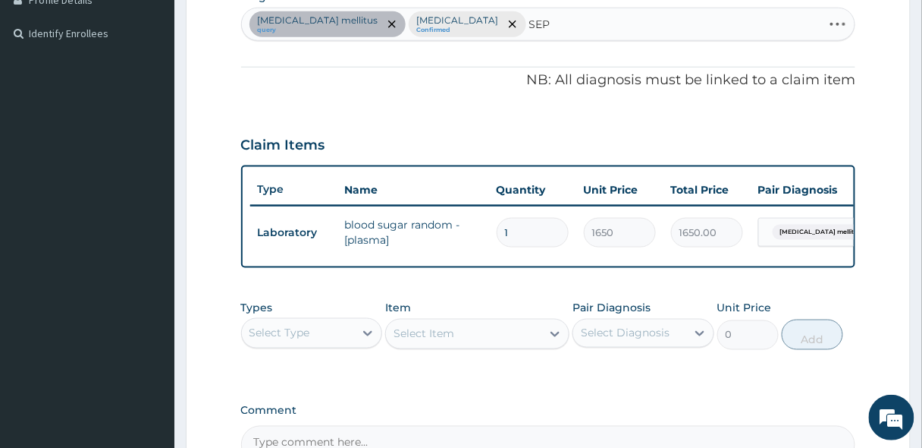
type input "SEPS"
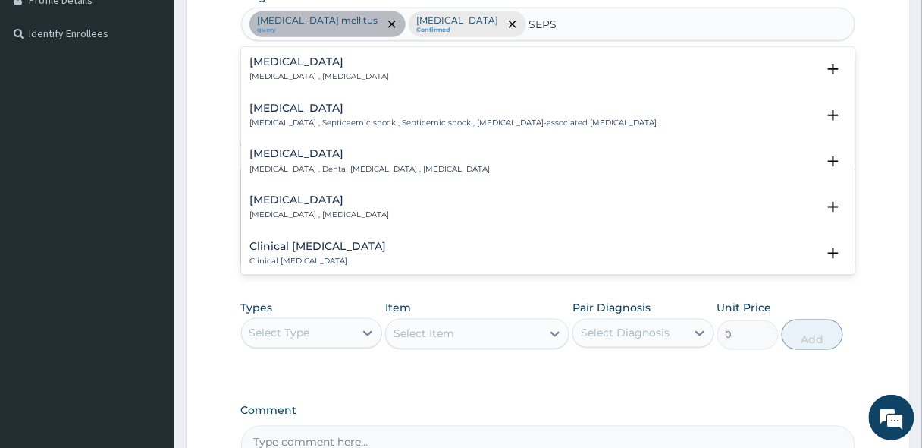
click at [279, 74] on p "[MEDICAL_DATA] , [MEDICAL_DATA]" at bounding box center [320, 76] width 140 height 11
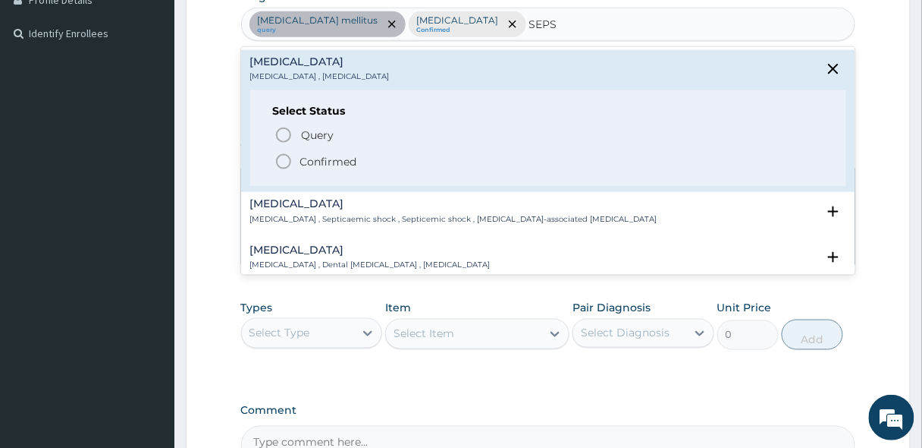
click at [289, 156] on circle "status option filled" at bounding box center [284, 162] width 14 height 14
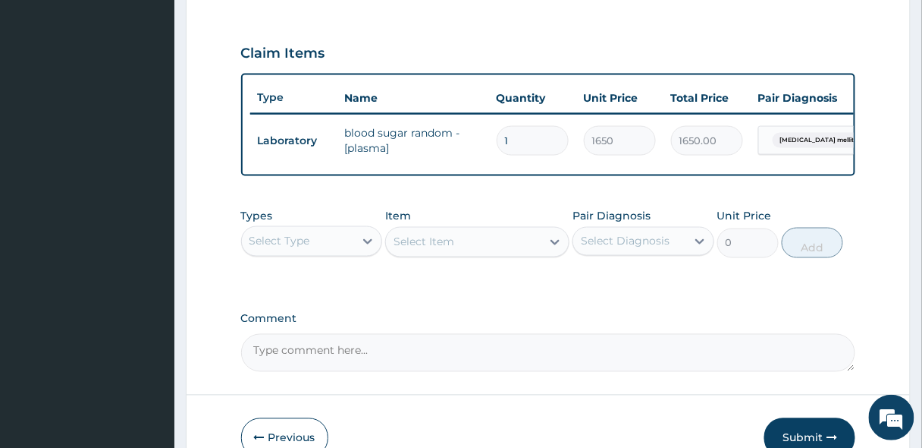
scroll to position [520, 0]
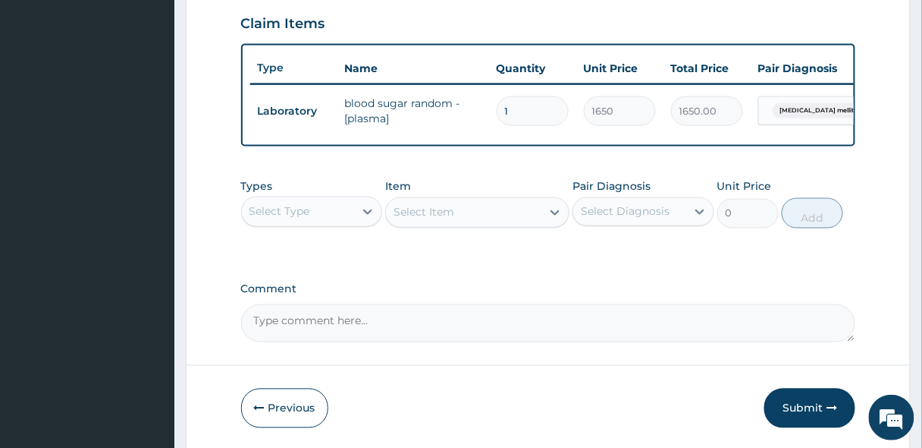
click at [342, 224] on div "Select Type" at bounding box center [298, 211] width 113 height 24
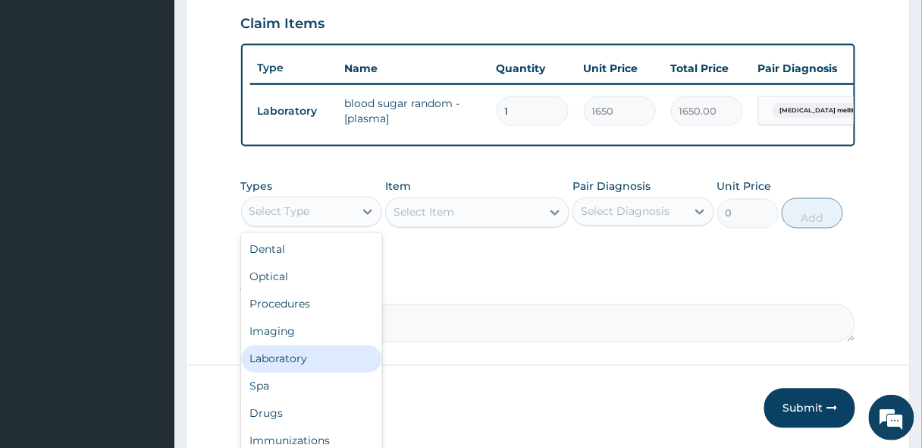
click at [287, 360] on div "Laboratory" at bounding box center [312, 358] width 142 height 27
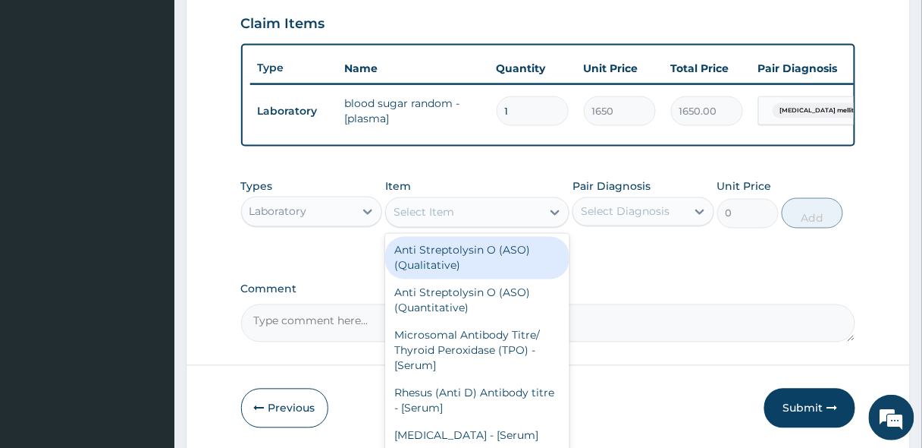
click at [462, 222] on div "Select Item" at bounding box center [463, 212] width 155 height 24
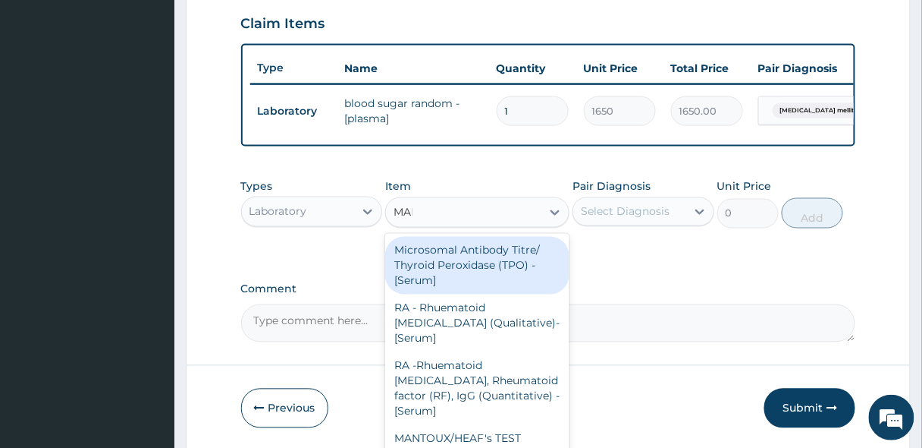
type input "MALA"
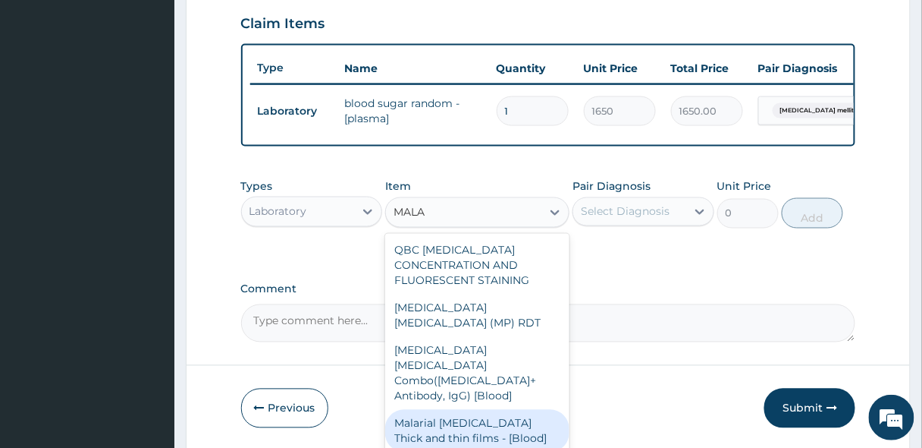
click at [454, 410] on div "Malarial [MEDICAL_DATA] Thick and thin films - [Blood]" at bounding box center [477, 431] width 184 height 42
type input "1650"
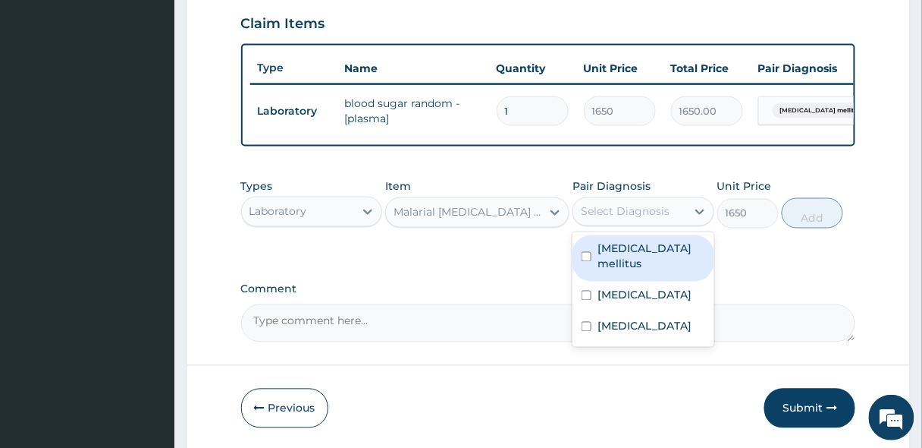
click at [649, 219] on div "Select Diagnosis" at bounding box center [625, 211] width 89 height 15
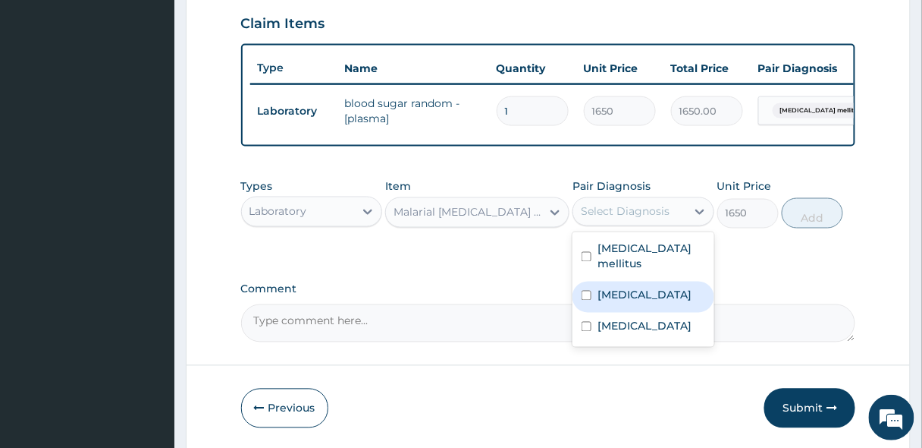
click at [614, 295] on div "[MEDICAL_DATA]" at bounding box center [644, 296] width 142 height 31
checkbox input "true"
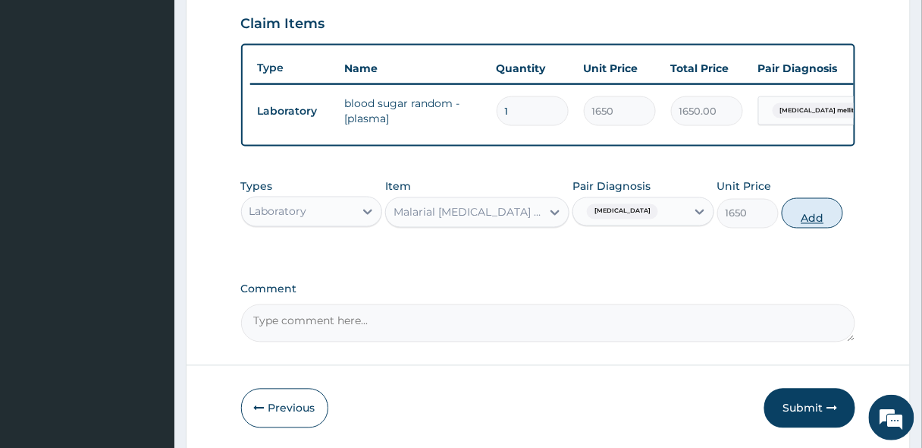
click at [796, 215] on button "Add" at bounding box center [812, 213] width 61 height 30
type input "0"
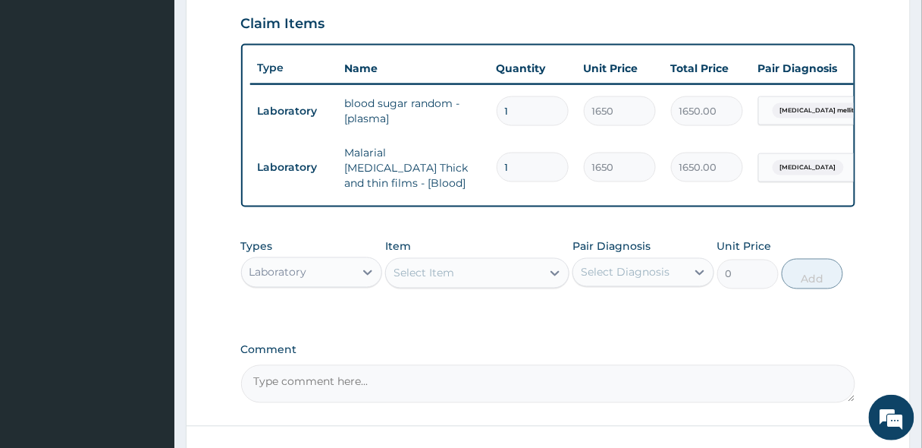
click at [465, 278] on div "Select Item" at bounding box center [463, 273] width 155 height 24
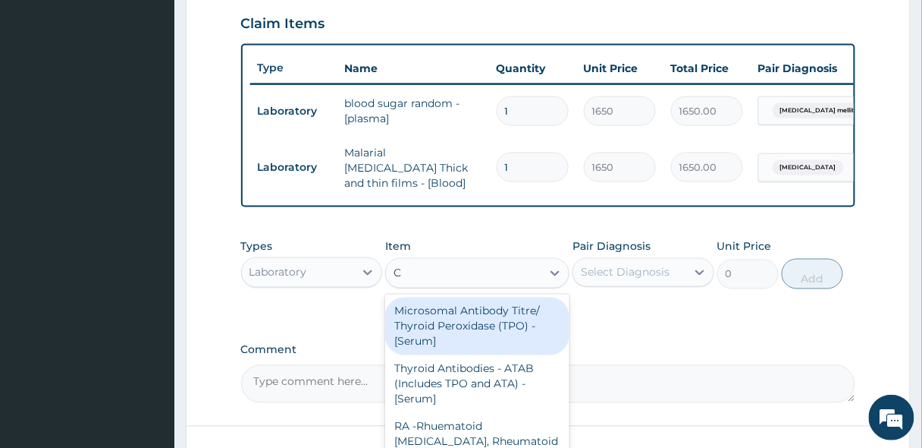
type input "CB"
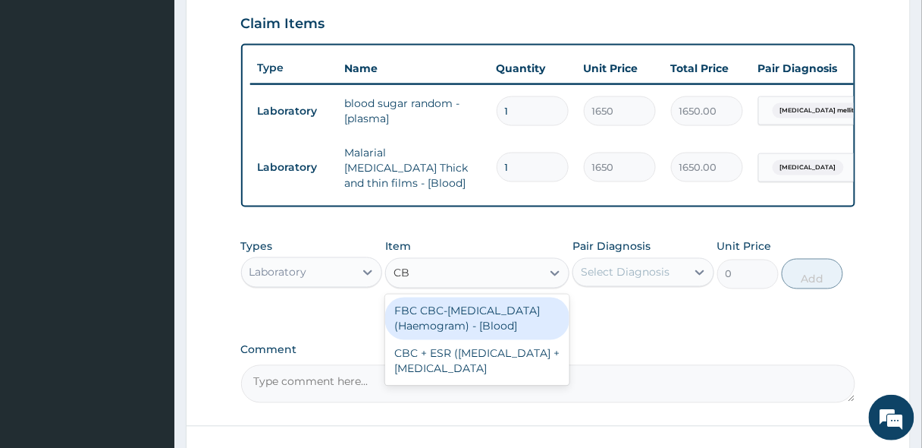
click at [473, 324] on div "FBC CBC-[MEDICAL_DATA] (Haemogram) - [Blood]" at bounding box center [477, 318] width 184 height 42
type input "3300"
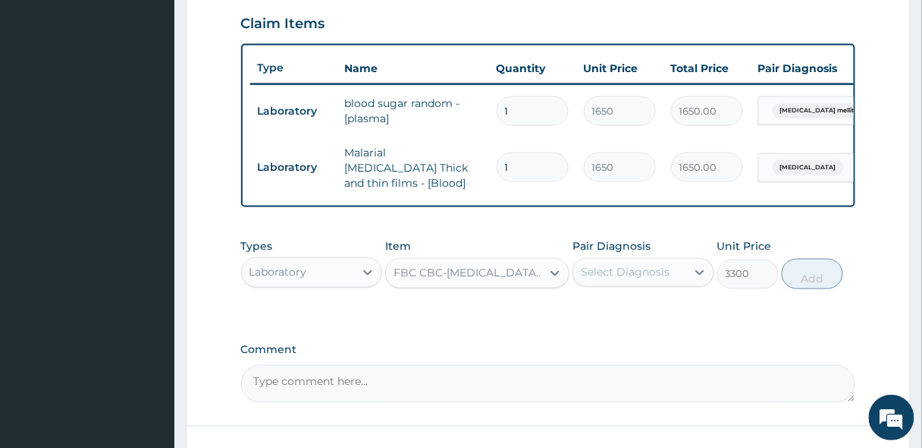
click at [620, 279] on div "Select Diagnosis" at bounding box center [625, 272] width 89 height 15
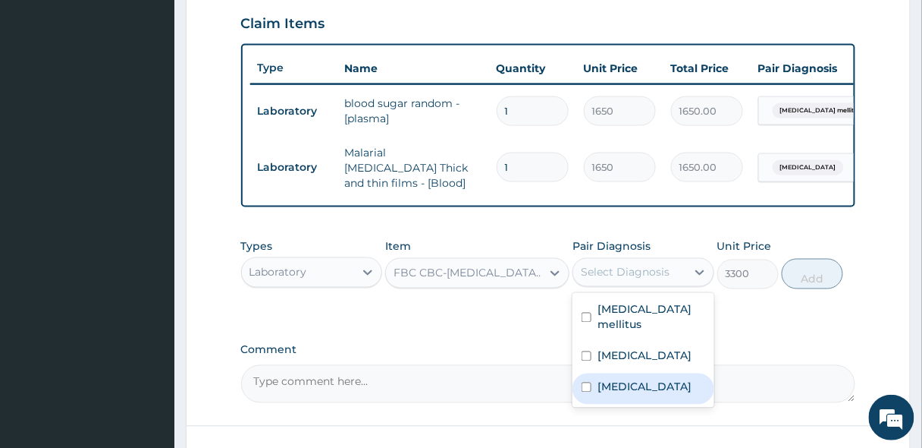
click at [609, 379] on label "[MEDICAL_DATA]" at bounding box center [645, 386] width 94 height 15
checkbox input "true"
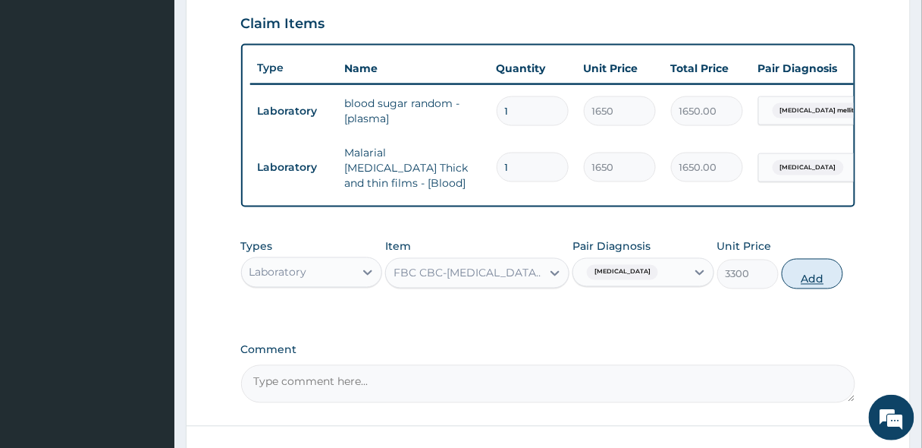
click at [813, 269] on button "Add" at bounding box center [812, 274] width 61 height 30
type input "0"
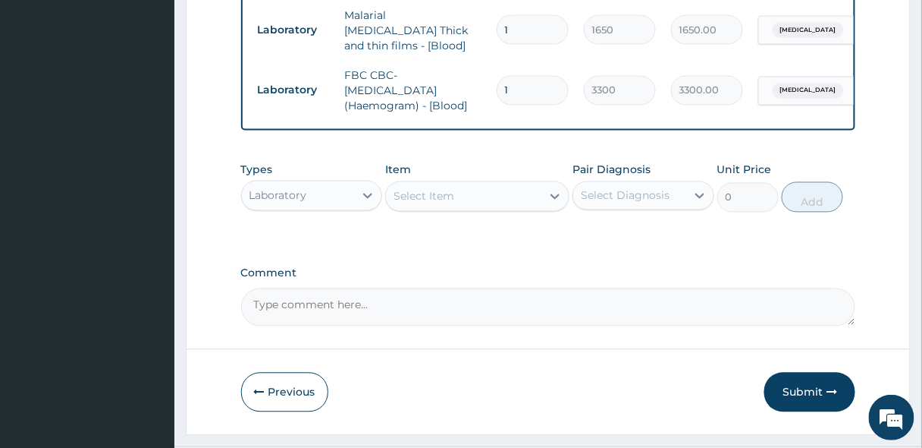
scroll to position [694, 0]
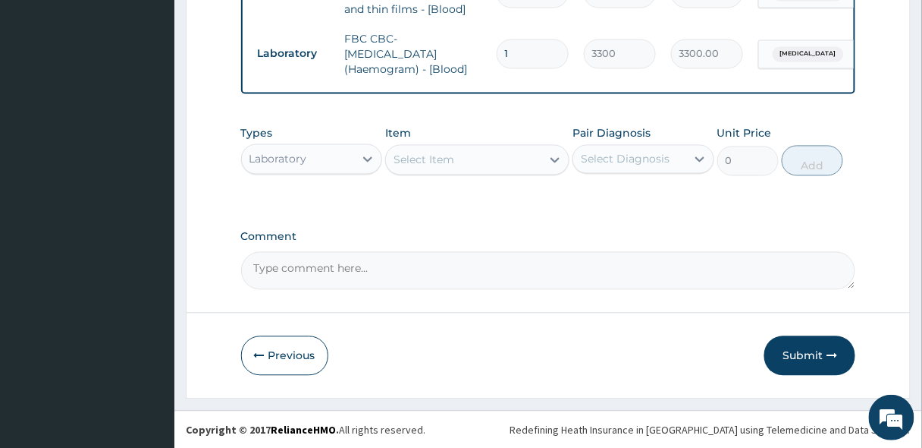
click at [424, 162] on div "Select Item" at bounding box center [424, 159] width 61 height 15
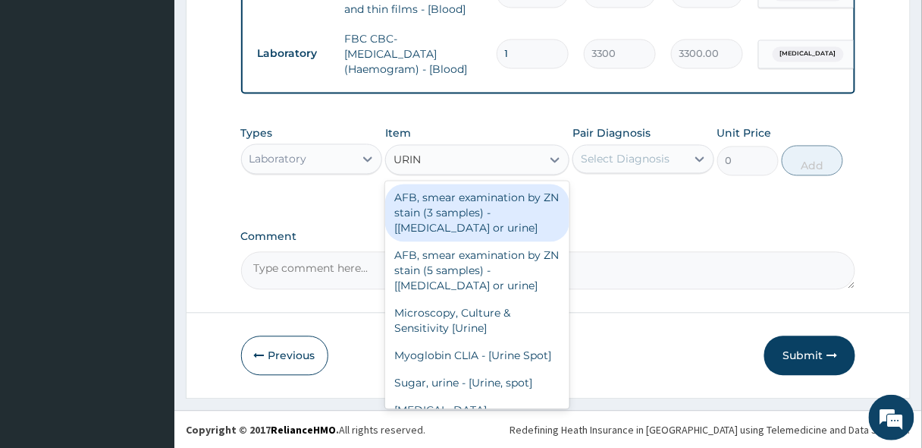
type input "URINA"
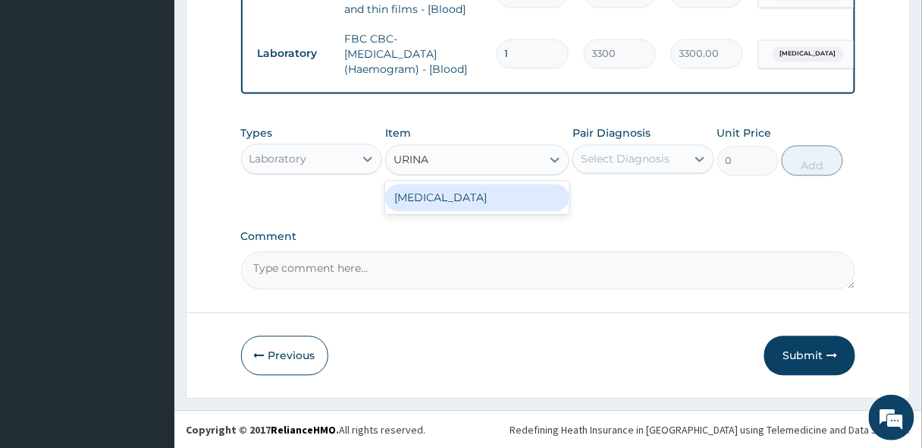
click at [416, 192] on div "[MEDICAL_DATA]" at bounding box center [477, 197] width 184 height 27
type input "2200"
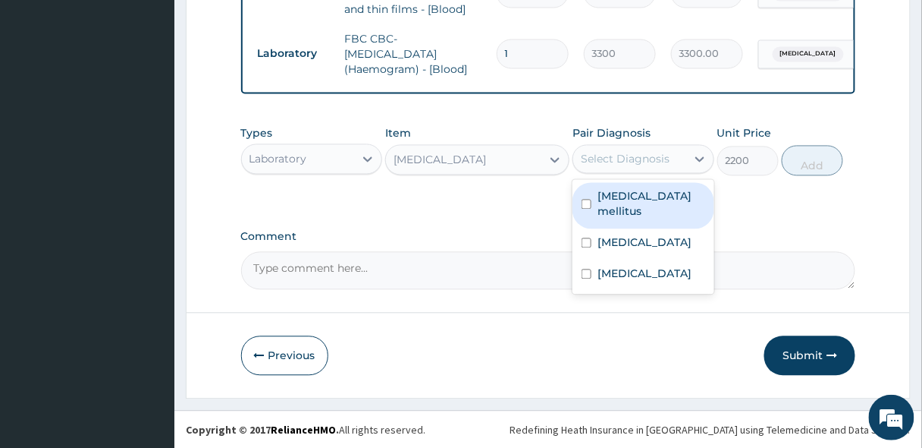
click at [626, 152] on div "Select Diagnosis" at bounding box center [625, 159] width 89 height 15
click at [631, 198] on label "Diabetes mellitus" at bounding box center [652, 204] width 108 height 30
checkbox input "true"
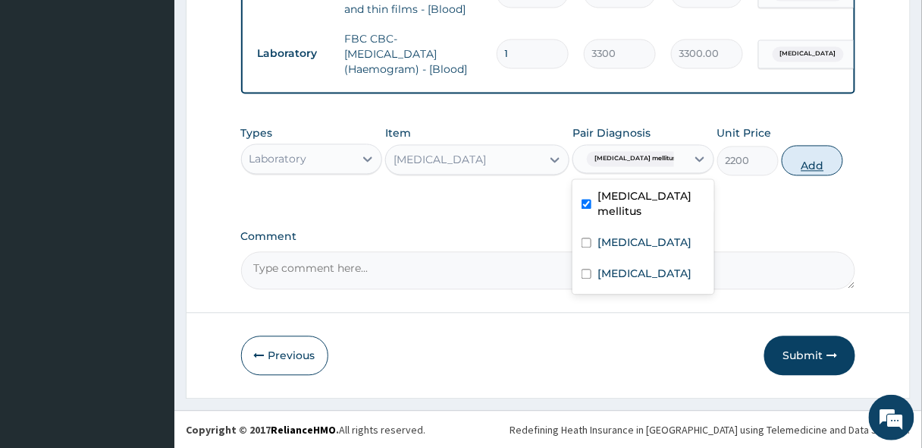
click at [812, 162] on button "Add" at bounding box center [812, 161] width 61 height 30
type input "0"
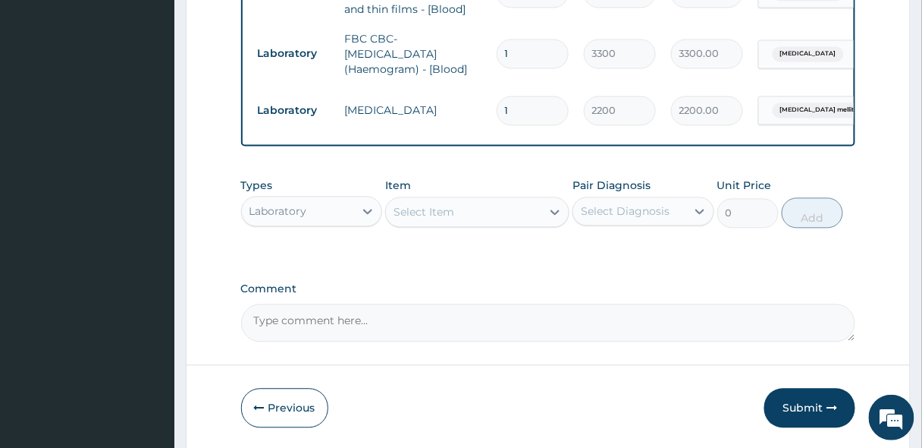
click at [300, 208] on div "Laboratory" at bounding box center [279, 211] width 58 height 15
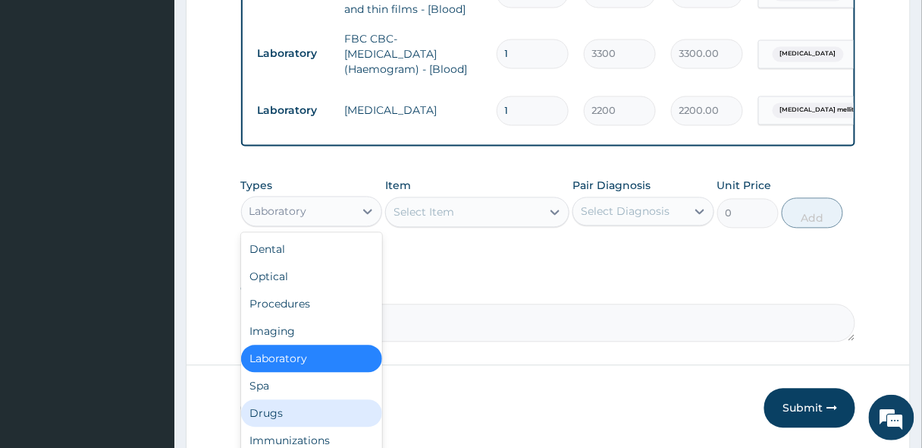
click at [278, 407] on div "Drugs" at bounding box center [312, 413] width 142 height 27
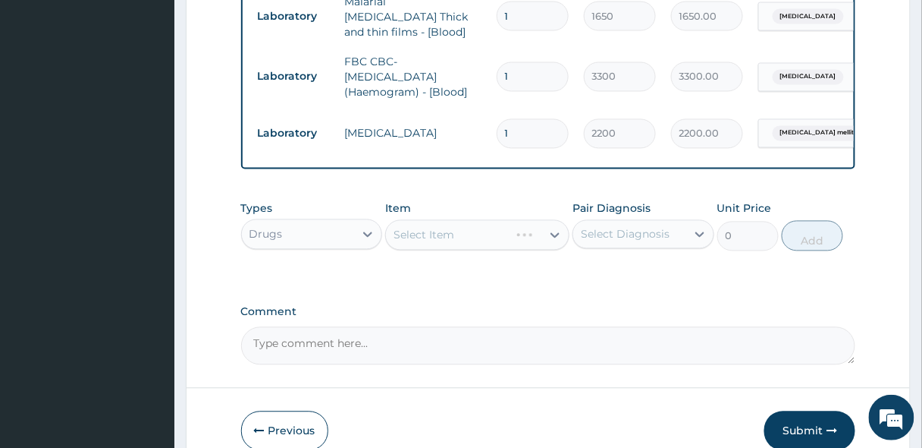
scroll to position [746, 0]
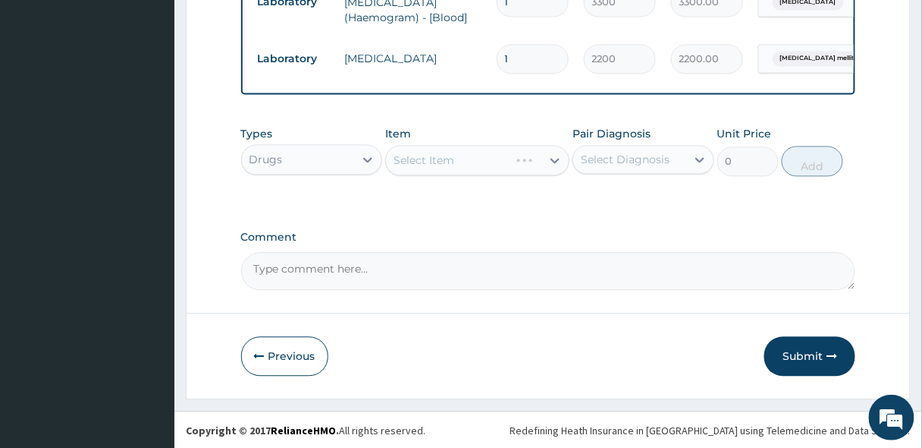
click at [418, 168] on div "Select Item" at bounding box center [477, 160] width 184 height 30
click at [437, 163] on div "Select Item" at bounding box center [424, 159] width 61 height 15
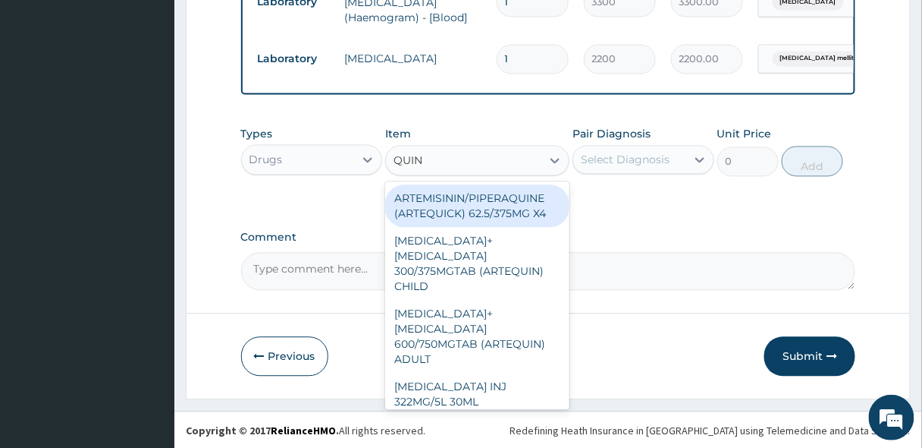
type input "QUINI"
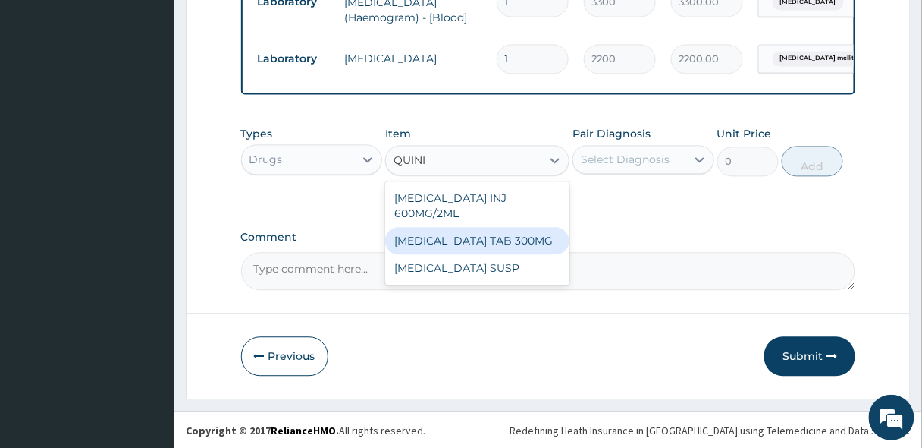
click at [441, 227] on div "[MEDICAL_DATA] TAB 300MG" at bounding box center [477, 240] width 184 height 27
type input "80"
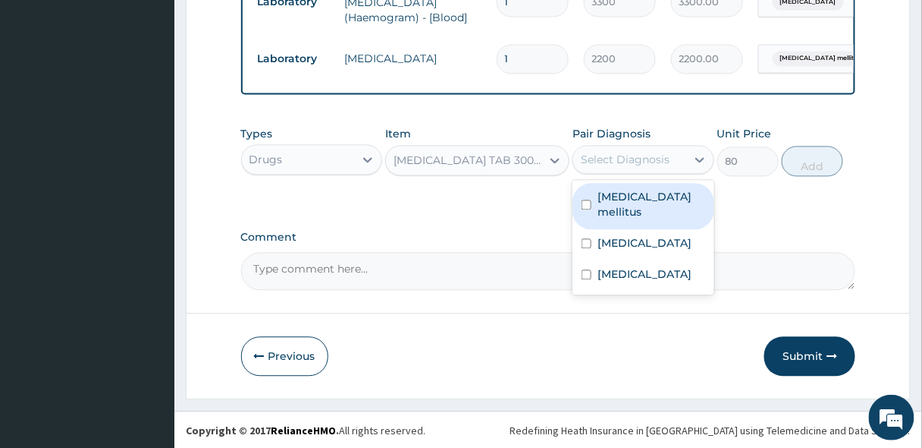
click at [627, 157] on div "Select Diagnosis" at bounding box center [625, 159] width 89 height 15
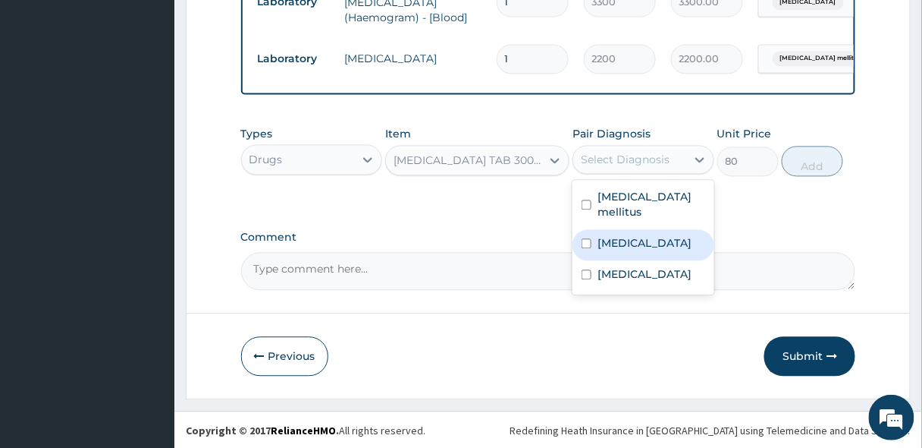
click at [627, 235] on label "[MEDICAL_DATA]" at bounding box center [645, 242] width 94 height 15
checkbox input "true"
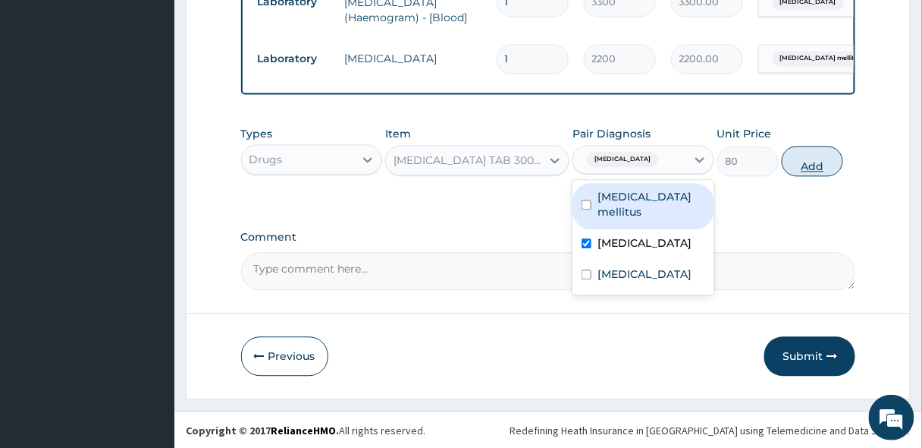
click at [817, 159] on button "Add" at bounding box center [812, 161] width 61 height 30
type input "0"
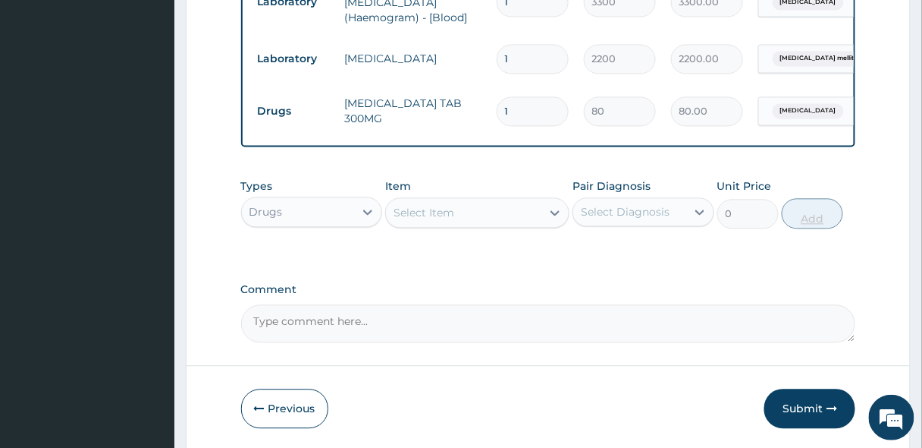
type input "10"
type input "800.00"
type input "10"
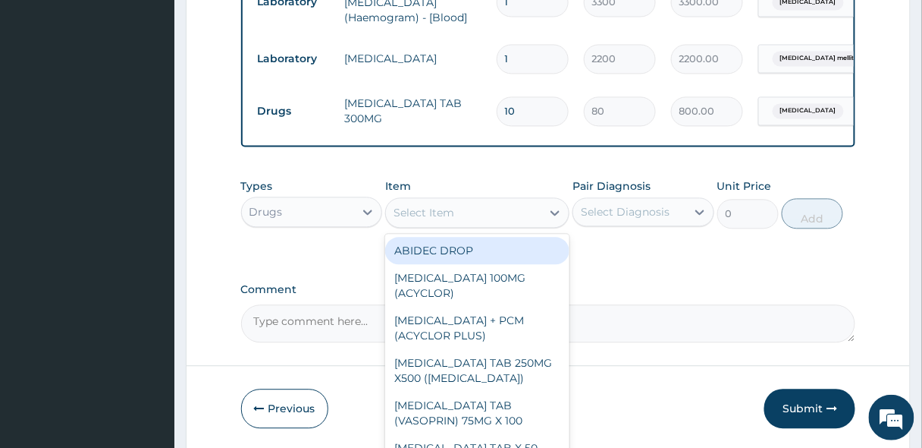
click at [451, 224] on div "Select Item" at bounding box center [463, 212] width 155 height 24
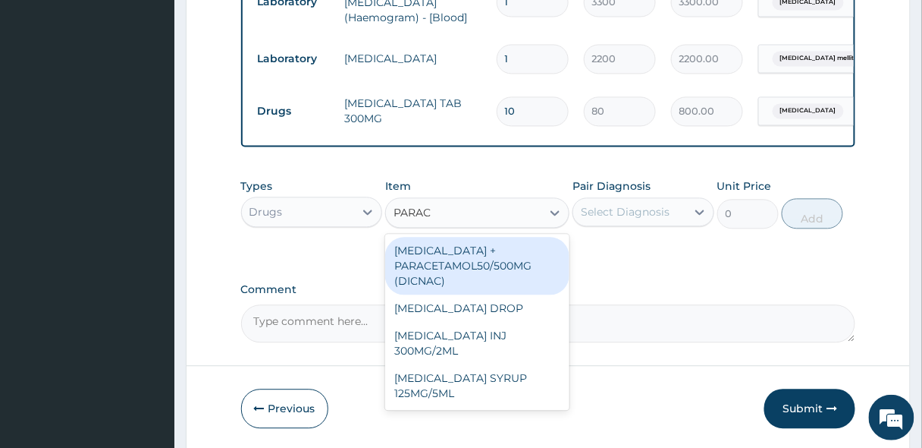
type input "PARACE"
click at [447, 264] on div "[MEDICAL_DATA] + PARACETAMOL50/500MG (DICNAC)" at bounding box center [477, 266] width 184 height 58
type input "40"
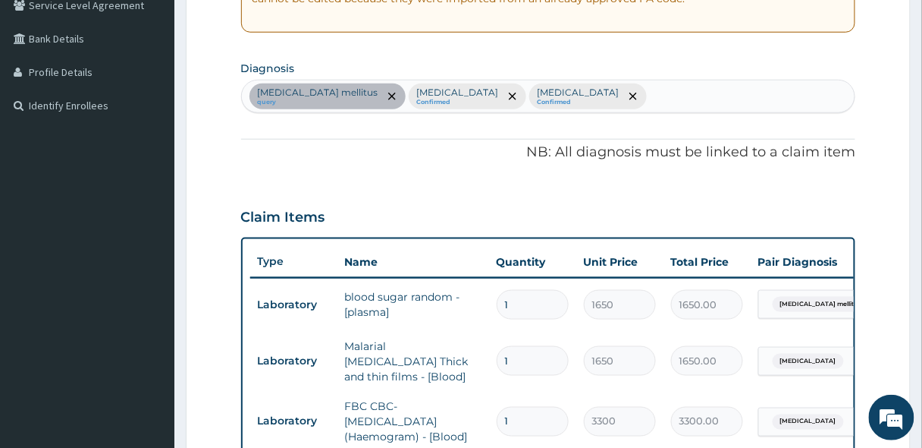
scroll to position [322, 0]
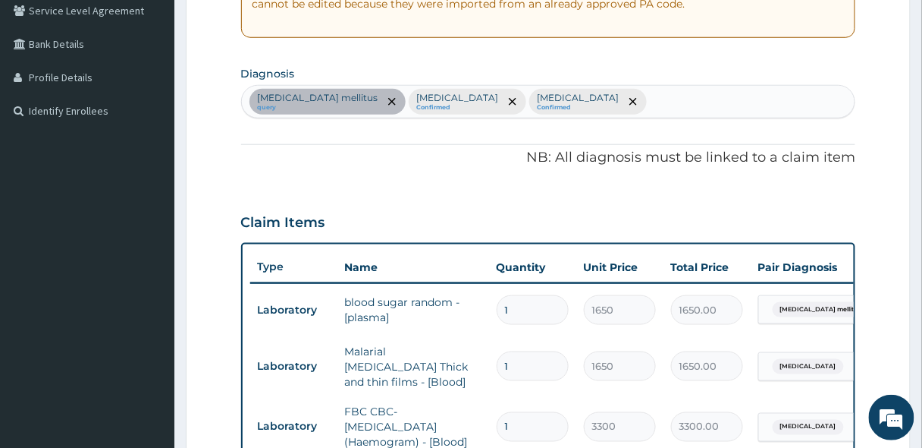
click at [650, 101] on input "text" at bounding box center [651, 101] width 2 height 15
type input "HEADA"
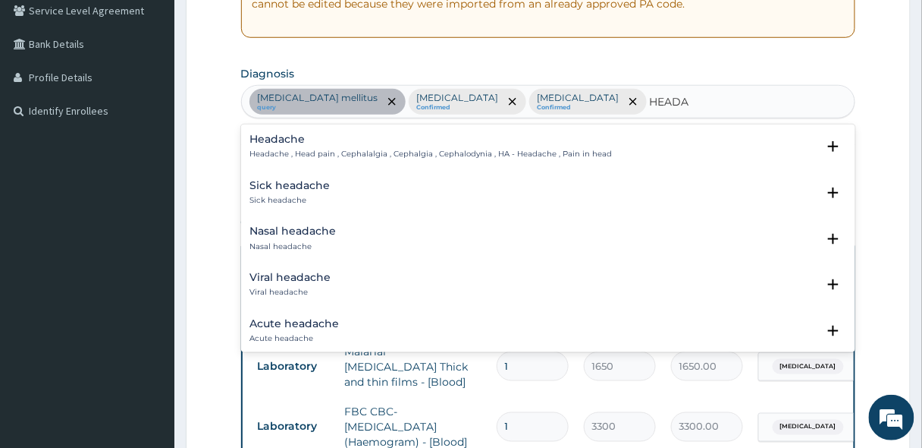
click at [291, 153] on p "Headache , Head pain , Cephalalgia , Cephalgia , Cephalodynia , HA - Headache ,…" at bounding box center [431, 154] width 363 height 11
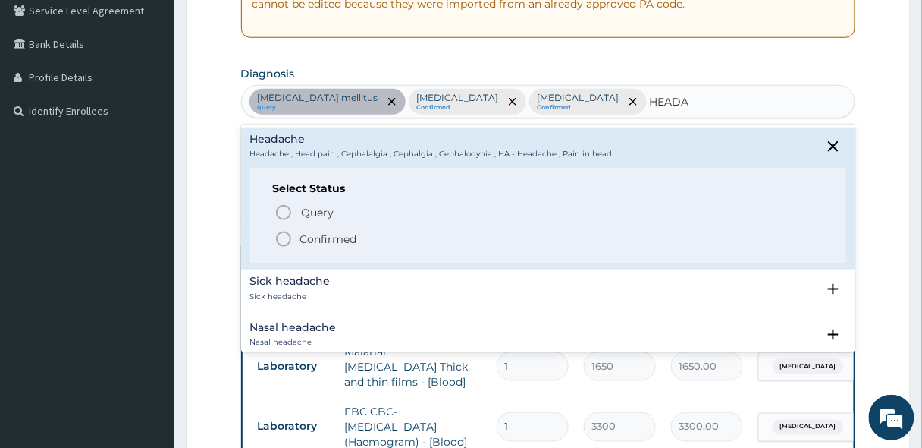
click at [287, 231] on icon "status option filled" at bounding box center [284, 239] width 18 height 18
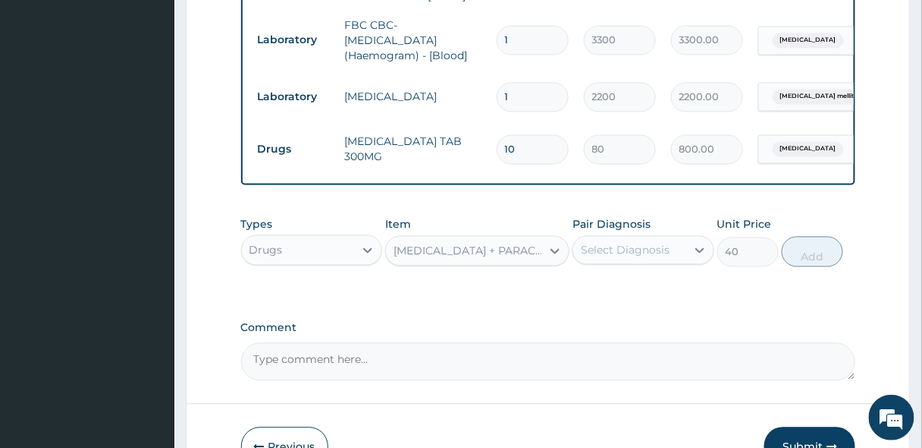
scroll to position [799, 0]
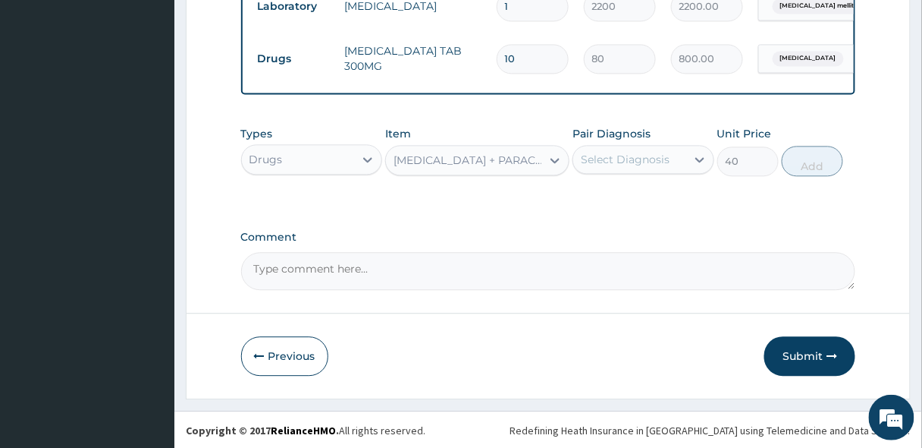
click at [641, 155] on div "Select Diagnosis" at bounding box center [625, 159] width 89 height 15
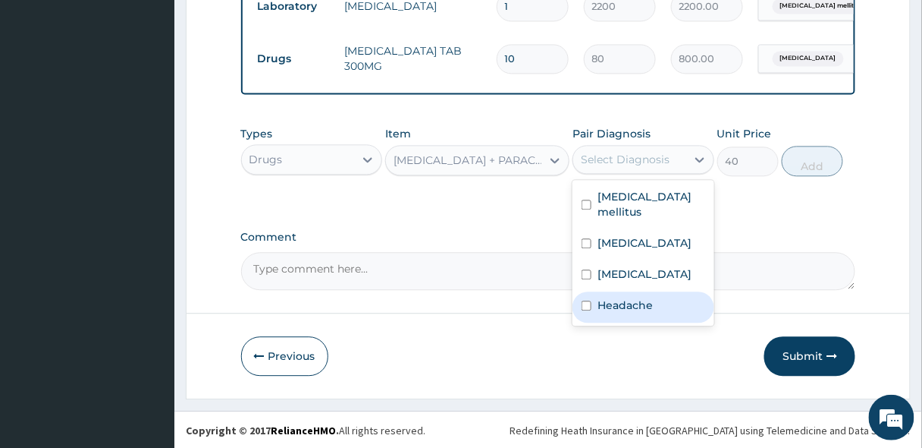
click at [611, 297] on label "Headache" at bounding box center [625, 304] width 55 height 15
checkbox input "true"
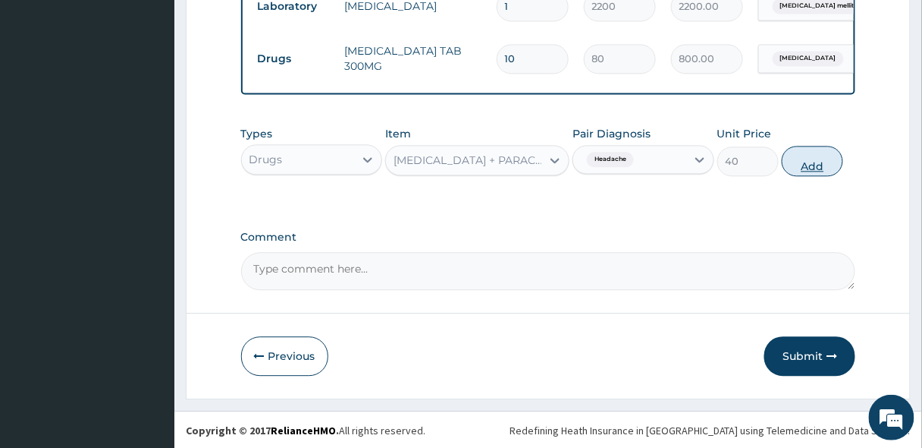
click at [809, 168] on button "Add" at bounding box center [812, 161] width 61 height 30
type input "0"
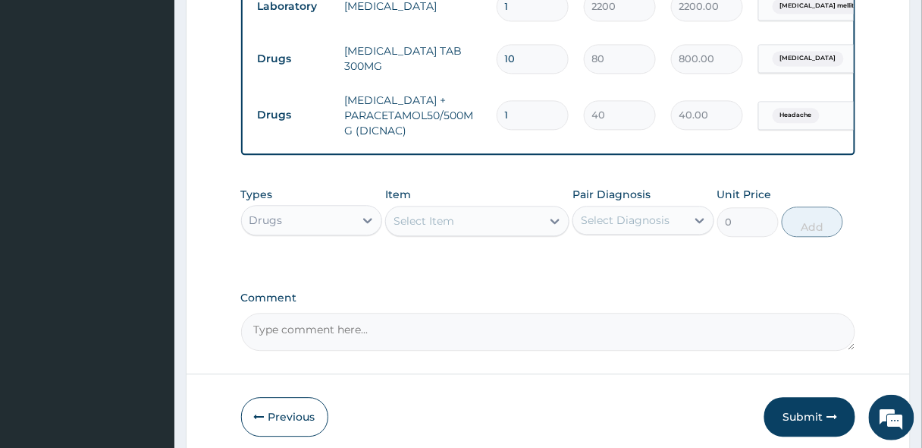
type input "18"
type input "720.00"
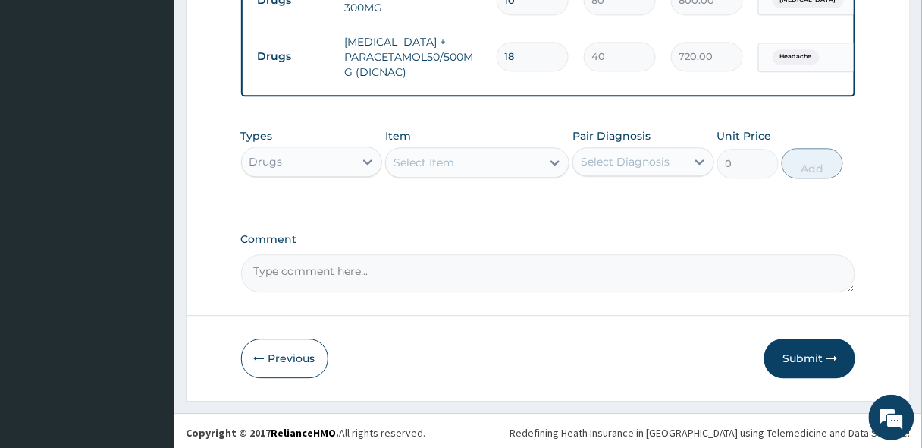
scroll to position [859, 0]
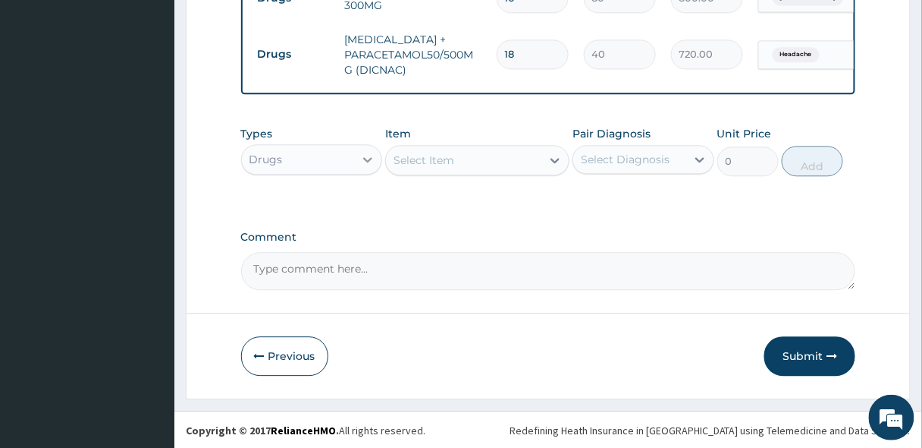
type input "18"
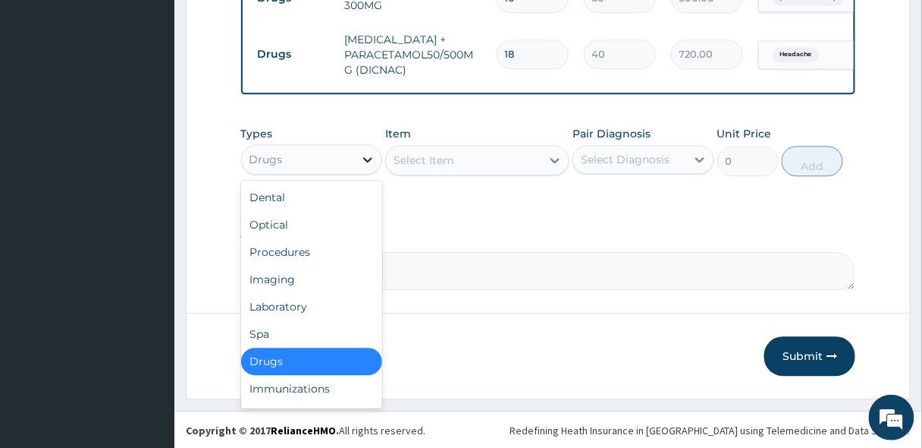
click at [360, 155] on icon at bounding box center [367, 159] width 15 height 15
click at [293, 250] on div "Procedures" at bounding box center [312, 251] width 142 height 27
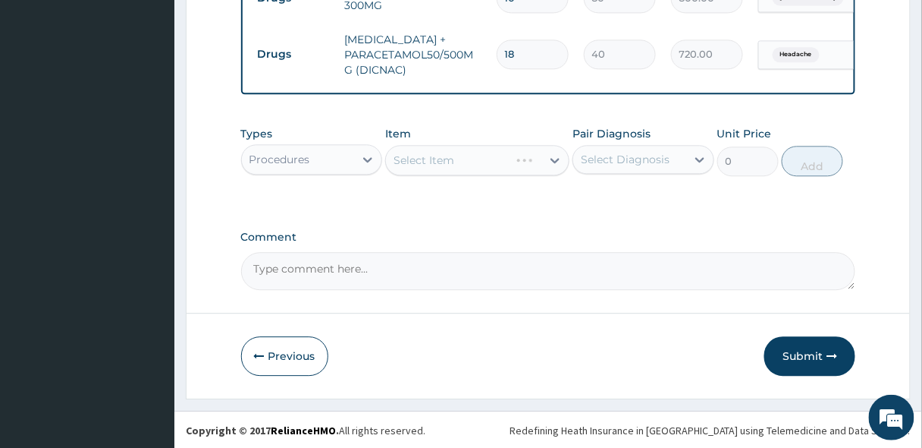
click at [500, 166] on div "Select Item" at bounding box center [477, 160] width 184 height 30
click at [471, 161] on div "Select Item" at bounding box center [463, 160] width 155 height 24
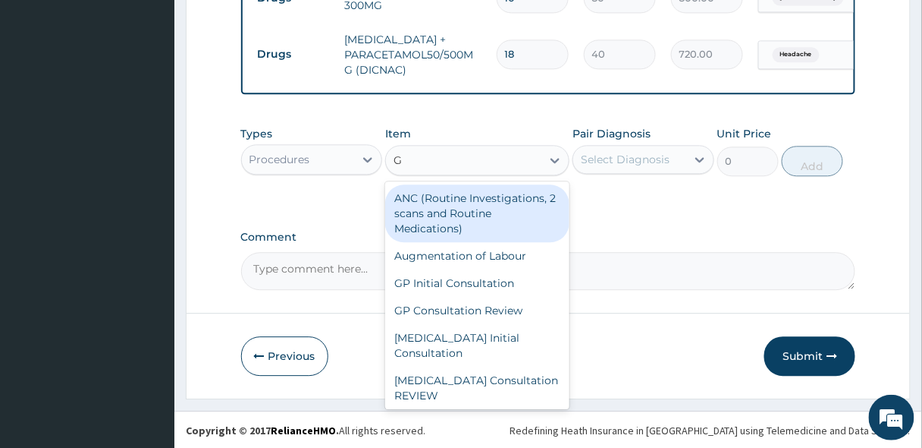
type input "GP"
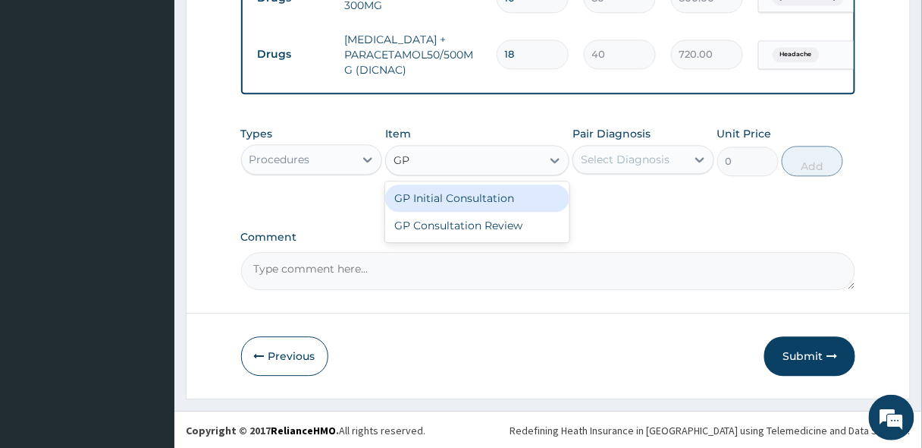
click at [448, 198] on div "GP Initial Consultation" at bounding box center [477, 197] width 184 height 27
type input "2500"
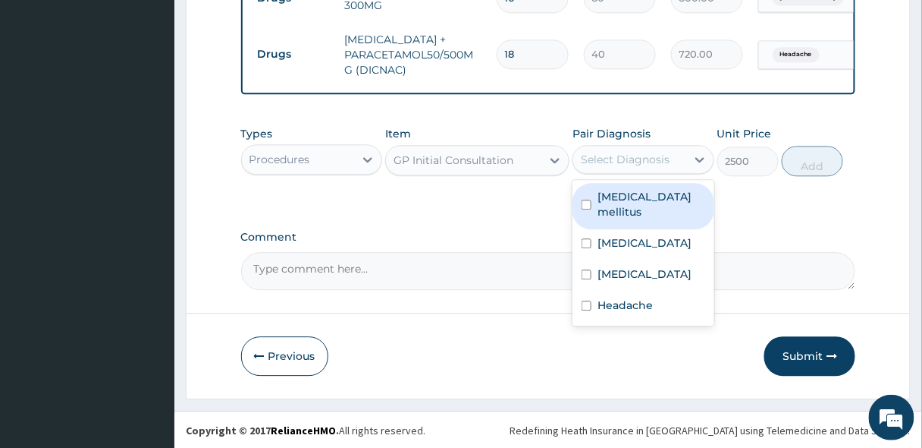
click at [639, 159] on div "Select Diagnosis" at bounding box center [625, 159] width 89 height 15
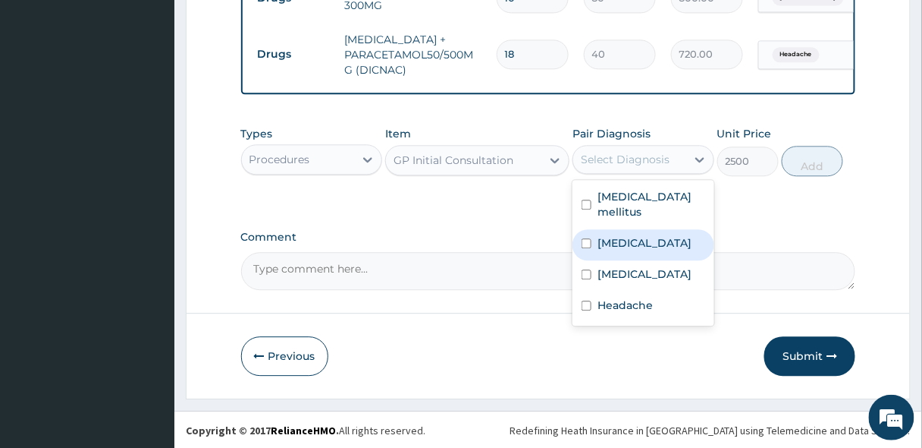
click at [624, 235] on label "[MEDICAL_DATA]" at bounding box center [645, 242] width 94 height 15
checkbox input "true"
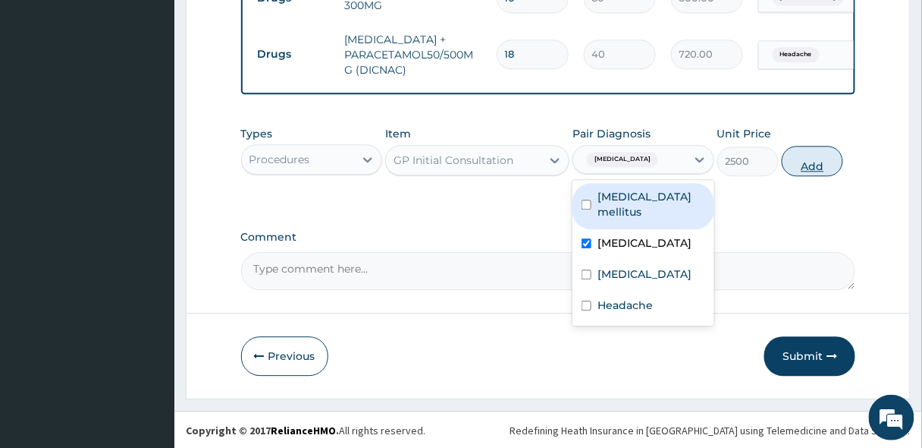
click at [821, 160] on button "Add" at bounding box center [812, 161] width 61 height 30
type input "0"
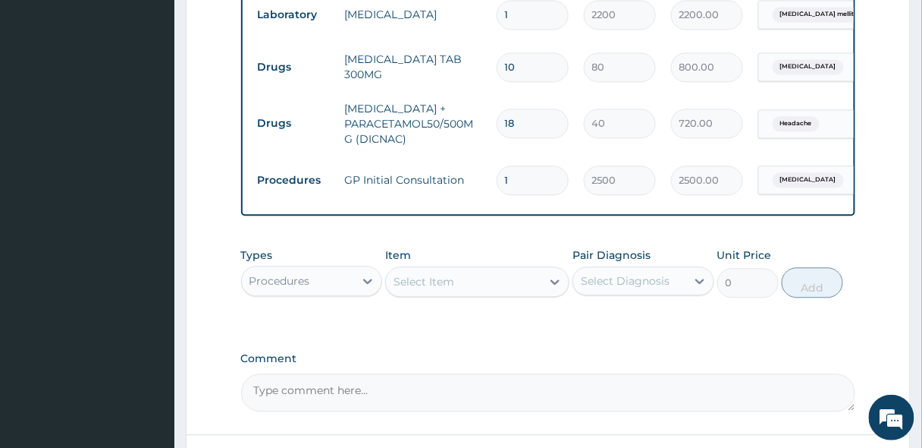
scroll to position [912, 0]
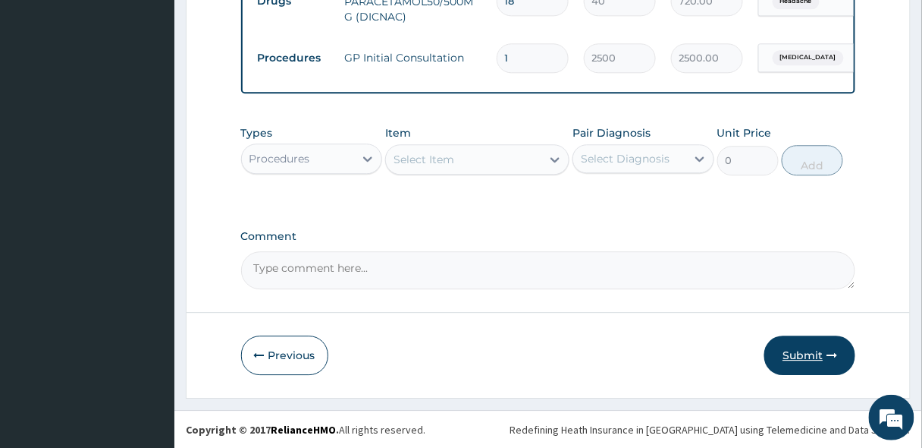
click at [815, 362] on button "Submit" at bounding box center [810, 354] width 91 height 39
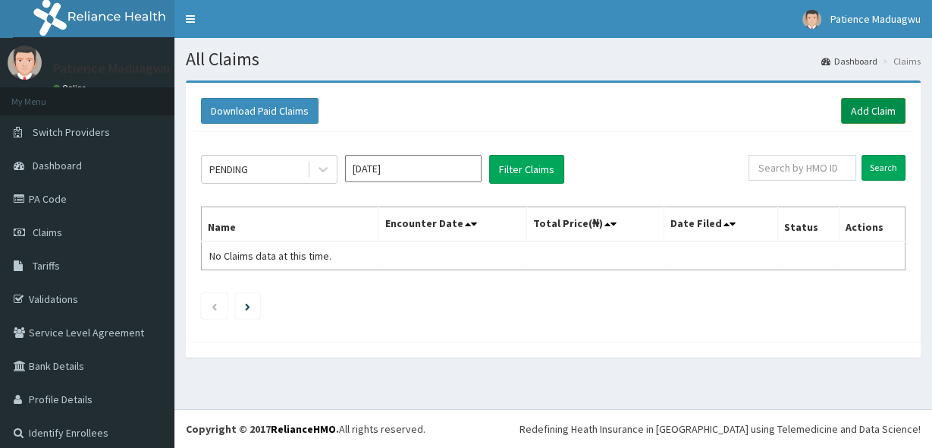
click at [867, 101] on link "Add Claim" at bounding box center [873, 111] width 64 height 26
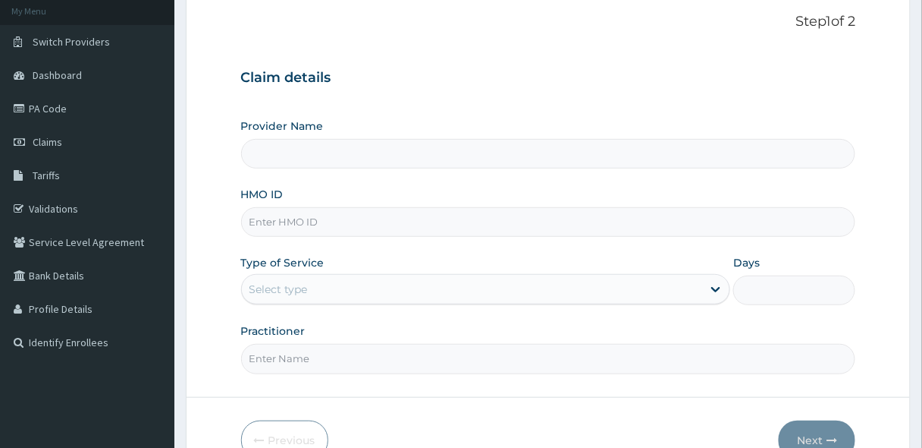
scroll to position [121, 0]
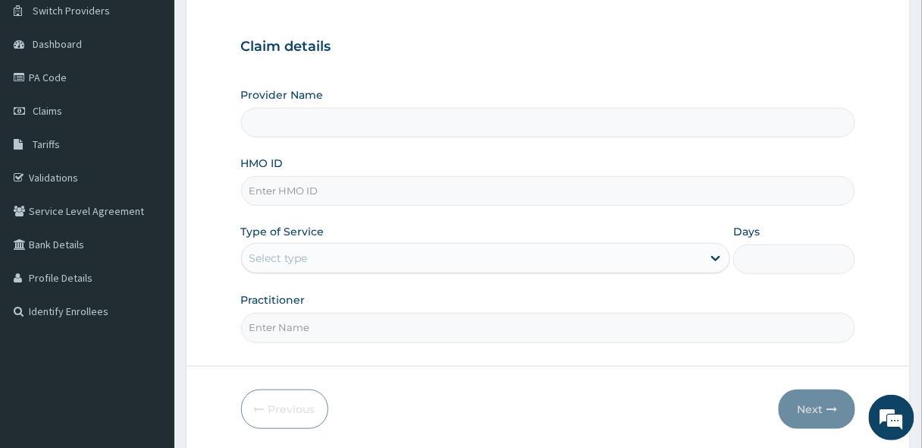
type input "[GEOGRAPHIC_DATA]"
click at [291, 192] on input "HMO ID" at bounding box center [548, 191] width 615 height 30
paste input "GNL/10082/B"
type input "GNL/10082/B"
click at [273, 251] on div "Select type" at bounding box center [279, 257] width 58 height 15
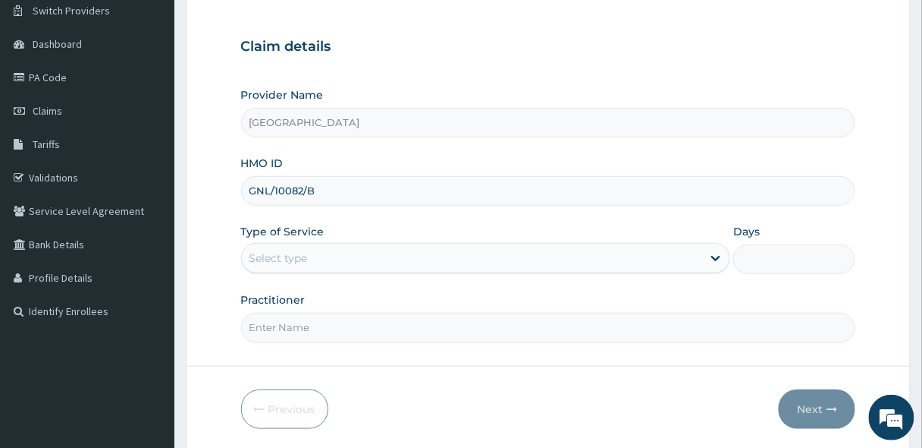
scroll to position [0, 0]
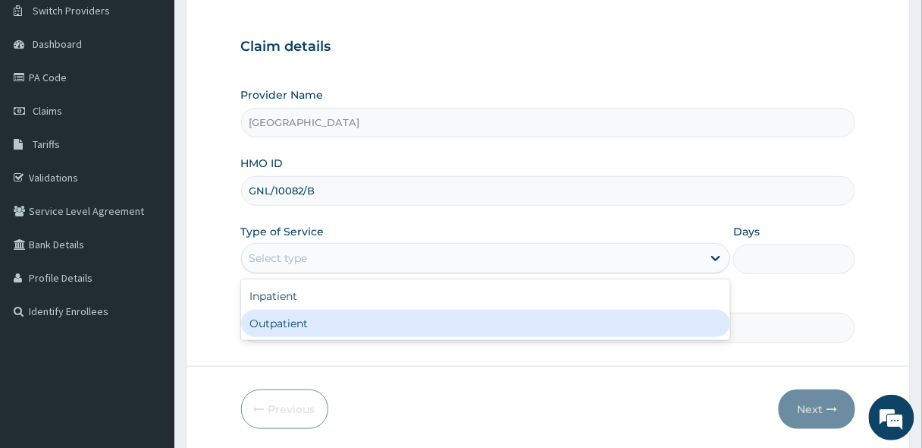
click at [268, 324] on div "Outpatient" at bounding box center [486, 322] width 490 height 27
type input "1"
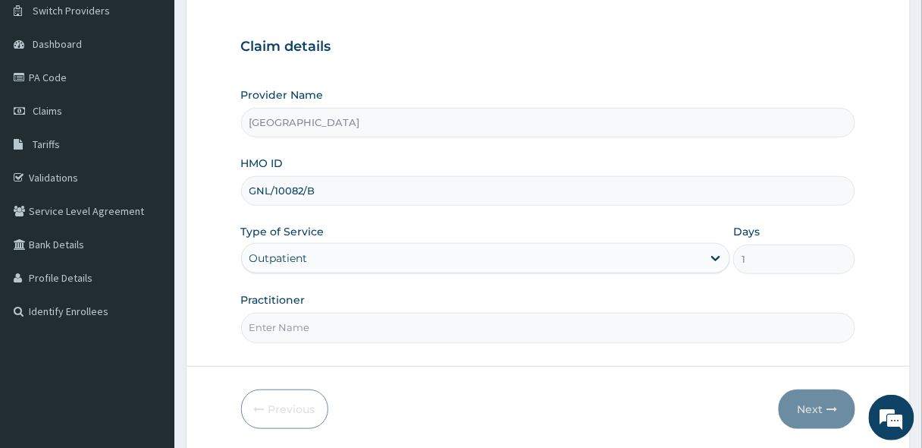
scroll to position [172, 0]
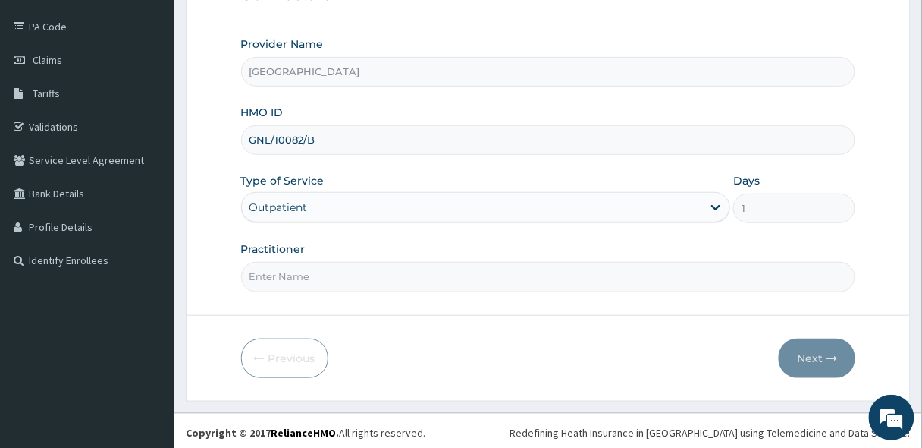
click at [287, 278] on input "Practitioner" at bounding box center [548, 277] width 615 height 30
type input "[PERSON_NAME]"
click at [799, 354] on button "Next" at bounding box center [817, 357] width 77 height 39
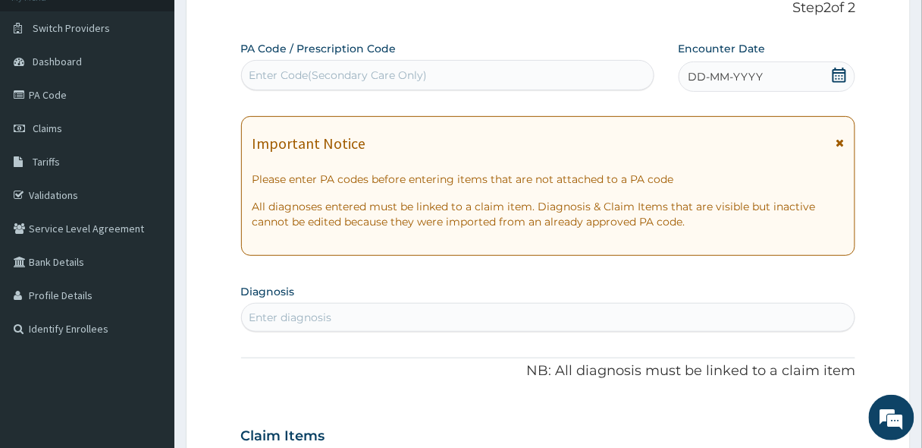
scroll to position [51, 0]
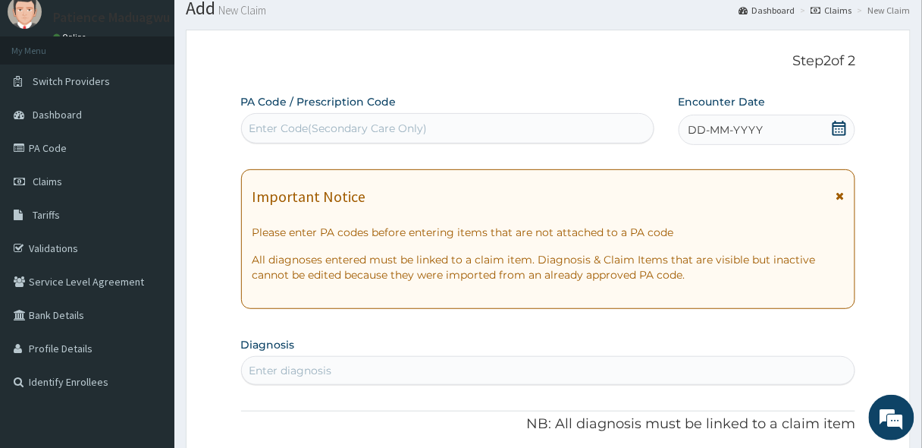
click at [830, 125] on div "DD-MM-YYYY" at bounding box center [767, 130] width 177 height 30
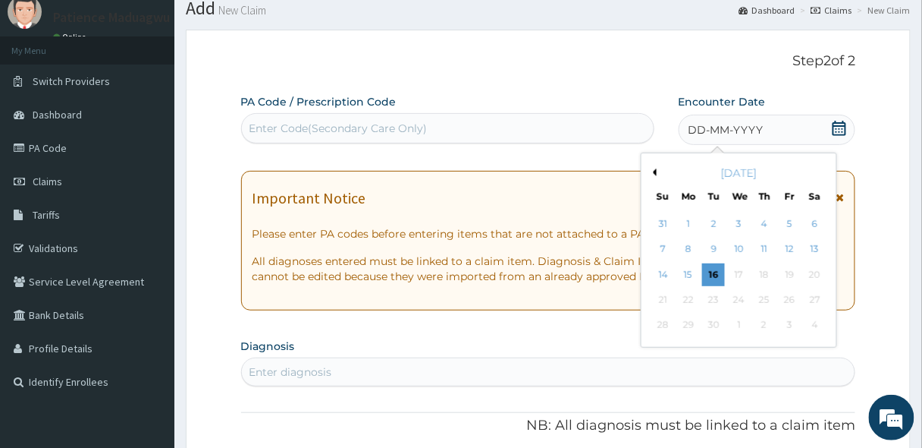
click at [652, 170] on button "Previous Month" at bounding box center [653, 172] width 8 height 8
click at [661, 294] on div "17" at bounding box center [663, 299] width 23 height 23
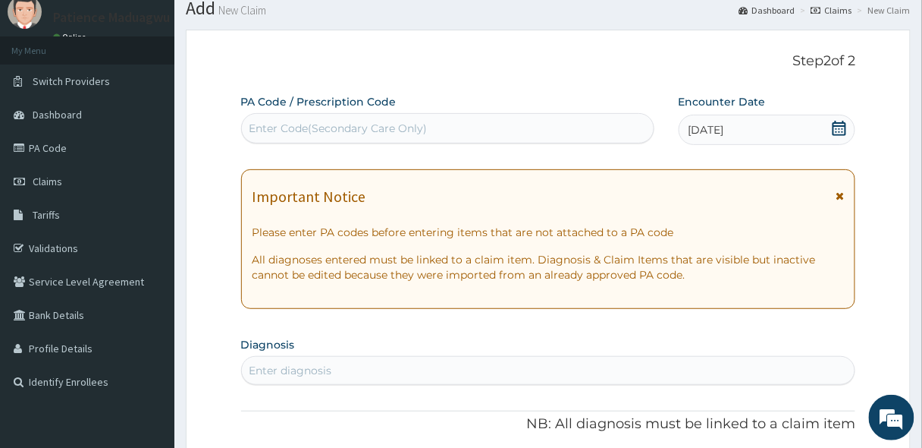
scroll to position [172, 0]
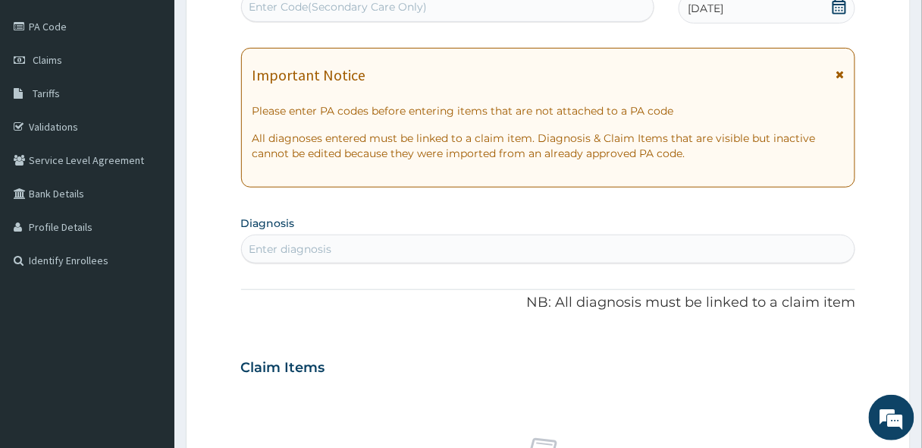
click at [388, 258] on div "Enter diagnosis" at bounding box center [549, 249] width 614 height 24
type input "MALAR"
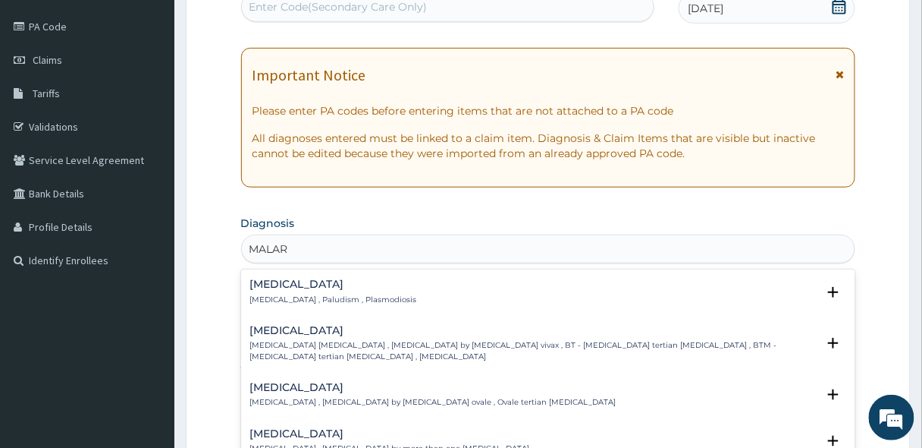
click at [347, 285] on h4 "[MEDICAL_DATA]" at bounding box center [333, 283] width 167 height 11
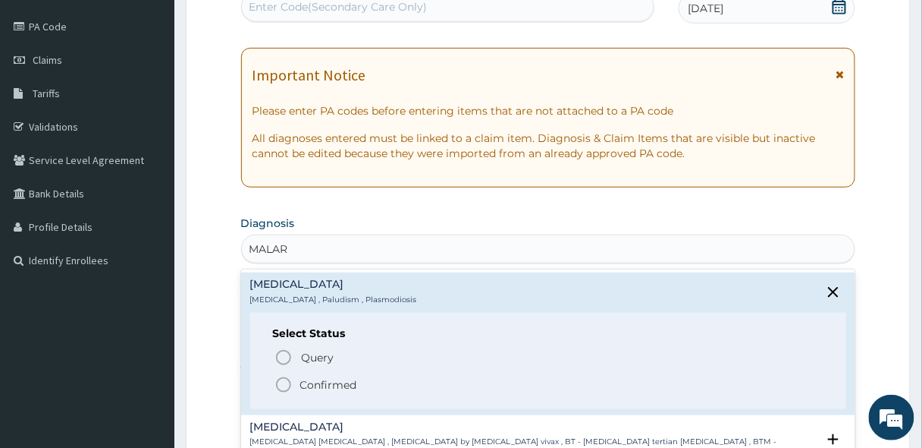
click at [283, 381] on icon "status option filled" at bounding box center [284, 384] width 18 height 18
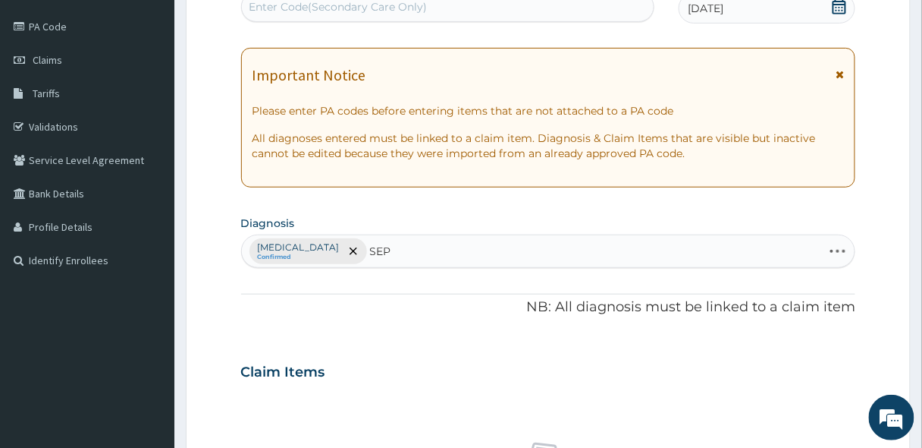
type input "SEPS"
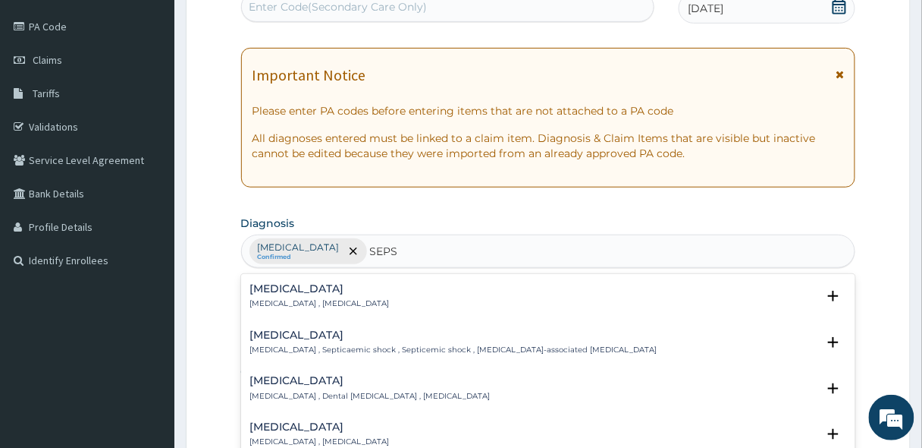
click at [328, 291] on h4 "[MEDICAL_DATA]" at bounding box center [320, 288] width 140 height 11
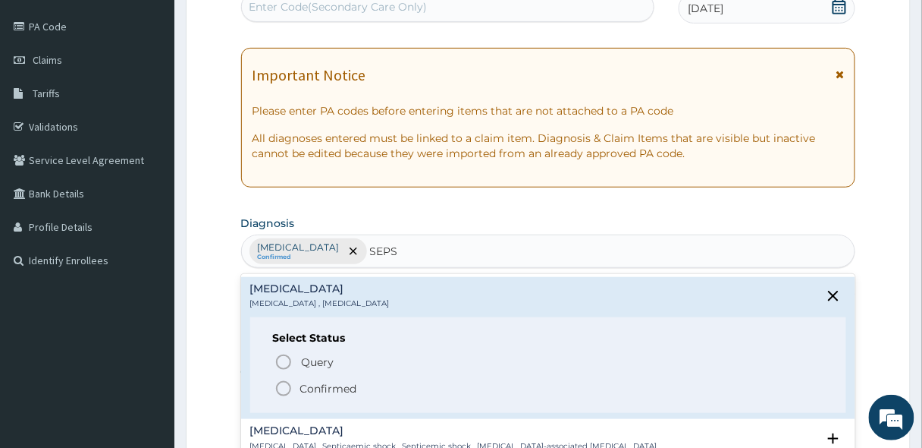
click at [278, 391] on icon "status option filled" at bounding box center [284, 388] width 18 height 18
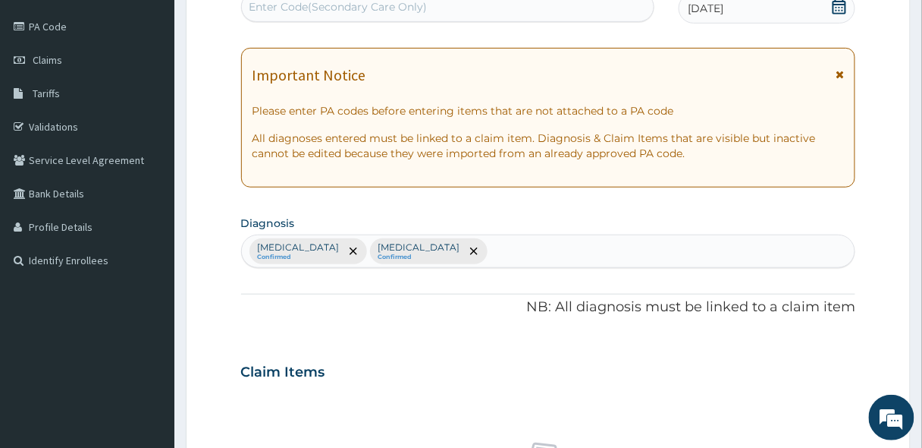
scroll to position [354, 0]
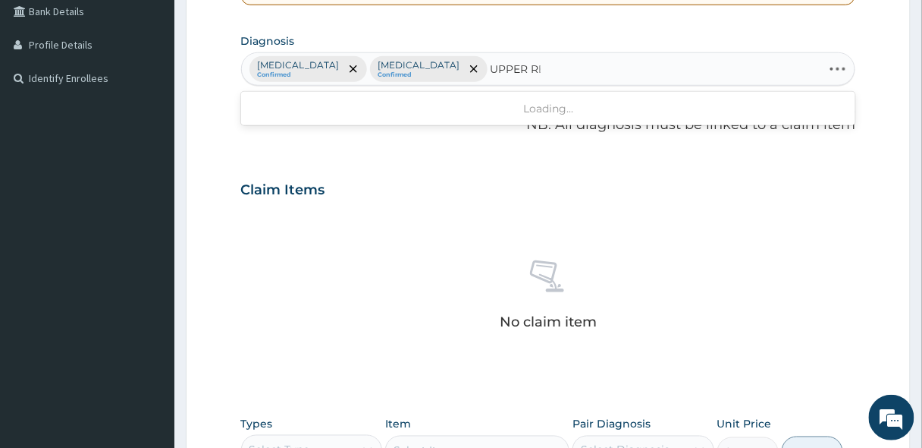
type input "UPPER RES"
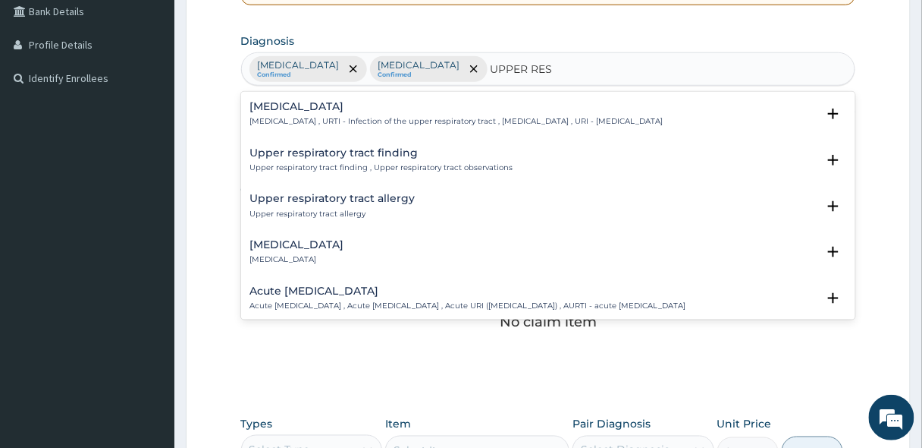
click at [329, 112] on div "[MEDICAL_DATA] [MEDICAL_DATA] , URTI - Infection of the upper respiratory tract…" at bounding box center [456, 114] width 413 height 27
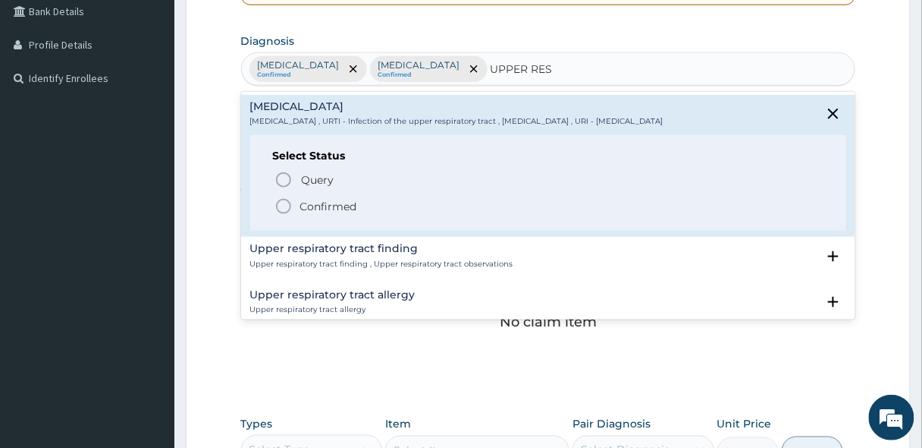
click at [281, 205] on icon "status option filled" at bounding box center [284, 206] width 18 height 18
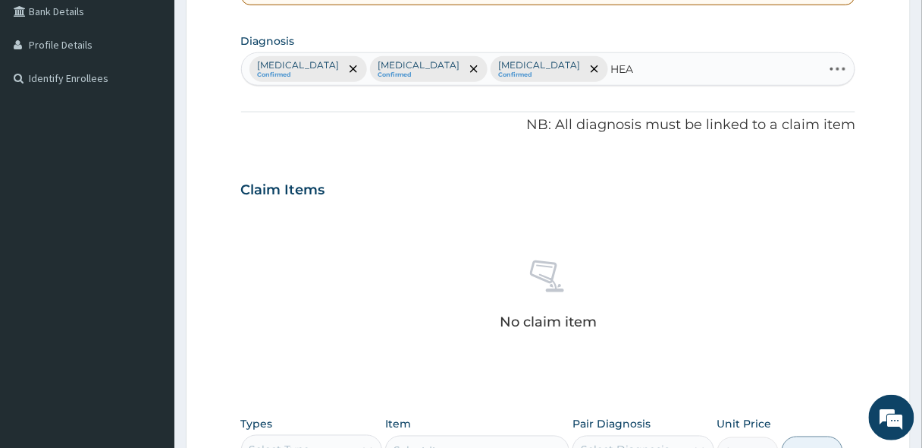
type input "HEAD"
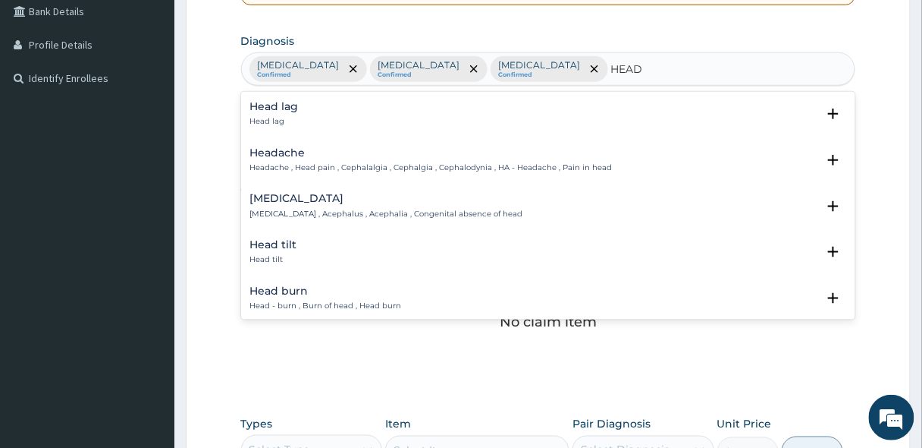
click at [262, 166] on p "Headache , Head pain , Cephalalgia , Cephalgia , Cephalodynia , HA - Headache ,…" at bounding box center [431, 167] width 363 height 11
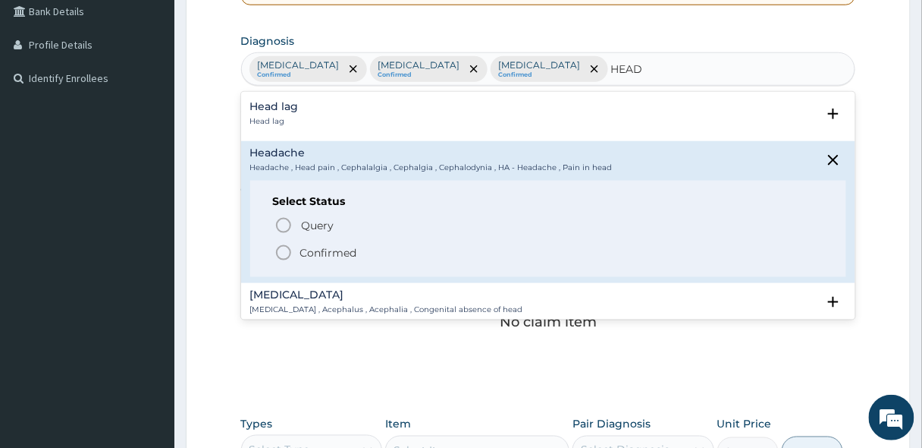
click at [288, 251] on icon "status option filled" at bounding box center [284, 252] width 18 height 18
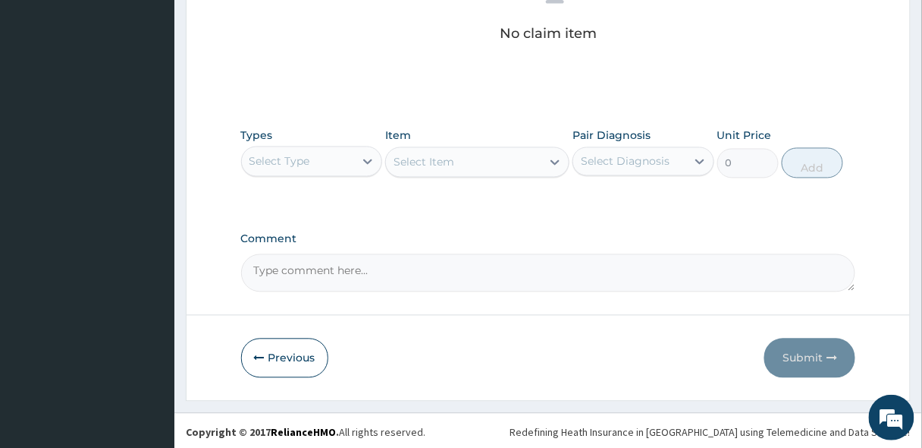
scroll to position [643, 0]
click at [336, 162] on div "Select Type" at bounding box center [298, 161] width 113 height 24
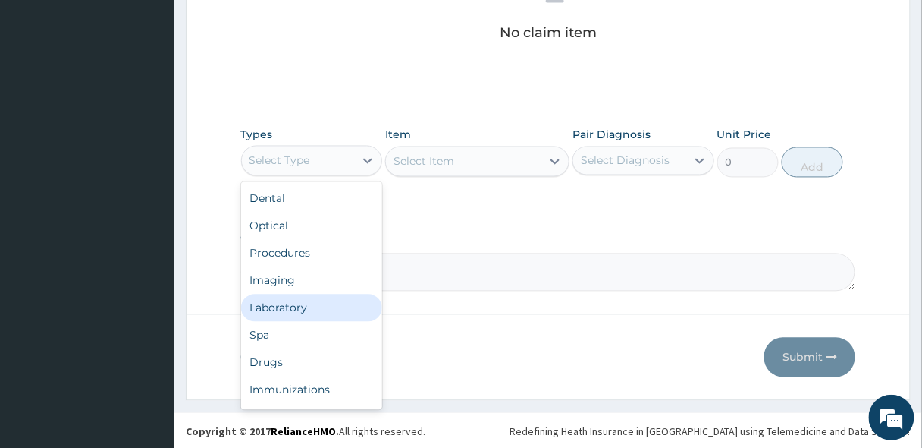
click at [278, 305] on div "Laboratory" at bounding box center [312, 307] width 142 height 27
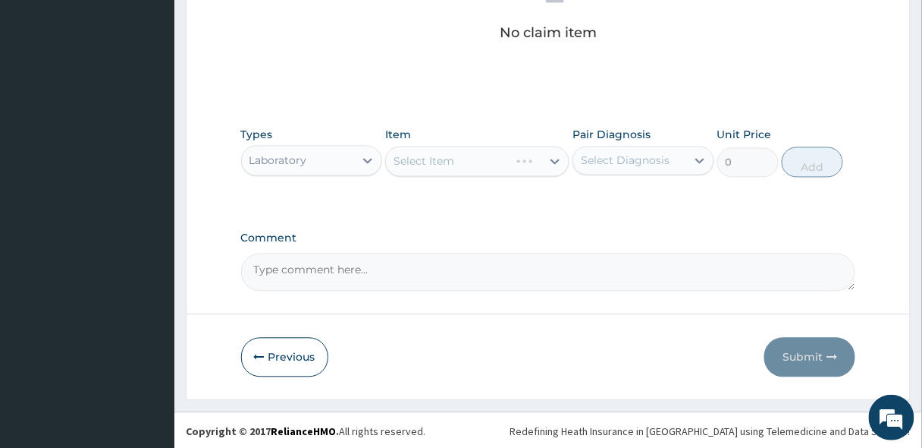
click at [479, 168] on div "Select Item" at bounding box center [477, 161] width 184 height 30
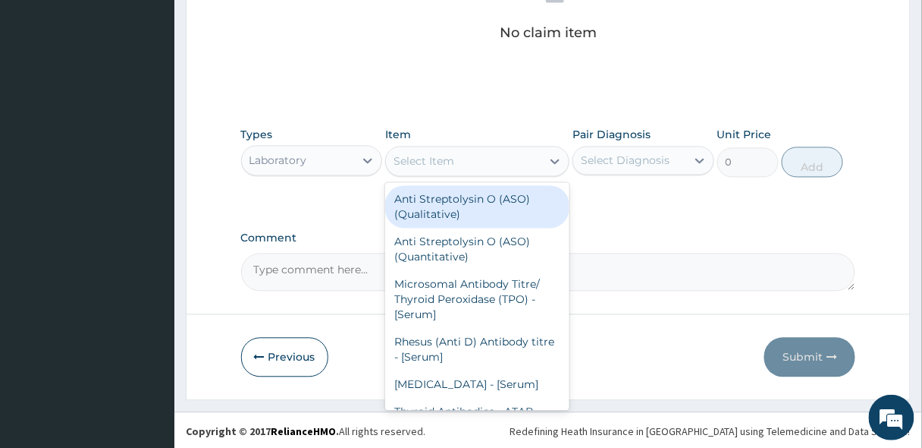
click at [465, 163] on div "Select Item" at bounding box center [463, 161] width 155 height 24
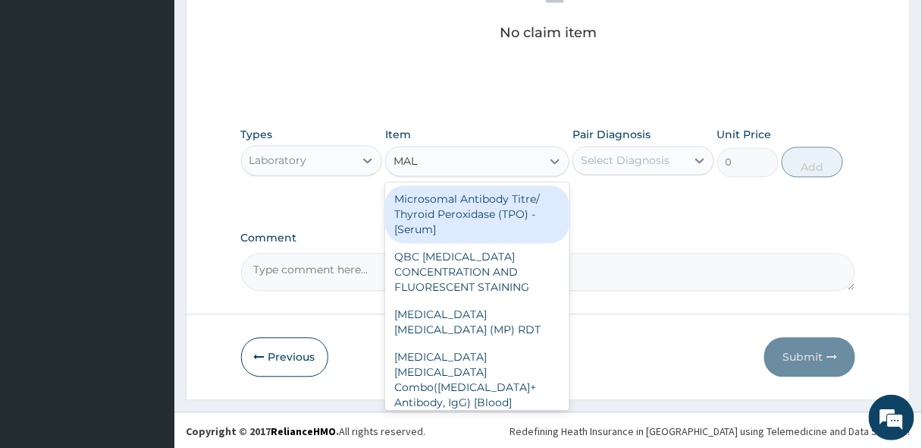
type input "MALA"
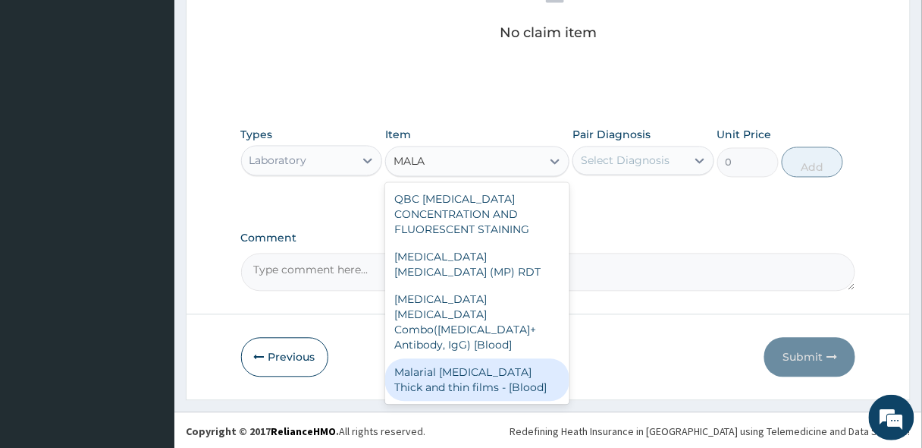
drag, startPoint x: 482, startPoint y: 348, endPoint x: 603, endPoint y: 174, distance: 212.1
click at [482, 359] on div "Malarial [MEDICAL_DATA] Thick and thin films - [Blood]" at bounding box center [477, 380] width 184 height 42
type input "1650"
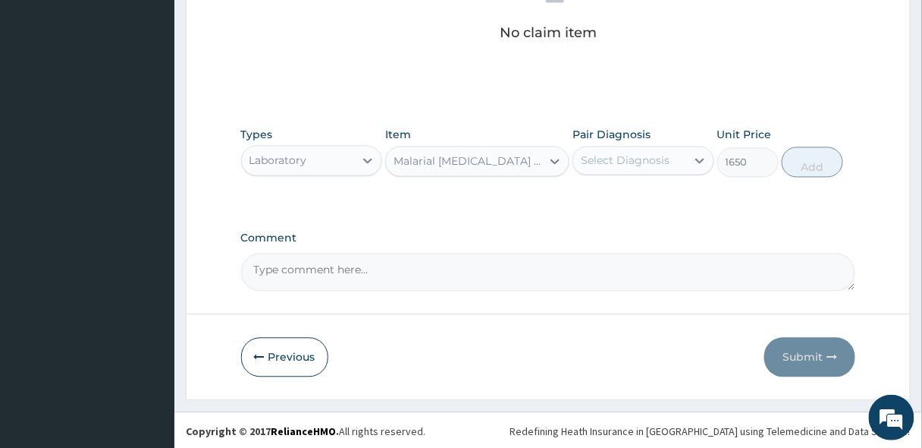
click at [654, 146] on div "Select Diagnosis" at bounding box center [644, 160] width 142 height 29
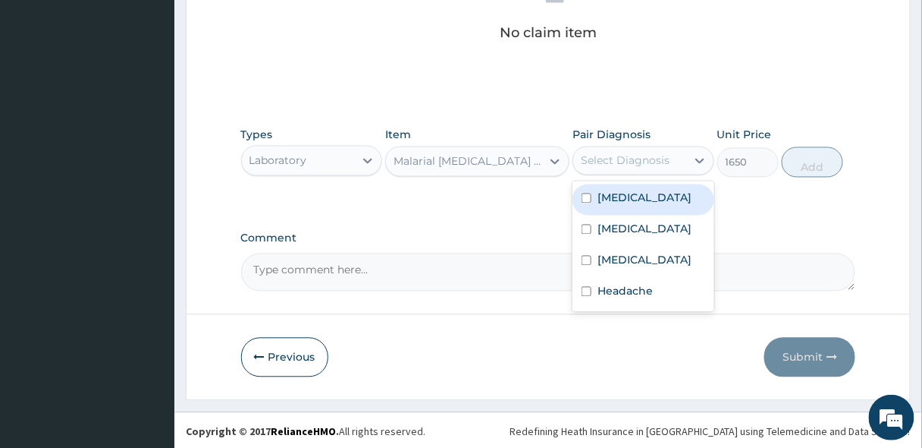
click at [642, 196] on div "[MEDICAL_DATA]" at bounding box center [644, 199] width 142 height 31
checkbox input "true"
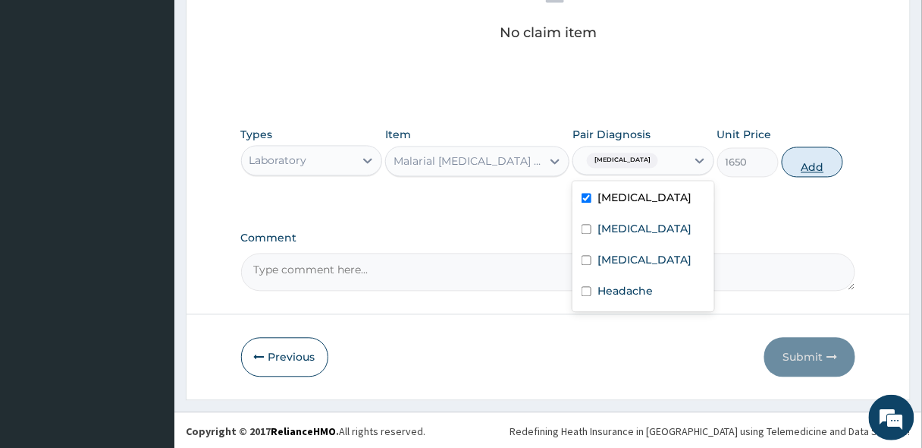
click at [807, 163] on button "Add" at bounding box center [812, 162] width 61 height 30
type input "0"
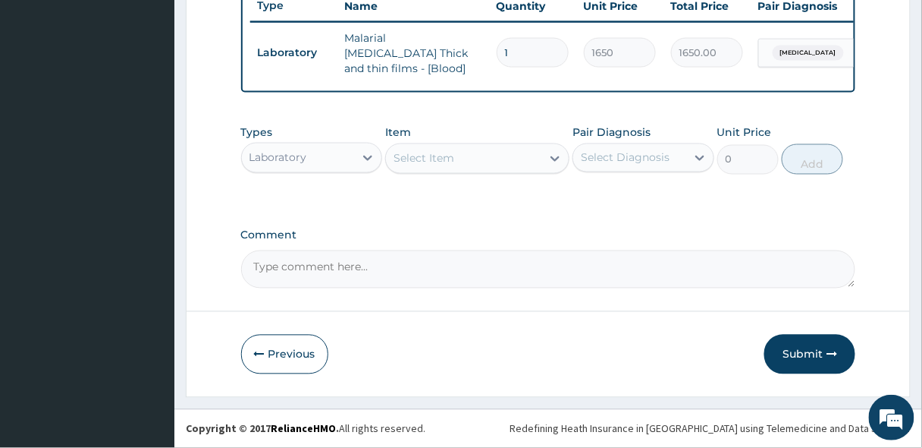
scroll to position [581, 0]
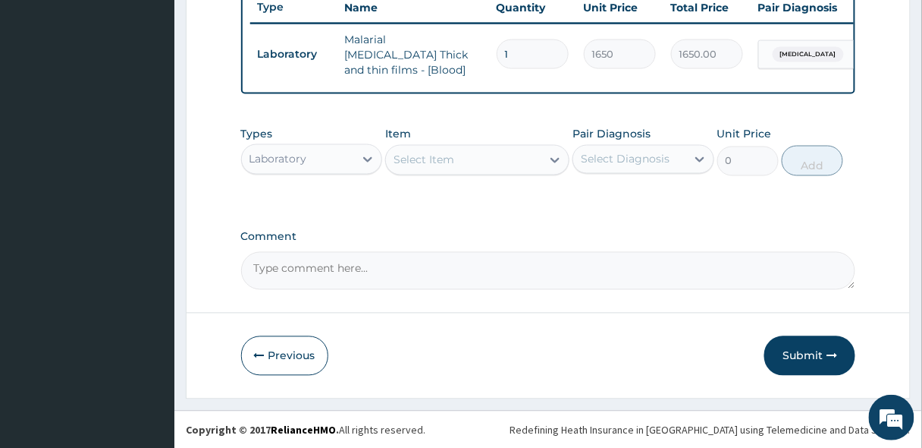
click at [485, 172] on div "Select Item" at bounding box center [477, 160] width 184 height 30
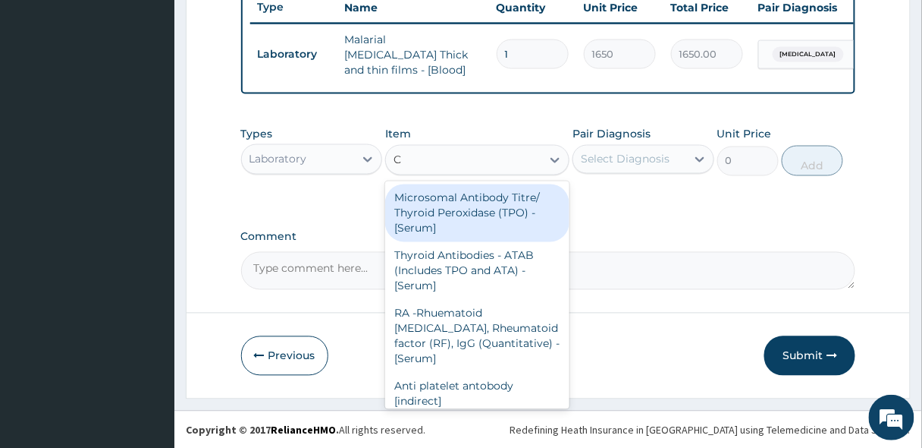
type input "CB"
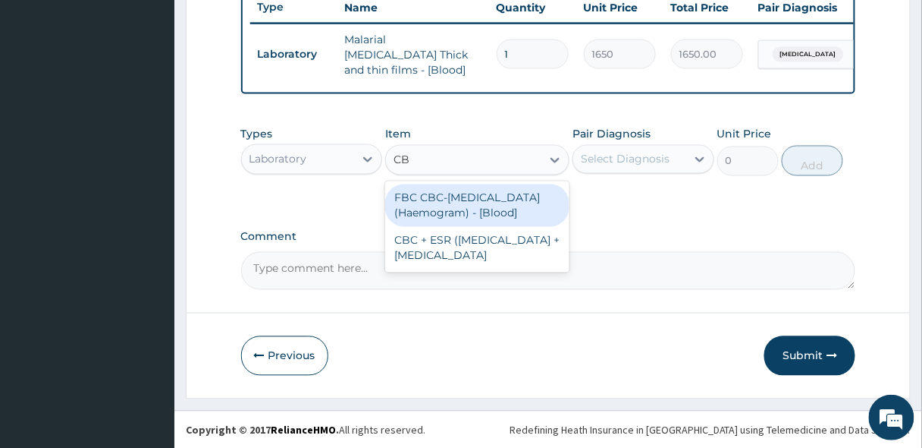
click at [460, 204] on div "FBC CBC-[MEDICAL_DATA] (Haemogram) - [Blood]" at bounding box center [477, 205] width 184 height 42
type input "3300"
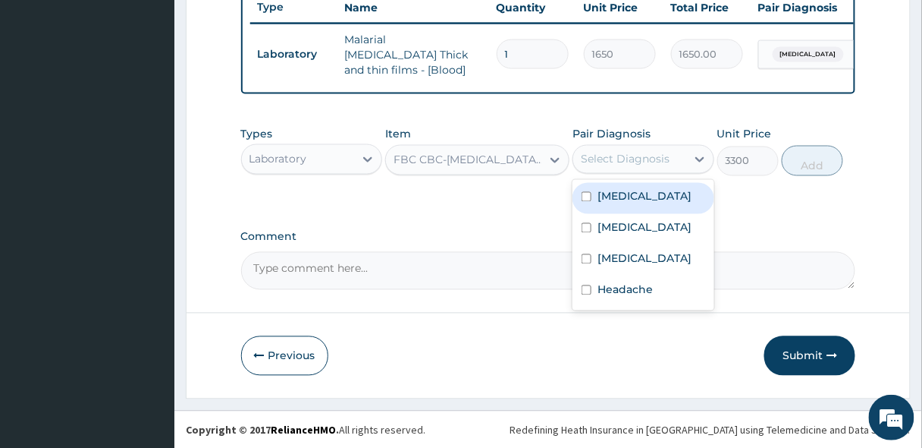
click at [658, 167] on div "Select Diagnosis" at bounding box center [629, 159] width 113 height 24
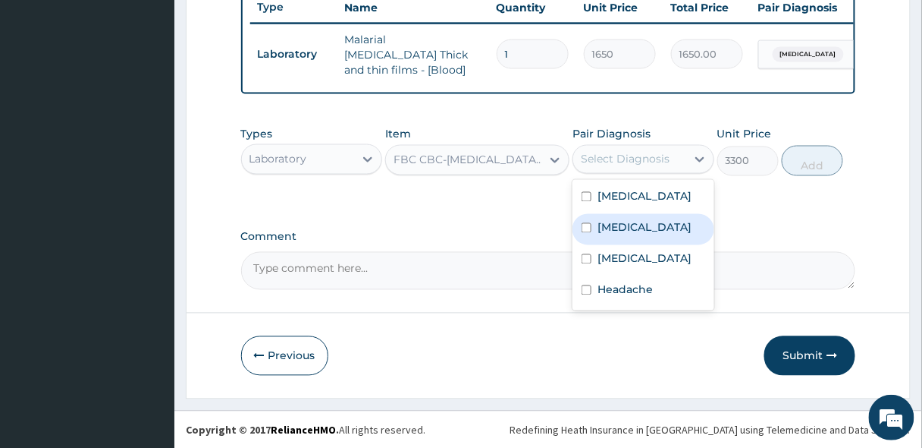
click at [624, 226] on label "[MEDICAL_DATA]" at bounding box center [645, 227] width 94 height 15
checkbox input "true"
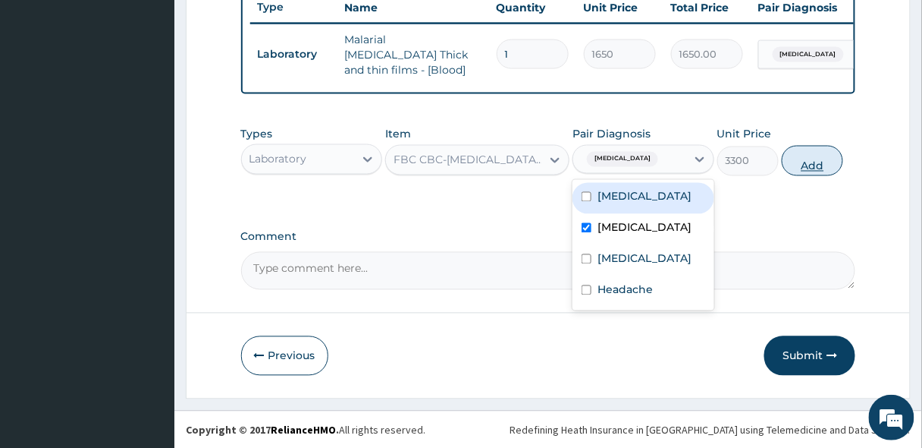
click at [815, 161] on button "Add" at bounding box center [812, 161] width 61 height 30
type input "0"
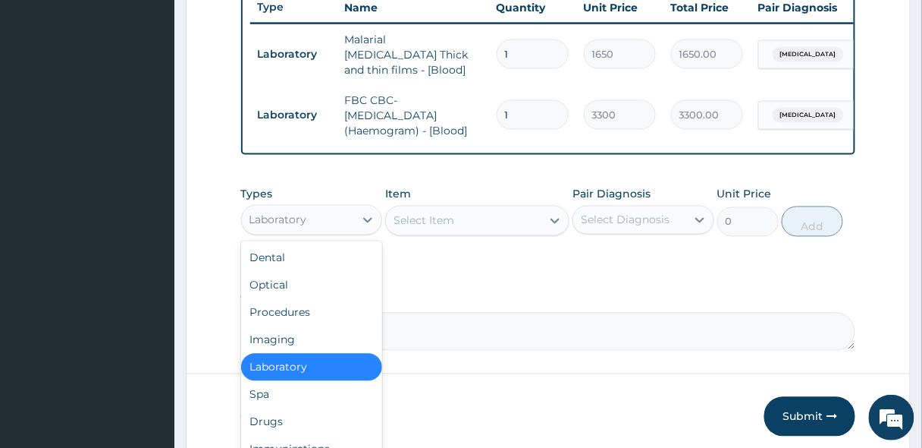
click at [273, 220] on div "Laboratory" at bounding box center [279, 219] width 58 height 15
click at [277, 311] on div "Procedures" at bounding box center [312, 312] width 142 height 27
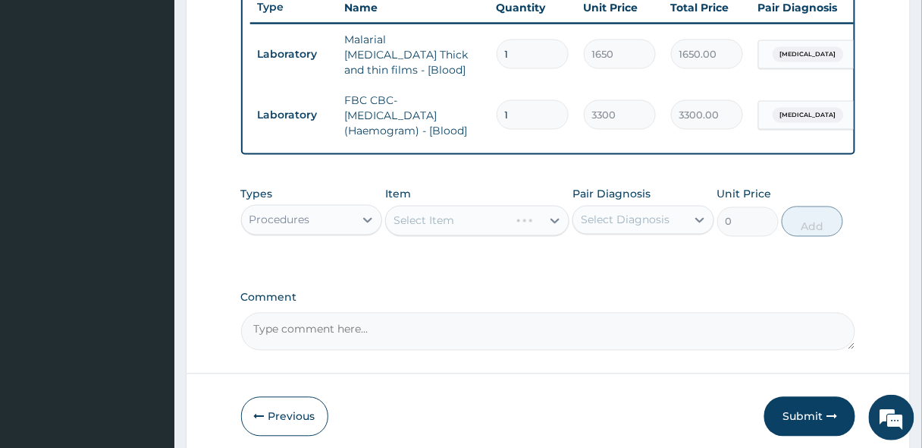
click at [447, 226] on div "Select Item" at bounding box center [477, 221] width 184 height 30
click at [468, 225] on div "Select Item" at bounding box center [477, 221] width 184 height 30
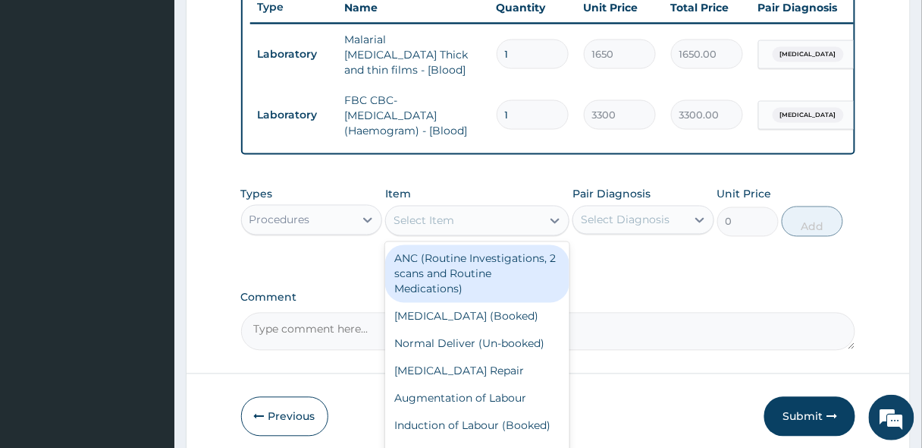
click at [438, 221] on div "Select Item" at bounding box center [424, 220] width 61 height 15
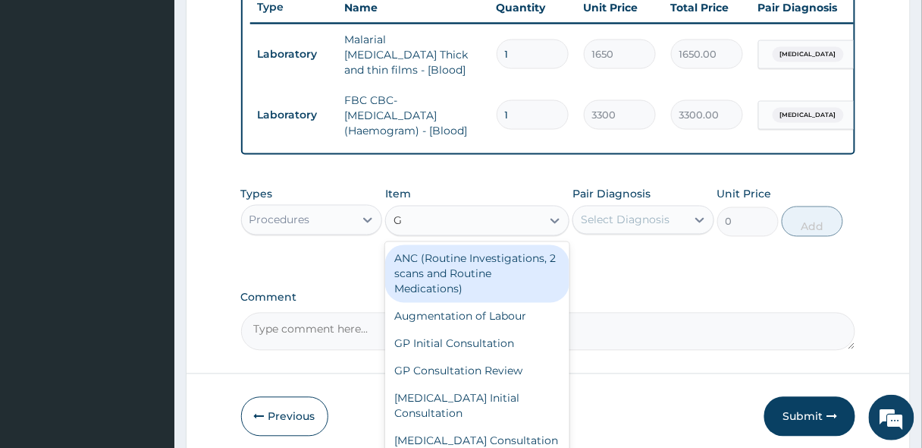
type input "GP"
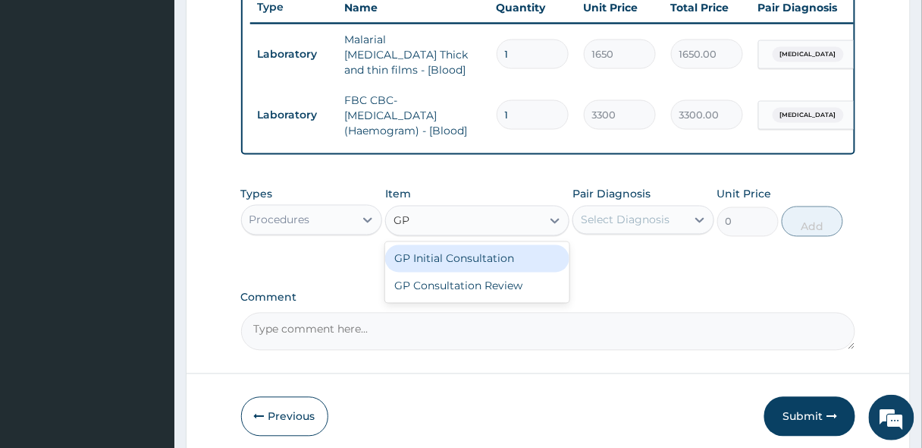
click at [447, 257] on div "GP Initial Consultation" at bounding box center [477, 258] width 184 height 27
type input "2500"
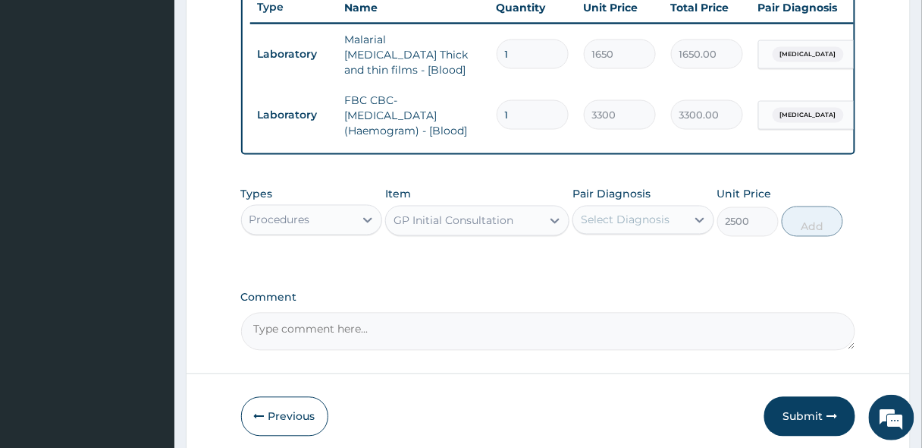
click at [621, 215] on div "Select Diagnosis" at bounding box center [625, 219] width 89 height 15
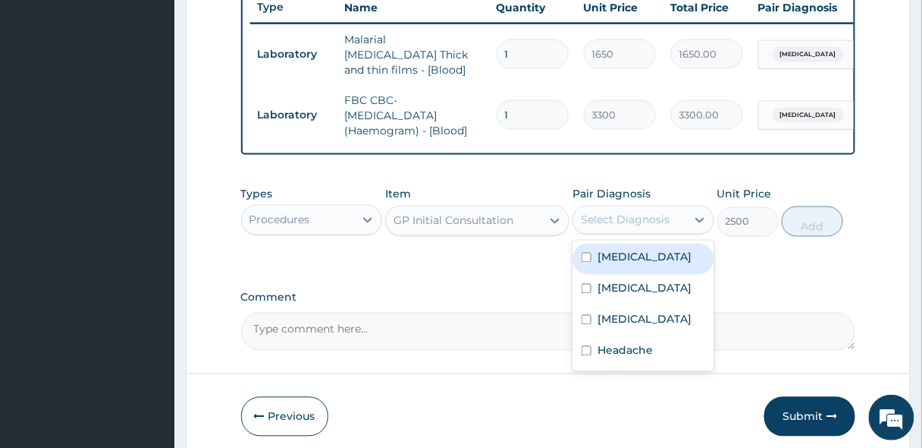
click at [621, 263] on label "[MEDICAL_DATA]" at bounding box center [645, 257] width 94 height 15
checkbox input "true"
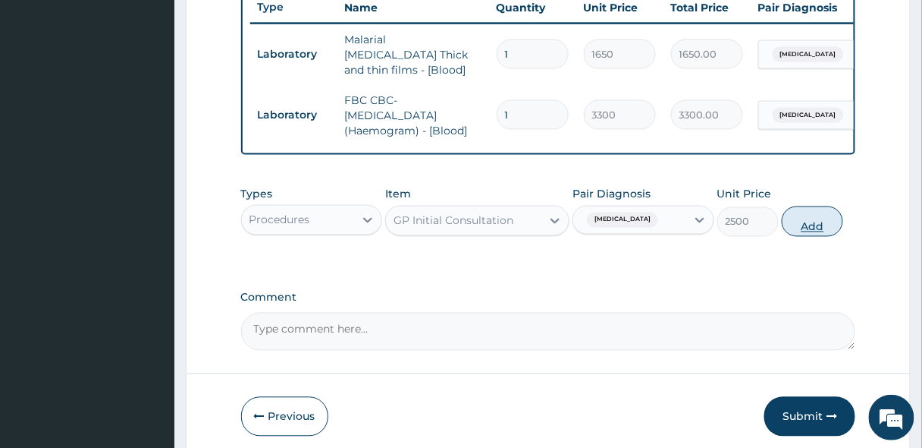
click at [809, 222] on button "Add" at bounding box center [812, 221] width 61 height 30
type input "0"
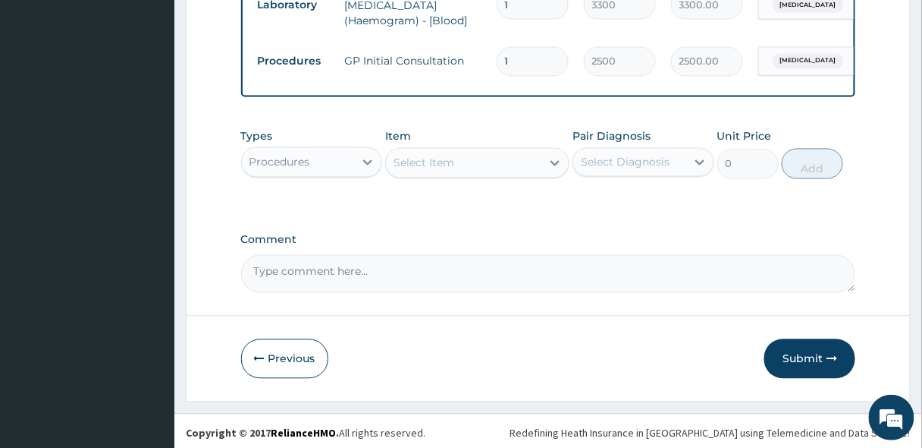
scroll to position [694, 0]
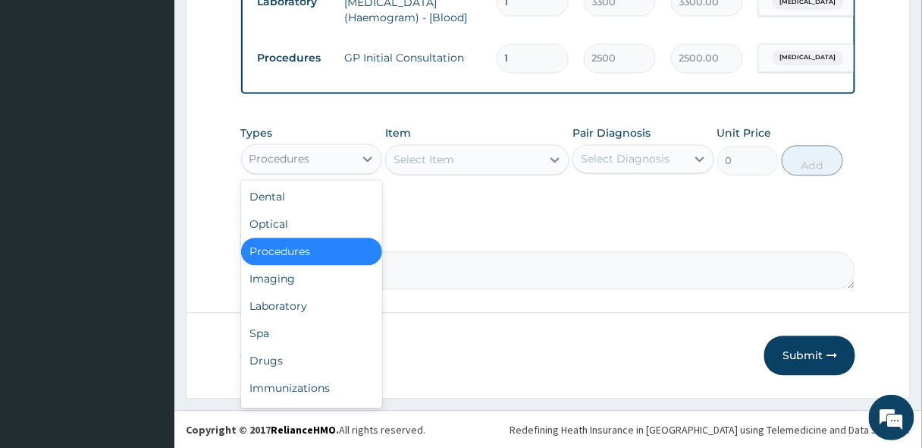
click at [266, 159] on div "Procedures" at bounding box center [280, 159] width 61 height 15
click at [261, 354] on div "Drugs" at bounding box center [312, 360] width 142 height 27
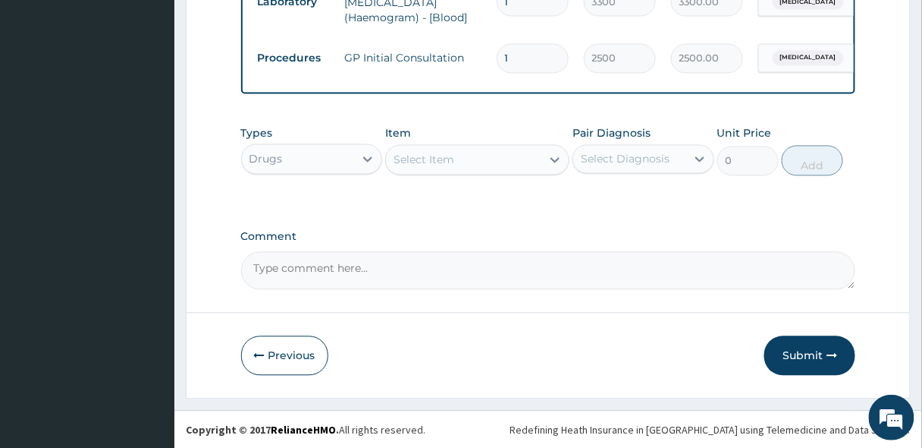
click at [392, 160] on div "Select Item" at bounding box center [463, 160] width 155 height 24
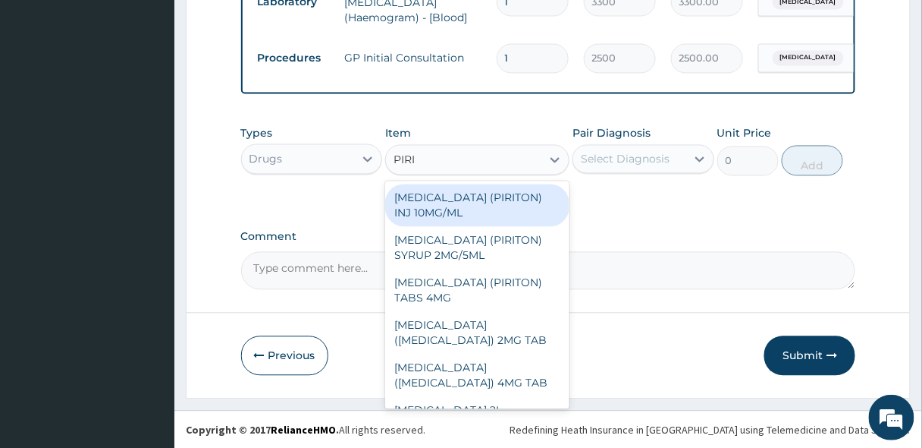
type input "PIRIT"
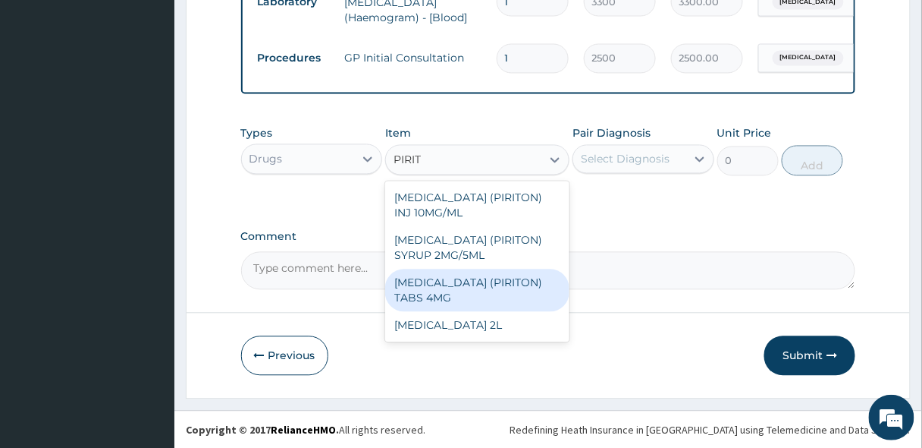
click at [489, 290] on div "[MEDICAL_DATA] (PIRITON) TABS 4MG" at bounding box center [477, 290] width 184 height 42
type input "10"
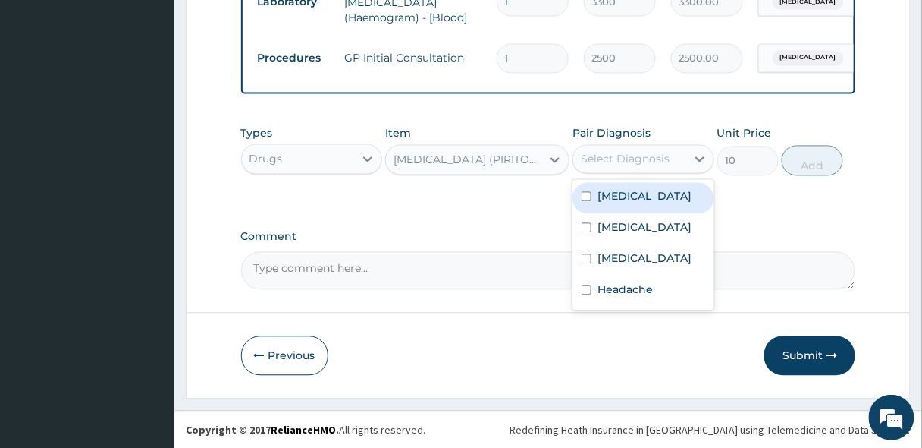
click at [652, 166] on div "Select Diagnosis" at bounding box center [629, 159] width 113 height 24
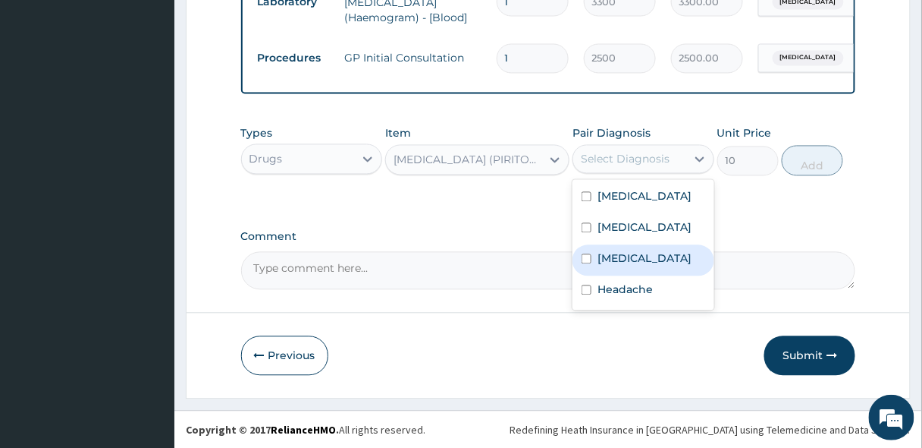
click at [633, 266] on label "[MEDICAL_DATA]" at bounding box center [645, 258] width 94 height 15
checkbox input "true"
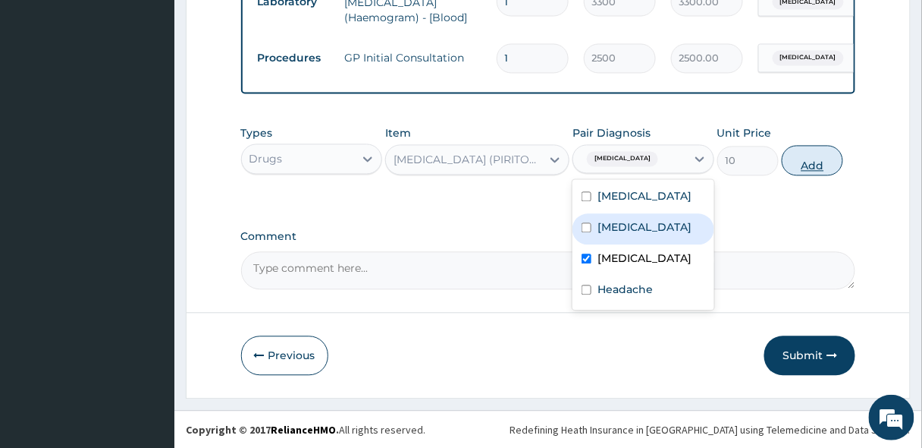
click at [800, 162] on button "Add" at bounding box center [812, 161] width 61 height 30
type input "0"
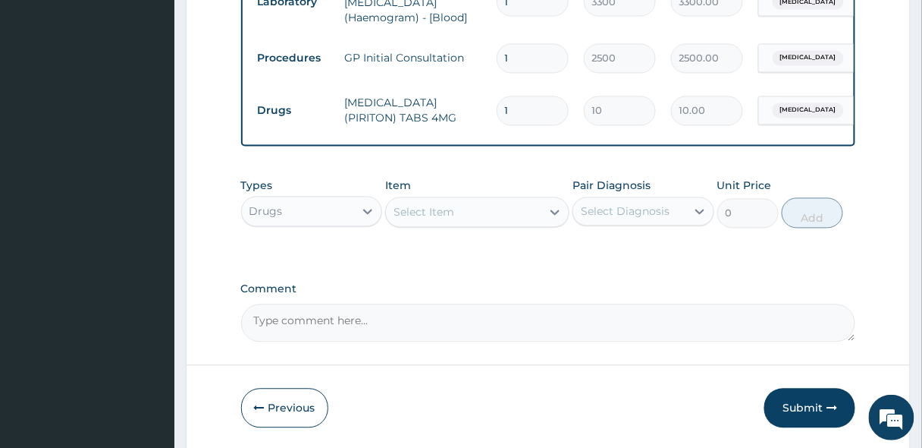
type input "0.00"
type input "6"
type input "60.00"
type input "6"
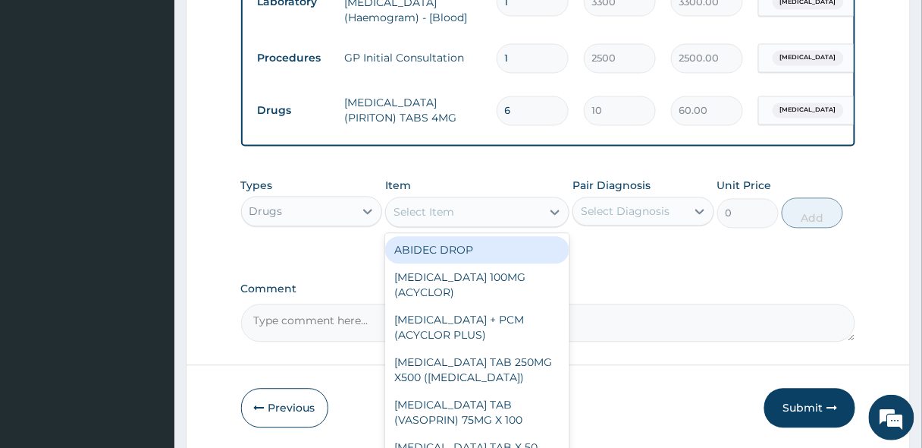
click at [431, 222] on div "Select Item" at bounding box center [463, 212] width 155 height 24
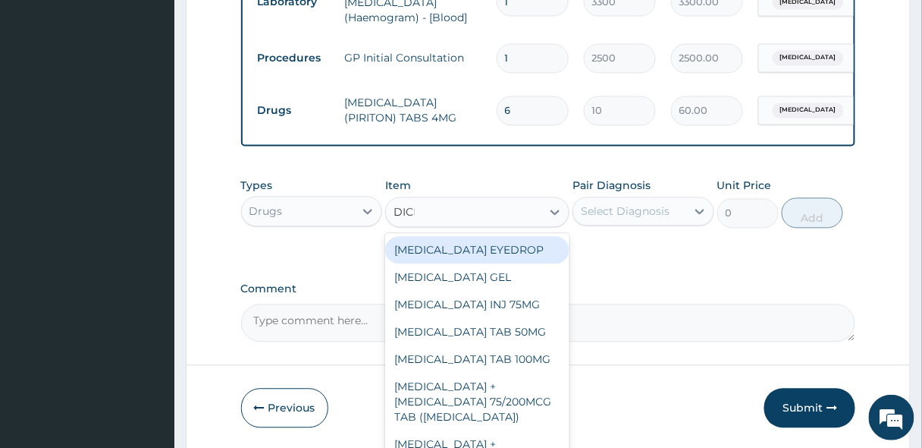
type input "DICLO"
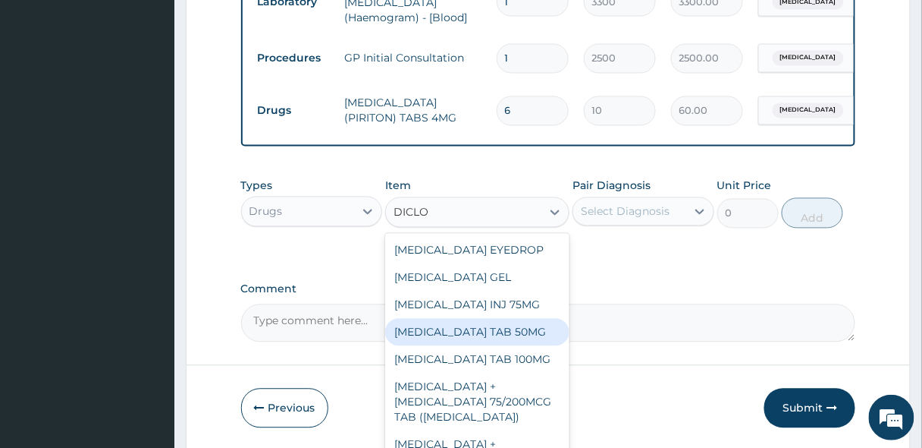
click at [472, 342] on div "[MEDICAL_DATA] TAB 50MG" at bounding box center [477, 332] width 184 height 27
type input "30"
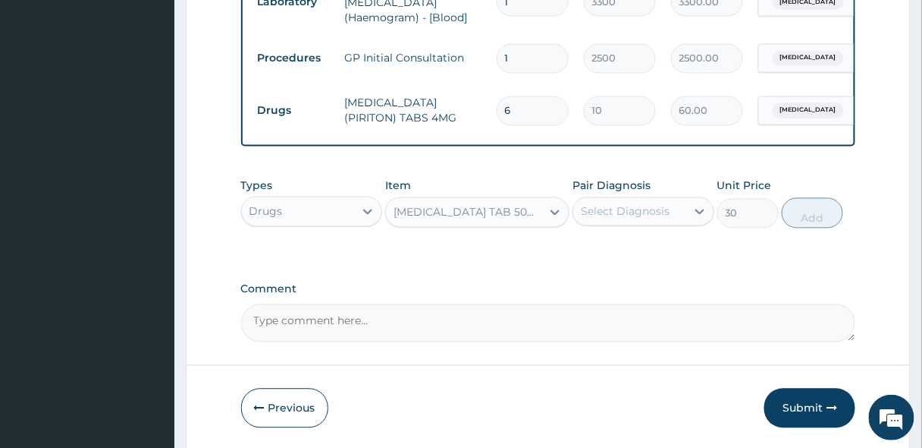
click at [652, 209] on div "Select Diagnosis" at bounding box center [625, 211] width 89 height 15
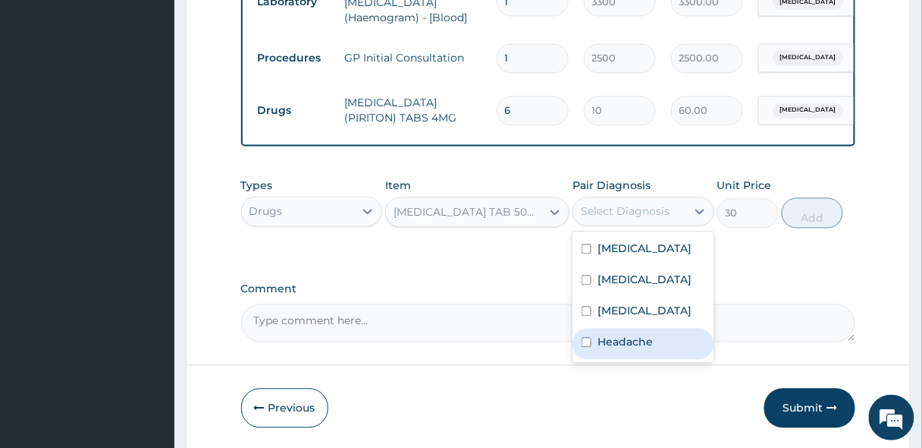
click at [613, 360] on div "Headache" at bounding box center [644, 343] width 142 height 31
checkbox input "true"
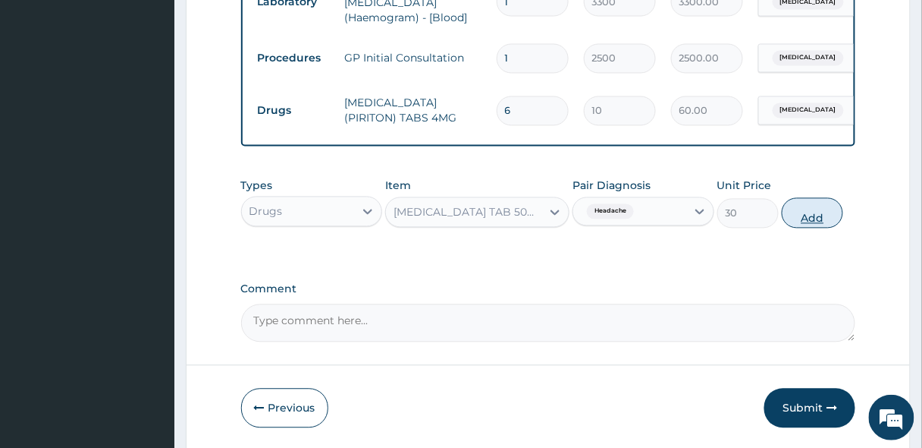
click at [805, 207] on button "Add" at bounding box center [812, 213] width 61 height 30
type input "0"
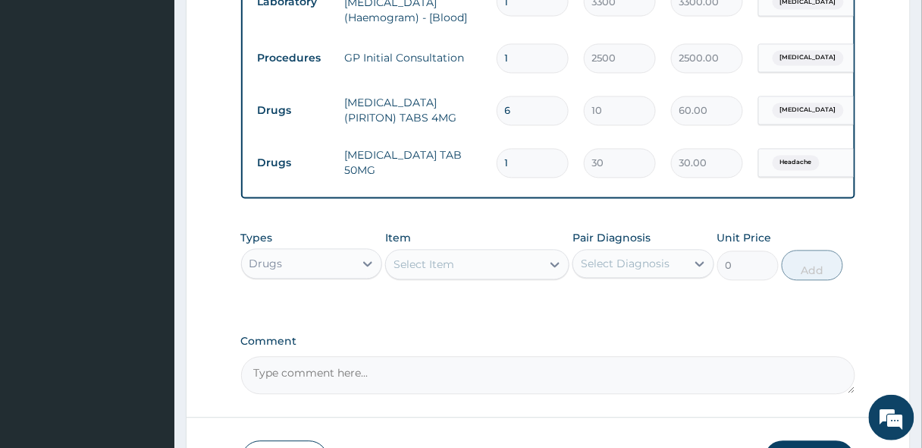
type input "0.00"
type input "6"
type input "180.00"
type input "6"
click at [480, 269] on div "Select Item" at bounding box center [463, 265] width 155 height 24
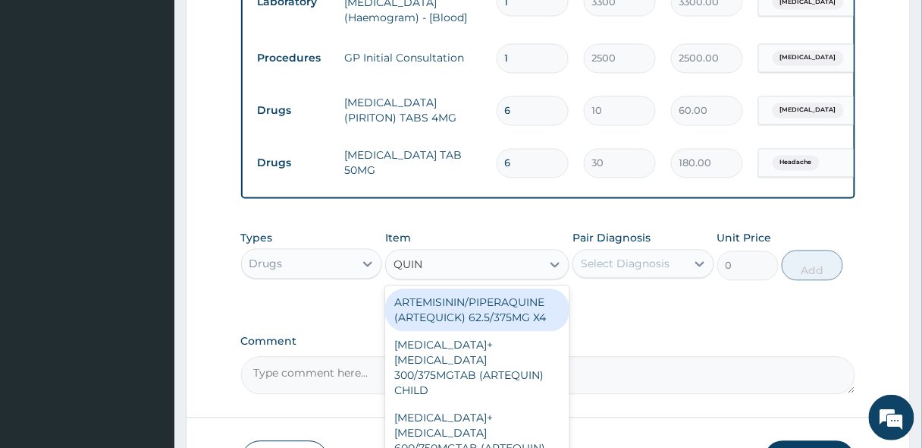
type input "QUINI"
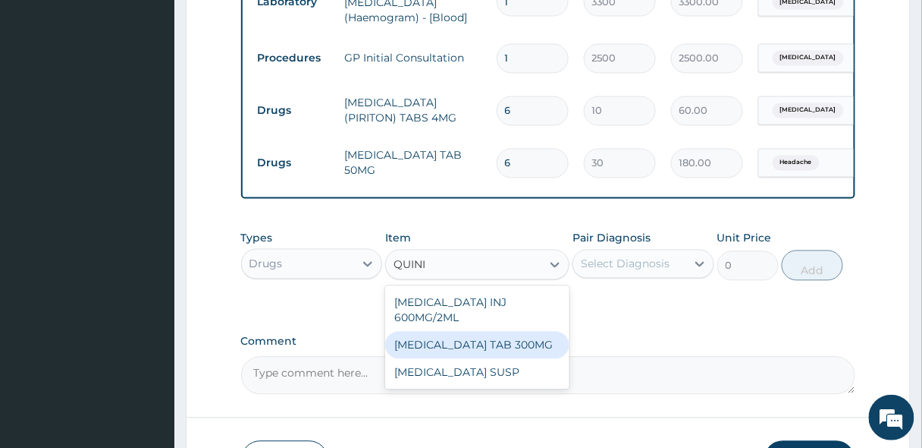
click at [478, 331] on div "[MEDICAL_DATA] TAB 300MG" at bounding box center [477, 344] width 184 height 27
type input "80"
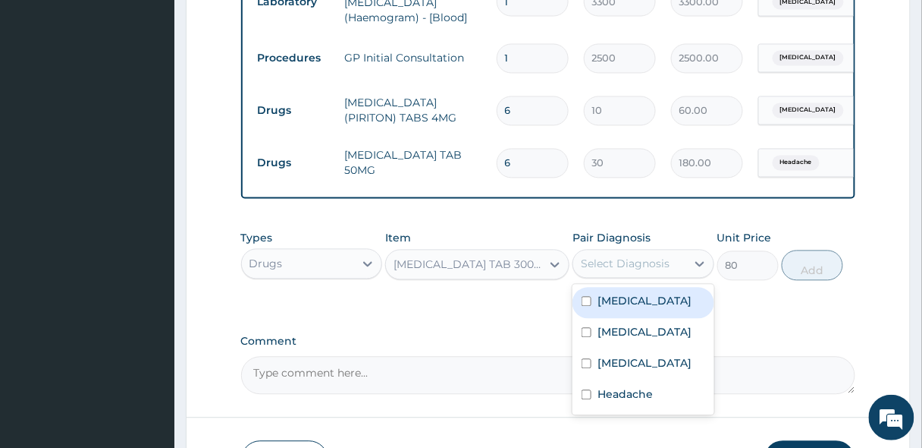
click at [620, 278] on div "Select Diagnosis" at bounding box center [644, 264] width 142 height 29
click at [636, 313] on div "[MEDICAL_DATA]" at bounding box center [644, 302] width 142 height 31
checkbox input "true"
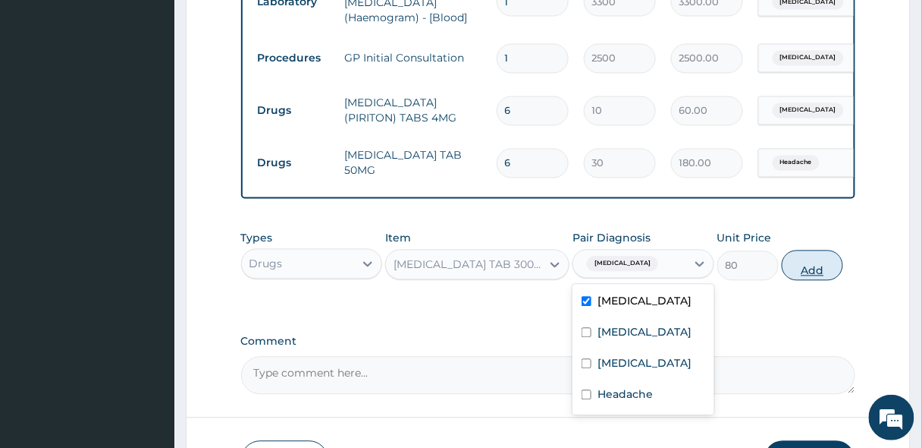
click at [803, 266] on button "Add" at bounding box center [812, 265] width 61 height 30
type input "0"
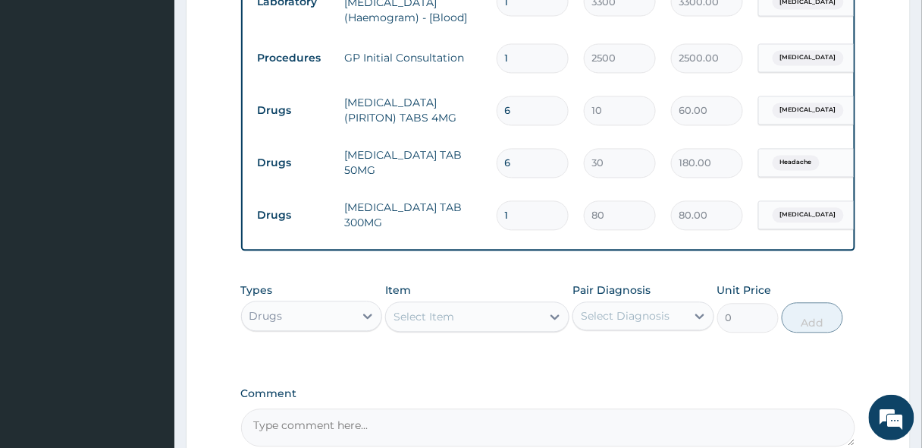
type input "10"
type input "800.00"
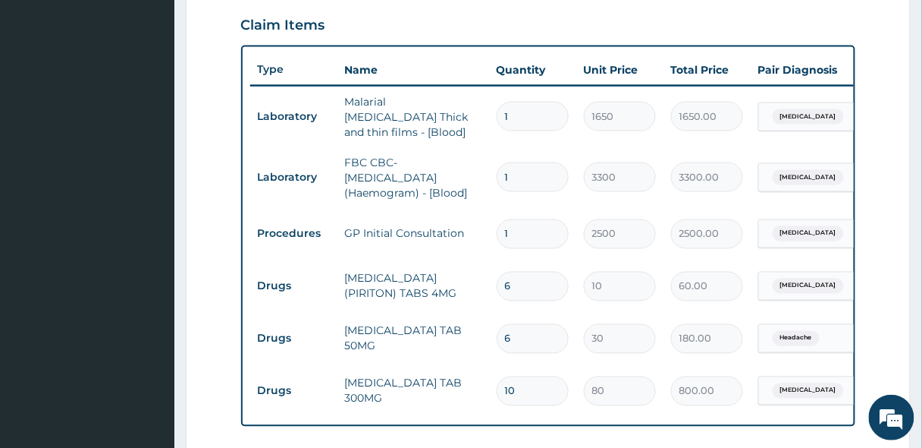
scroll to position [512, 0]
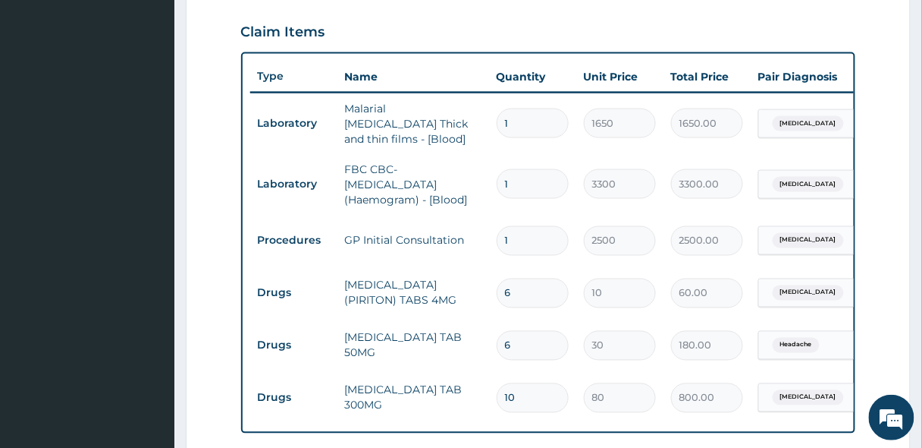
type input "10"
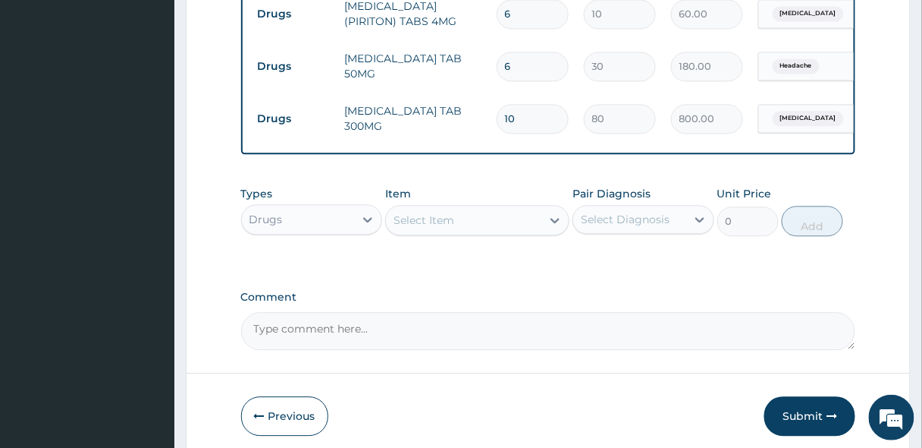
scroll to position [852, 0]
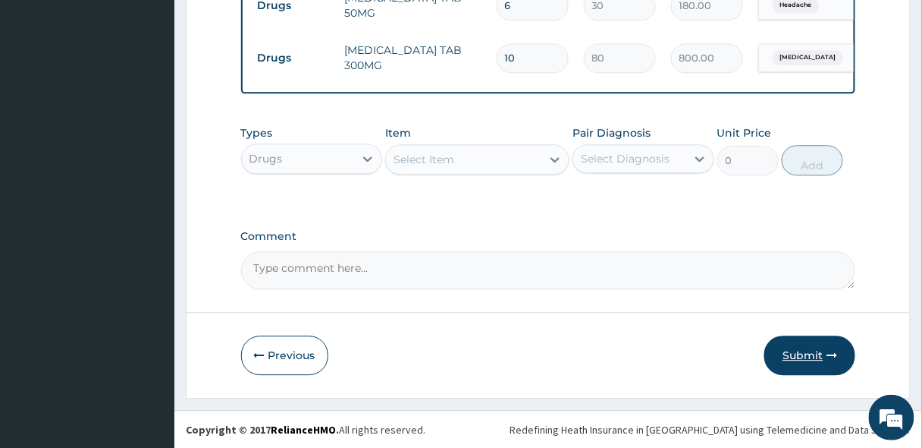
click at [819, 362] on button "Submit" at bounding box center [810, 354] width 91 height 39
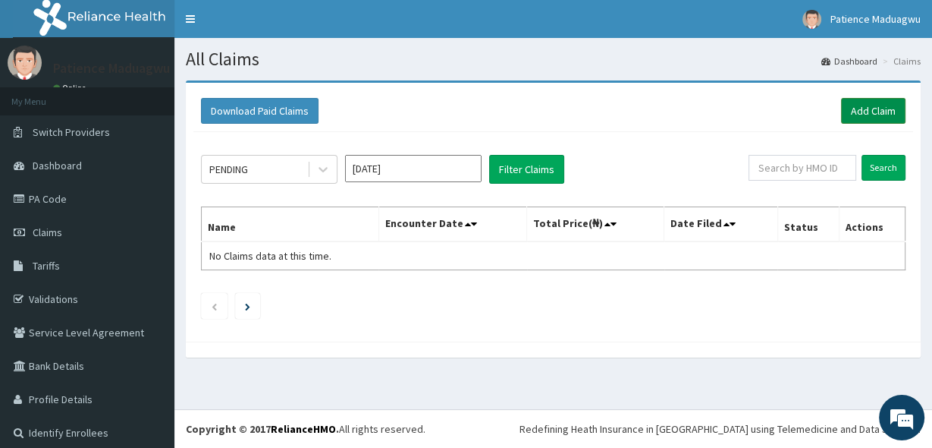
click at [862, 112] on link "Add Claim" at bounding box center [873, 111] width 64 height 26
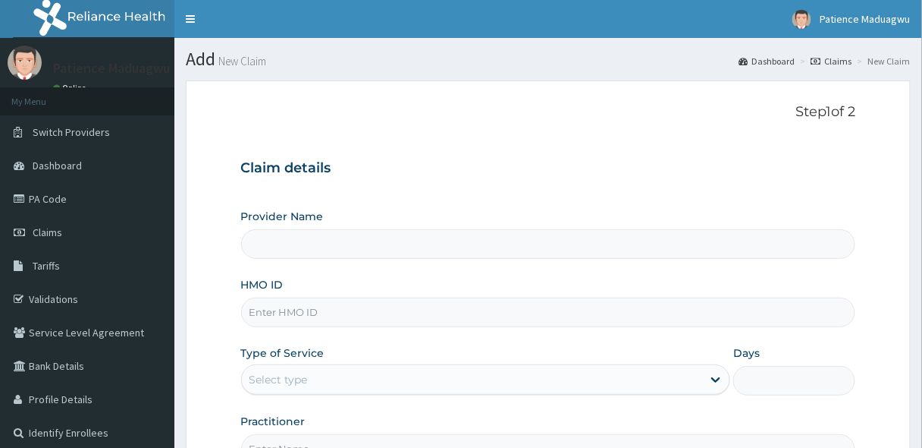
click at [272, 309] on input "HMO ID" at bounding box center [548, 312] width 615 height 30
paste input "RUY/10045/C"
type input "RUY/10045/C"
type input "[GEOGRAPHIC_DATA]"
type input "RUY/10045/C"
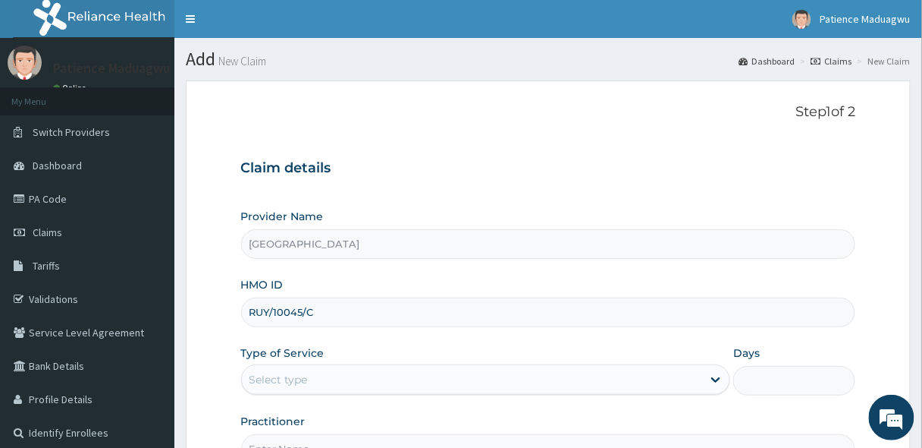
scroll to position [121, 0]
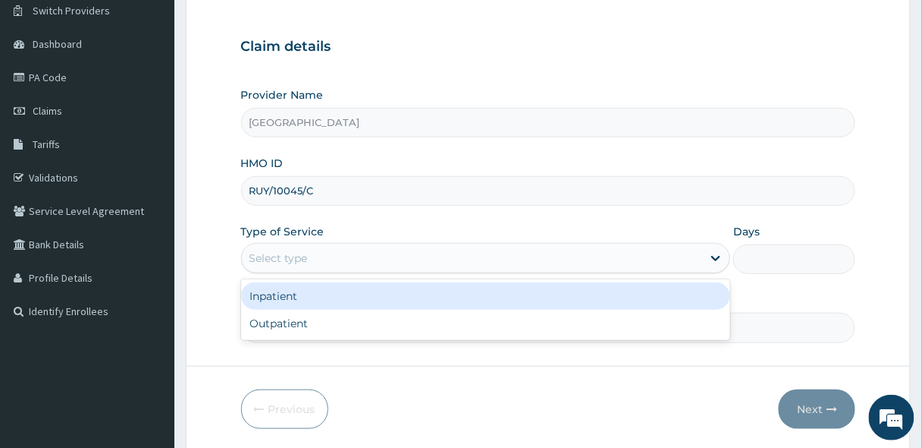
click at [276, 267] on div "Select type" at bounding box center [472, 258] width 461 height 24
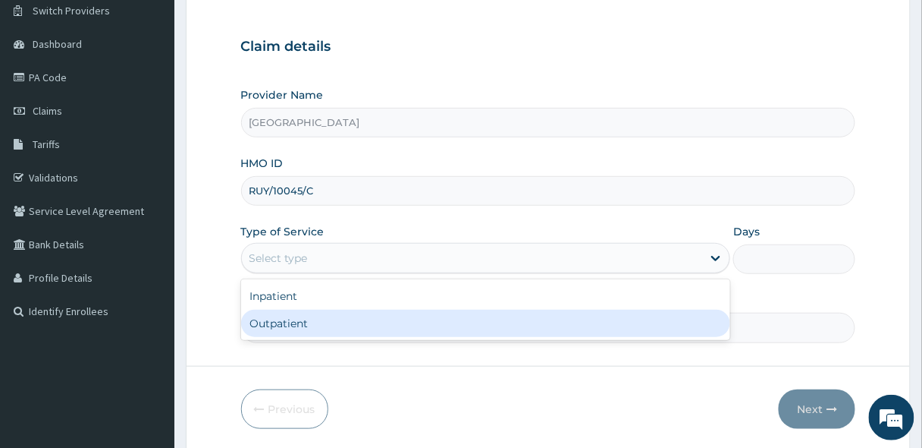
click at [279, 326] on div "Outpatient" at bounding box center [486, 322] width 490 height 27
type input "1"
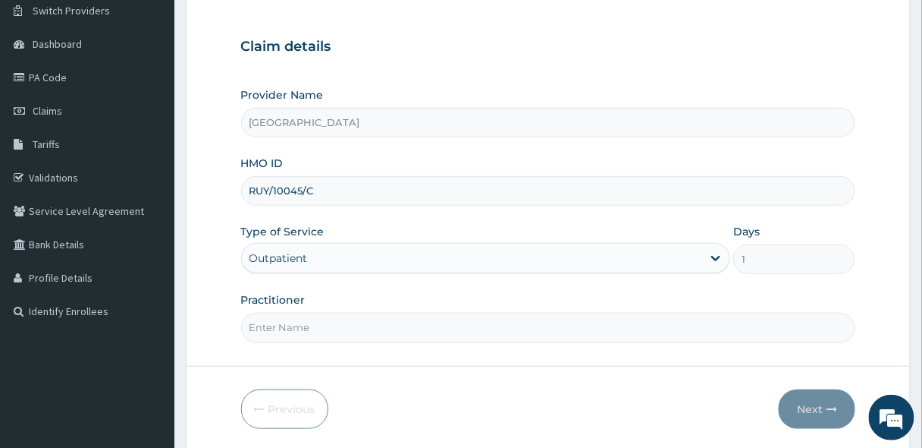
click at [305, 322] on input "Practitioner" at bounding box center [548, 328] width 615 height 30
type input "[PERSON_NAME]"
click at [809, 406] on button "Next" at bounding box center [817, 408] width 77 height 39
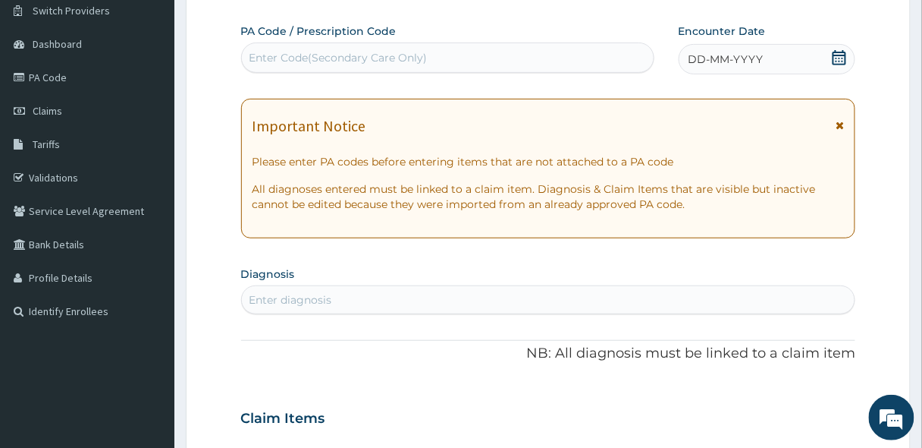
click at [840, 64] on icon at bounding box center [840, 57] width 14 height 15
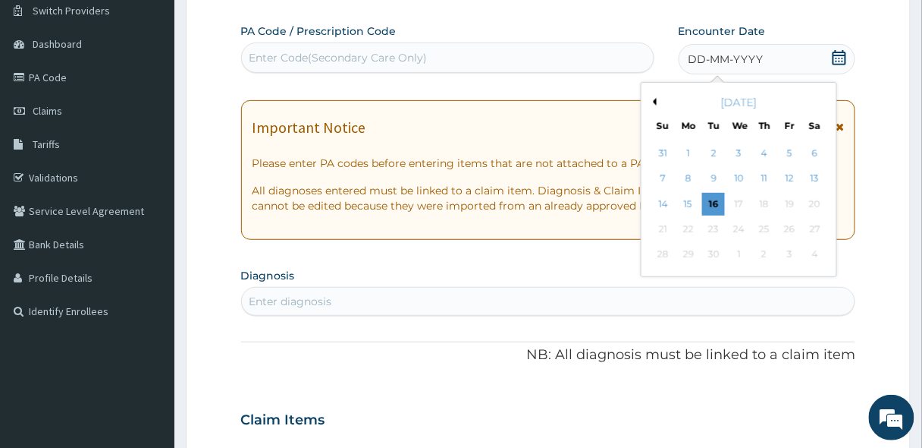
click at [652, 100] on button "Previous Month" at bounding box center [653, 102] width 8 height 8
click at [664, 229] on div "17" at bounding box center [663, 229] width 23 height 23
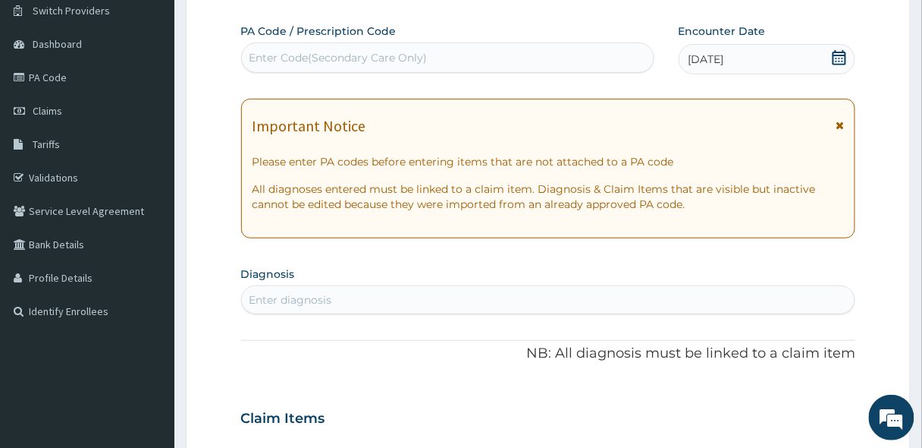
click at [293, 297] on div "Enter diagnosis" at bounding box center [291, 299] width 83 height 15
type input "MALAR"
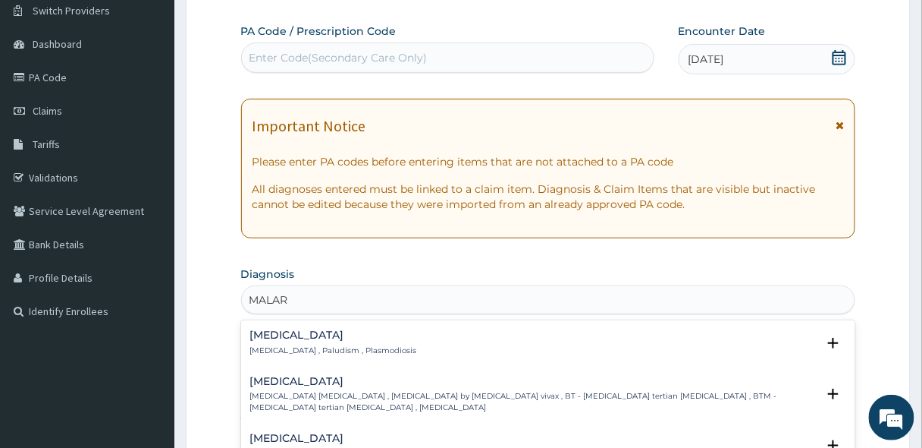
click at [284, 339] on h4 "[MEDICAL_DATA]" at bounding box center [333, 334] width 167 height 11
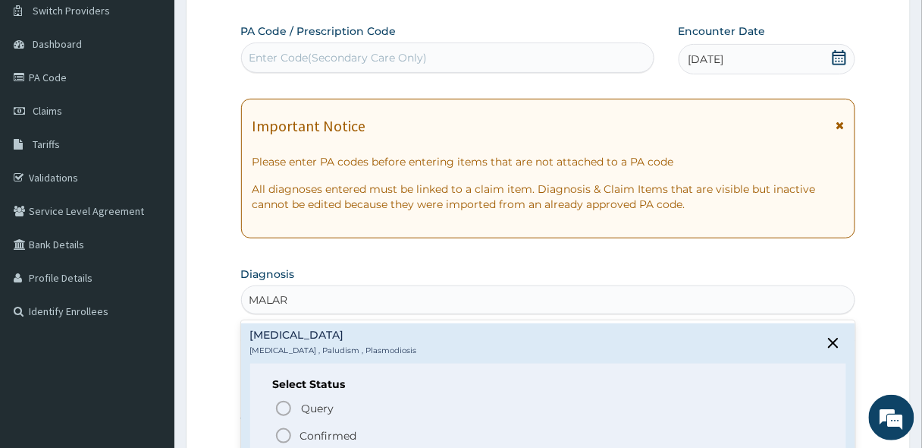
click at [277, 430] on circle "status option filled" at bounding box center [284, 436] width 14 height 14
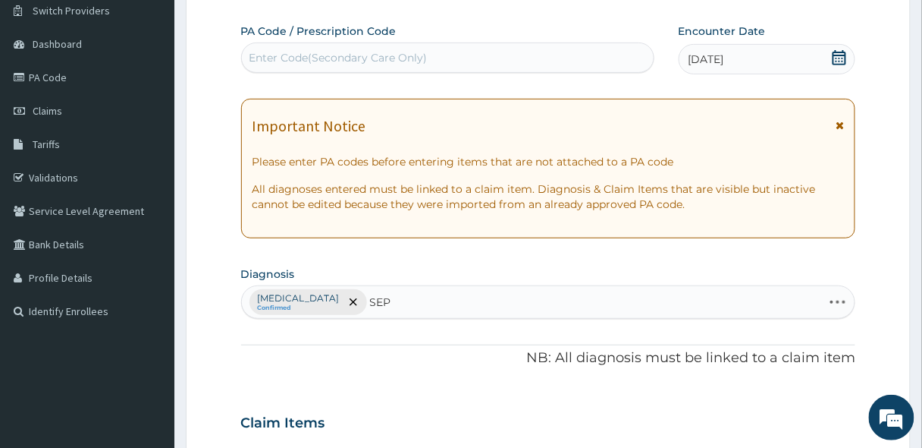
type input "SEPS"
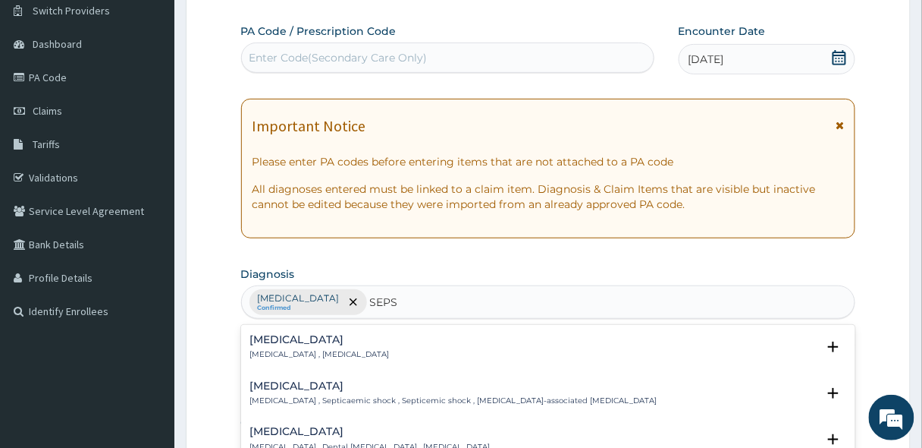
click at [272, 347] on div "[MEDICAL_DATA] [MEDICAL_DATA] , [MEDICAL_DATA]" at bounding box center [320, 347] width 140 height 27
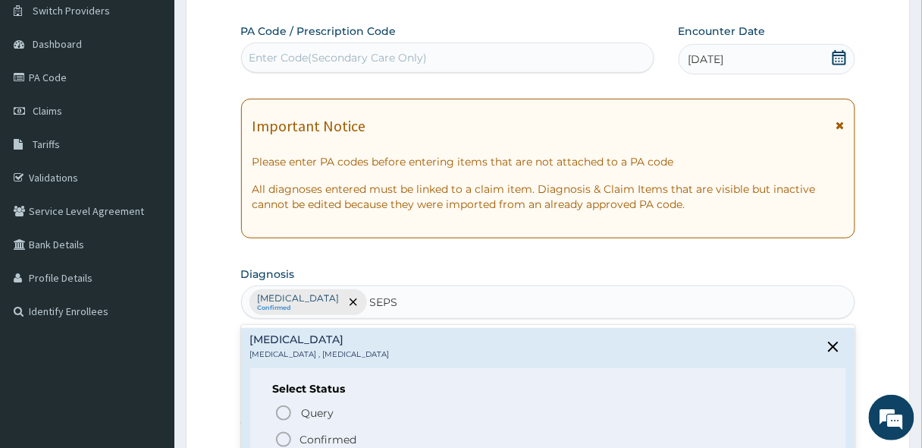
click at [287, 432] on circle "status option filled" at bounding box center [284, 439] width 14 height 14
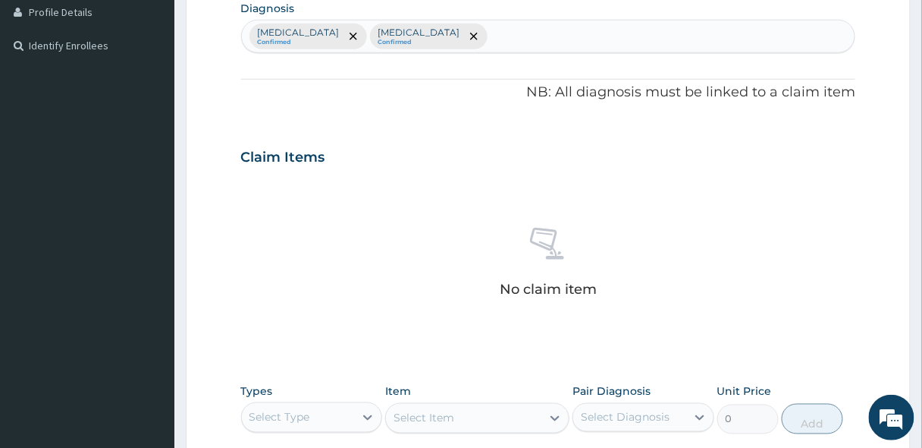
scroll to position [546, 0]
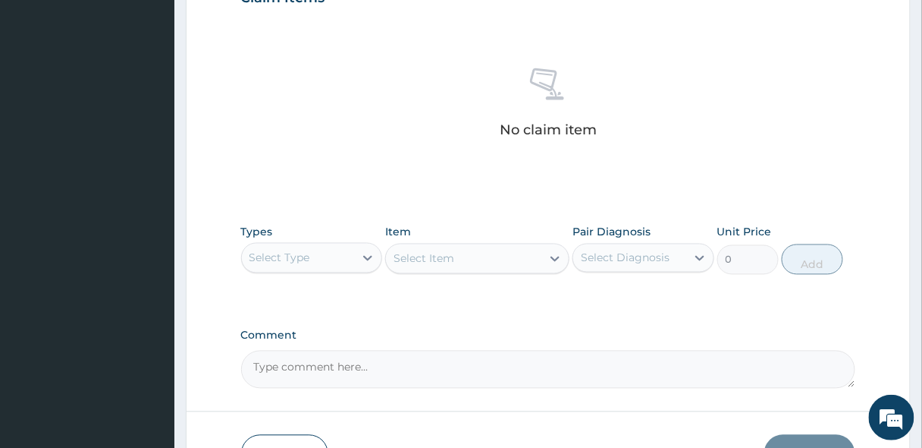
click at [272, 256] on div "Select Type" at bounding box center [280, 257] width 61 height 15
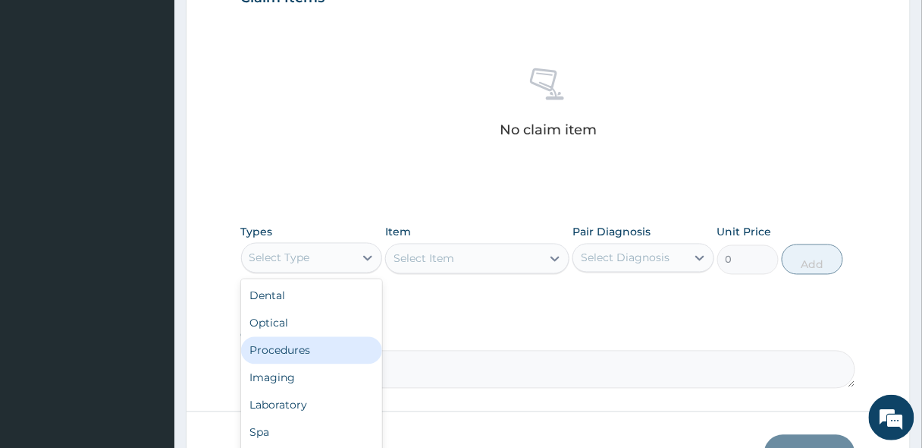
click at [294, 356] on div "Procedures" at bounding box center [312, 350] width 142 height 27
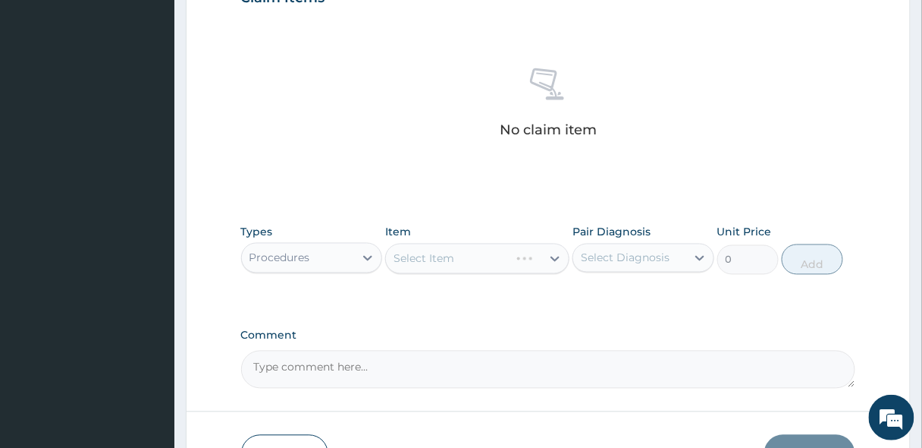
click at [426, 268] on div "Select Item" at bounding box center [477, 258] width 184 height 30
click at [416, 267] on div "Select Item" at bounding box center [477, 258] width 184 height 30
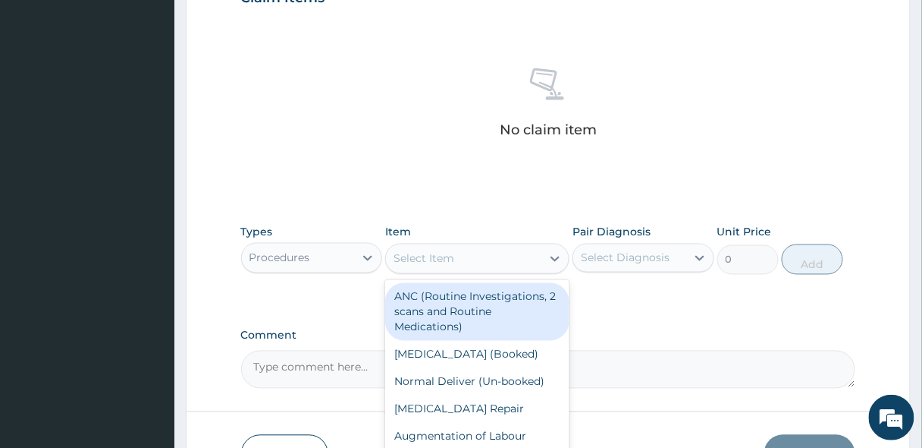
click at [416, 267] on div "Select Item" at bounding box center [463, 259] width 155 height 24
type input "GP"
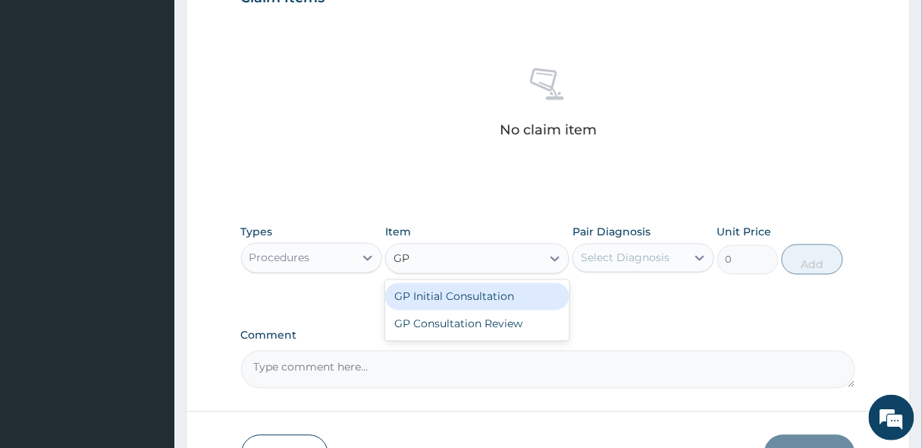
click at [416, 295] on div "GP Initial Consultation" at bounding box center [477, 296] width 184 height 27
type input "2500"
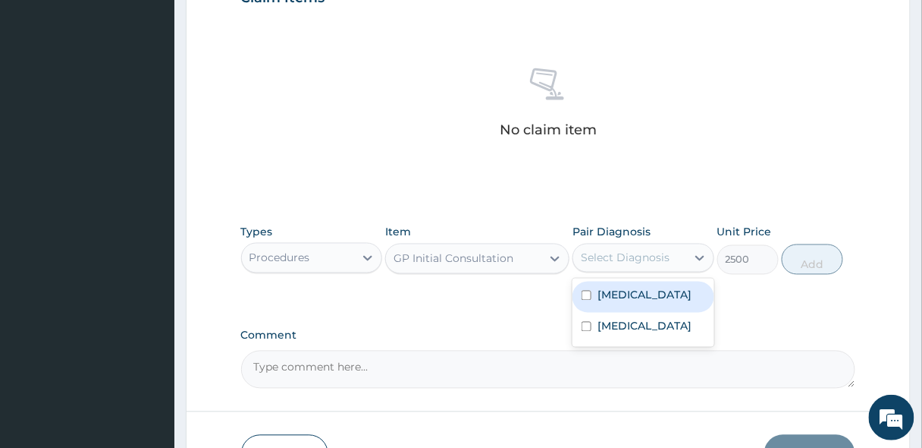
click at [608, 246] on div "Select Diagnosis" at bounding box center [629, 258] width 113 height 24
click at [614, 298] on label "[MEDICAL_DATA]" at bounding box center [645, 294] width 94 height 15
checkbox input "true"
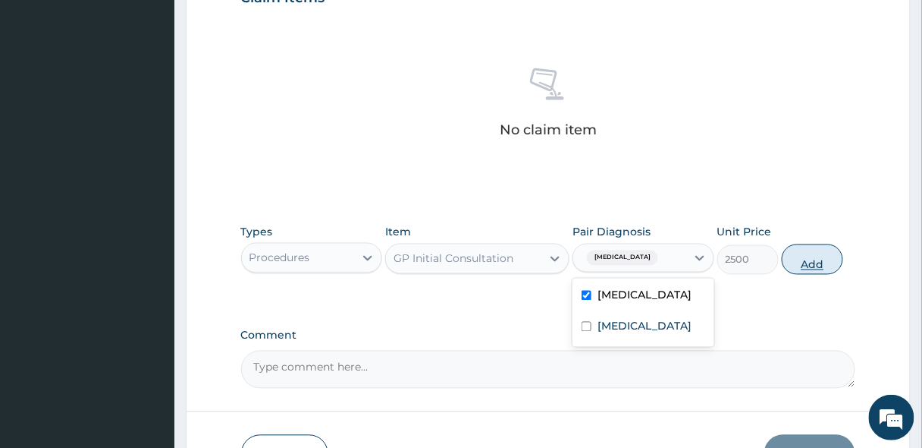
click at [805, 265] on button "Add" at bounding box center [812, 259] width 61 height 30
type input "0"
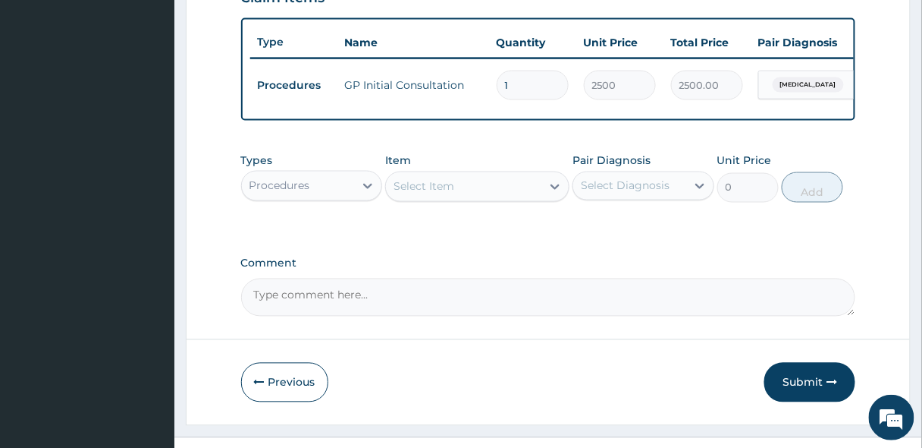
click at [317, 195] on div "Procedures" at bounding box center [298, 186] width 113 height 24
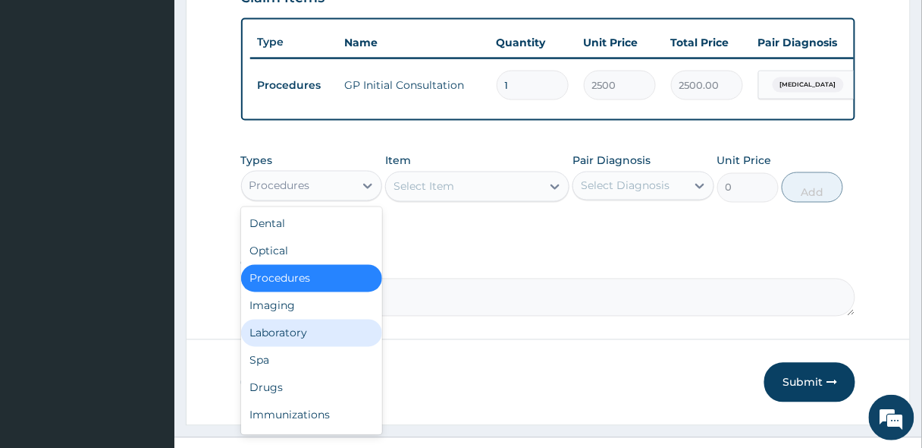
click at [283, 329] on div "Laboratory" at bounding box center [312, 332] width 142 height 27
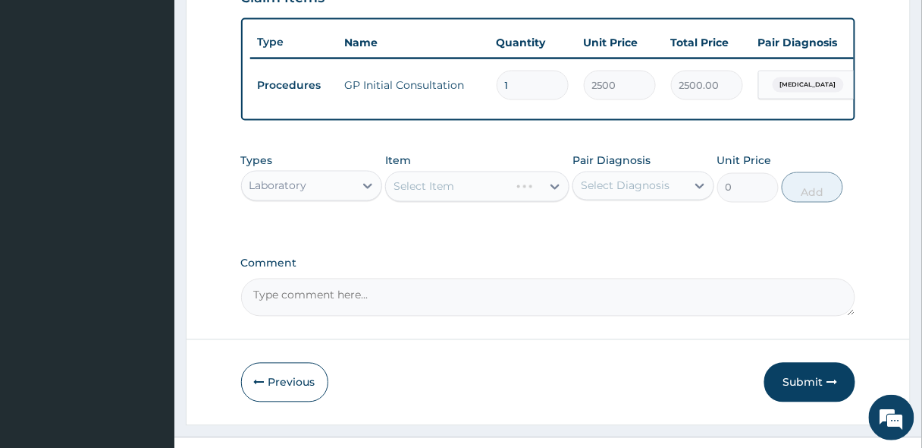
click at [441, 199] on div "Select Item" at bounding box center [477, 186] width 184 height 30
click at [441, 194] on div "Select Item" at bounding box center [424, 186] width 61 height 15
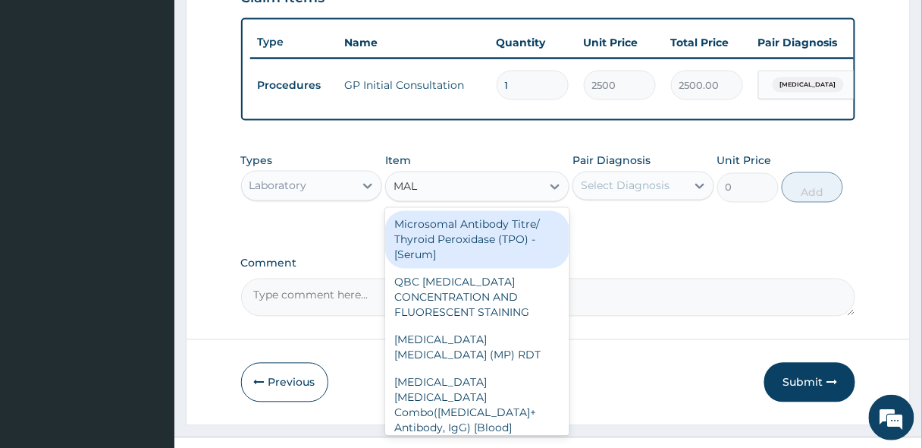
type input "MALA"
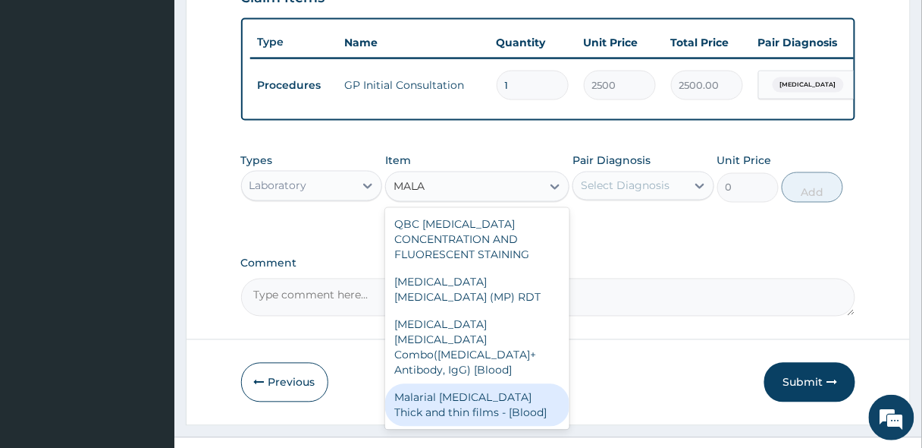
click at [441, 384] on div "Malarial [MEDICAL_DATA] Thick and thin films - [Blood]" at bounding box center [477, 405] width 184 height 42
type input "1650"
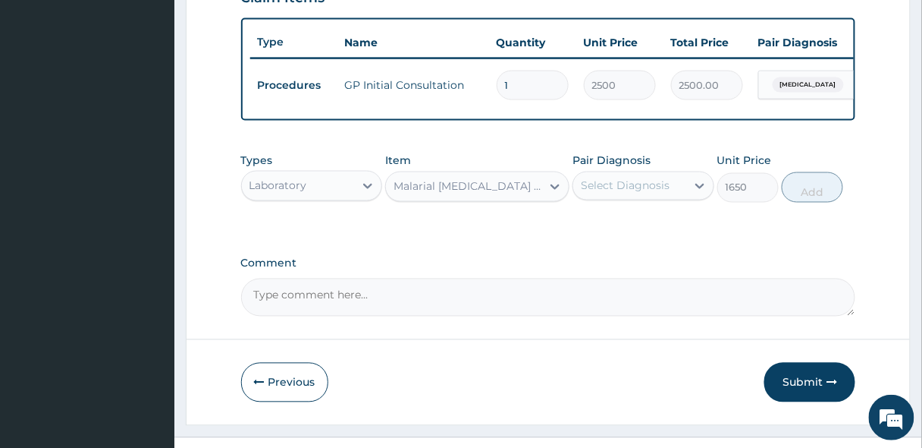
click at [589, 193] on div "Select Diagnosis" at bounding box center [625, 185] width 89 height 15
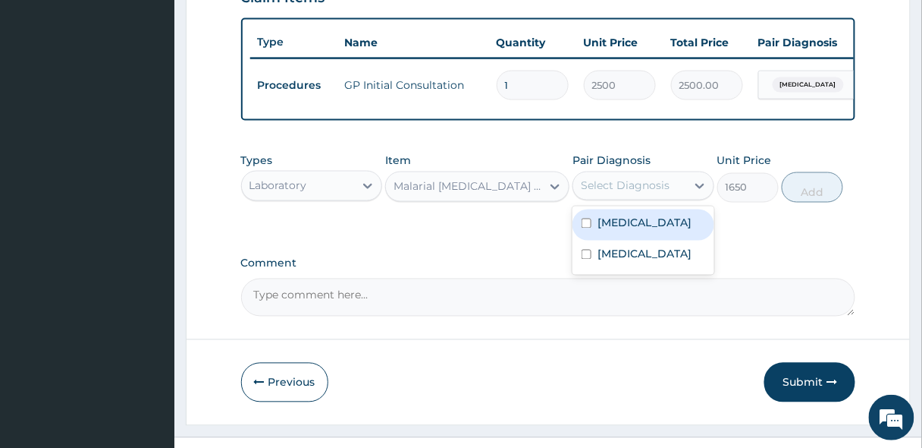
click at [602, 240] on div "[MEDICAL_DATA]" at bounding box center [644, 224] width 142 height 31
checkbox input "true"
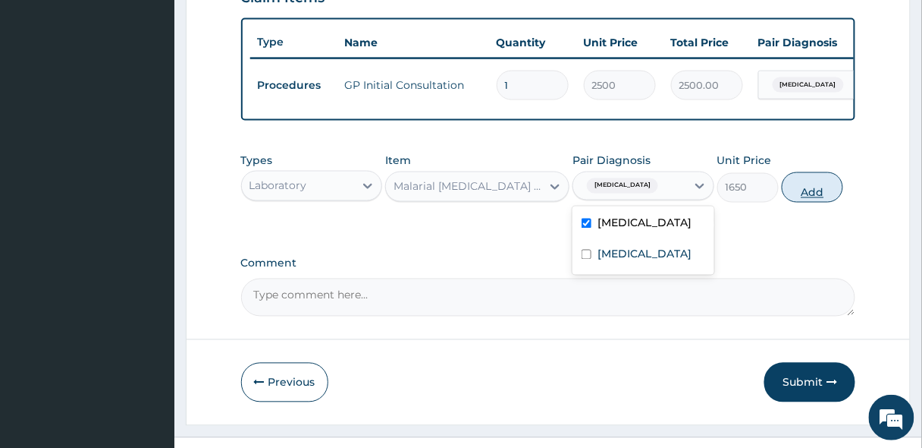
click at [807, 194] on button "Add" at bounding box center [812, 187] width 61 height 30
type input "0"
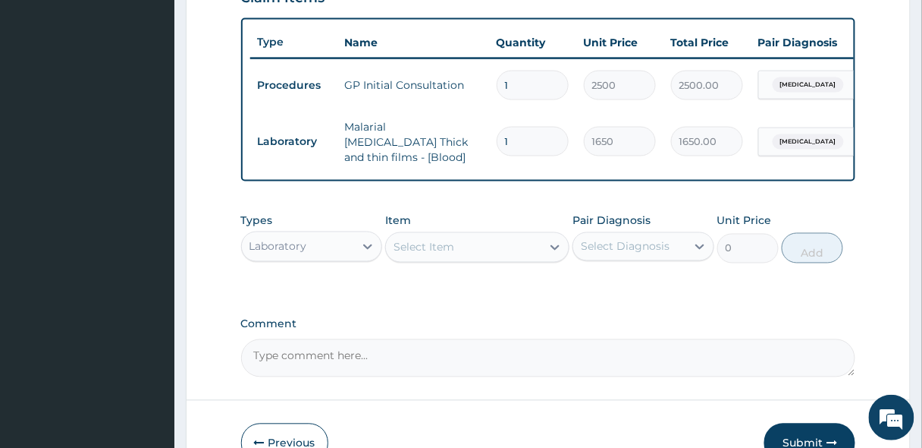
click at [398, 255] on div "Select Item" at bounding box center [463, 247] width 155 height 24
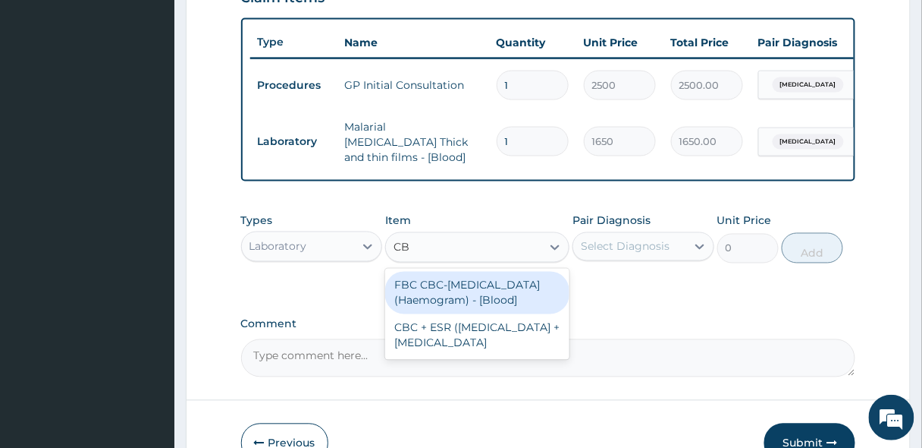
type input "CBC"
click at [528, 295] on div "FBC CBC-[MEDICAL_DATA] (Haemogram) - [Blood]" at bounding box center [477, 293] width 184 height 42
type input "3300"
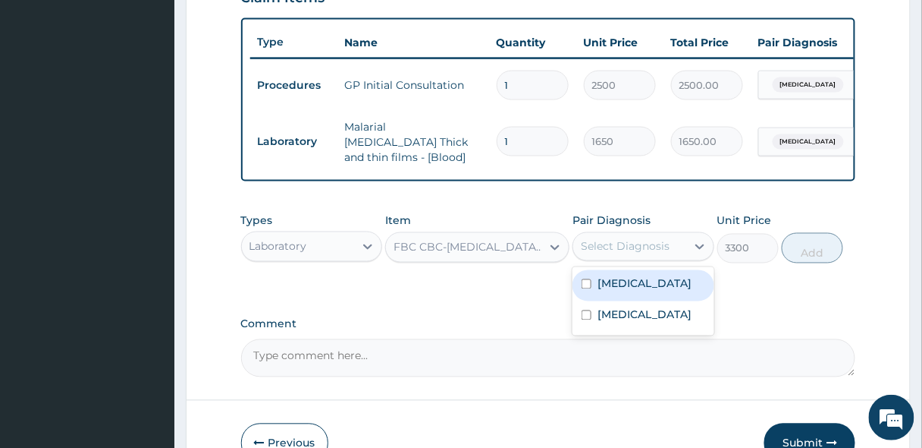
click at [589, 250] on div "Select Diagnosis" at bounding box center [625, 246] width 89 height 15
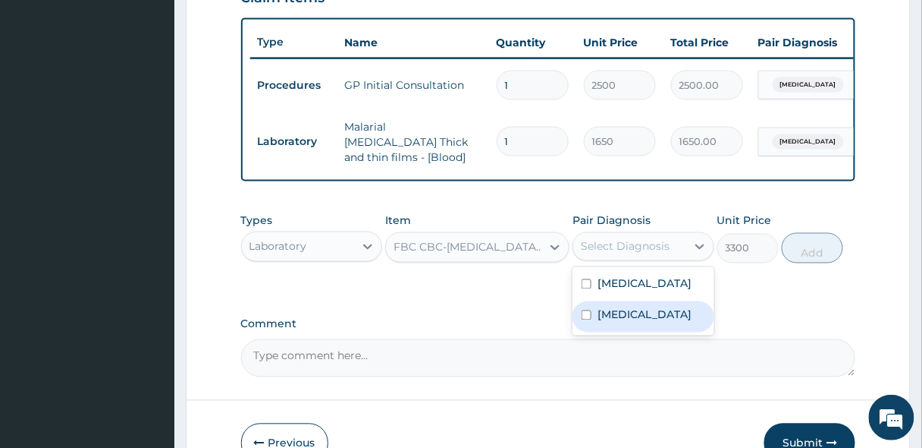
click at [618, 312] on label "[MEDICAL_DATA]" at bounding box center [645, 314] width 94 height 15
checkbox input "true"
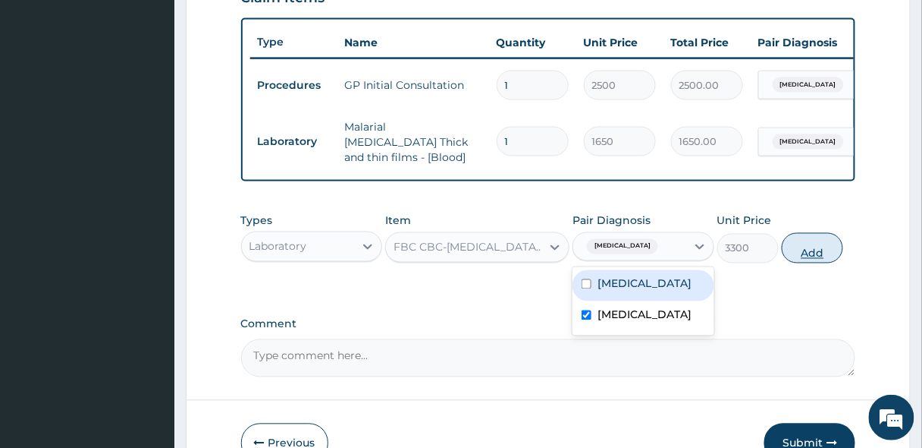
click at [813, 249] on button "Add" at bounding box center [812, 248] width 61 height 30
type input "0"
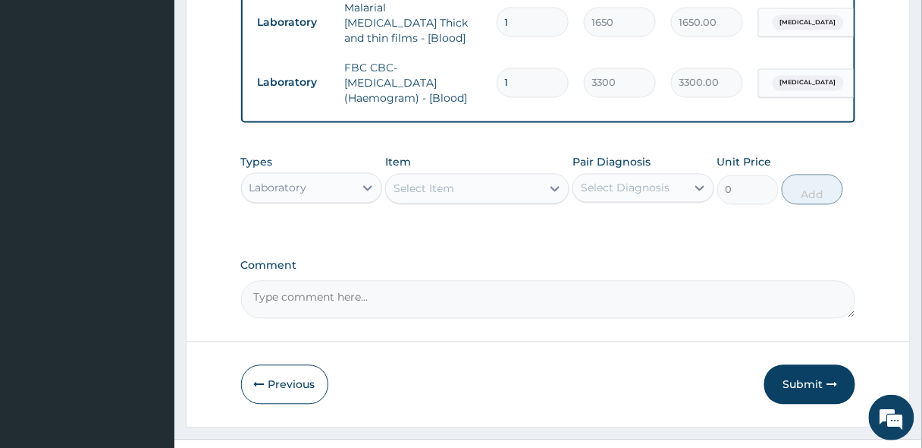
scroll to position [667, 0]
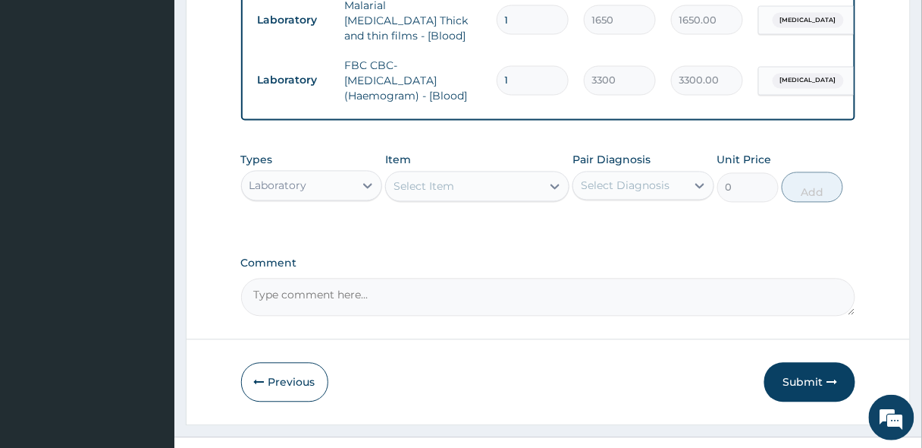
click at [316, 190] on div "Laboratory" at bounding box center [298, 186] width 113 height 24
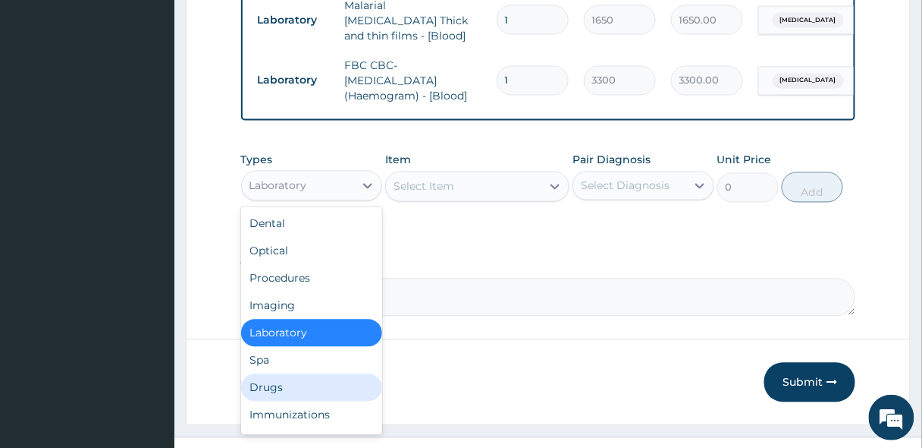
click at [285, 380] on div "Drugs" at bounding box center [312, 387] width 142 height 27
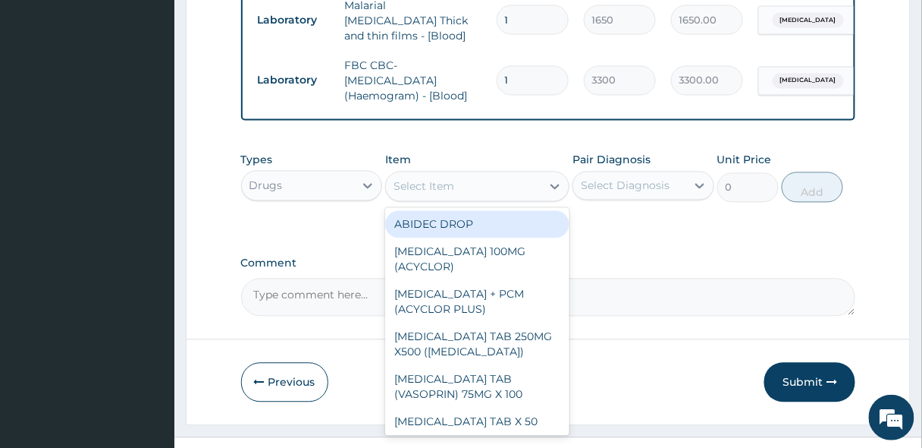
click at [435, 181] on div "Select Item" at bounding box center [424, 186] width 61 height 15
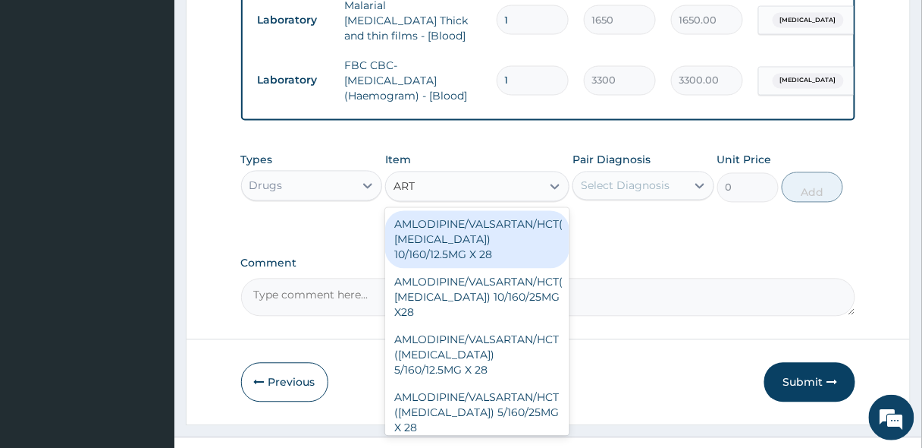
type input "ARTE"
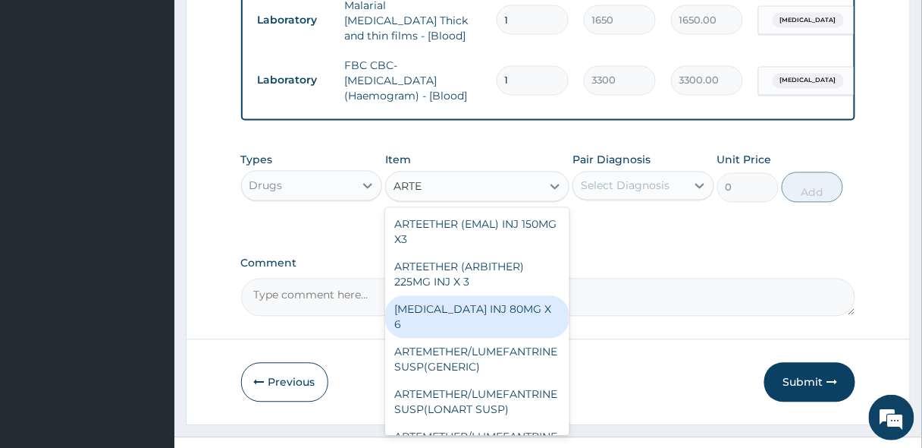
scroll to position [121, 0]
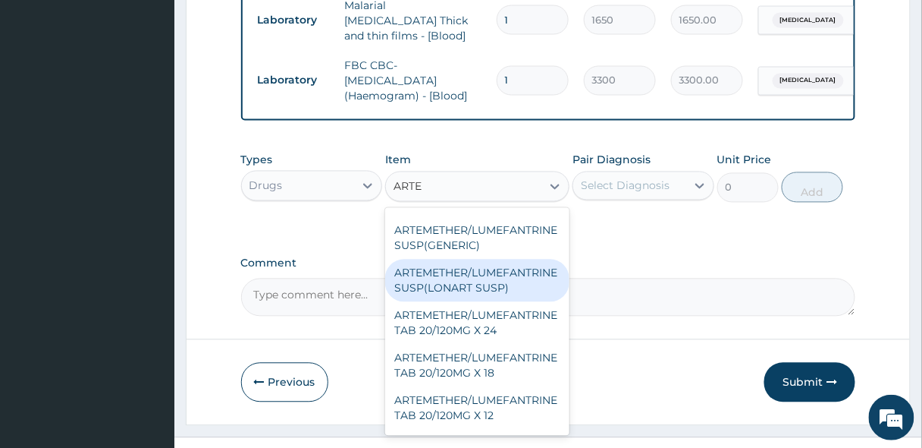
click at [472, 272] on div "ARTEMETHER/LUMEFANTRINE SUSP(LONART SUSP)" at bounding box center [477, 280] width 184 height 42
type input "2000"
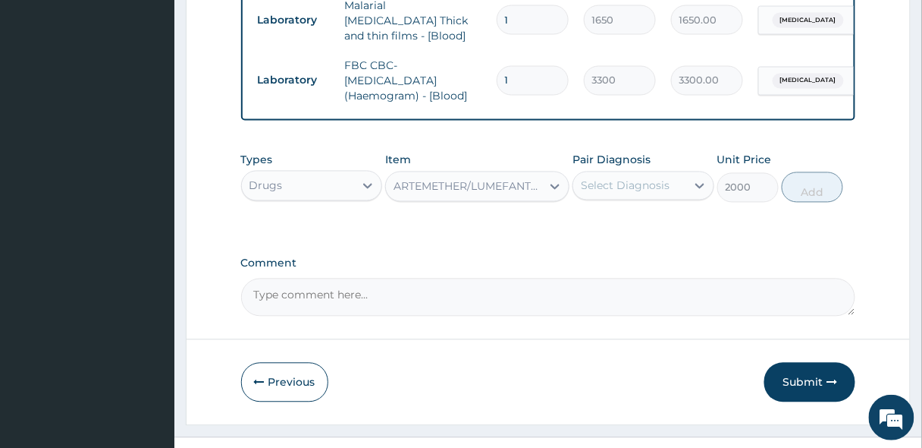
click at [601, 199] on div "Pair Diagnosis Select Diagnosis" at bounding box center [644, 177] width 142 height 50
click at [614, 187] on div "Select Diagnosis" at bounding box center [625, 185] width 89 height 15
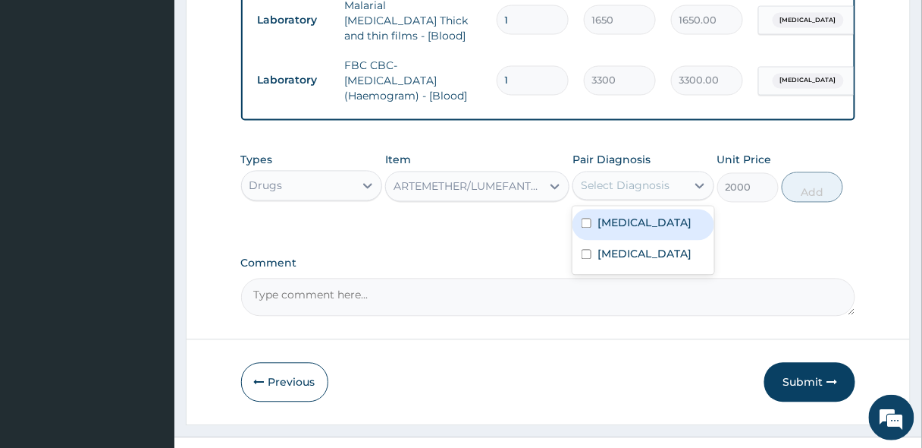
click at [613, 227] on label "[MEDICAL_DATA]" at bounding box center [645, 222] width 94 height 15
checkbox input "true"
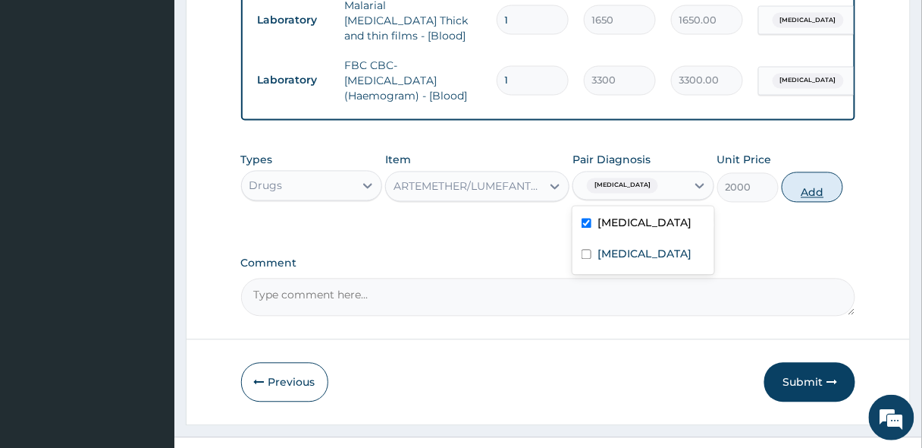
click at [818, 187] on button "Add" at bounding box center [812, 187] width 61 height 30
type input "0"
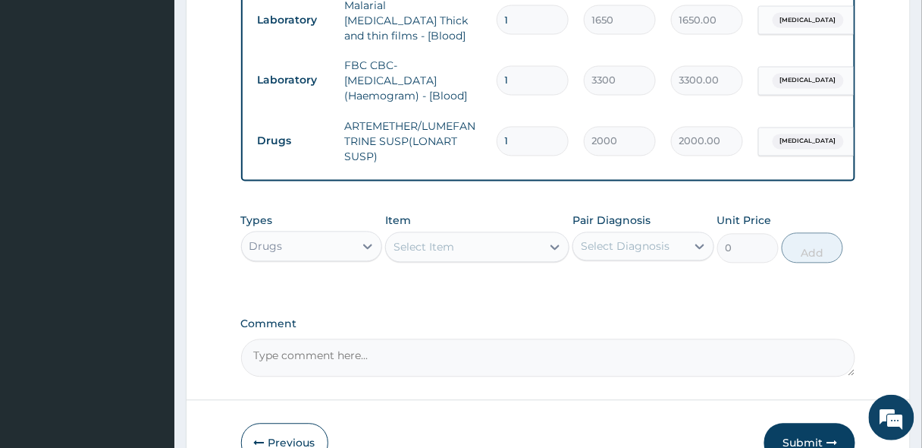
click at [441, 246] on div "Select Item" at bounding box center [424, 247] width 61 height 15
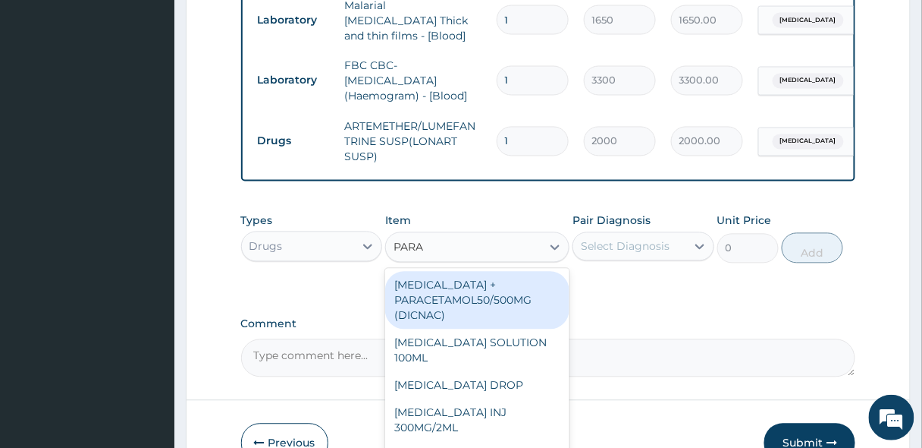
type input "PARAC"
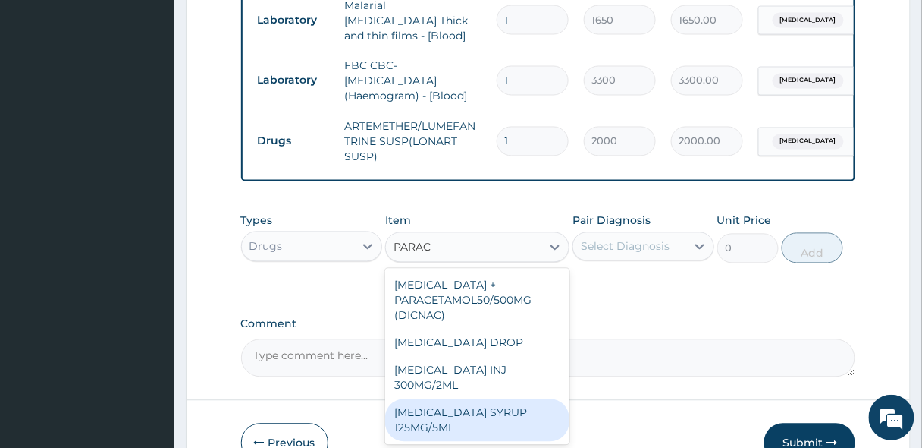
click at [438, 418] on div "[MEDICAL_DATA] SYRUP 125MG/5ML" at bounding box center [477, 420] width 184 height 42
type input "300"
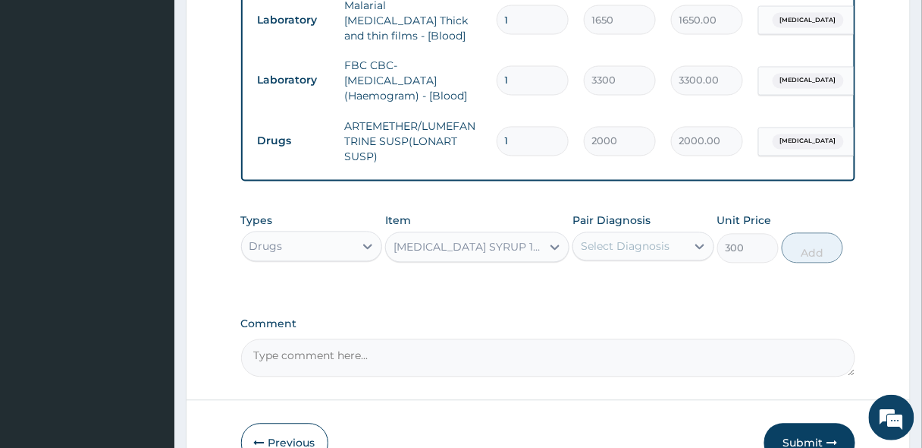
click at [601, 247] on div "Select Diagnosis" at bounding box center [625, 246] width 89 height 15
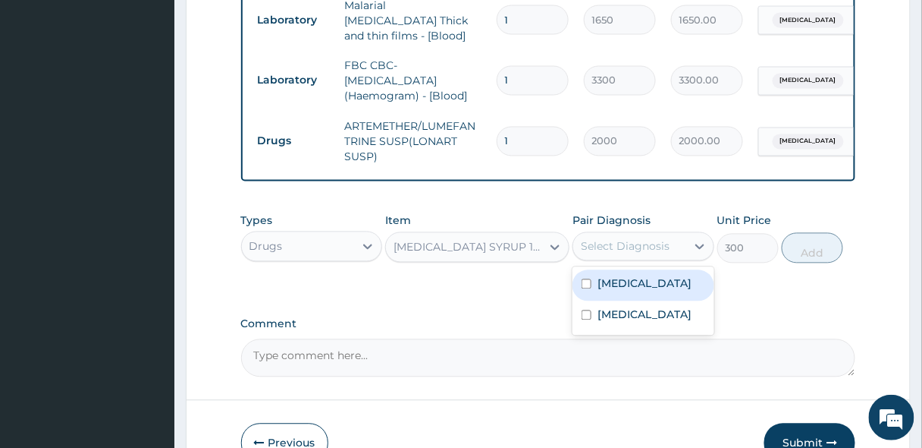
click at [614, 296] on div "[MEDICAL_DATA]" at bounding box center [644, 285] width 142 height 31
checkbox input "true"
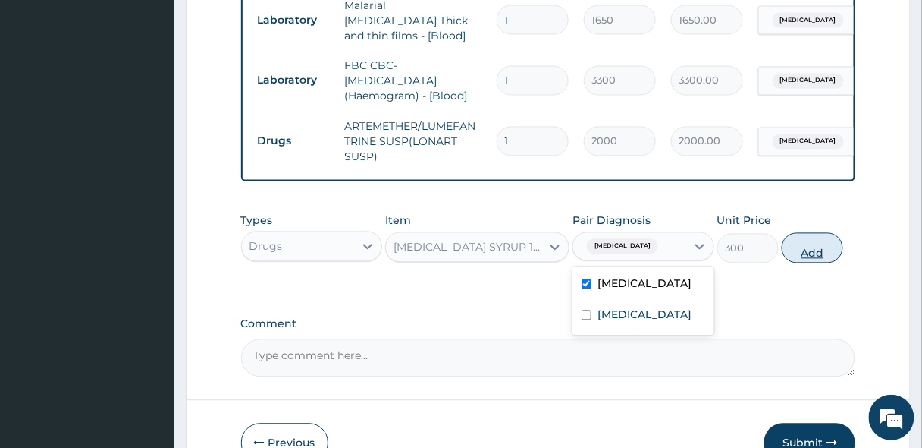
click at [817, 248] on button "Add" at bounding box center [812, 248] width 61 height 30
type input "0"
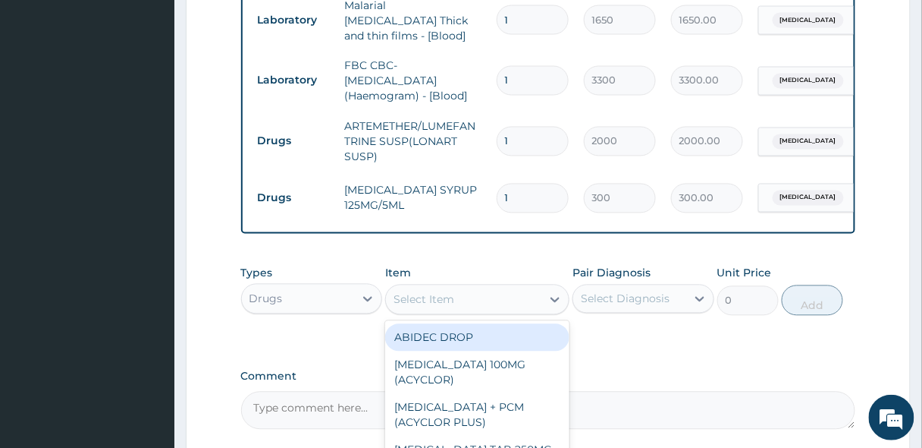
click at [446, 300] on div "Select Item" at bounding box center [424, 299] width 61 height 15
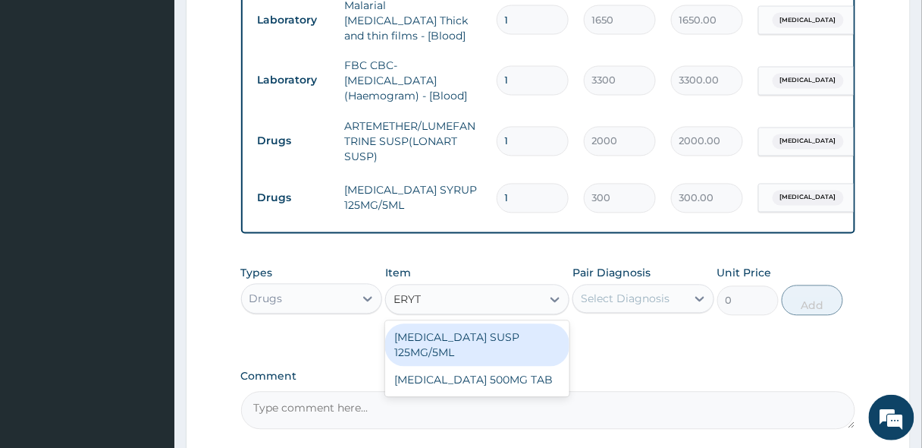
type input "ERYTH"
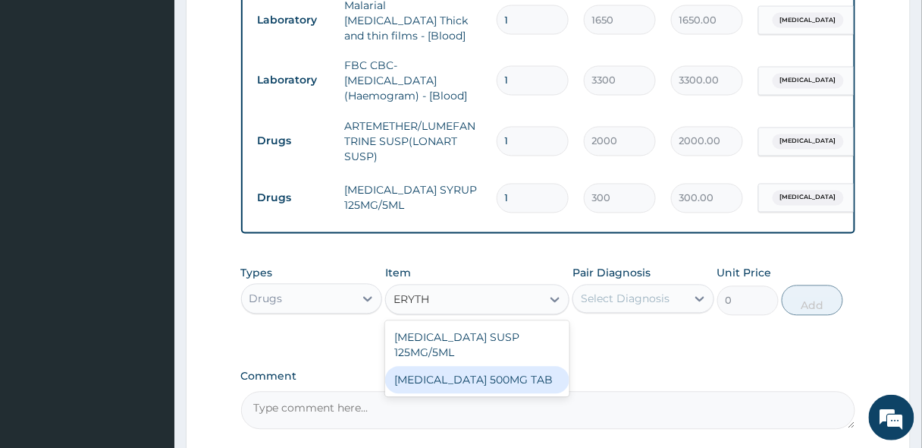
click at [482, 370] on div "[MEDICAL_DATA] 500MG TAB" at bounding box center [477, 379] width 184 height 27
type input "80"
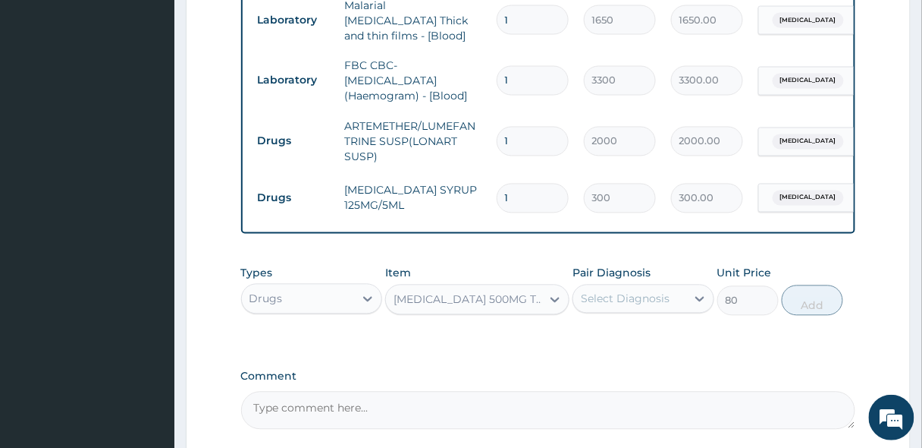
click at [612, 303] on div "Select Diagnosis" at bounding box center [625, 298] width 89 height 15
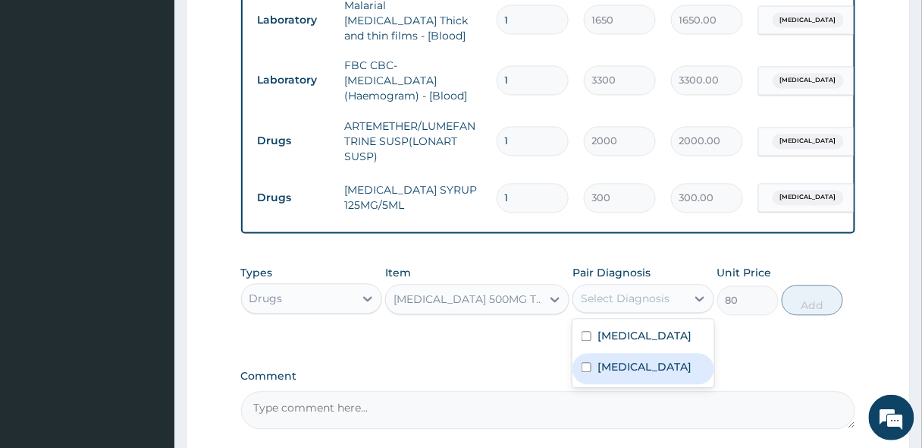
click at [588, 363] on input "checkbox" at bounding box center [587, 368] width 10 height 10
checkbox input "true"
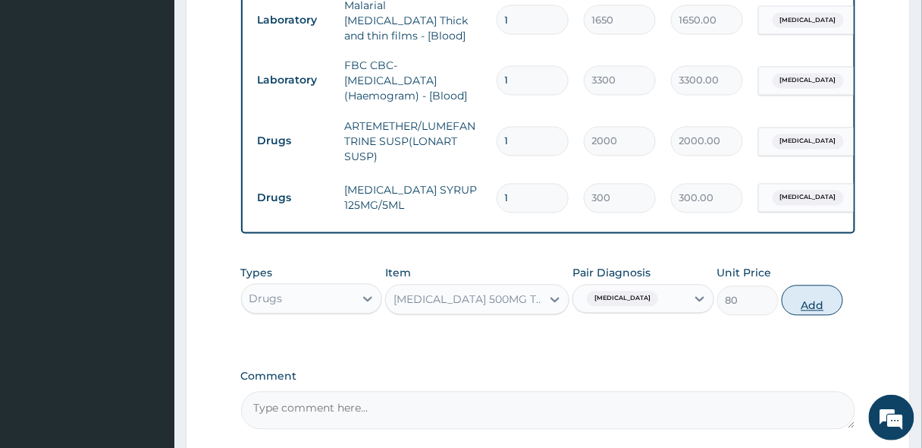
click at [805, 299] on button "Add" at bounding box center [812, 300] width 61 height 30
type input "0"
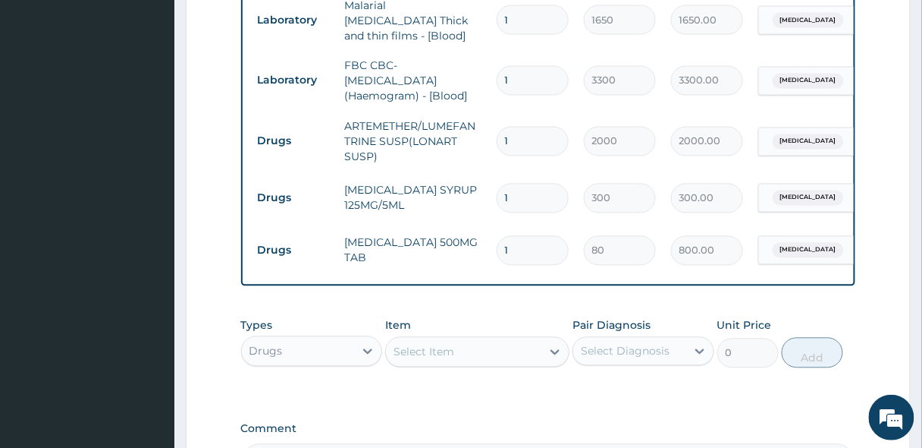
type input "10"
type input "800.00"
type input "10"
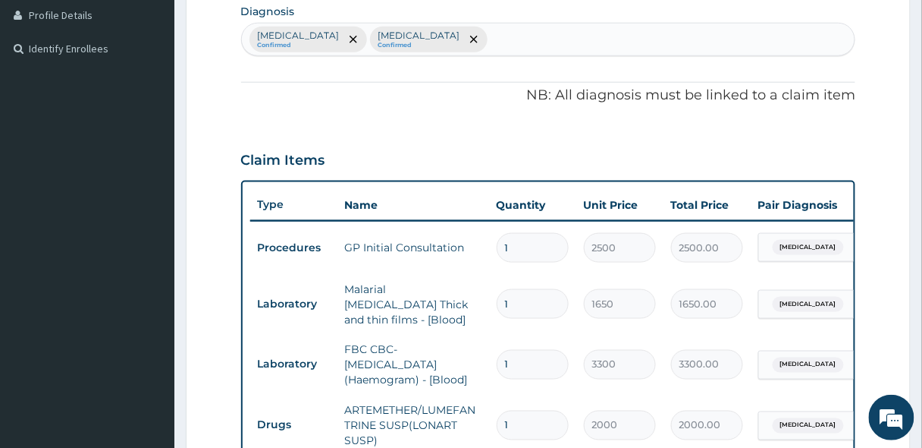
scroll to position [303, 0]
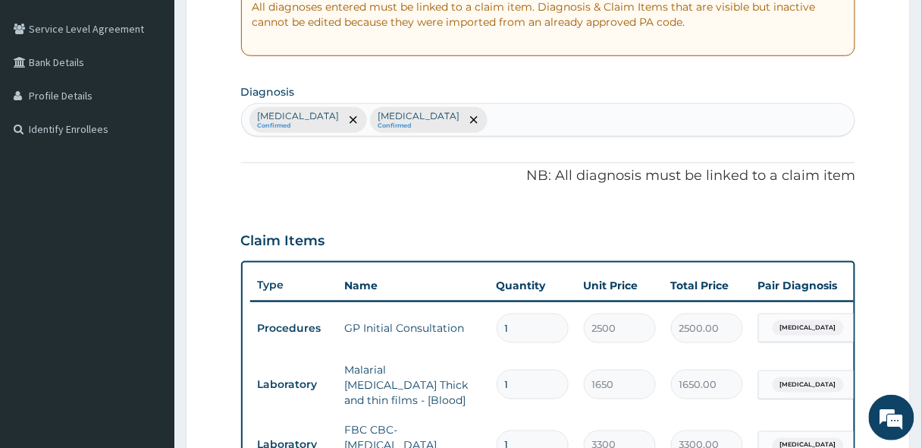
click at [410, 128] on div "[MEDICAL_DATA] Confirmed [MEDICAL_DATA] Confirmed" at bounding box center [549, 120] width 614 height 32
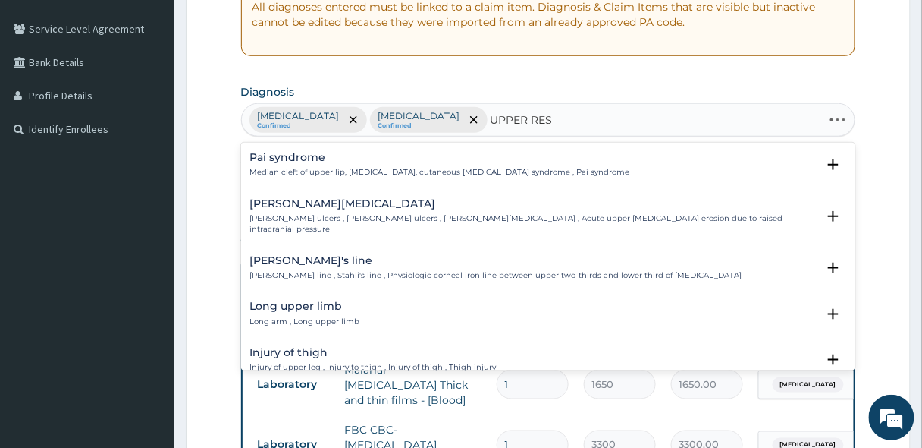
type input "UPPER RESP"
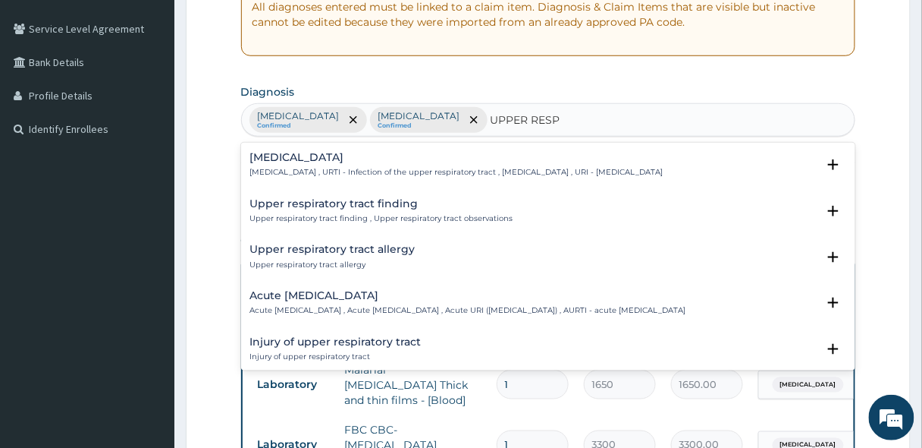
click at [332, 162] on h4 "[MEDICAL_DATA]" at bounding box center [456, 157] width 413 height 11
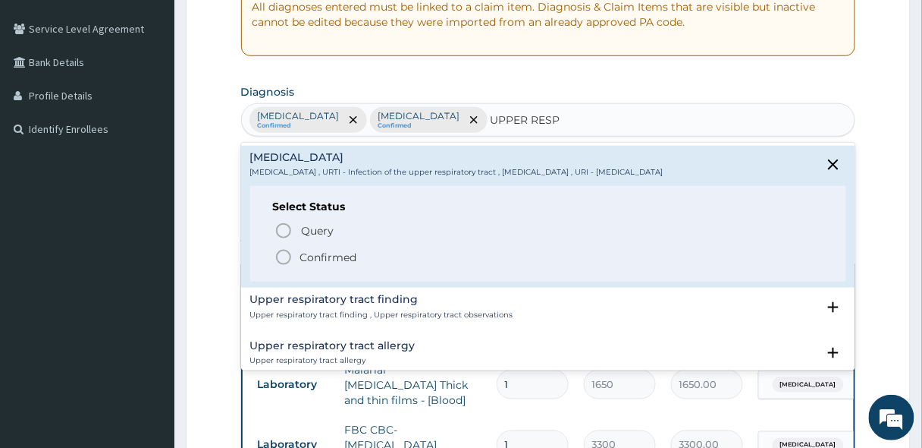
click at [280, 256] on icon "status option filled" at bounding box center [284, 257] width 18 height 18
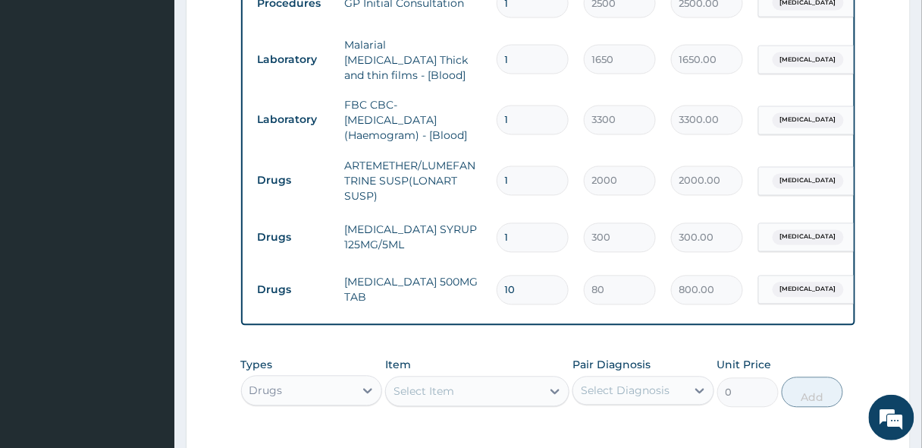
scroll to position [789, 0]
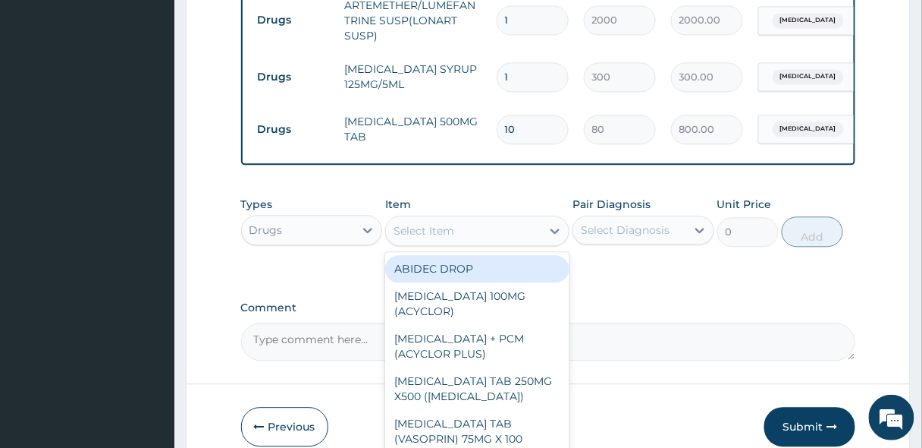
click at [489, 240] on div "Select Item" at bounding box center [463, 230] width 155 height 24
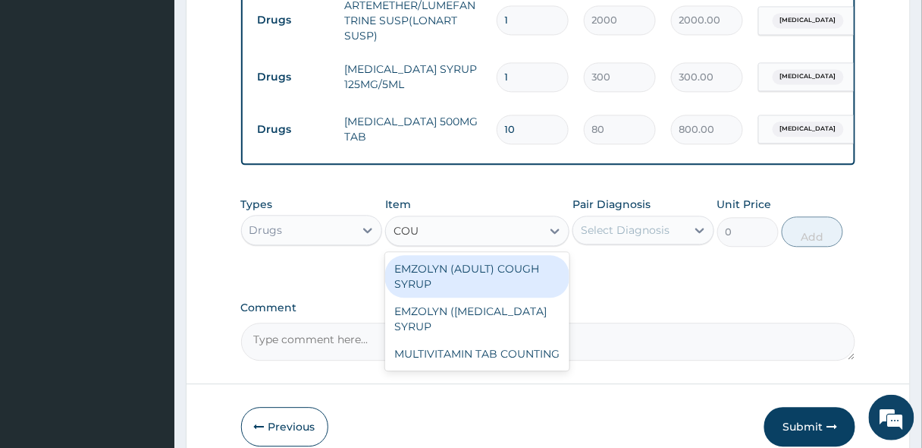
type input "COUG"
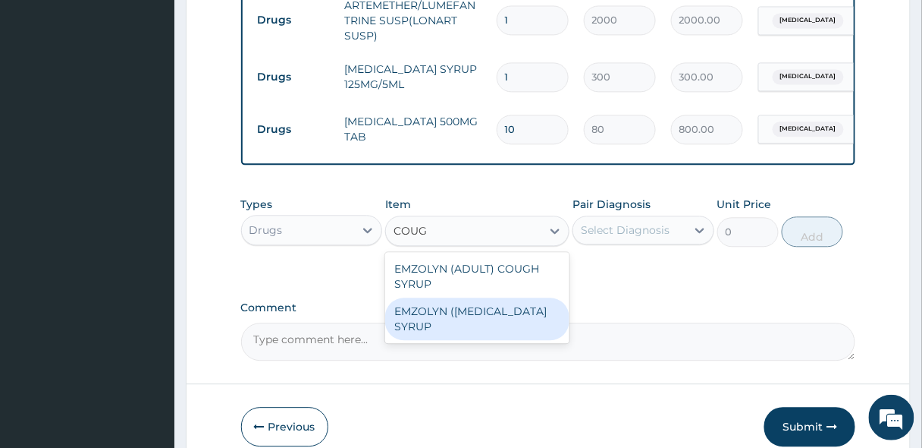
click at [488, 317] on div "EMZOLYN ([MEDICAL_DATA] SYRUP" at bounding box center [477, 318] width 184 height 42
type input "500"
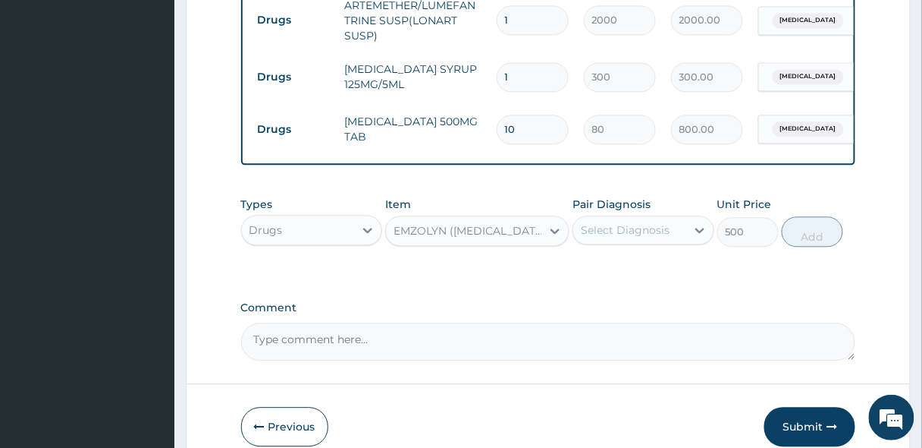
click at [634, 224] on div "Select Diagnosis" at bounding box center [625, 229] width 89 height 15
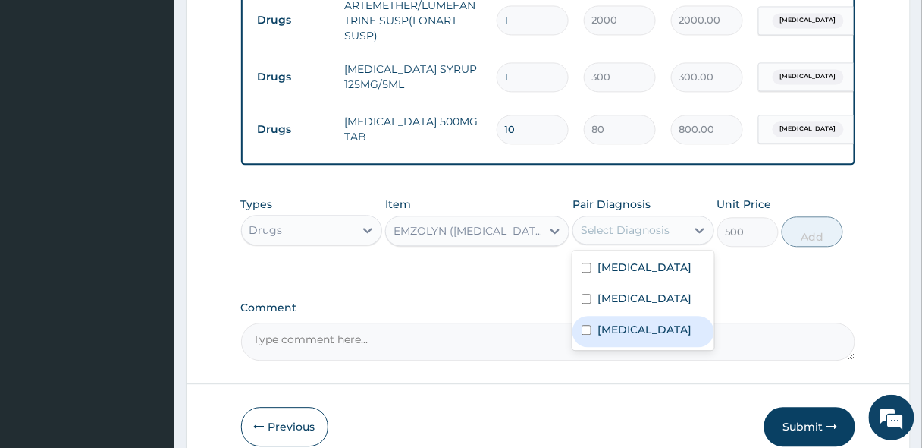
click at [616, 331] on label "[MEDICAL_DATA]" at bounding box center [645, 329] width 94 height 15
checkbox input "true"
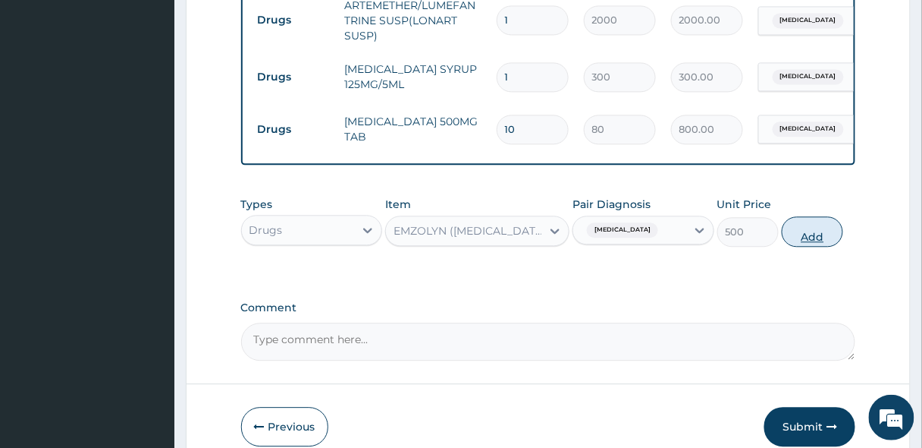
click at [799, 232] on button "Add" at bounding box center [812, 231] width 61 height 30
type input "0"
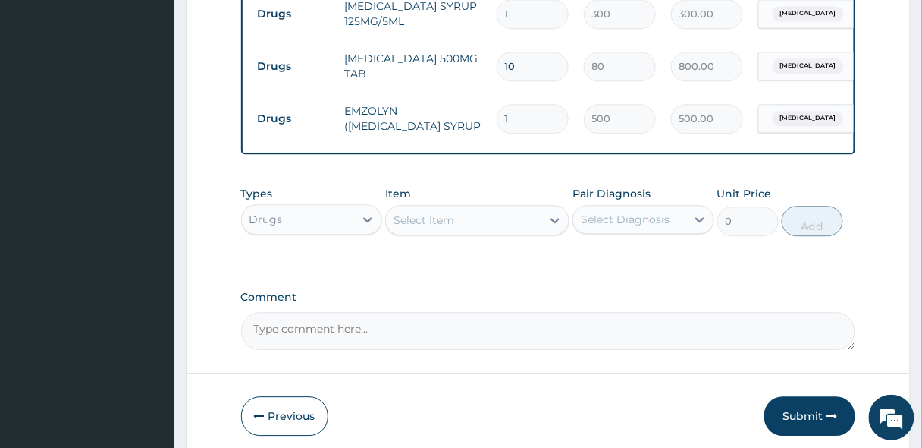
scroll to position [912, 0]
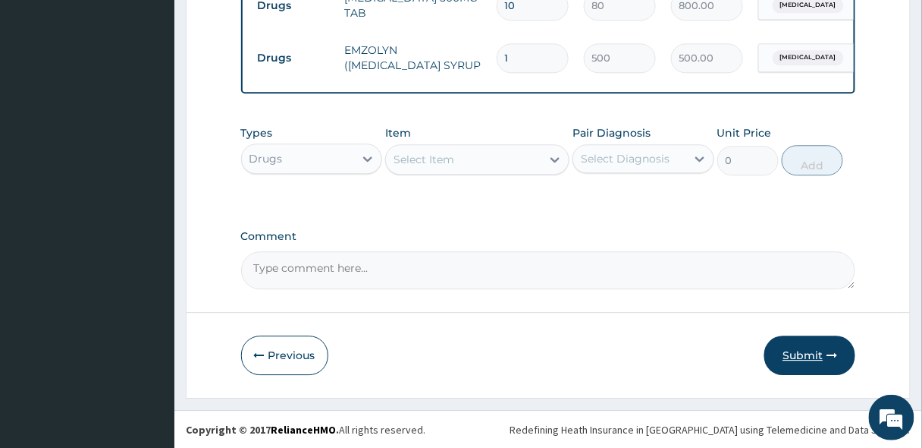
click at [801, 349] on button "Submit" at bounding box center [810, 354] width 91 height 39
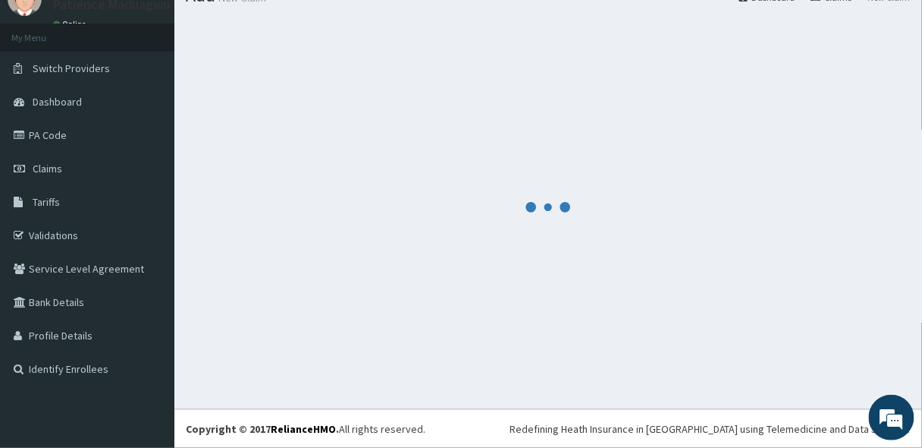
scroll to position [63, 0]
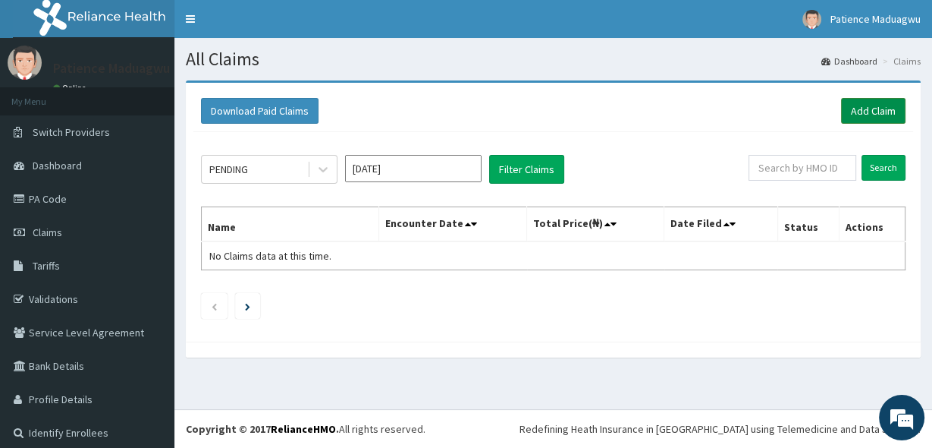
click at [850, 112] on link "Add Claim" at bounding box center [873, 111] width 64 height 26
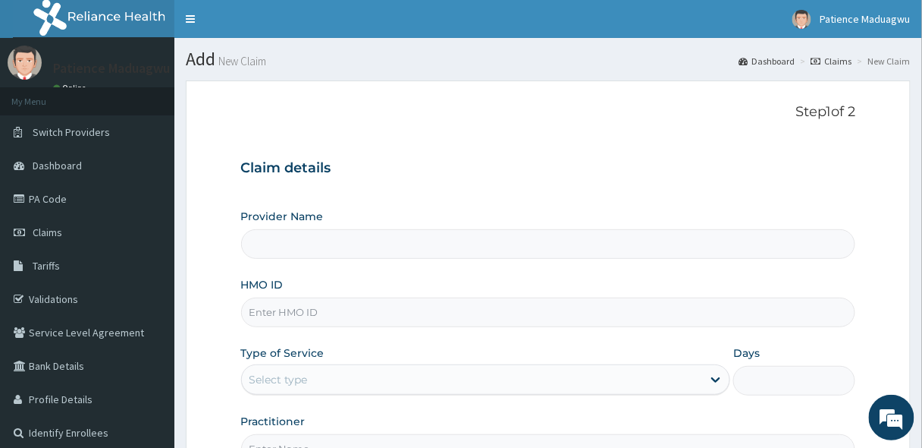
type input "[GEOGRAPHIC_DATA]"
click at [284, 321] on input "HMO ID" at bounding box center [548, 312] width 615 height 30
paste input "ELN/10058/E"
type input "ELN/10058/E"
click at [287, 377] on div "Select type" at bounding box center [279, 379] width 58 height 15
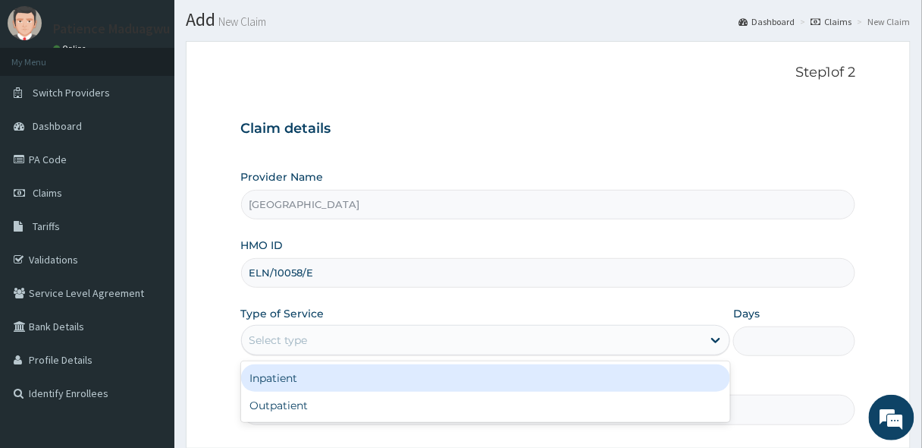
scroll to position [121, 0]
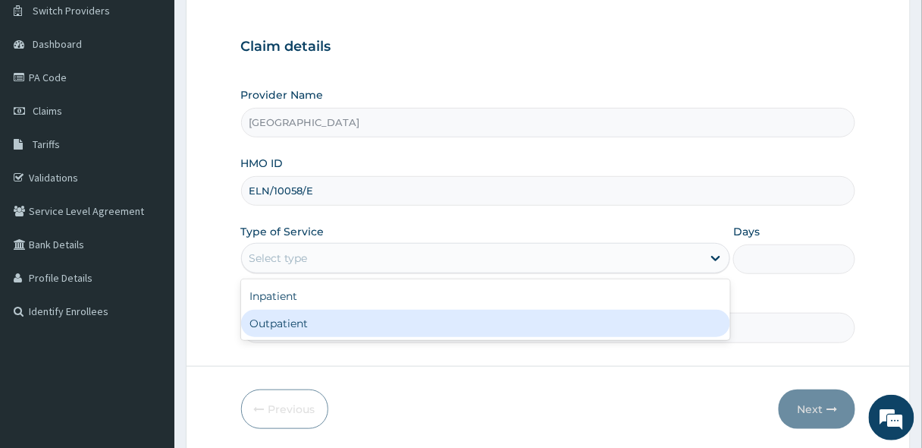
click at [302, 320] on div "Outpatient" at bounding box center [486, 322] width 490 height 27
type input "1"
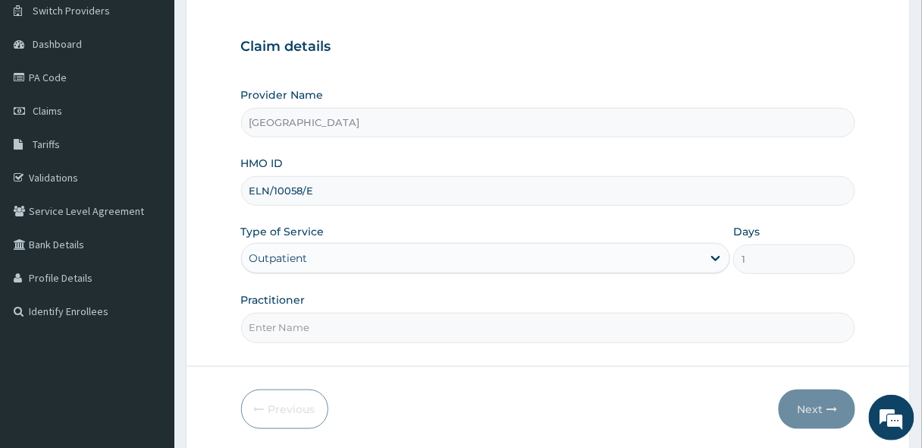
click at [300, 327] on input "Practitioner" at bounding box center [548, 328] width 615 height 30
type input "[PERSON_NAME]"
click at [836, 404] on icon "button" at bounding box center [832, 409] width 11 height 11
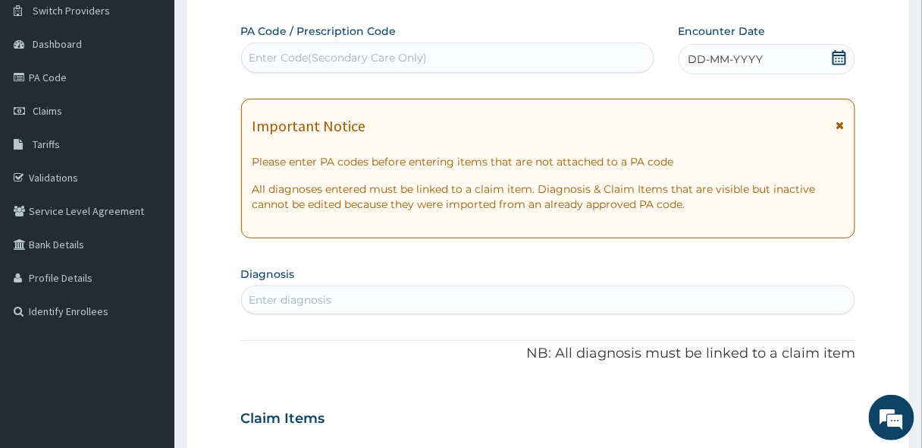
click at [845, 53] on icon at bounding box center [839, 57] width 15 height 15
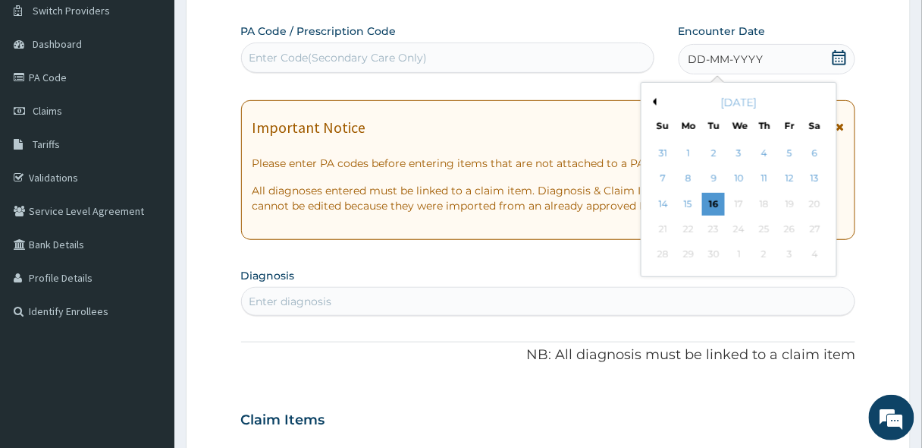
click at [657, 102] on div "[DATE]" at bounding box center [739, 102] width 183 height 15
click at [656, 96] on div "[DATE]" at bounding box center [739, 102] width 183 height 15
click at [656, 99] on button "Previous Month" at bounding box center [653, 102] width 8 height 8
click at [653, 226] on div "17" at bounding box center [663, 229] width 23 height 23
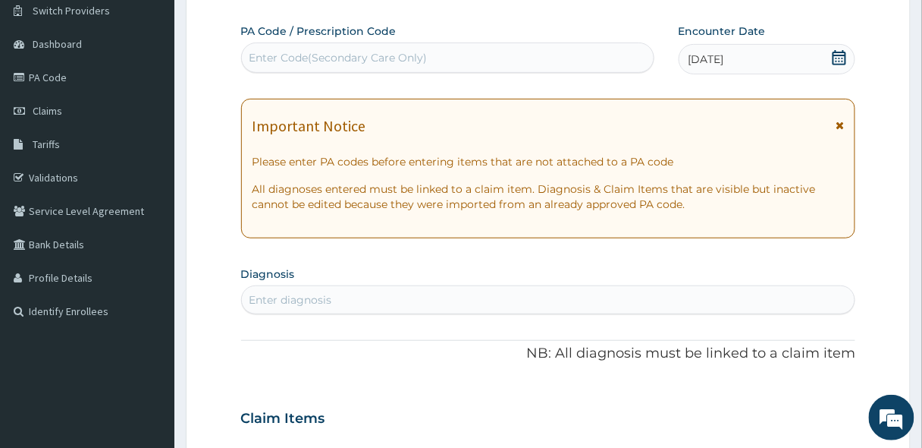
click at [267, 300] on div "Enter diagnosis" at bounding box center [291, 299] width 83 height 15
type input "MALAR"
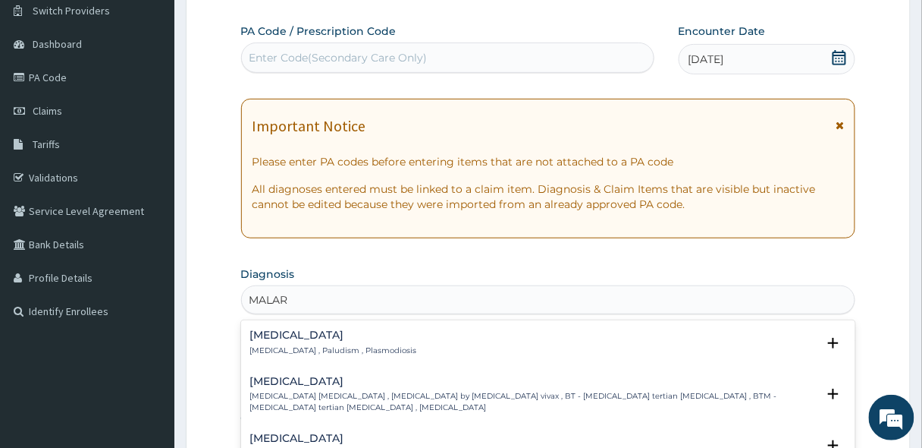
click at [278, 340] on h4 "[MEDICAL_DATA]" at bounding box center [333, 334] width 167 height 11
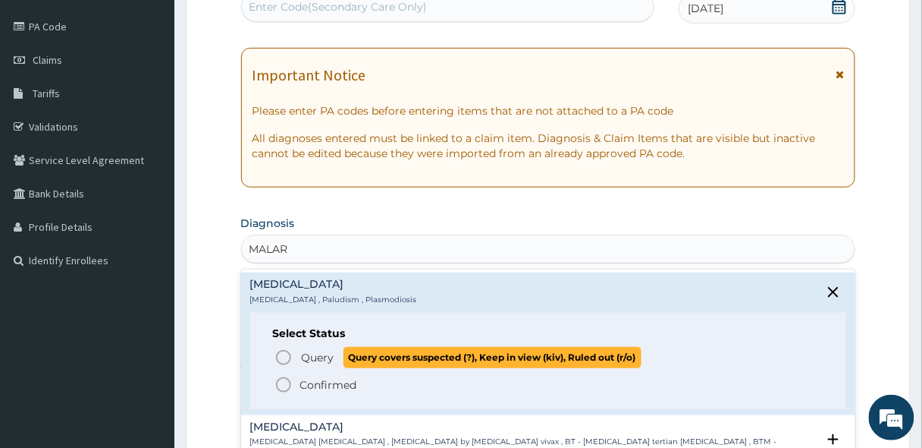
scroll to position [243, 0]
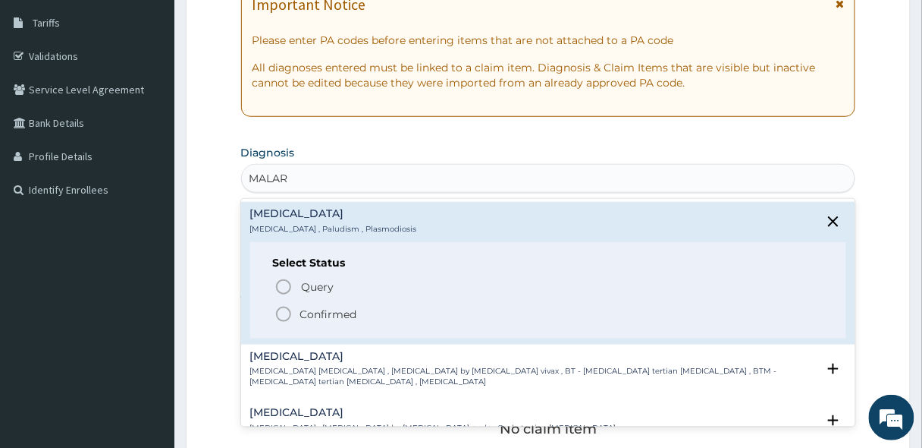
click at [285, 310] on icon "status option filled" at bounding box center [284, 314] width 18 height 18
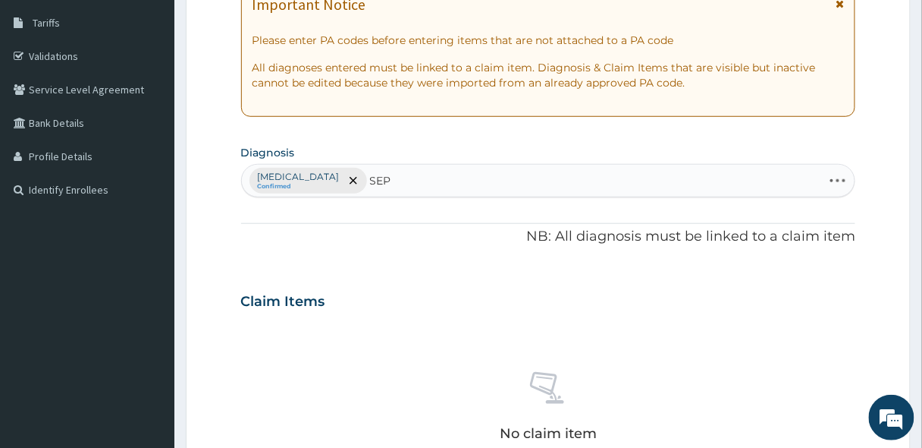
type input "SEPS"
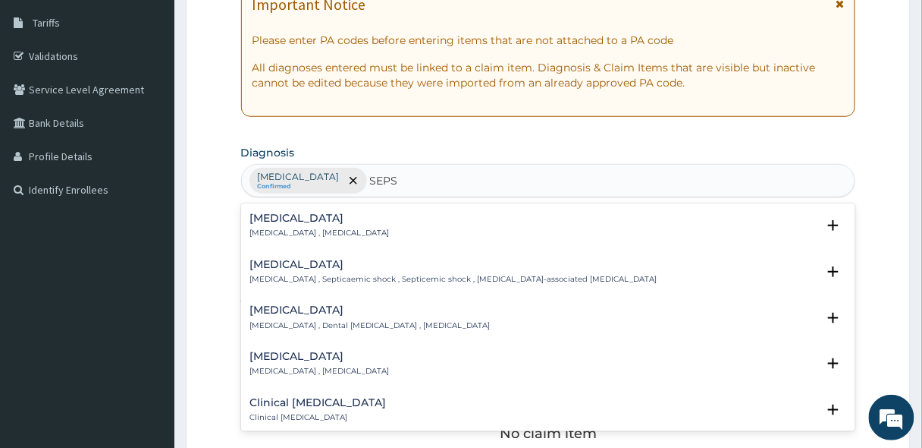
click at [286, 225] on div "[MEDICAL_DATA] [MEDICAL_DATA] , [MEDICAL_DATA]" at bounding box center [320, 225] width 140 height 27
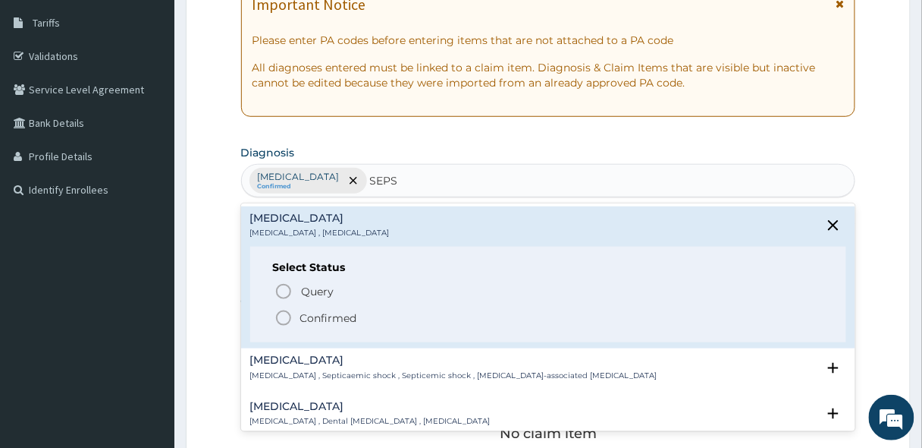
click at [284, 314] on icon "status option filled" at bounding box center [284, 318] width 18 height 18
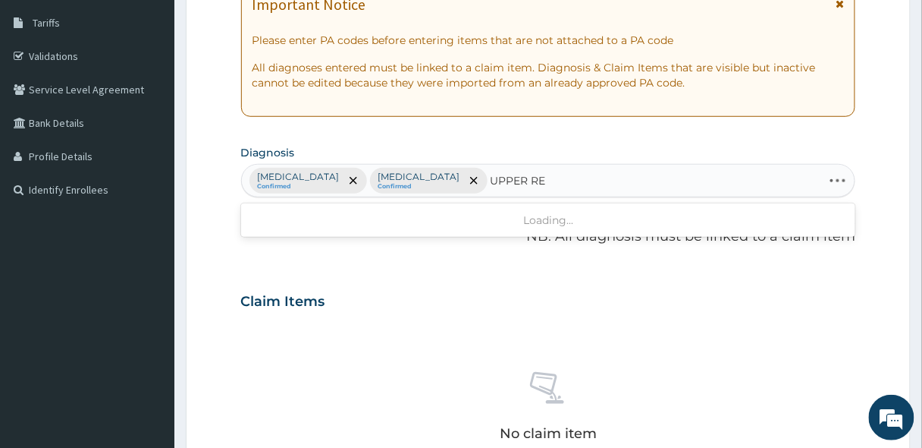
type input "UPPER RES"
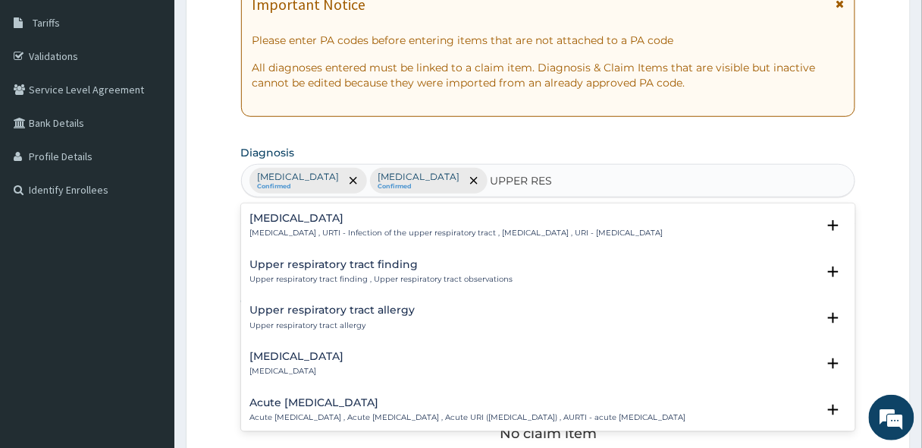
click at [353, 225] on div "[MEDICAL_DATA] [MEDICAL_DATA] , URTI - Infection of the upper respiratory tract…" at bounding box center [456, 225] width 413 height 27
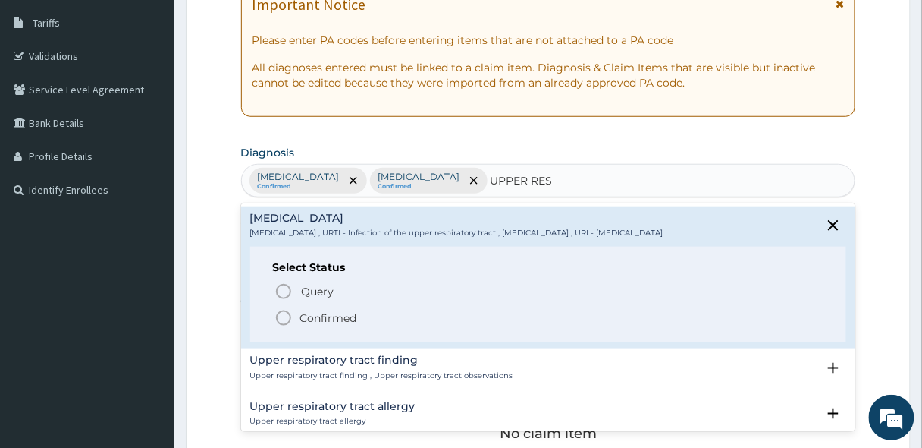
click at [284, 316] on icon "status option filled" at bounding box center [284, 318] width 18 height 18
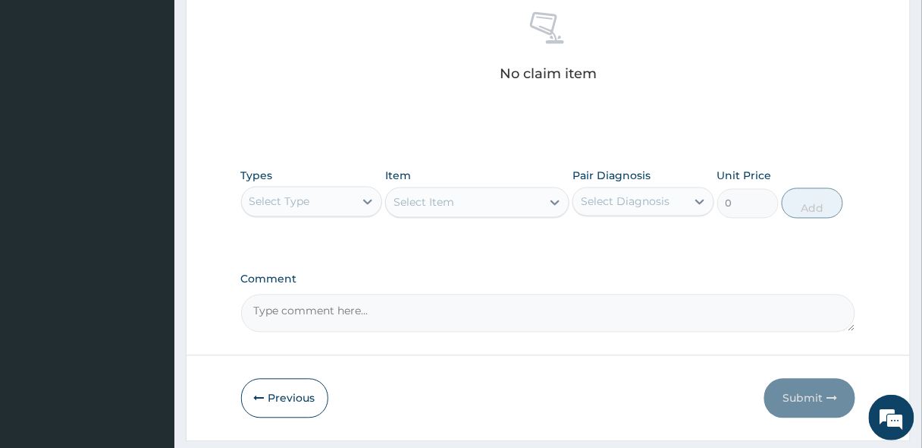
scroll to position [607, 0]
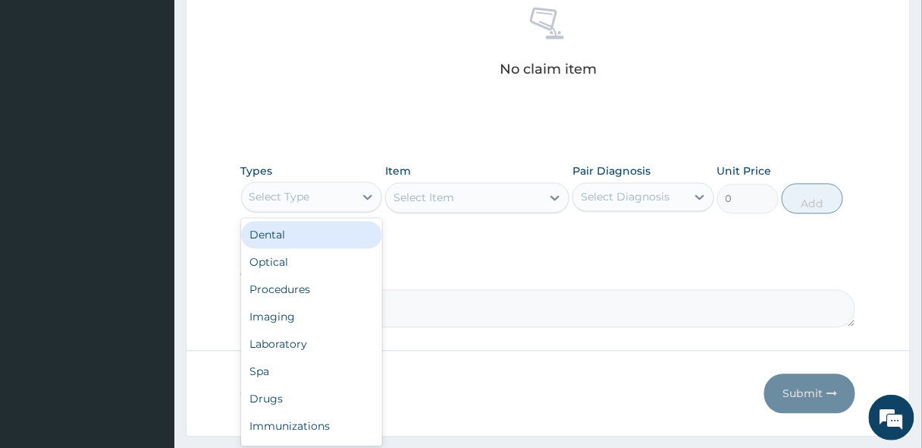
click at [297, 195] on div "Select Type" at bounding box center [280, 197] width 61 height 15
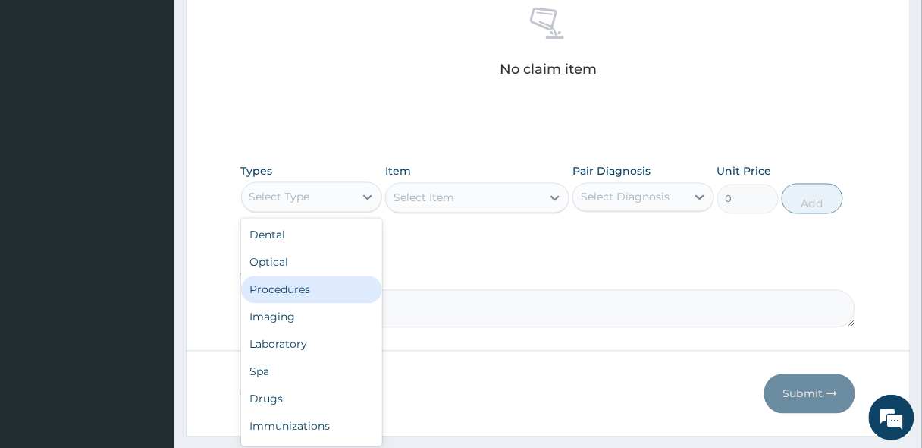
click at [294, 294] on div "Procedures" at bounding box center [312, 289] width 142 height 27
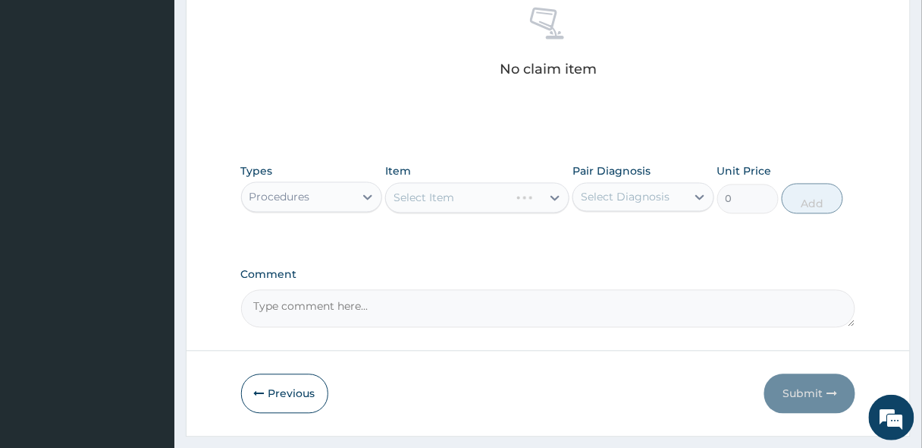
click at [438, 201] on div "Select Item" at bounding box center [477, 198] width 184 height 30
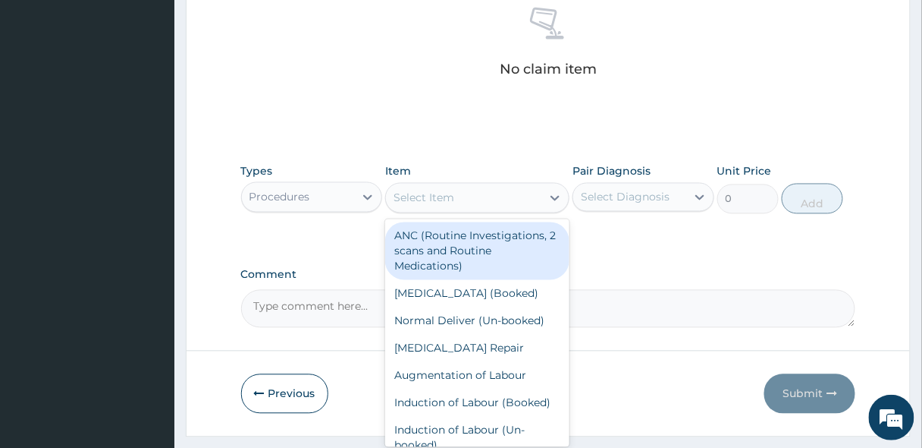
click at [438, 201] on div "Select Item" at bounding box center [424, 197] width 61 height 15
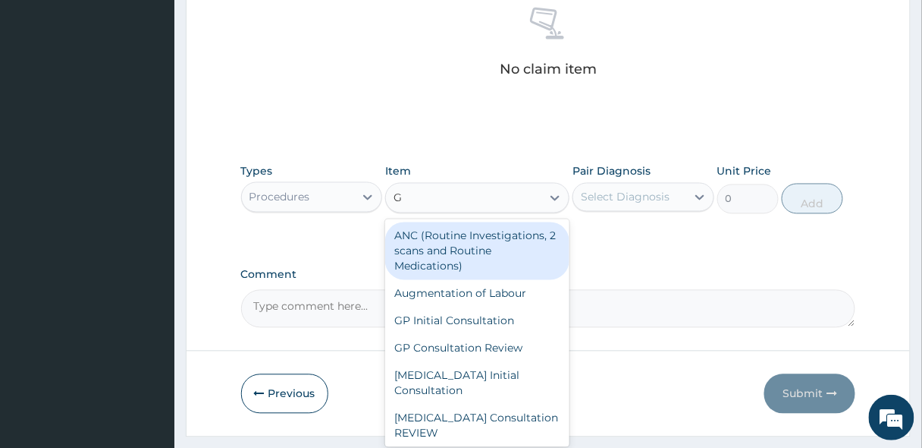
type input "GP"
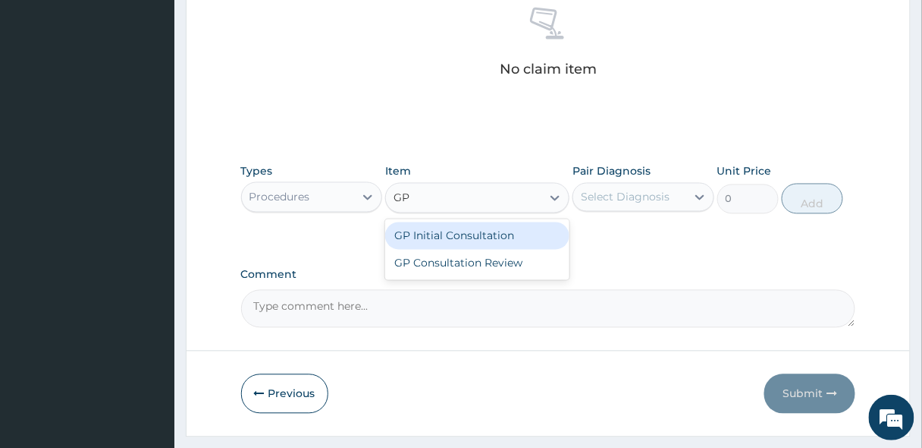
click at [432, 232] on div "GP Initial Consultation" at bounding box center [477, 235] width 184 height 27
type input "2500"
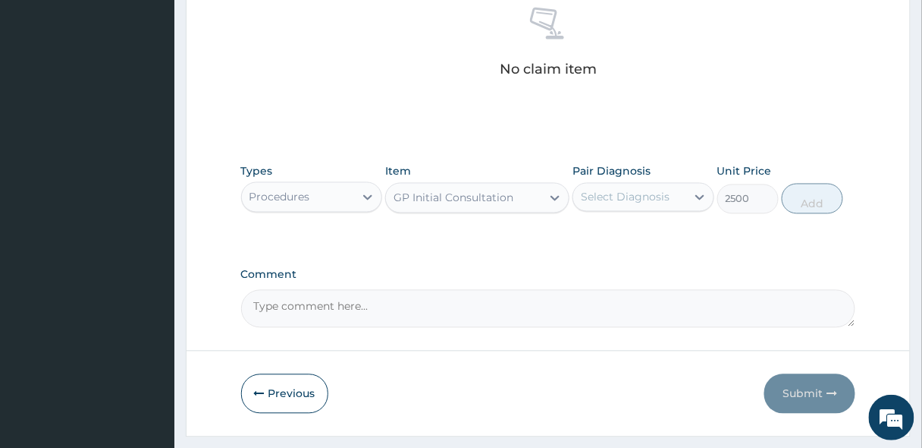
click at [647, 190] on div "Select Diagnosis" at bounding box center [625, 197] width 89 height 15
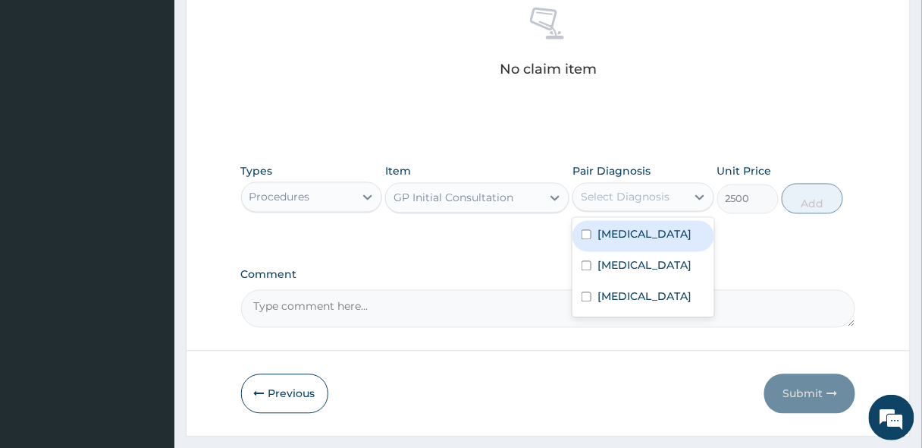
click at [643, 231] on div "[MEDICAL_DATA]" at bounding box center [644, 236] width 142 height 31
checkbox input "true"
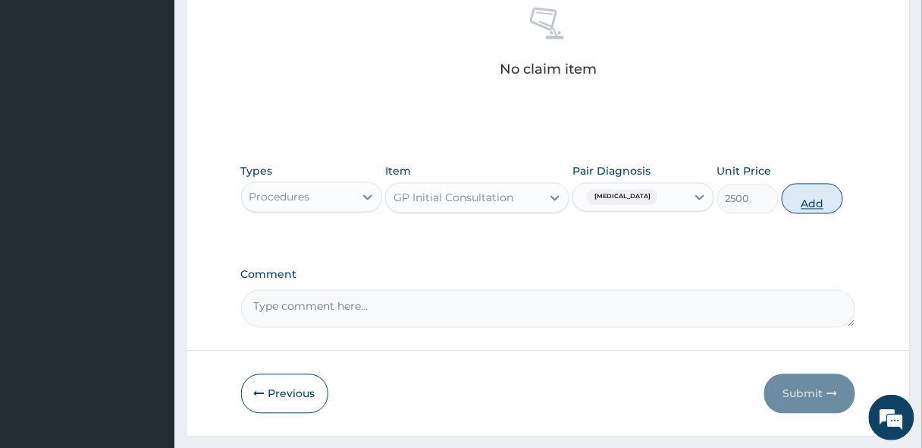
click at [832, 193] on button "Add" at bounding box center [812, 199] width 61 height 30
type input "0"
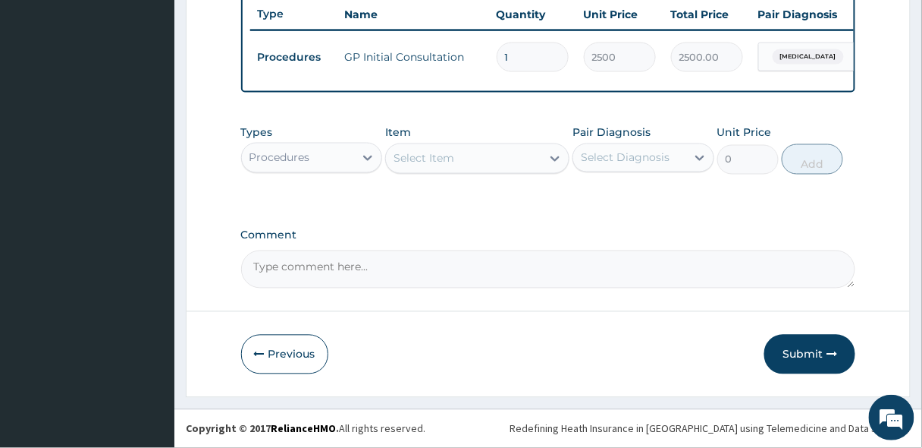
click at [312, 162] on div "Procedures" at bounding box center [298, 158] width 113 height 24
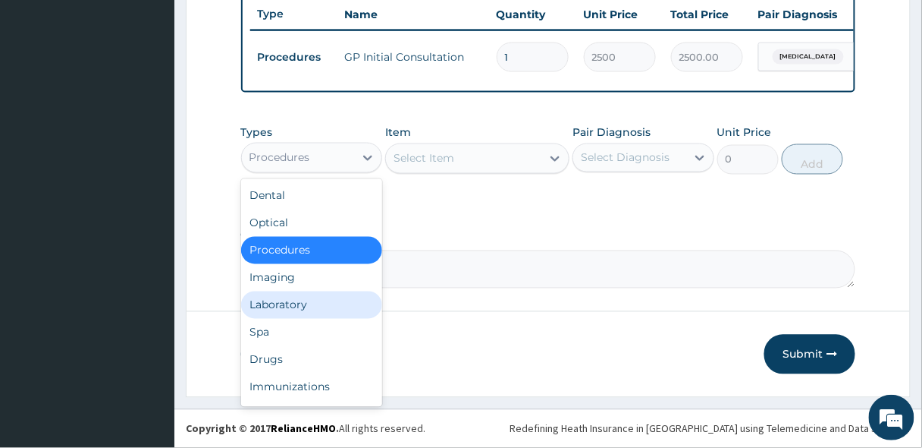
click at [272, 306] on div "Laboratory" at bounding box center [312, 304] width 142 height 27
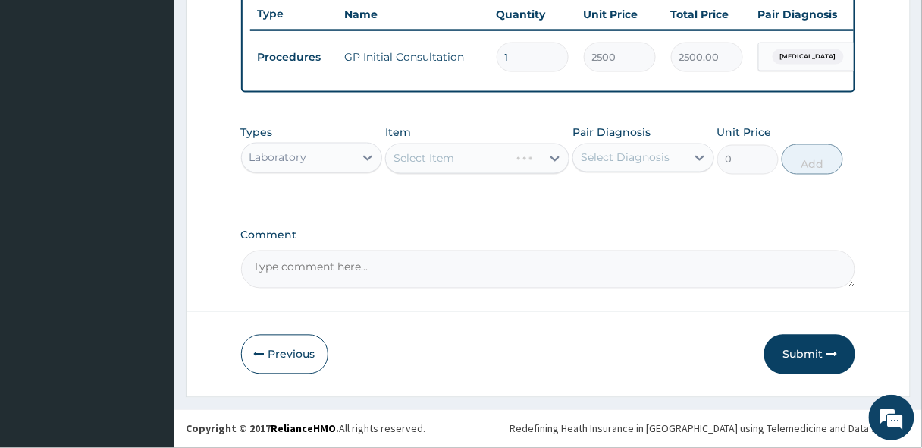
click at [422, 165] on div "Select Item" at bounding box center [477, 158] width 184 height 30
click at [422, 165] on div "Select Item" at bounding box center [424, 158] width 61 height 15
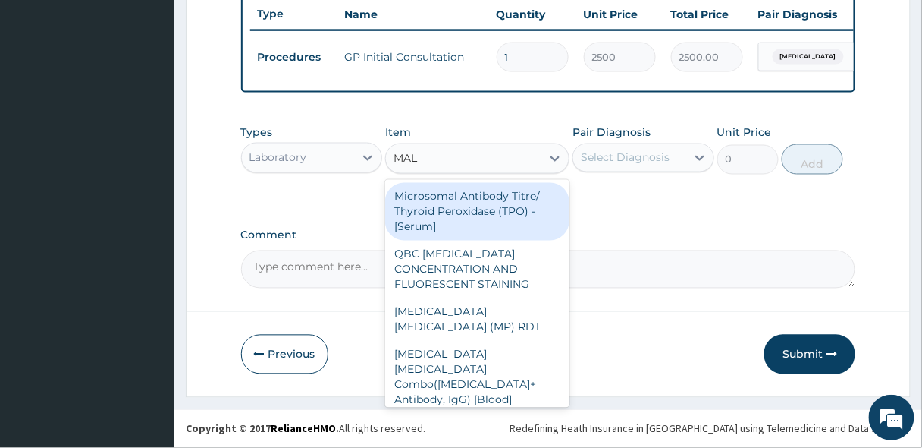
type input "MALA"
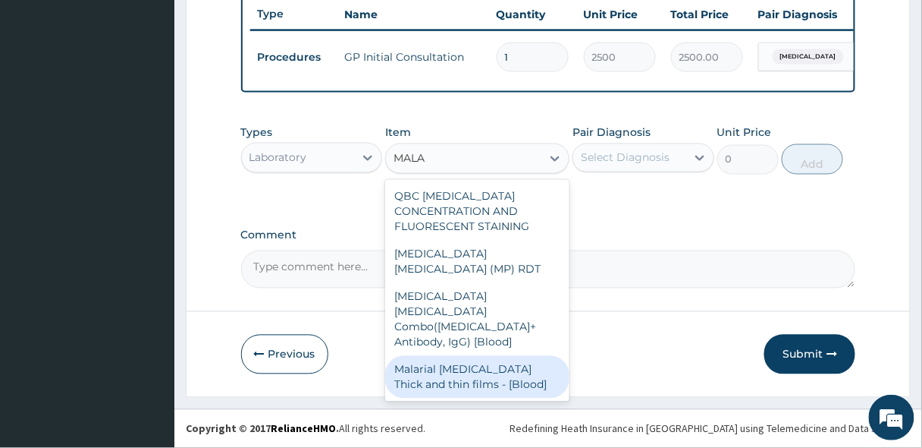
click at [435, 356] on div "Malarial [MEDICAL_DATA] Thick and thin films - [Blood]" at bounding box center [477, 377] width 184 height 42
type input "1650"
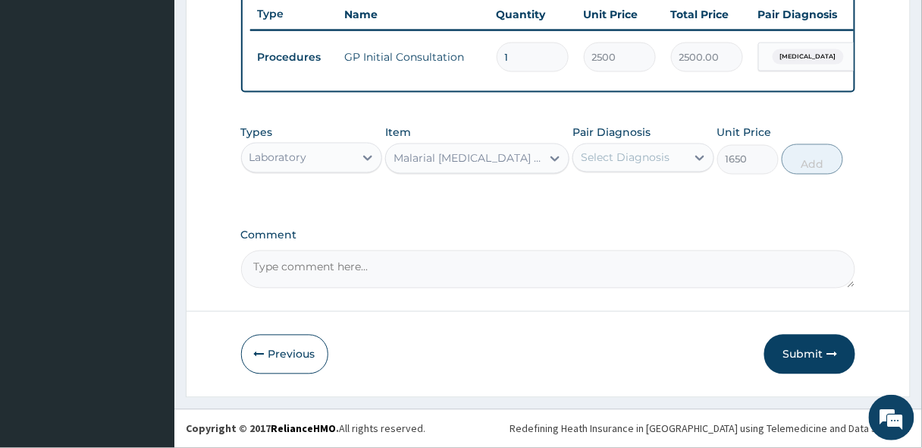
click at [607, 159] on div "Select Diagnosis" at bounding box center [625, 157] width 89 height 15
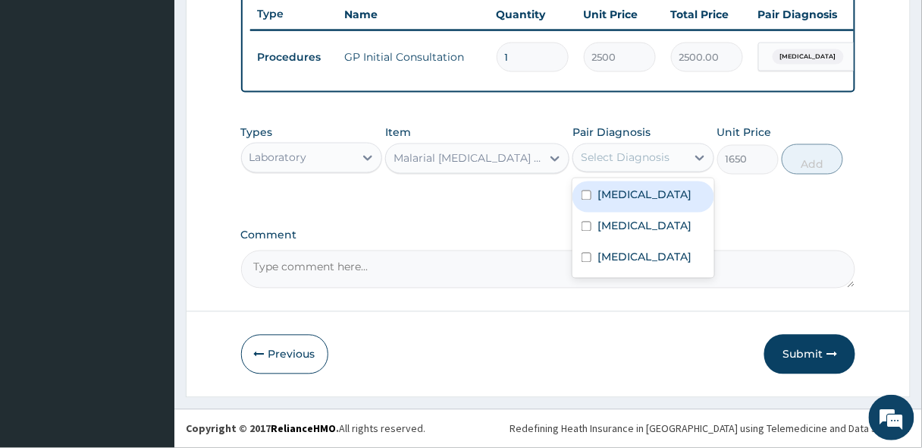
click at [617, 203] on div "[MEDICAL_DATA]" at bounding box center [644, 196] width 142 height 31
checkbox input "true"
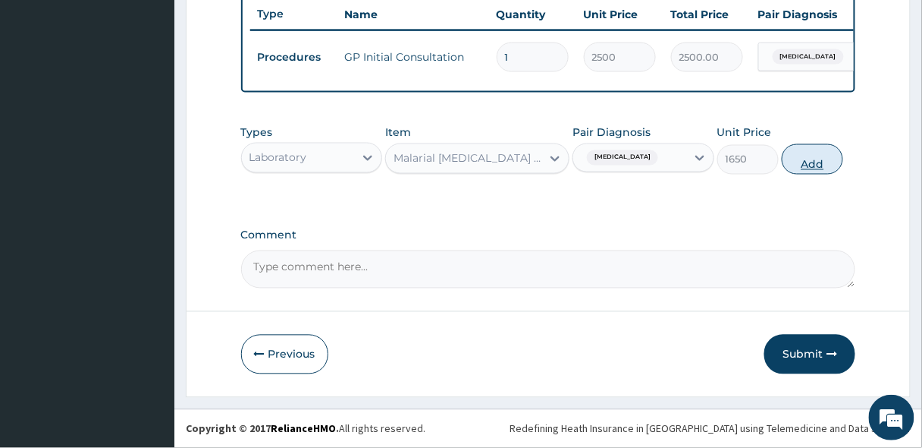
click at [805, 166] on button "Add" at bounding box center [812, 159] width 61 height 30
type input "0"
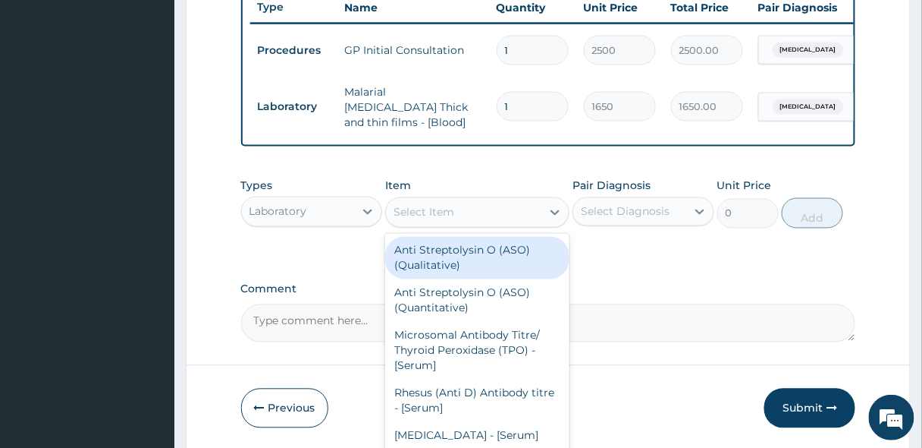
click at [469, 224] on div "Select Item" at bounding box center [463, 212] width 155 height 24
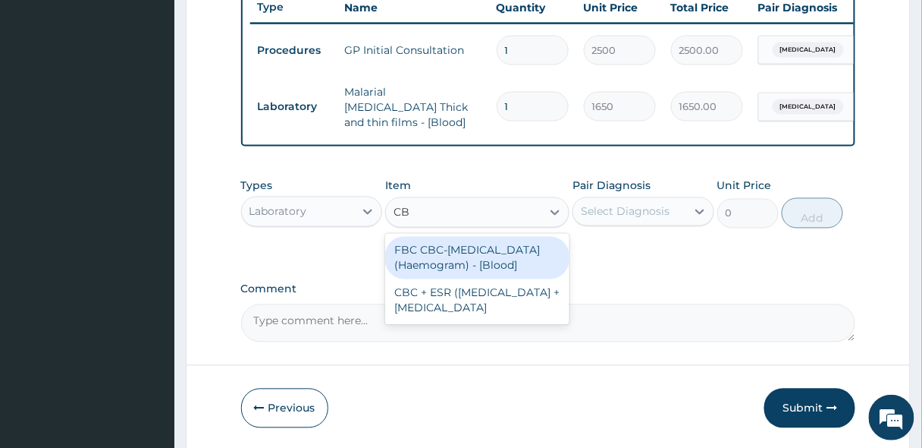
type input "CBC"
click at [448, 266] on div "FBC CBC-[MEDICAL_DATA] (Haemogram) - [Blood]" at bounding box center [477, 258] width 184 height 42
type input "3300"
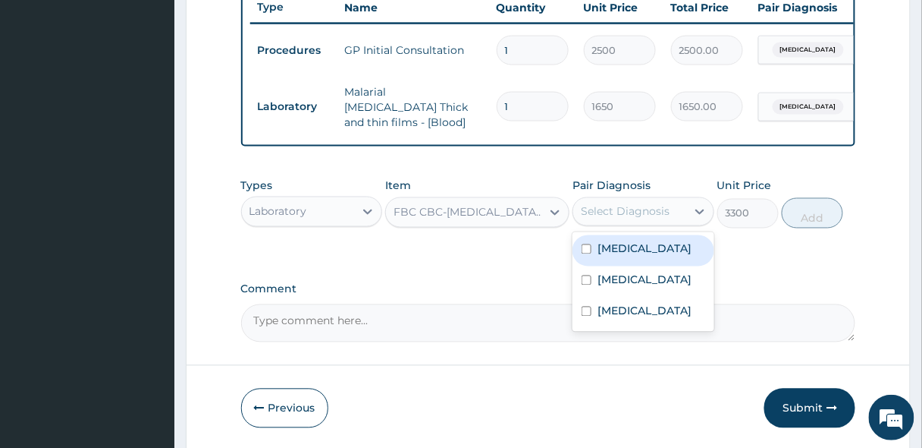
click at [594, 208] on div "Select Diagnosis" at bounding box center [625, 211] width 89 height 15
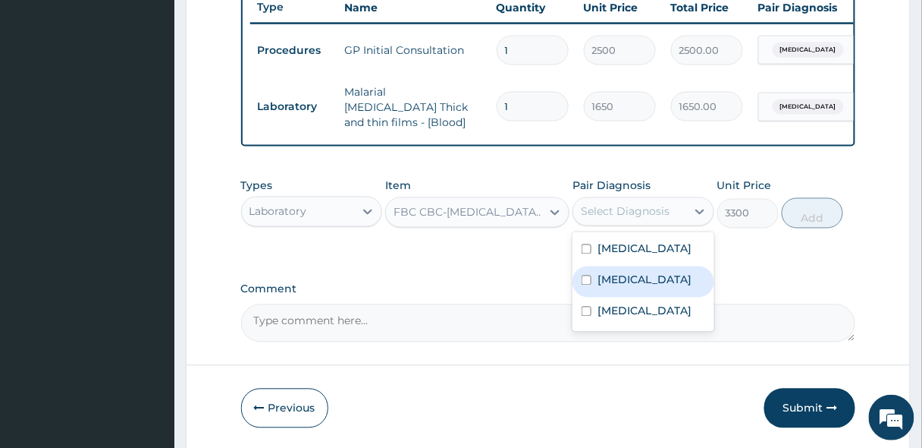
click at [605, 286] on label "[MEDICAL_DATA]" at bounding box center [645, 279] width 94 height 15
checkbox input "true"
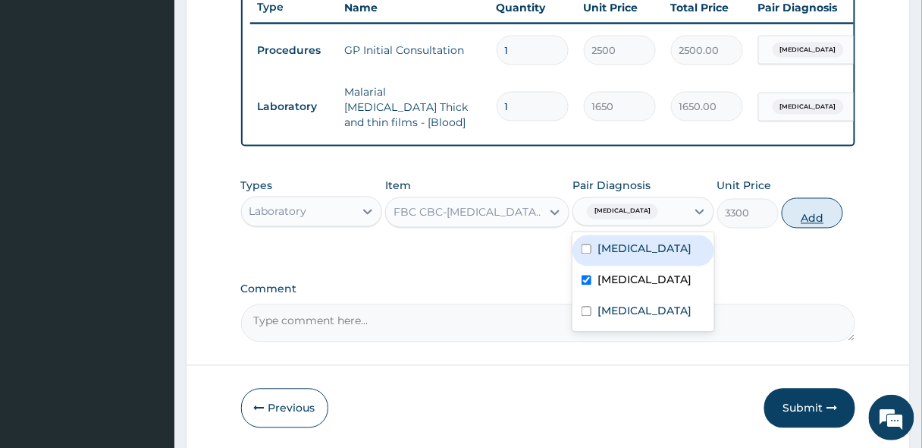
click at [797, 216] on button "Add" at bounding box center [812, 213] width 61 height 30
type input "0"
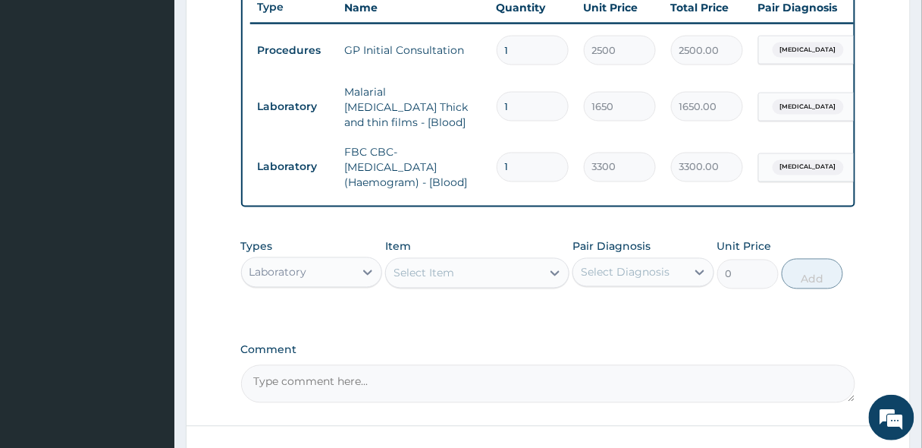
click at [300, 271] on div "Laboratory" at bounding box center [279, 272] width 58 height 15
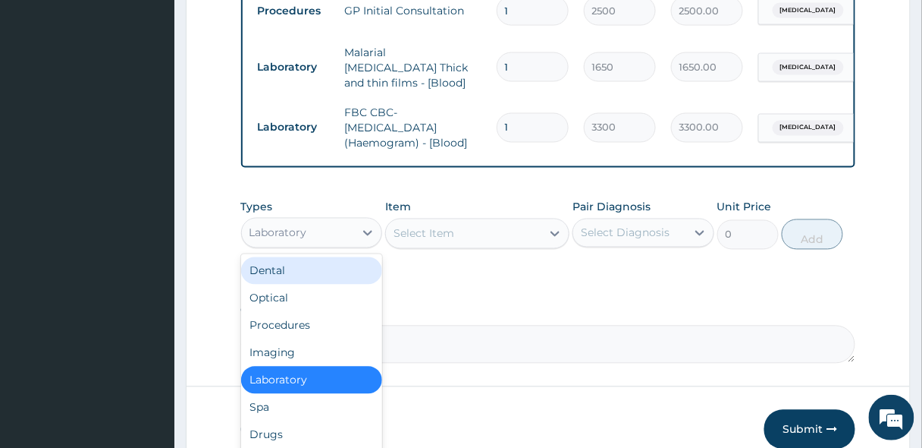
scroll to position [642, 0]
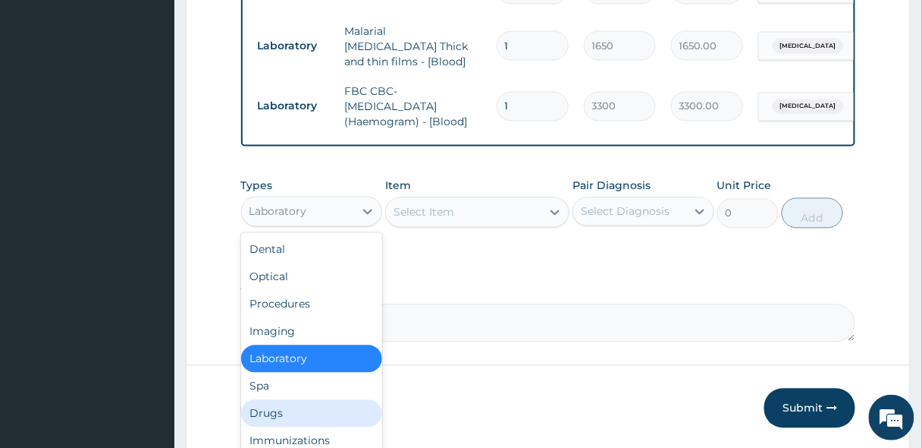
click at [264, 408] on div "Drugs" at bounding box center [312, 413] width 142 height 27
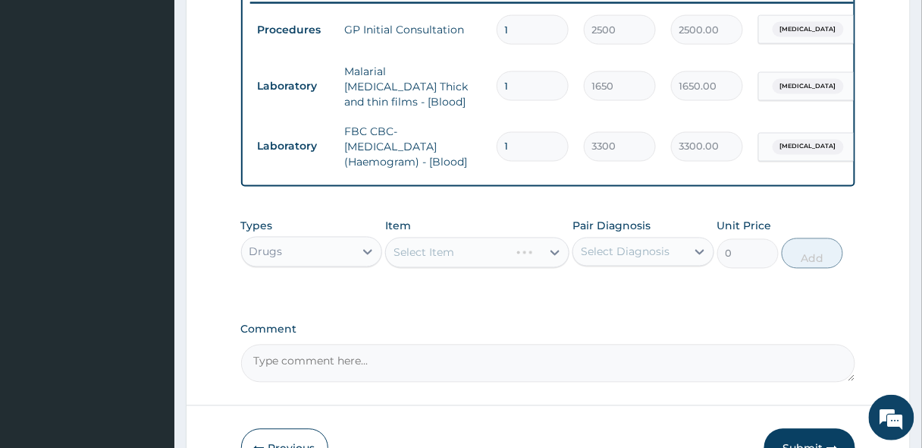
scroll to position [581, 0]
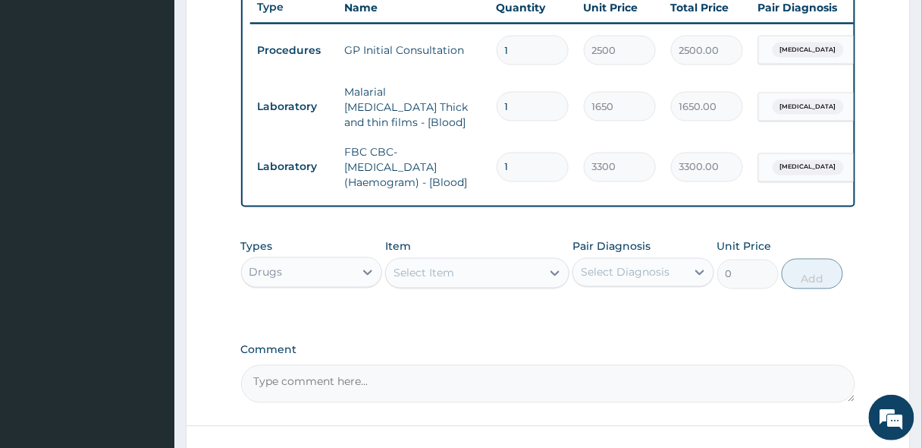
click at [443, 265] on div "Select Item" at bounding box center [424, 272] width 61 height 15
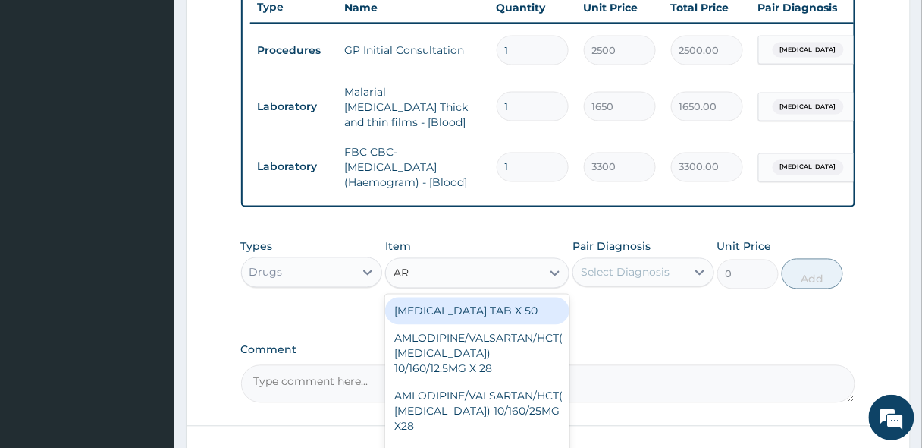
type input "ART"
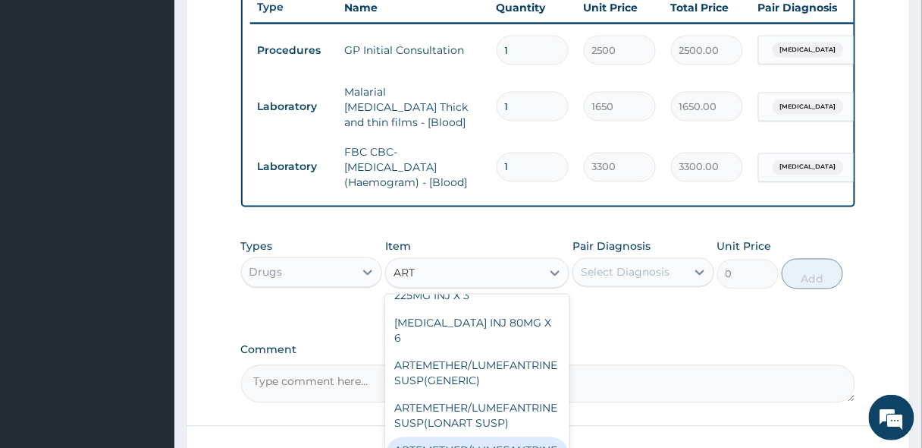
scroll to position [364, 0]
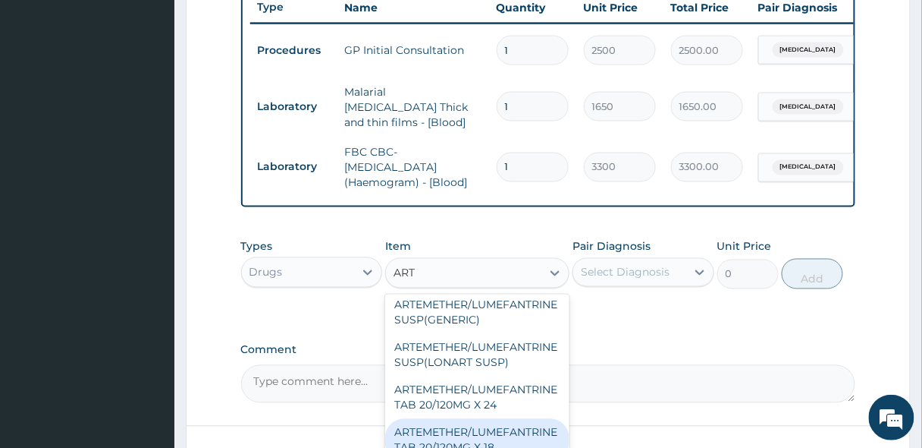
click at [458, 419] on div "ARTEMETHER/LUMEFANTRINE TAB 20/120MG X 18" at bounding box center [477, 440] width 184 height 42
type input "500"
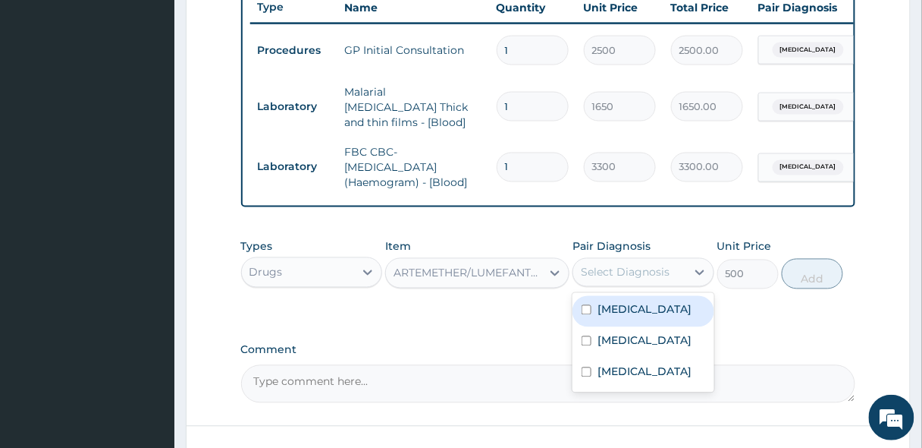
click at [625, 275] on div "Select Diagnosis" at bounding box center [625, 272] width 89 height 15
click at [620, 312] on label "[MEDICAL_DATA]" at bounding box center [645, 309] width 94 height 15
checkbox input "true"
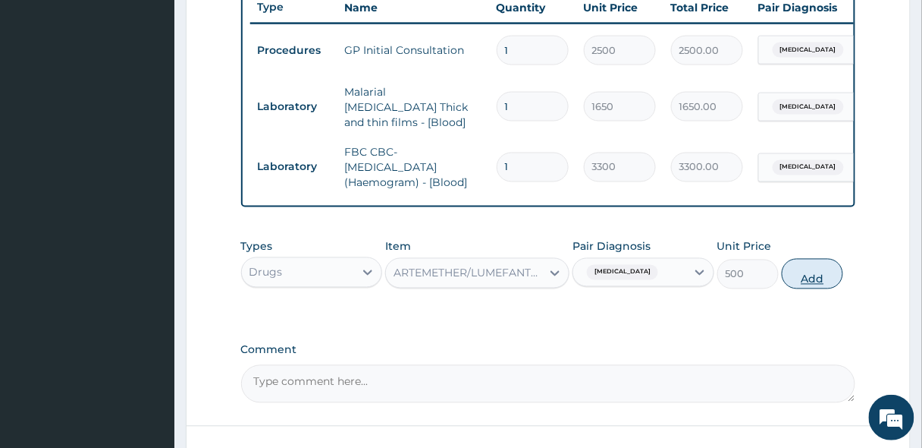
click at [796, 272] on button "Add" at bounding box center [812, 274] width 61 height 30
type input "0"
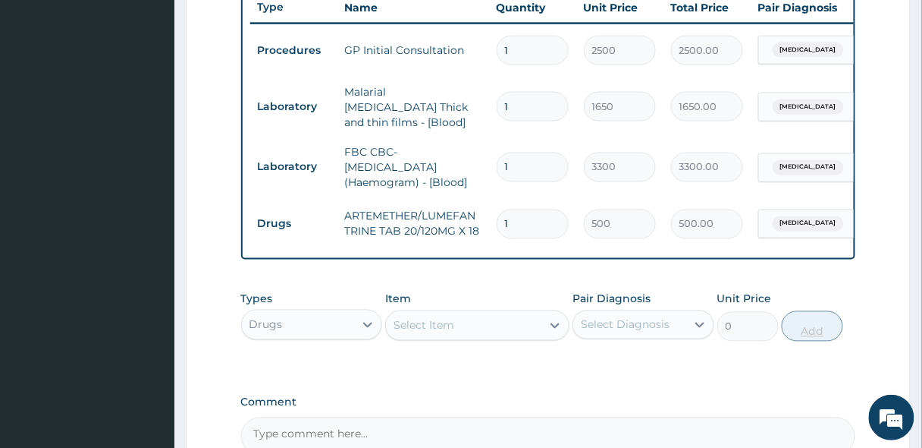
type input "18"
type input "9000.00"
type input "18"
click at [422, 321] on div "Select Item" at bounding box center [424, 325] width 61 height 15
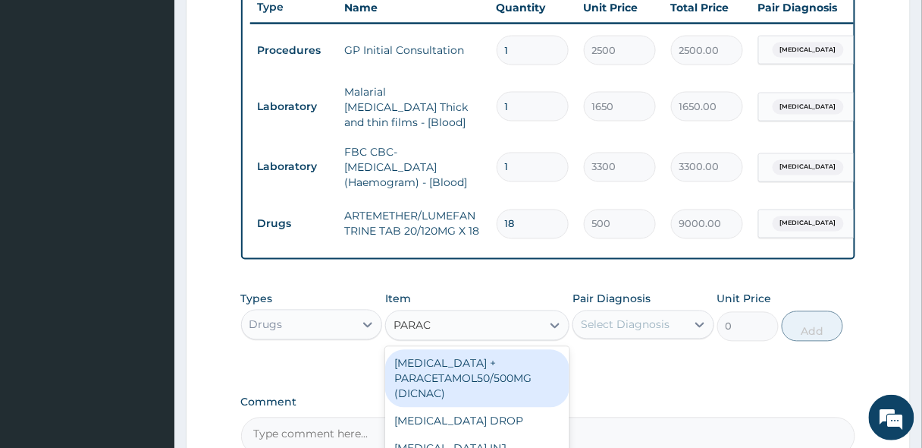
type input "PARACE"
click at [461, 386] on div "[MEDICAL_DATA] + PARACETAMOL50/500MG (DICNAC)" at bounding box center [477, 379] width 184 height 58
type input "40"
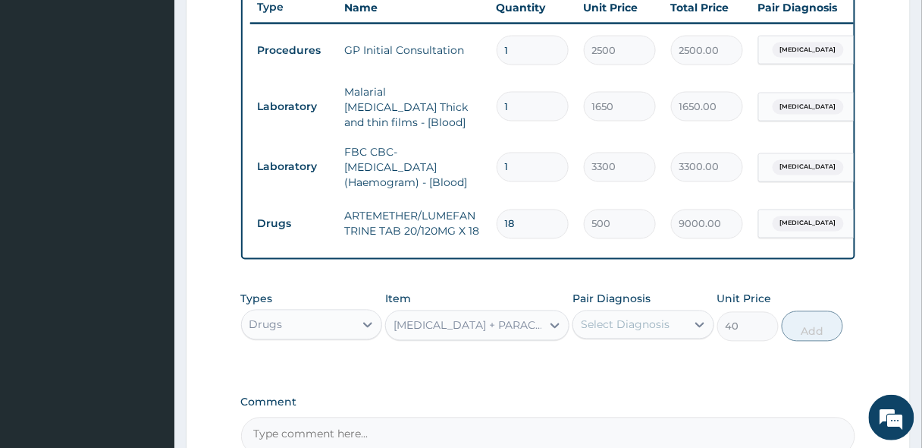
click at [611, 319] on div "Select Diagnosis" at bounding box center [625, 324] width 89 height 15
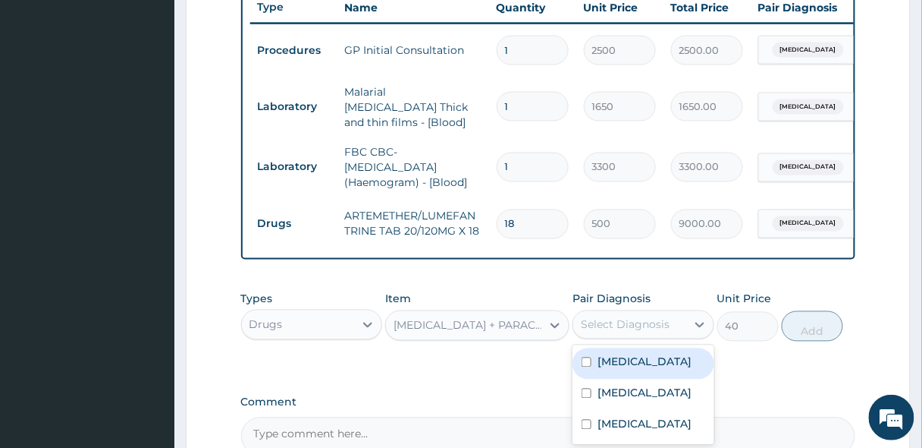
click at [616, 352] on div "[MEDICAL_DATA]" at bounding box center [644, 363] width 142 height 31
checkbox input "true"
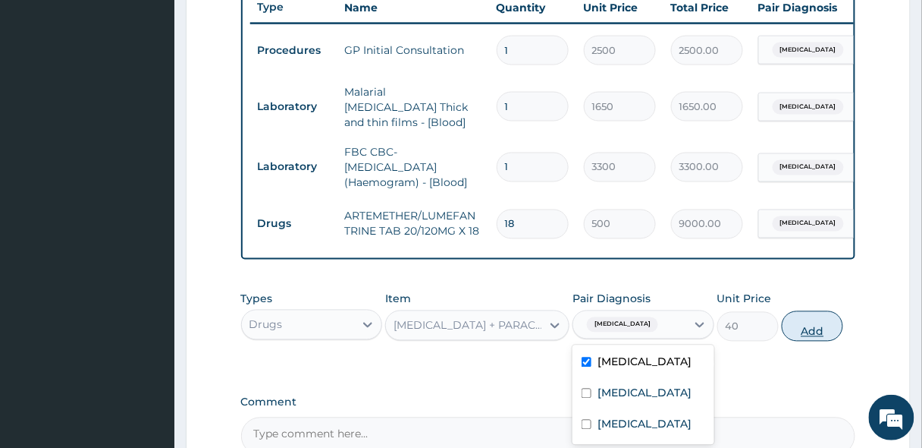
click at [802, 327] on button "Add" at bounding box center [812, 326] width 61 height 30
type input "0"
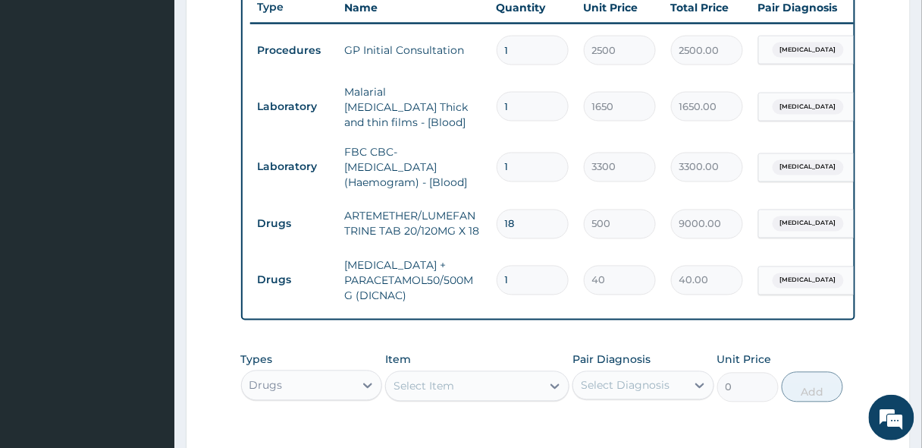
type input "0.00"
type input "9"
type input "360.00"
type input "9"
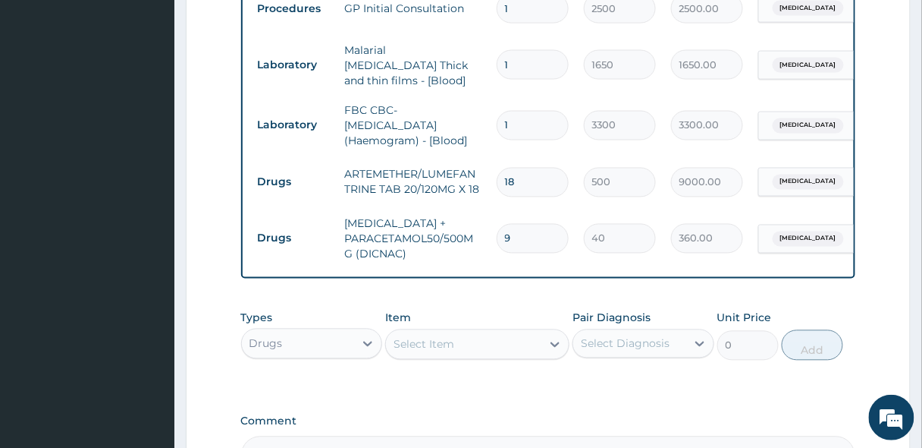
scroll to position [702, 0]
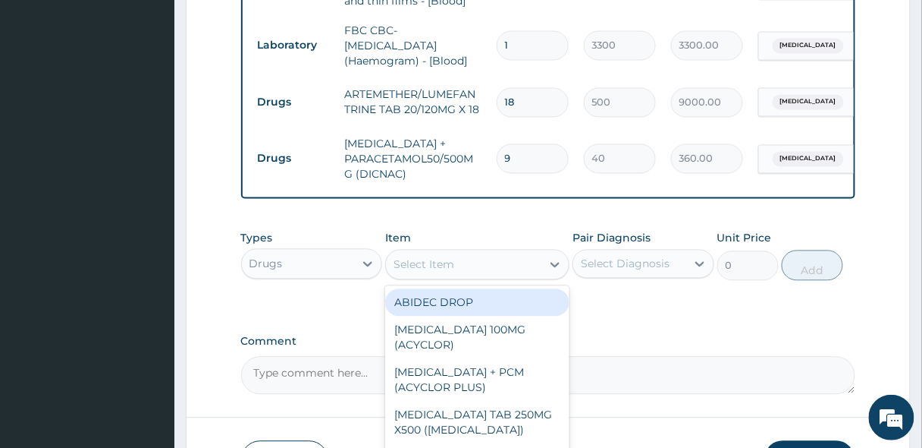
click at [438, 259] on div "Select Item" at bounding box center [424, 264] width 61 height 15
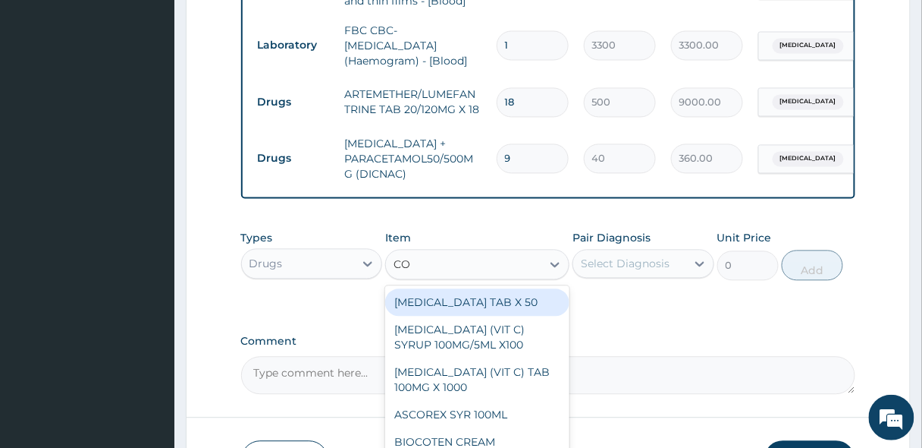
type input "COU"
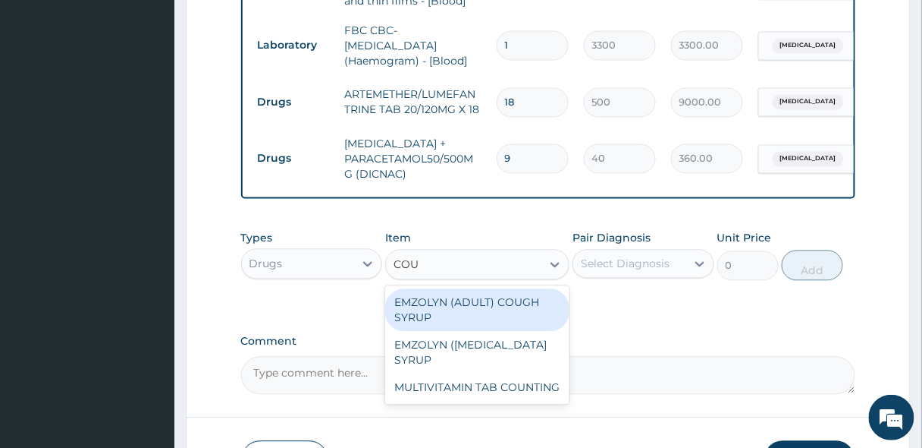
click at [474, 313] on div "EMZOLYN (ADULT) COUGH SYRUP" at bounding box center [477, 310] width 184 height 42
type input "500"
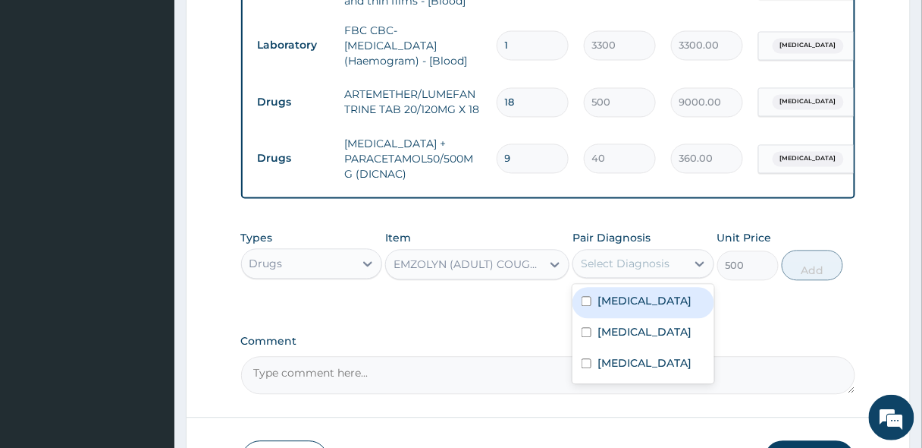
click at [624, 263] on div "Select Diagnosis" at bounding box center [625, 263] width 89 height 15
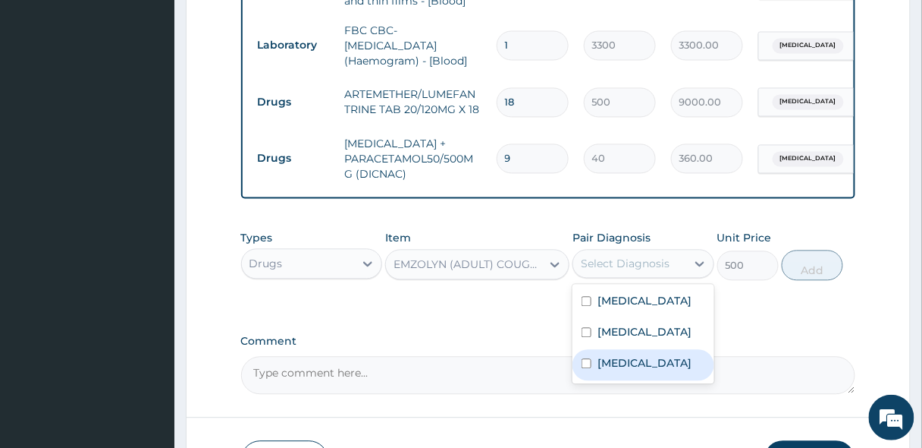
click at [605, 368] on label "[MEDICAL_DATA]" at bounding box center [645, 363] width 94 height 15
checkbox input "true"
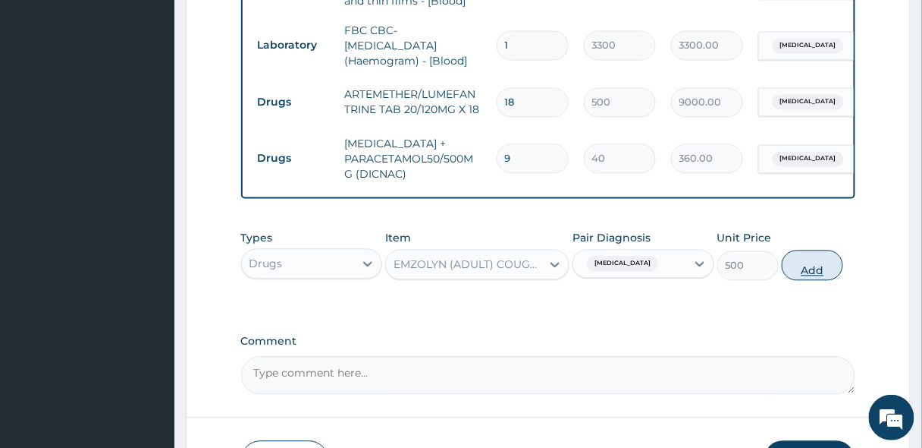
click at [815, 270] on button "Add" at bounding box center [812, 265] width 61 height 30
type input "0"
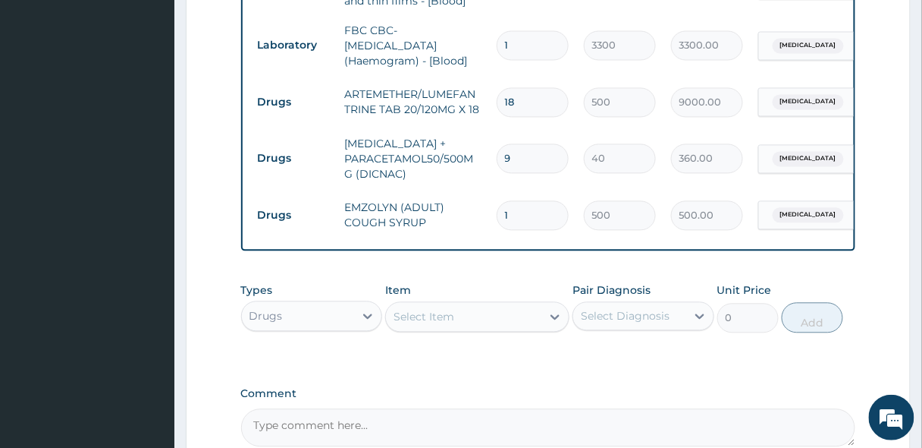
click at [443, 328] on div "Select Item" at bounding box center [463, 317] width 155 height 24
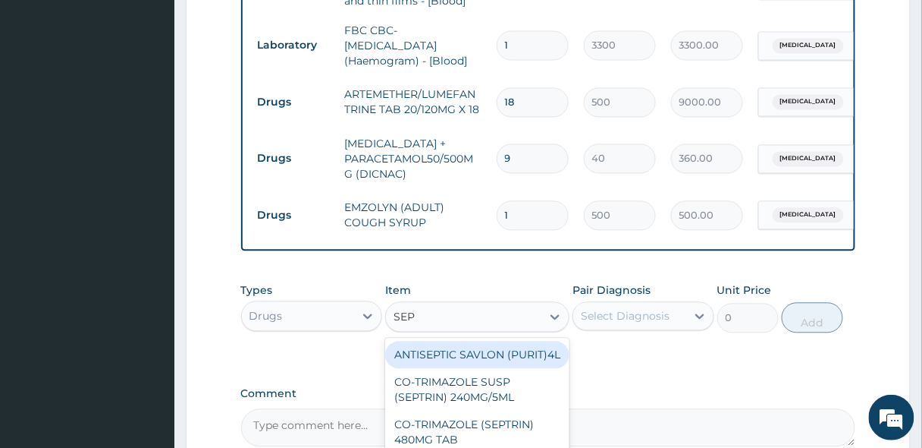
type input "SEPT"
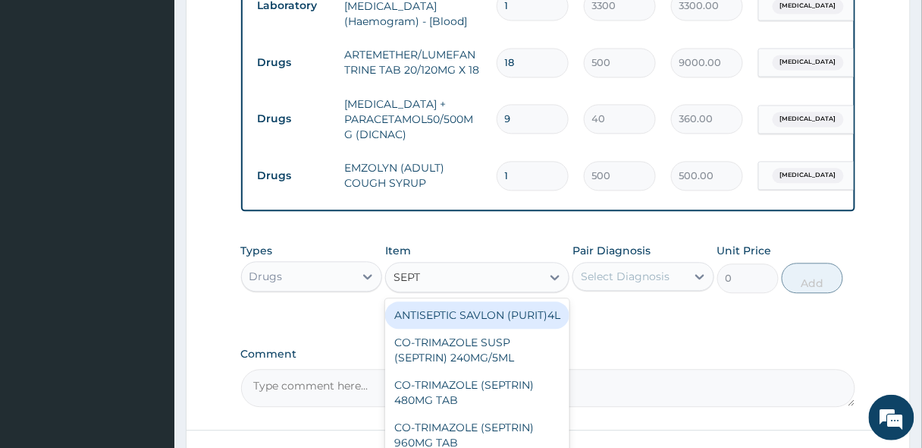
scroll to position [763, 0]
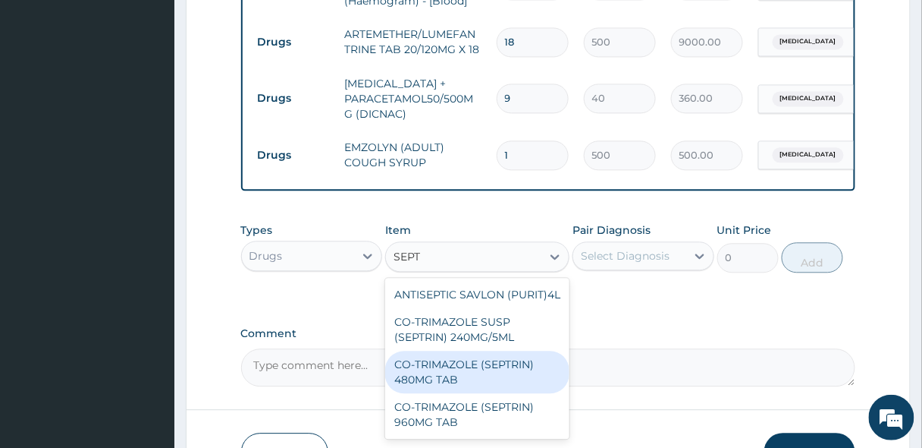
click at [470, 382] on div "CO-TRIMAZOLE (SEPTRIN) 480MG TAB" at bounding box center [477, 371] width 184 height 42
type input "20"
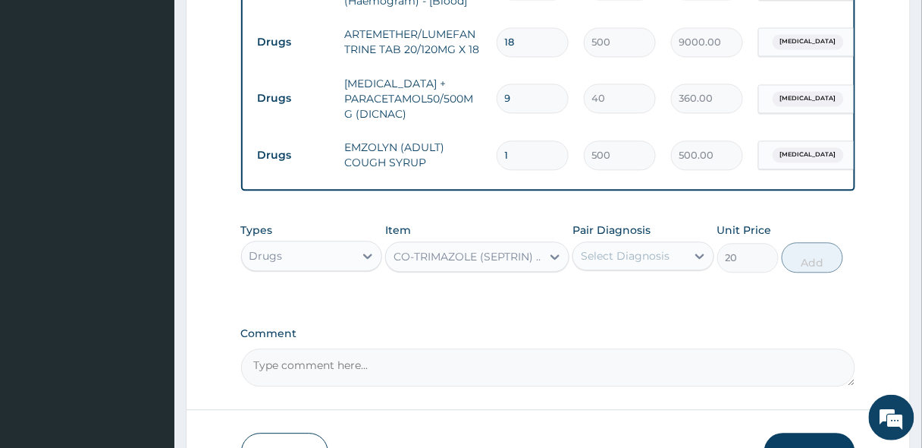
click at [617, 257] on div "Select Diagnosis" at bounding box center [625, 255] width 89 height 15
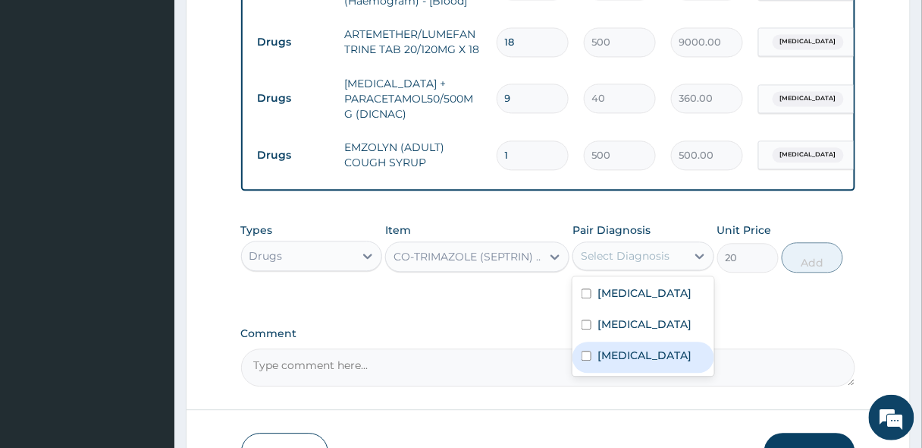
click at [639, 363] on label "[MEDICAL_DATA]" at bounding box center [645, 354] width 94 height 15
checkbox input "true"
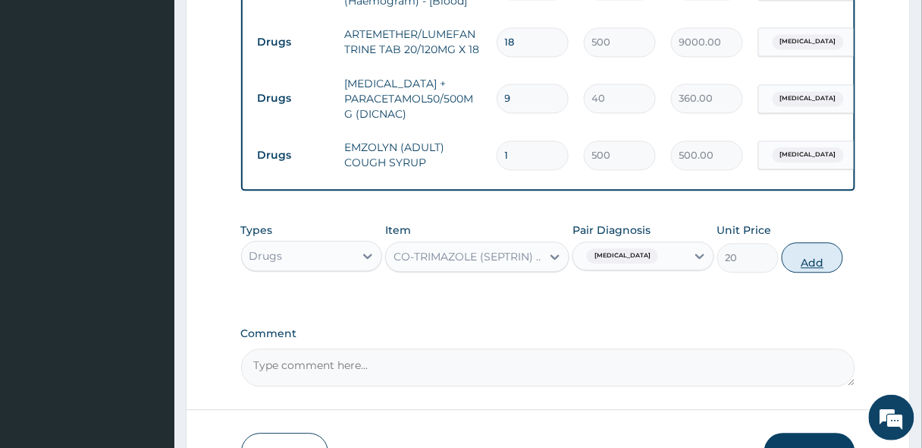
click at [817, 256] on button "Add" at bounding box center [812, 257] width 61 height 30
type input "0"
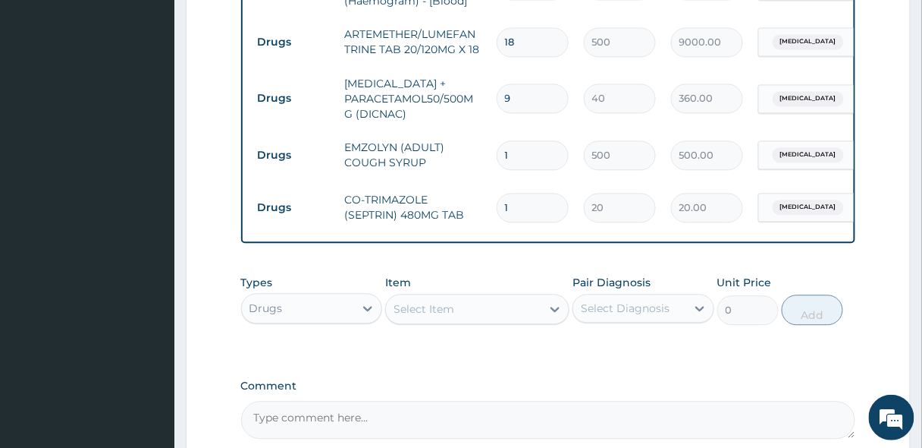
type input "10"
type input "200.00"
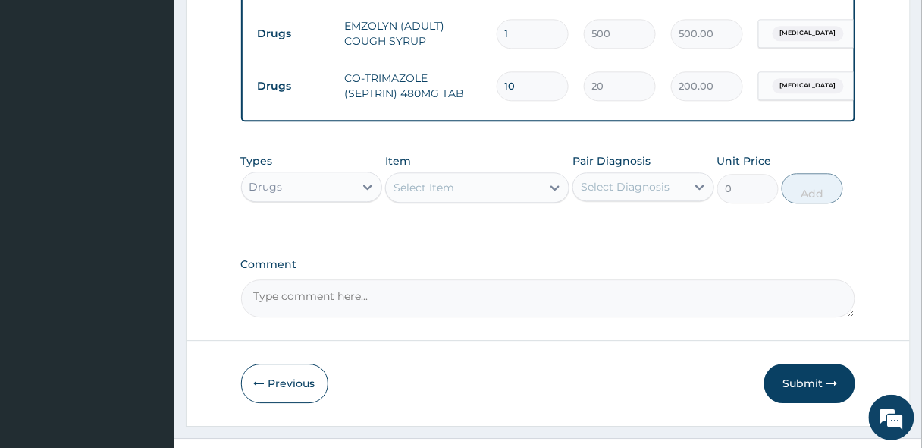
scroll to position [912, 0]
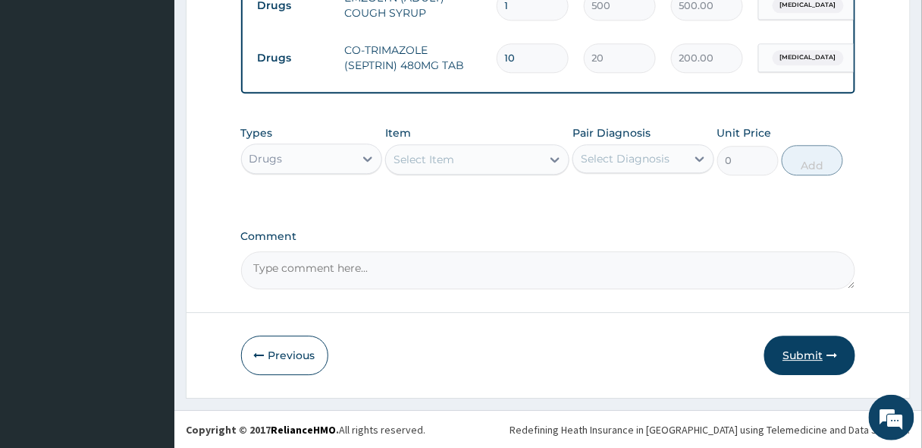
type input "10"
click at [799, 350] on button "Submit" at bounding box center [810, 354] width 91 height 39
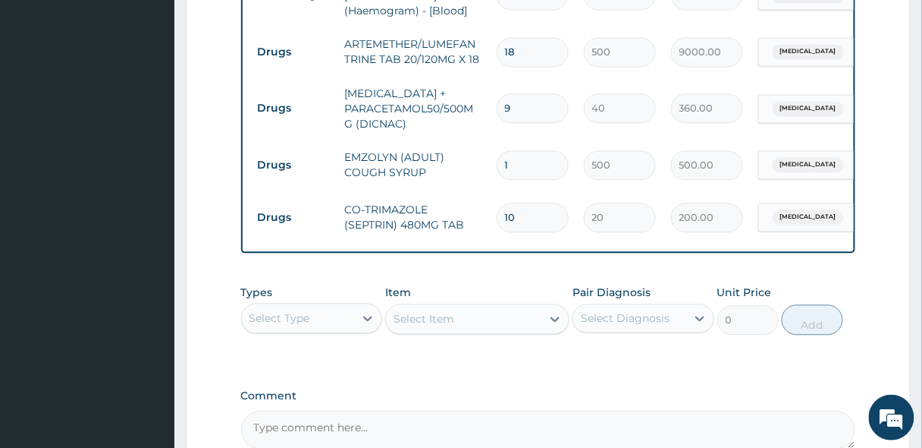
scroll to position [852, 0]
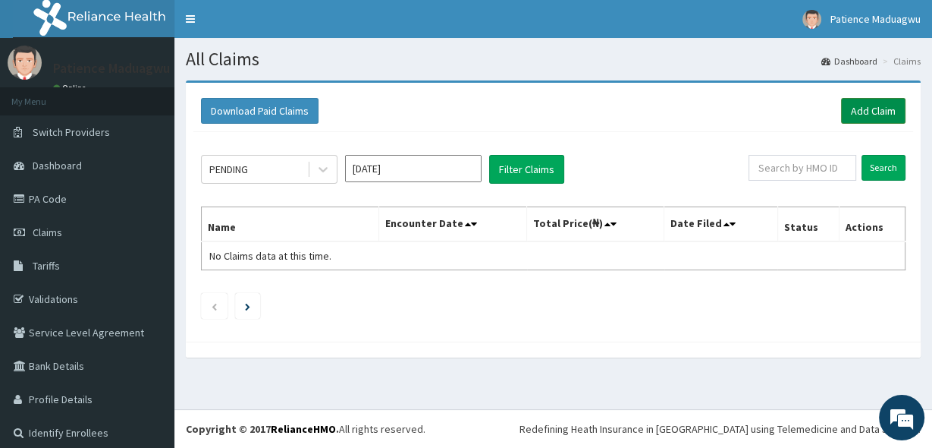
click at [850, 105] on link "Add Claim" at bounding box center [873, 111] width 64 height 26
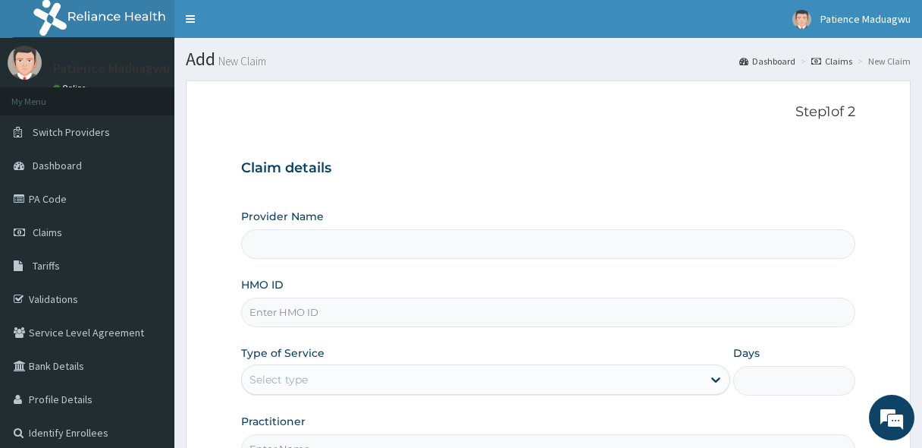
type input "Faleti Medical Centre"
click at [309, 319] on input "HMO ID" at bounding box center [548, 312] width 615 height 30
paste input "LTR/10138/D"
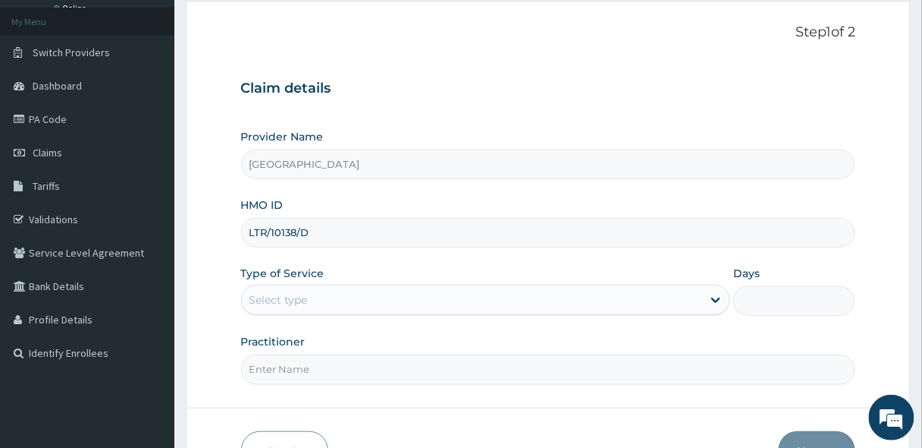
scroll to position [172, 0]
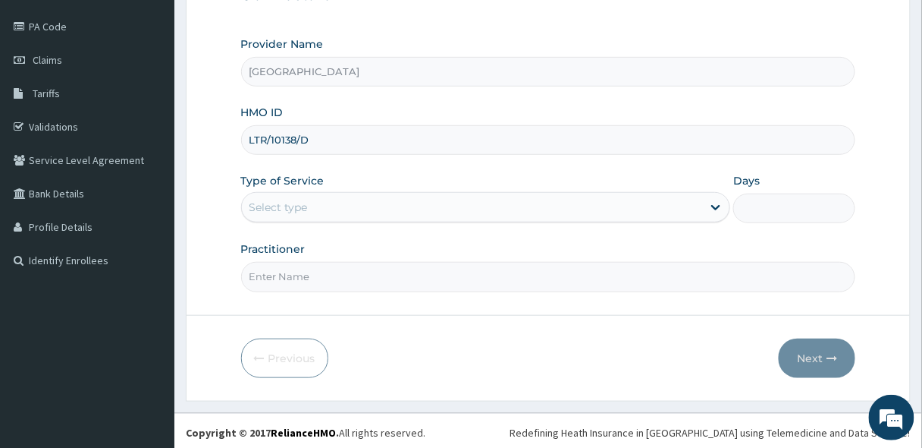
type input "LTR/10138/D"
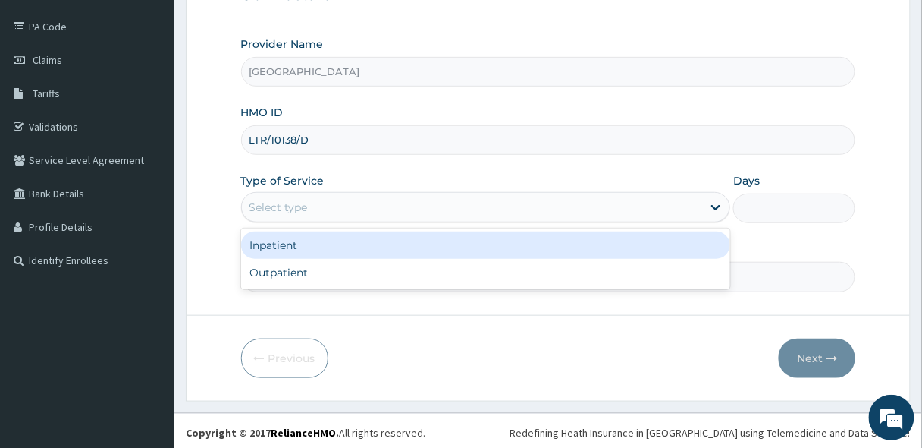
click at [297, 215] on div "Select type" at bounding box center [472, 207] width 461 height 24
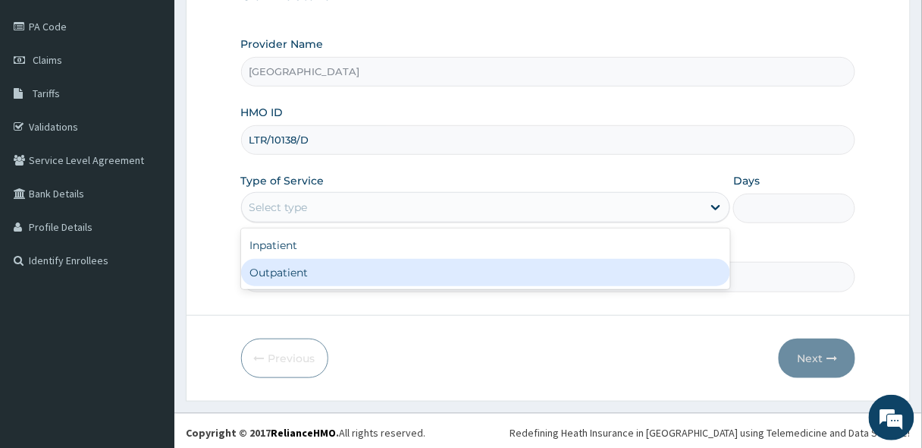
click at [283, 273] on div "Outpatient" at bounding box center [486, 272] width 490 height 27
type input "1"
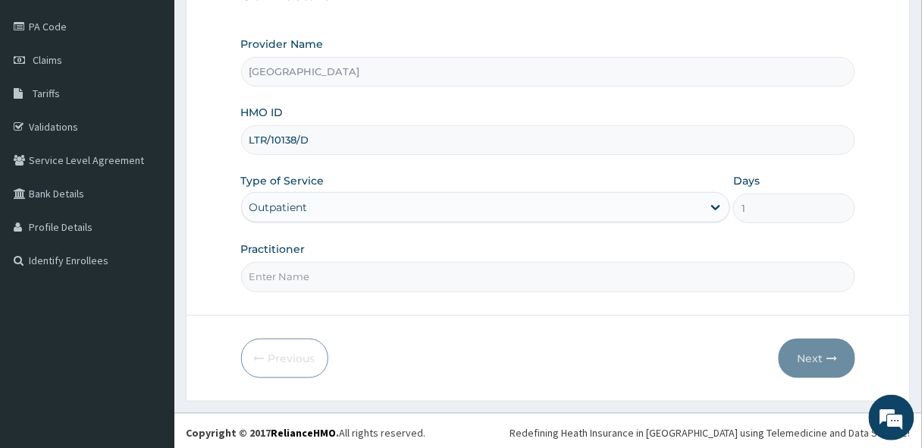
click at [272, 279] on input "Practitioner" at bounding box center [548, 277] width 615 height 30
type input "[PERSON_NAME]"
click at [831, 353] on icon "button" at bounding box center [832, 358] width 11 height 11
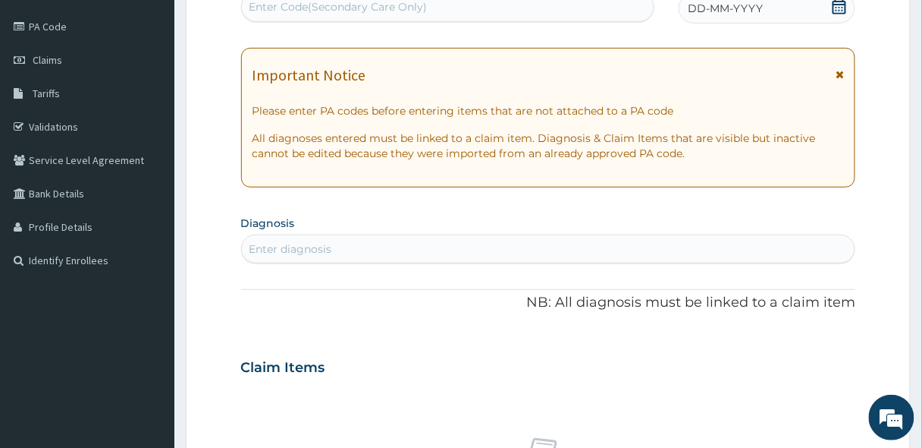
click at [842, 5] on icon at bounding box center [839, 6] width 15 height 15
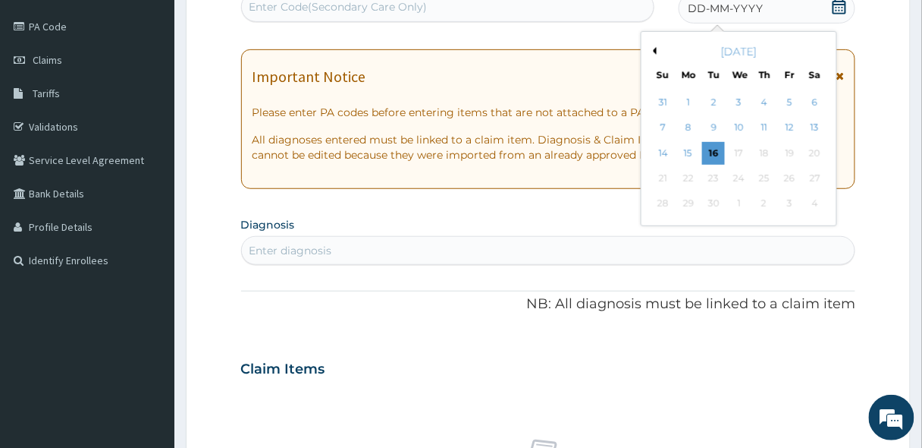
click at [654, 52] on button "Previous Month" at bounding box center [653, 51] width 8 height 8
click at [661, 178] on div "17" at bounding box center [663, 178] width 23 height 23
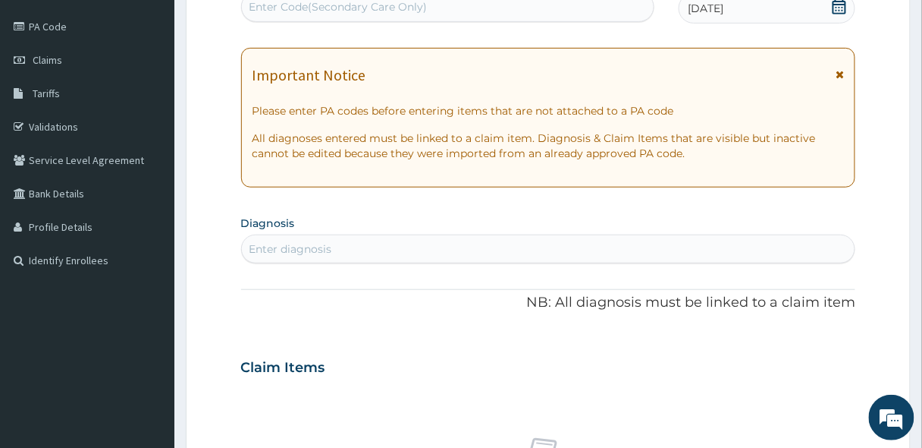
click at [345, 249] on div "Enter diagnosis" at bounding box center [549, 249] width 614 height 24
type input "MALAR"
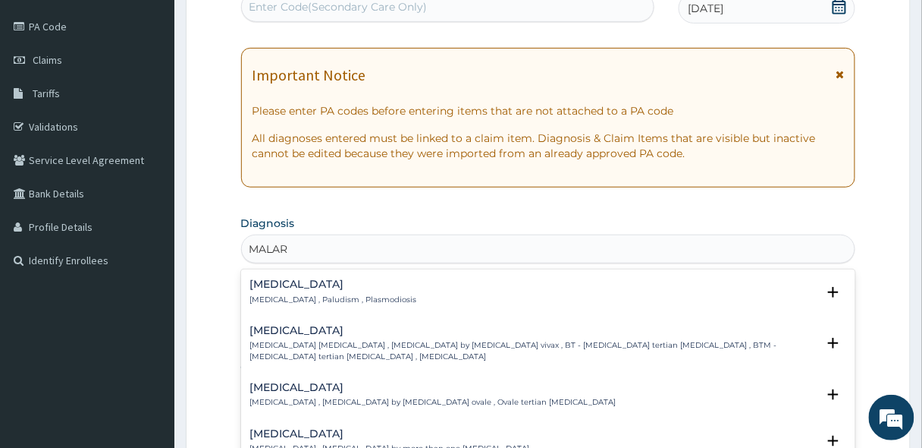
click at [294, 281] on h4 "[MEDICAL_DATA]" at bounding box center [333, 283] width 167 height 11
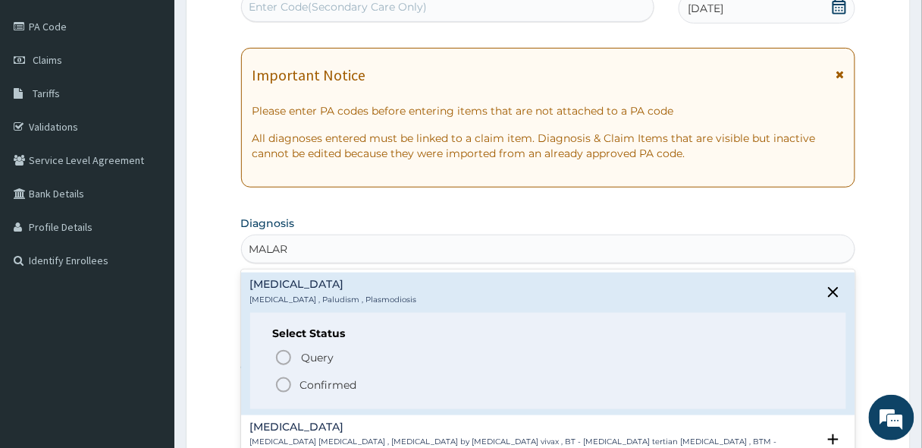
click at [292, 380] on span "Confirmed" at bounding box center [550, 384] width 550 height 18
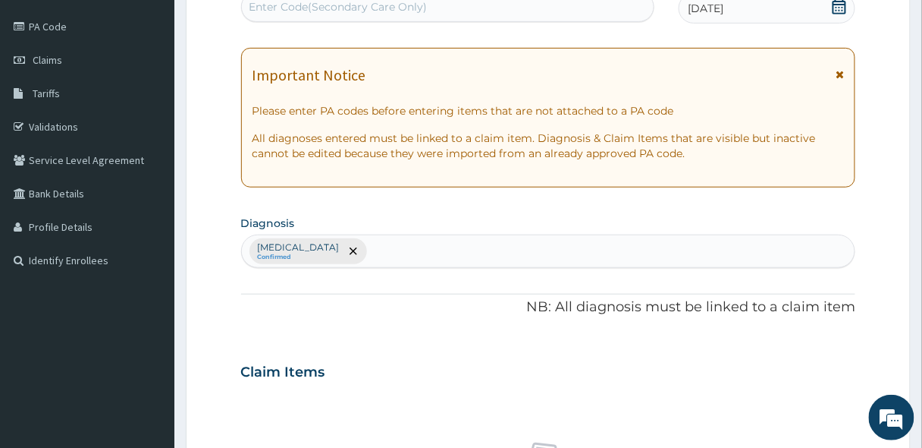
scroll to position [233, 0]
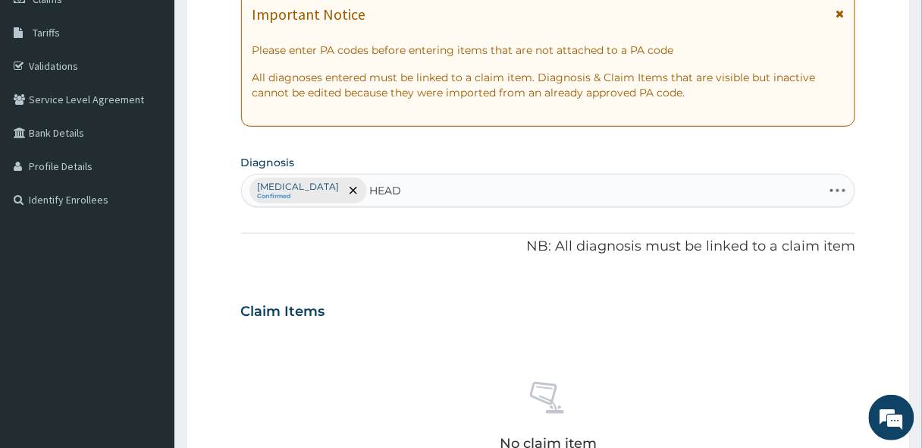
type input "HEADA"
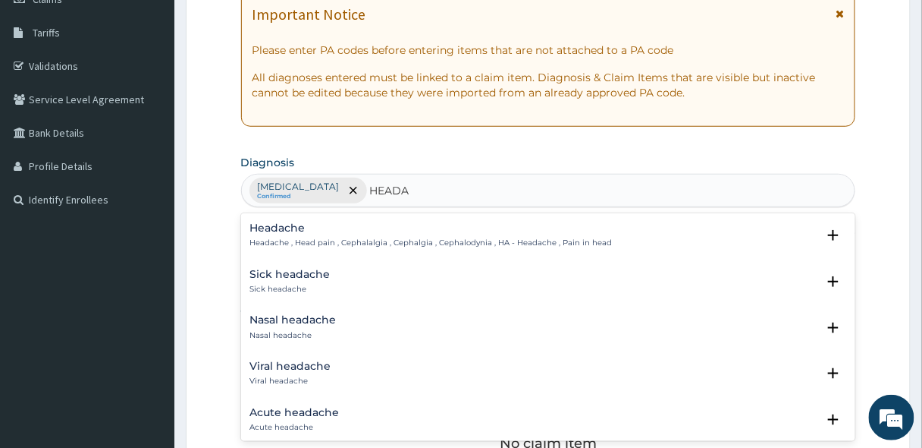
click at [287, 240] on p "Headache , Head pain , Cephalalgia , Cephalgia , Cephalodynia , HA - Headache ,…" at bounding box center [431, 242] width 363 height 11
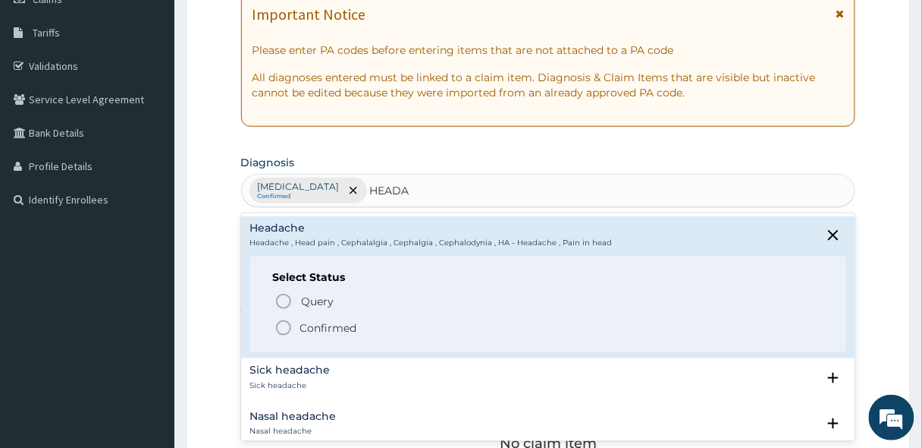
click at [279, 329] on icon "status option filled" at bounding box center [284, 328] width 18 height 18
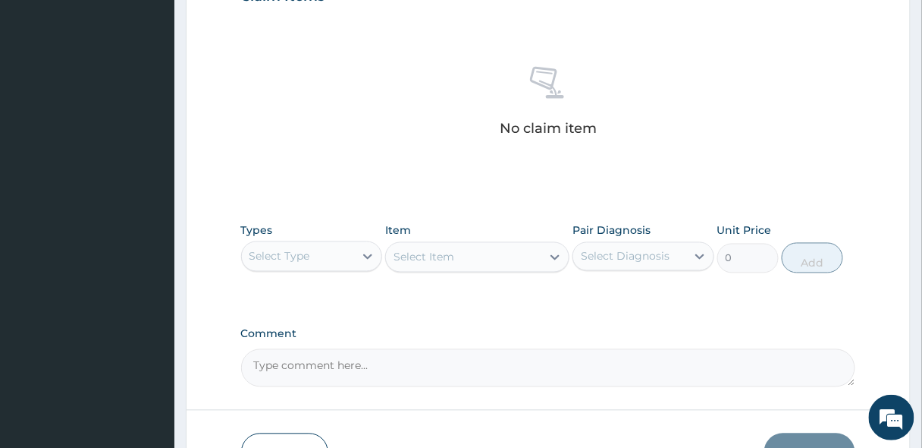
scroll to position [643, 0]
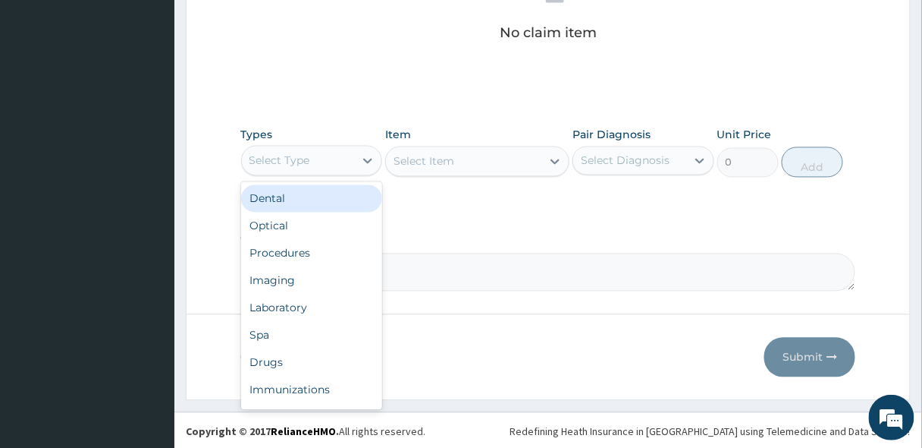
click at [316, 154] on div "Select Type" at bounding box center [298, 161] width 113 height 24
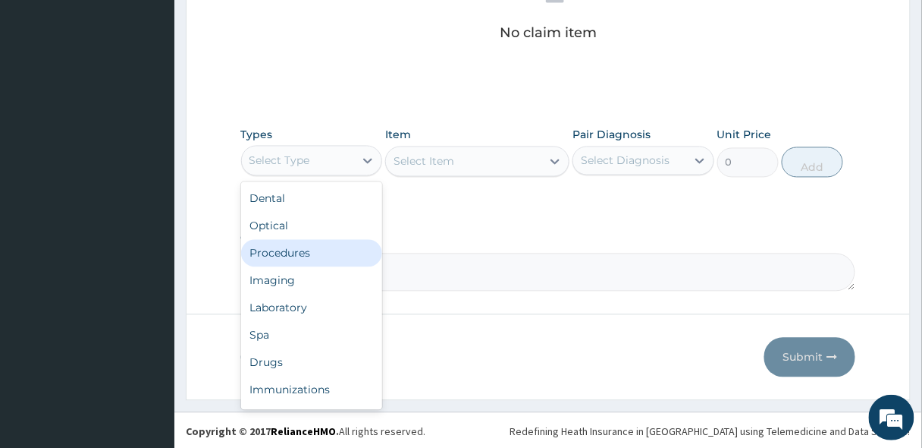
click at [274, 262] on div "Procedures" at bounding box center [312, 253] width 142 height 27
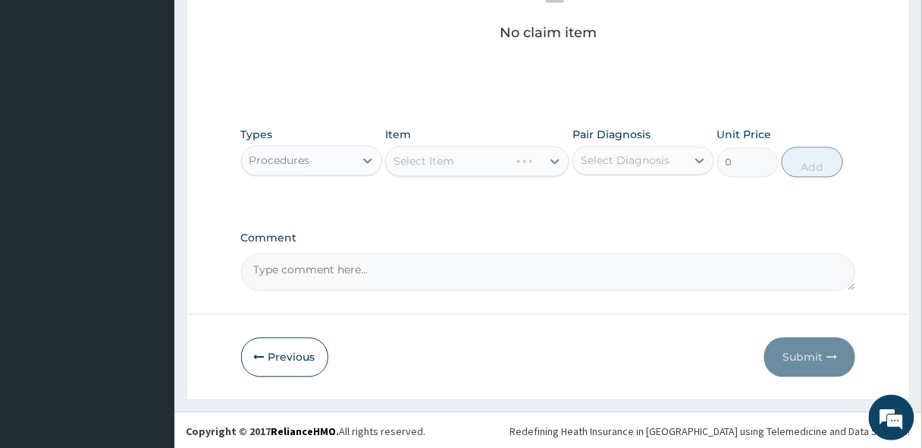
click at [454, 163] on div "Select Item" at bounding box center [477, 161] width 184 height 30
click at [439, 162] on div "Select Item" at bounding box center [477, 161] width 184 height 30
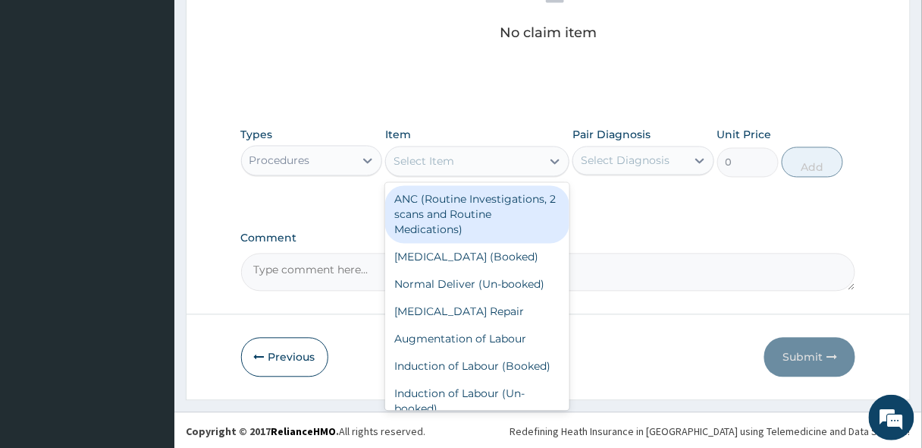
click at [439, 162] on div "Select Item" at bounding box center [424, 161] width 61 height 15
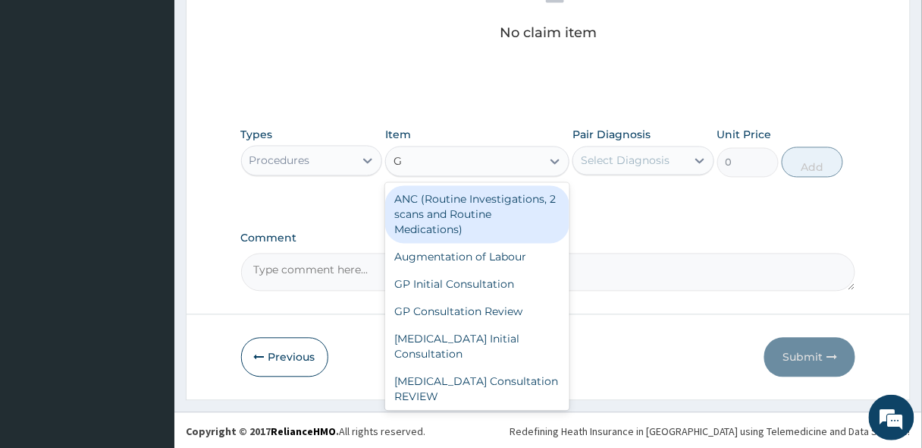
type input "GP"
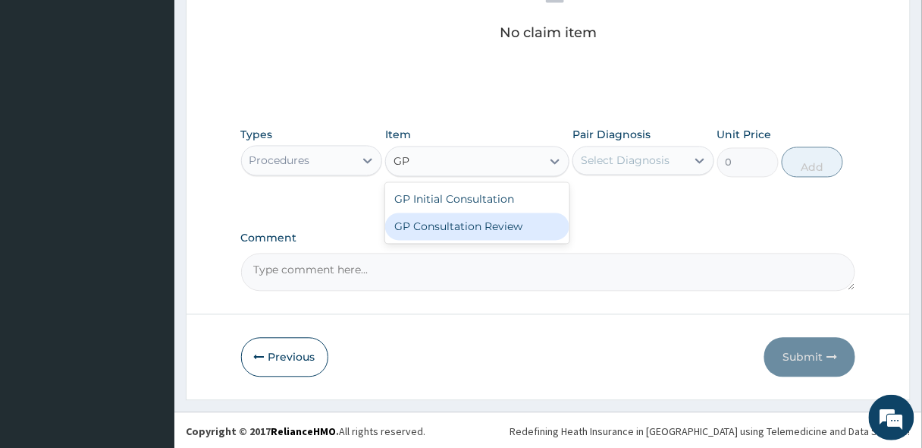
click at [442, 221] on div "GP Consultation Review" at bounding box center [477, 226] width 184 height 27
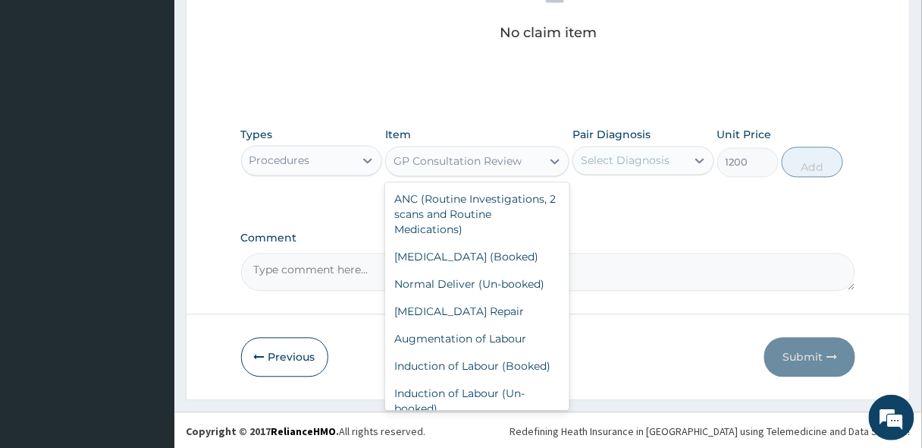
click at [485, 159] on div "GP Consultation Review" at bounding box center [458, 161] width 128 height 15
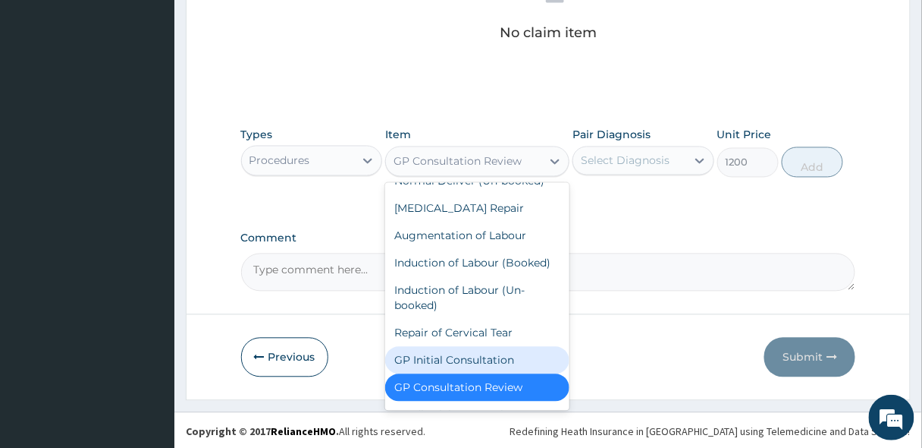
click at [438, 357] on div "GP Initial Consultation" at bounding box center [477, 360] width 184 height 27
type input "2500"
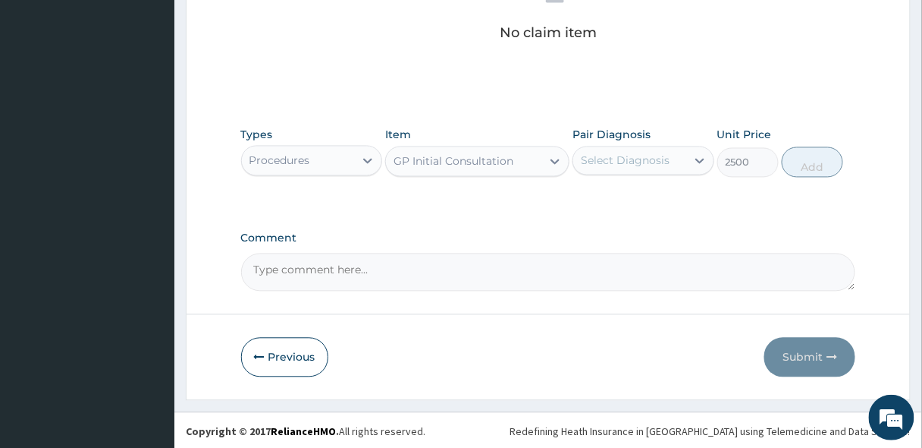
click at [663, 149] on div "Select Diagnosis" at bounding box center [629, 161] width 113 height 24
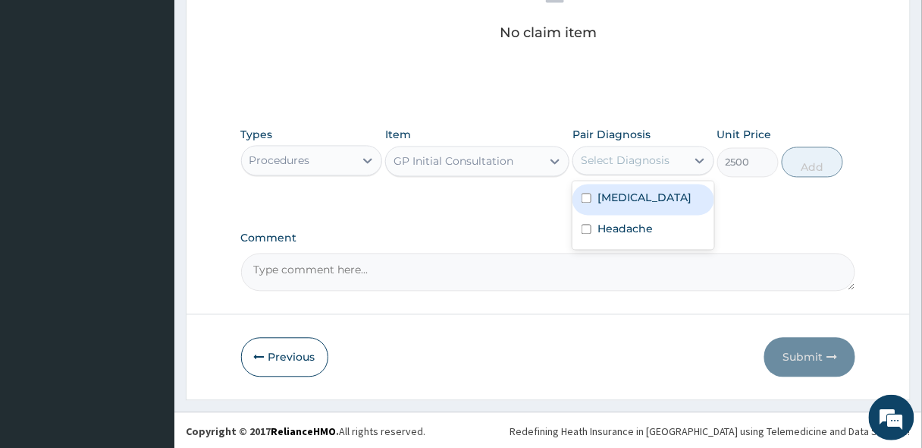
click at [636, 193] on label "Malaria" at bounding box center [645, 197] width 94 height 15
checkbox input "true"
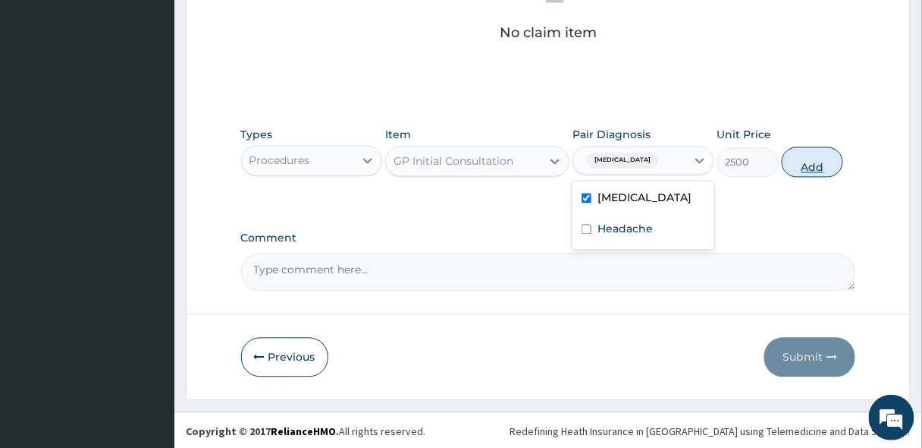
click at [807, 155] on button "Add" at bounding box center [812, 162] width 61 height 30
type input "0"
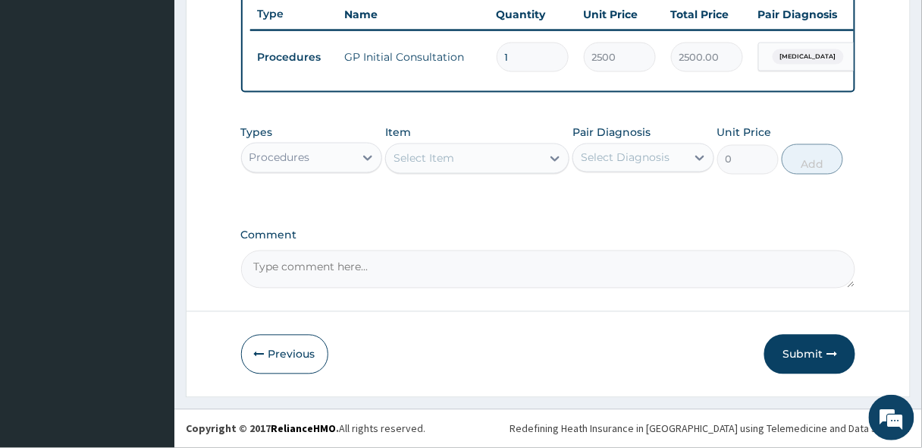
scroll to position [581, 0]
click at [318, 159] on div "Procedures" at bounding box center [298, 158] width 113 height 24
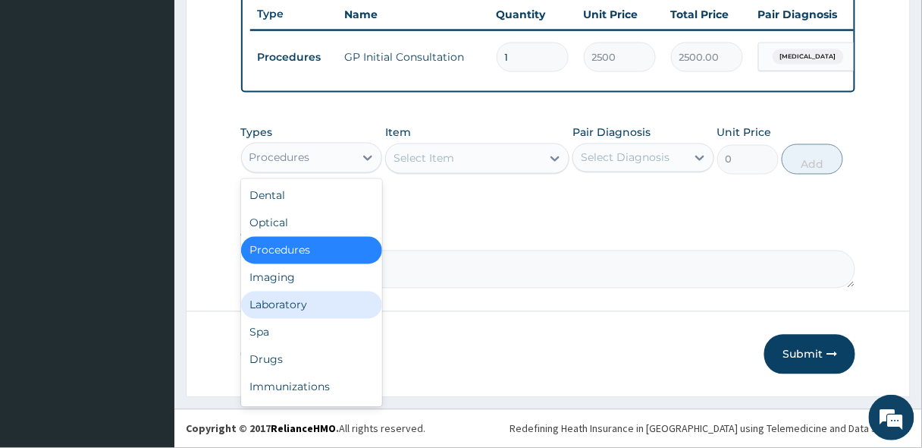
click at [272, 304] on div "Laboratory" at bounding box center [312, 304] width 142 height 27
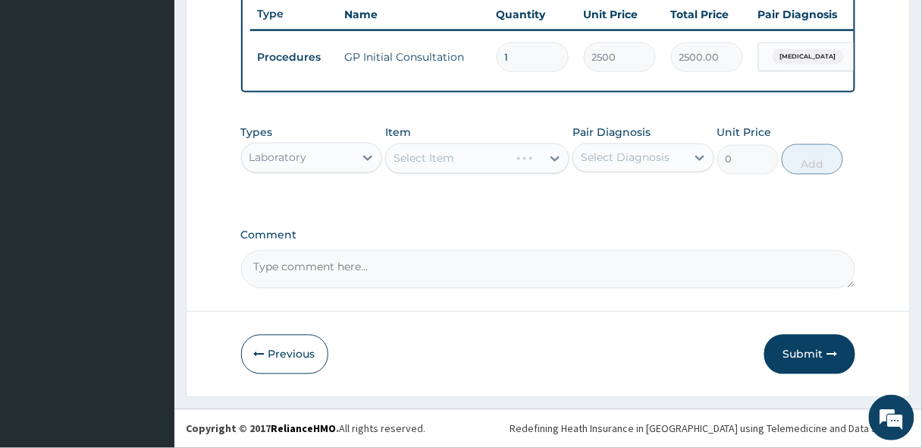
click at [423, 157] on div "Select Item" at bounding box center [477, 158] width 184 height 30
click at [467, 162] on div "Select Item" at bounding box center [477, 158] width 184 height 30
click at [440, 159] on div "Select Item" at bounding box center [424, 158] width 61 height 15
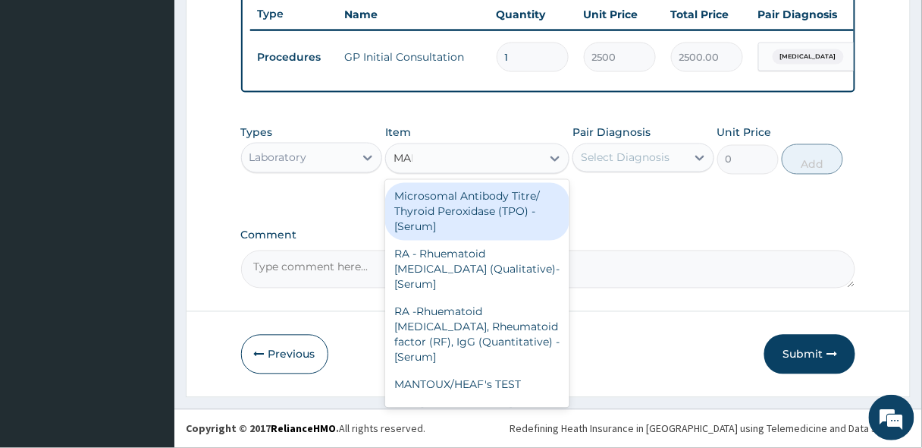
type input "MALA"
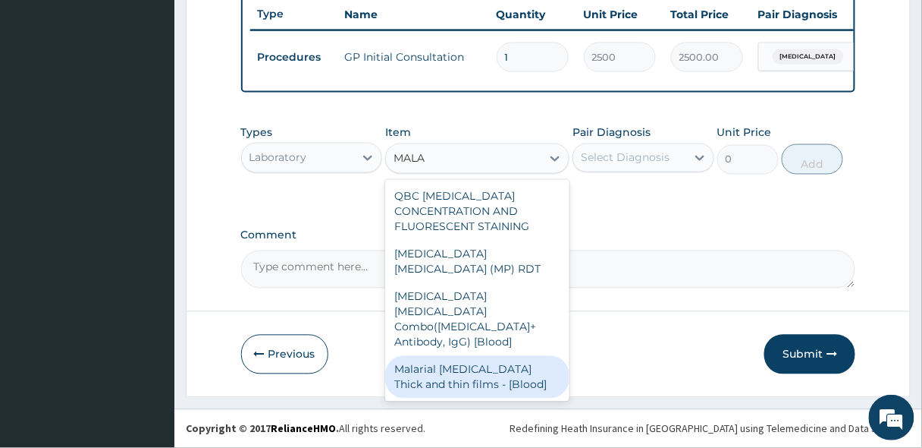
click at [459, 356] on div "Malarial Parasite Thick and thin films - [Blood]" at bounding box center [477, 377] width 184 height 42
type input "1650"
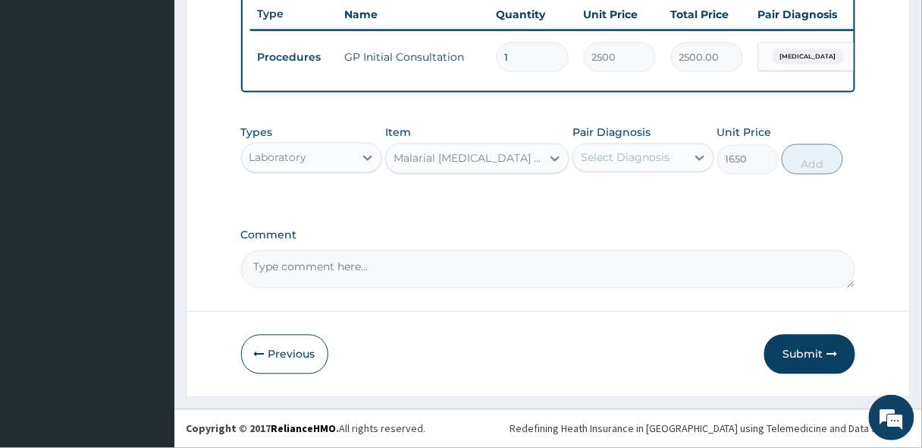
click at [622, 159] on div "Select Diagnosis" at bounding box center [625, 157] width 89 height 15
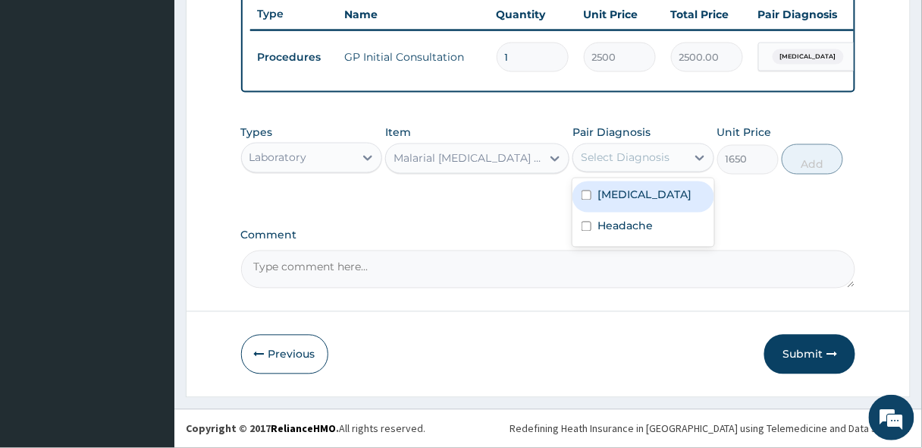
click at [627, 203] on div "Malaria" at bounding box center [644, 196] width 142 height 31
checkbox input "true"
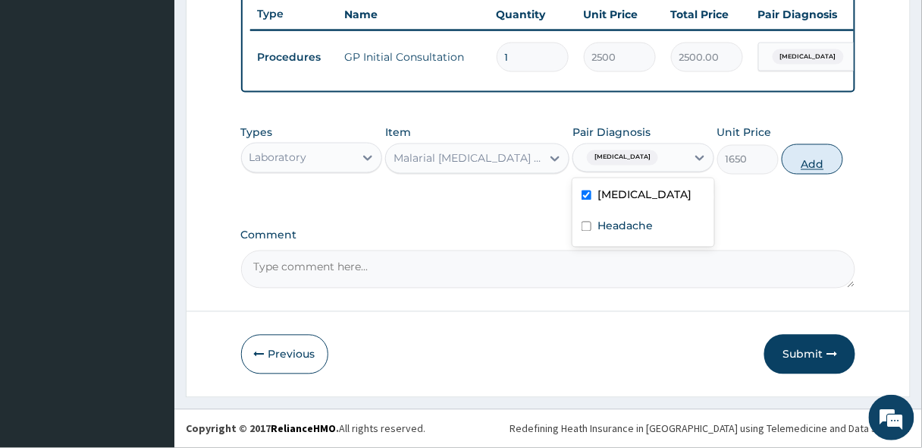
click at [814, 154] on button "Add" at bounding box center [812, 159] width 61 height 30
type input "0"
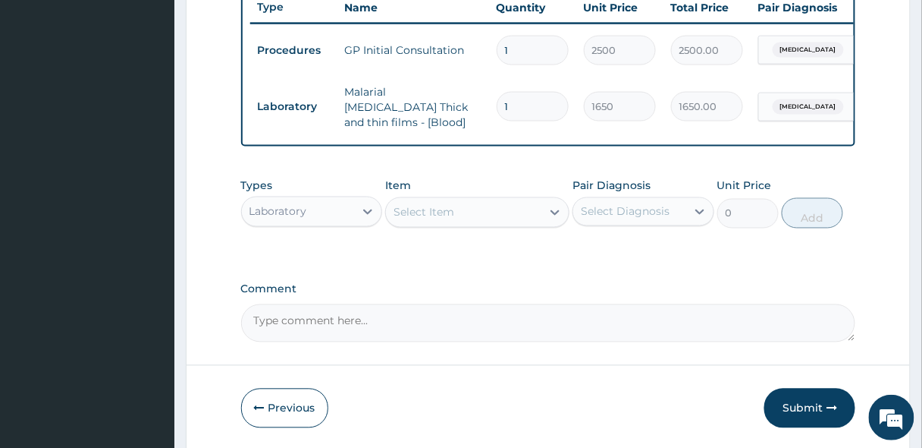
click at [289, 208] on div "Laboratory" at bounding box center [279, 211] width 58 height 15
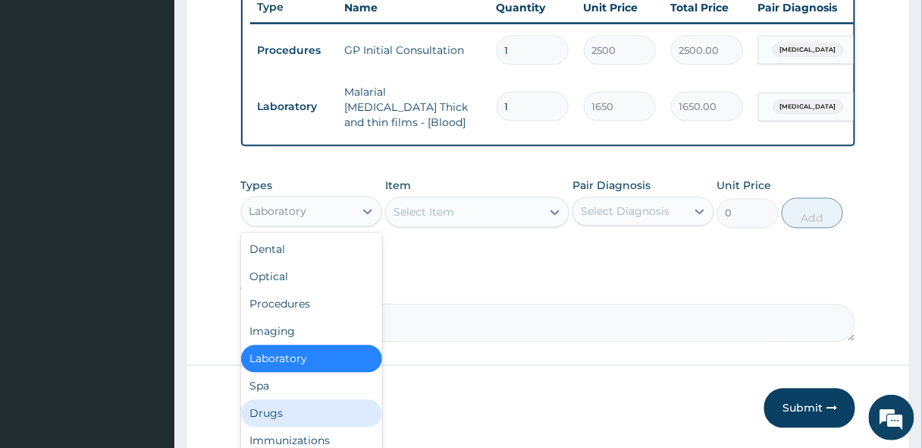
click at [266, 415] on div "Drugs" at bounding box center [312, 413] width 142 height 27
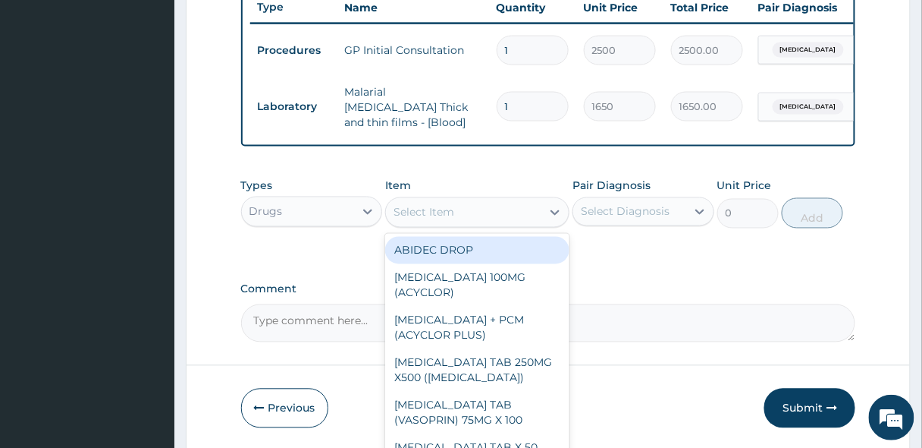
click at [429, 215] on div "Select Item" at bounding box center [424, 212] width 61 height 15
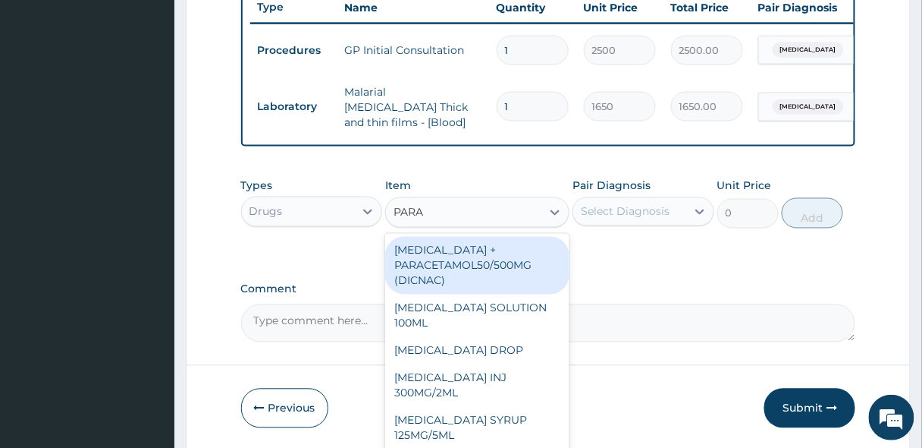
type input "PARAC"
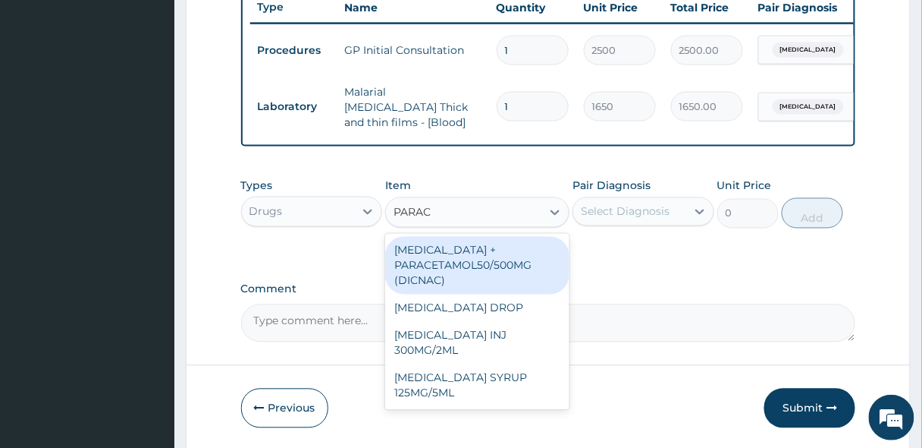
click at [498, 262] on div "DICLOFENAC + PARACETAMOL50/500MG (DICNAC)" at bounding box center [477, 266] width 184 height 58
type input "40"
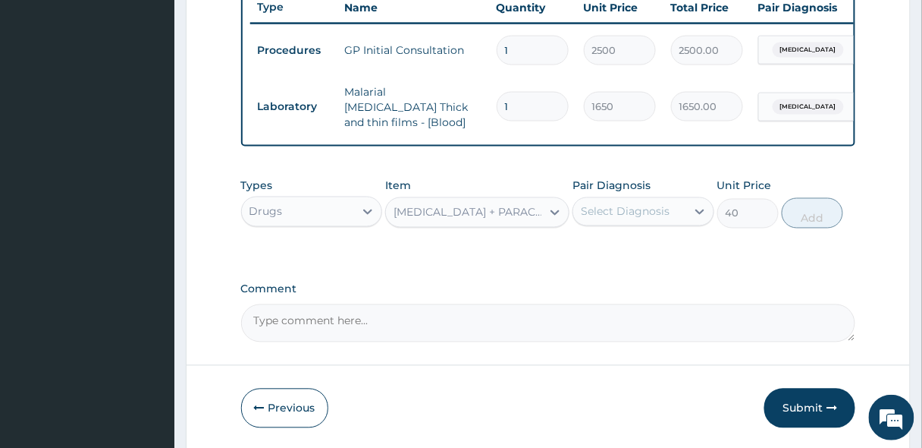
click at [623, 217] on div "Select Diagnosis" at bounding box center [625, 211] width 89 height 15
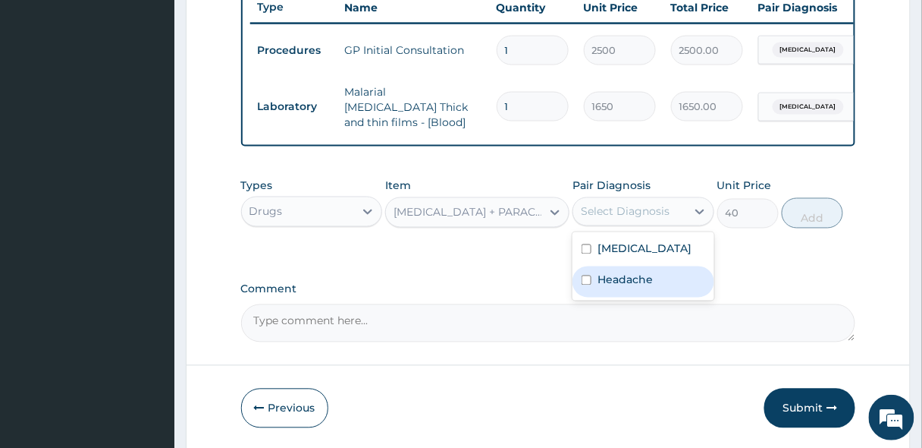
click at [628, 272] on label "Headache" at bounding box center [625, 279] width 55 height 15
checkbox input "true"
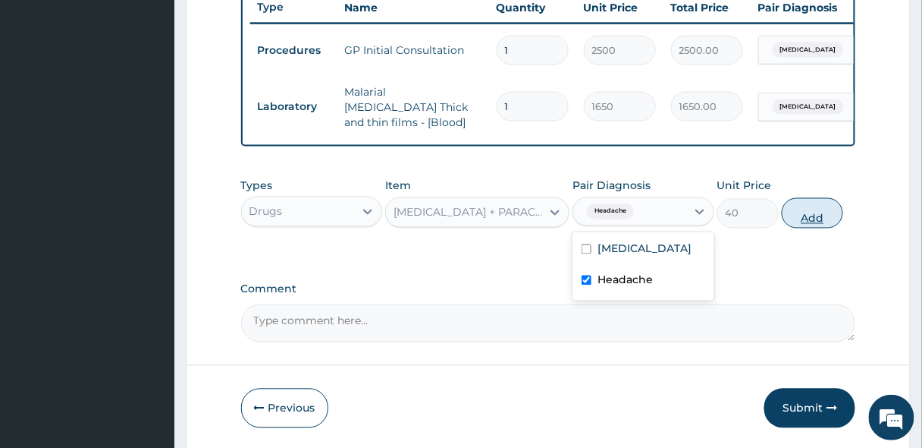
click at [810, 209] on button "Add" at bounding box center [812, 213] width 61 height 30
type input "0"
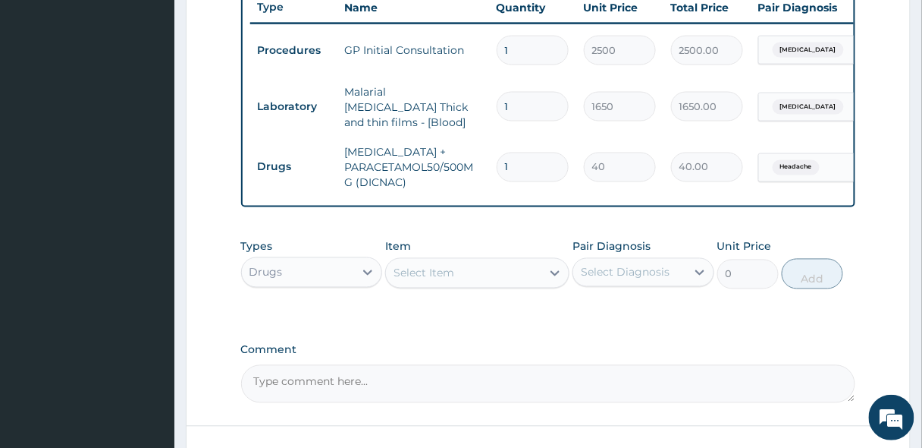
type input "18"
type input "720.00"
type input "18"
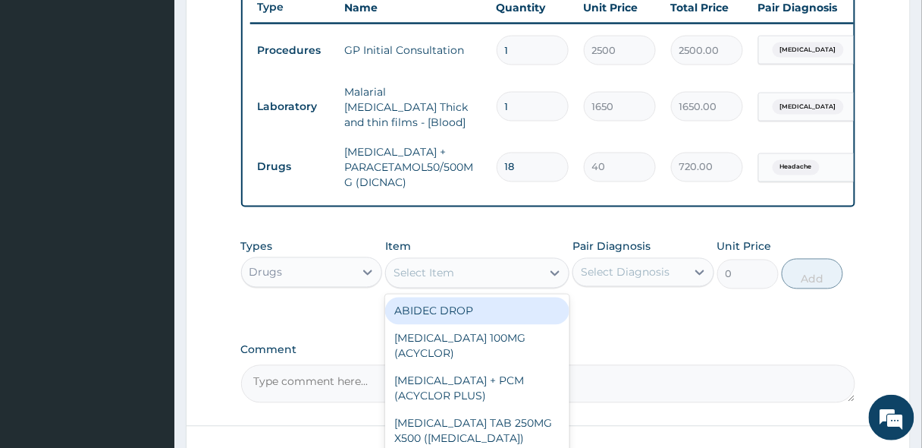
click at [416, 282] on div "Select Item" at bounding box center [463, 273] width 155 height 24
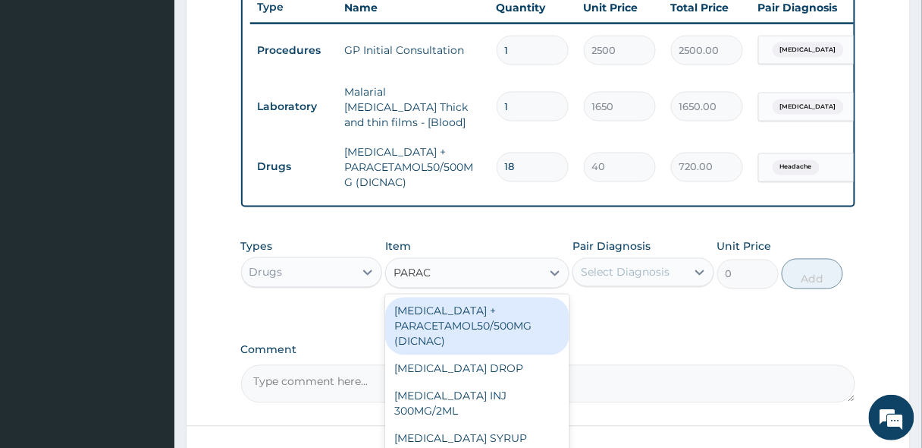
type input "PARACE"
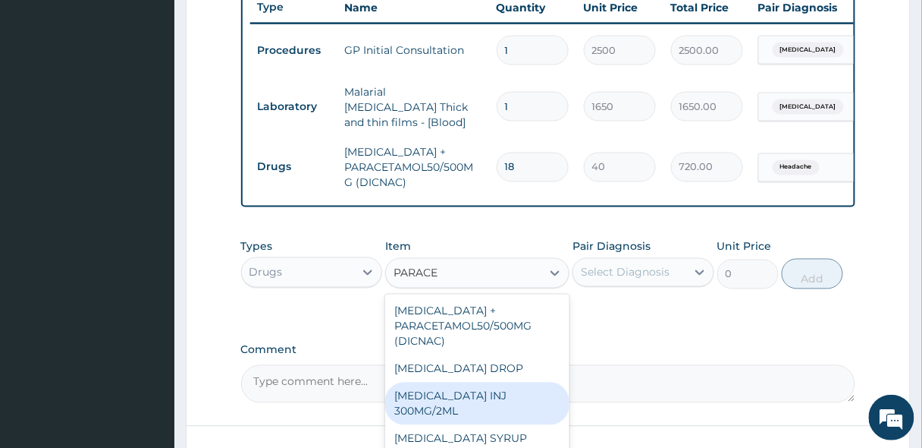
click at [439, 399] on div "PARACETAMOL INJ 300MG/2ML" at bounding box center [477, 403] width 184 height 42
type input "200"
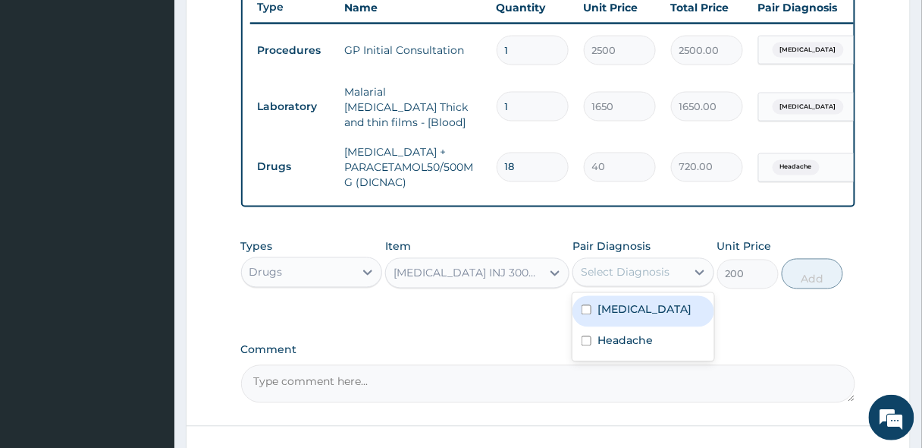
click at [625, 272] on div "Select Diagnosis" at bounding box center [625, 272] width 89 height 15
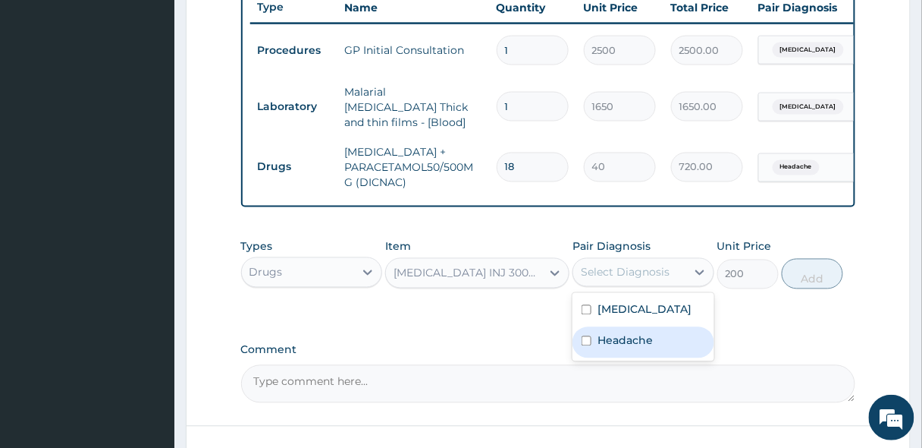
click at [616, 348] on div "Headache" at bounding box center [644, 342] width 142 height 31
checkbox input "true"
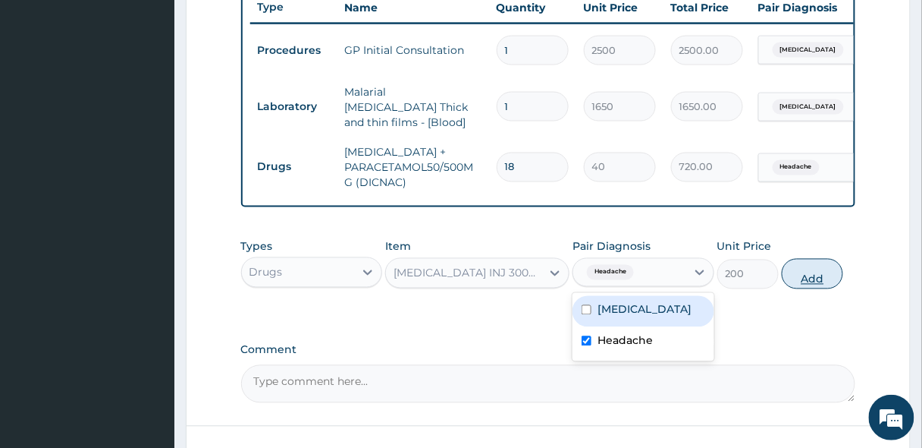
click at [814, 274] on button "Add" at bounding box center [812, 274] width 61 height 30
type input "0"
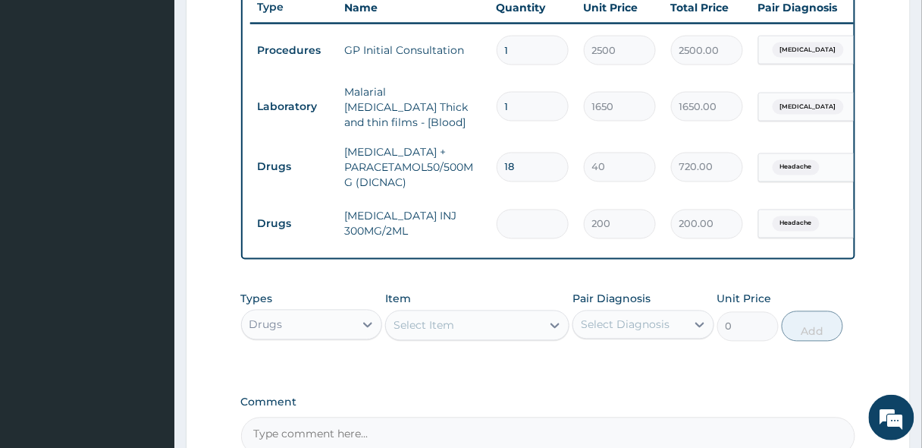
type input "0.00"
type input "2"
type input "400.00"
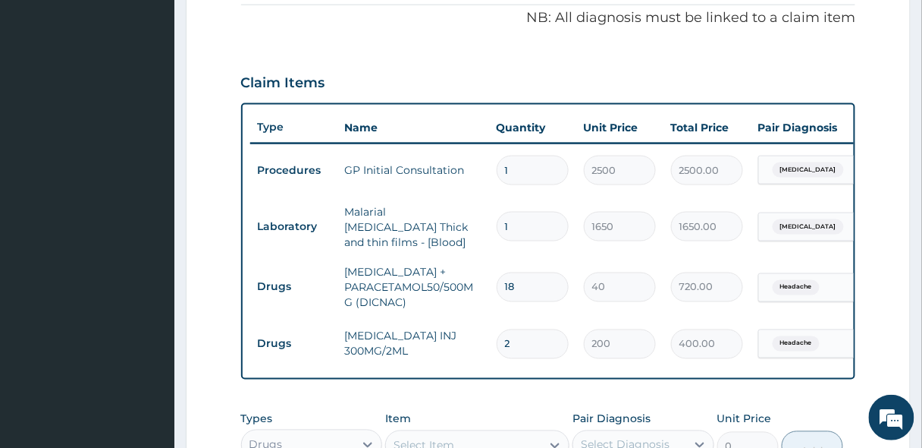
scroll to position [460, 0]
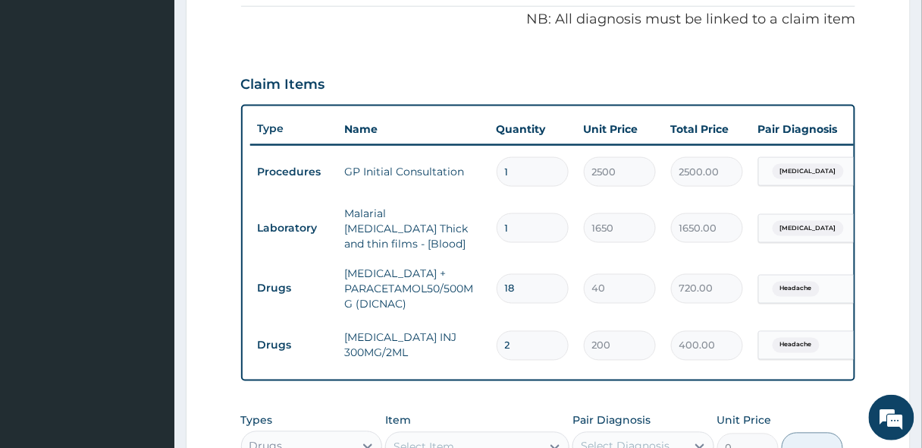
type input "2"
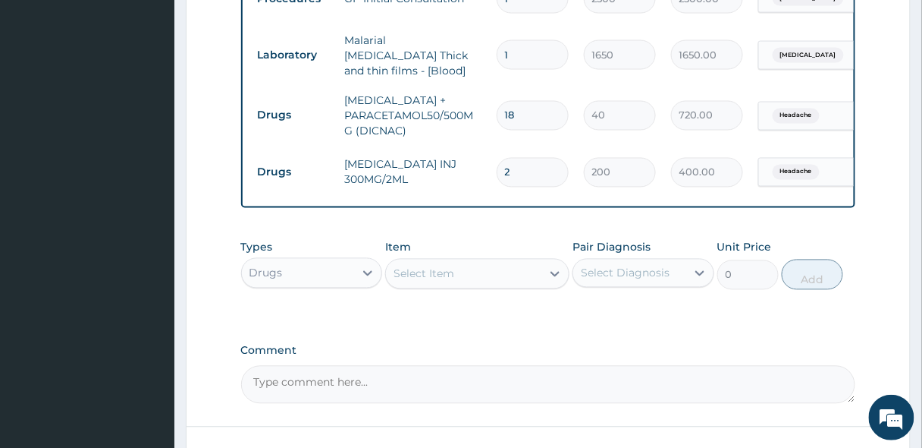
scroll to position [642, 0]
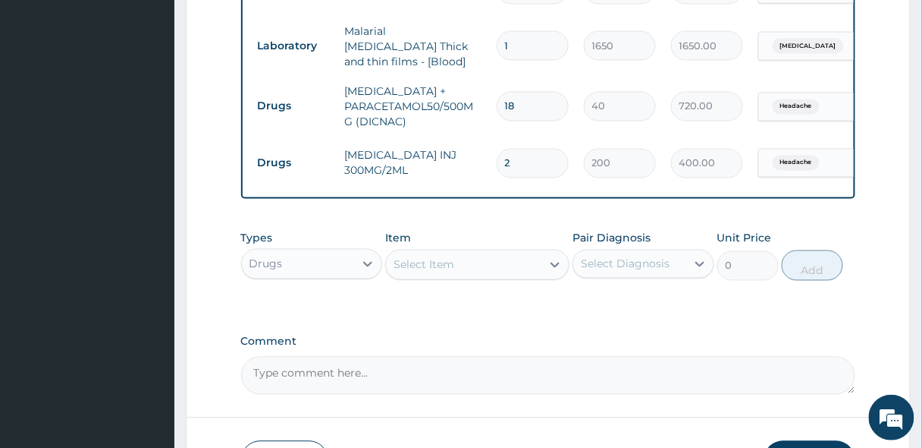
click at [422, 262] on div "Select Item" at bounding box center [424, 264] width 61 height 15
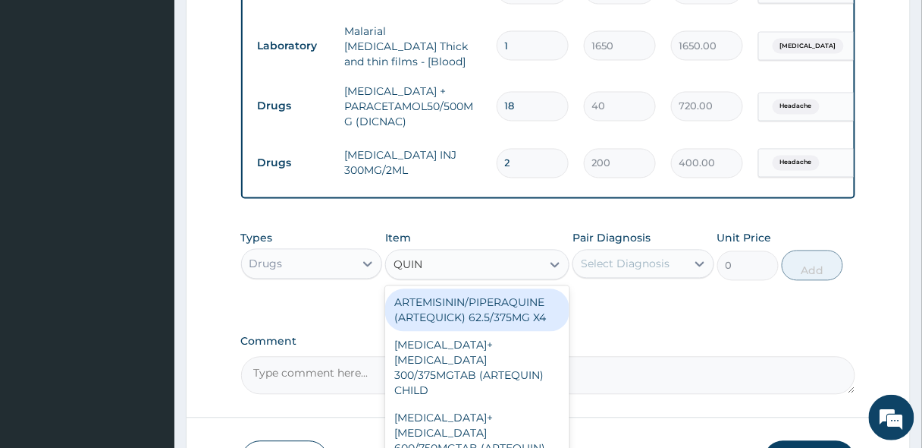
type input "QUINI"
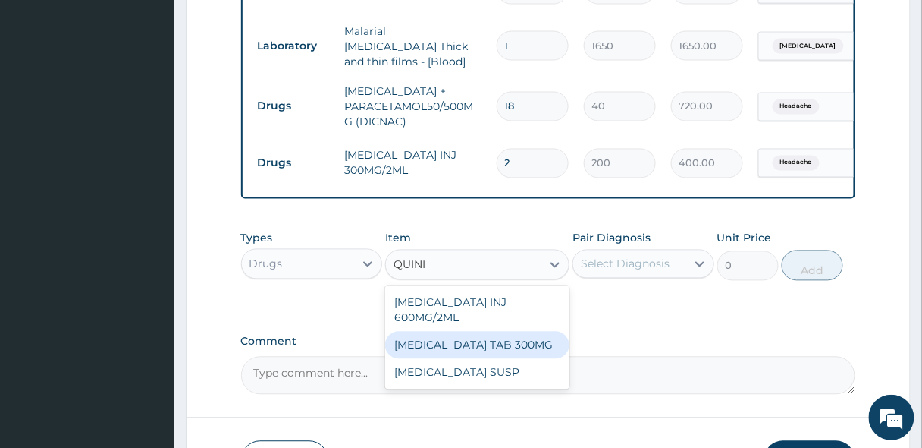
click at [434, 332] on div "QUININE TAB 300MG" at bounding box center [477, 344] width 184 height 27
type input "80"
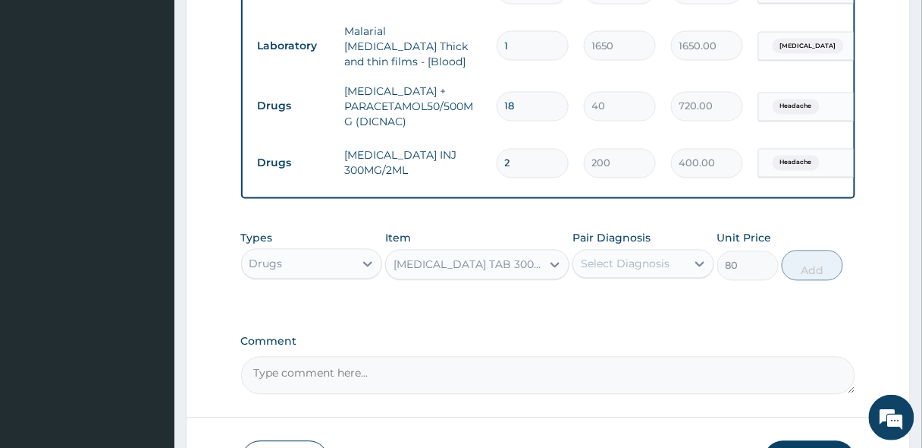
click at [649, 265] on div "Select Diagnosis" at bounding box center [625, 263] width 89 height 15
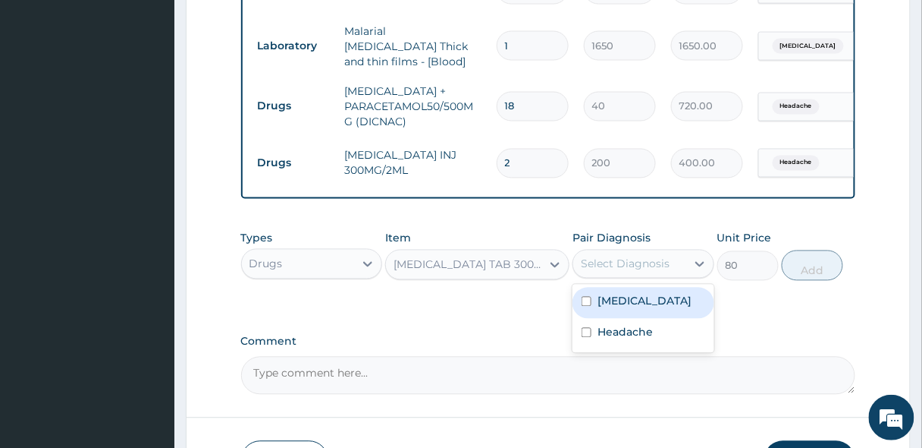
click at [630, 298] on label "Malaria" at bounding box center [645, 301] width 94 height 15
checkbox input "true"
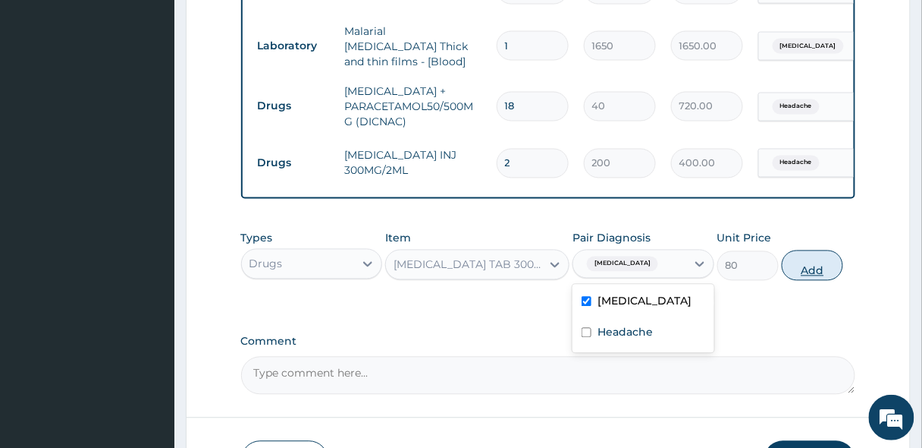
click at [811, 268] on button "Add" at bounding box center [812, 265] width 61 height 30
type input "0"
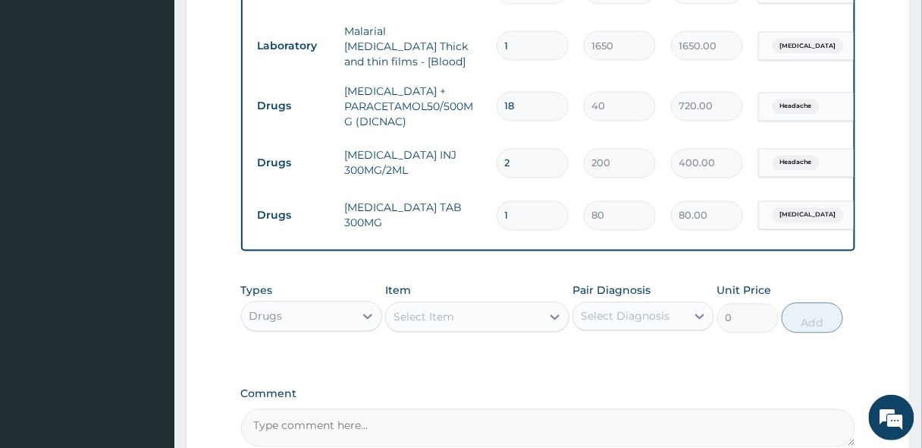
type input "10"
type input "800.00"
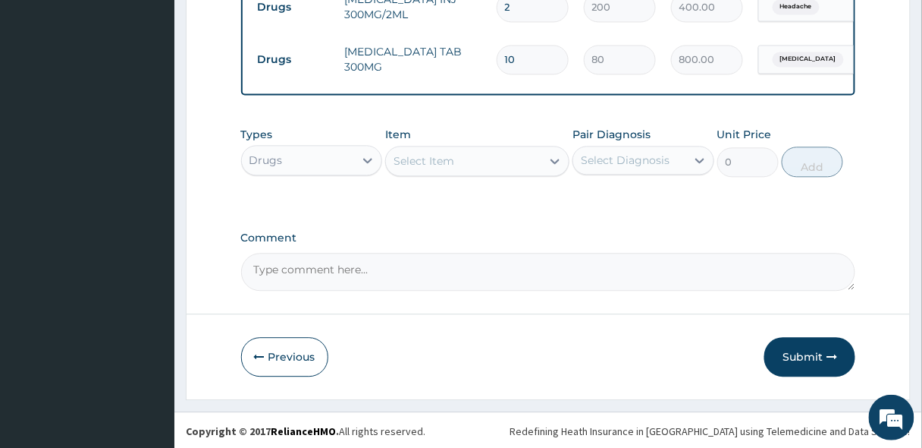
scroll to position [799, 0]
type input "10"
click at [791, 360] on button "Submit" at bounding box center [810, 355] width 91 height 39
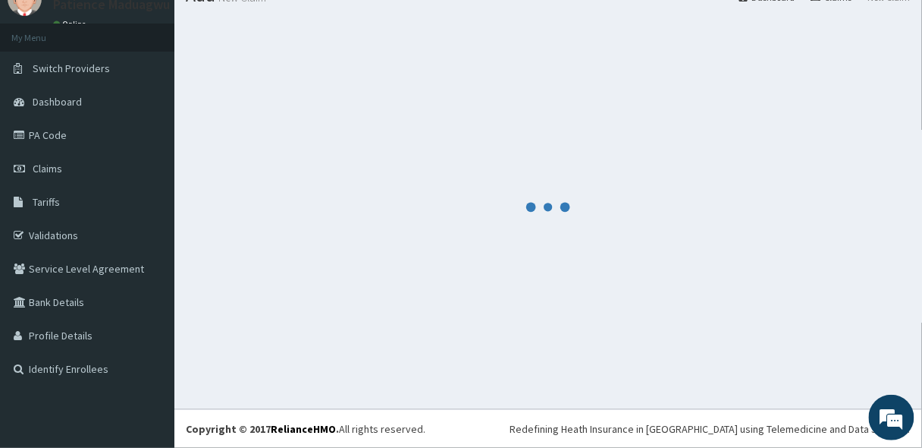
scroll to position [63, 0]
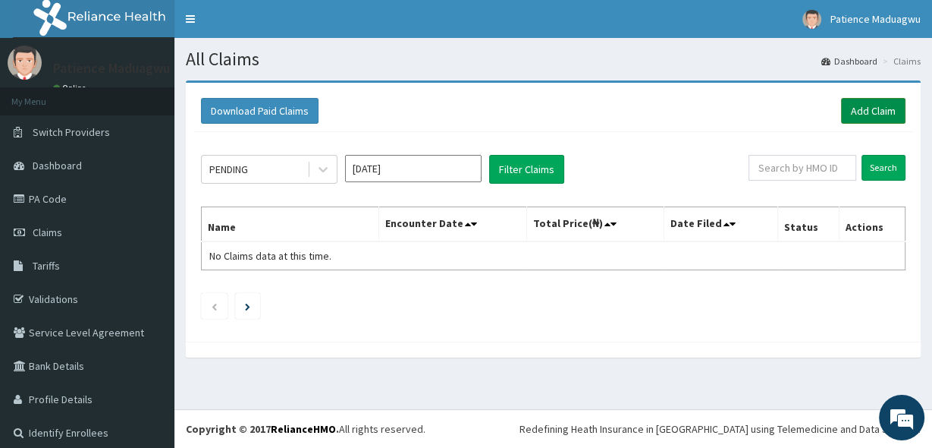
click at [841, 110] on link "Add Claim" at bounding box center [873, 111] width 64 height 26
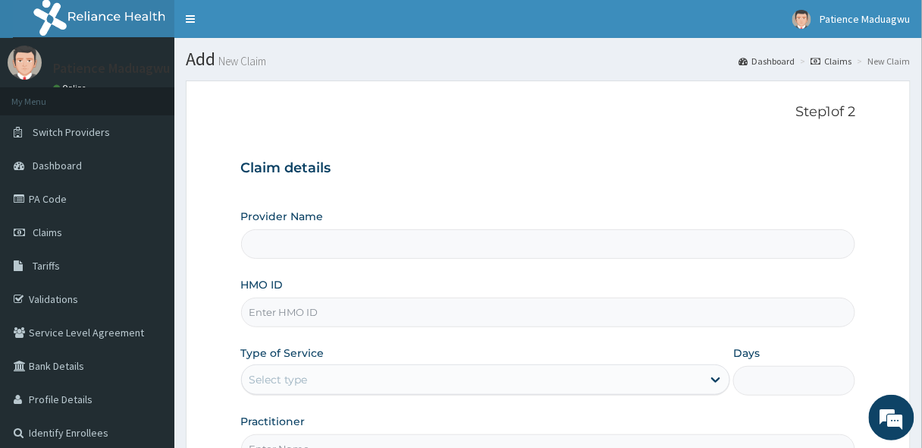
type input "[GEOGRAPHIC_DATA]"
click at [273, 318] on input "HMO ID" at bounding box center [548, 312] width 615 height 30
paste input "GNL/10082/D"
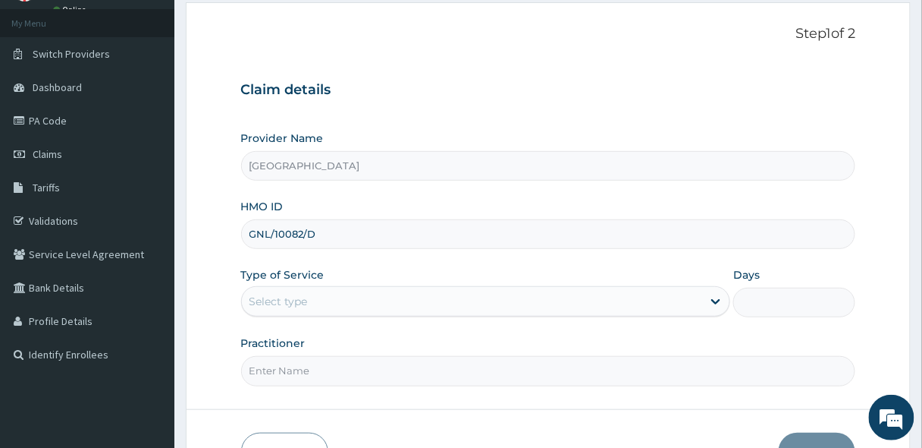
scroll to position [121, 0]
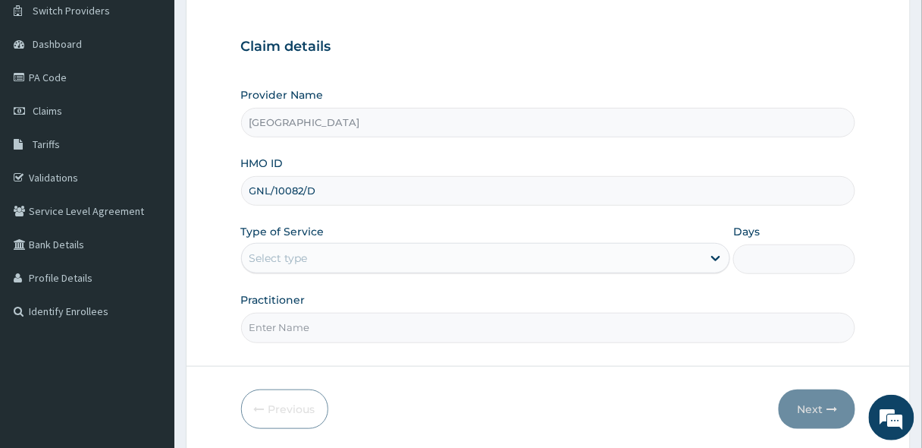
type input "GNL/10082/D"
click at [294, 264] on div "Select type" at bounding box center [472, 258] width 461 height 24
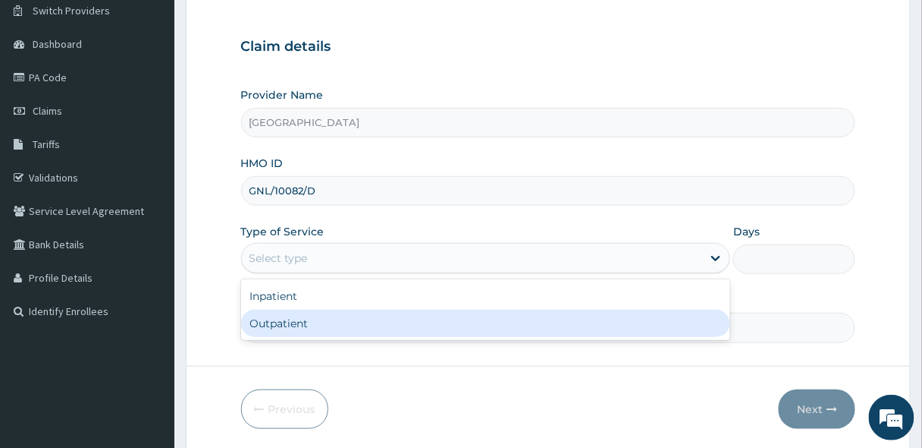
click at [284, 325] on div "Outpatient" at bounding box center [486, 322] width 490 height 27
type input "1"
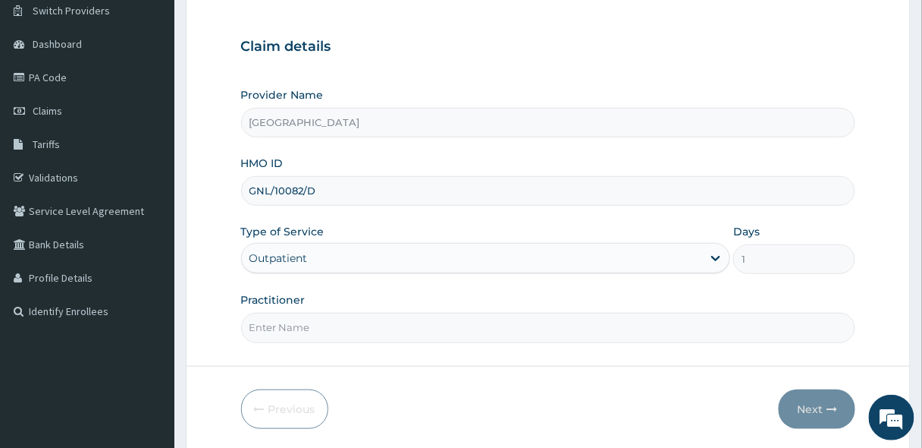
click at [294, 321] on input "Practitioner" at bounding box center [548, 328] width 615 height 30
type input "[PERSON_NAME]"
click at [821, 409] on button "Next" at bounding box center [817, 408] width 77 height 39
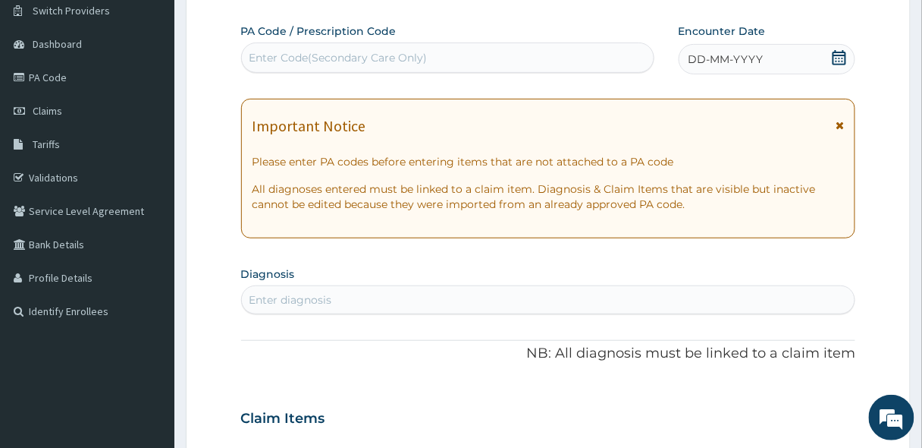
click at [839, 61] on icon at bounding box center [839, 57] width 15 height 15
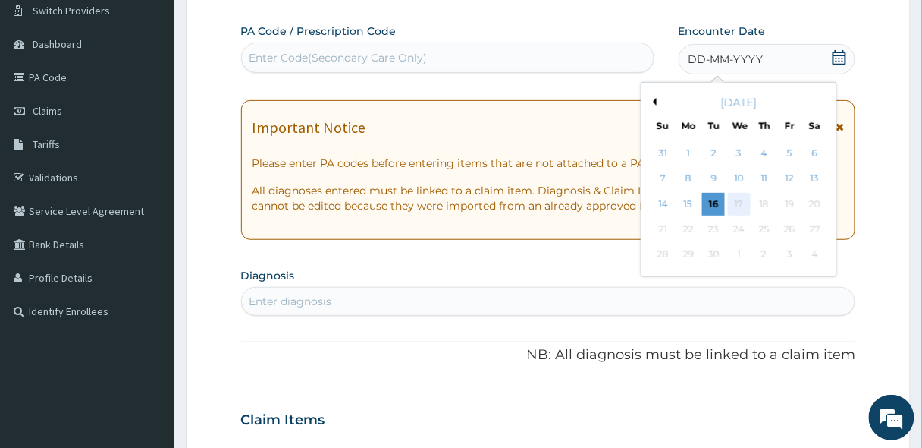
click at [743, 208] on div "17" at bounding box center [738, 204] width 23 height 23
click at [651, 100] on button "Previous Month" at bounding box center [653, 102] width 8 height 8
click at [670, 234] on div "17" at bounding box center [663, 229] width 23 height 23
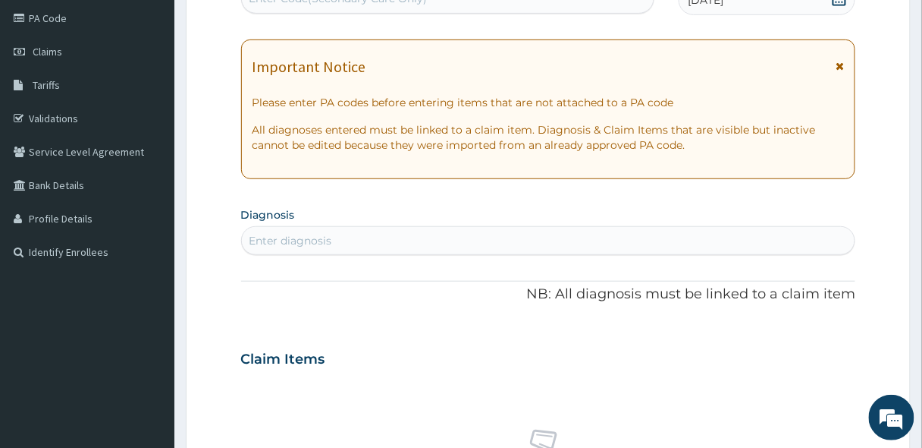
scroll to position [243, 0]
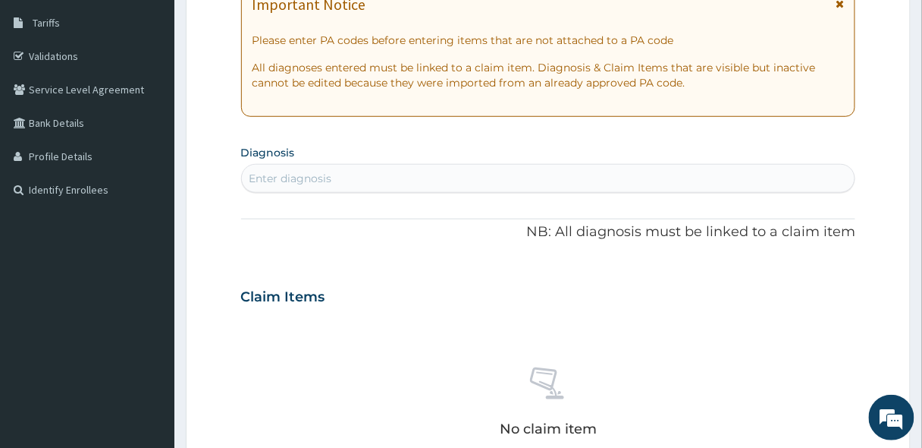
click at [360, 181] on div "Enter diagnosis" at bounding box center [549, 178] width 614 height 24
type input "MALA"
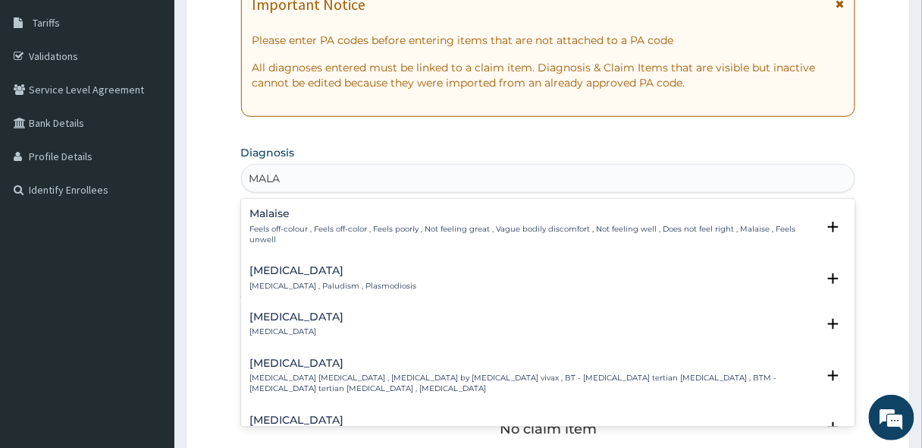
click at [273, 271] on h4 "[MEDICAL_DATA]" at bounding box center [333, 270] width 167 height 11
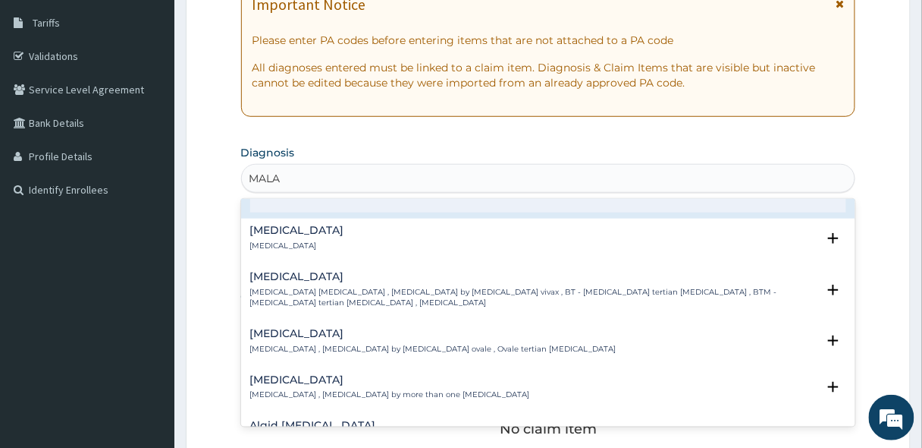
scroll to position [61, 0]
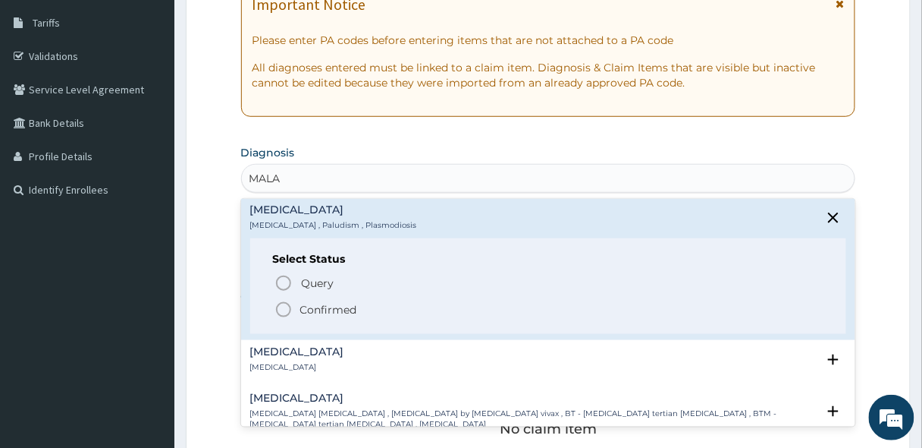
click at [286, 312] on icon "status option filled" at bounding box center [284, 309] width 18 height 18
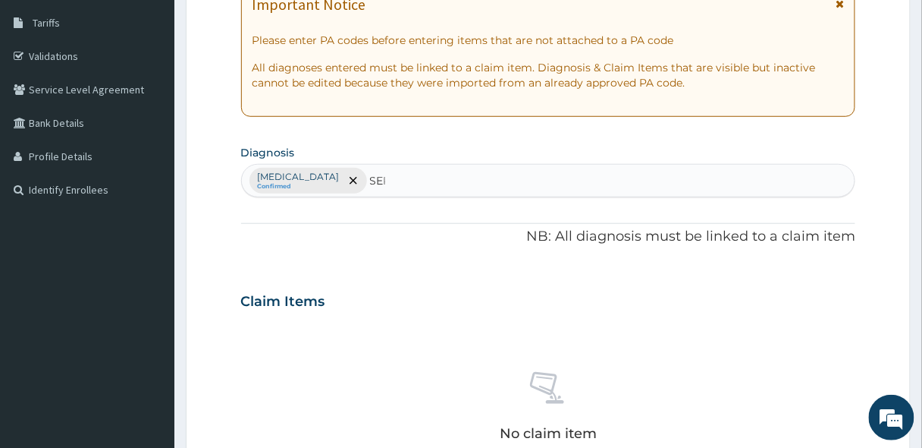
type input "SEPS"
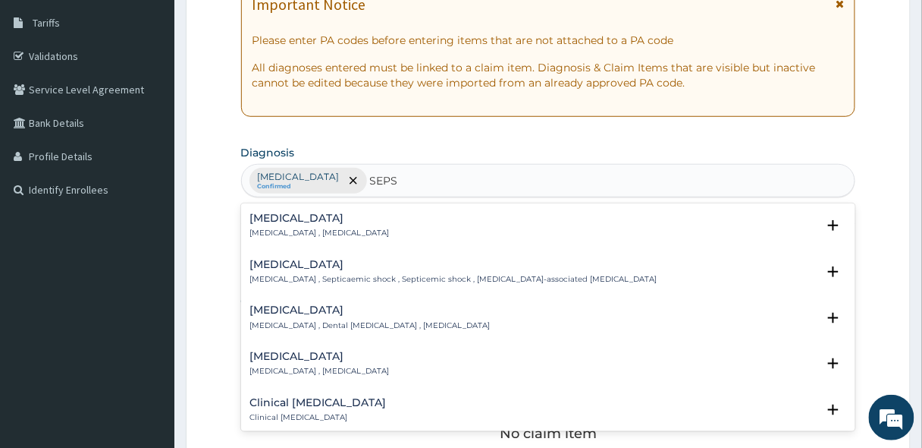
click at [302, 216] on h4 "[MEDICAL_DATA]" at bounding box center [320, 217] width 140 height 11
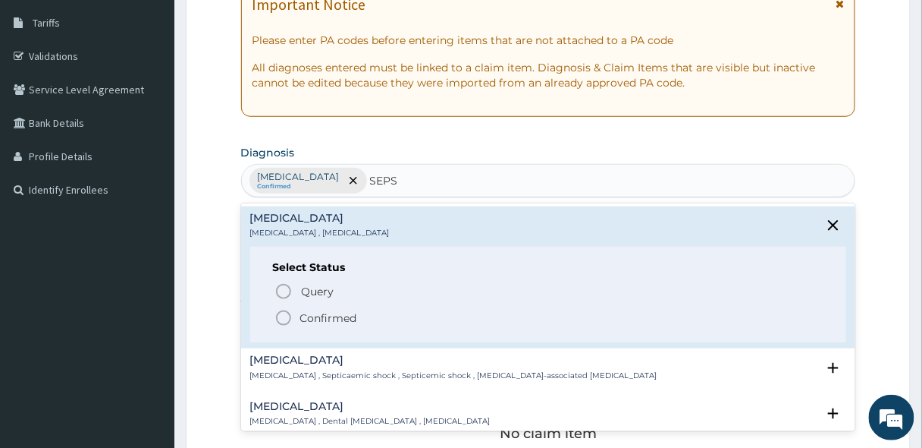
click at [285, 319] on icon "status option filled" at bounding box center [284, 318] width 18 height 18
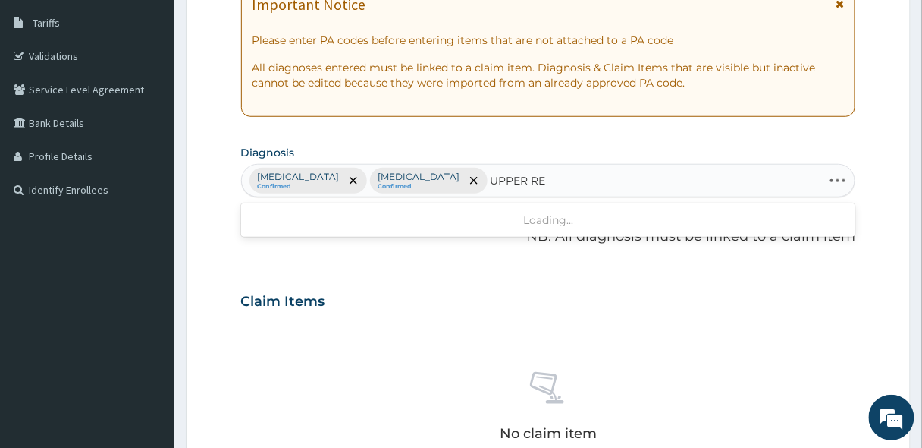
type input "UPPER RES"
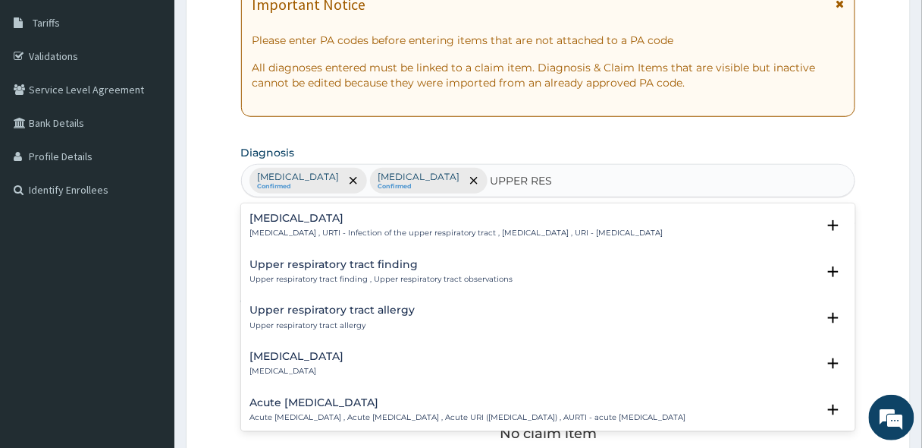
click at [272, 228] on p "[MEDICAL_DATA] , URTI - Infection of the upper respiratory tract , [MEDICAL_DAT…" at bounding box center [456, 233] width 413 height 11
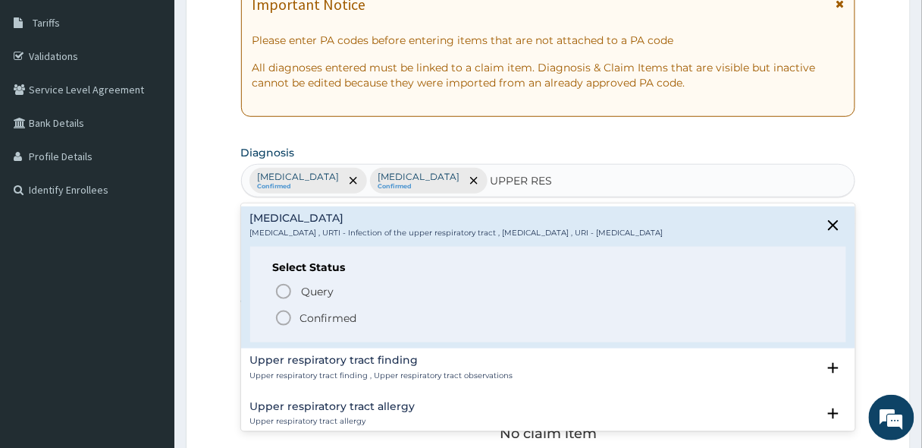
click at [279, 312] on icon "status option filled" at bounding box center [284, 318] width 18 height 18
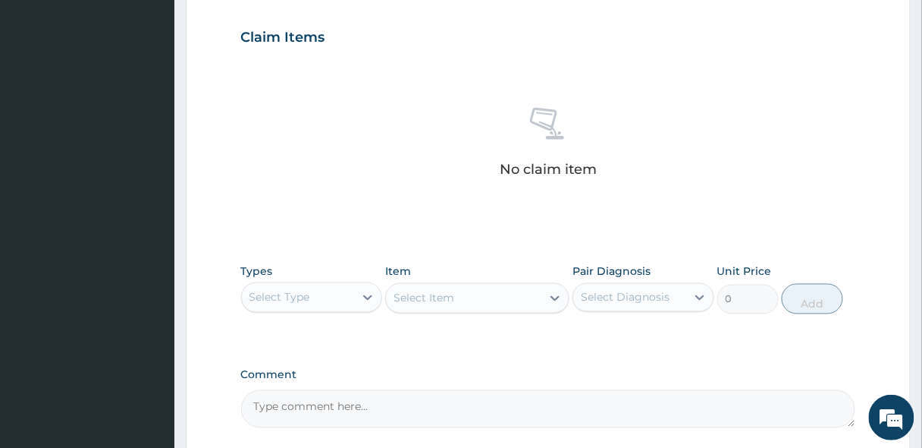
scroll to position [607, 0]
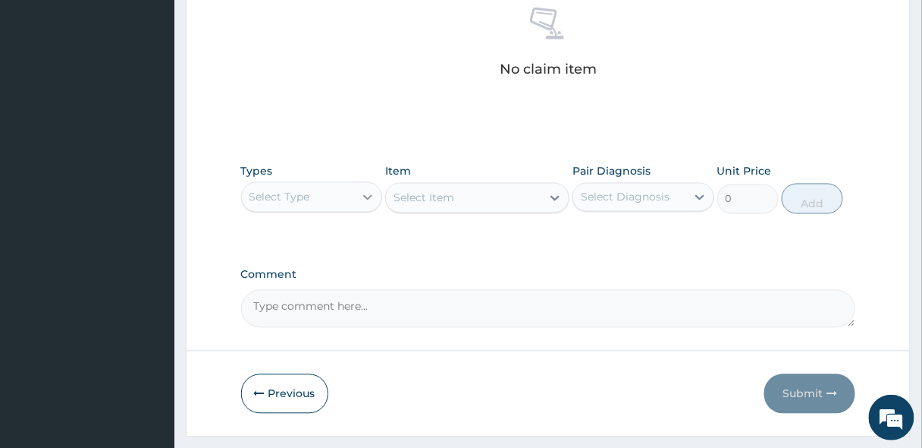
click at [361, 203] on div at bounding box center [367, 197] width 27 height 27
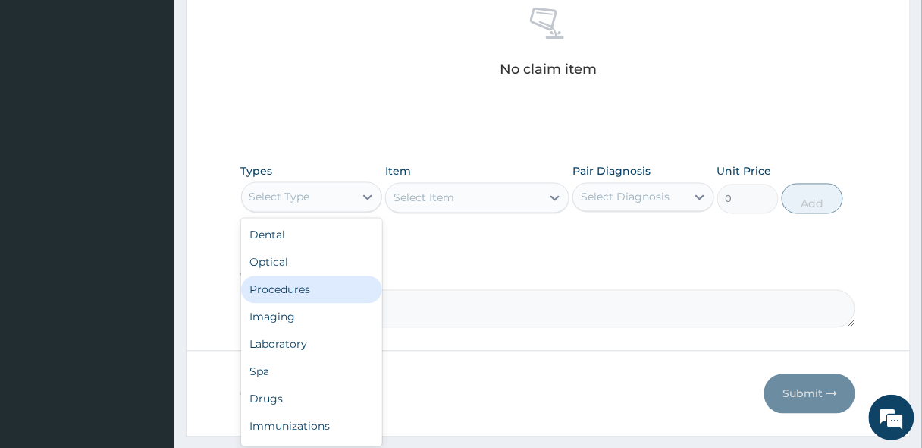
click at [302, 287] on div "Procedures" at bounding box center [312, 289] width 142 height 27
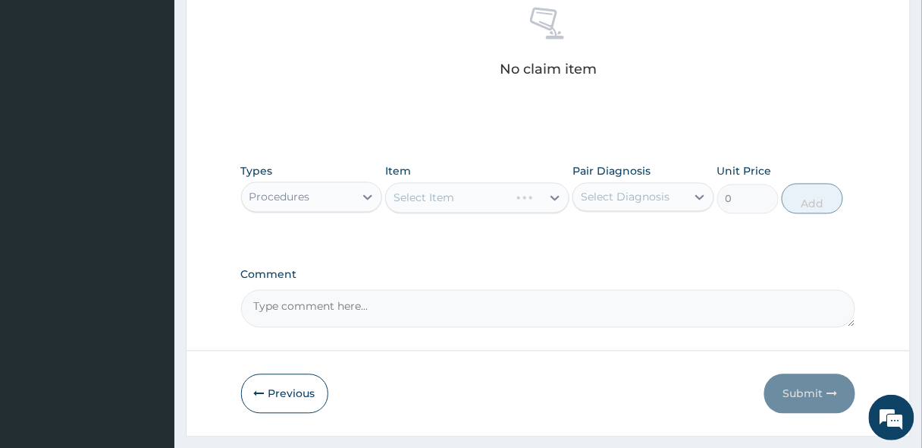
click at [432, 206] on div "Select Item" at bounding box center [477, 198] width 184 height 30
click at [450, 189] on div "Select Item" at bounding box center [477, 198] width 184 height 30
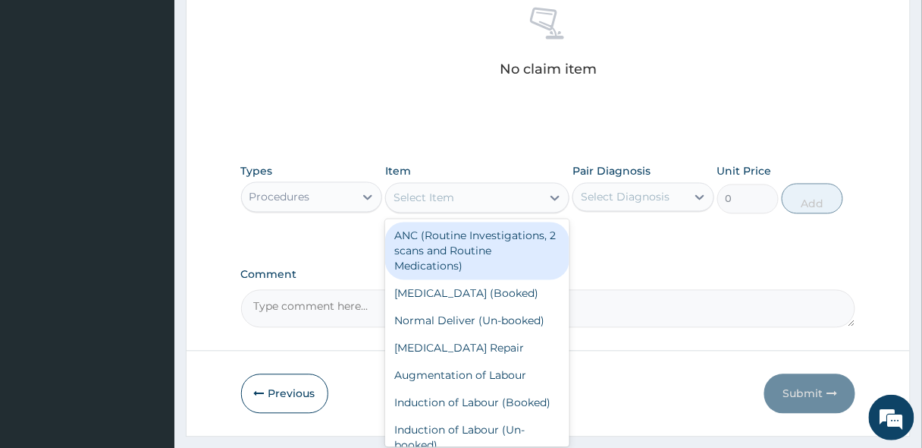
click at [451, 198] on div "Select Item" at bounding box center [424, 197] width 61 height 15
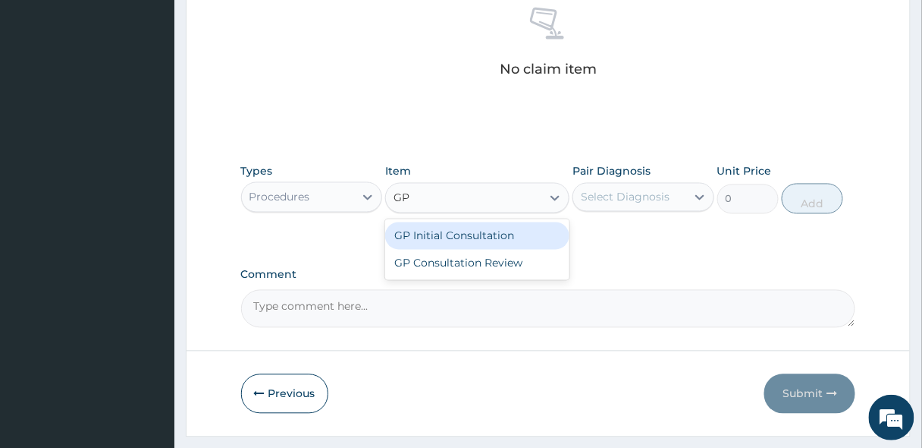
type input "GP"
click at [476, 228] on div "GP Initial Consultation" at bounding box center [477, 235] width 184 height 27
type input "2500"
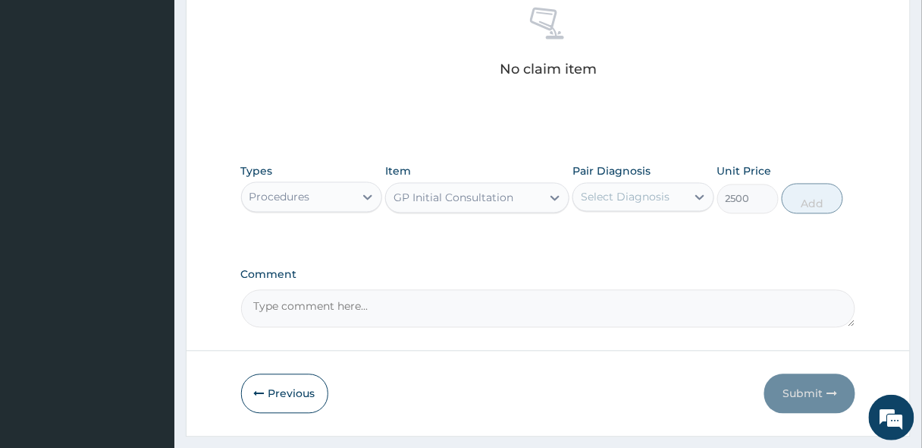
click at [619, 199] on div "Select Diagnosis" at bounding box center [625, 197] width 89 height 15
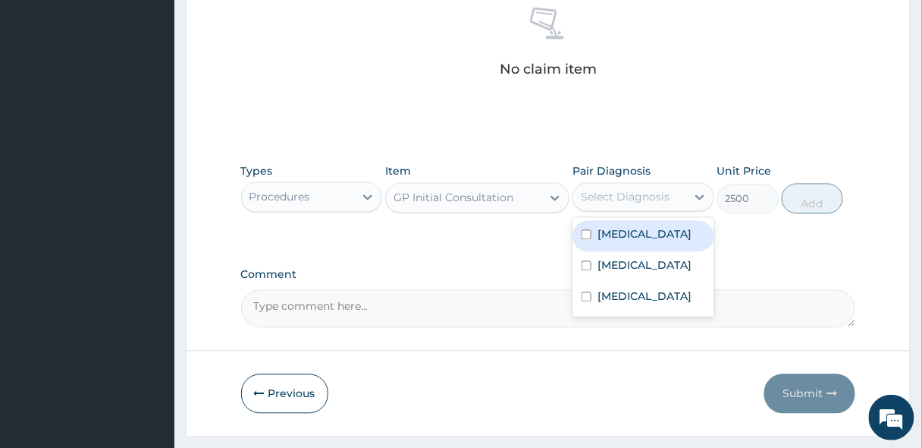
click at [625, 231] on label "[MEDICAL_DATA]" at bounding box center [645, 234] width 94 height 15
checkbox input "true"
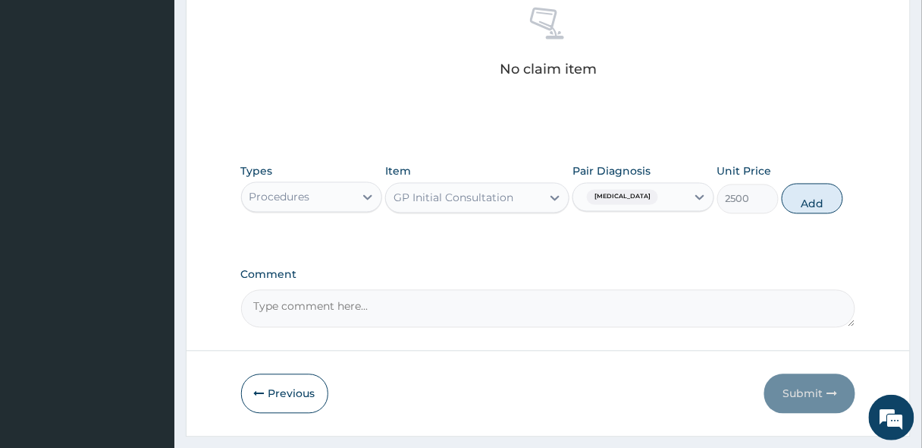
drag, startPoint x: 798, startPoint y: 196, endPoint x: 466, endPoint y: 252, distance: 336.9
click at [799, 196] on button "Add" at bounding box center [812, 199] width 61 height 30
type input "0"
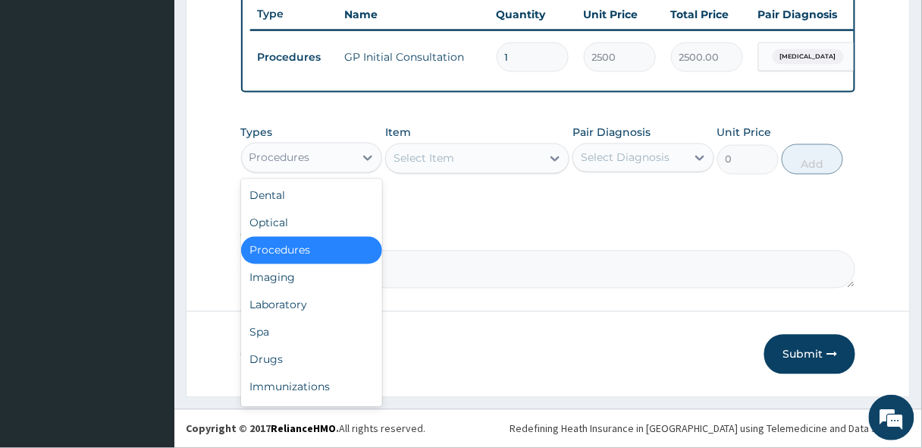
click at [349, 157] on div "Procedures" at bounding box center [298, 158] width 113 height 24
click at [278, 306] on div "Laboratory" at bounding box center [312, 304] width 142 height 27
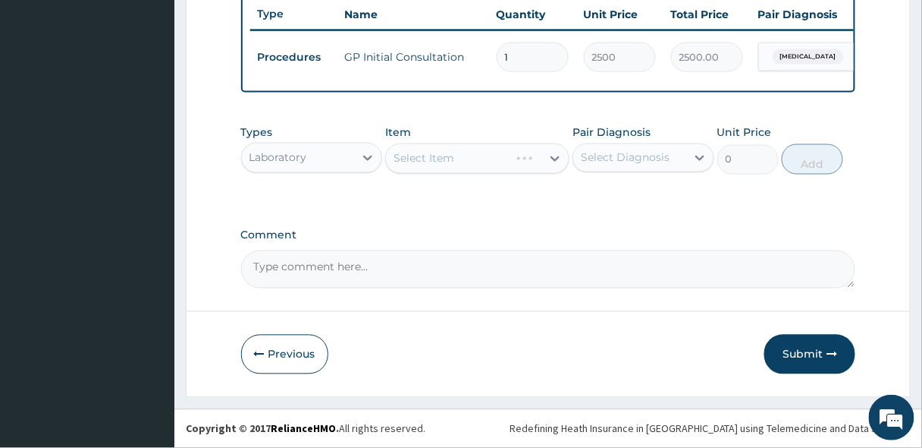
click at [436, 168] on div "Select Item" at bounding box center [477, 158] width 184 height 30
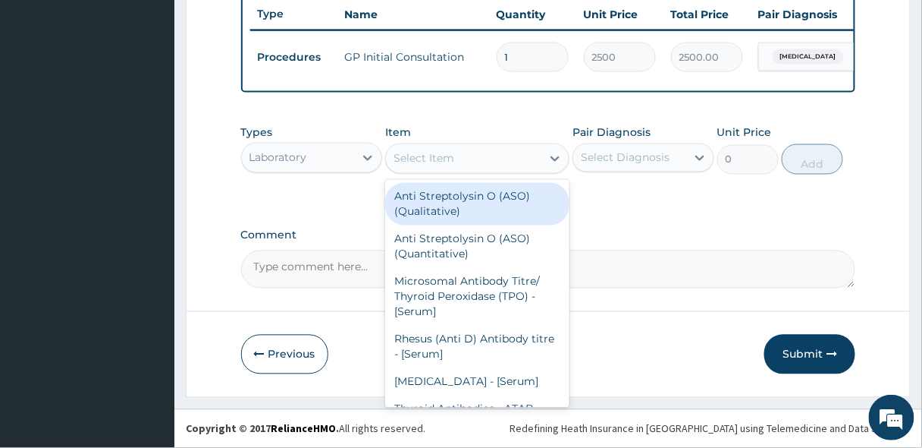
click at [451, 149] on div "Select Item" at bounding box center [463, 158] width 155 height 24
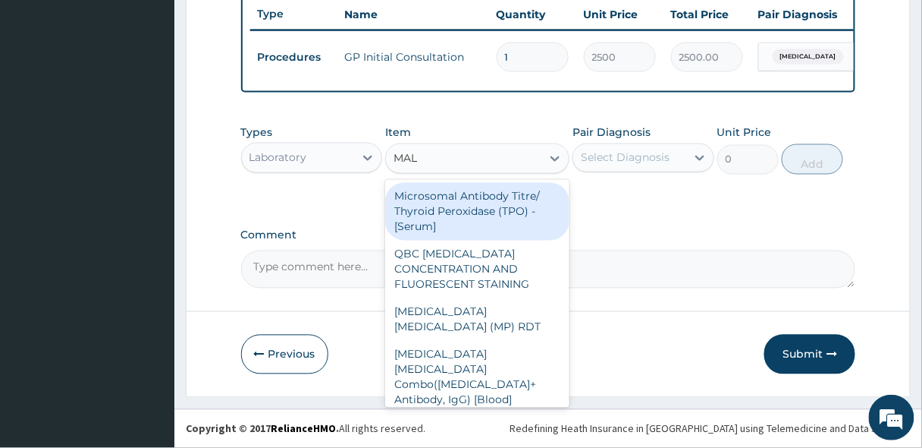
type input "MALA"
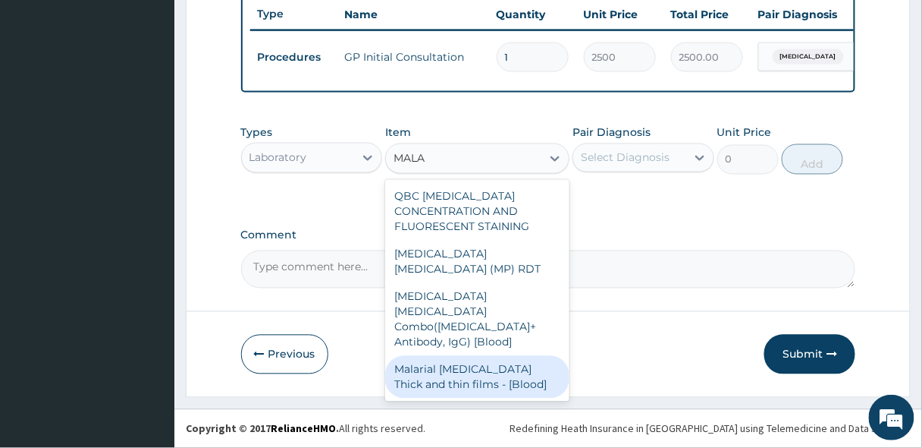
click at [469, 356] on div "Malarial [MEDICAL_DATA] Thick and thin films - [Blood]" at bounding box center [477, 377] width 184 height 42
type input "1650"
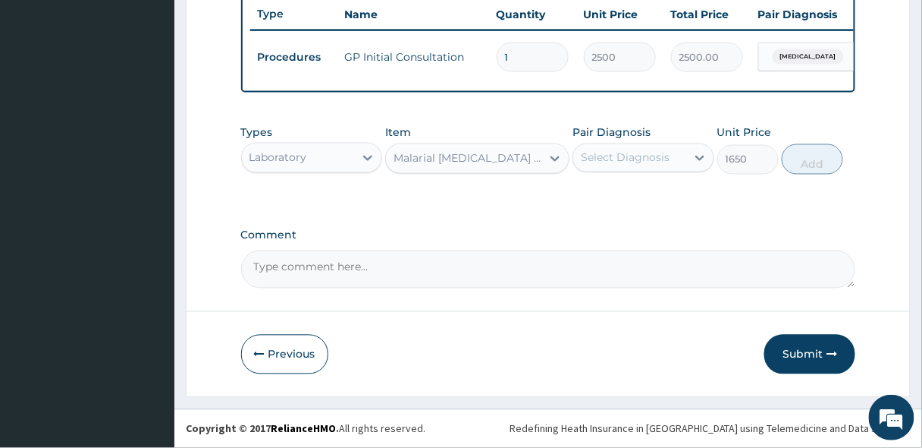
click at [644, 156] on div "Select Diagnosis" at bounding box center [625, 157] width 89 height 15
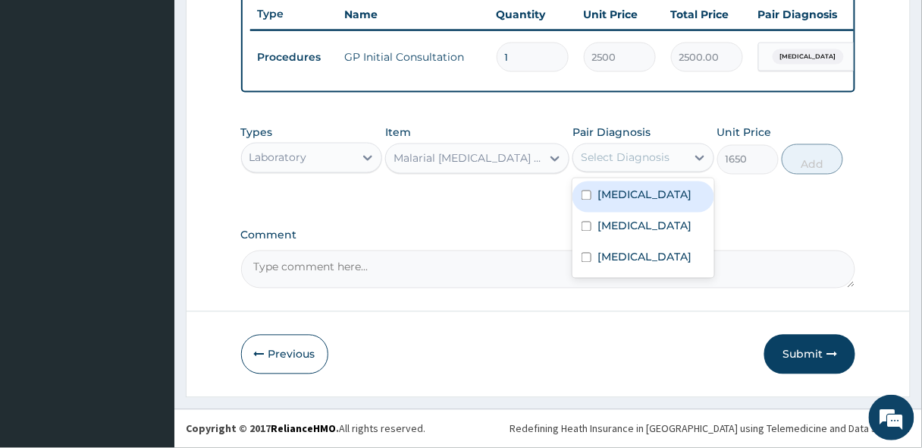
click at [634, 206] on div "[MEDICAL_DATA]" at bounding box center [644, 196] width 142 height 31
checkbox input "true"
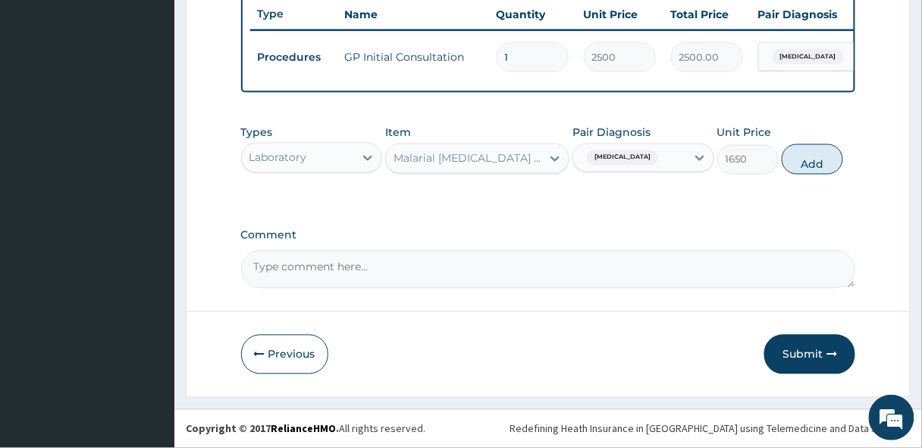
drag, startPoint x: 806, startPoint y: 159, endPoint x: 552, endPoint y: 174, distance: 254.5
click at [807, 160] on button "Add" at bounding box center [812, 159] width 61 height 30
type input "0"
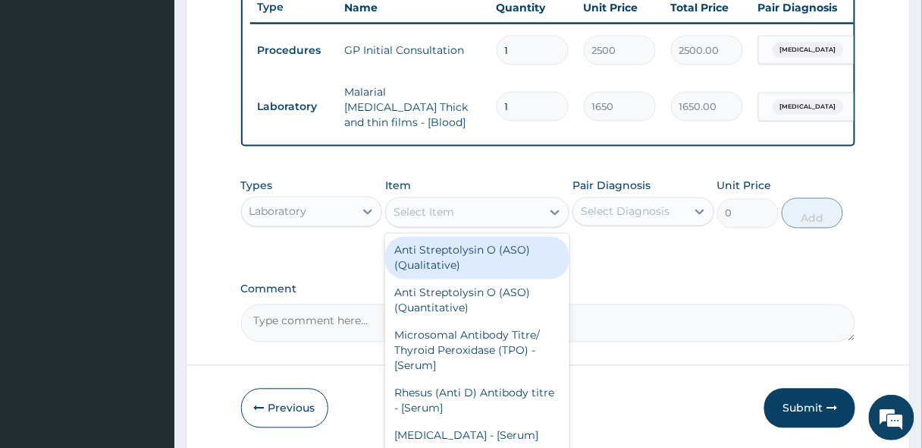
click at [486, 209] on div "Select Item" at bounding box center [463, 212] width 155 height 24
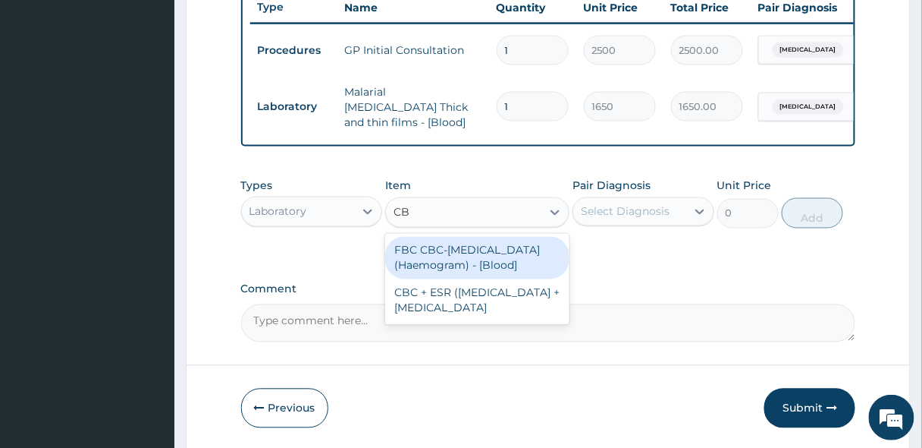
type input "CBC"
click at [473, 274] on div "FBC CBC-[MEDICAL_DATA] (Haemogram) - [Blood]" at bounding box center [477, 258] width 184 height 42
type input "3300"
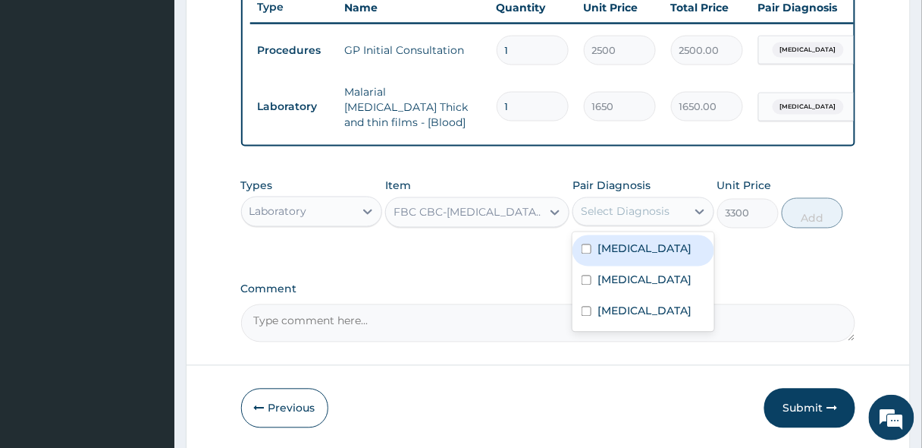
click at [642, 215] on div "Select Diagnosis" at bounding box center [625, 211] width 89 height 15
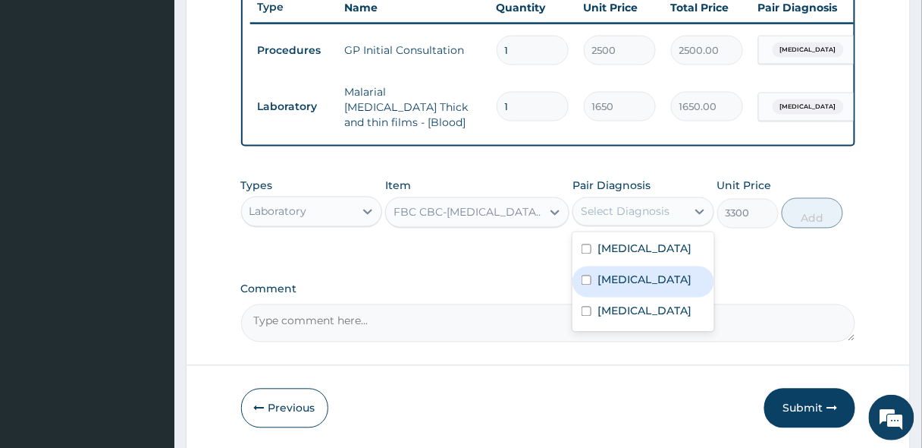
click at [623, 286] on label "[MEDICAL_DATA]" at bounding box center [645, 279] width 94 height 15
checkbox input "true"
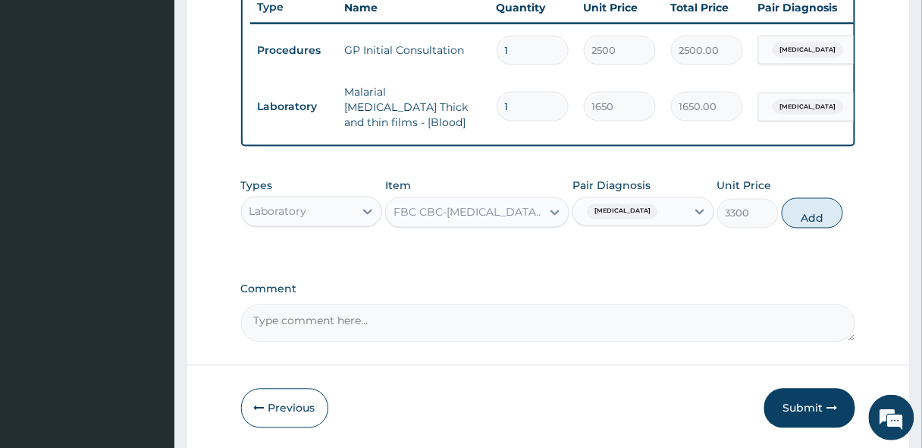
drag, startPoint x: 821, startPoint y: 212, endPoint x: 661, endPoint y: 190, distance: 160.7
click at [821, 211] on button "Add" at bounding box center [812, 213] width 61 height 30
type input "0"
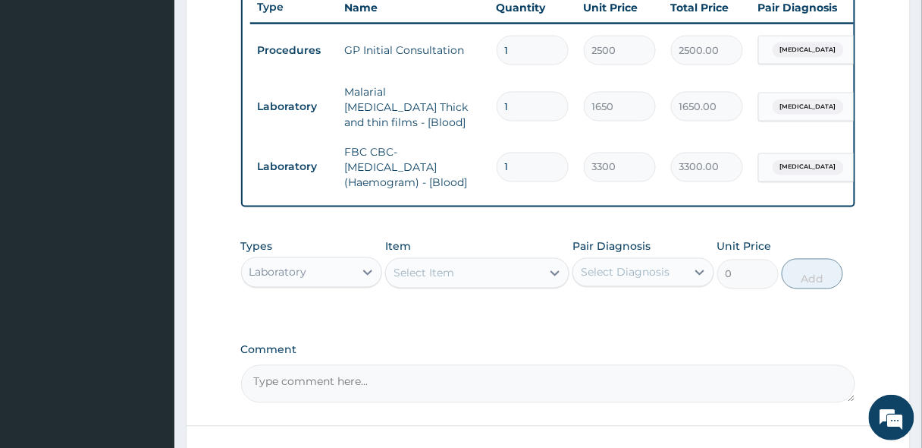
scroll to position [694, 0]
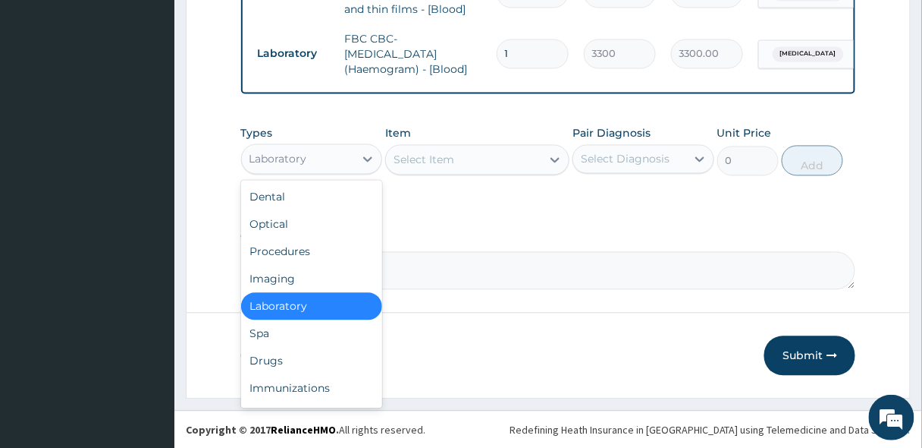
click at [320, 161] on div "Laboratory" at bounding box center [298, 159] width 113 height 24
click at [278, 352] on div "Drugs" at bounding box center [312, 360] width 142 height 27
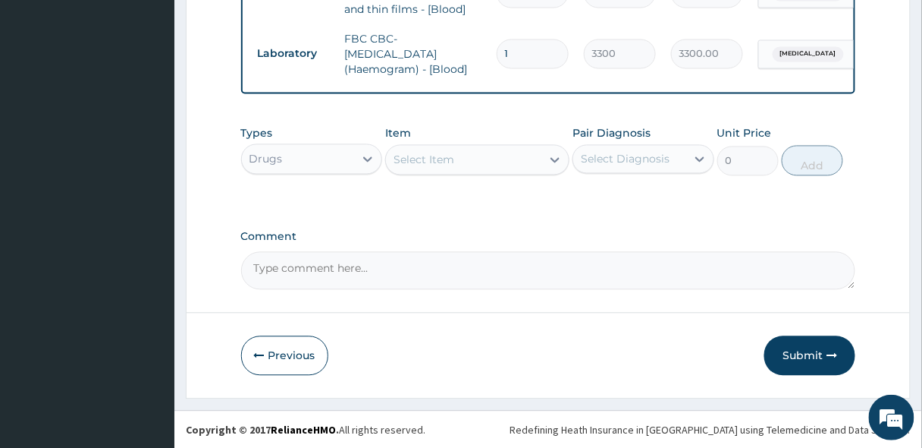
click at [433, 149] on div "Select Item" at bounding box center [463, 160] width 155 height 24
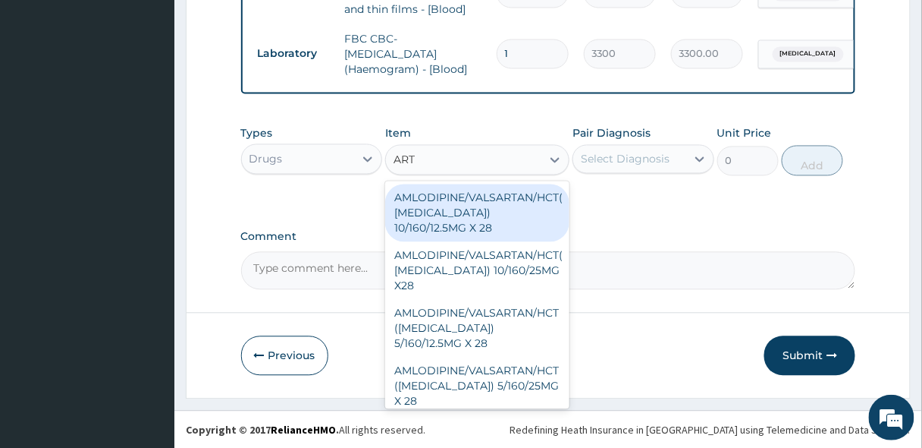
type input "ARTE"
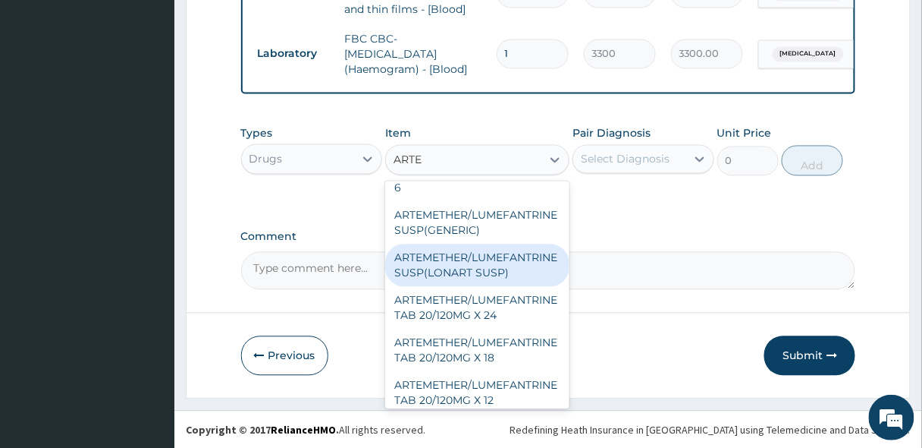
scroll to position [182, 0]
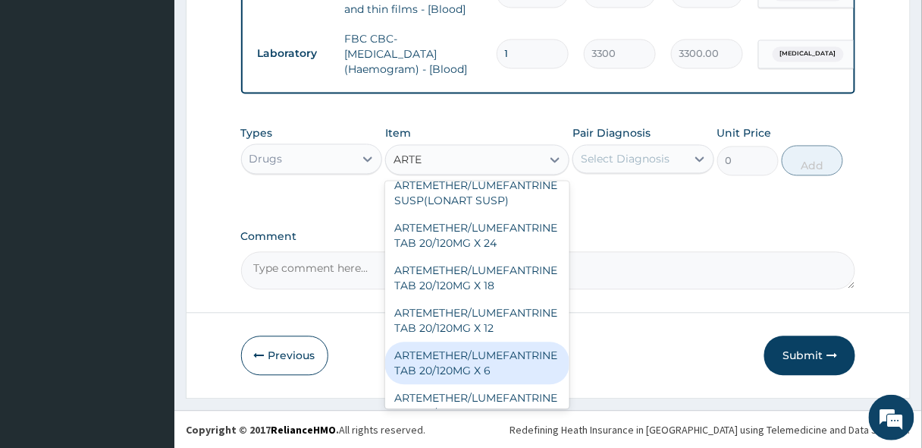
click at [472, 342] on div "ARTEMETHER/LUMEFANTRINE TAB 20/120MG X 6" at bounding box center [477, 363] width 184 height 42
type input "400"
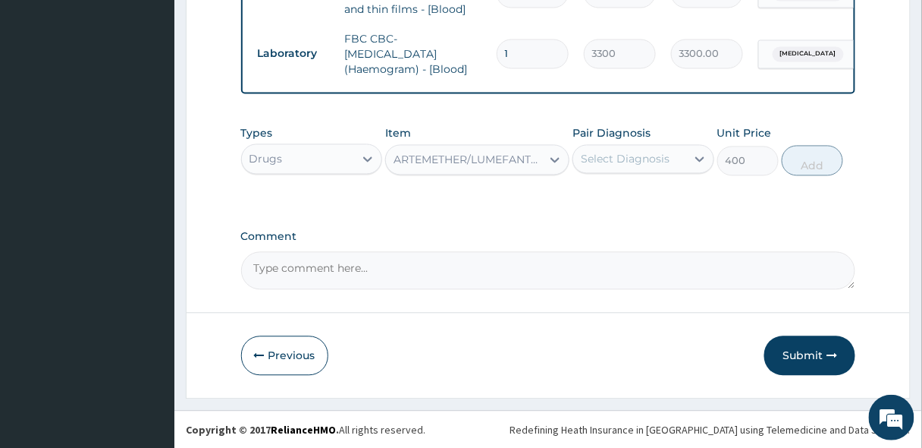
click at [608, 155] on div "Select Diagnosis" at bounding box center [625, 159] width 89 height 15
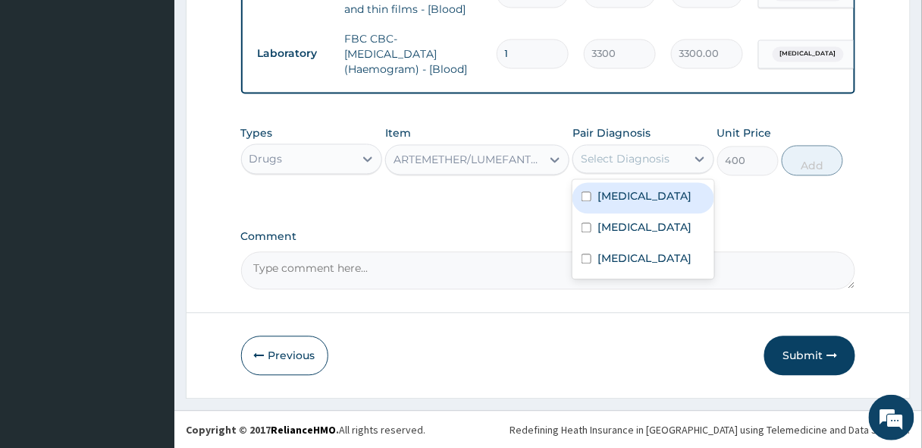
click at [631, 196] on label "[MEDICAL_DATA]" at bounding box center [645, 196] width 94 height 15
checkbox input "true"
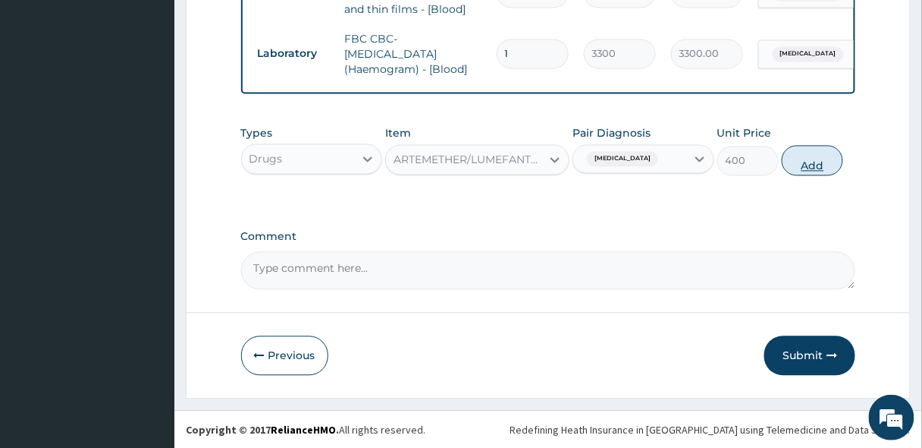
click at [802, 166] on button "Add" at bounding box center [812, 161] width 61 height 30
type input "0"
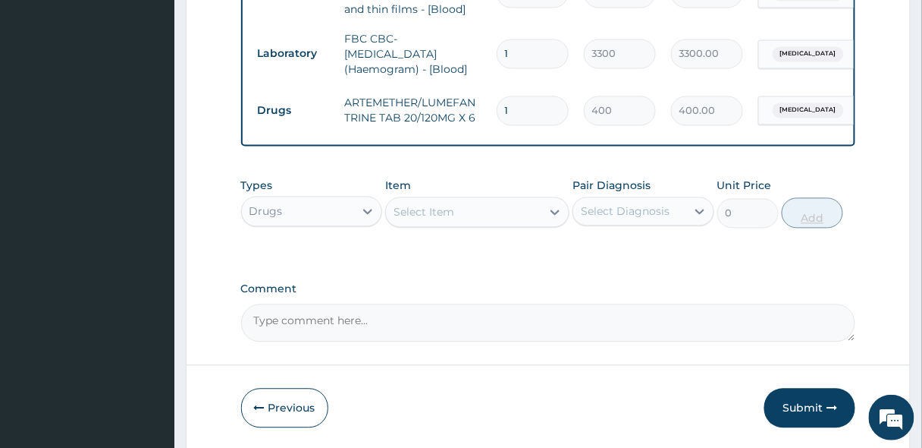
type input "0.00"
type input "6"
type input "2400.00"
type input "6"
click at [457, 207] on div "Select Item" at bounding box center [463, 212] width 155 height 24
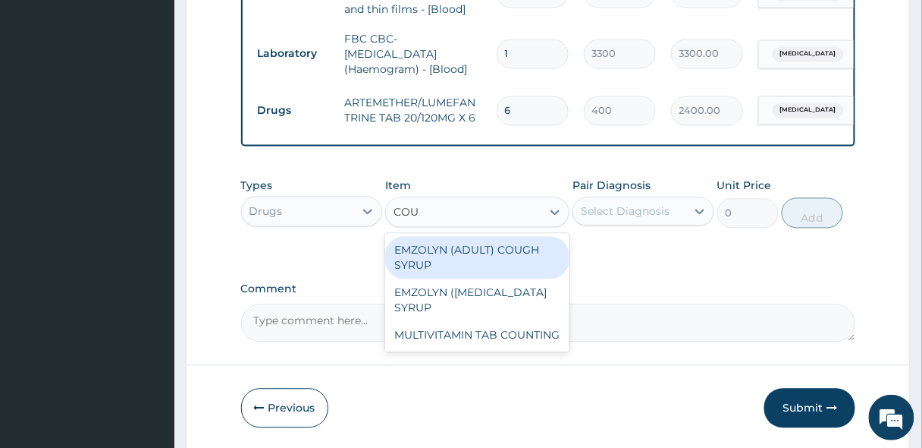
type input "COUG"
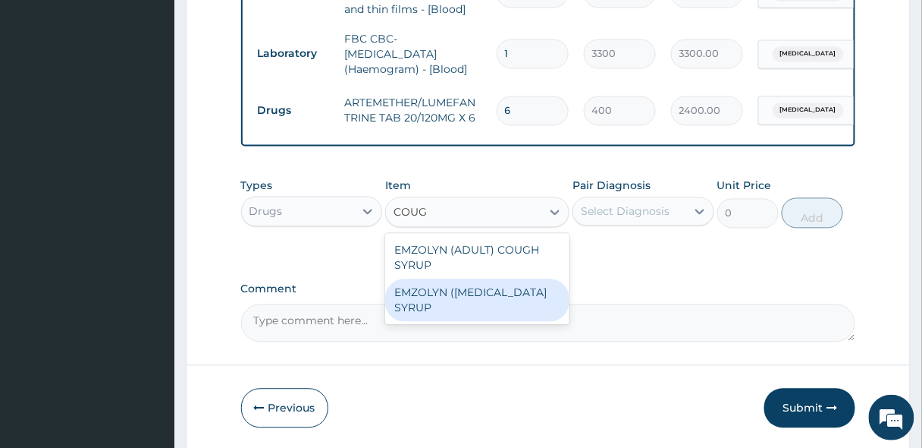
click at [482, 295] on div "EMZOLYN ([MEDICAL_DATA] SYRUP" at bounding box center [477, 300] width 184 height 42
type input "500"
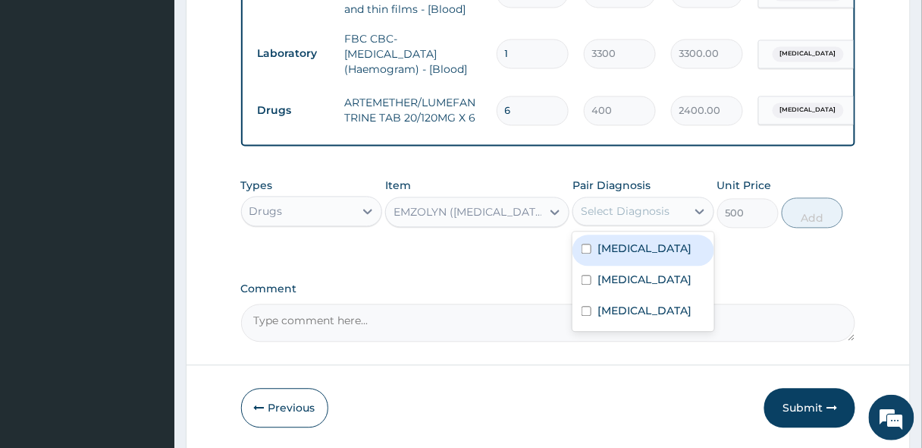
click at [649, 216] on div "Select Diagnosis" at bounding box center [625, 211] width 89 height 15
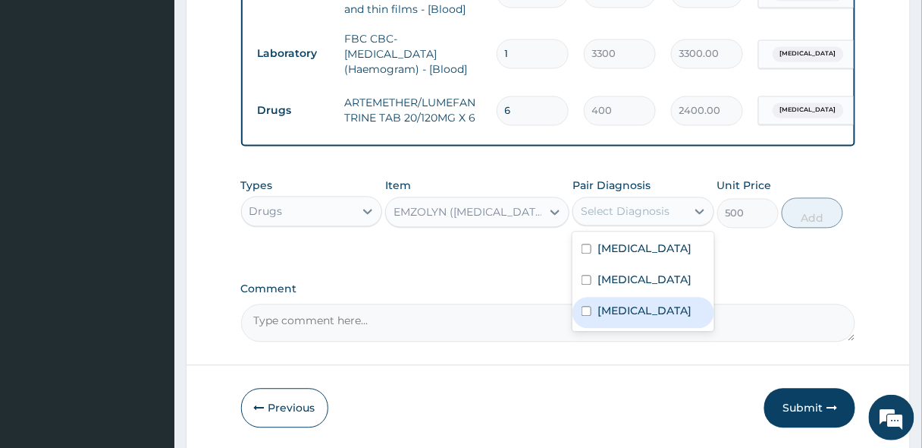
click at [630, 328] on div "[MEDICAL_DATA]" at bounding box center [644, 312] width 142 height 31
checkbox input "true"
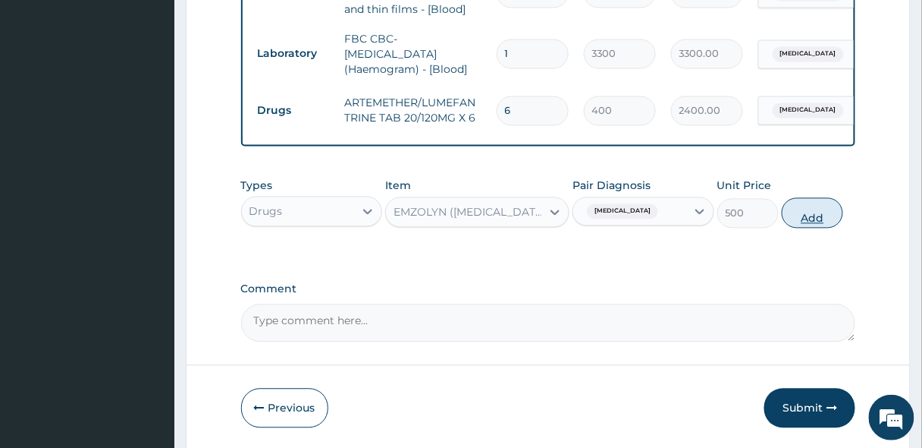
click at [831, 211] on button "Add" at bounding box center [812, 213] width 61 height 30
type input "0"
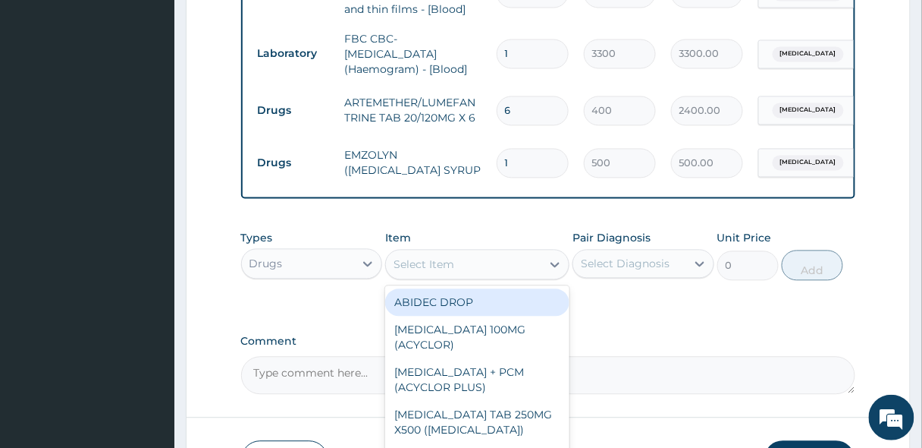
click at [422, 274] on div "Select Item" at bounding box center [463, 265] width 155 height 24
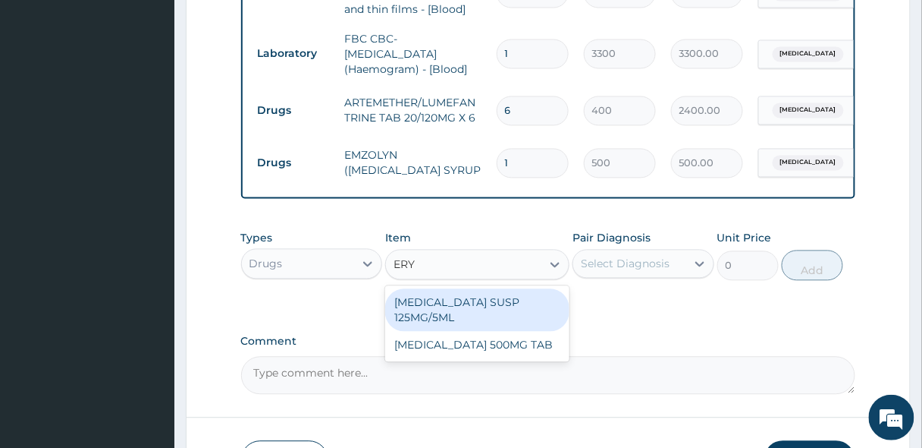
type input "ERYT"
click at [444, 304] on div "[MEDICAL_DATA] SUSP 125MG/5ML" at bounding box center [477, 310] width 184 height 42
type input "1000"
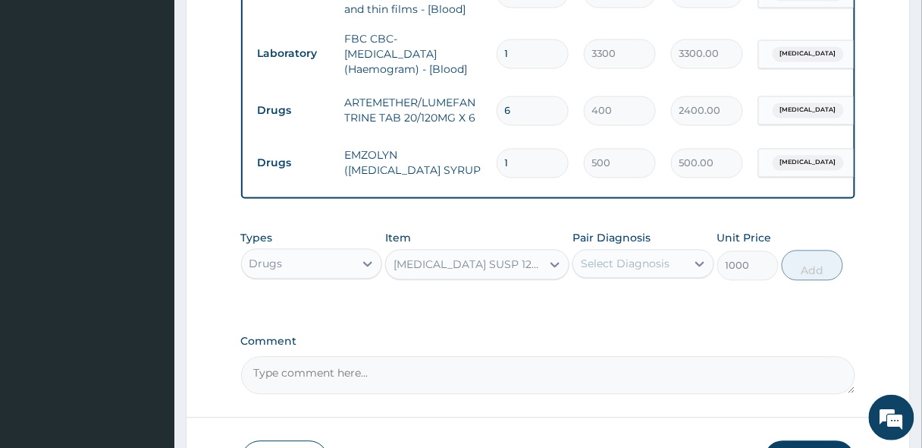
click at [622, 265] on div "Select Diagnosis" at bounding box center [625, 263] width 89 height 15
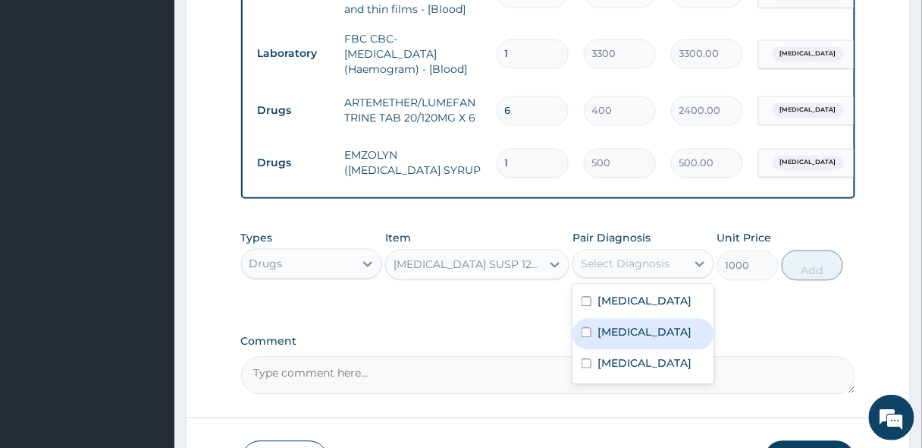
click at [626, 326] on label "[MEDICAL_DATA]" at bounding box center [645, 332] width 94 height 15
checkbox input "true"
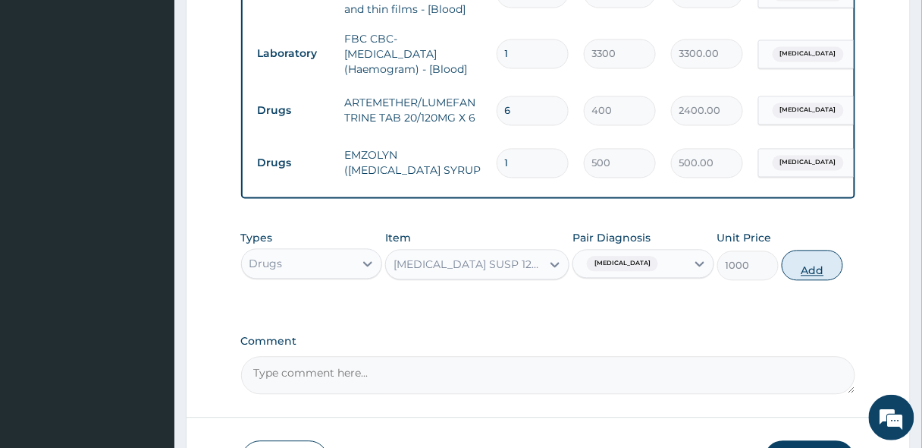
click at [823, 269] on button "Add" at bounding box center [812, 265] width 61 height 30
type input "0"
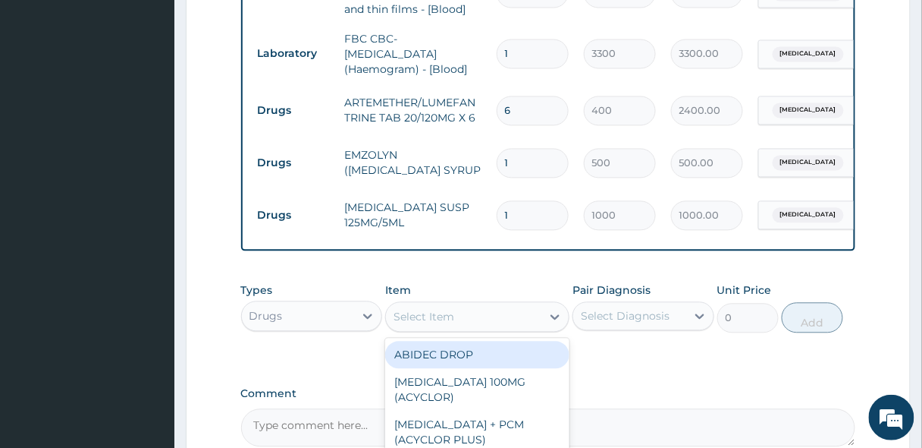
click at [456, 312] on div "Select Item" at bounding box center [463, 317] width 155 height 24
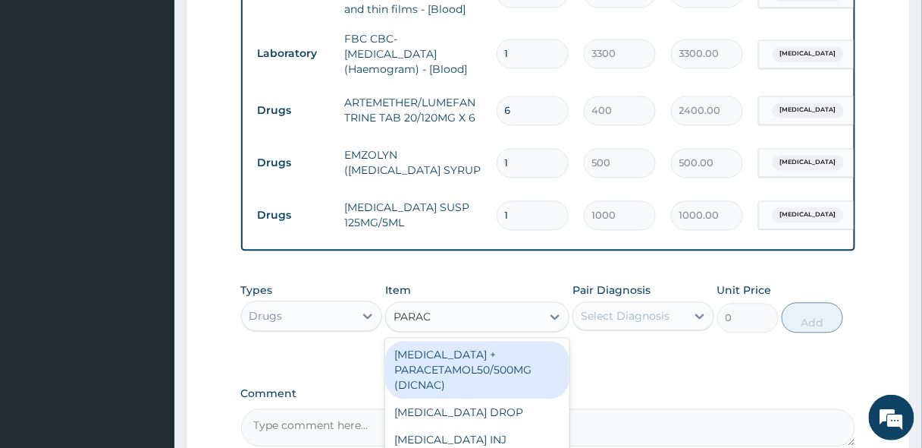
type input "PARACE"
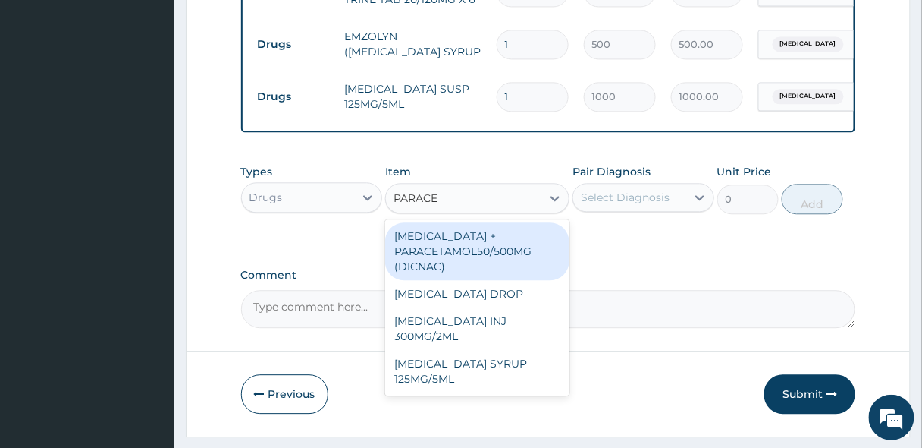
scroll to position [815, 0]
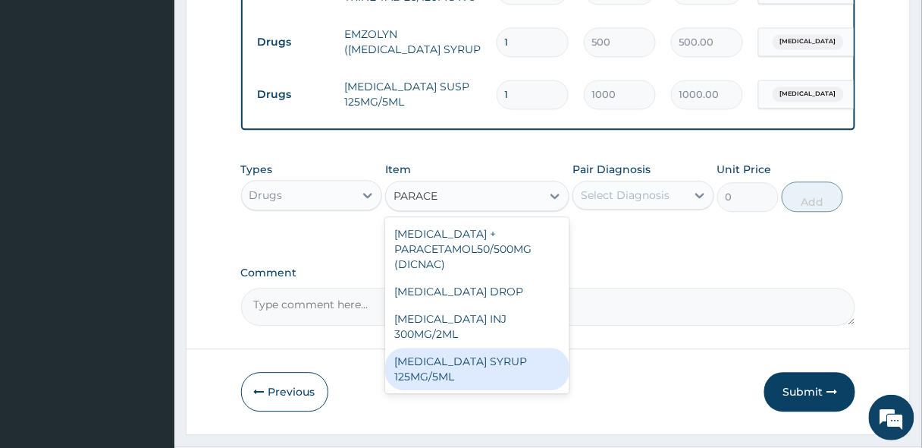
click at [469, 359] on div "[MEDICAL_DATA] SYRUP 125MG/5ML" at bounding box center [477, 368] width 184 height 42
type input "300"
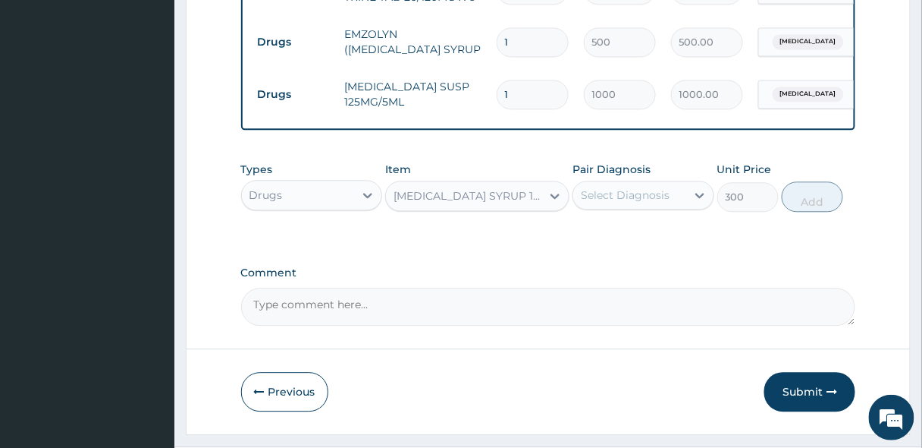
click at [621, 201] on div "Select Diagnosis" at bounding box center [625, 194] width 89 height 15
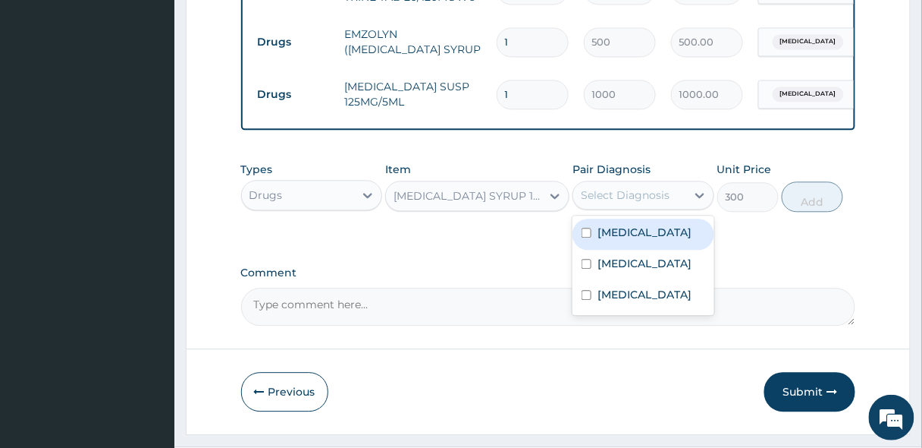
click at [637, 232] on div "[MEDICAL_DATA]" at bounding box center [644, 233] width 142 height 31
checkbox input "true"
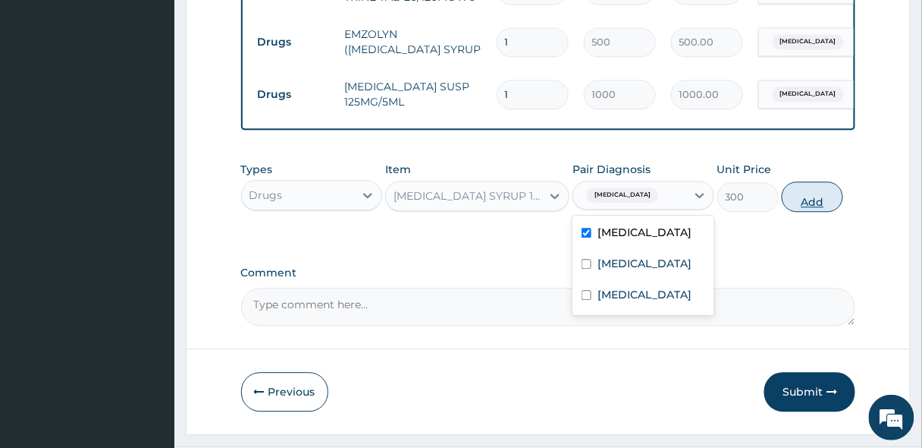
click at [822, 196] on button "Add" at bounding box center [812, 196] width 61 height 30
type input "0"
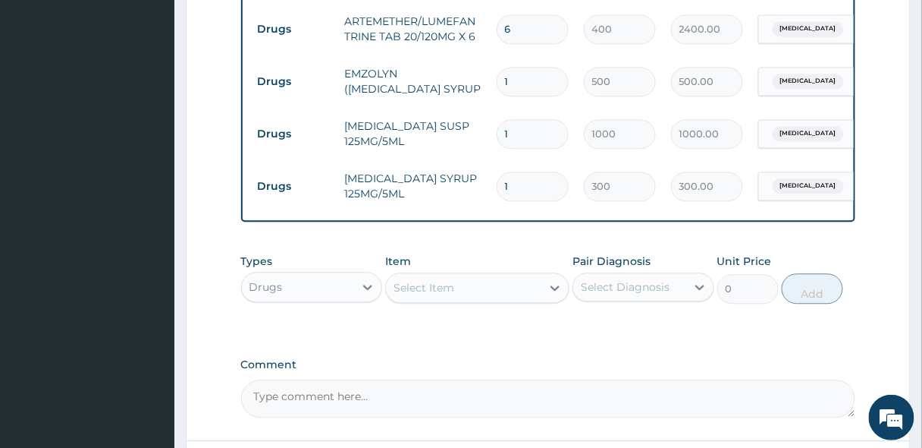
scroll to position [904, 0]
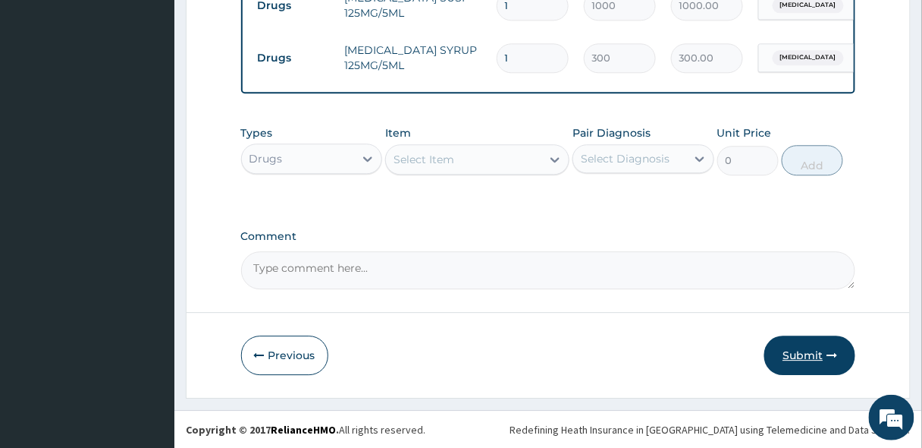
click at [822, 363] on button "Submit" at bounding box center [810, 354] width 91 height 39
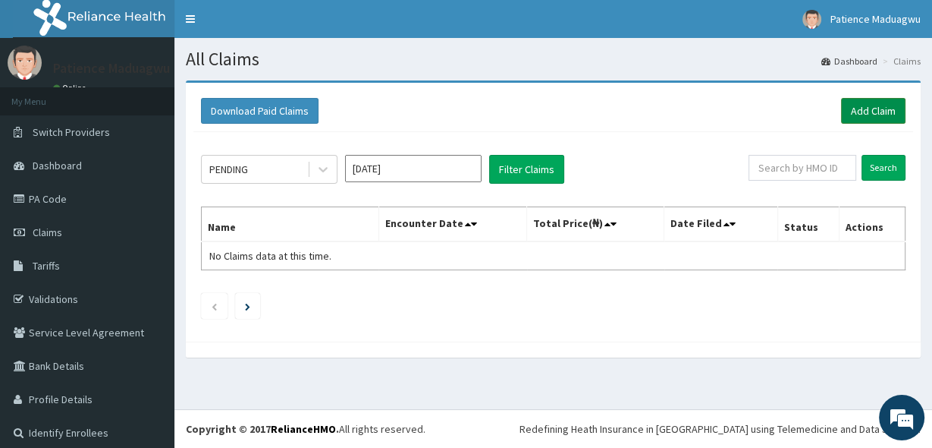
click at [861, 105] on link "Add Claim" at bounding box center [873, 111] width 64 height 26
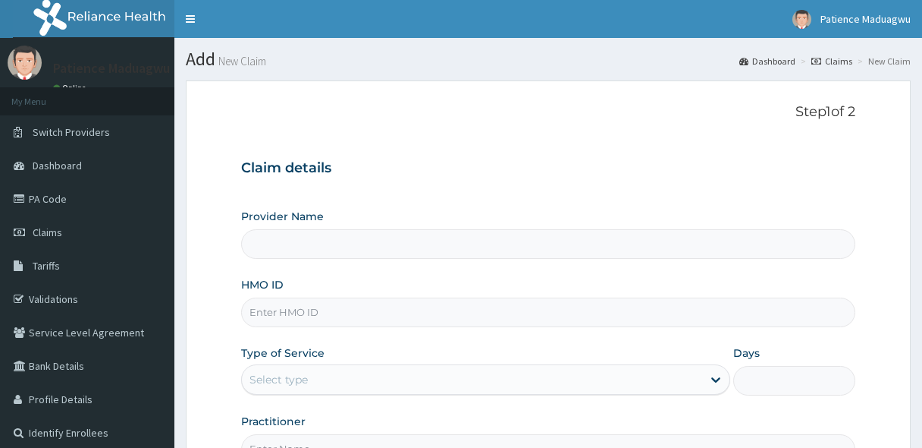
click at [316, 314] on input "HMO ID" at bounding box center [548, 312] width 615 height 30
paste input "LTR/10127/A"
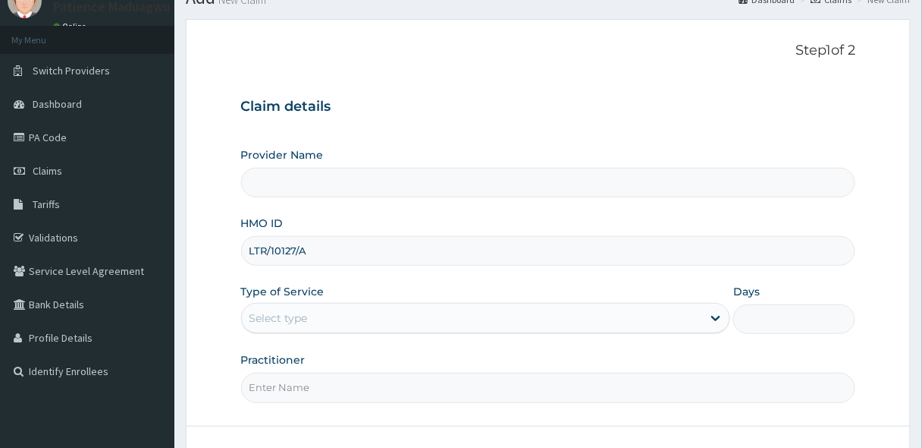
scroll to position [121, 0]
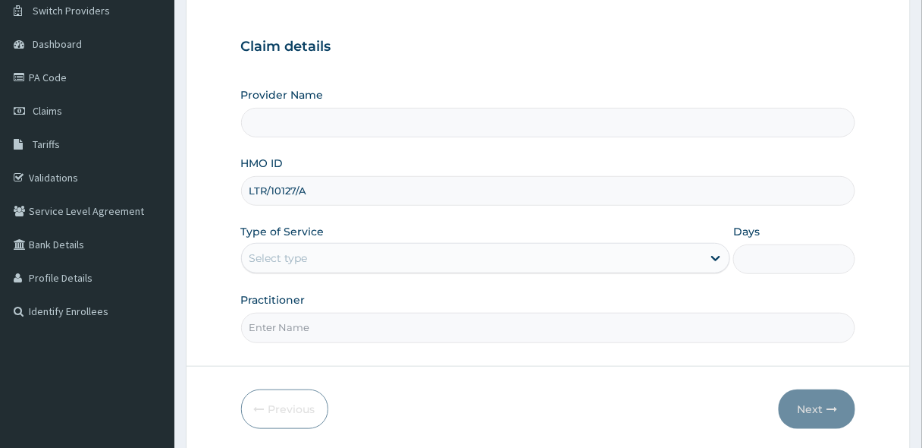
type input "LTR/10127/A"
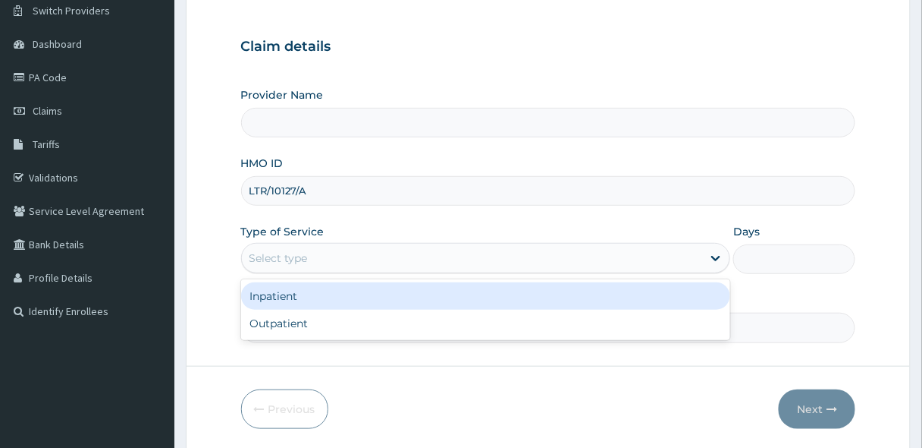
click at [300, 259] on div "Select type" at bounding box center [279, 257] width 58 height 15
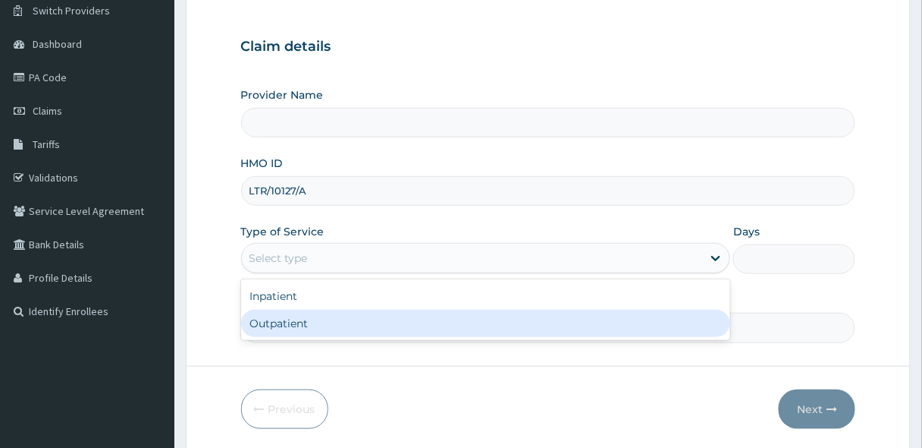
click at [294, 319] on div "Outpatient" at bounding box center [486, 322] width 490 height 27
type input "1"
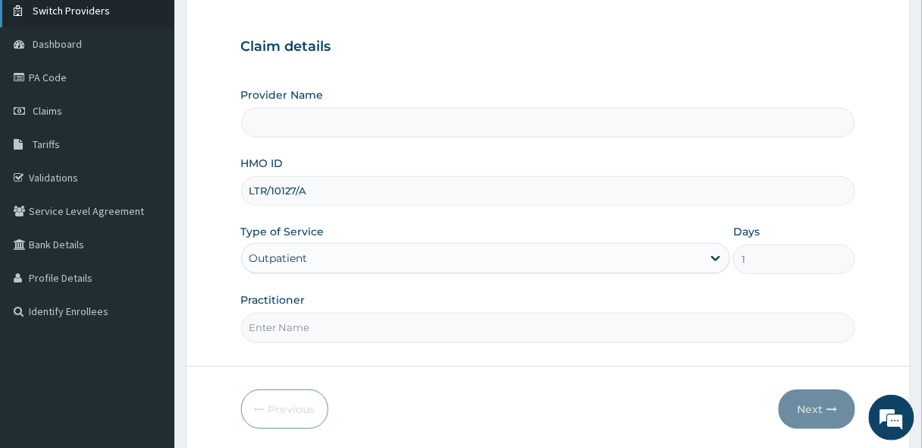
type input "[GEOGRAPHIC_DATA]"
click at [267, 322] on input "Practitioner" at bounding box center [548, 328] width 615 height 30
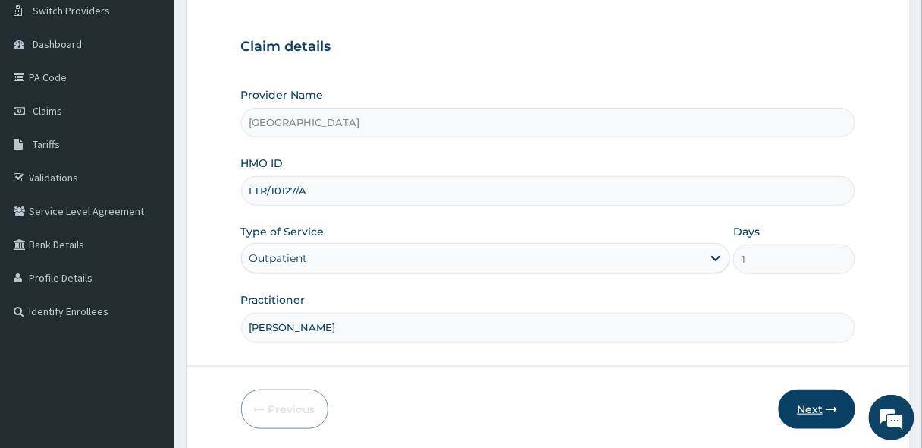
type input "[PERSON_NAME]"
click at [804, 404] on button "Next" at bounding box center [817, 408] width 77 height 39
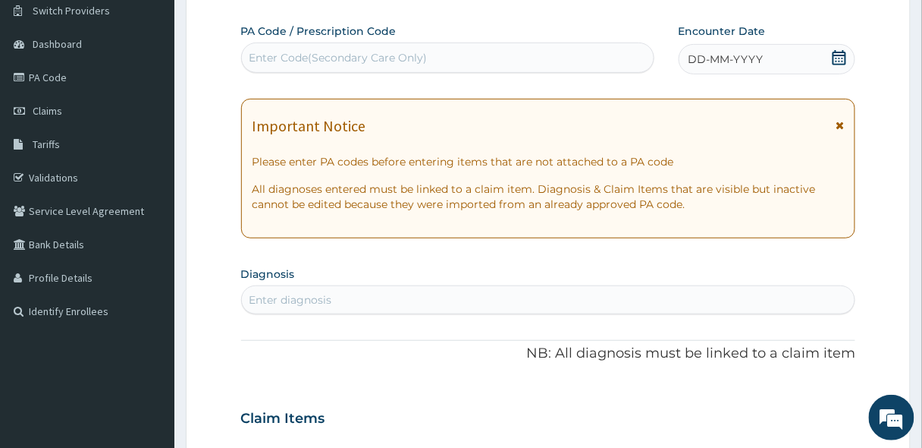
click at [325, 49] on div "Enter Code(Secondary Care Only)" at bounding box center [448, 58] width 412 height 24
paste input "PA/7F0820"
type input "PA/7F0820"
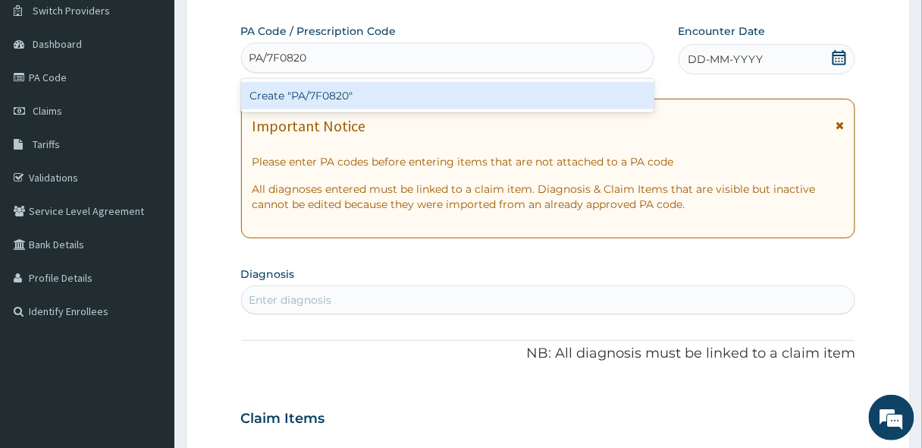
click at [416, 93] on div "Create "PA/7F0820"" at bounding box center [447, 95] width 413 height 27
